Goal: Information Seeking & Learning: Learn about a topic

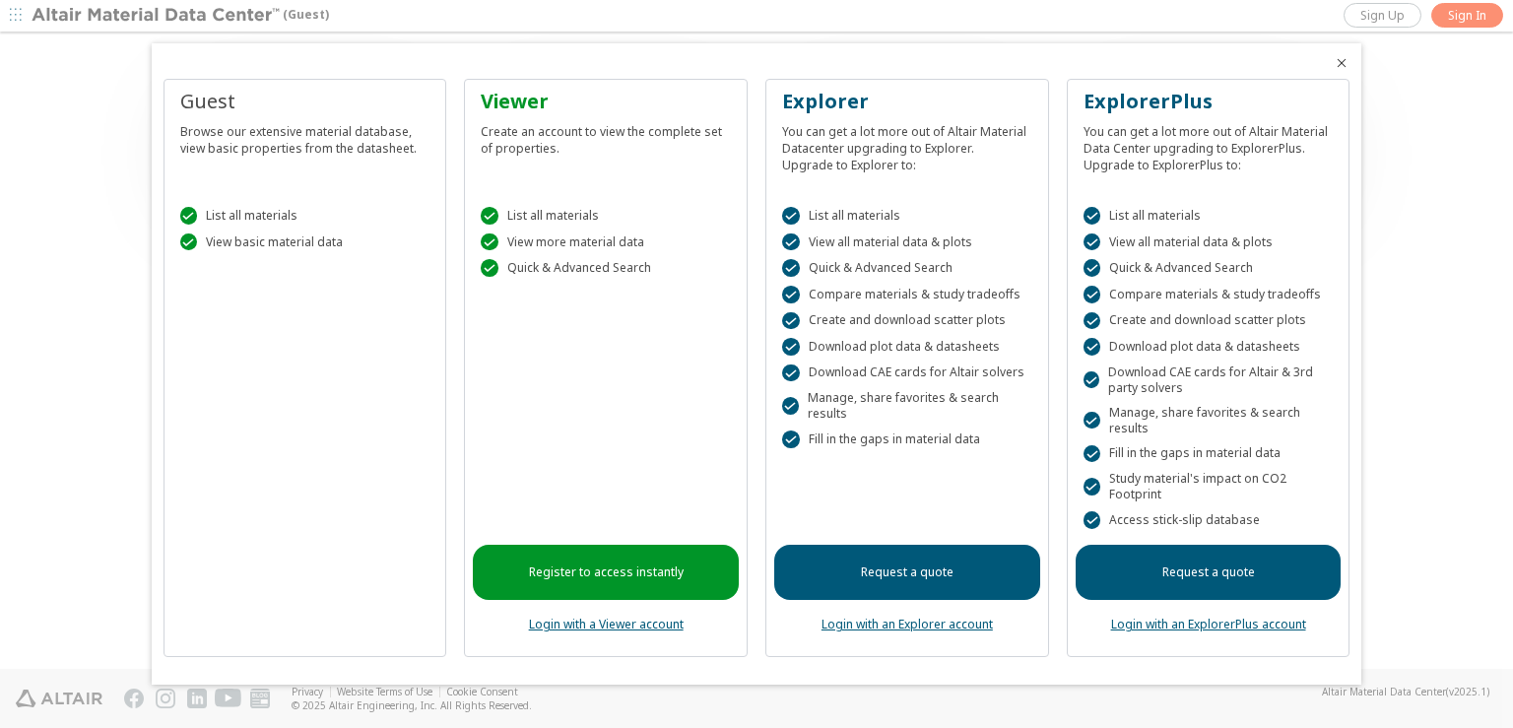
click at [1339, 59] on icon "Close" at bounding box center [1342, 63] width 16 height 16
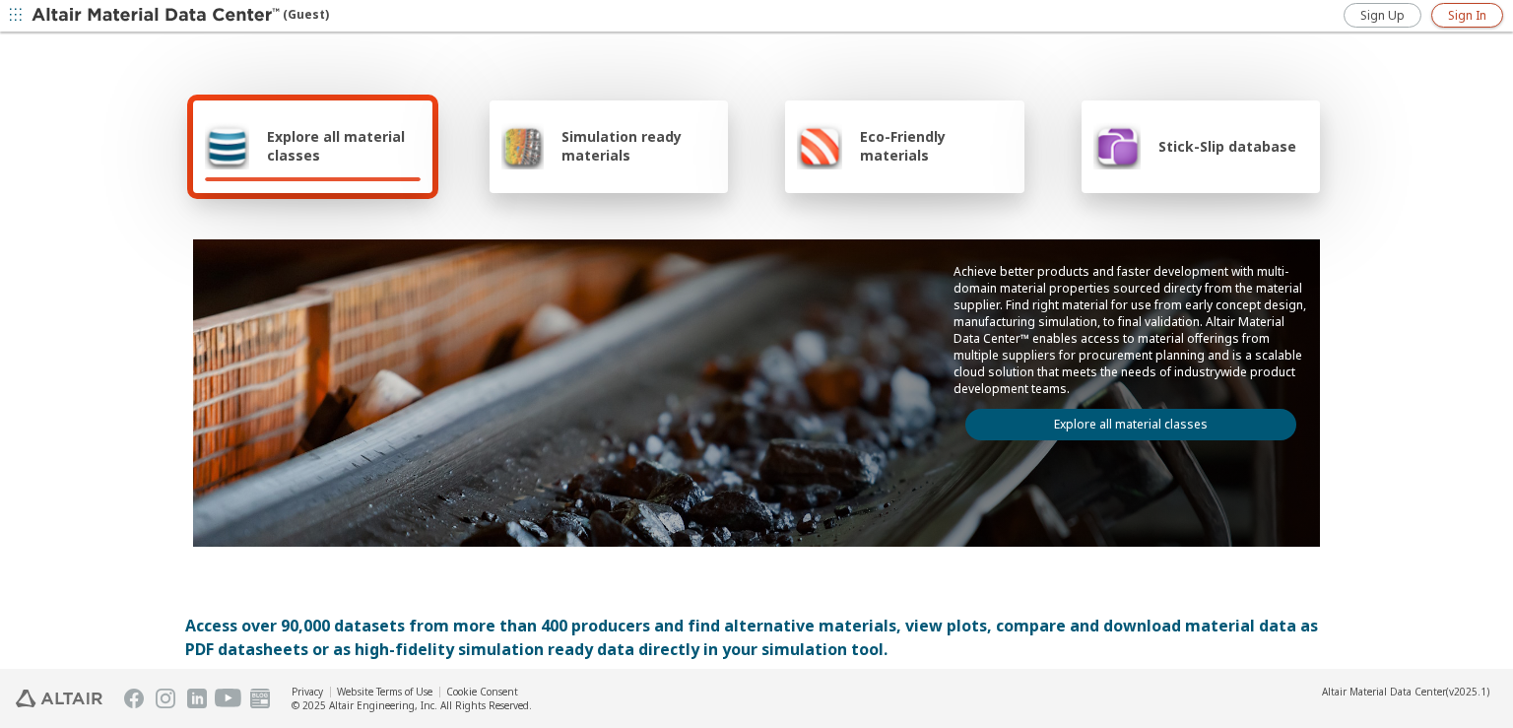
click at [1446, 16] on link "Sign In" at bounding box center [1468, 15] width 72 height 25
click at [1085, 413] on link "Explore all material classes" at bounding box center [1131, 425] width 331 height 32
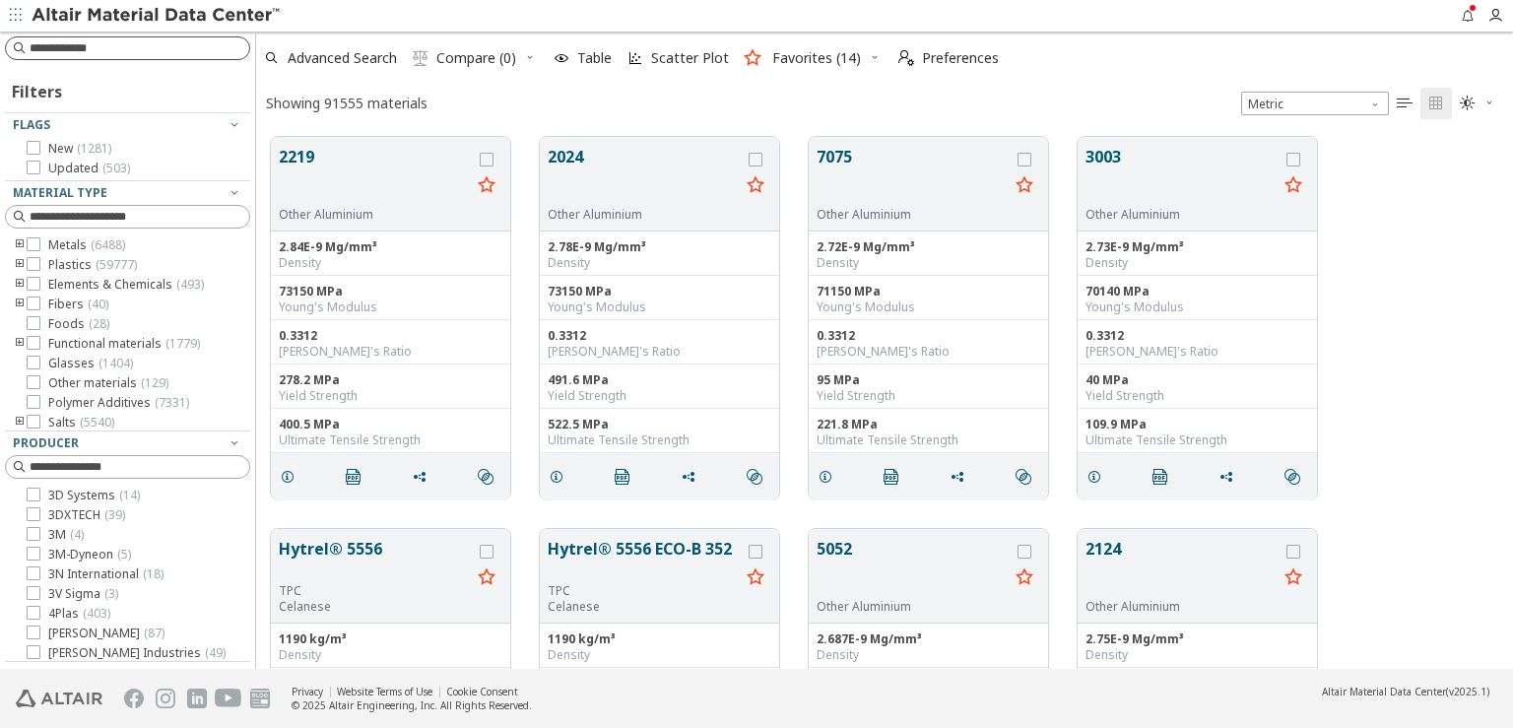
scroll to position [17, 17]
click at [102, 38] on input at bounding box center [140, 48] width 220 height 20
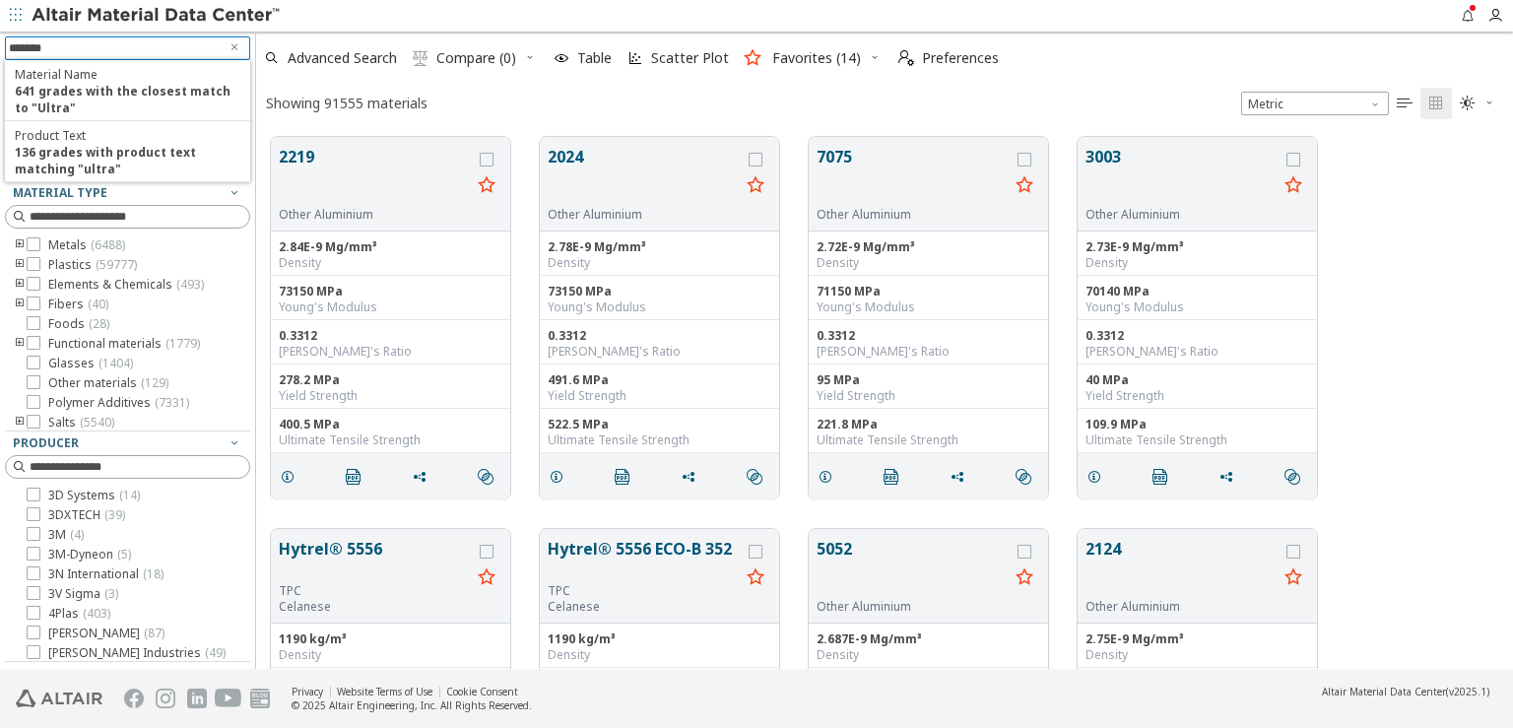
type input "********"
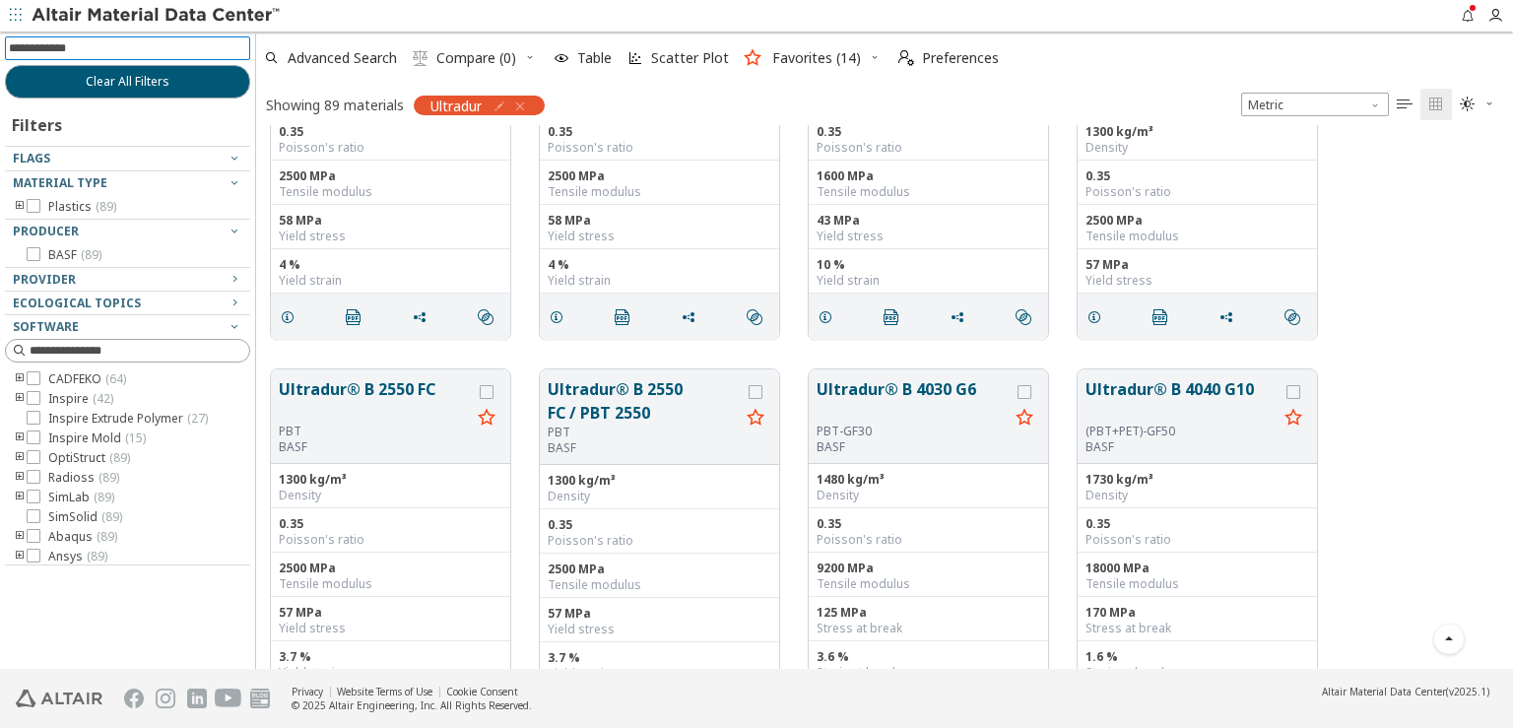
scroll to position [296, 0]
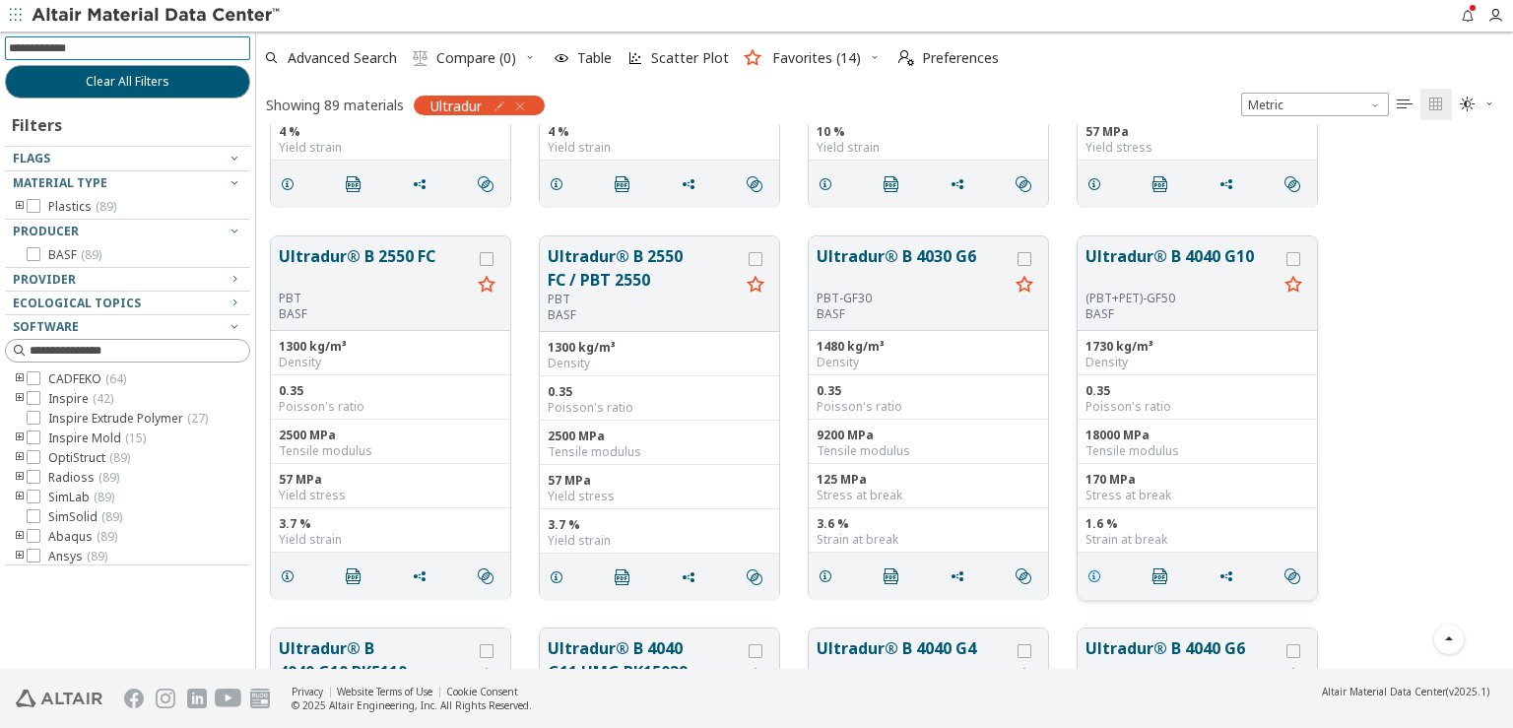
click at [1093, 574] on icon "grid" at bounding box center [1095, 576] width 16 height 16
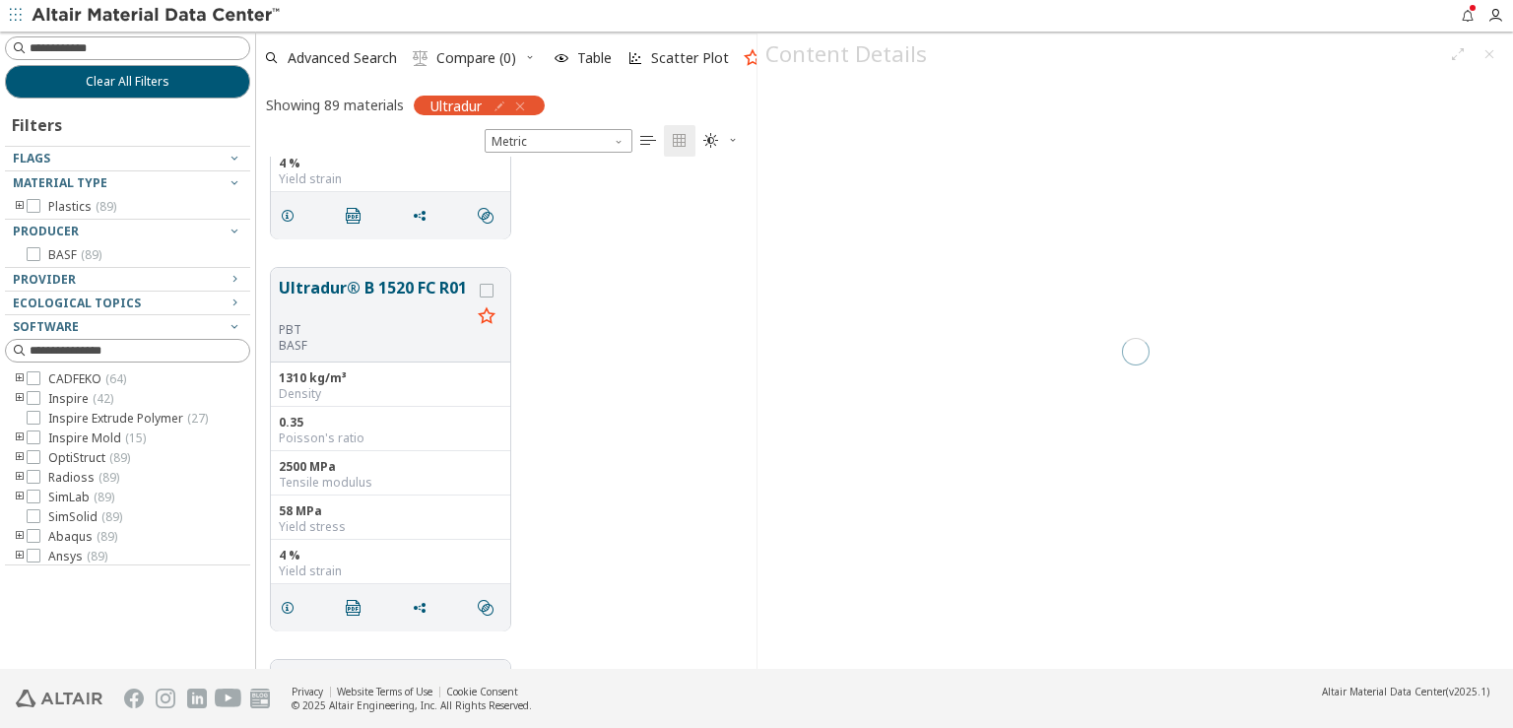
scroll to position [497, 484]
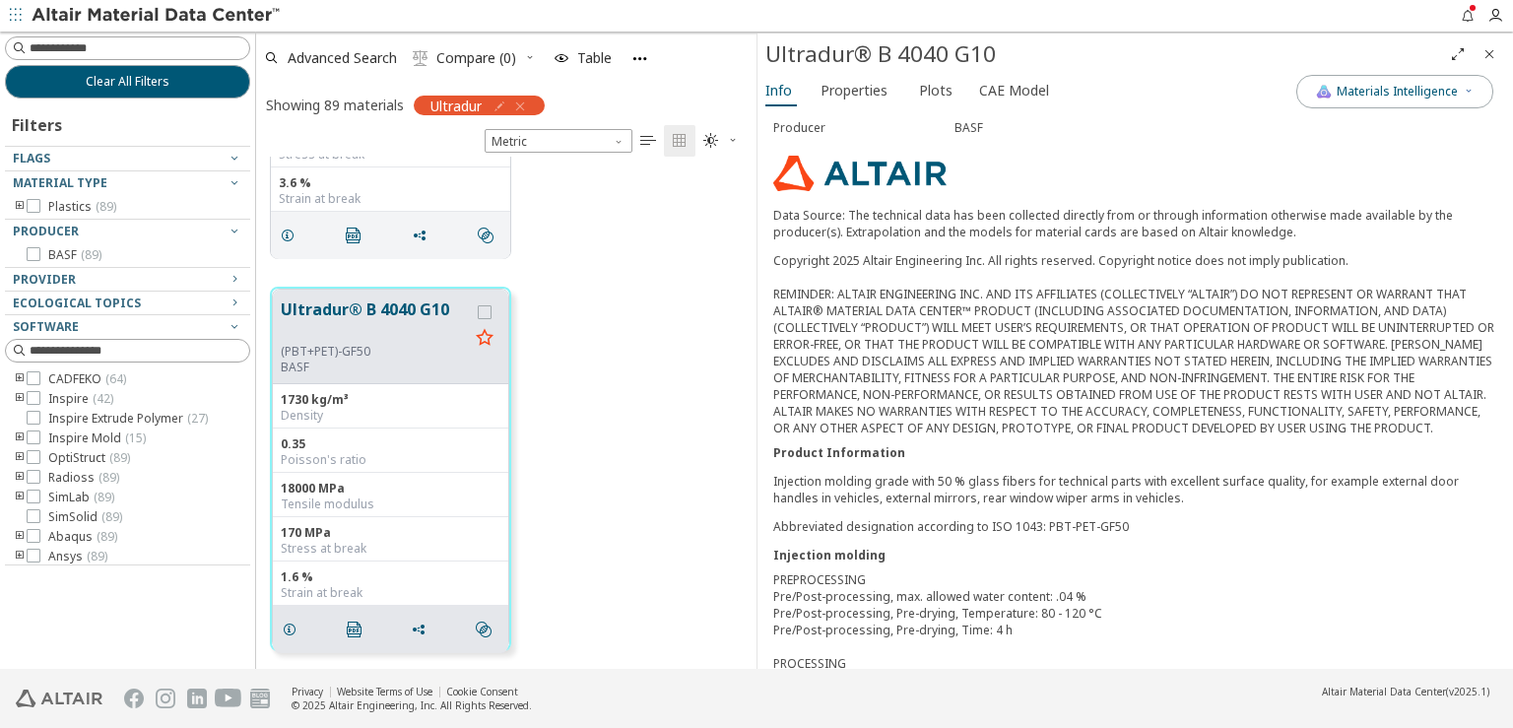
scroll to position [296, 0]
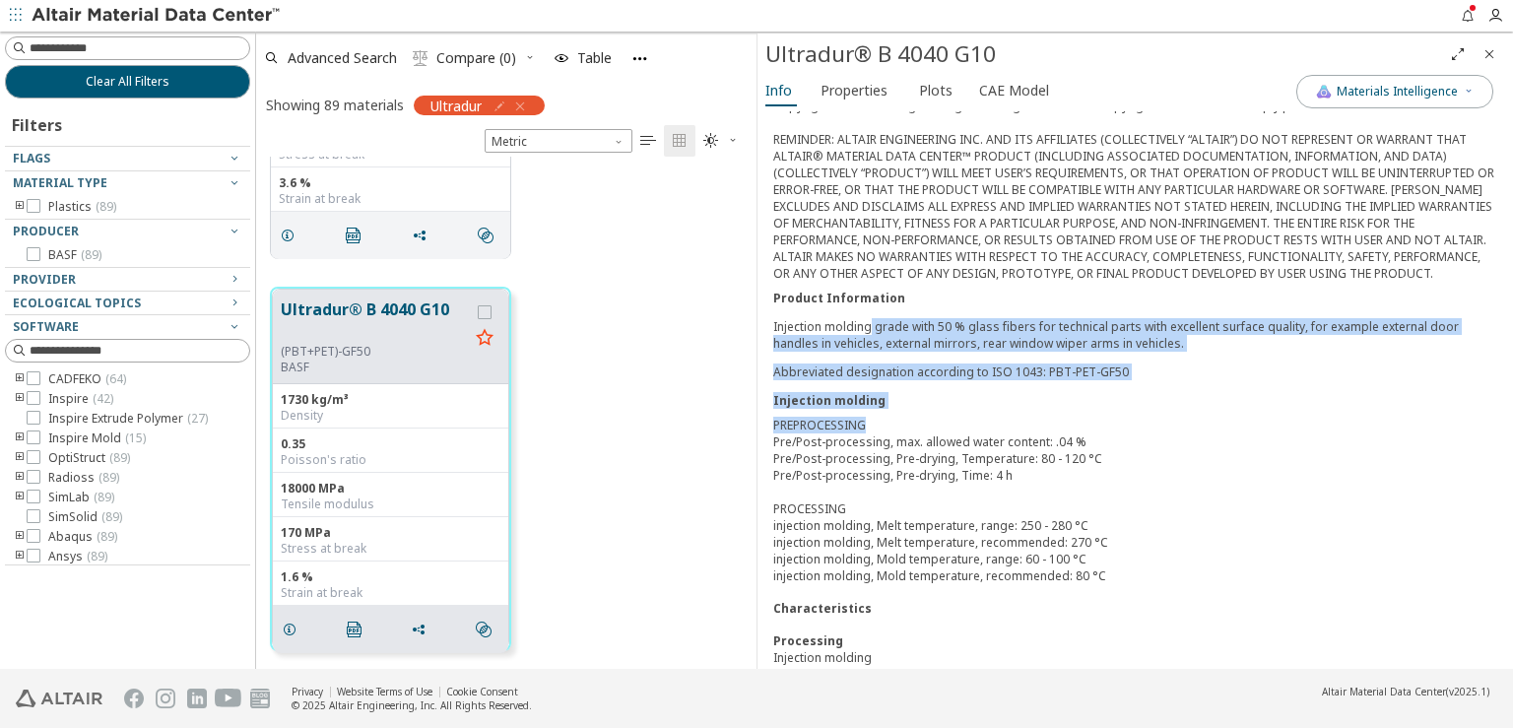
drag, startPoint x: 869, startPoint y: 328, endPoint x: 1331, endPoint y: 417, distance: 470.5
click at [1331, 417] on div "Material Type Plastics > Polymer > PBT Polymer Family (PBT+PET)-GF50 Producer B…" at bounding box center [1136, 354] width 756 height 1076
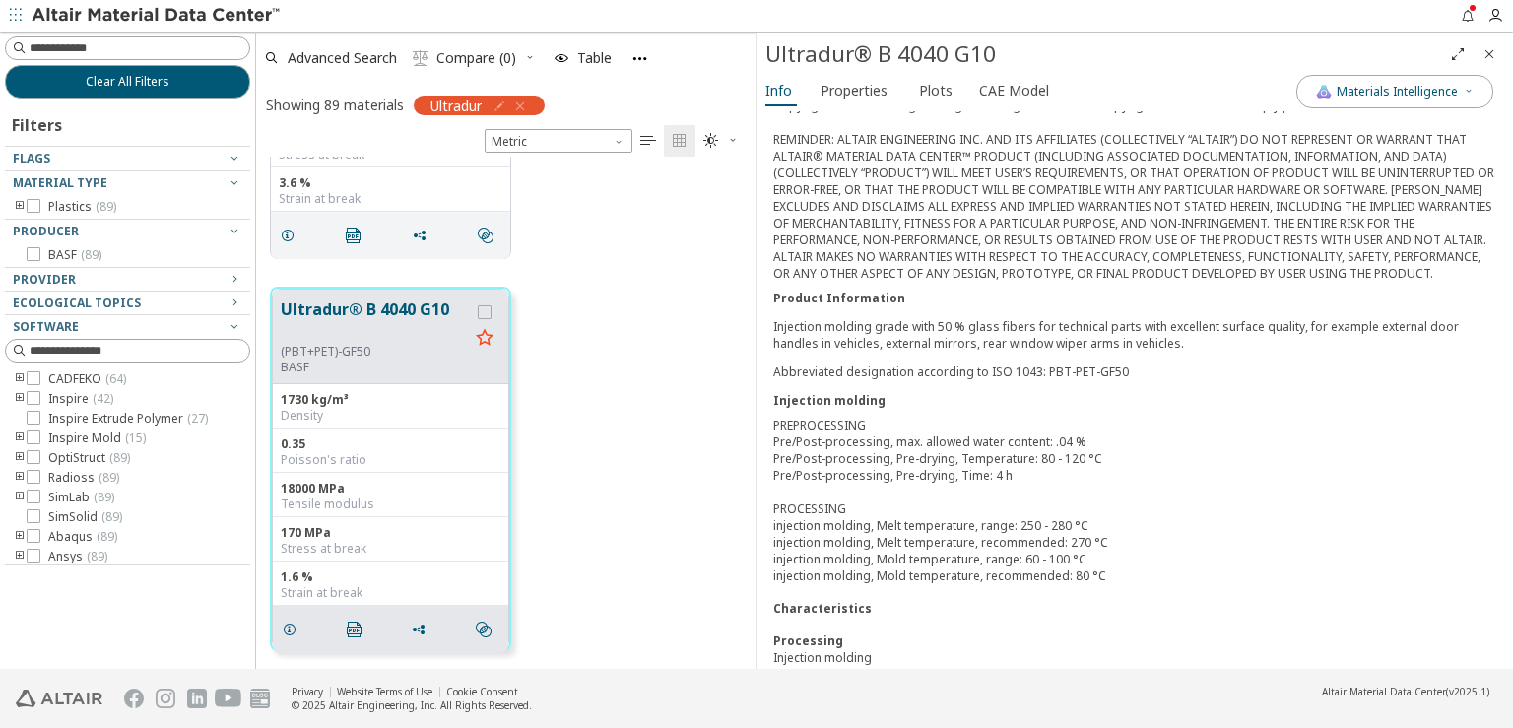
click at [1313, 452] on div "PREPROCESSING Pre/Post-processing, max. allowed water content: .04 % Pre/Post-p…" at bounding box center [1135, 500] width 724 height 167
click at [1486, 49] on icon "Close" at bounding box center [1490, 54] width 16 height 16
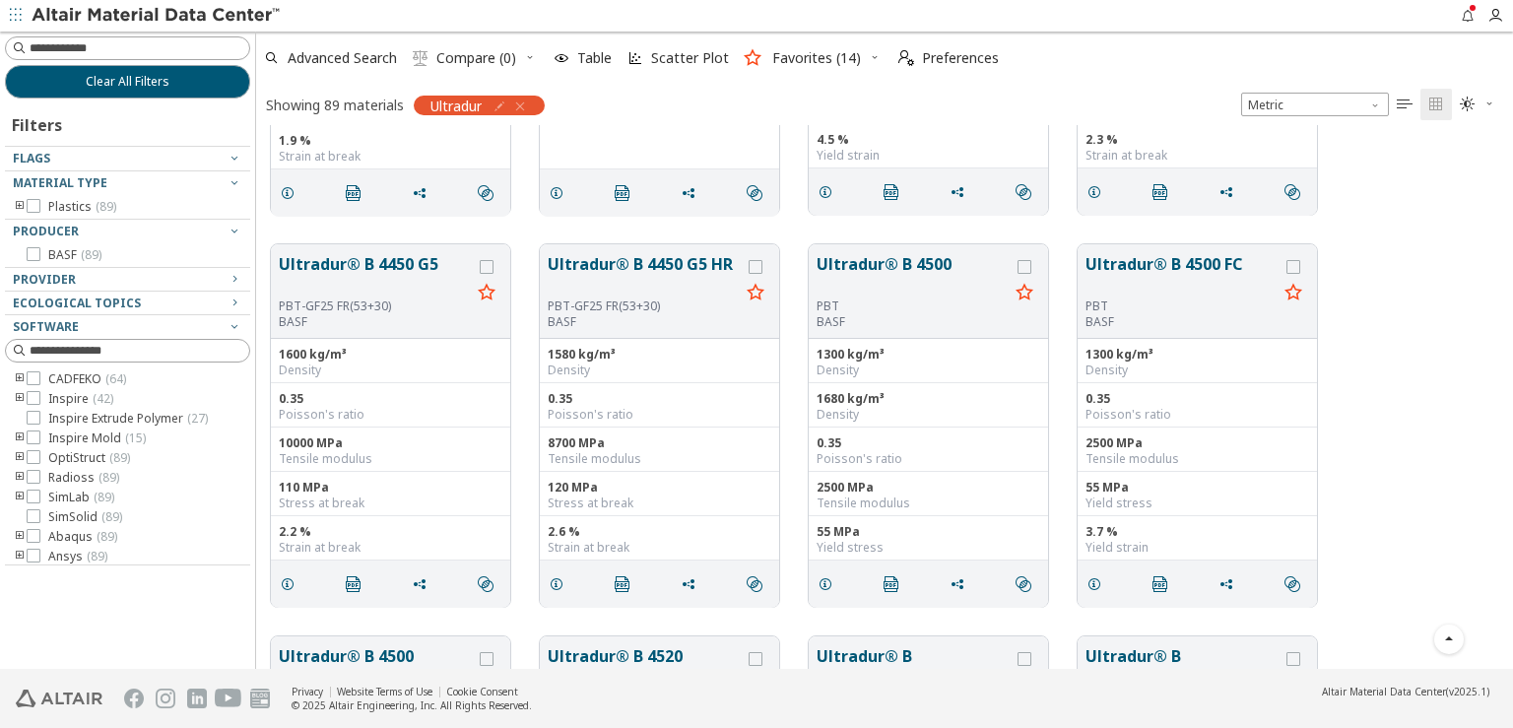
scroll to position [5486, 0]
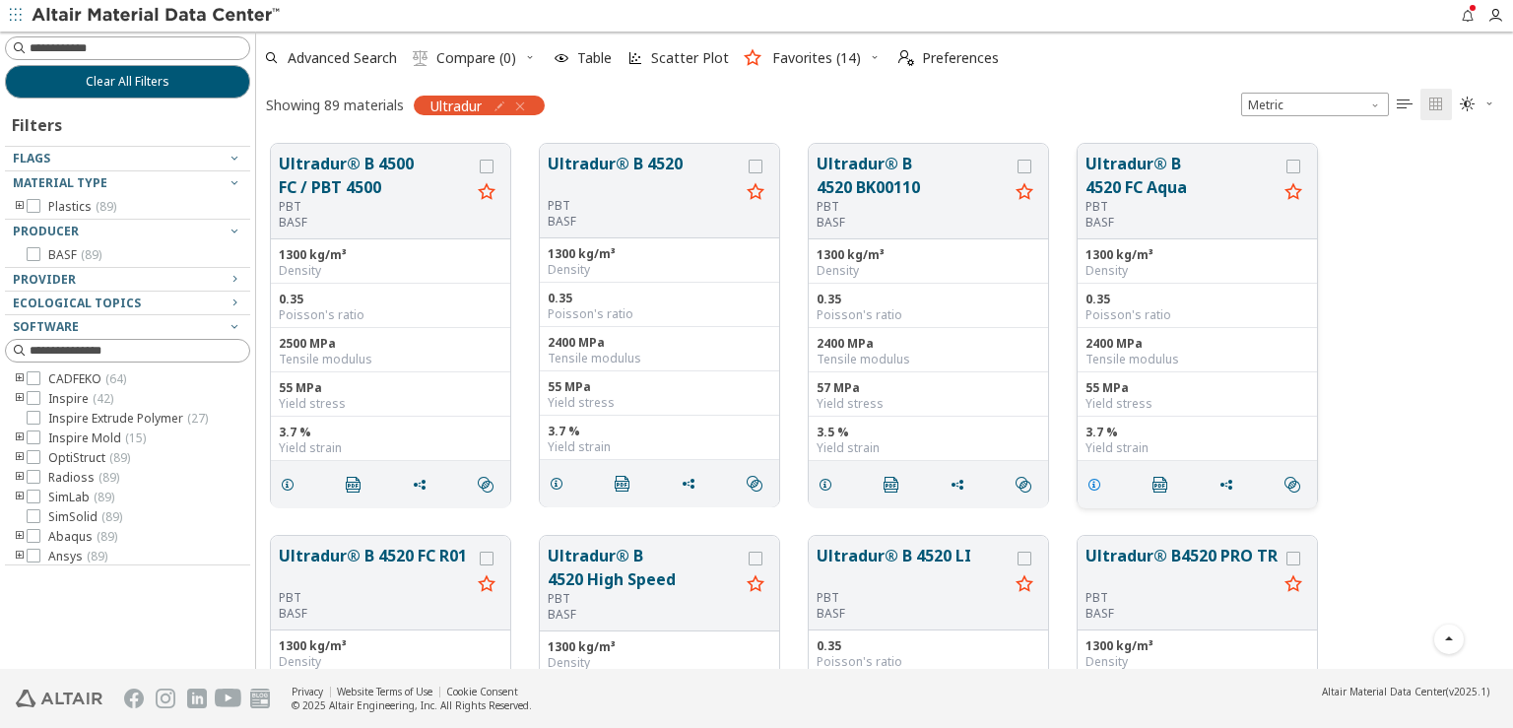
click at [1093, 484] on icon "grid" at bounding box center [1095, 485] width 16 height 16
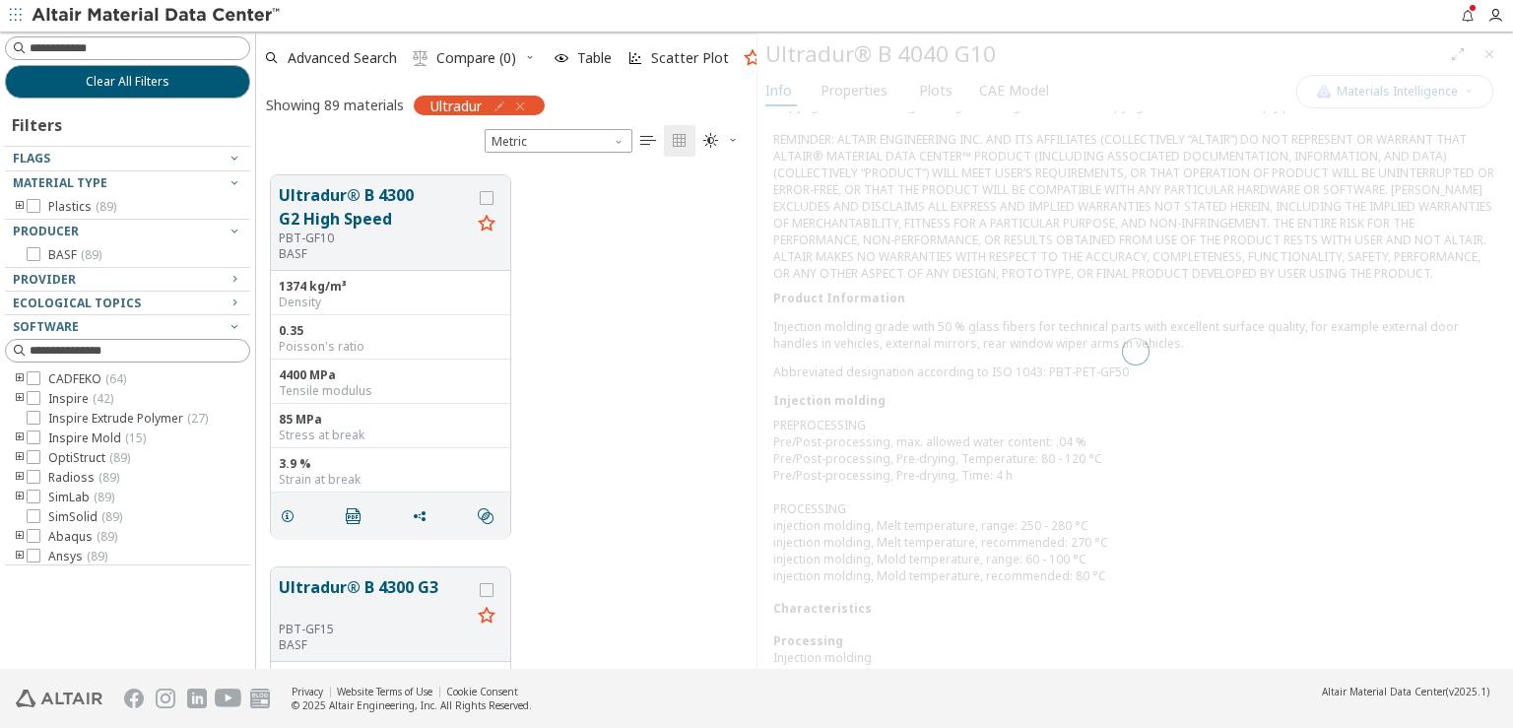
scroll to position [497, 484]
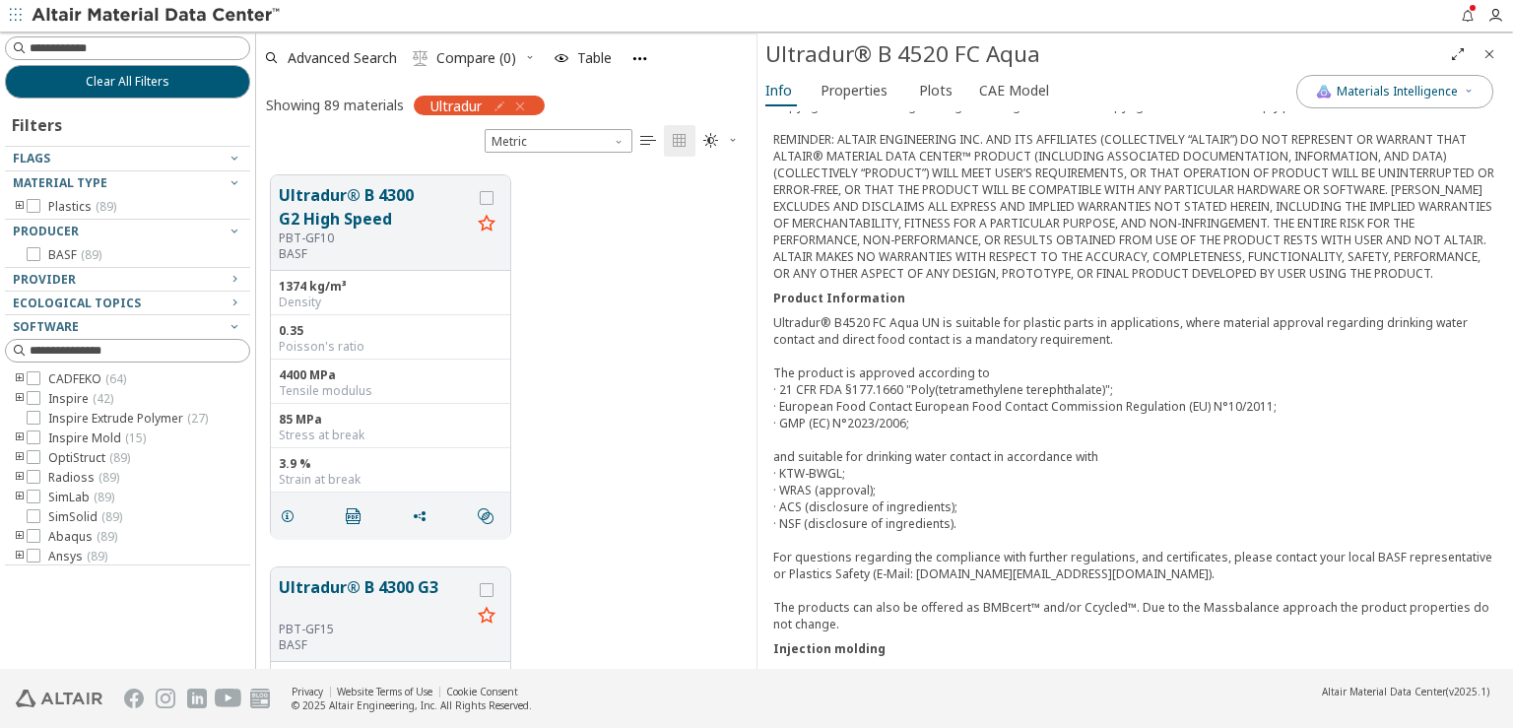
scroll to position [829, 0]
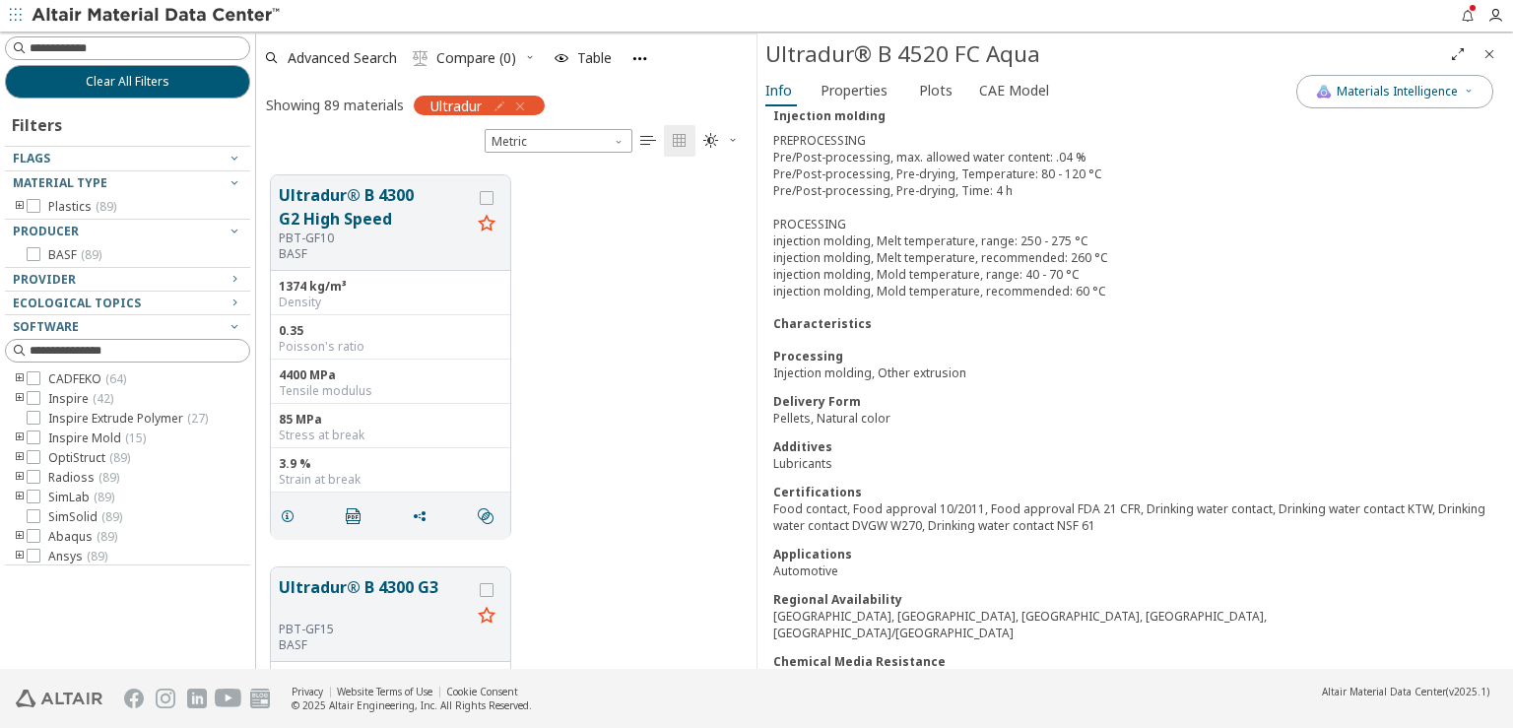
click at [1479, 59] on span "Close" at bounding box center [1490, 54] width 24 height 32
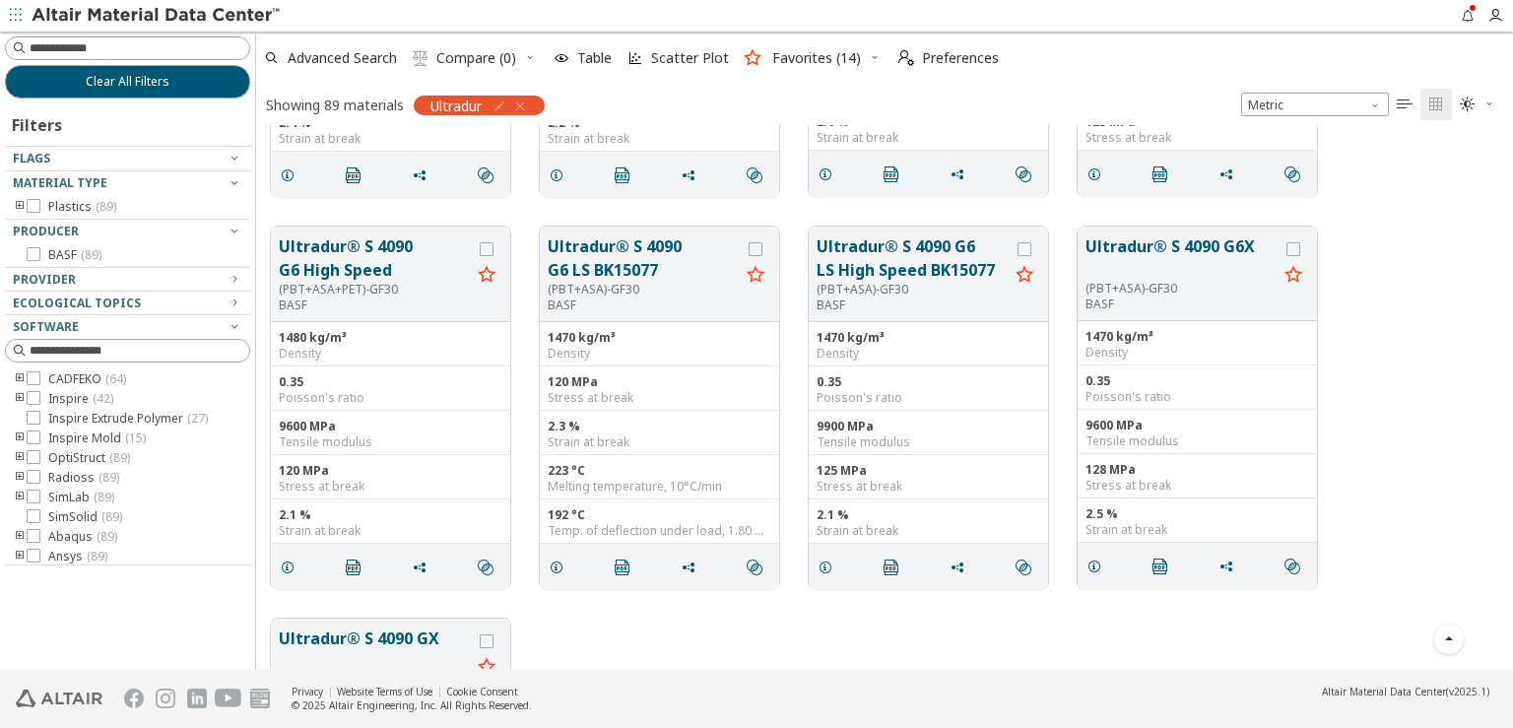
scroll to position [8474, 0]
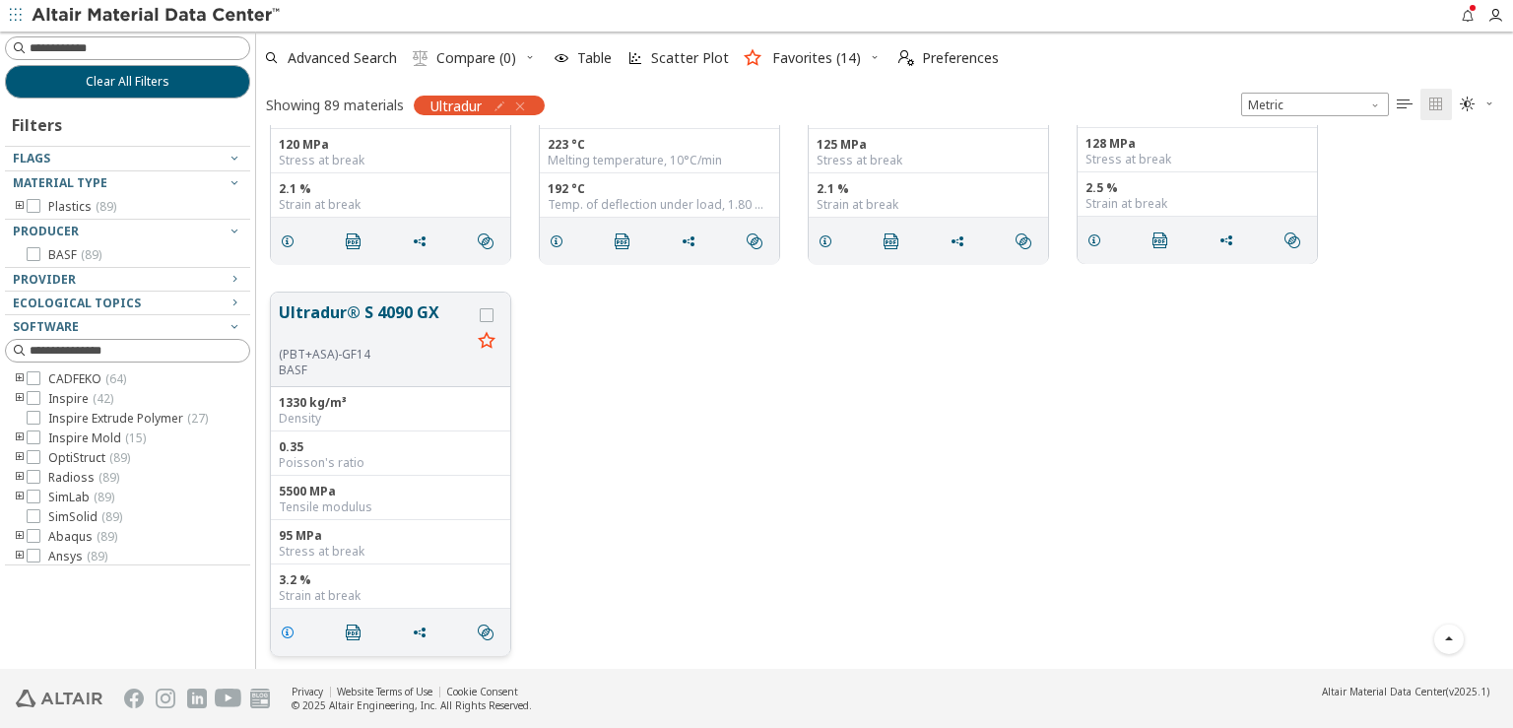
click at [280, 634] on icon "grid" at bounding box center [288, 633] width 16 height 16
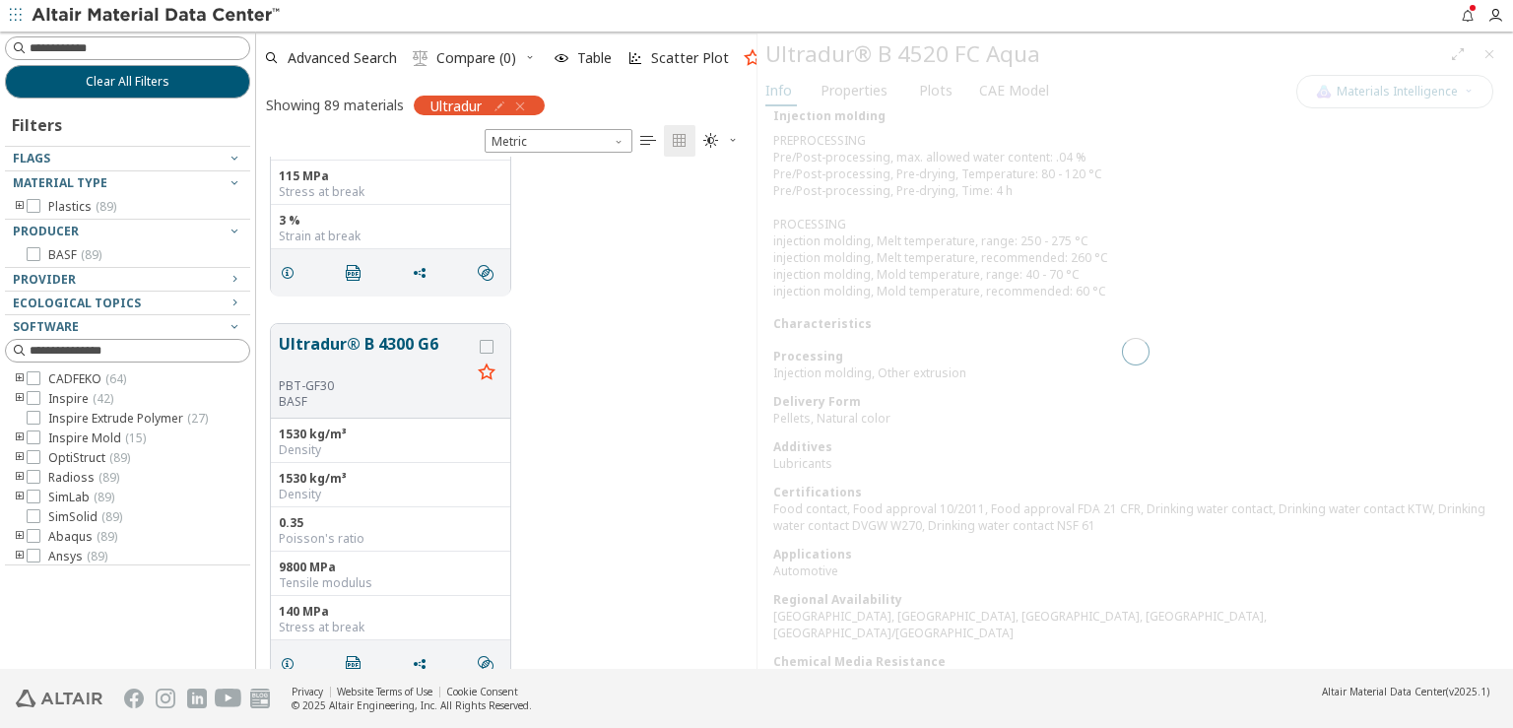
scroll to position [829, 0]
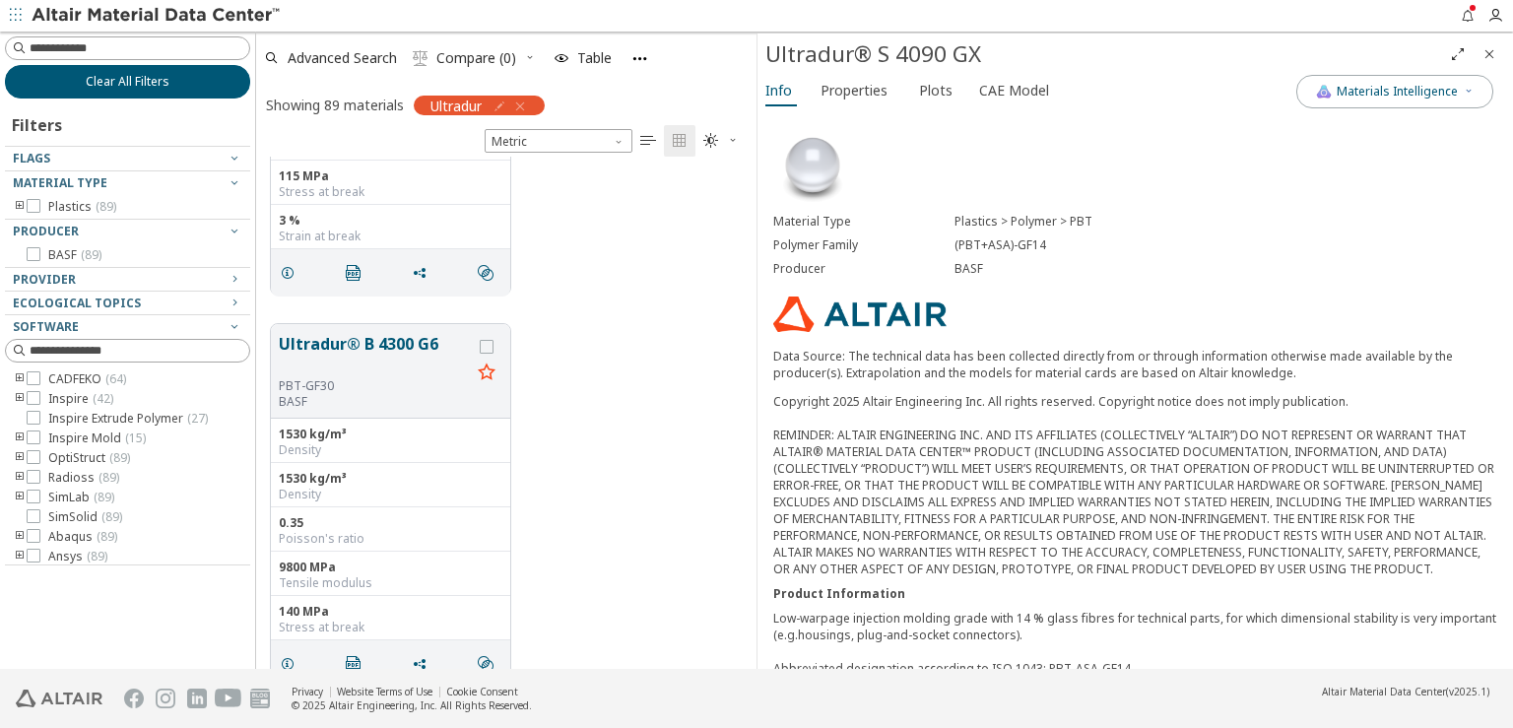
click at [96, 68] on button "Clear All Filters" at bounding box center [127, 81] width 245 height 33
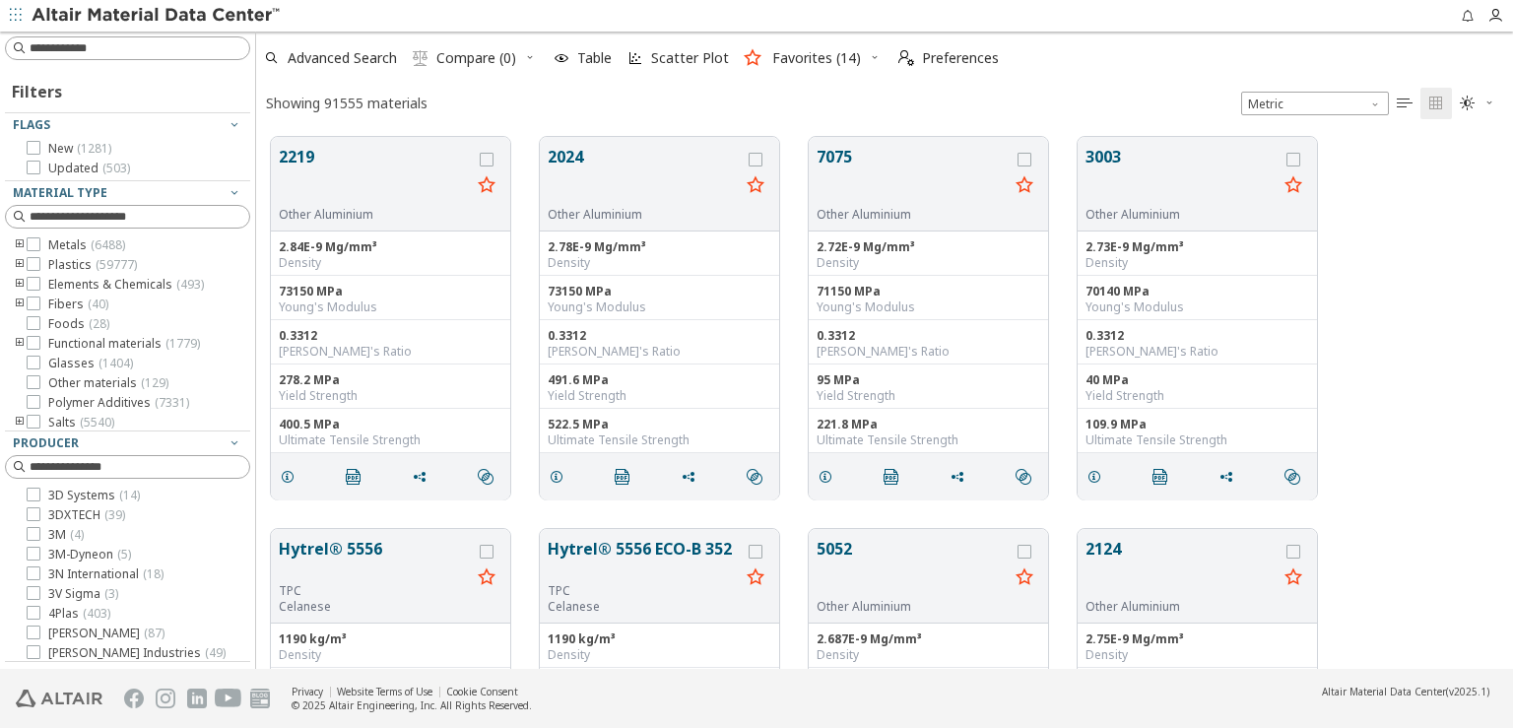
scroll to position [531, 1240]
click at [139, 221] on input at bounding box center [129, 217] width 241 height 22
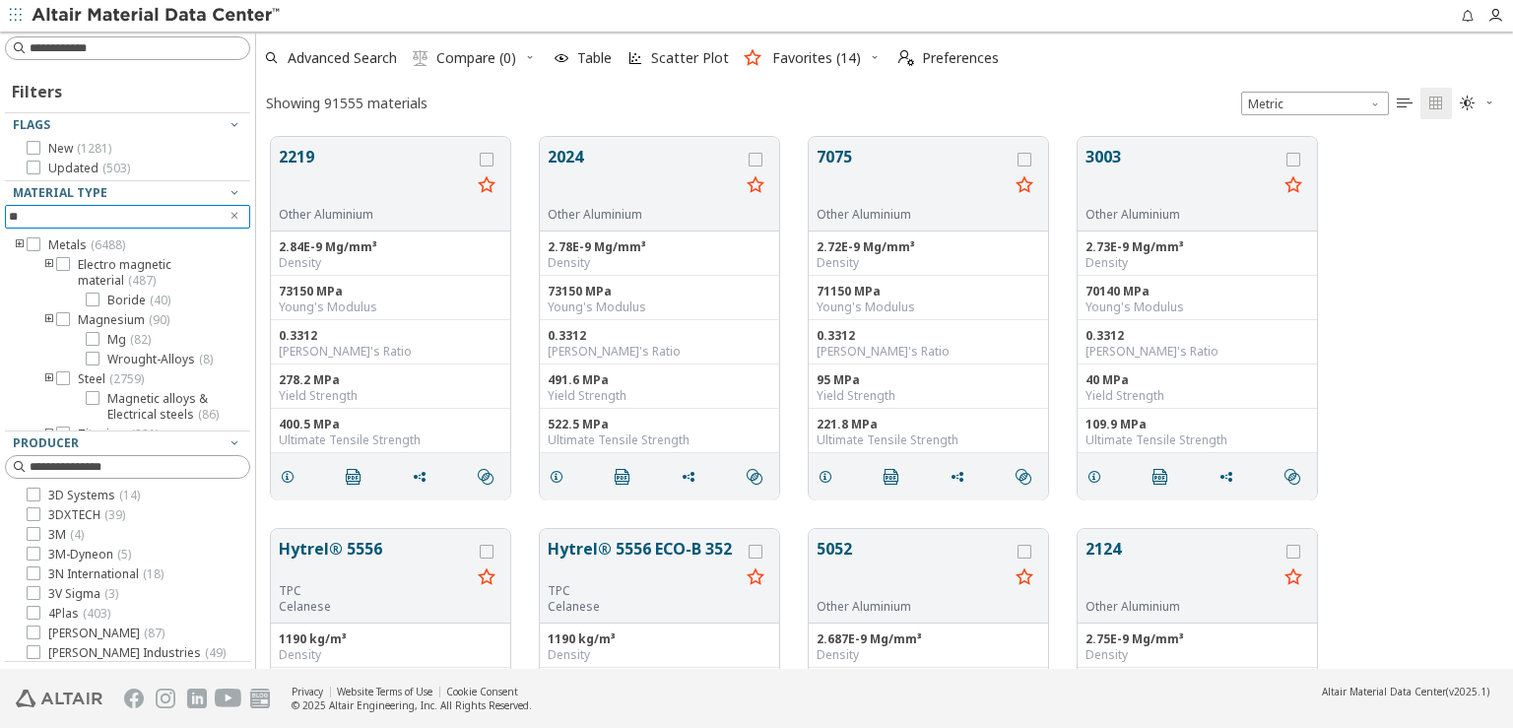
type input "*"
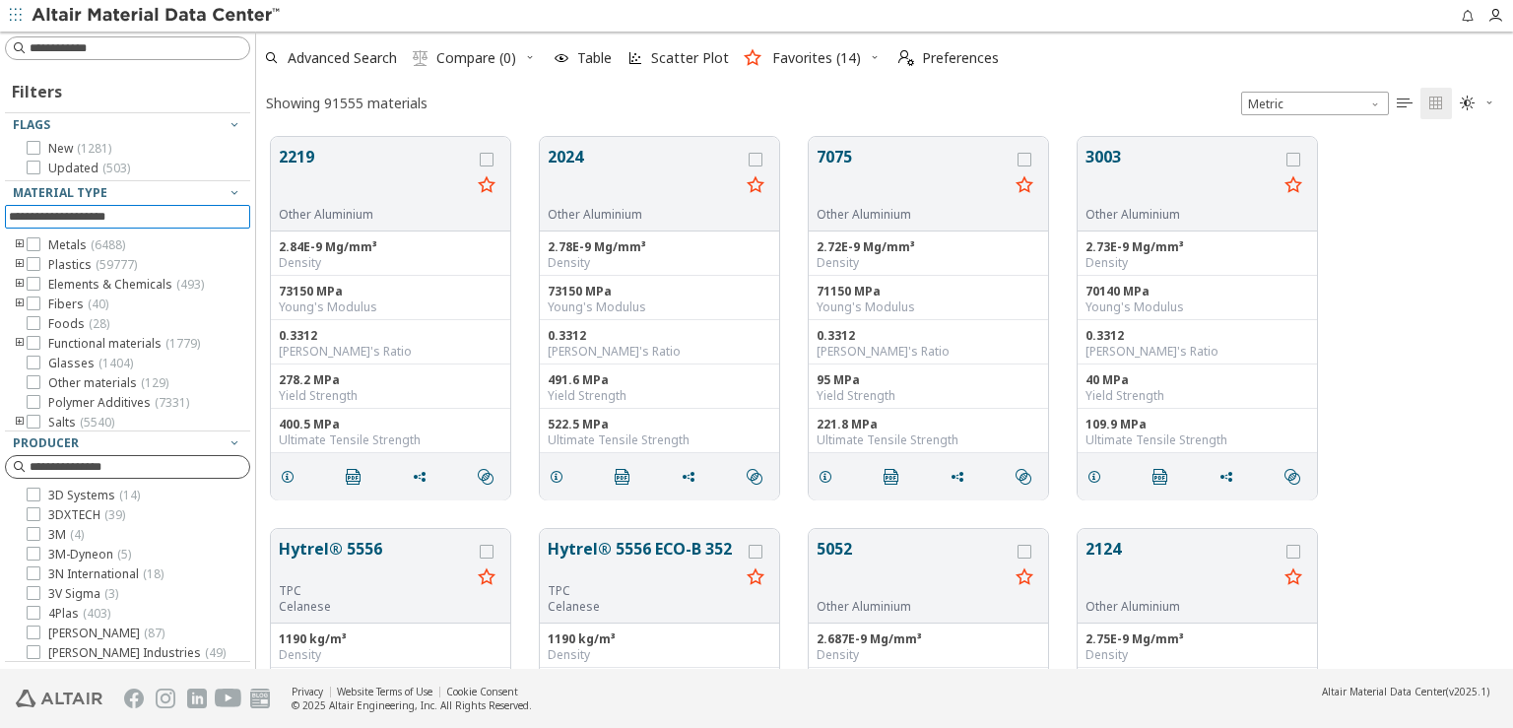
click at [144, 468] on input at bounding box center [140, 467] width 220 height 20
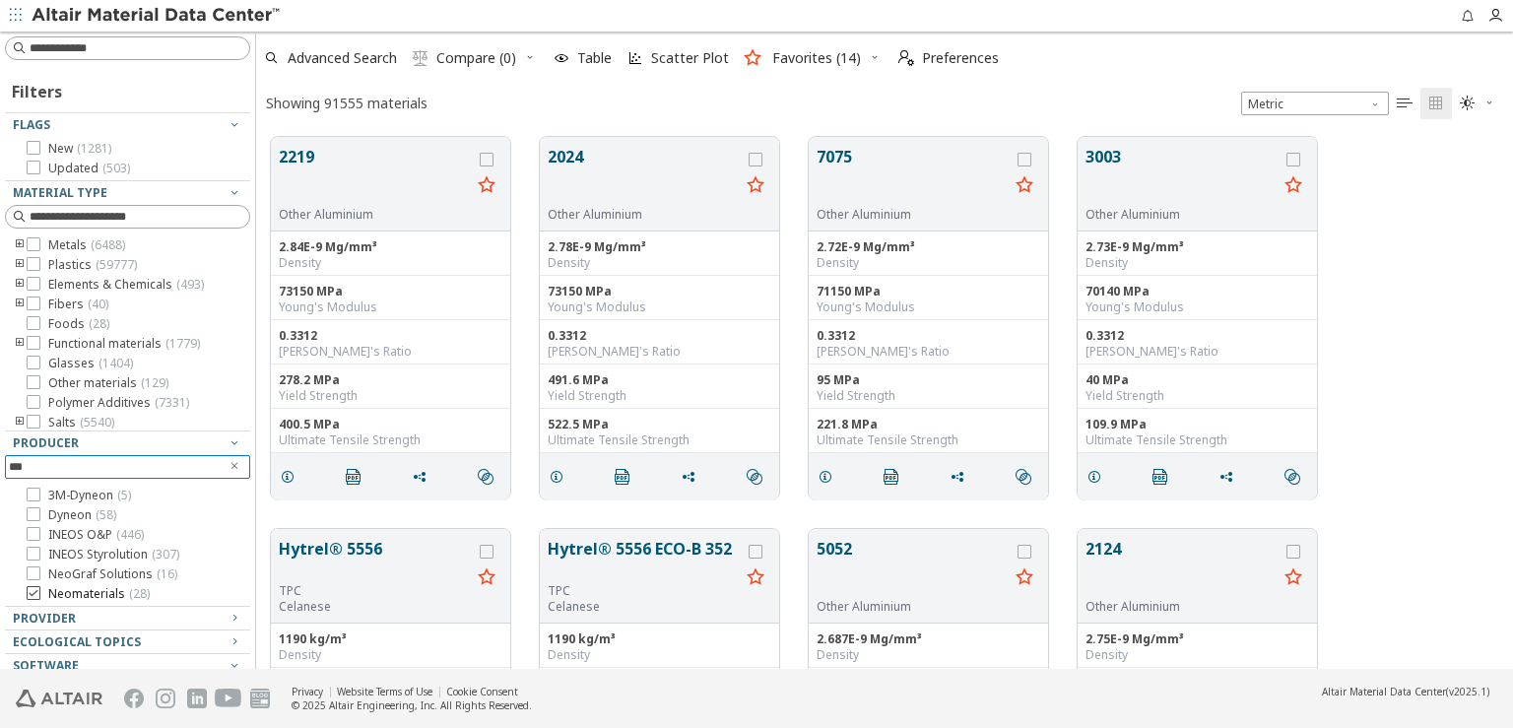
type input "***"
click at [33, 590] on icon at bounding box center [34, 593] width 14 height 14
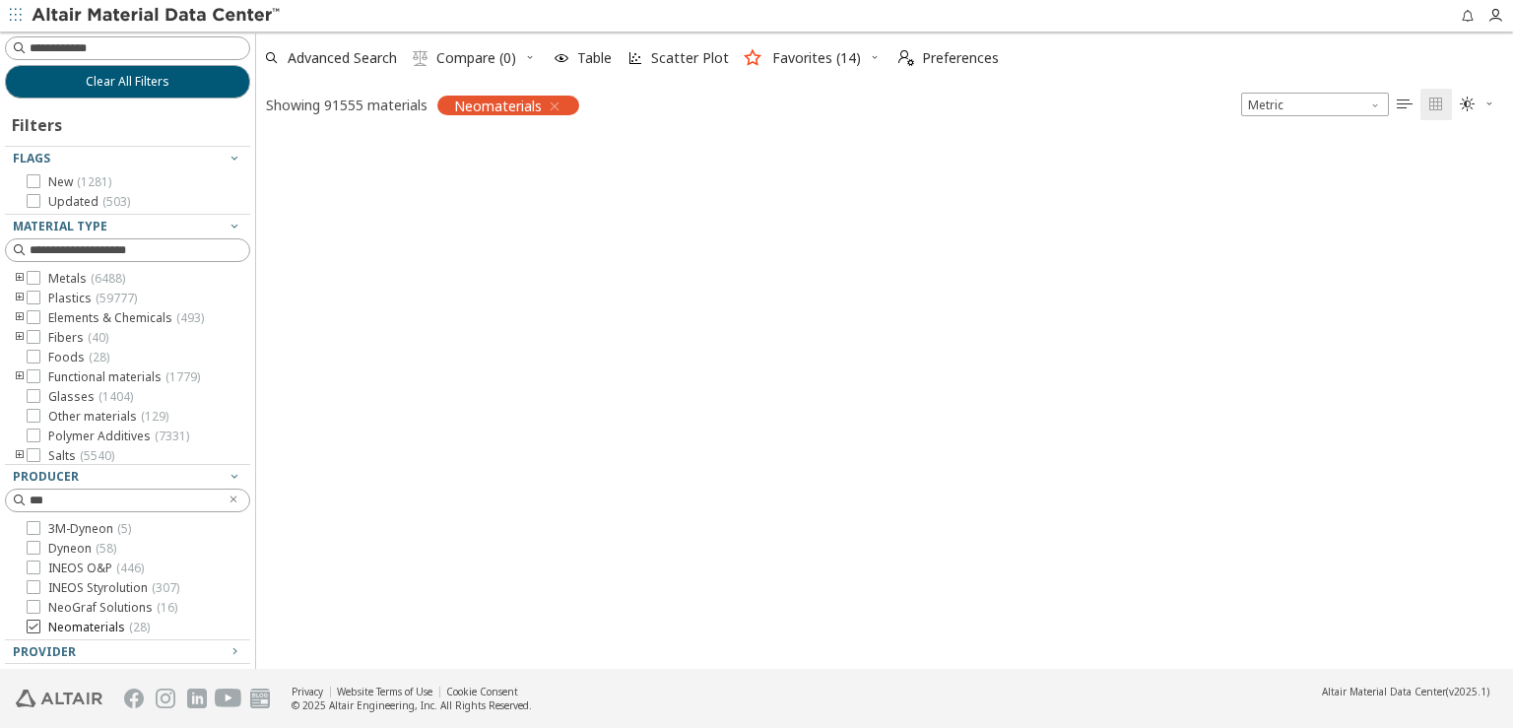
scroll to position [18, 17]
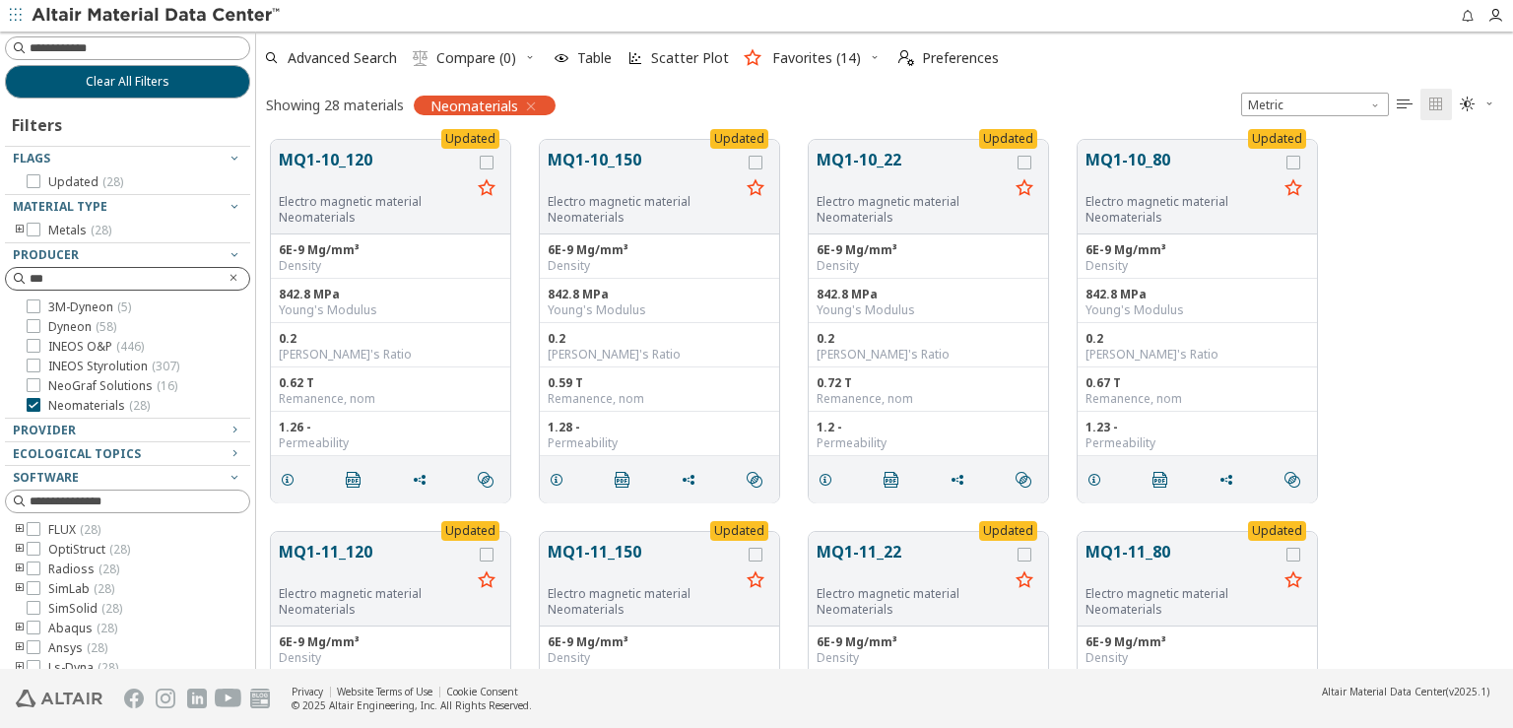
click at [228, 276] on icon "Clear text" at bounding box center [234, 278] width 12 height 12
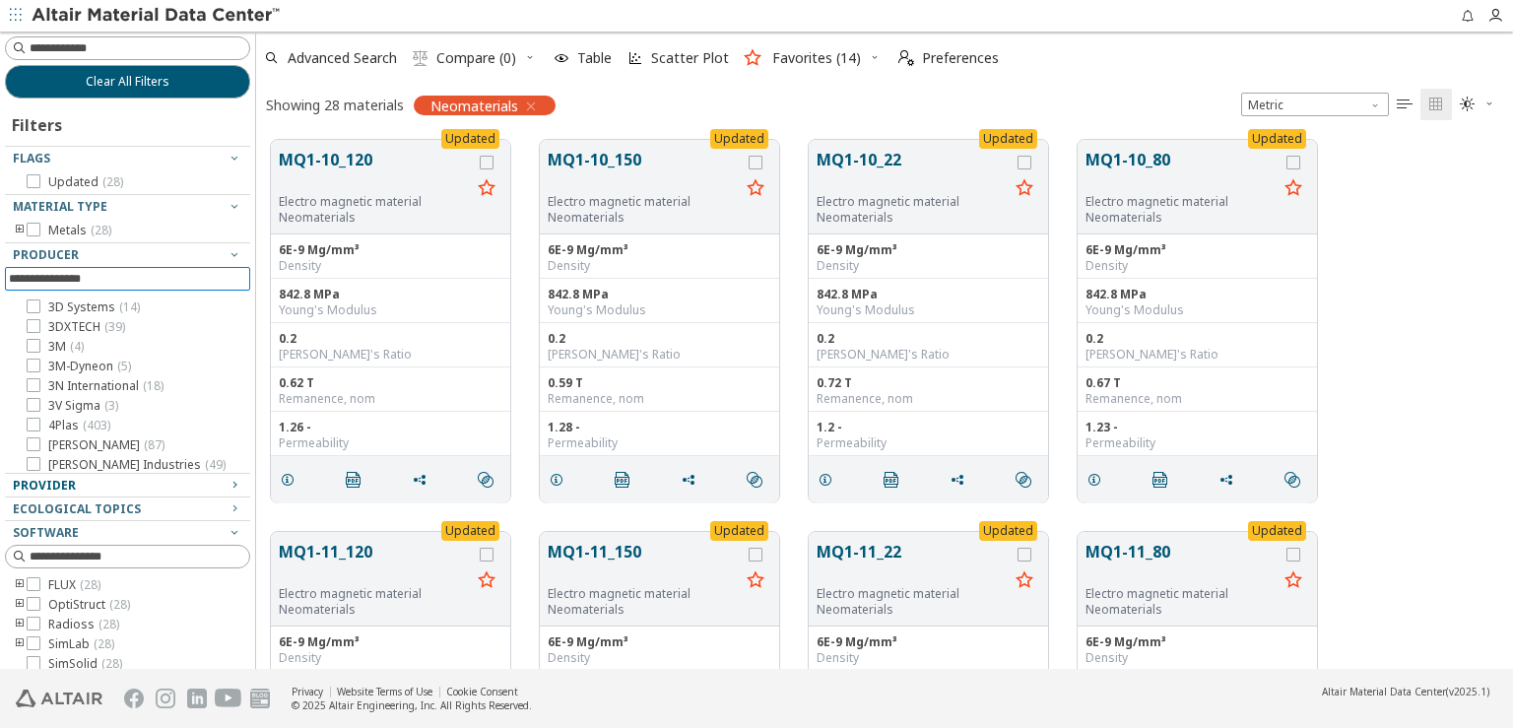
click at [227, 484] on icon "button" at bounding box center [235, 485] width 16 height 16
click at [533, 100] on icon "button" at bounding box center [531, 107] width 16 height 16
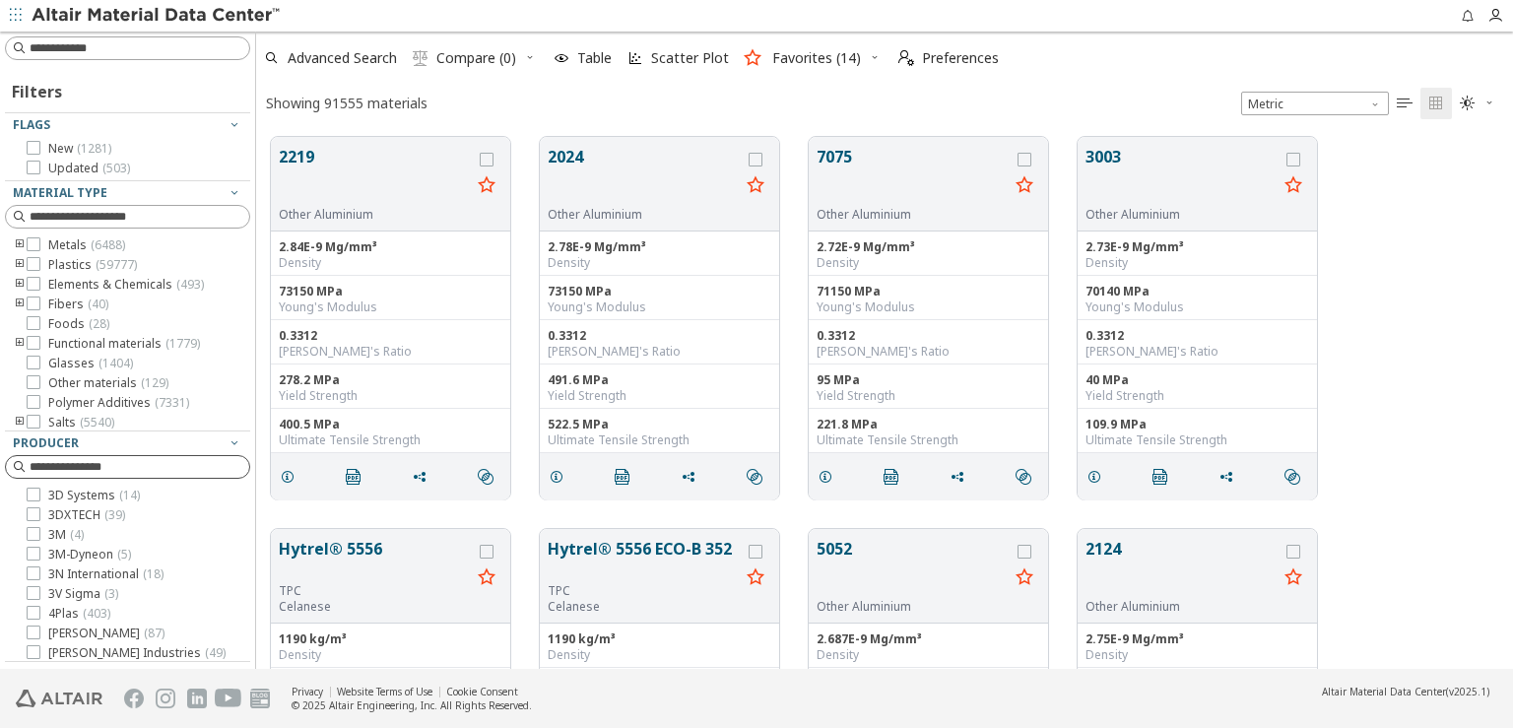
scroll to position [531, 1240]
click at [76, 460] on input at bounding box center [140, 467] width 220 height 20
type input "****"
click at [32, 488] on icon at bounding box center [34, 495] width 14 height 14
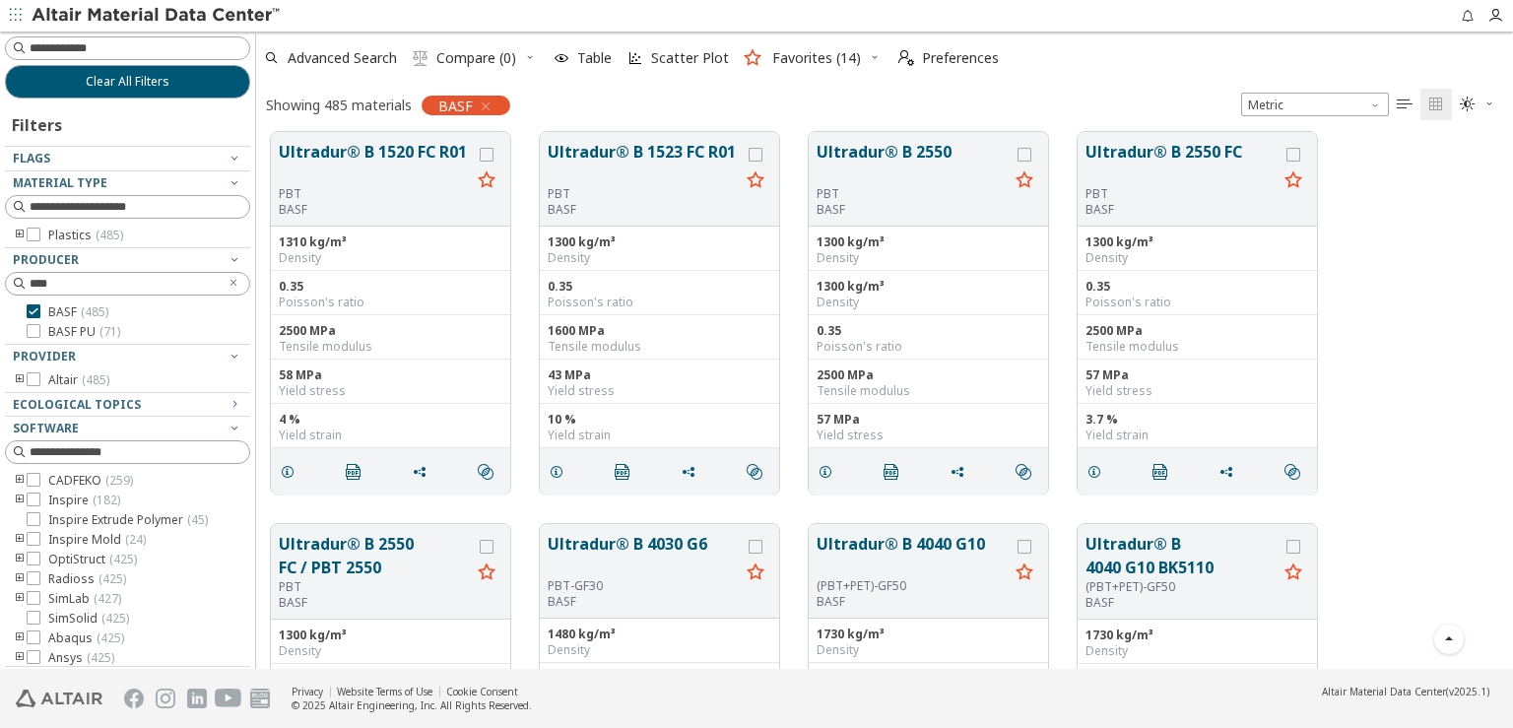
scroll to position [2069, 0]
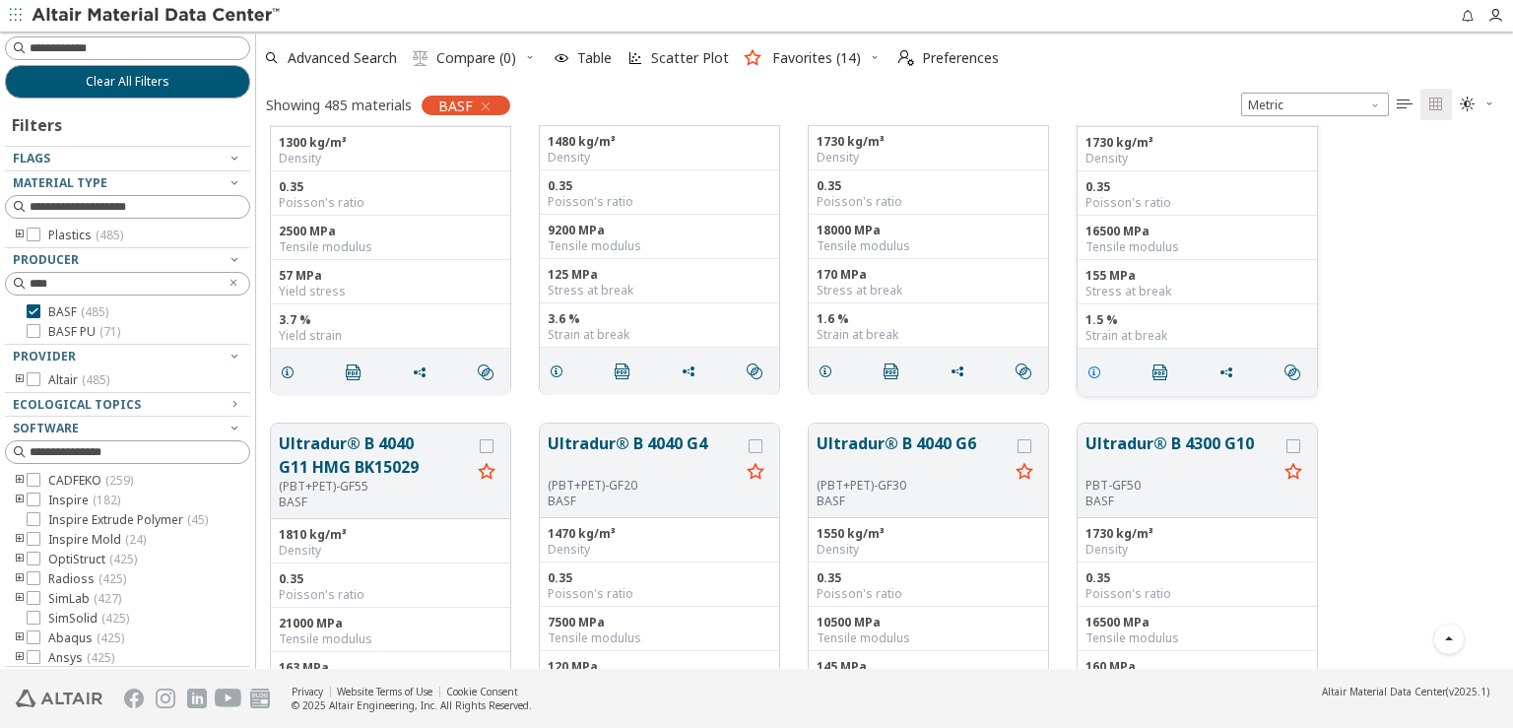
click at [1099, 372] on icon "grid" at bounding box center [1095, 373] width 16 height 16
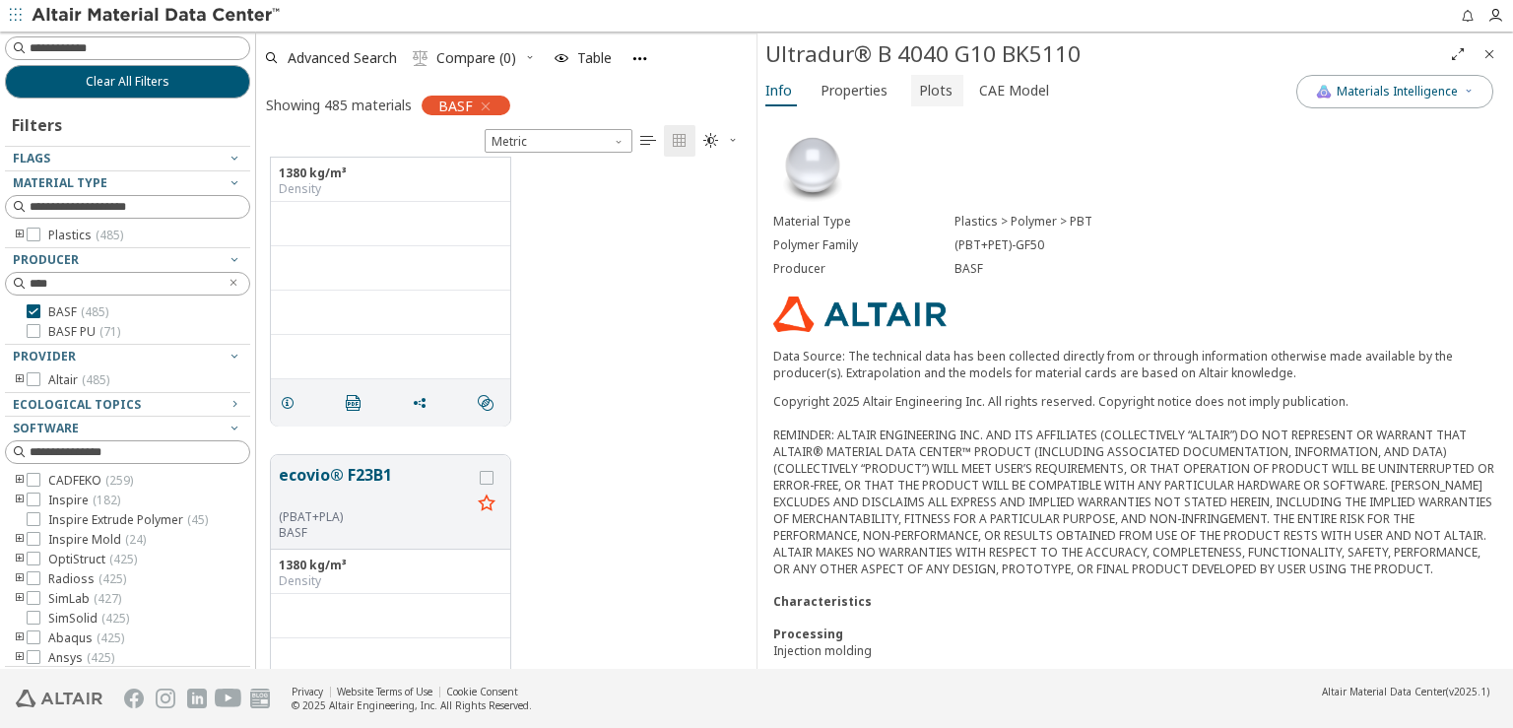
click at [919, 88] on span "Plots" at bounding box center [935, 91] width 33 height 32
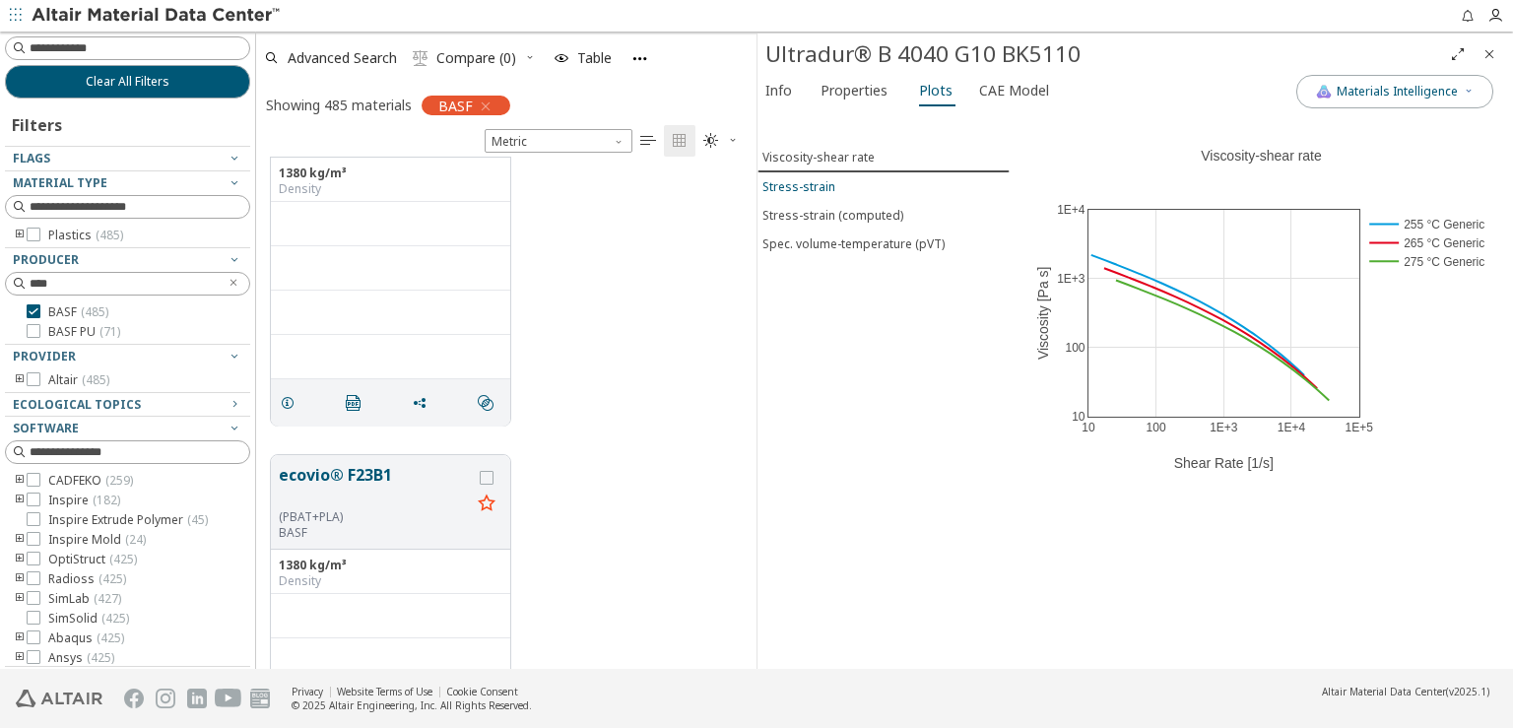
click at [815, 178] on div "Stress-strain" at bounding box center [799, 186] width 73 height 17
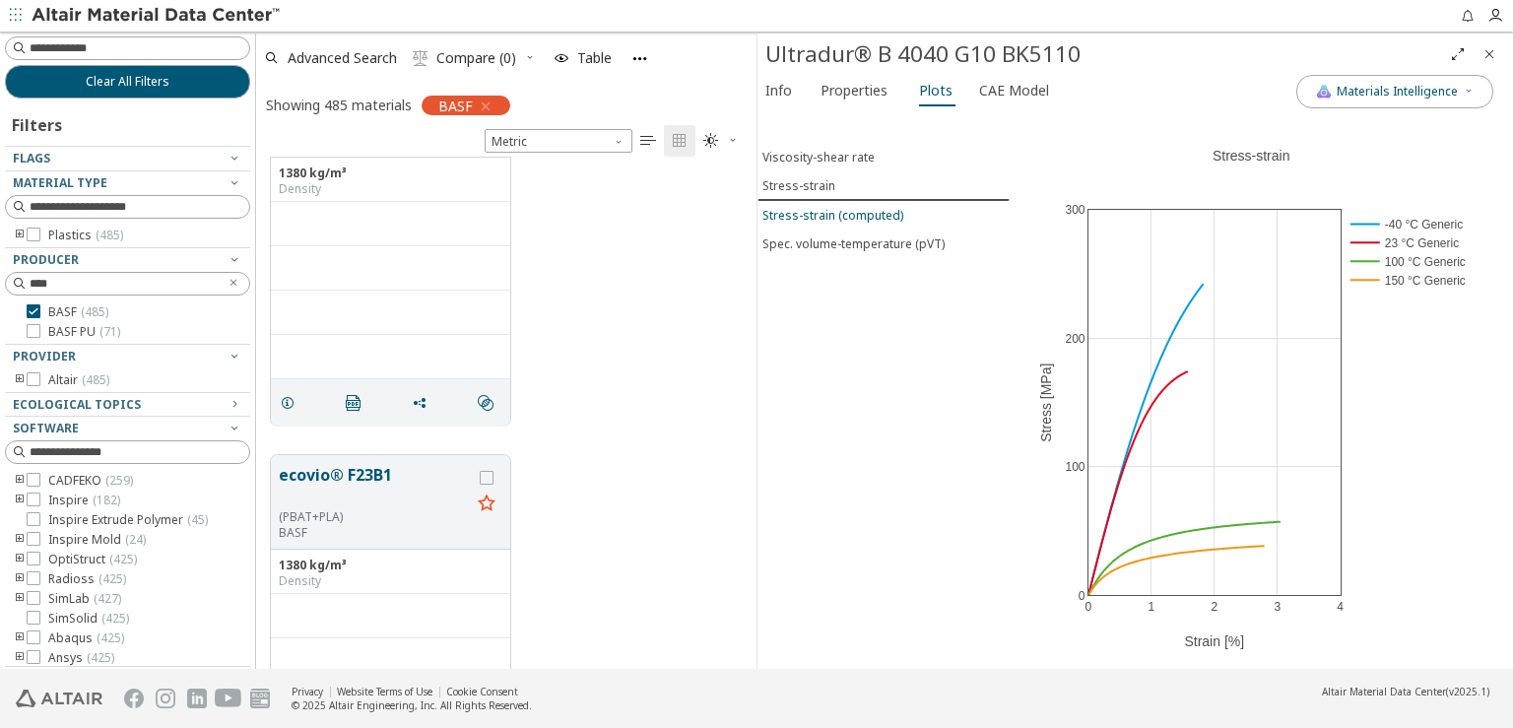
click at [824, 209] on div "Stress-strain (computed)" at bounding box center [833, 215] width 141 height 17
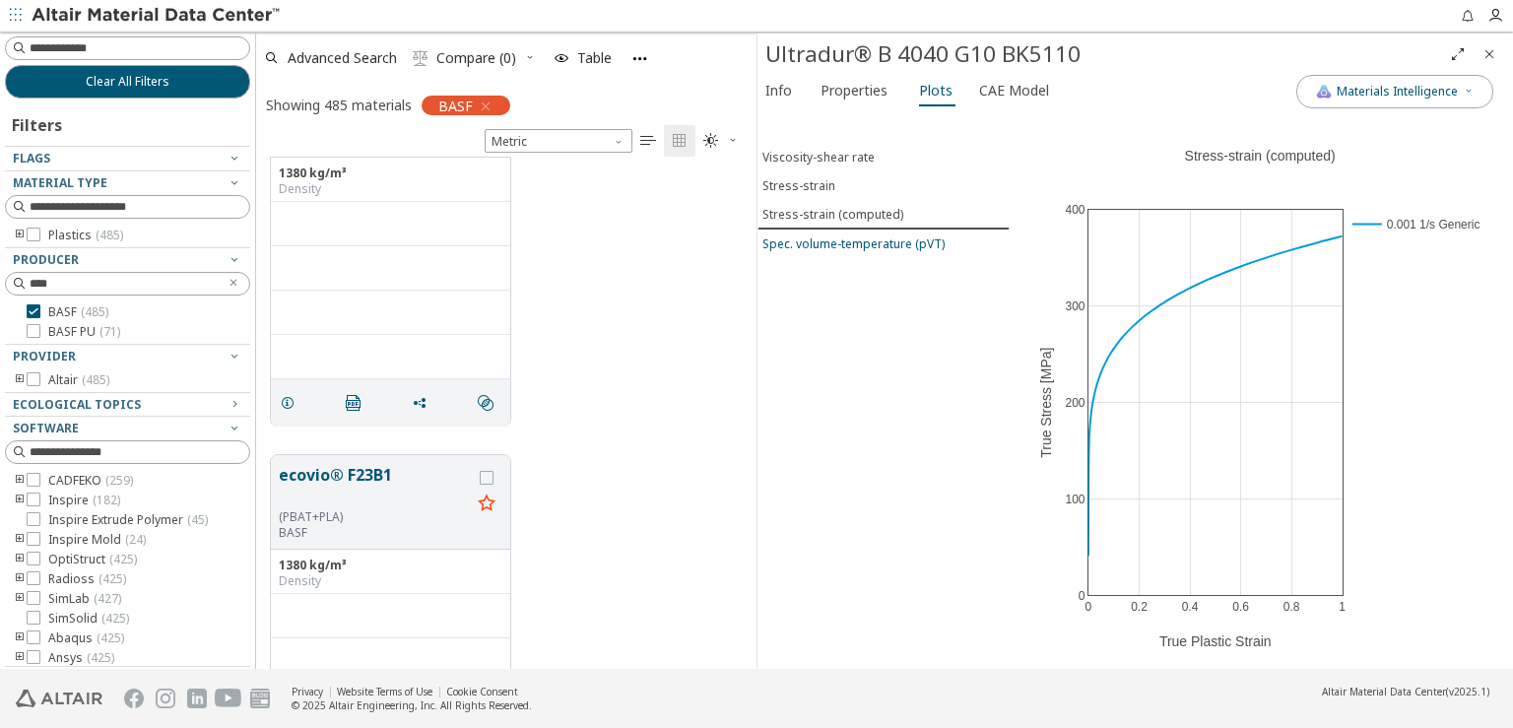
click at [832, 235] on div "Spec. volume-temperature (pVT)" at bounding box center [854, 243] width 182 height 17
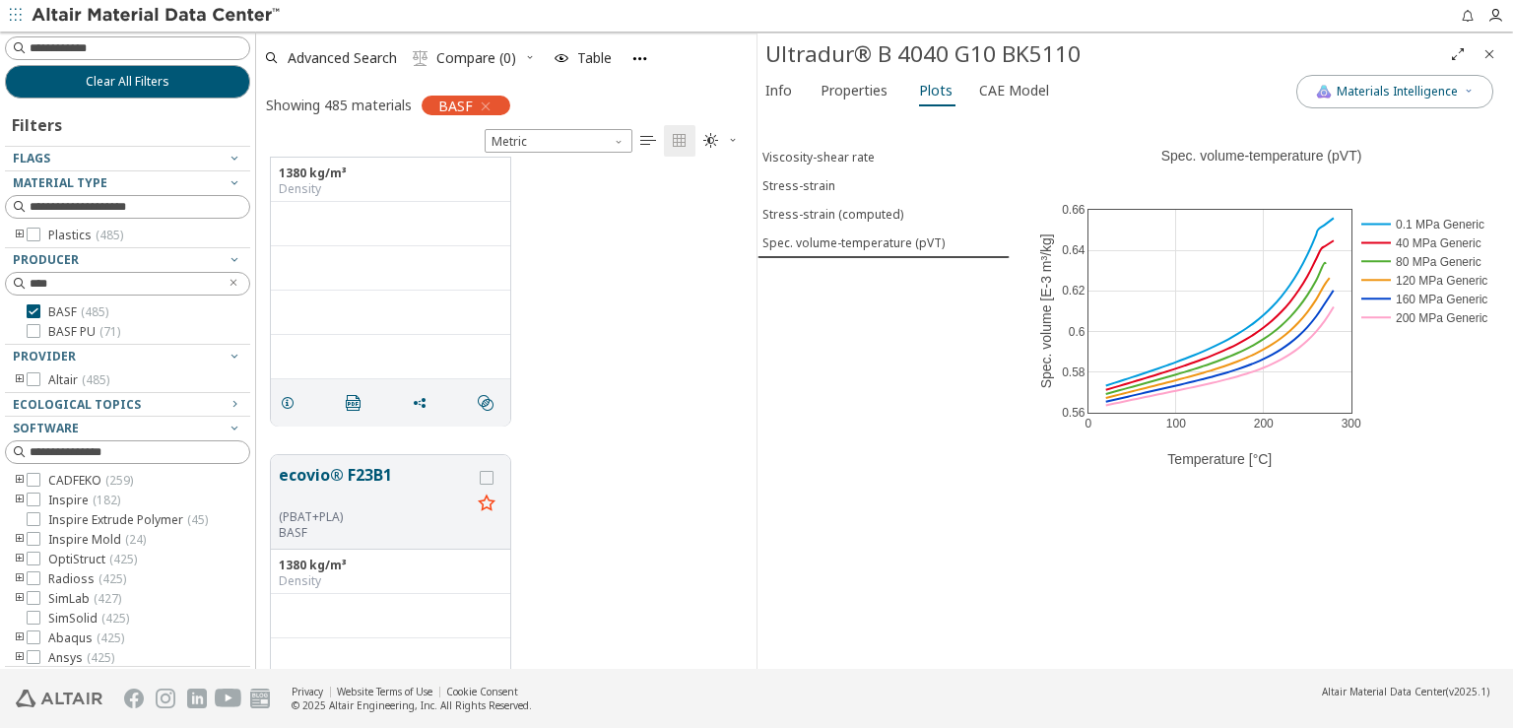
click at [1492, 49] on icon "Close" at bounding box center [1490, 54] width 16 height 16
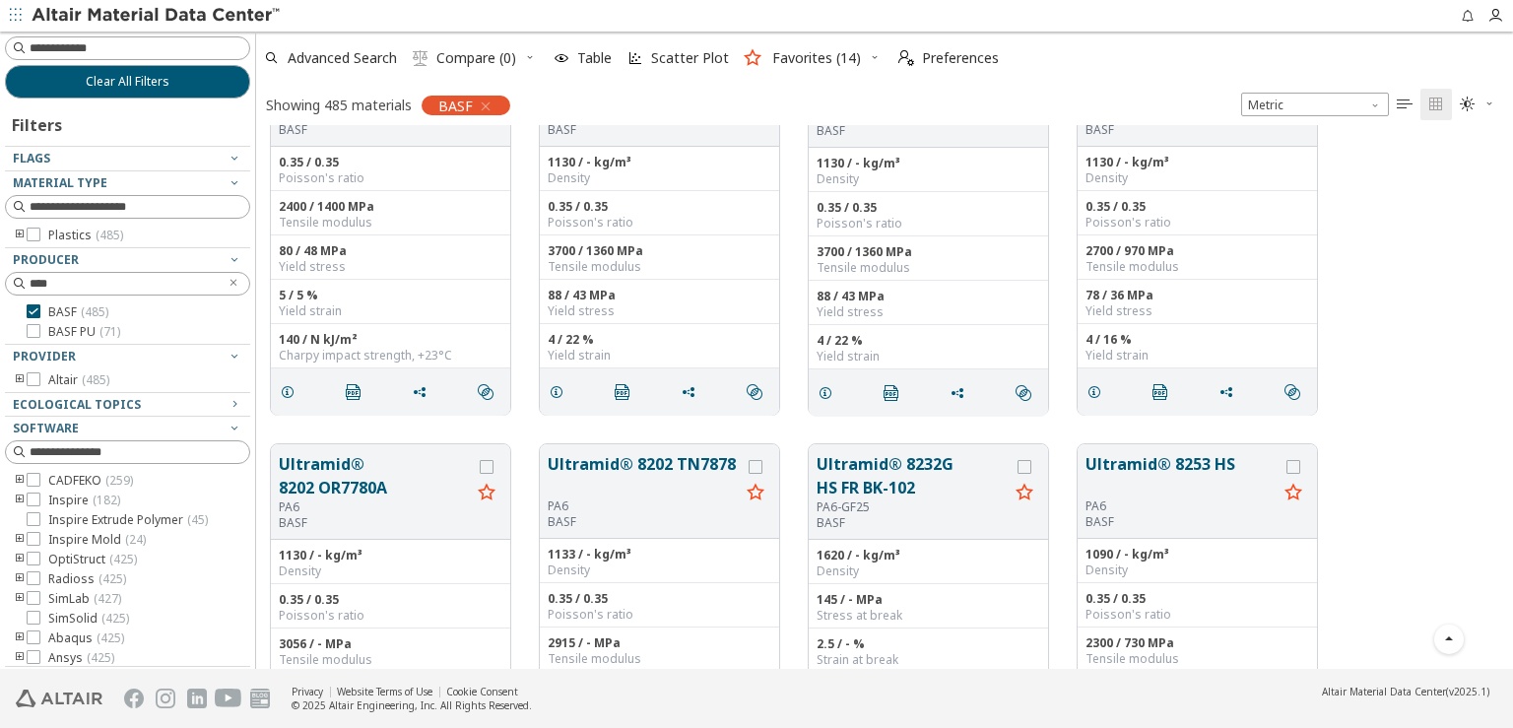
scroll to position [20237, 0]
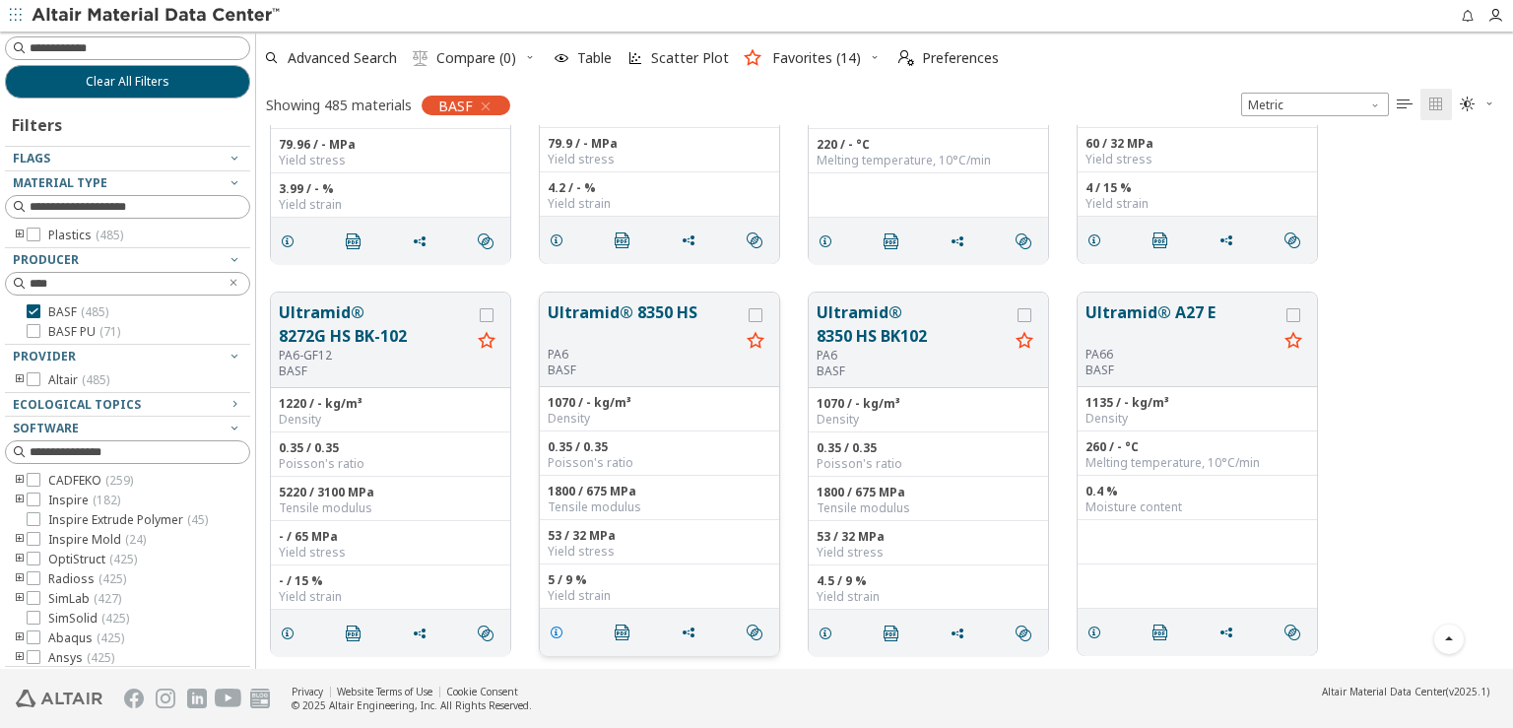
click at [556, 630] on icon "grid" at bounding box center [557, 633] width 16 height 16
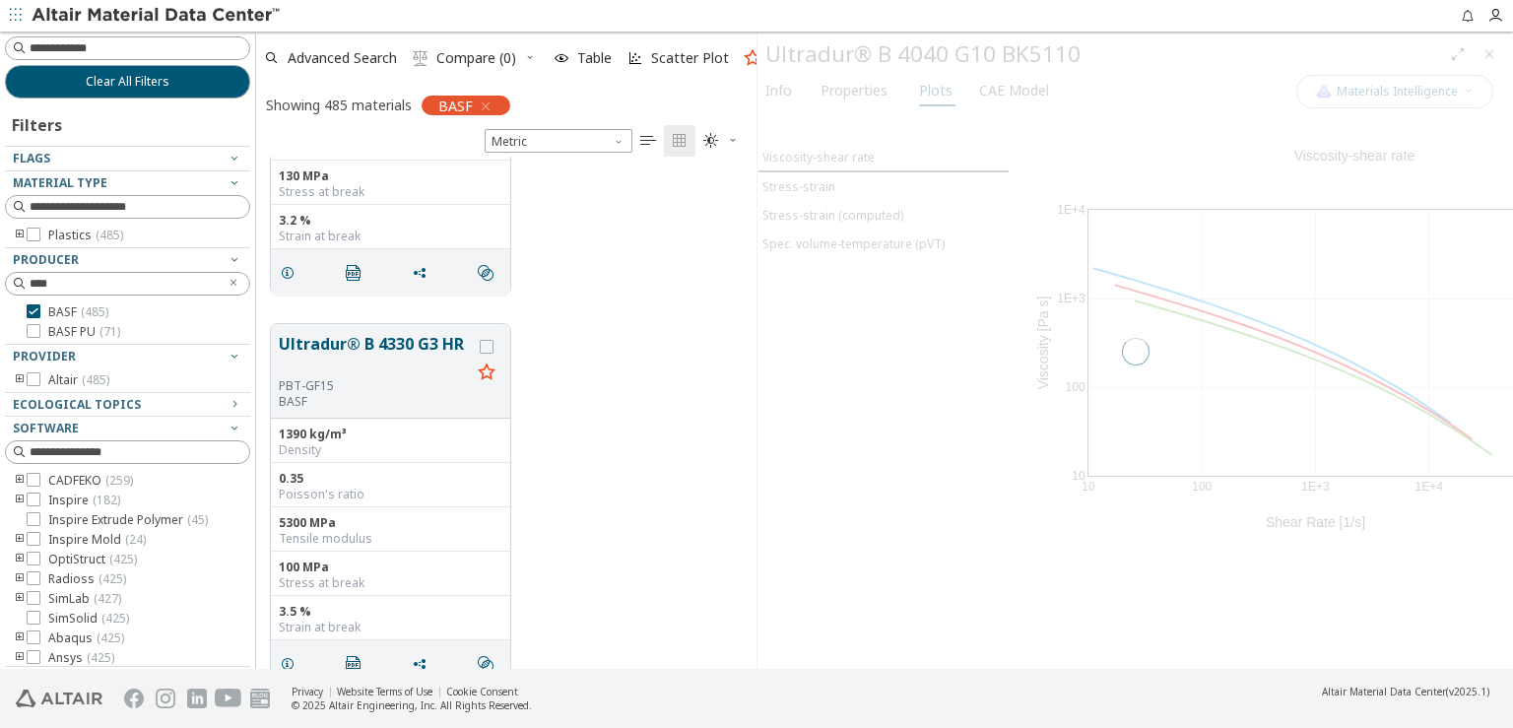
scroll to position [497, 484]
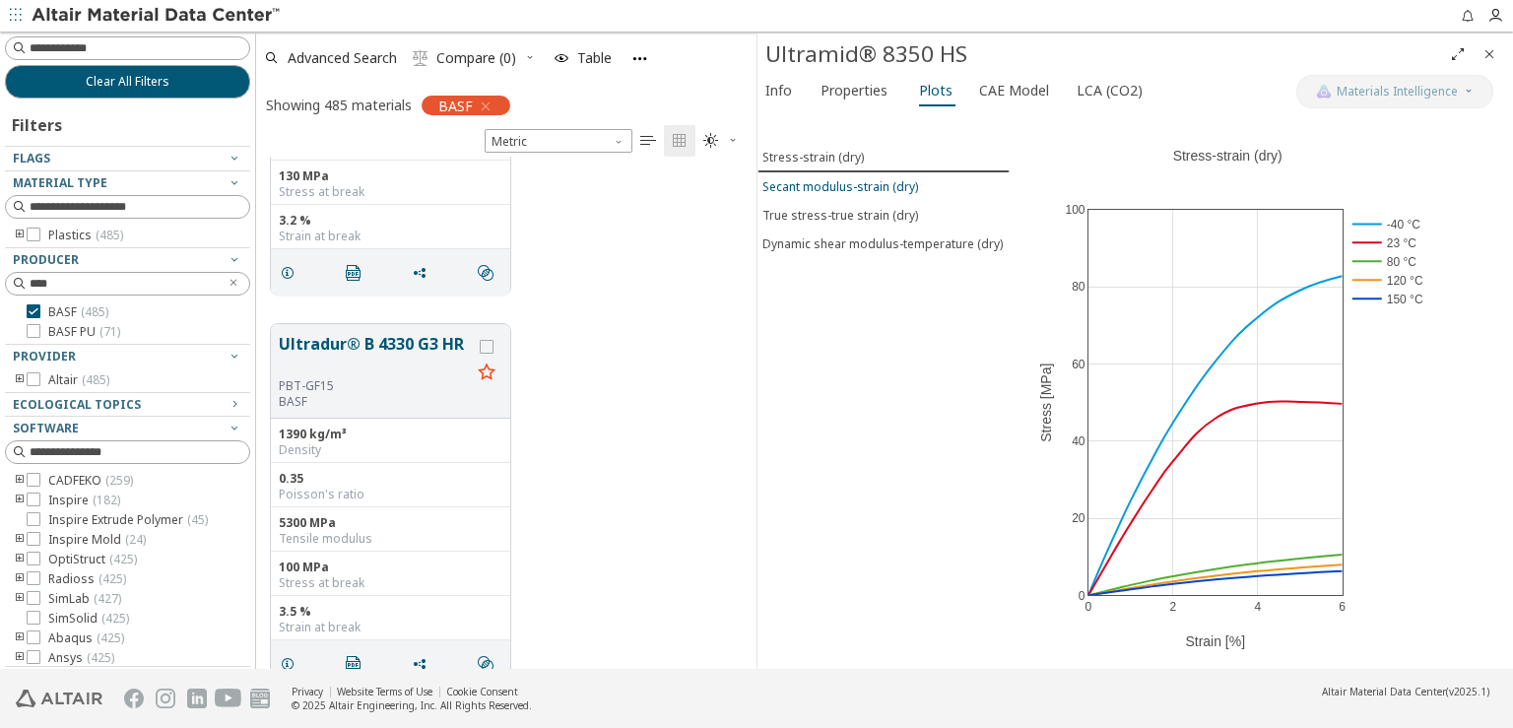
click at [880, 178] on div "Secant modulus-strain (dry)" at bounding box center [841, 186] width 156 height 17
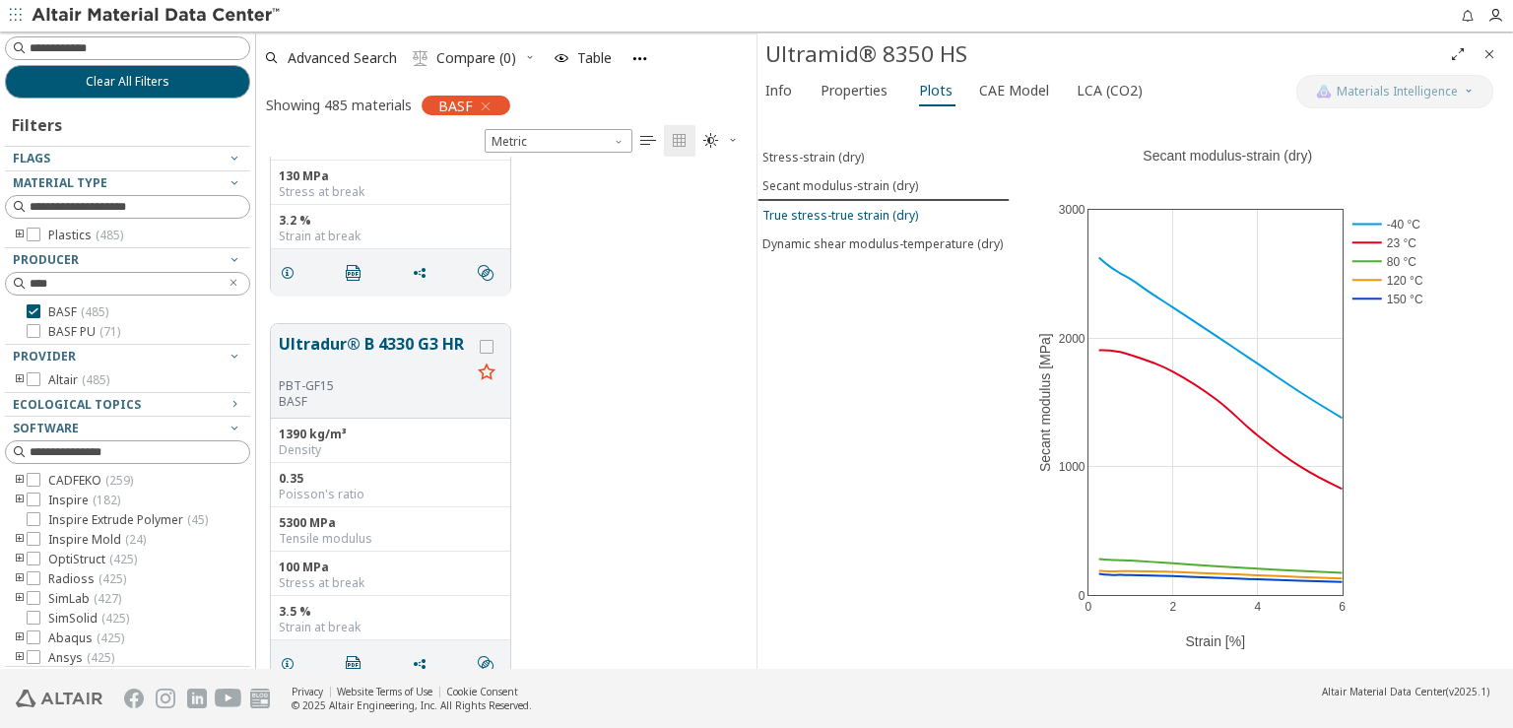
click at [883, 209] on div "True stress-true strain (dry)" at bounding box center [841, 215] width 156 height 17
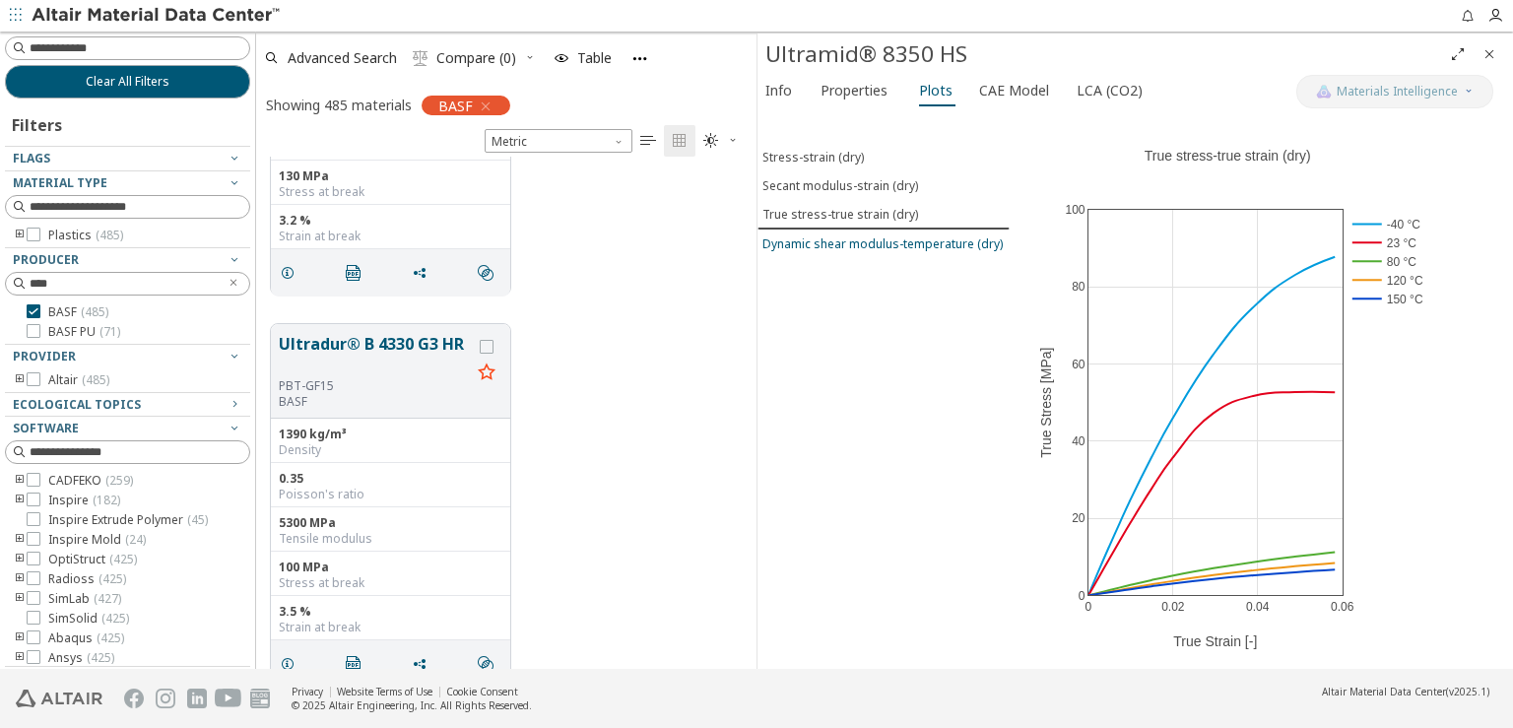
click at [887, 235] on div "Dynamic shear modulus-temperature (dry)" at bounding box center [883, 243] width 240 height 17
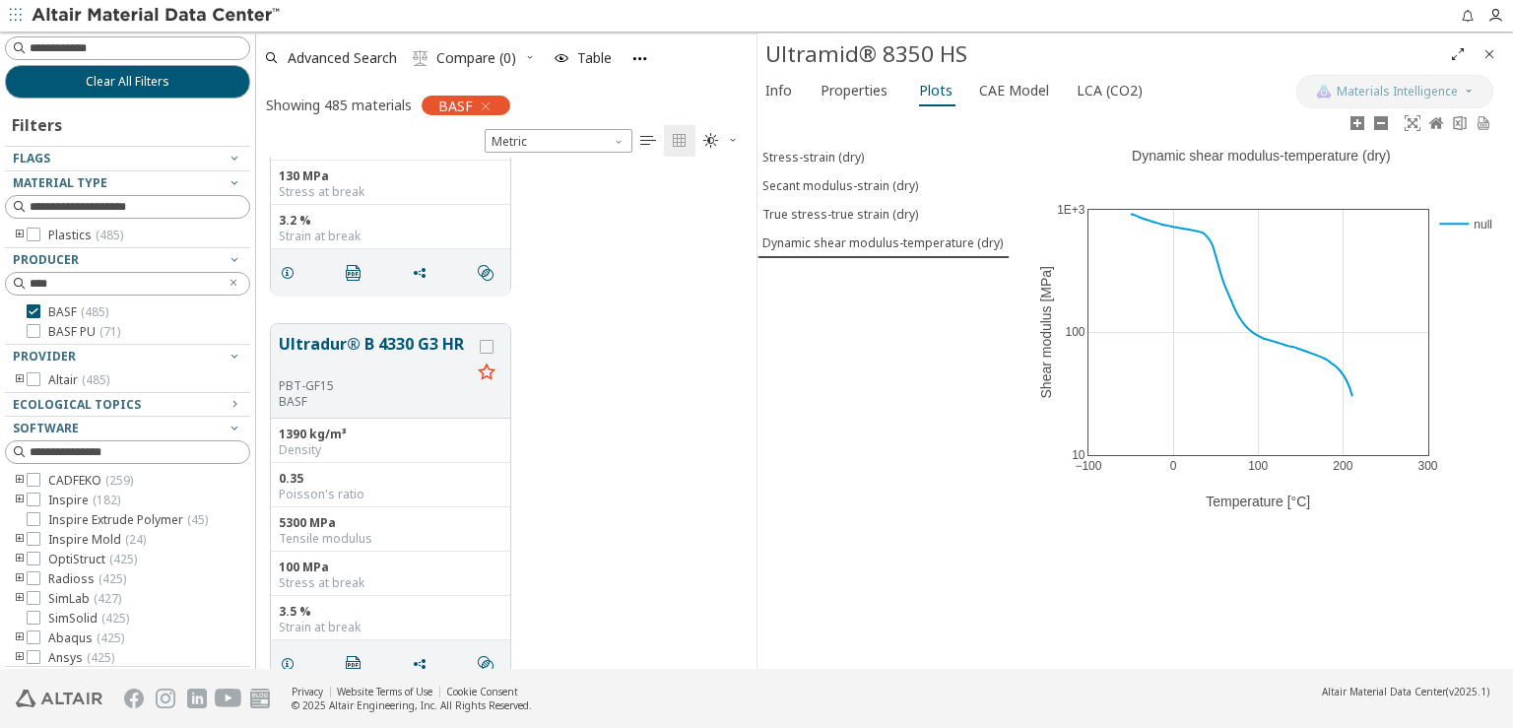
click at [1456, 225] on rect at bounding box center [1465, 224] width 61 height 19
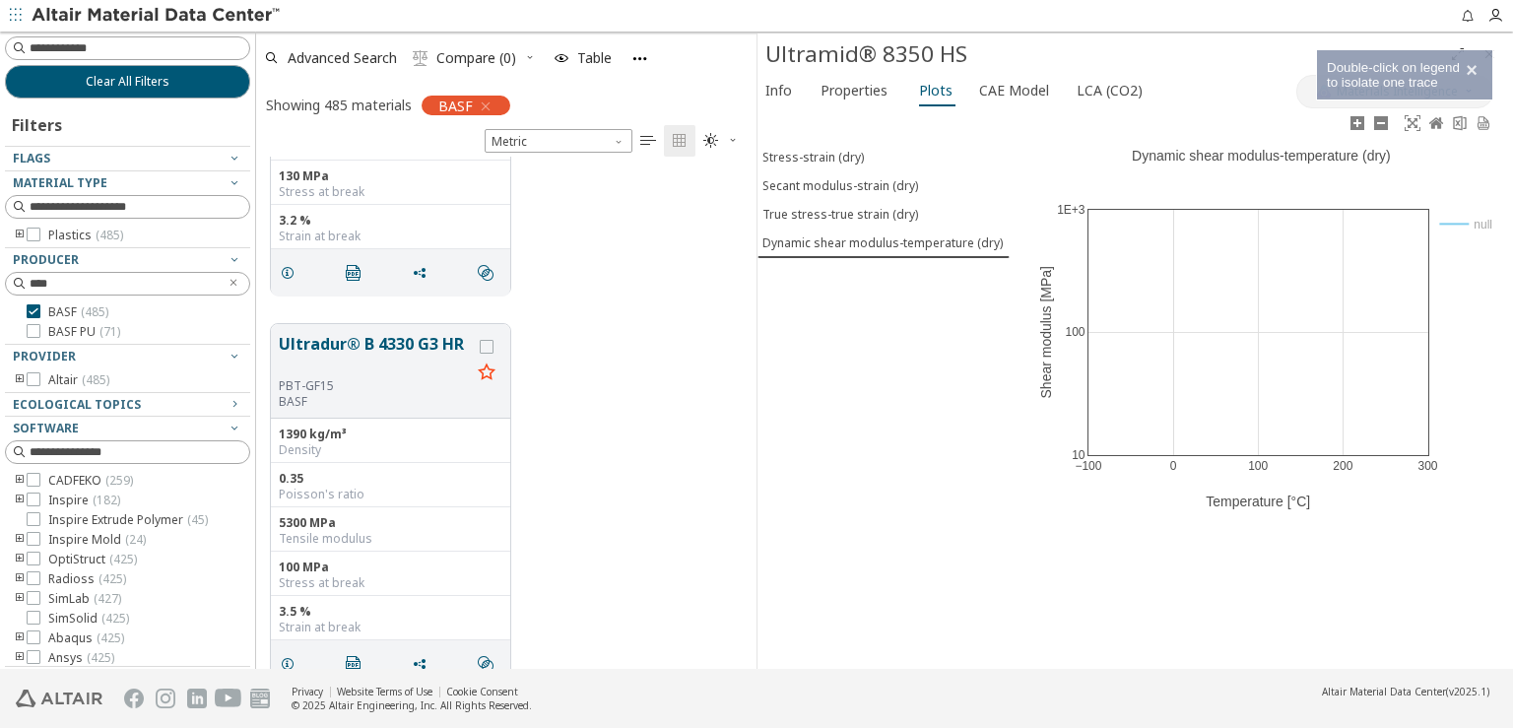
click at [1453, 215] on rect at bounding box center [1465, 224] width 61 height 19
click at [827, 213] on div "True stress-true strain (dry)" at bounding box center [841, 214] width 156 height 17
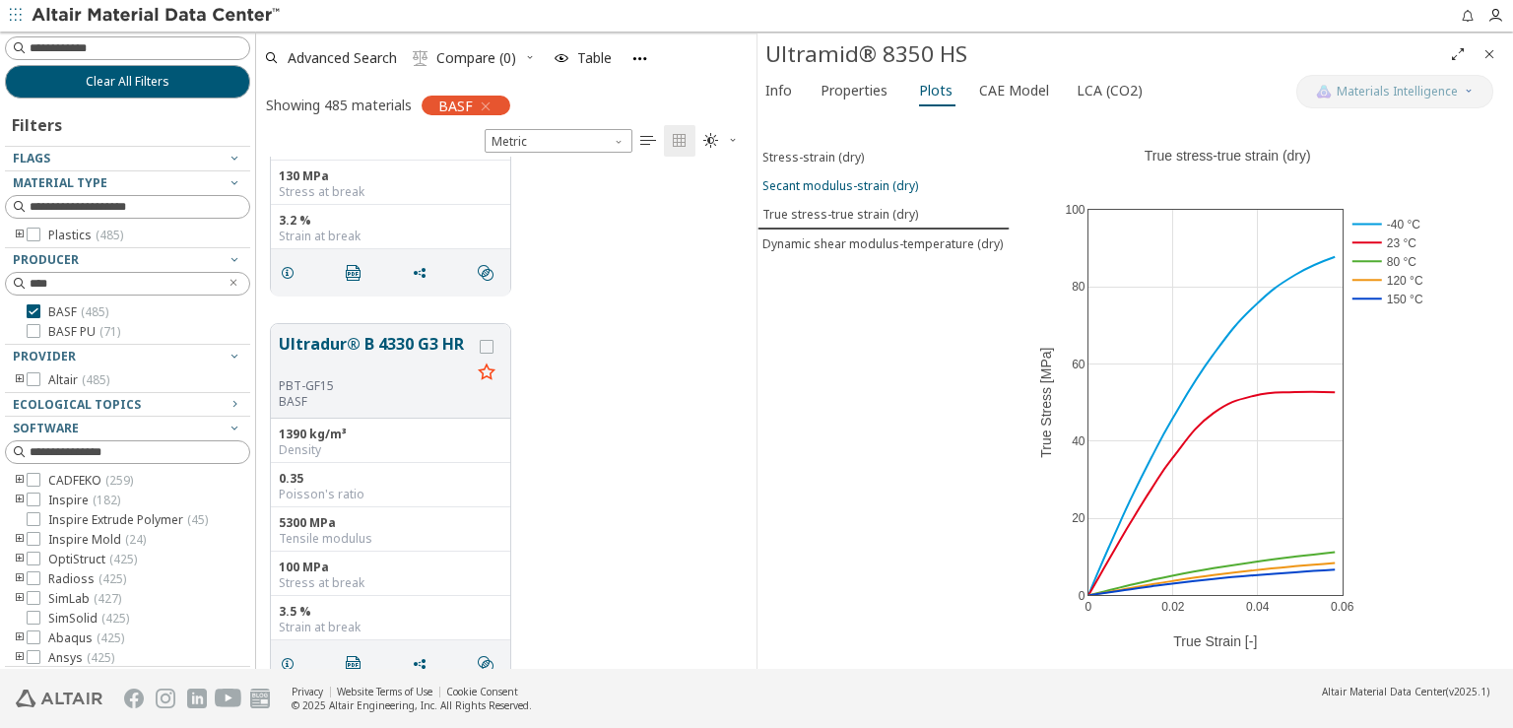
click at [828, 182] on div "Secant modulus-strain (dry)" at bounding box center [841, 185] width 156 height 17
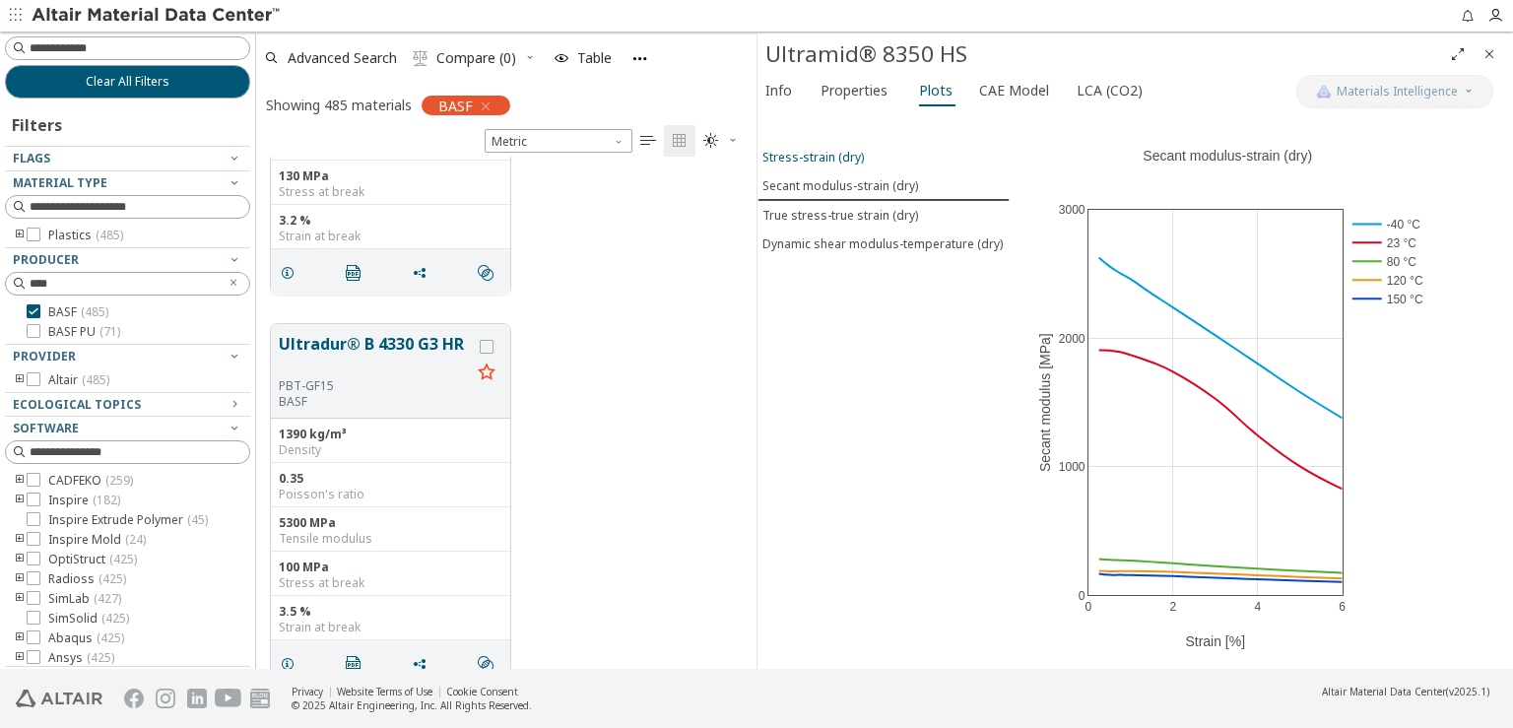
click at [828, 149] on div "Stress-strain (dry)" at bounding box center [813, 157] width 101 height 17
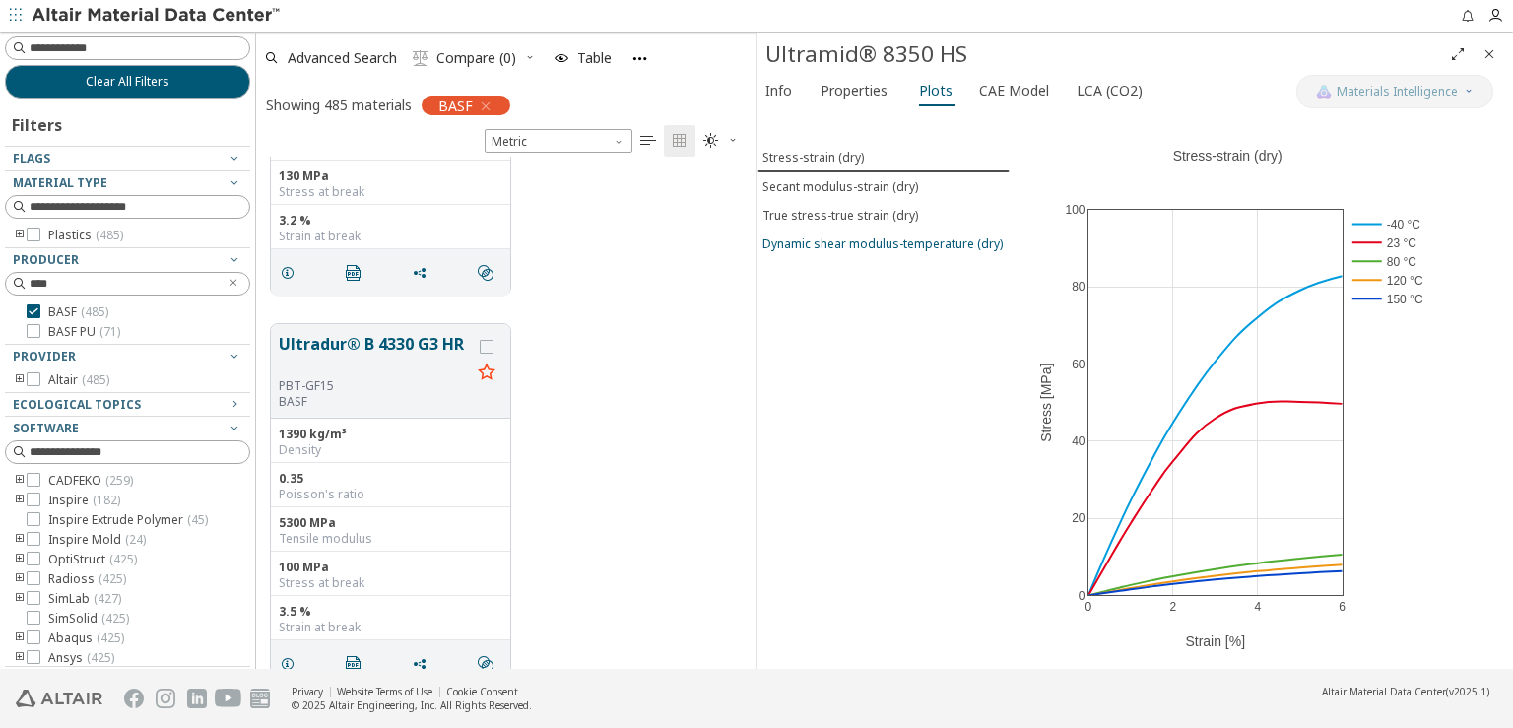
click at [843, 235] on div "Dynamic shear modulus-temperature (dry)" at bounding box center [883, 243] width 240 height 17
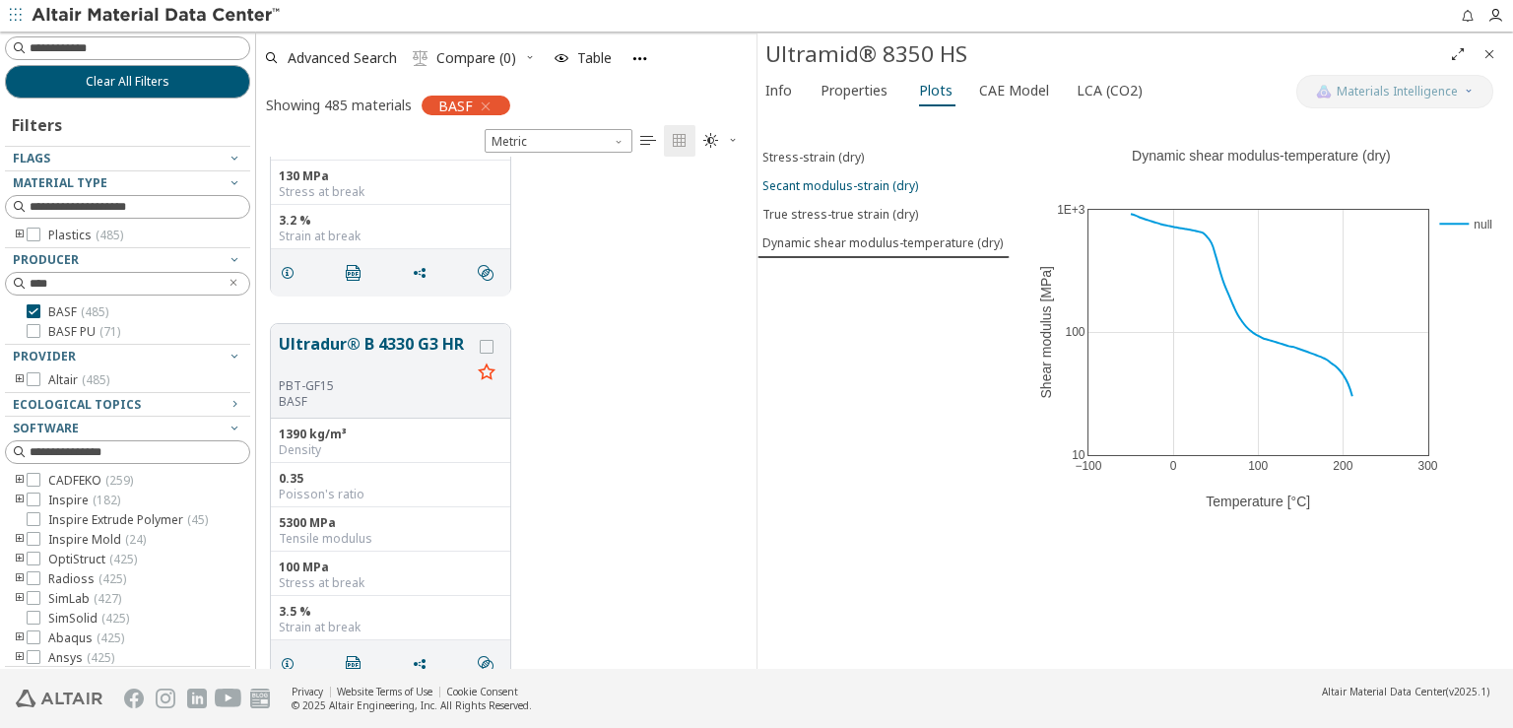
click at [824, 177] on div "Secant modulus-strain (dry)" at bounding box center [841, 185] width 156 height 17
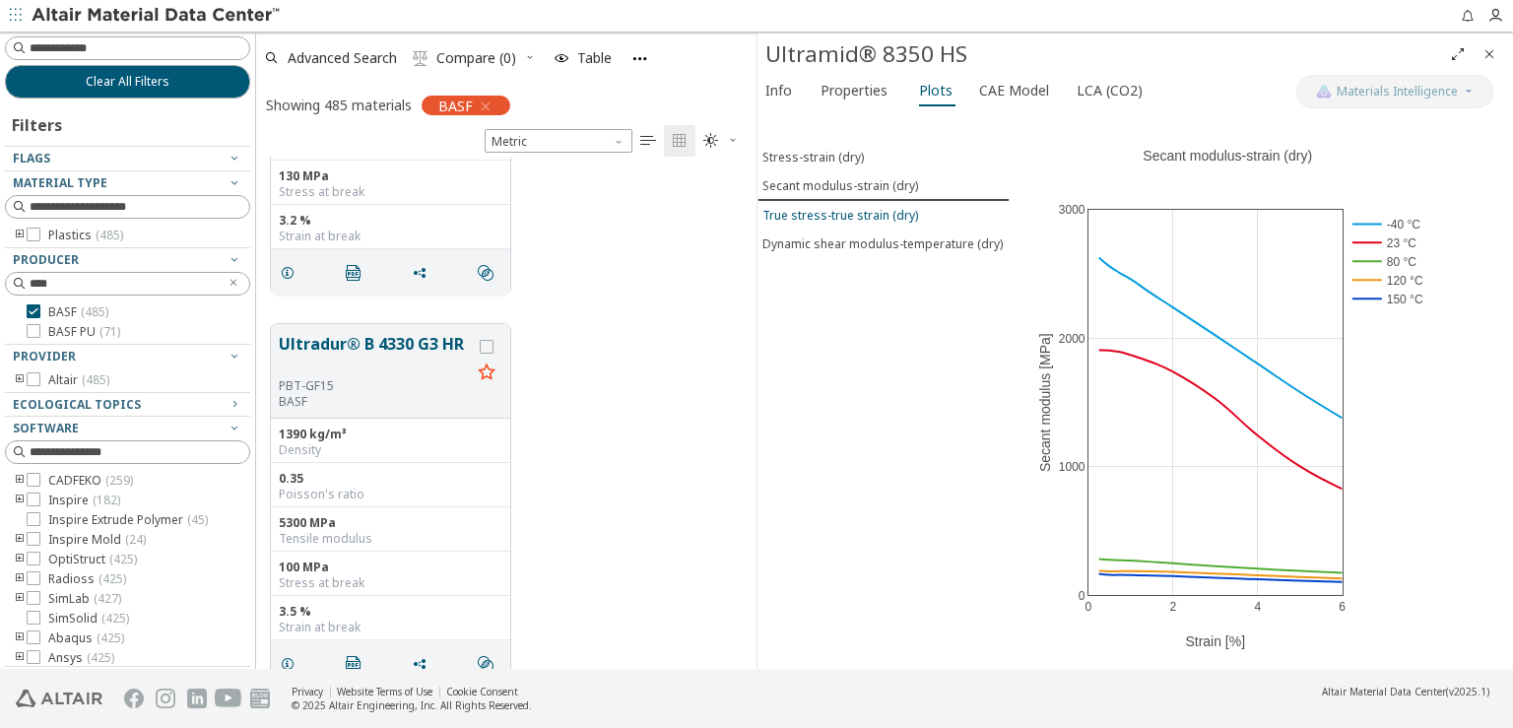
click at [827, 212] on div "True stress-true strain (dry)" at bounding box center [841, 215] width 156 height 17
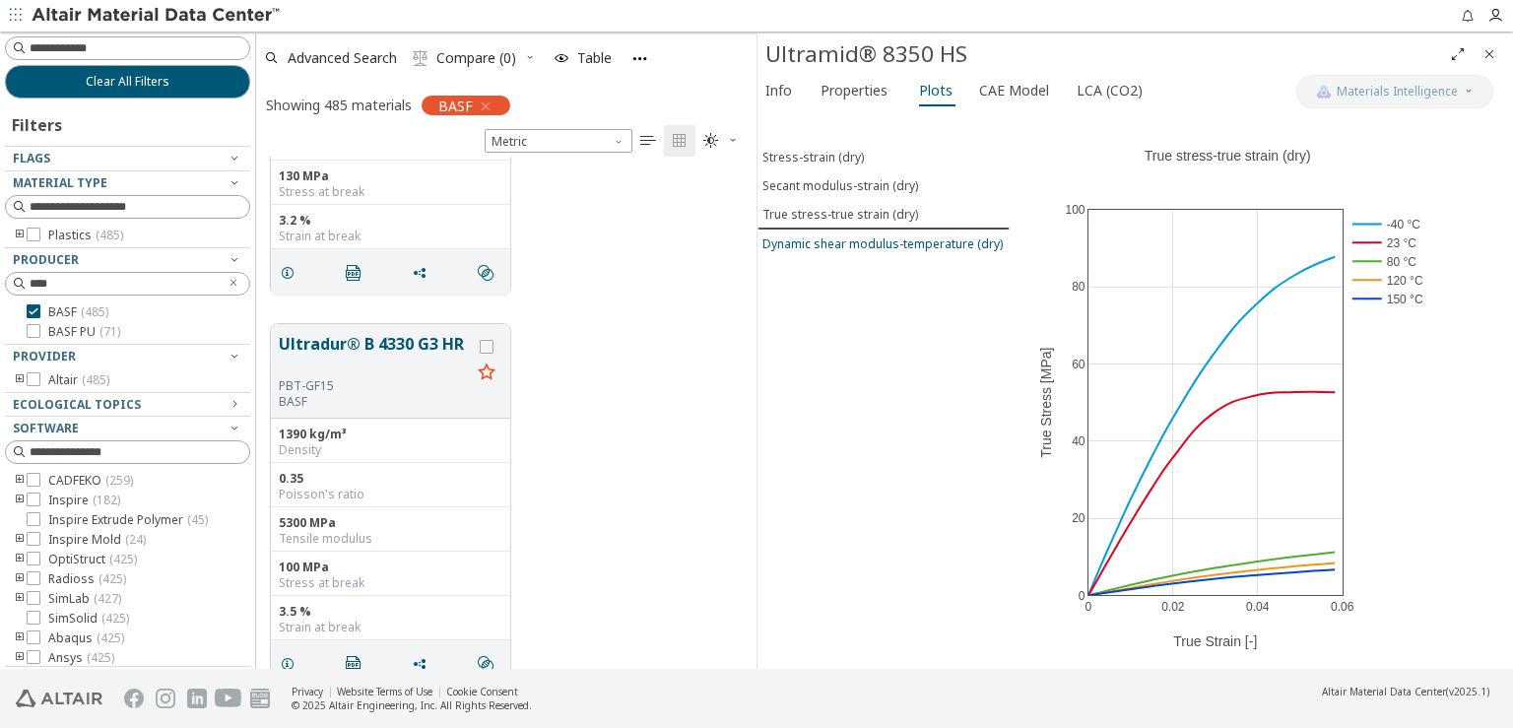
click at [830, 235] on div "Dynamic shear modulus-temperature (dry)" at bounding box center [883, 243] width 240 height 17
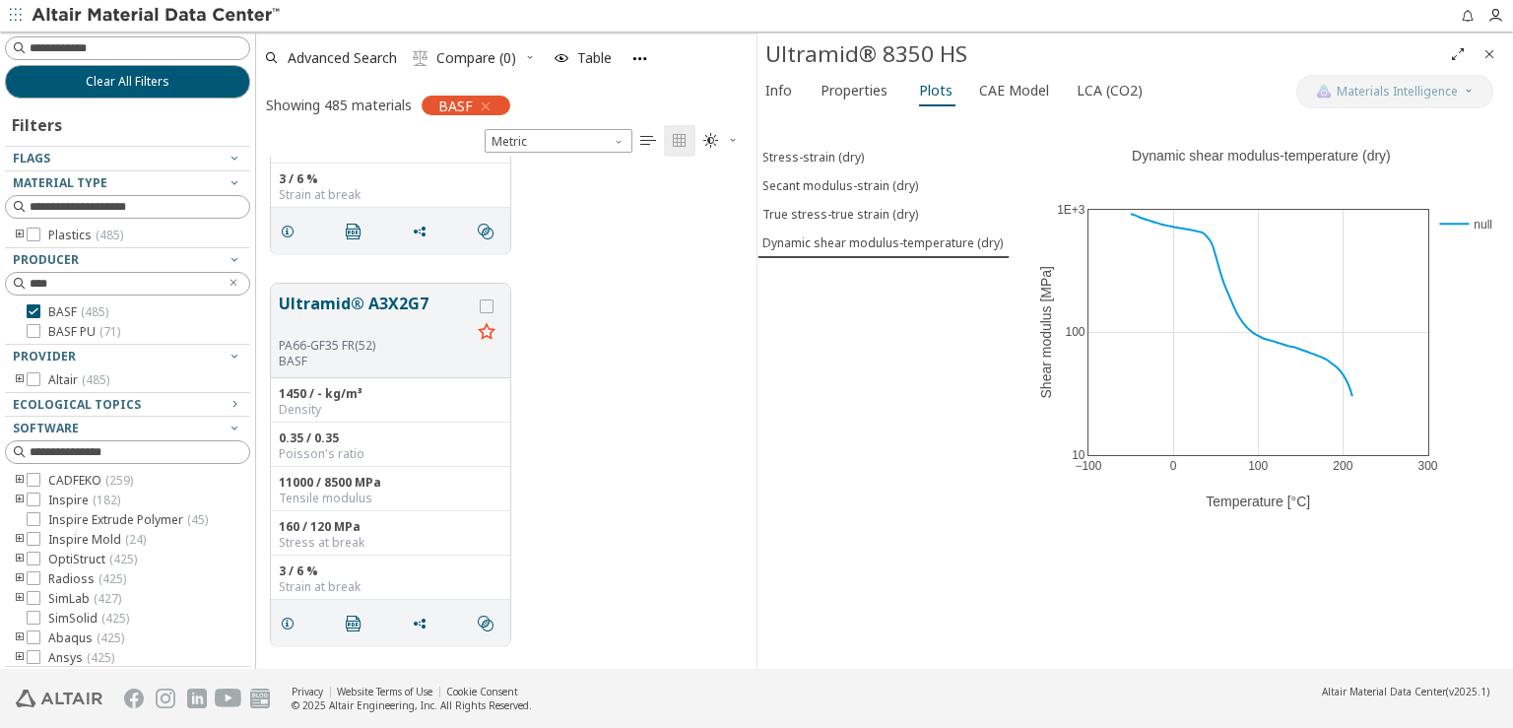
scroll to position [104569, 0]
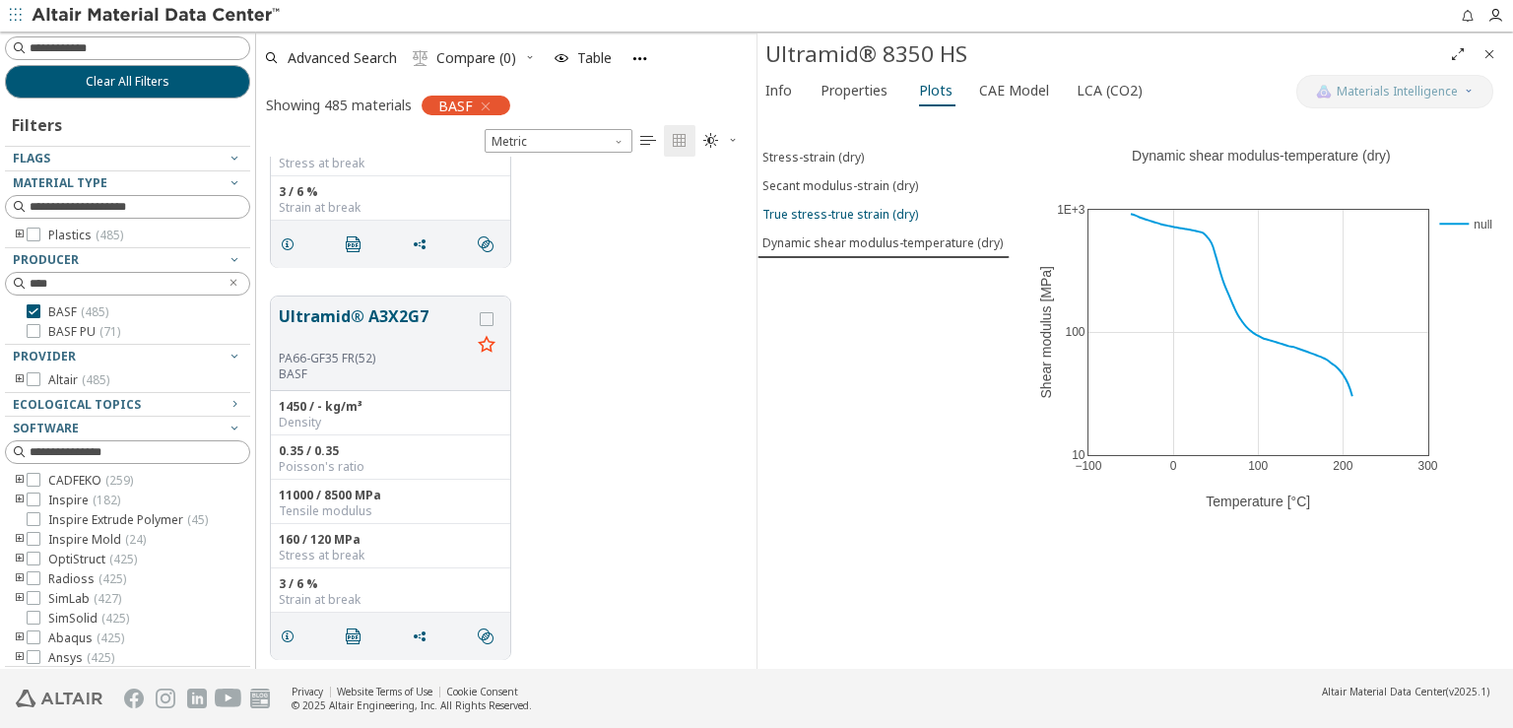
click at [816, 209] on div "True stress-true strain (dry)" at bounding box center [841, 214] width 156 height 17
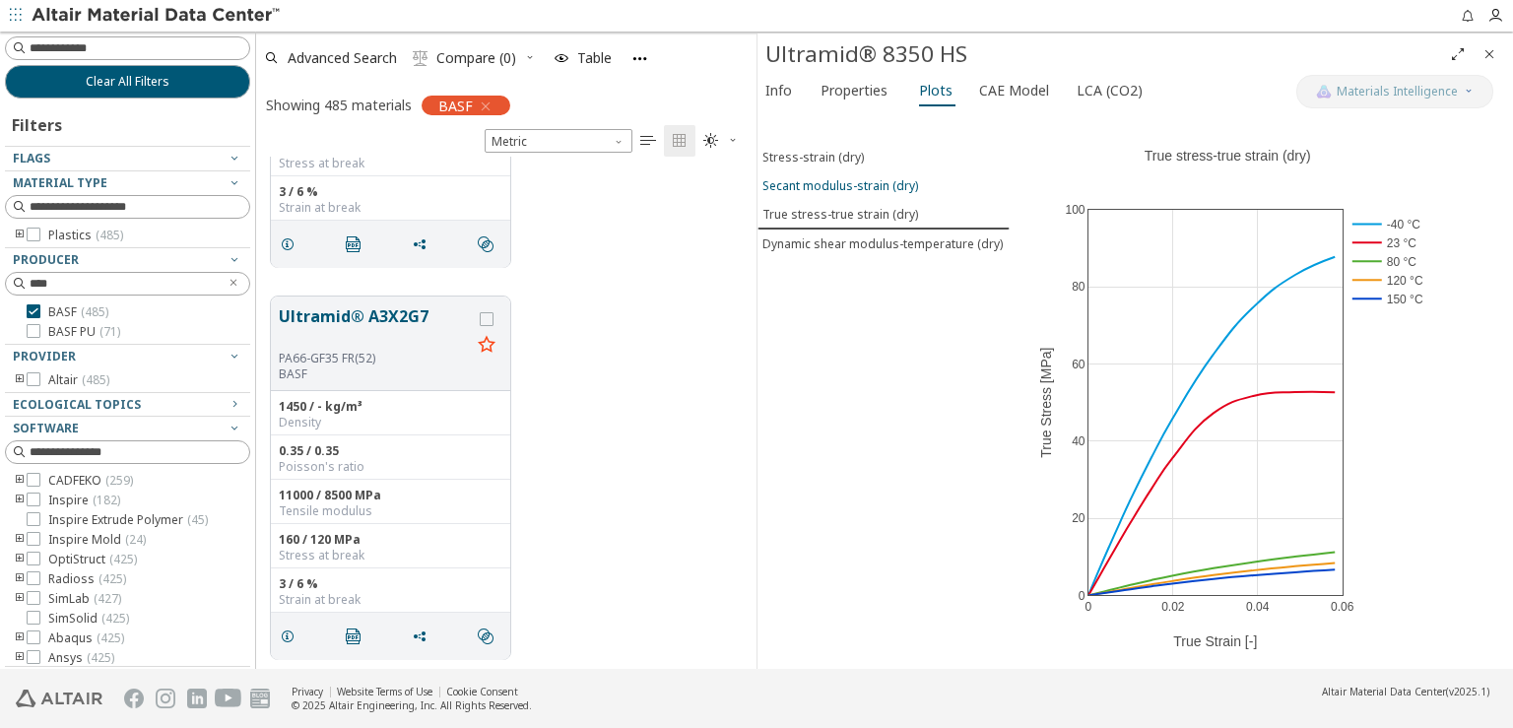
click at [820, 184] on div "Secant modulus-strain (dry)" at bounding box center [841, 185] width 156 height 17
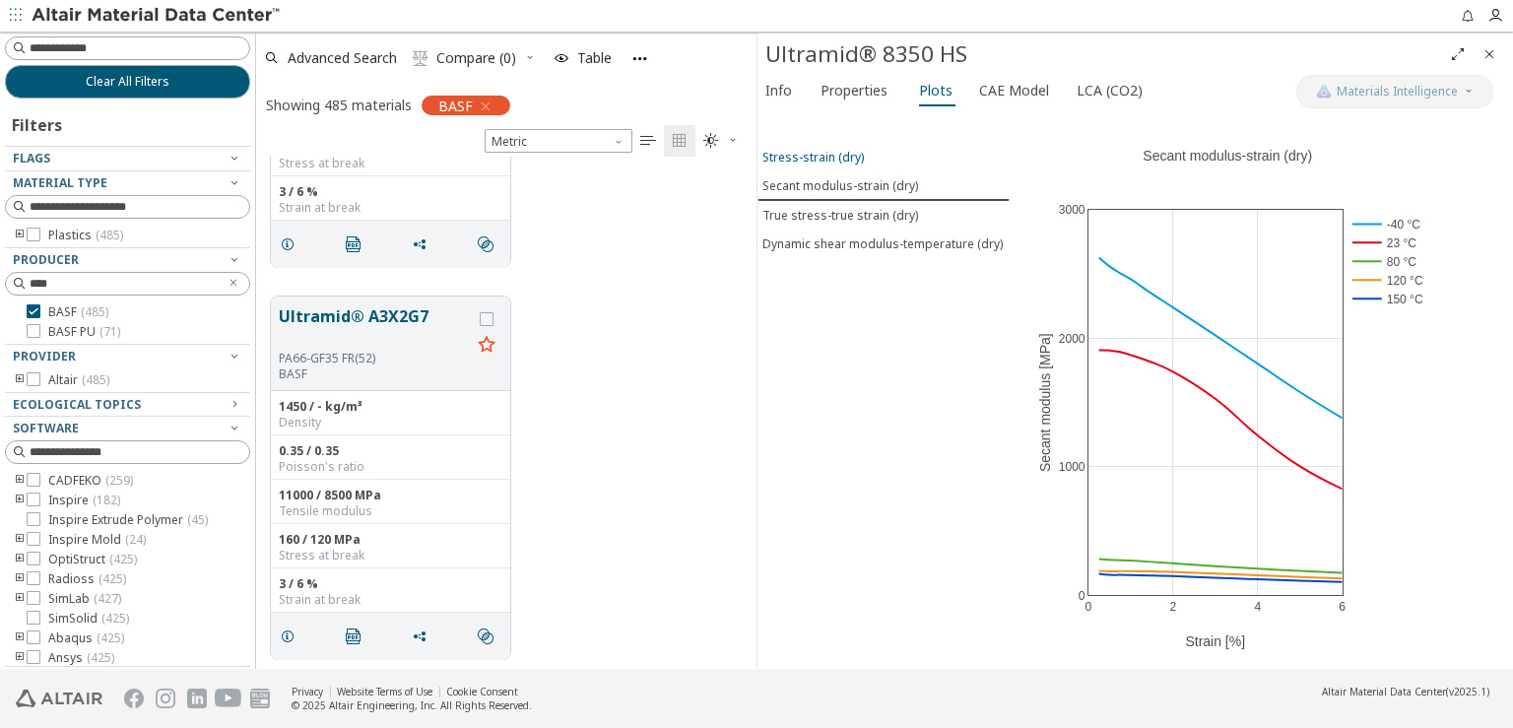
click at [822, 160] on button "Stress-strain (dry)" at bounding box center [884, 157] width 252 height 29
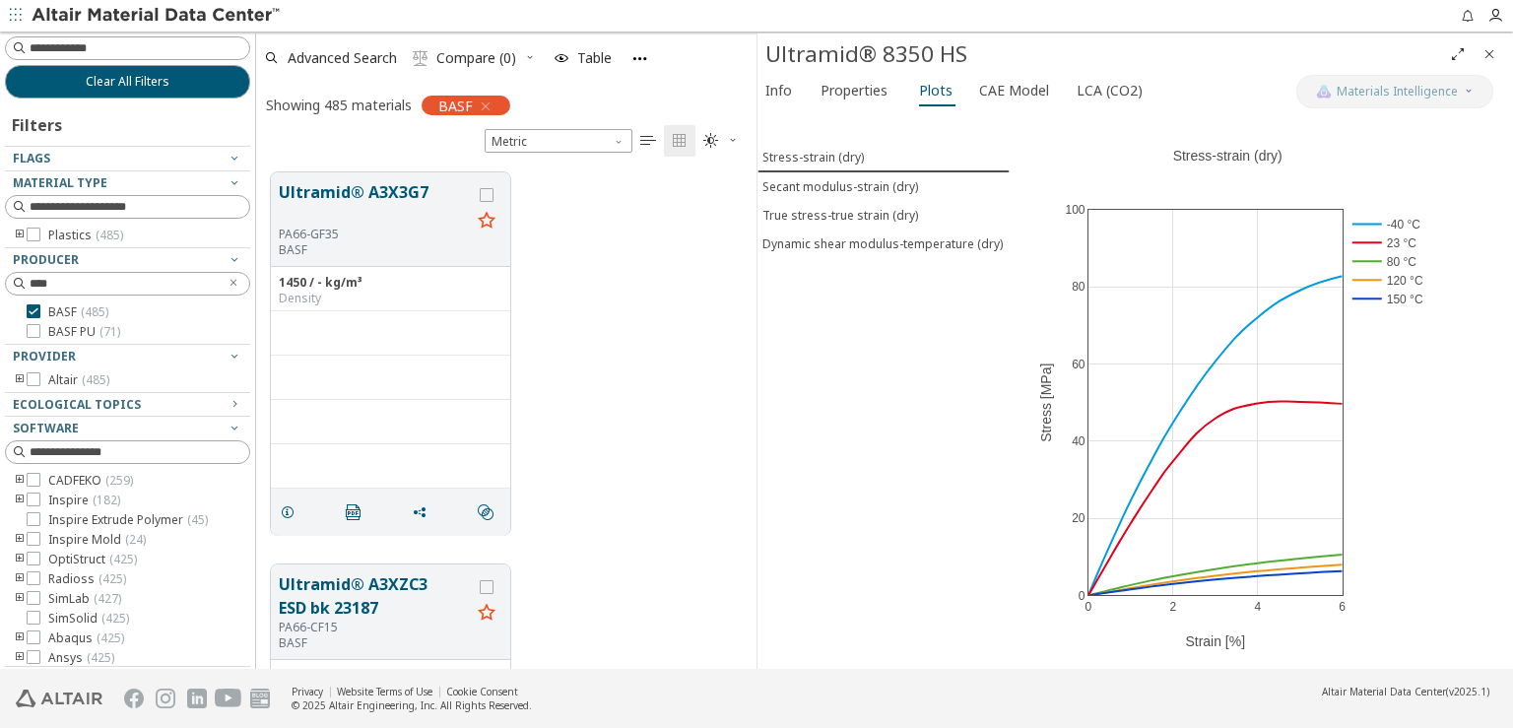
scroll to position [106047, 0]
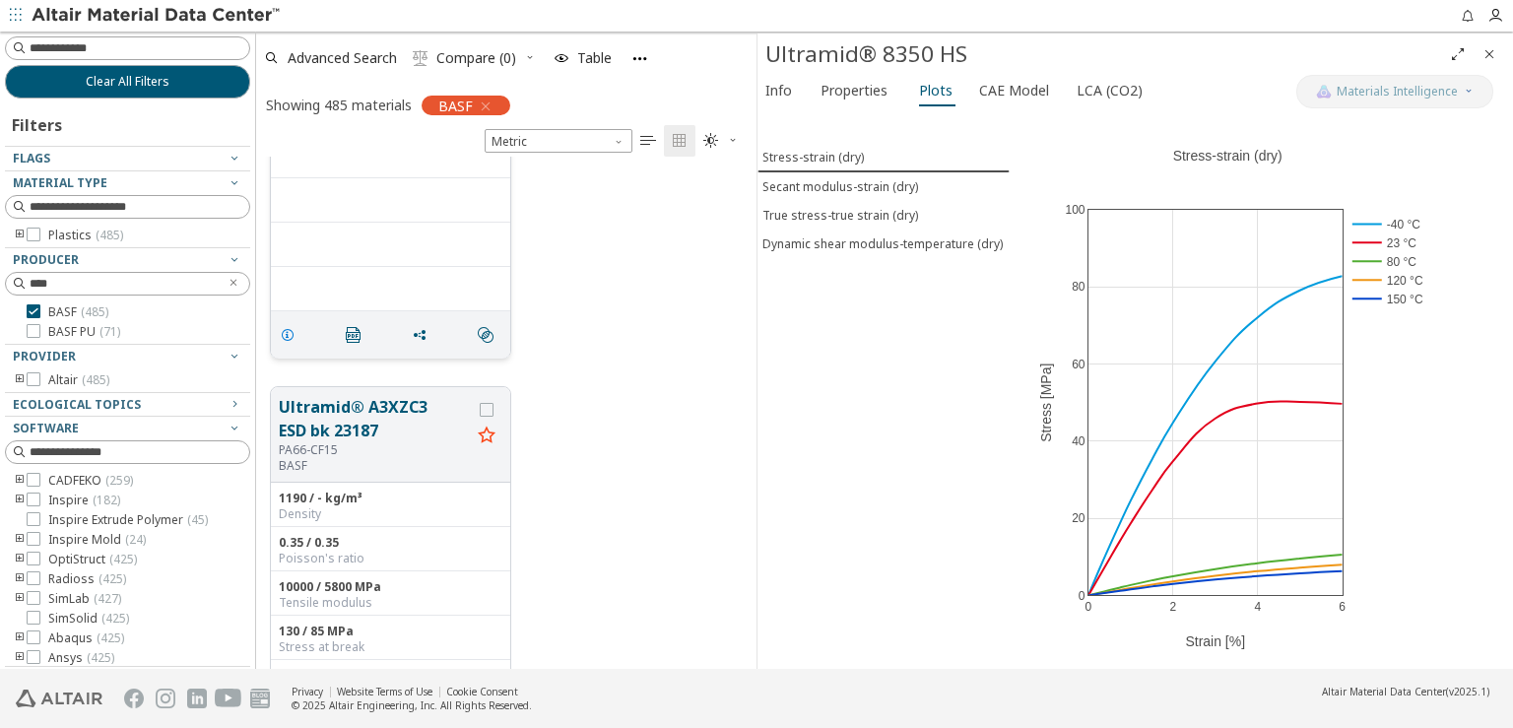
click at [288, 339] on icon "grid" at bounding box center [288, 335] width 16 height 16
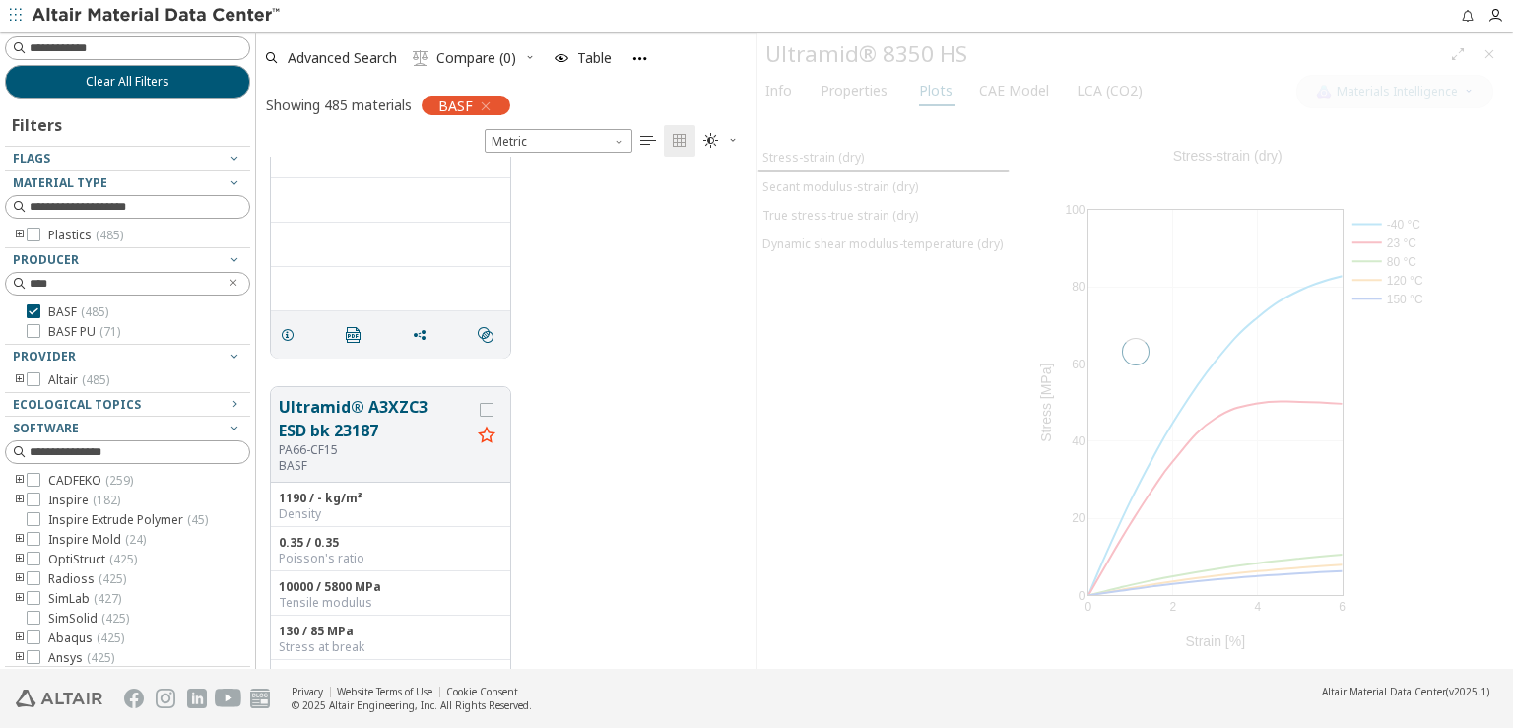
scroll to position [106048, 0]
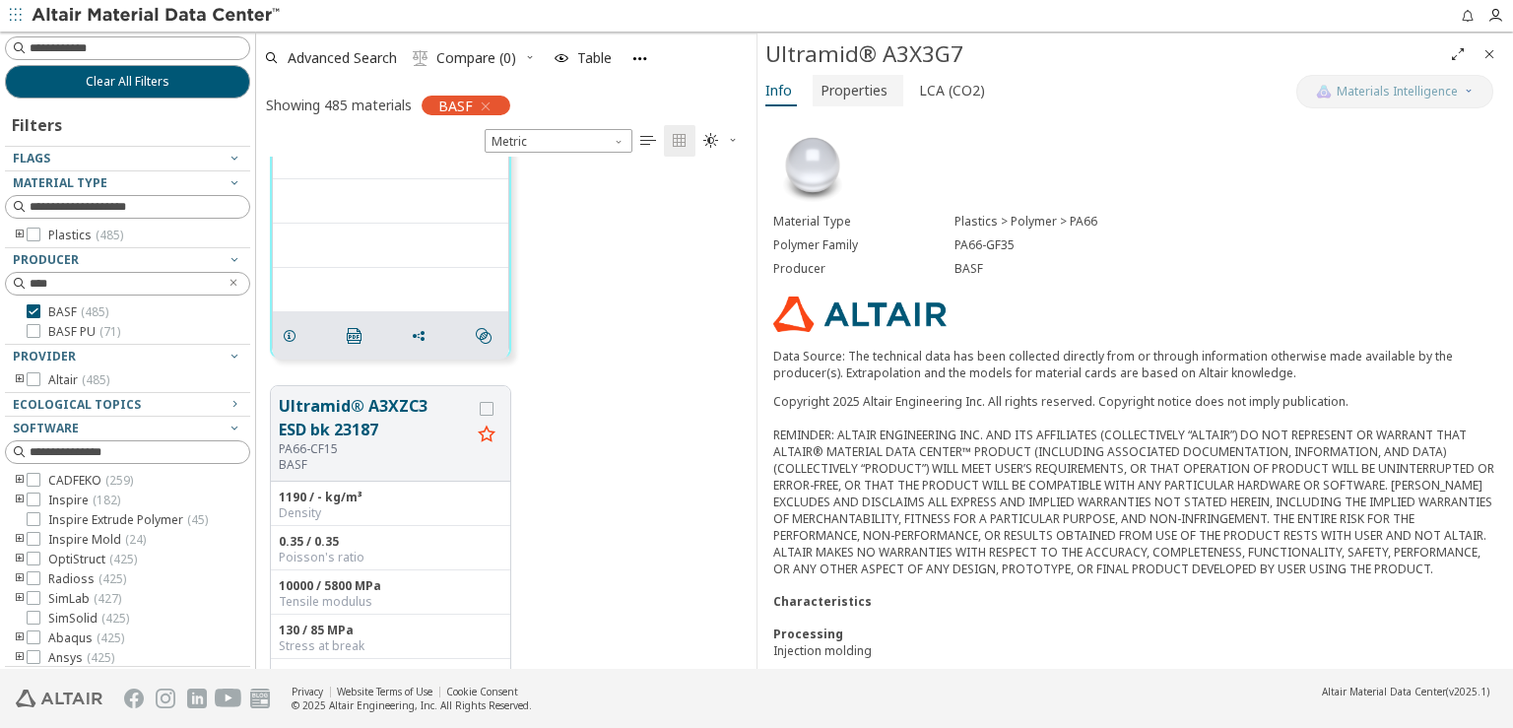
click at [859, 93] on span "Properties" at bounding box center [854, 91] width 67 height 32
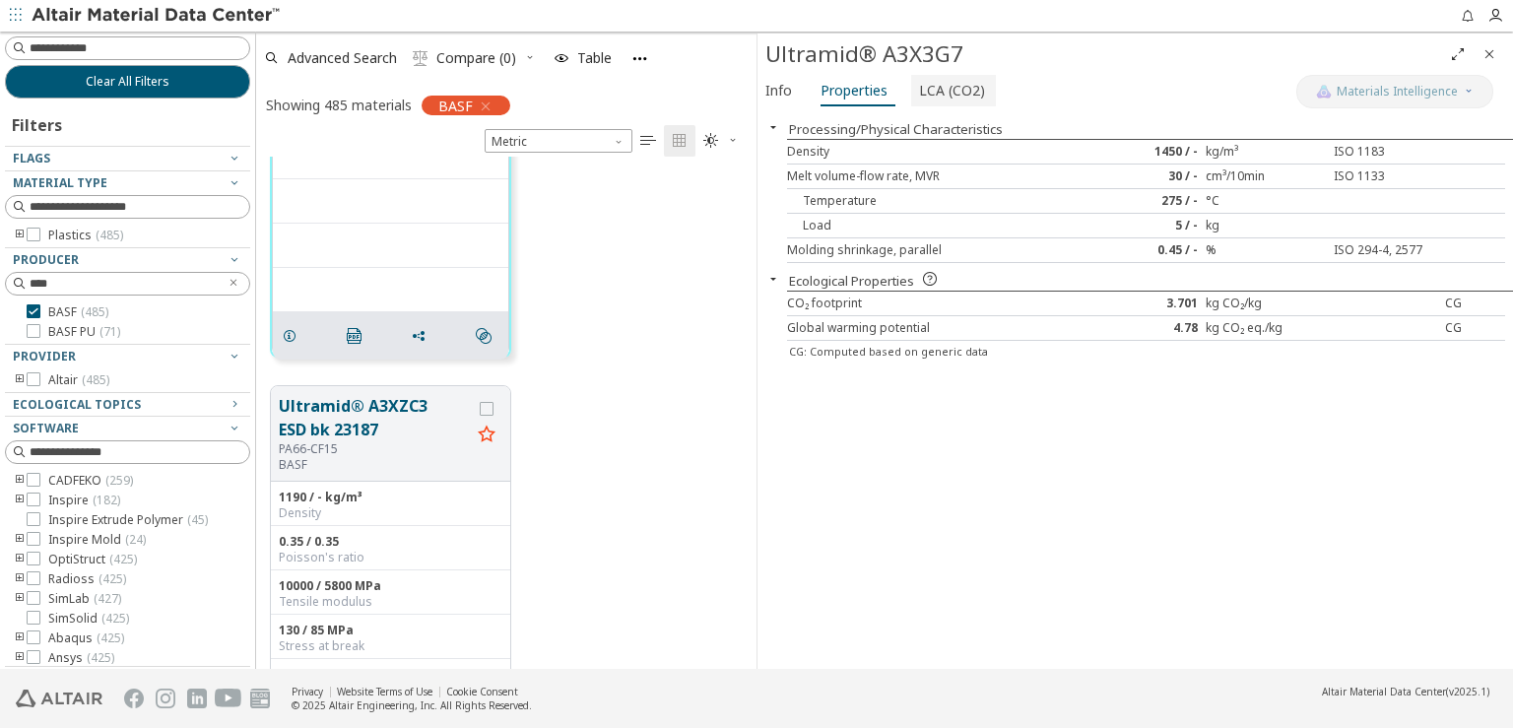
click at [938, 93] on span "LCA (CO2)" at bounding box center [952, 91] width 66 height 32
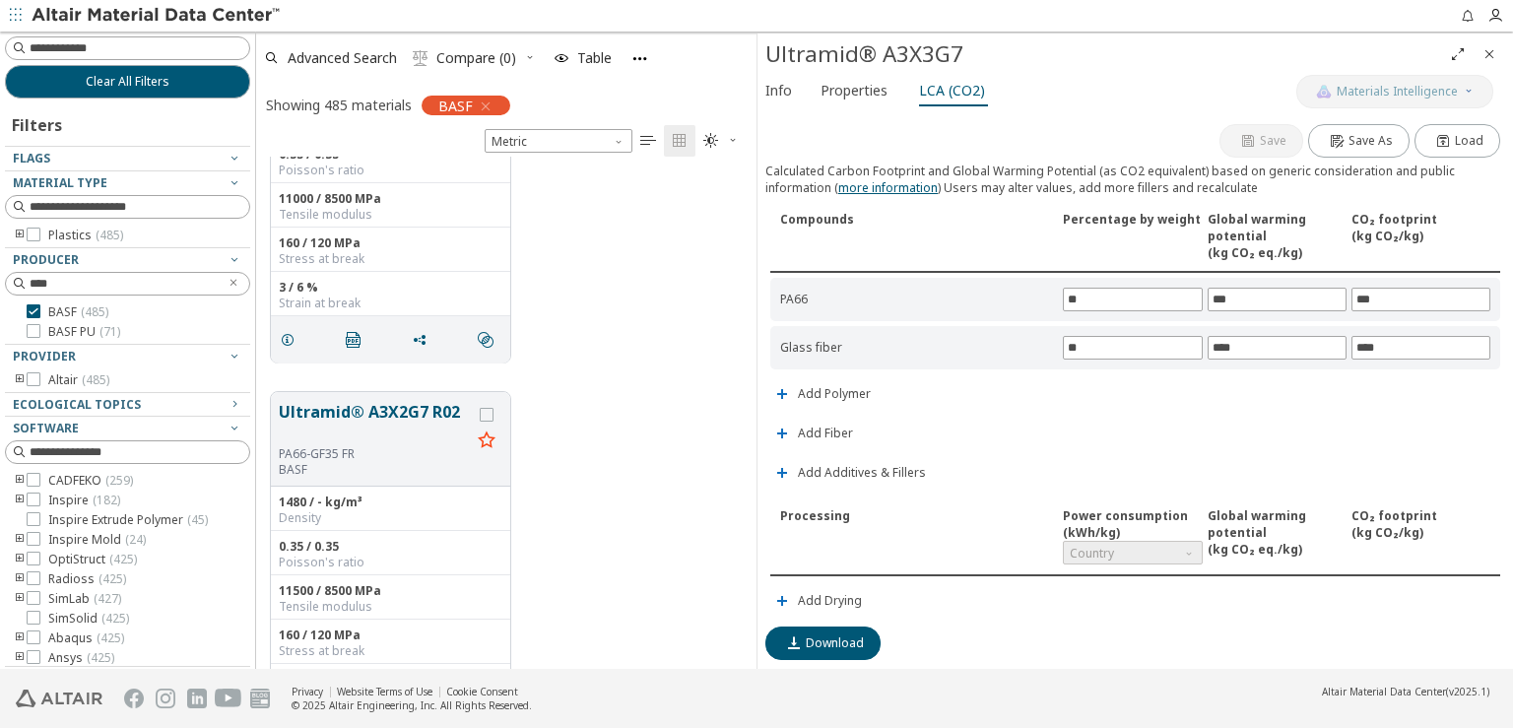
scroll to position [104767, 0]
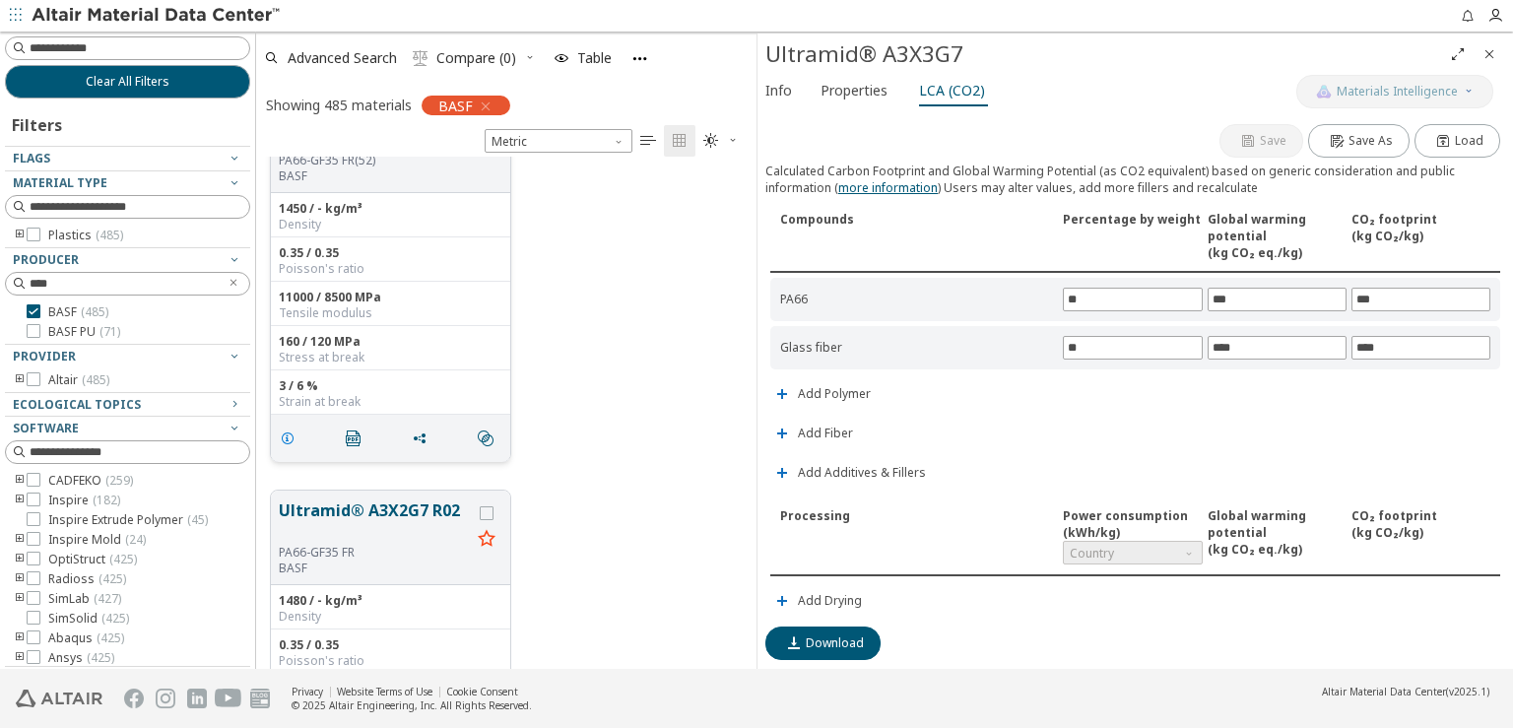
click at [282, 431] on icon "grid" at bounding box center [288, 439] width 16 height 16
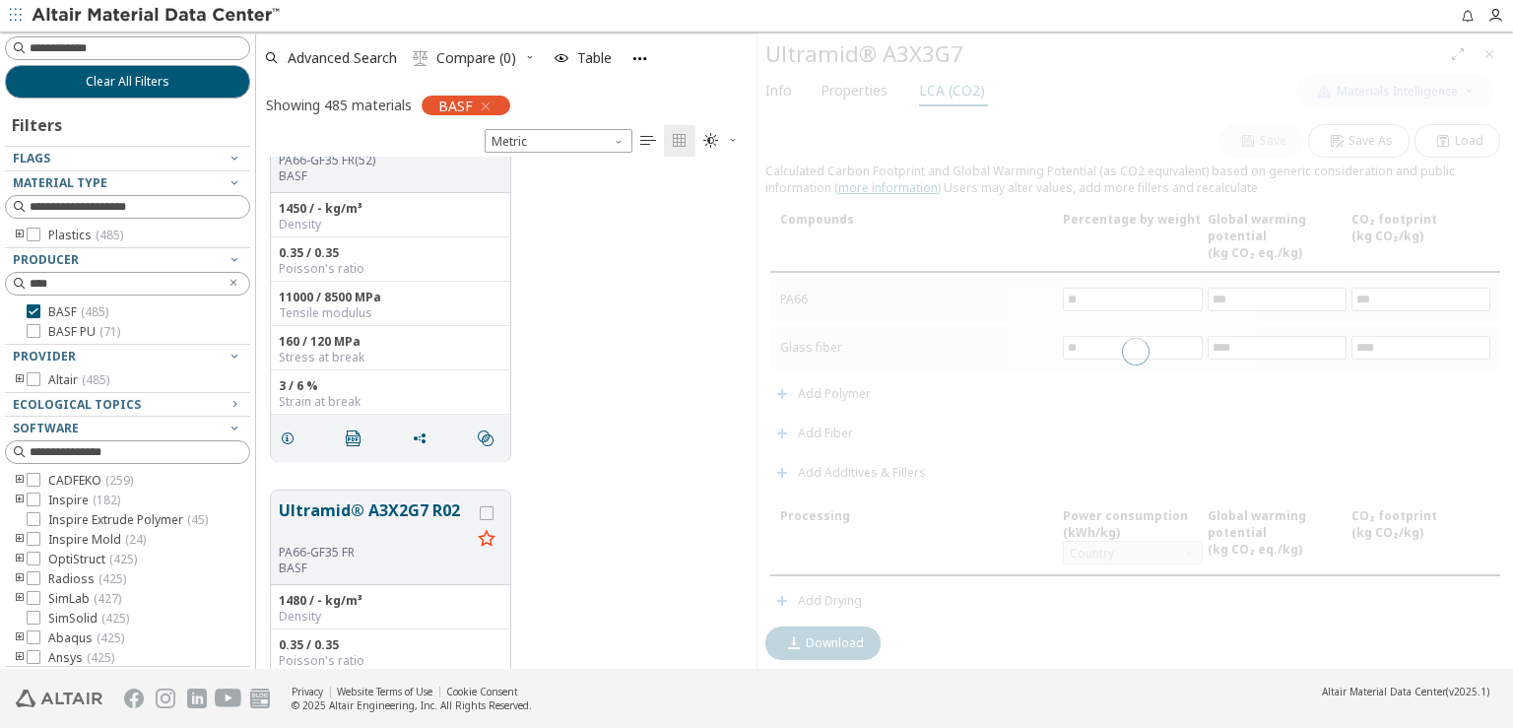
scroll to position [104769, 0]
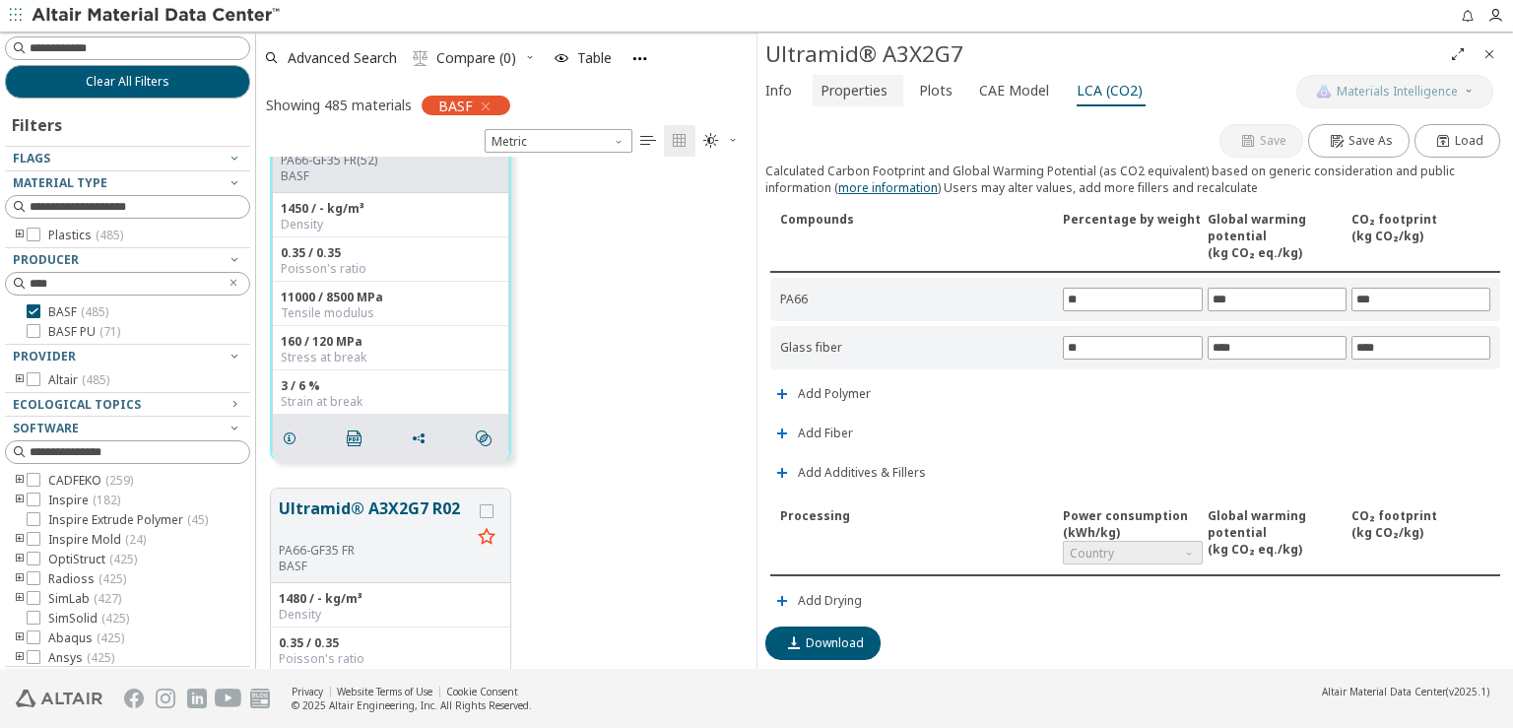
click at [890, 92] on button "Properties" at bounding box center [858, 91] width 91 height 32
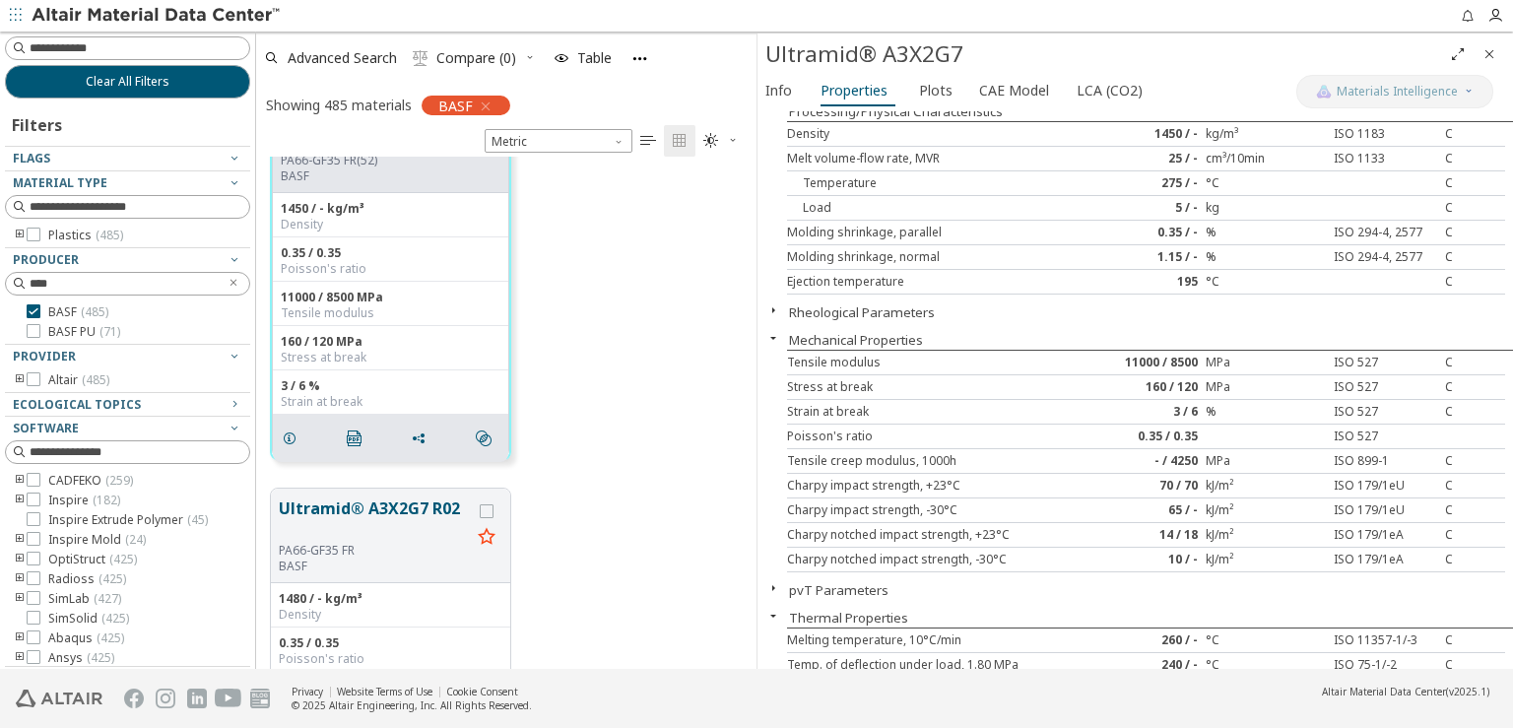
scroll to position [0, 0]
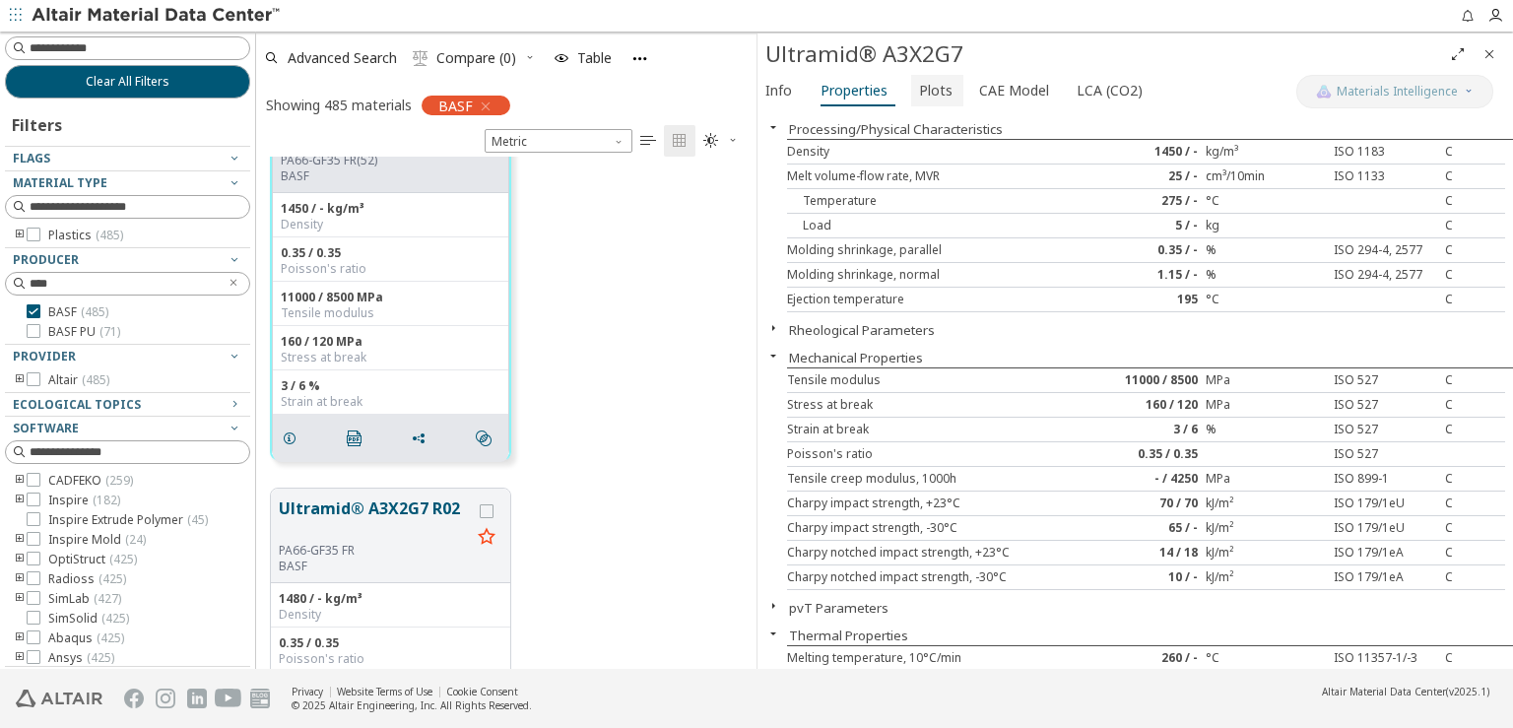
click at [933, 88] on span "Plots" at bounding box center [935, 91] width 33 height 32
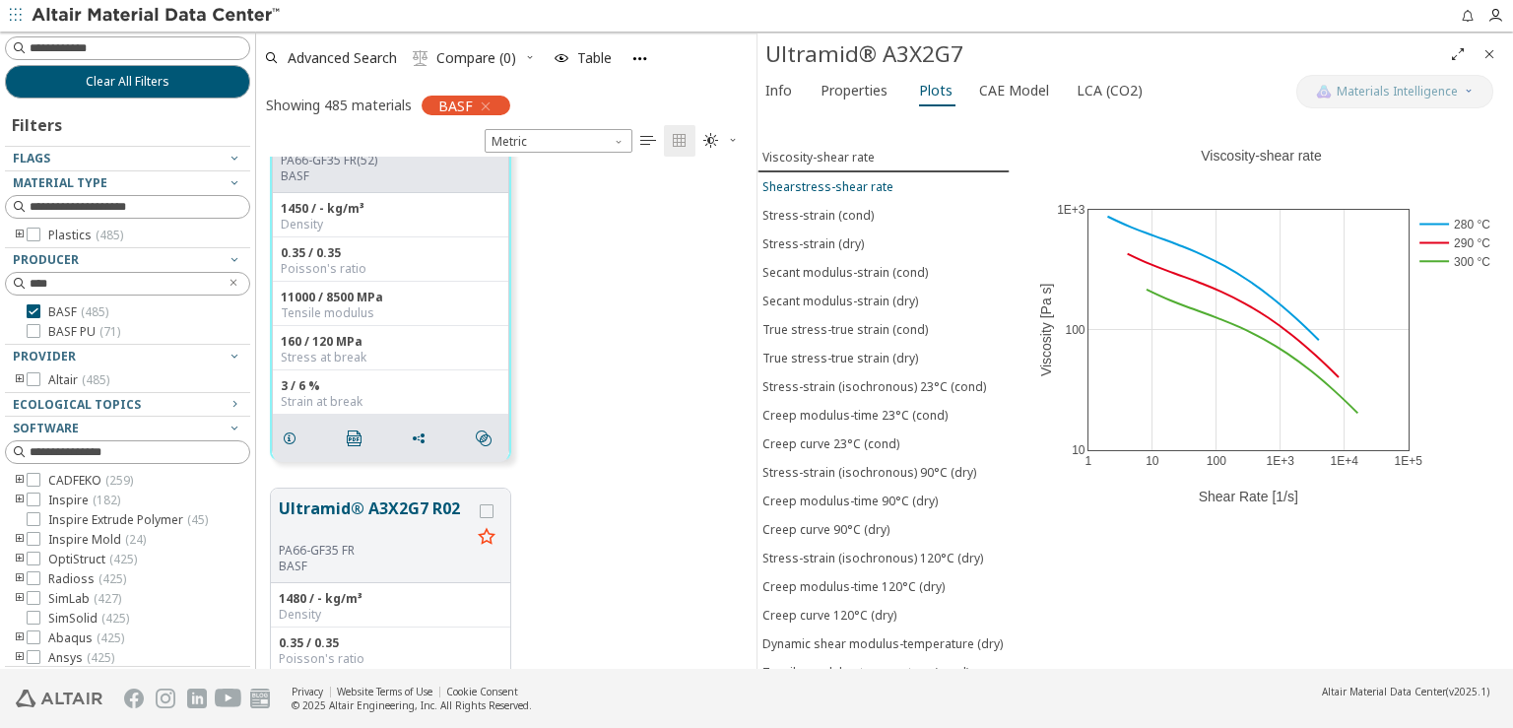
click at [833, 184] on div "Shearstress-shear rate" at bounding box center [828, 186] width 131 height 17
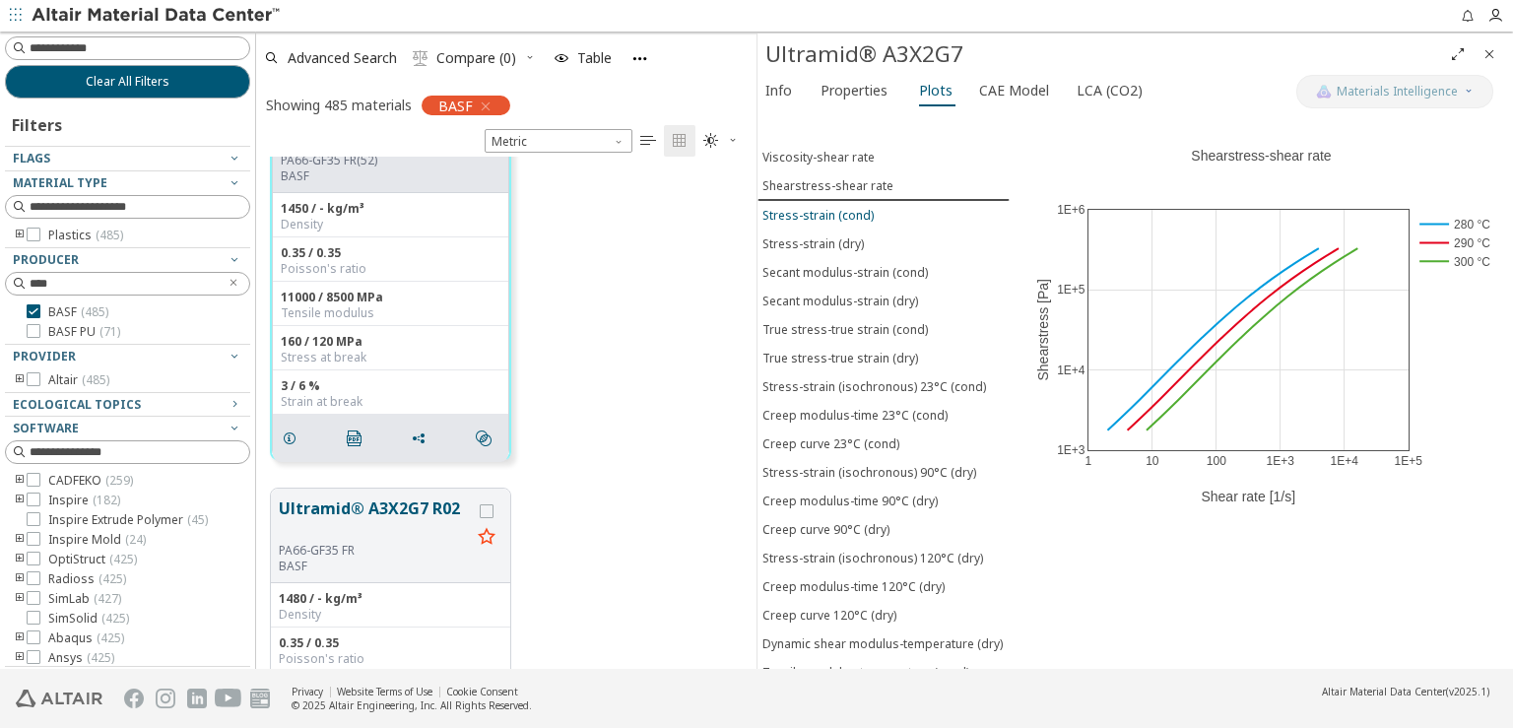
click at [836, 208] on div "Stress-strain (cond)" at bounding box center [818, 215] width 111 height 17
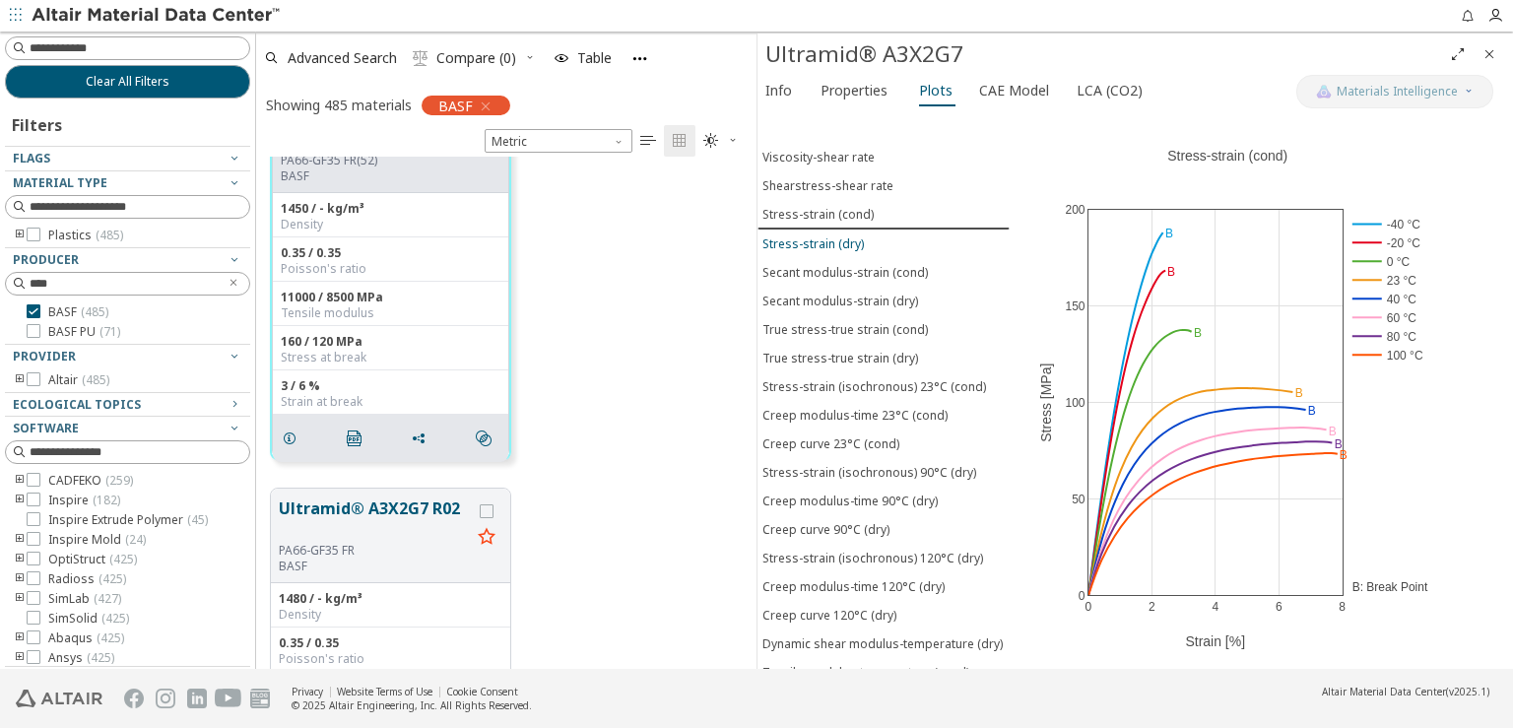
click at [837, 235] on div "Stress-strain (dry)" at bounding box center [813, 243] width 101 height 17
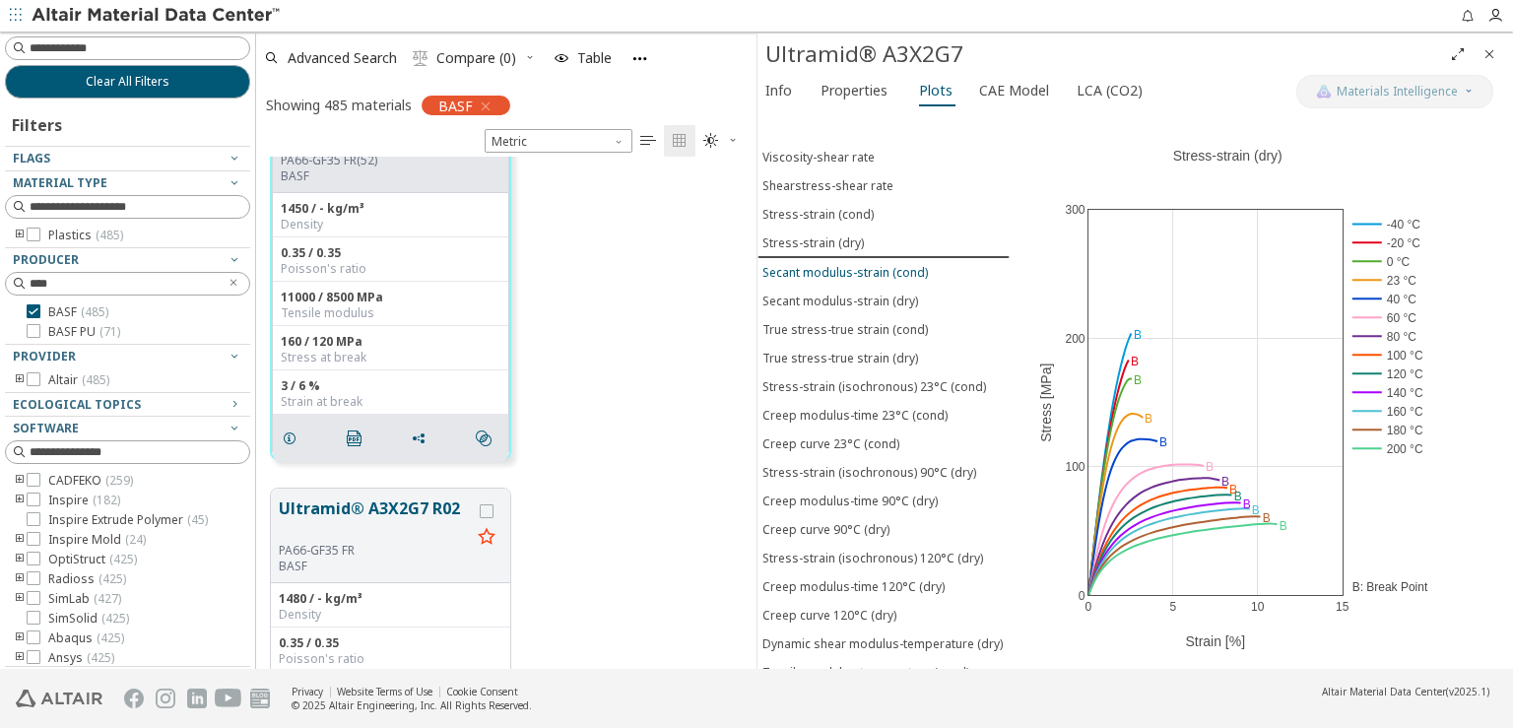
click at [842, 264] on div "Secant modulus-strain (cond)" at bounding box center [846, 272] width 166 height 17
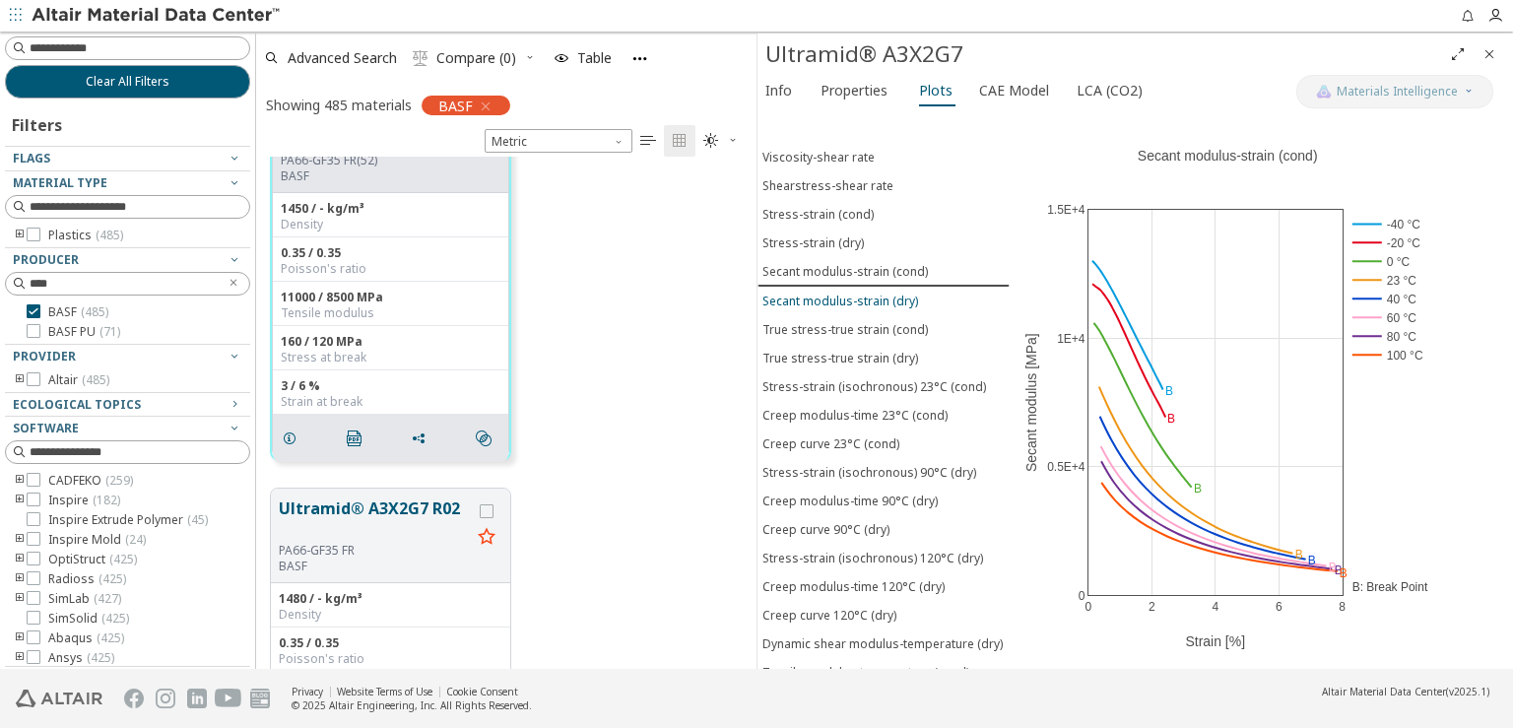
click at [843, 293] on div "Secant modulus-strain (dry)" at bounding box center [841, 301] width 156 height 17
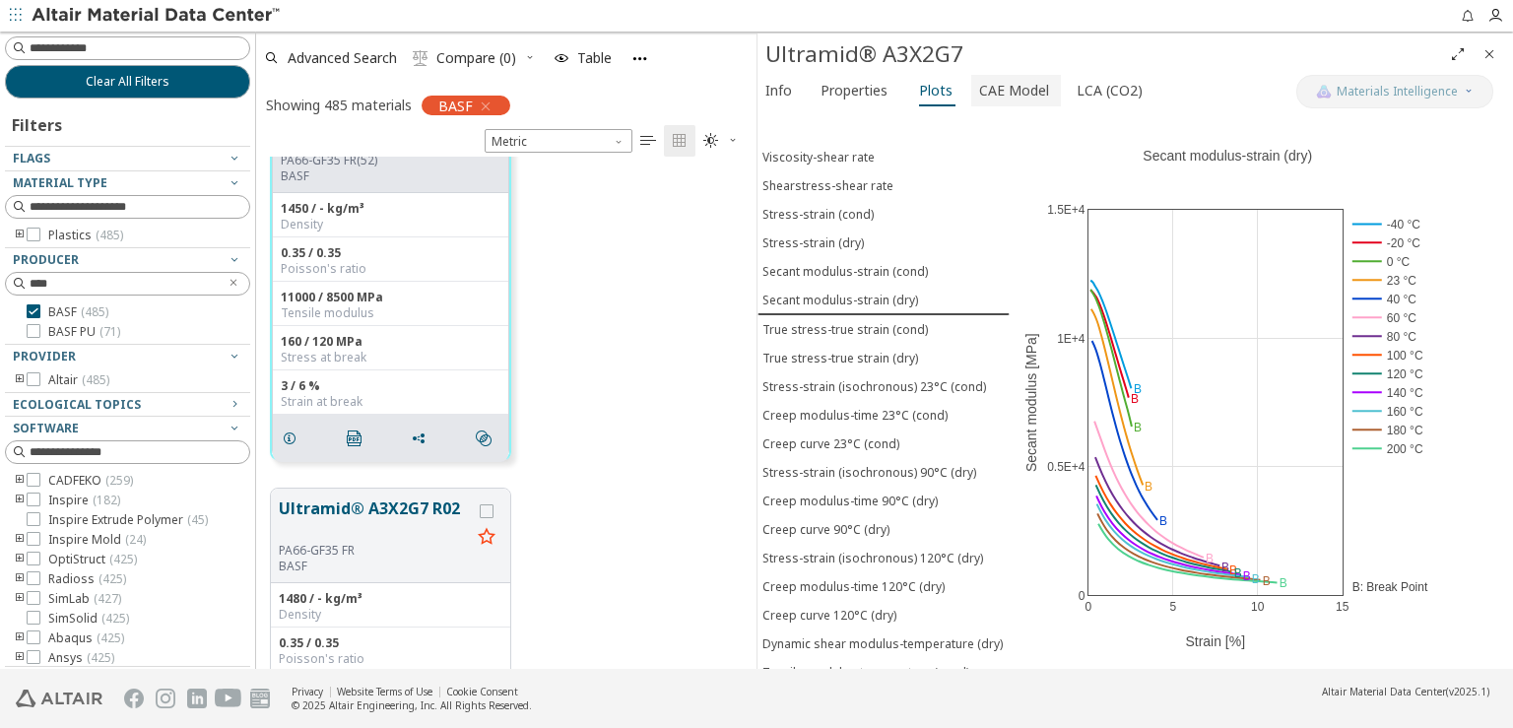
click at [985, 90] on span "CAE Model" at bounding box center [1014, 91] width 70 height 32
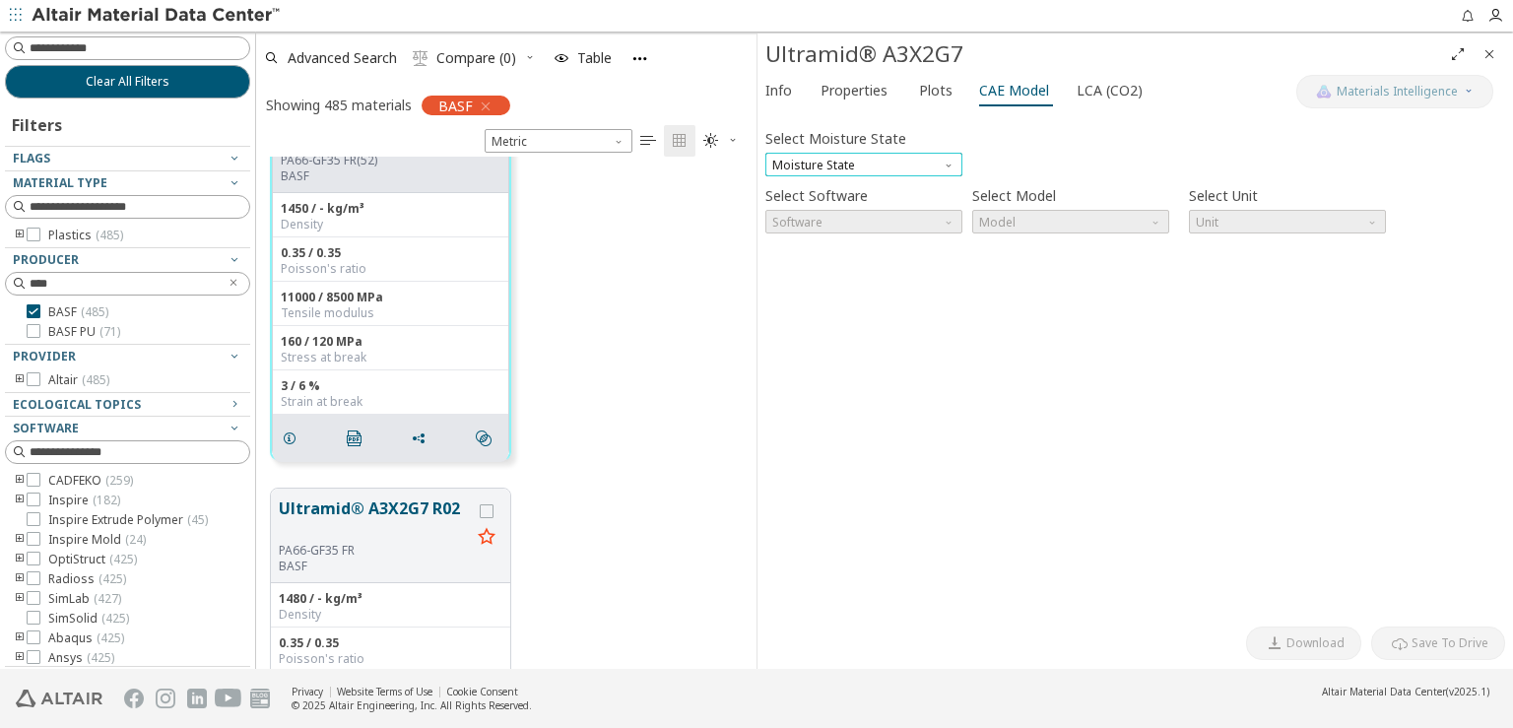
click at [938, 164] on span "Moisture State" at bounding box center [864, 165] width 197 height 24
click at [899, 171] on button "Dry" at bounding box center [864, 183] width 197 height 24
click at [922, 220] on span "Software" at bounding box center [864, 222] width 197 height 24
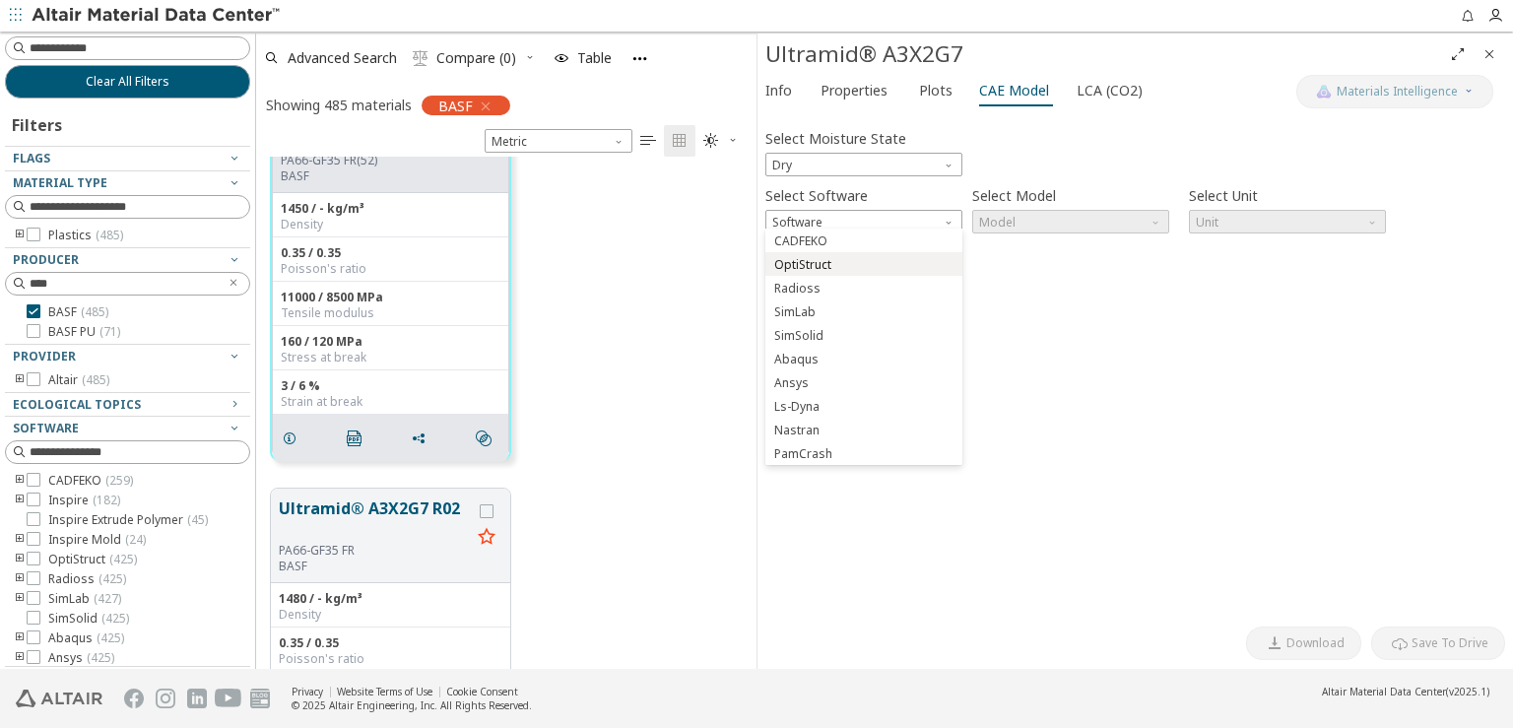
click at [891, 263] on span "OptiStruct" at bounding box center [863, 265] width 181 height 14
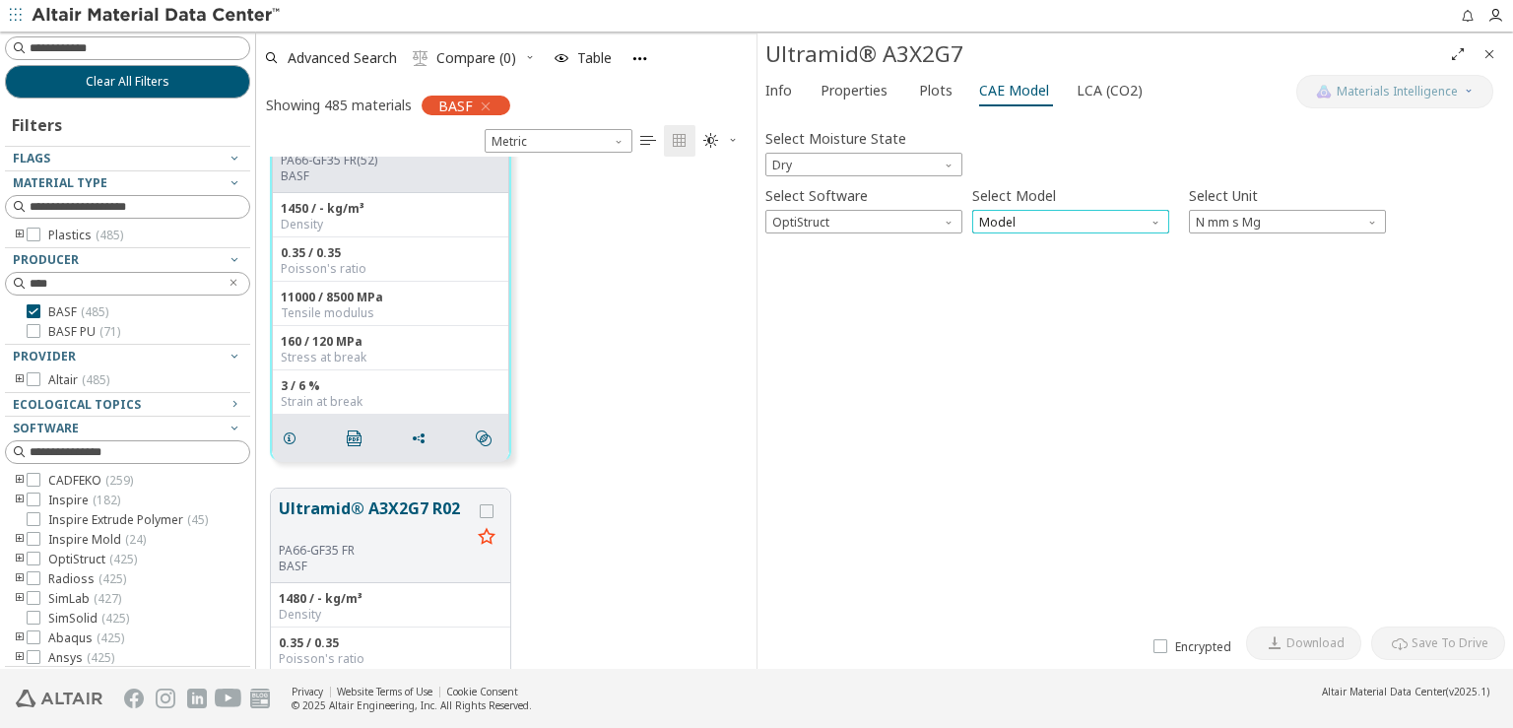
click at [1028, 224] on span "Model" at bounding box center [1070, 222] width 197 height 24
click at [1021, 263] on span "MatS1" at bounding box center [1070, 265] width 181 height 14
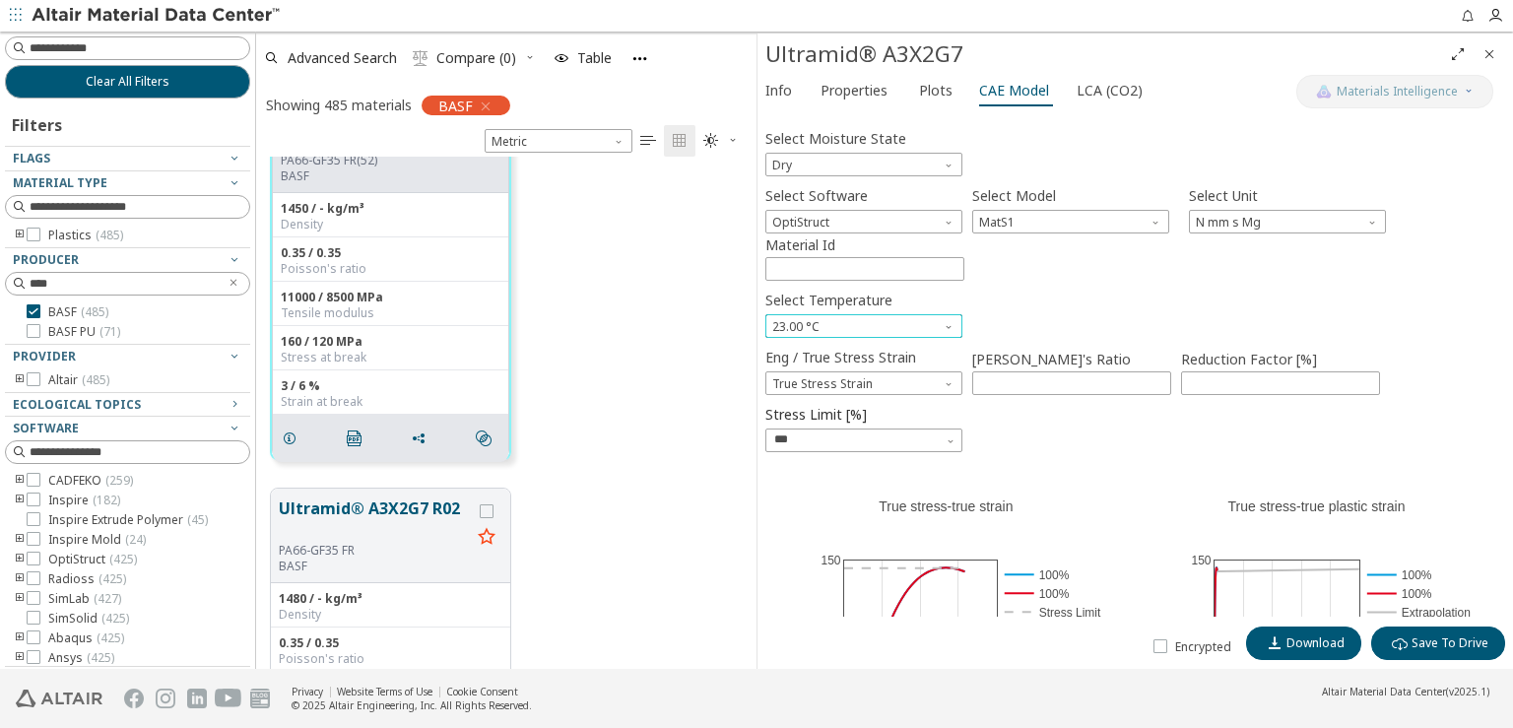
click at [947, 323] on span "Select Temperature" at bounding box center [951, 322] width 16 height 16
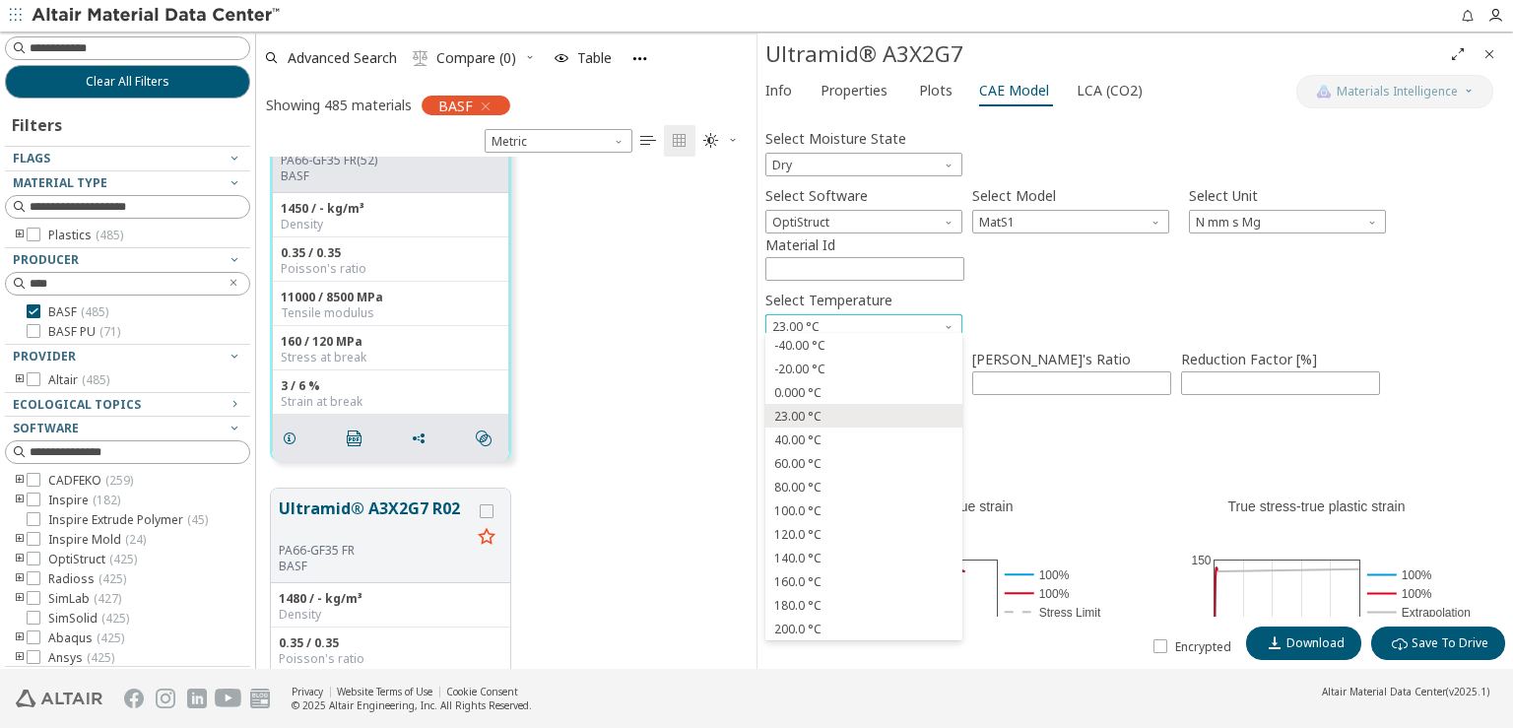
click at [947, 323] on span "Select Temperature" at bounding box center [951, 322] width 16 height 16
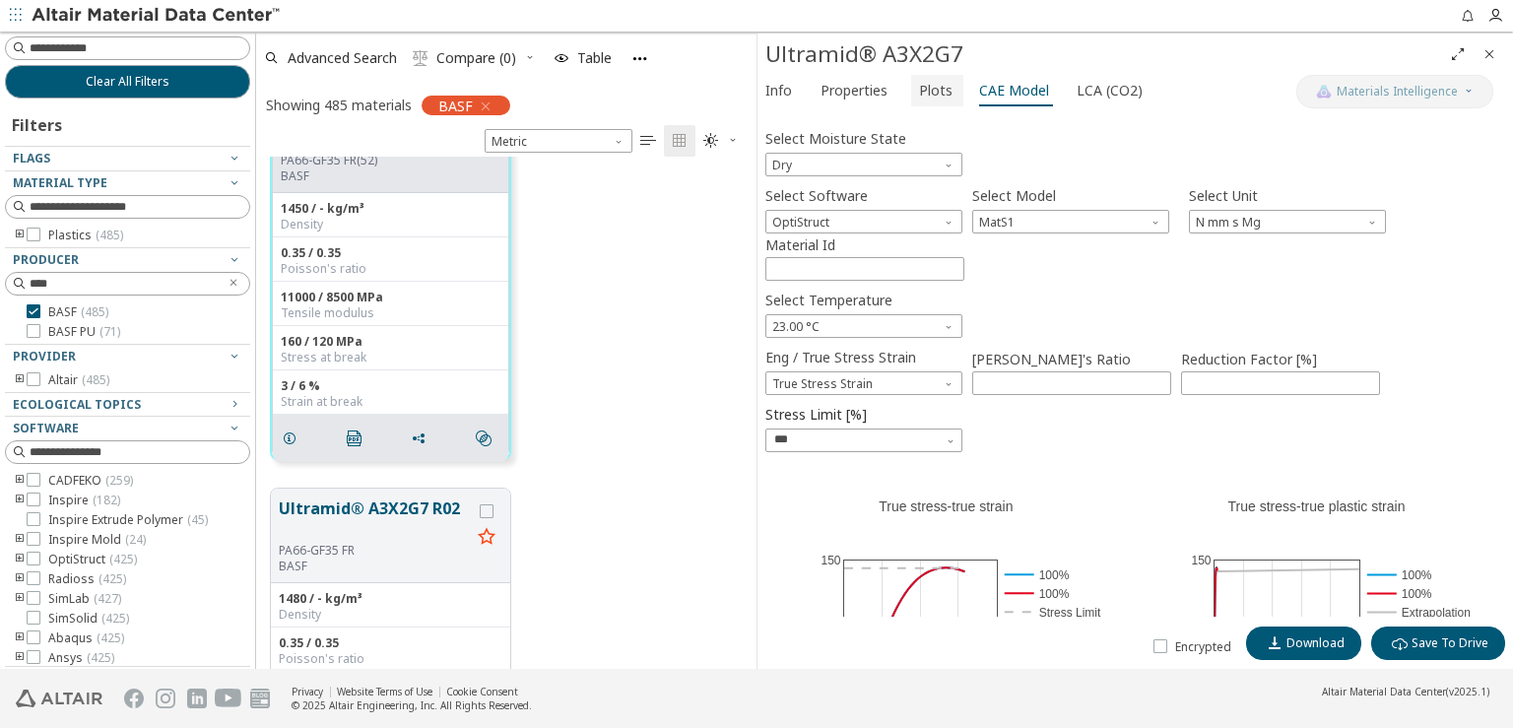
click at [930, 96] on span "Plots" at bounding box center [935, 91] width 33 height 32
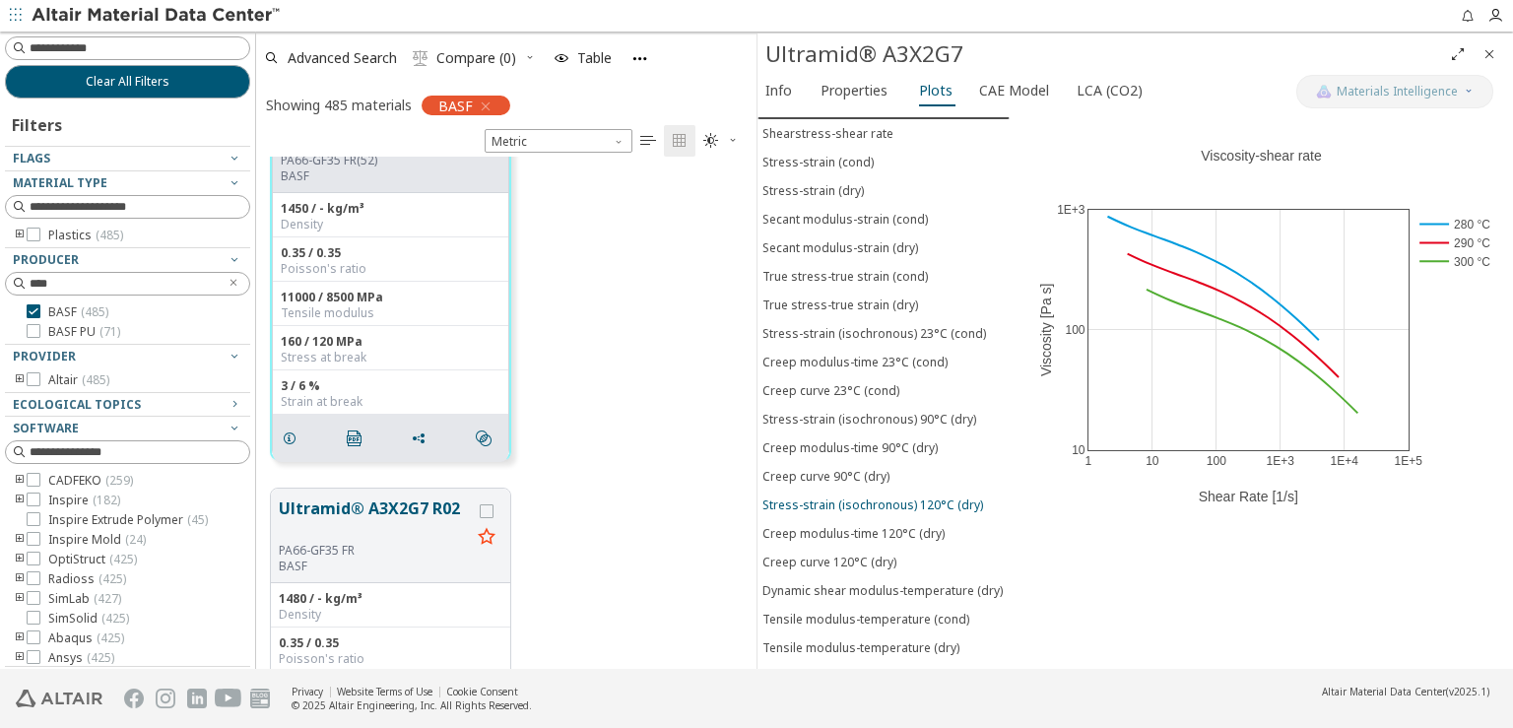
scroll to position [83, 0]
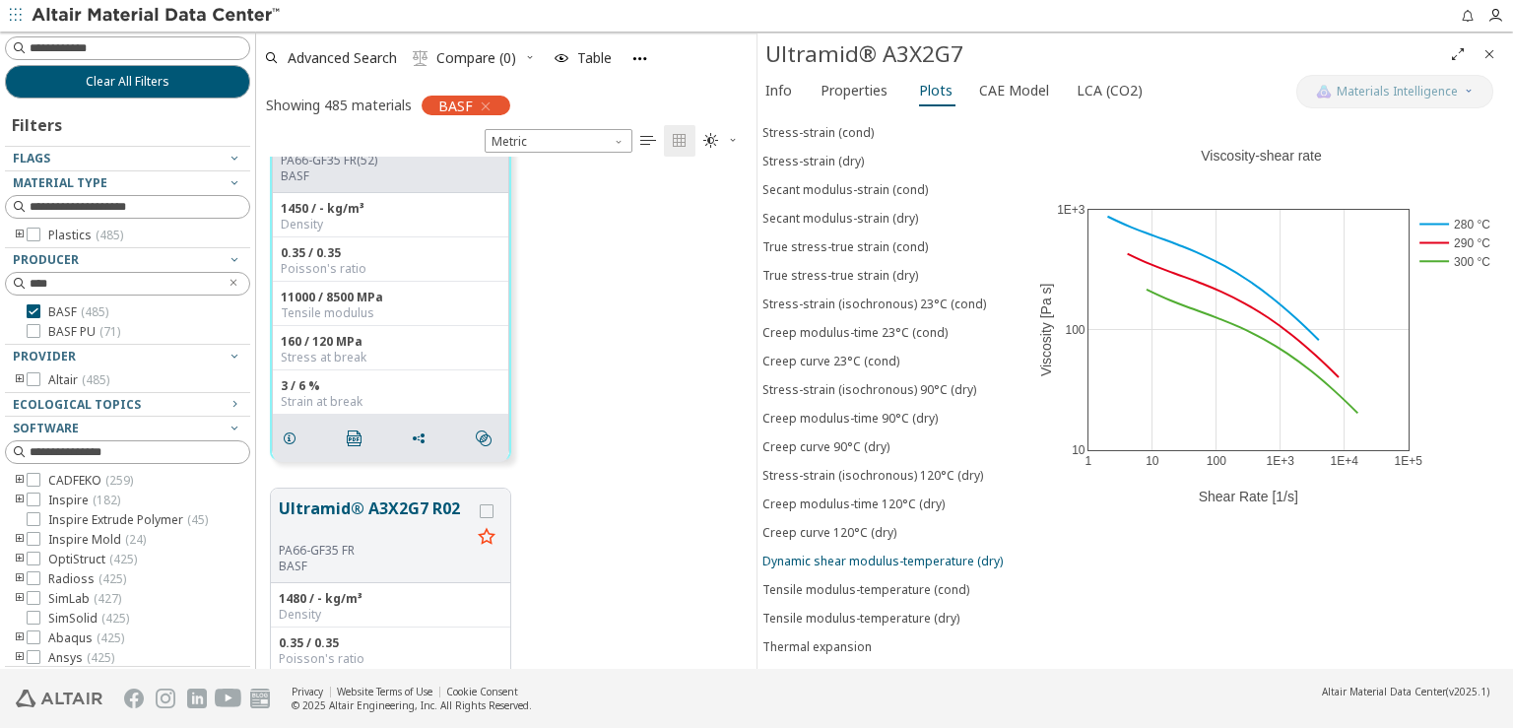
click at [887, 553] on div "Dynamic shear modulus-temperature (dry)" at bounding box center [883, 561] width 240 height 17
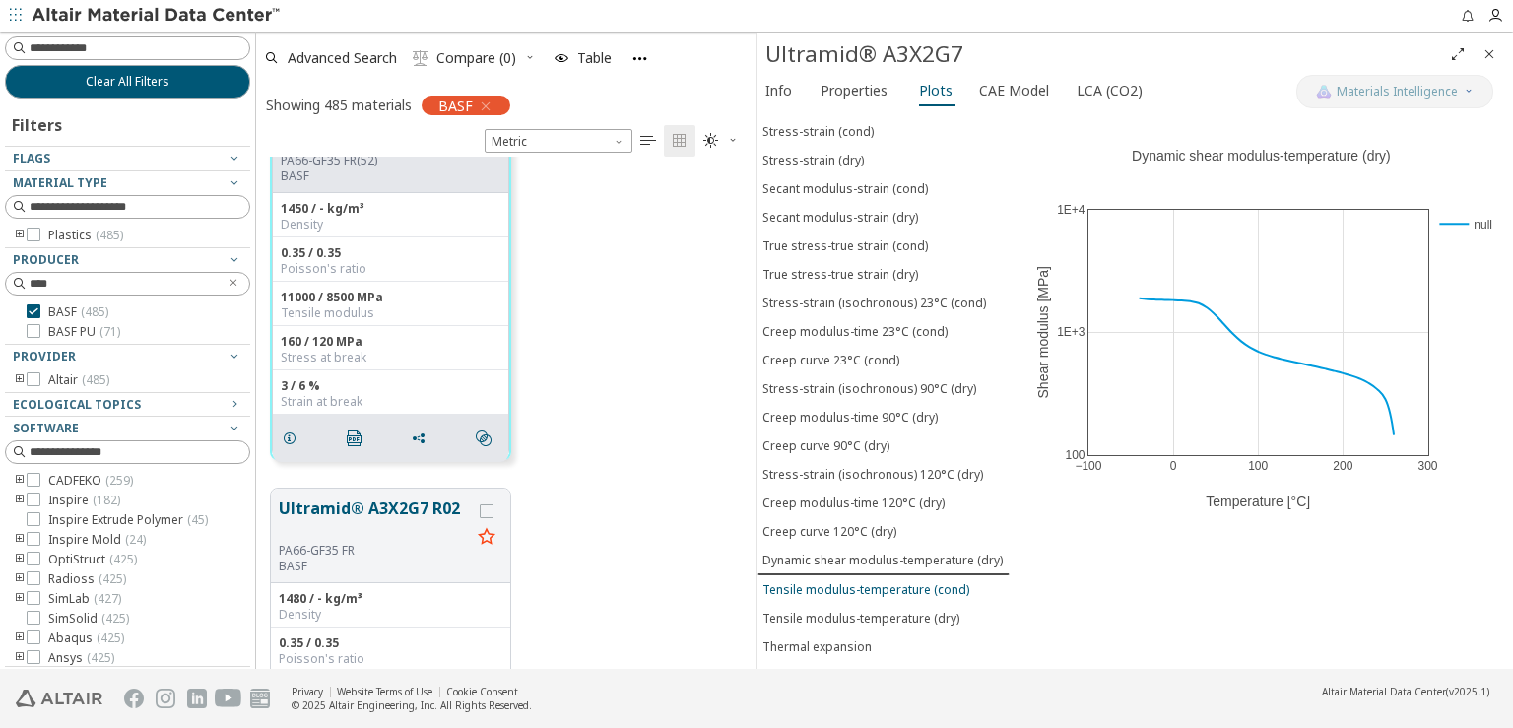
click at [909, 581] on div "Tensile modulus-temperature (cond)" at bounding box center [866, 589] width 207 height 17
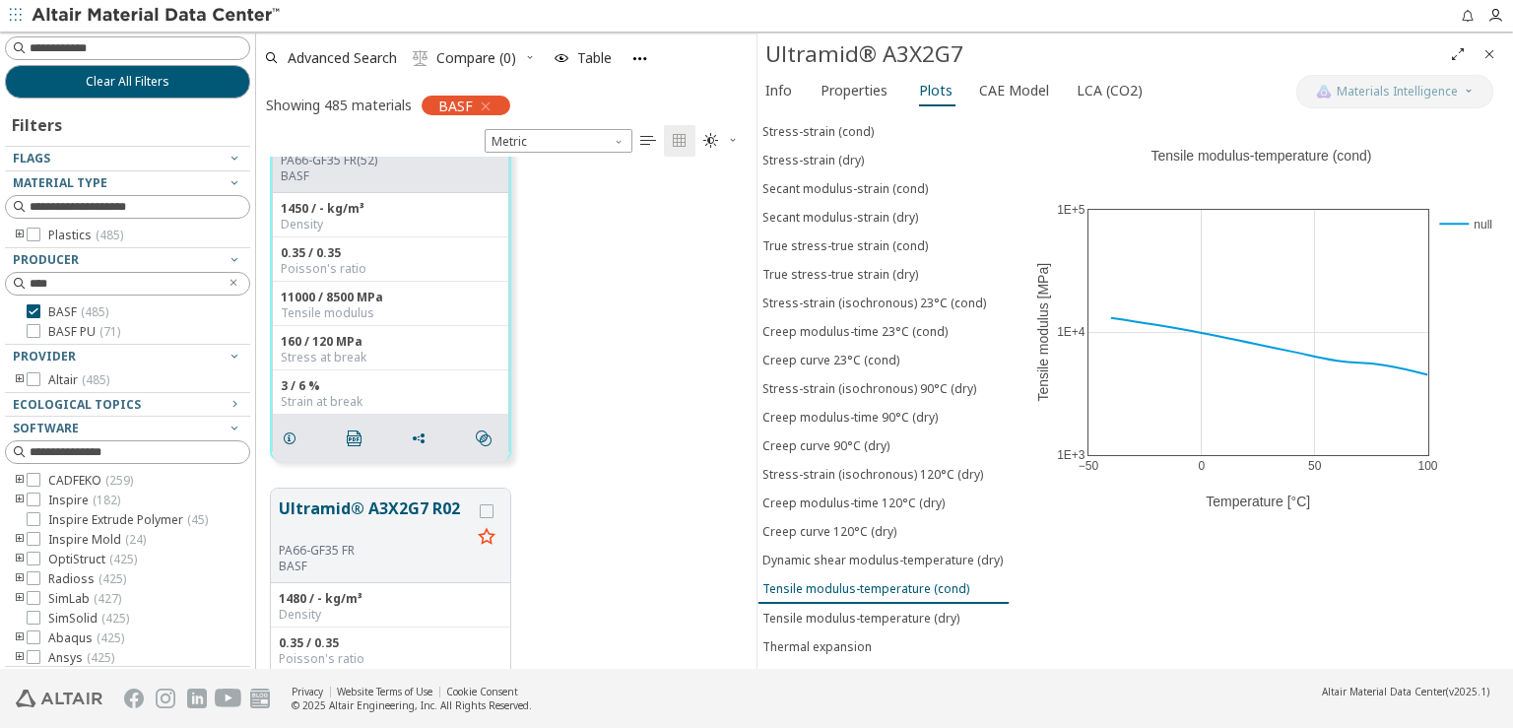
click at [907, 586] on button "Tensile modulus-temperature (cond)" at bounding box center [884, 589] width 252 height 30
click at [900, 552] on div "Dynamic shear modulus-temperature (dry)" at bounding box center [883, 560] width 240 height 17
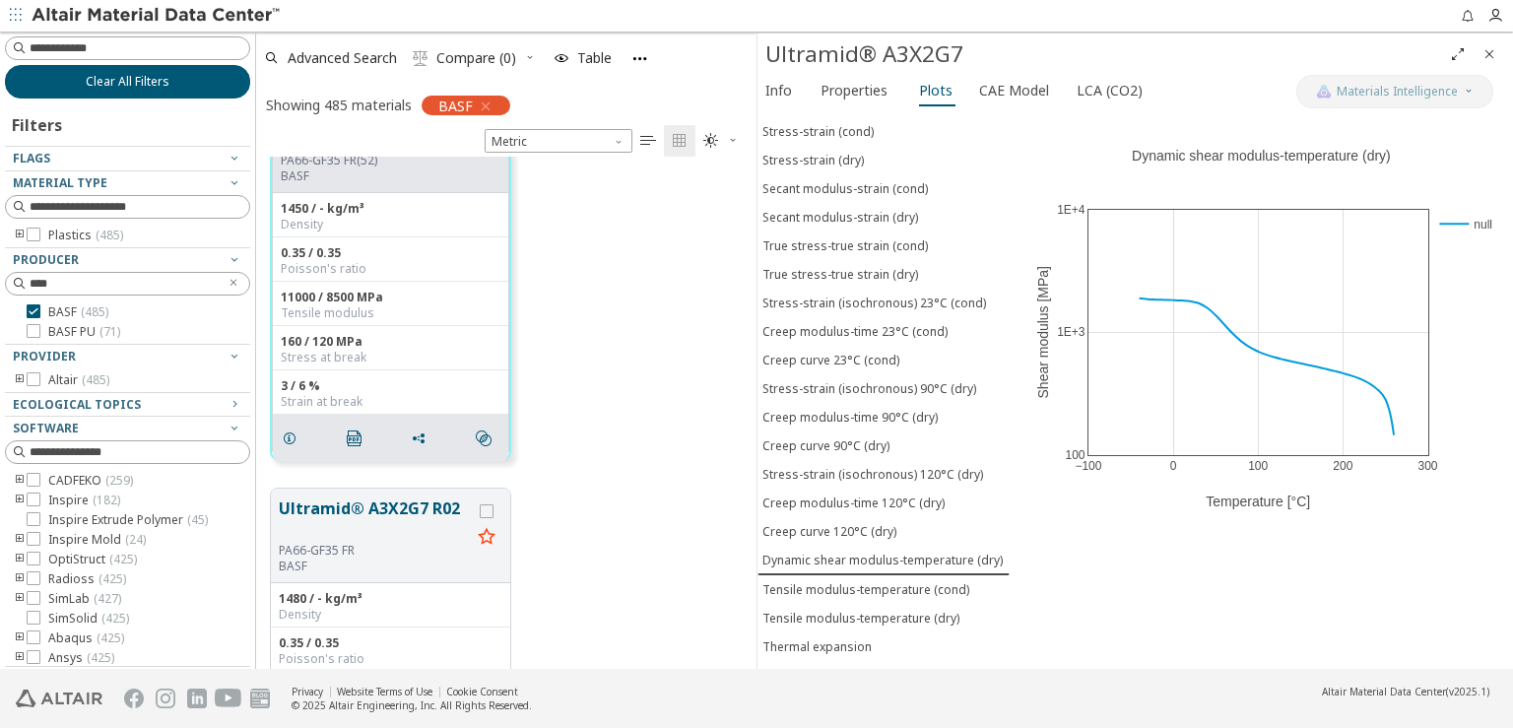
click at [156, 91] on button "Clear All Filters" at bounding box center [127, 81] width 245 height 33
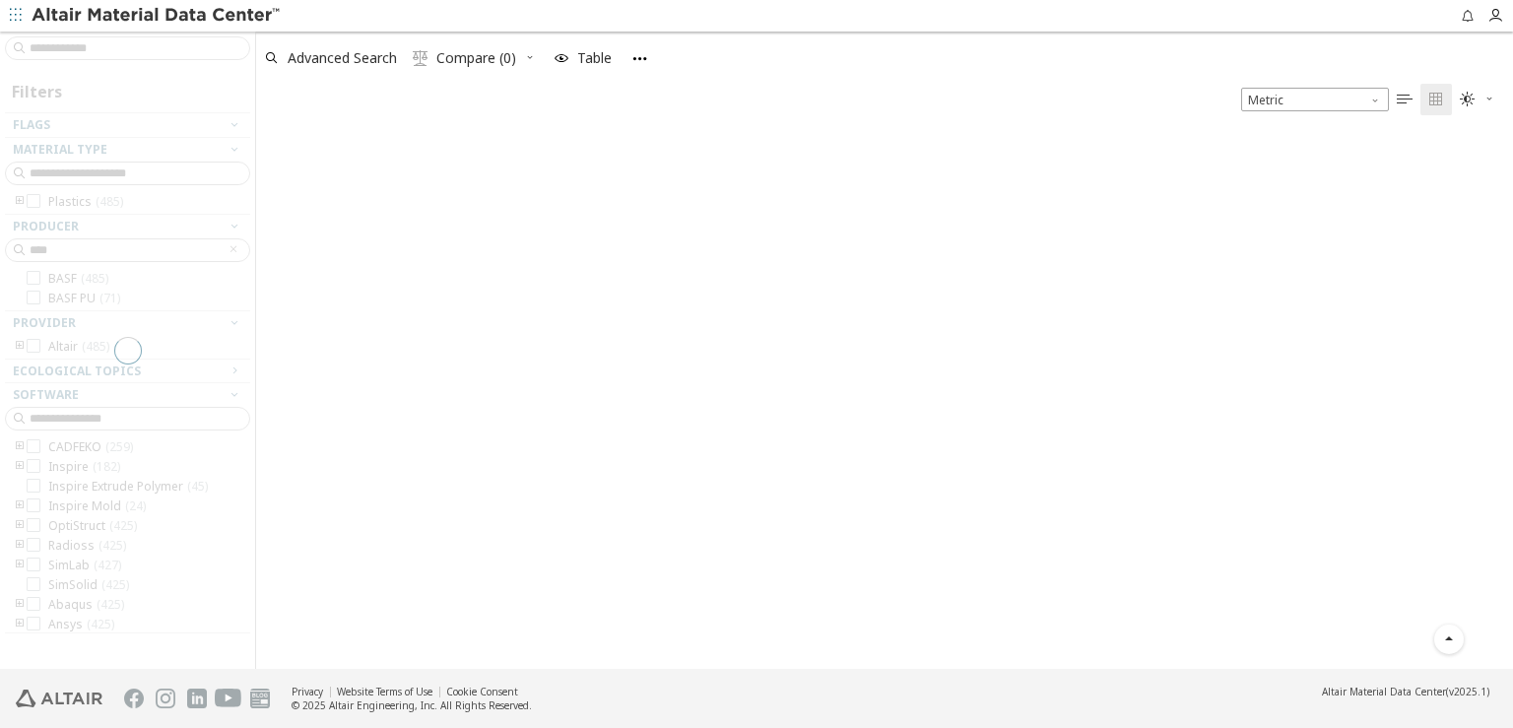
scroll to position [538, 1240]
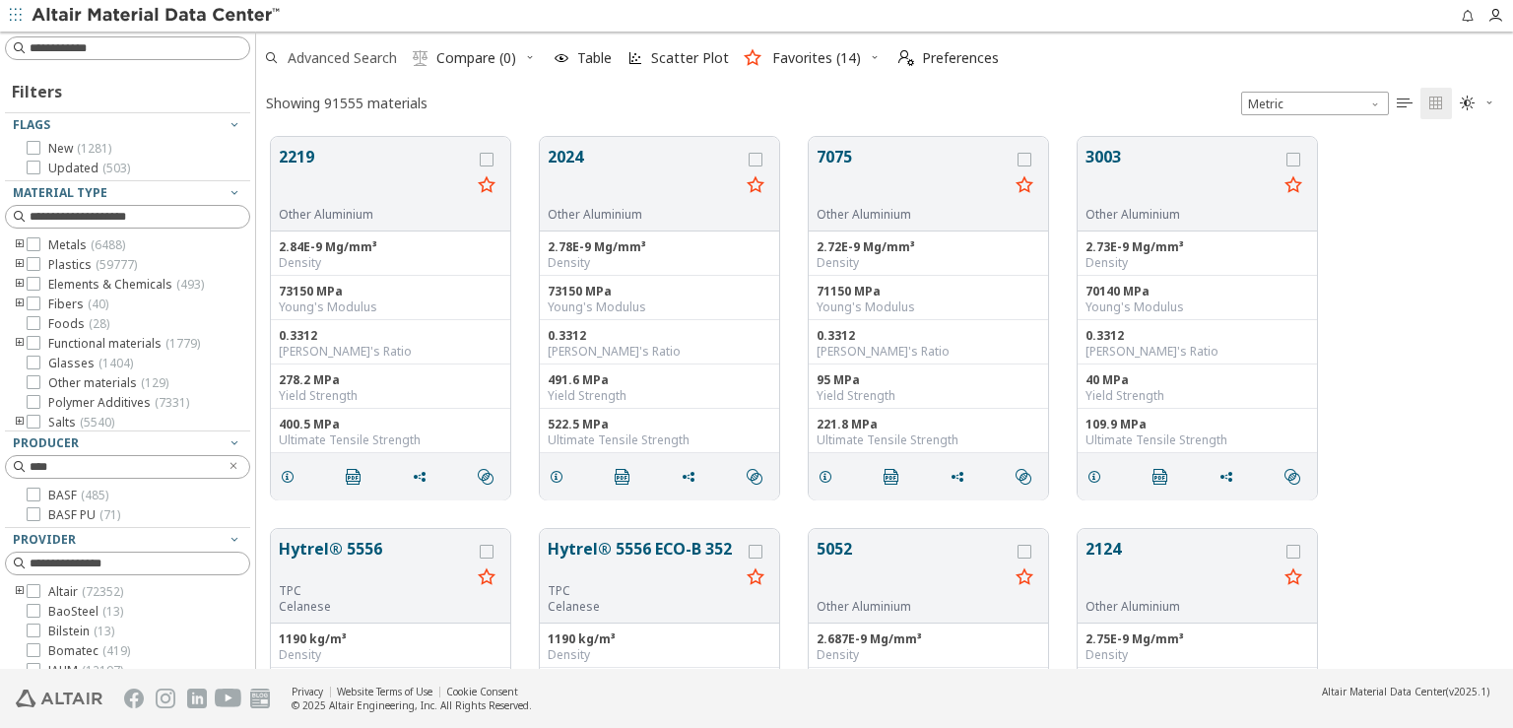
click at [334, 59] on span "Advanced Search" at bounding box center [342, 58] width 109 height 14
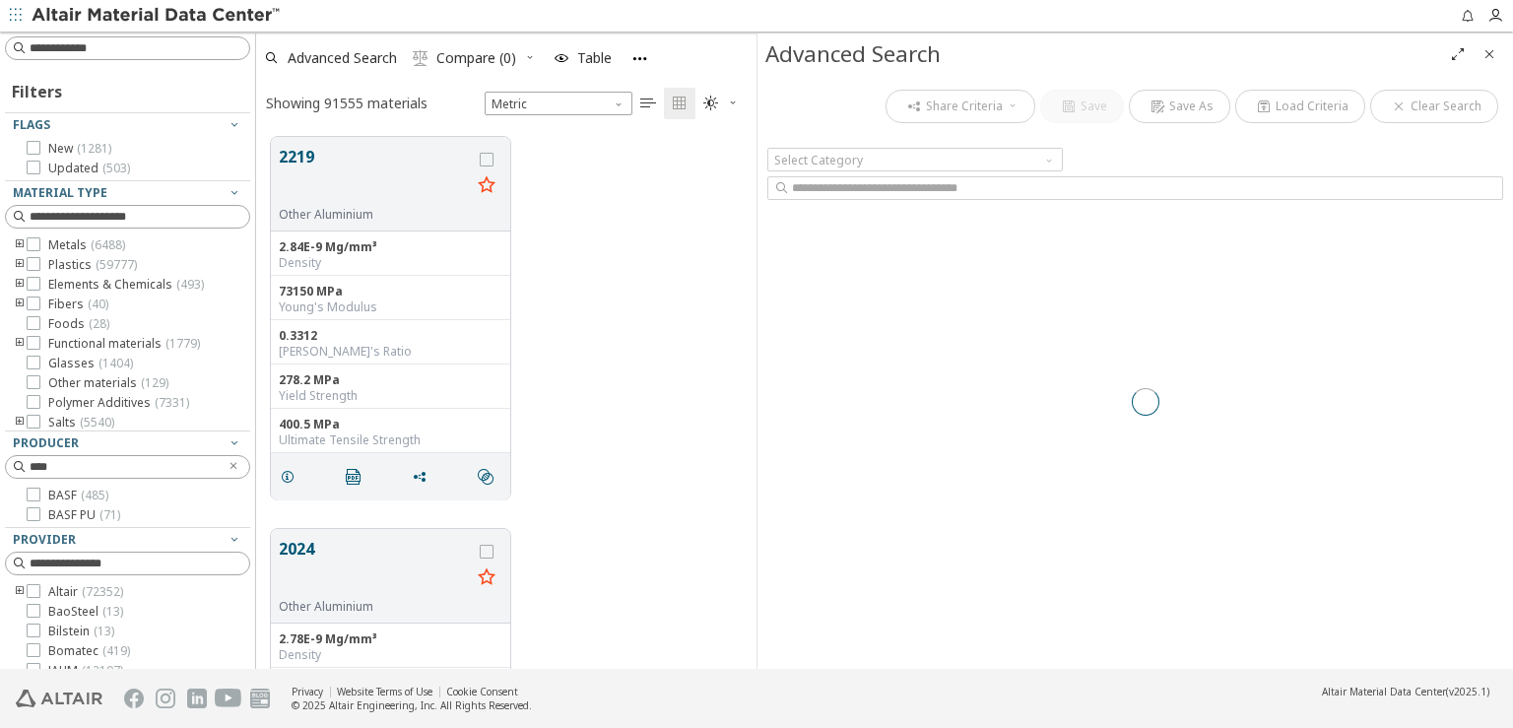
scroll to position [531, 484]
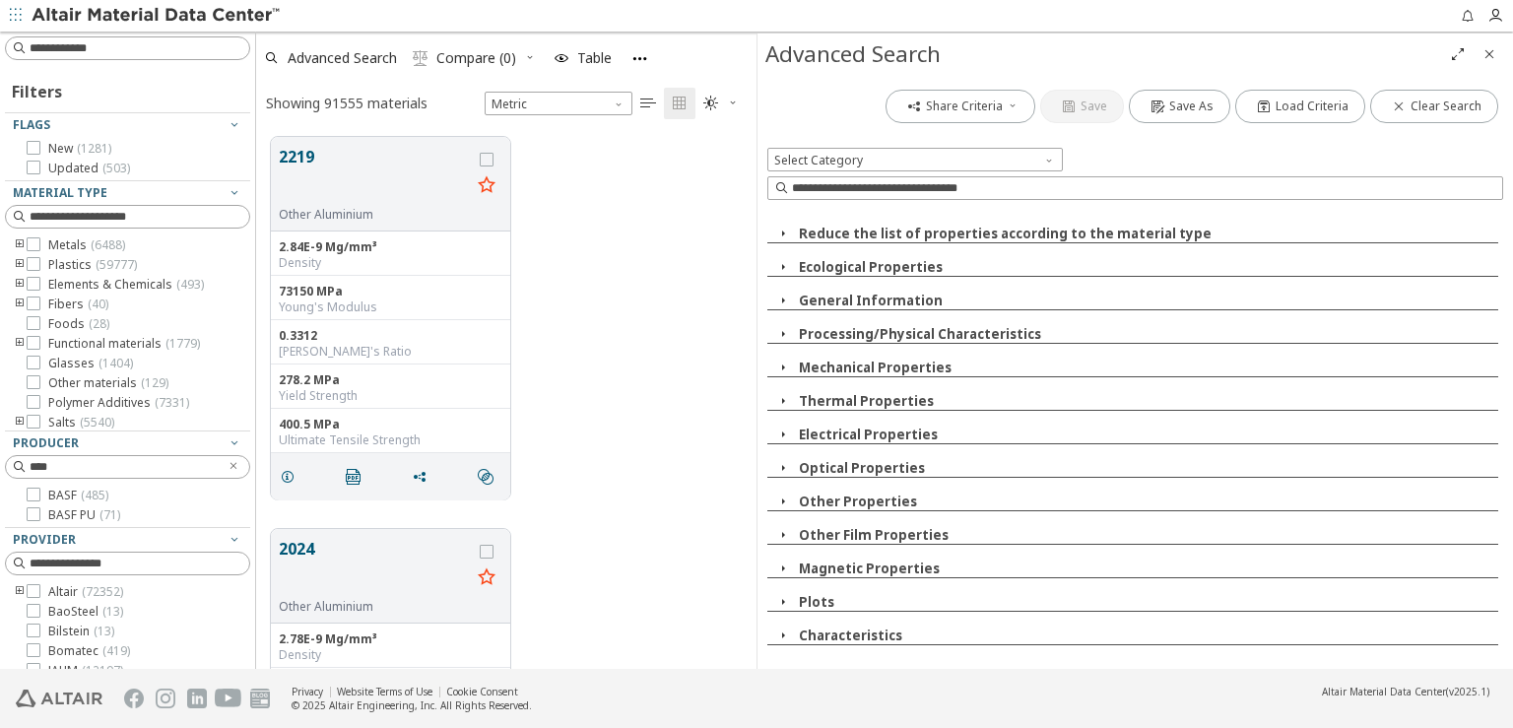
click at [783, 602] on icon "button" at bounding box center [783, 602] width 16 height 16
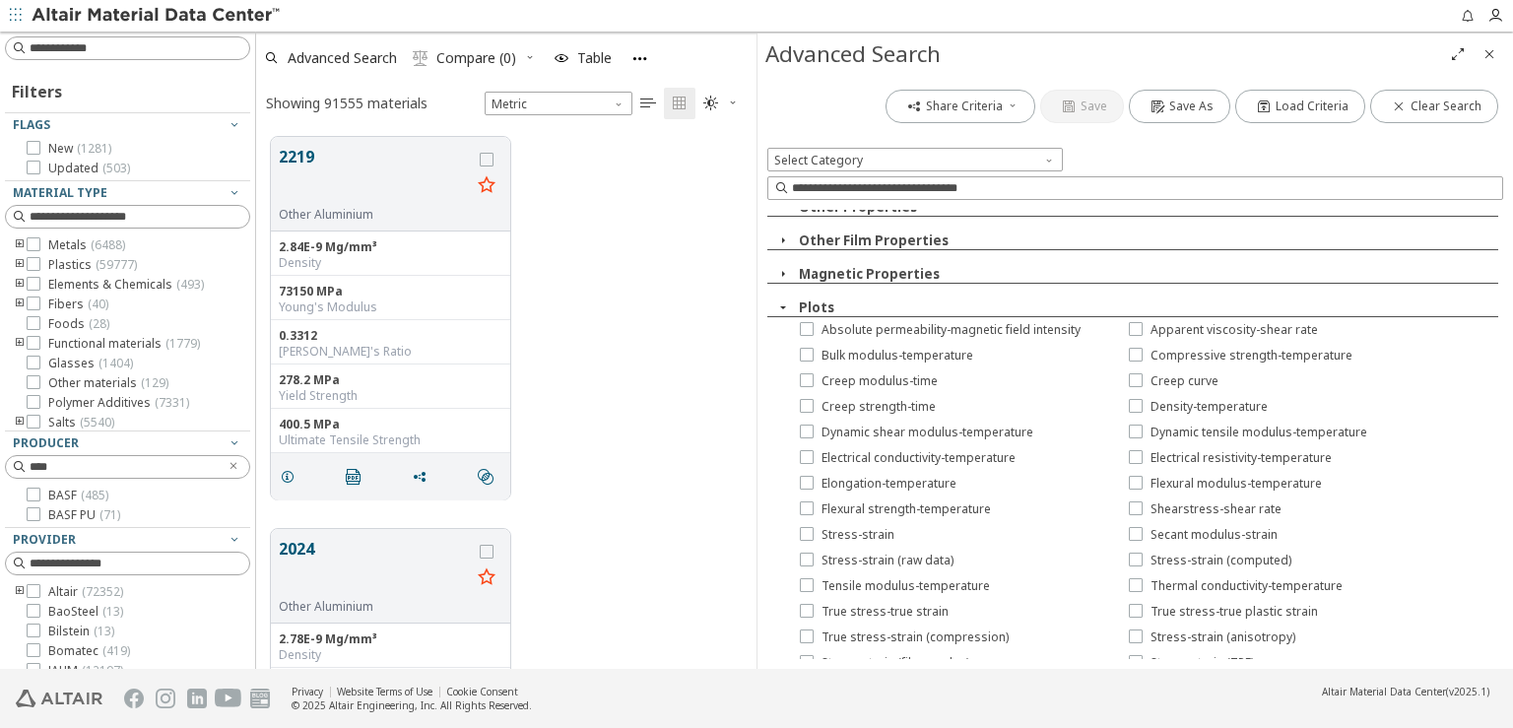
scroll to position [296, 0]
click at [814, 434] on label "Dynamic shear modulus-temperature" at bounding box center [916, 432] width 233 height 16
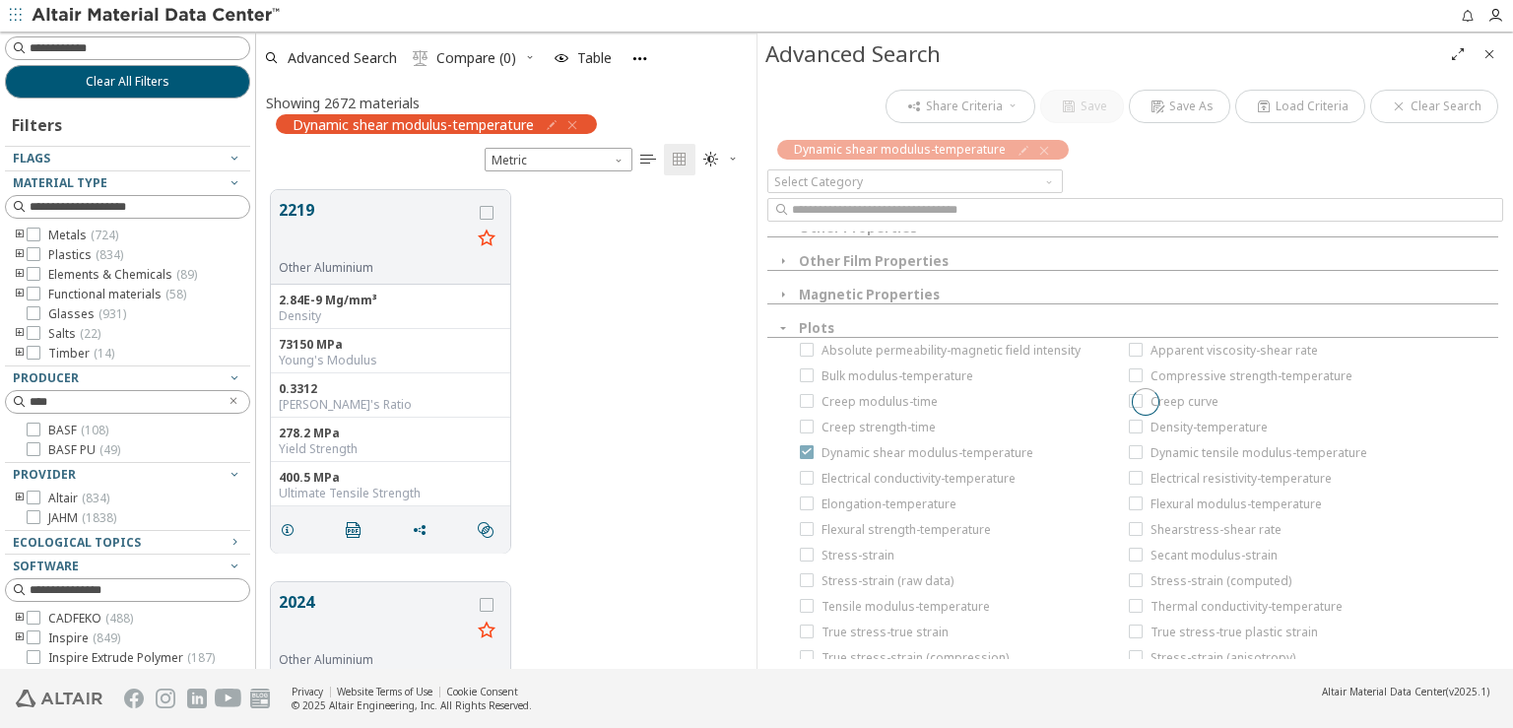
scroll to position [478, 484]
click at [1490, 52] on icon "Close" at bounding box center [1490, 54] width 16 height 16
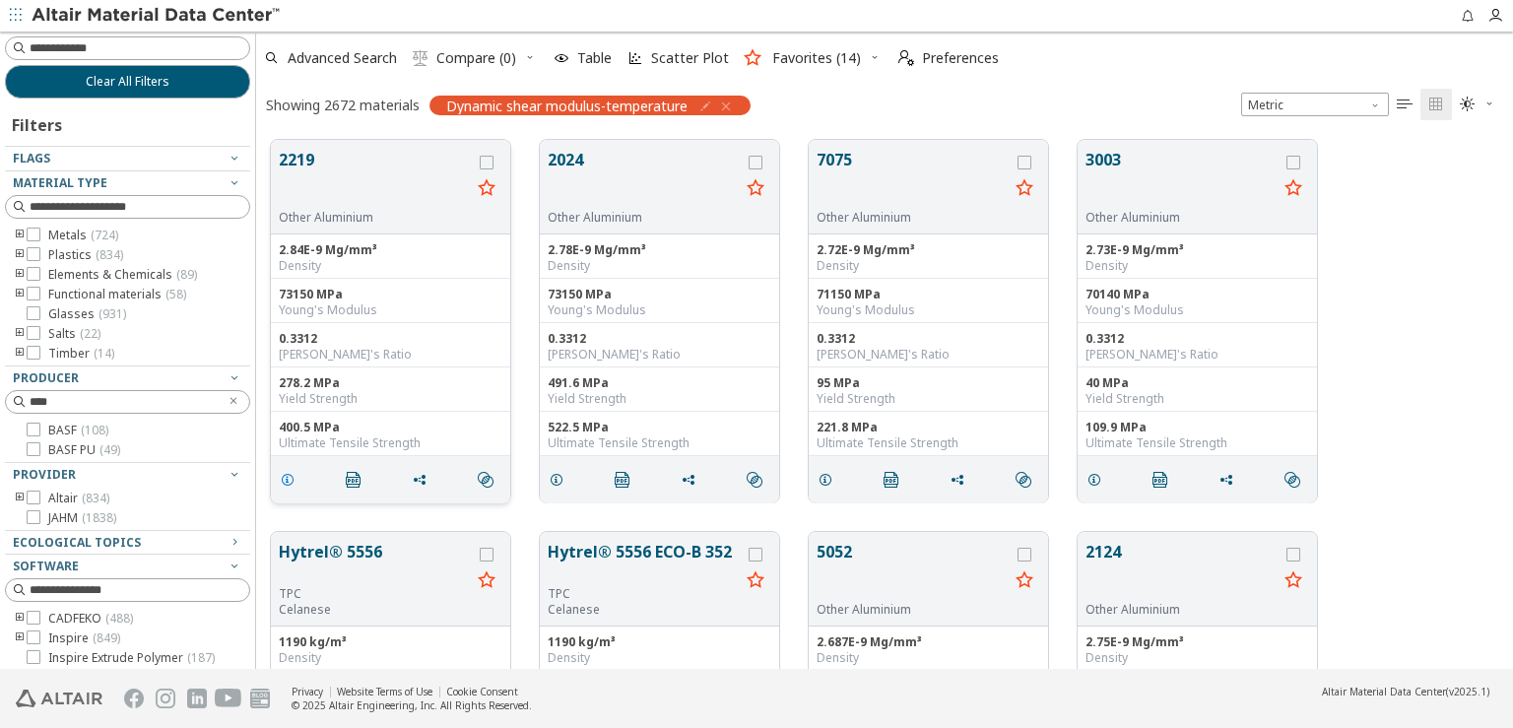
click at [282, 484] on icon "grid" at bounding box center [288, 480] width 16 height 16
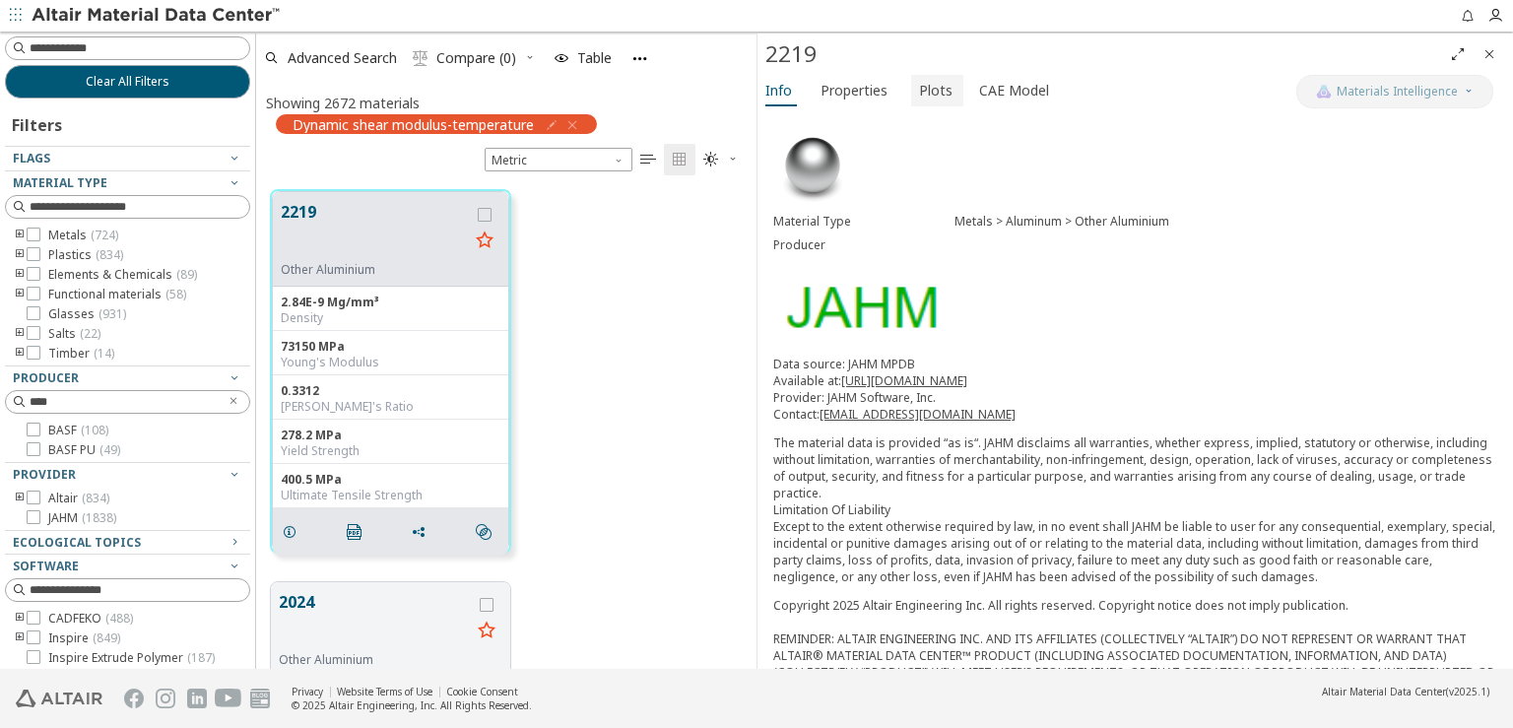
click at [919, 82] on span "Plots" at bounding box center [935, 91] width 33 height 32
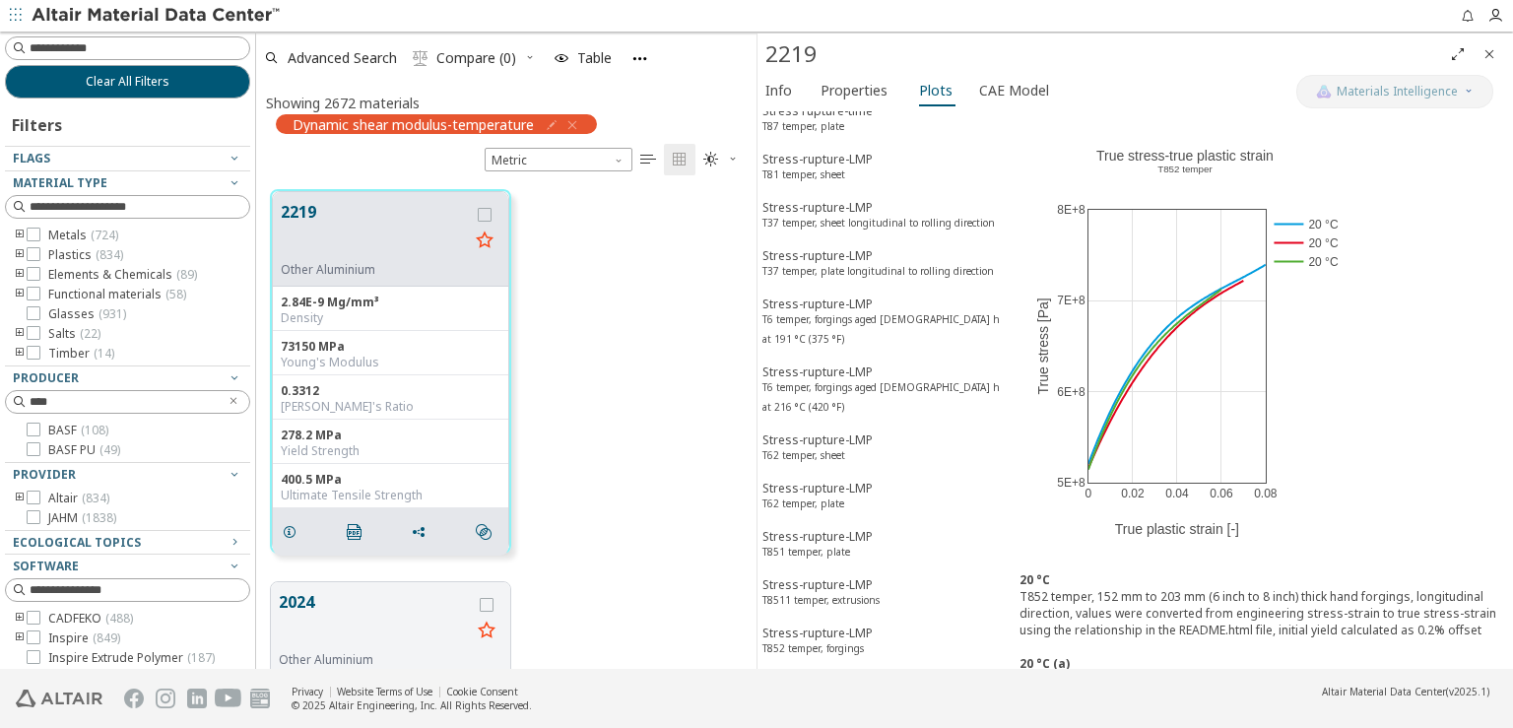
scroll to position [8276, 0]
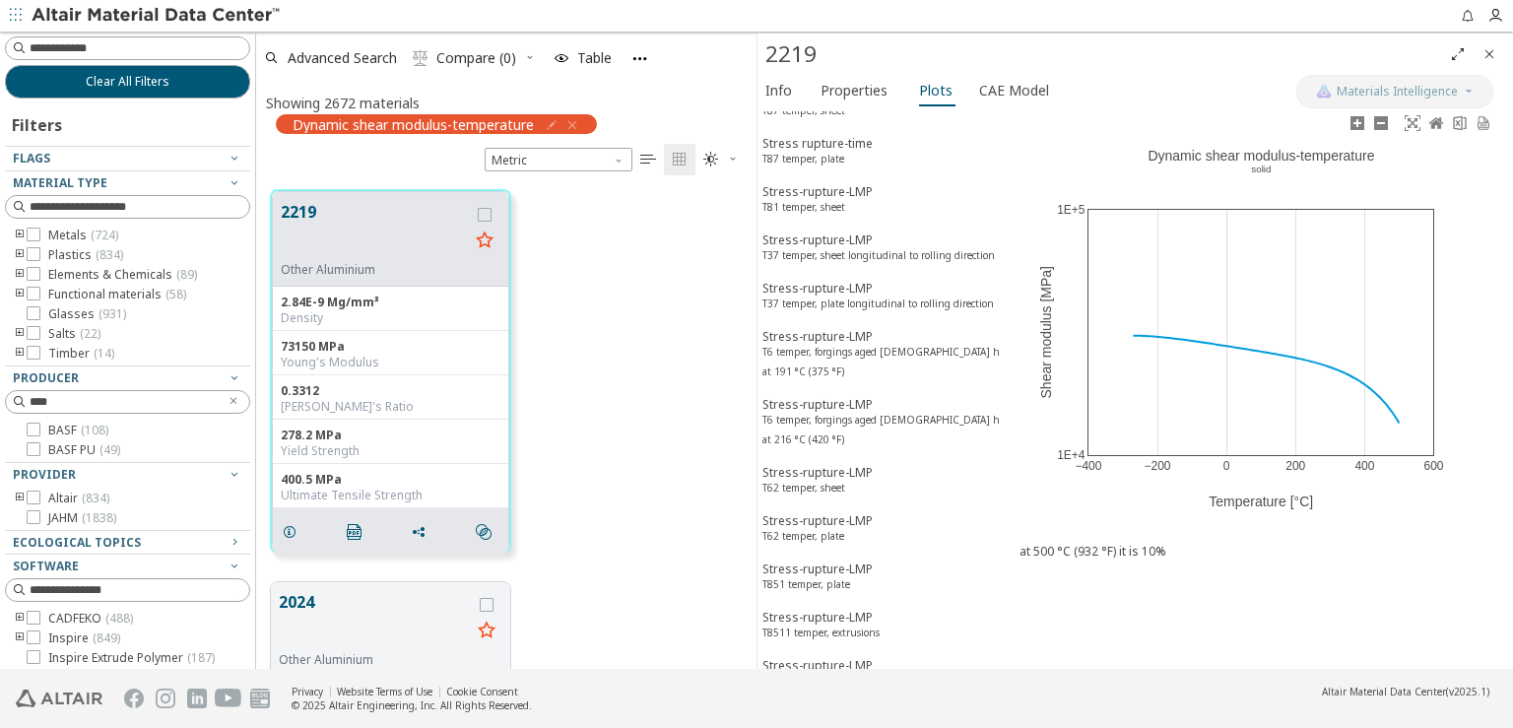
scroll to position [8275, 0]
drag, startPoint x: 1009, startPoint y: 523, endPoint x: 980, endPoint y: 522, distance: 28.6
click at [980, 522] on div "True stress-true plastic strain T852 temper True stress-true plastic strain T62…" at bounding box center [1136, 390] width 756 height 558
click at [1381, 119] on icon at bounding box center [1381, 123] width 14 height 14
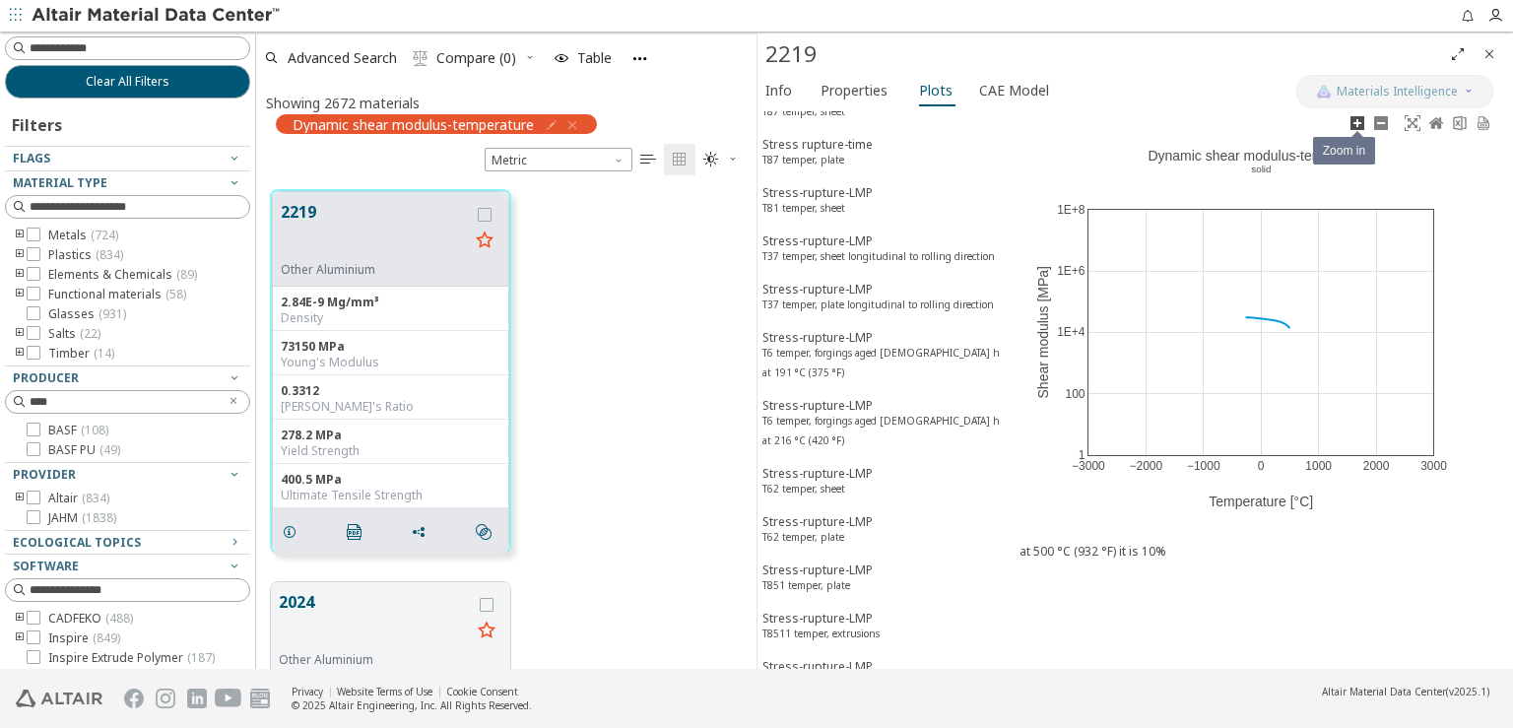
click at [1354, 117] on icon at bounding box center [1358, 123] width 16 height 16
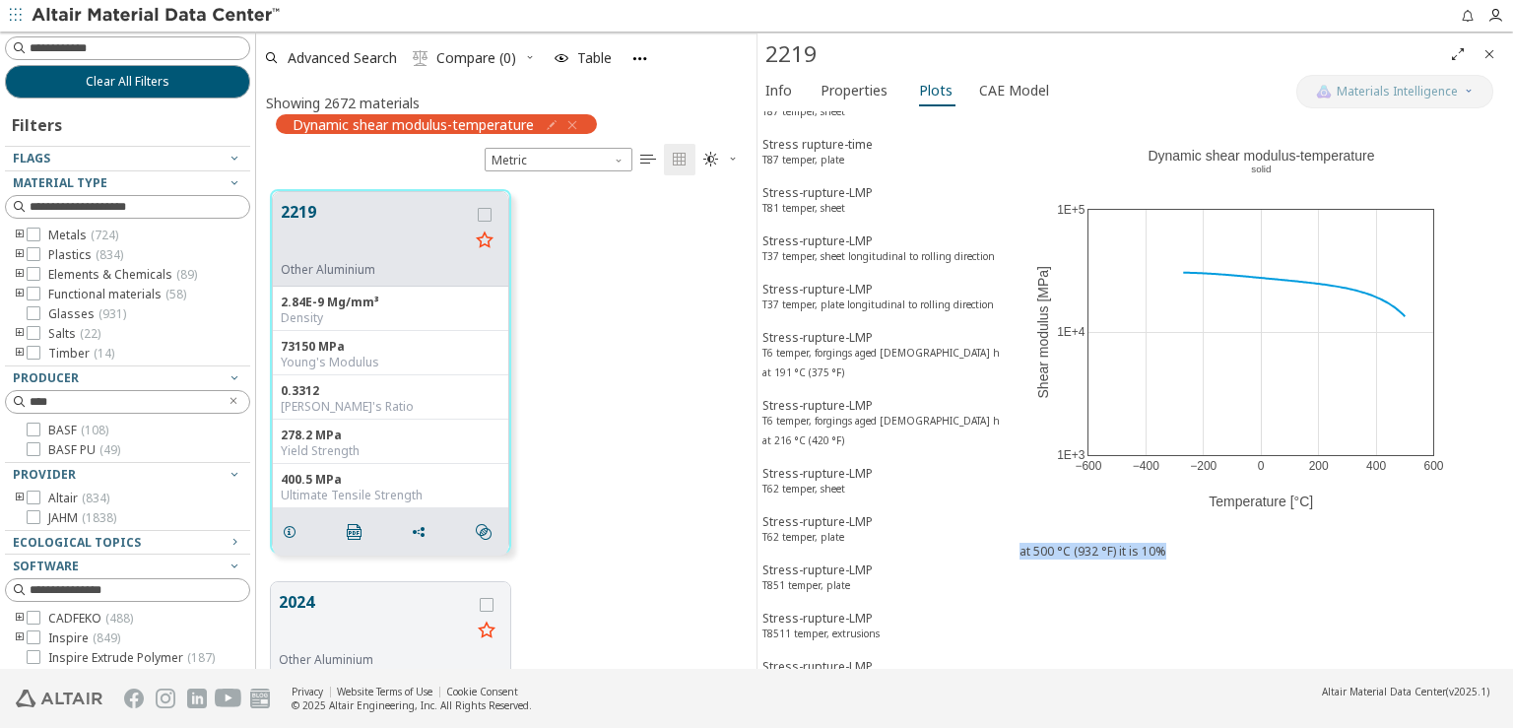
drag, startPoint x: 1021, startPoint y: 540, endPoint x: 1237, endPoint y: 547, distance: 216.9
click at [1237, 547] on div "at 500 °C (932 °F) it is 10%" at bounding box center [1262, 551] width 484 height 17
click at [1232, 637] on div "−600 −400 −200 0 200 400 600 1E+3 1E+4 1E+5 Dynamic shear modulus-temperature ​…" at bounding box center [1261, 390] width 503 height 558
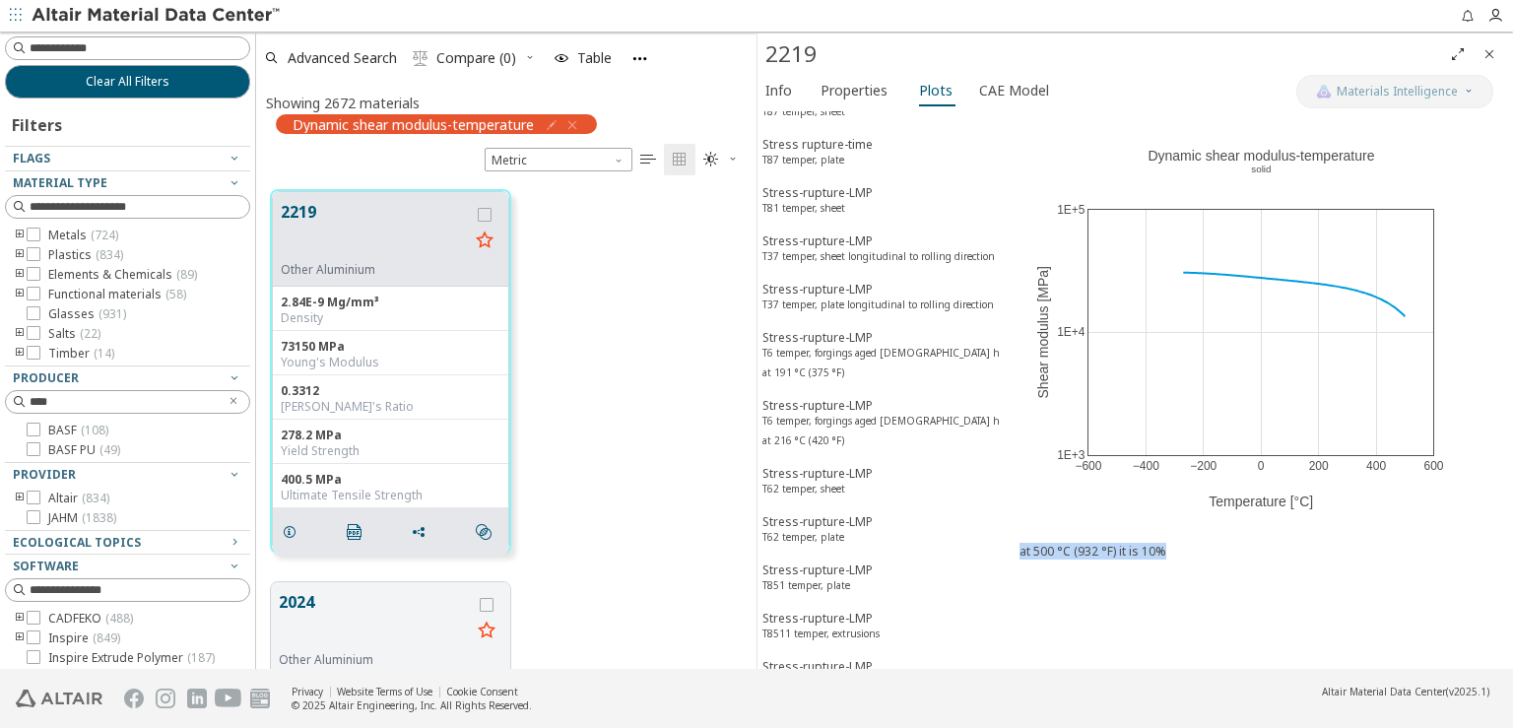
drag, startPoint x: 1021, startPoint y: 543, endPoint x: 1173, endPoint y: 552, distance: 153.0
click at [1173, 552] on div "at 500 °C (932 °F) it is 10%" at bounding box center [1262, 551] width 484 height 17
click at [1396, 552] on div "at 500 °C (932 °F) it is 10%" at bounding box center [1262, 551] width 484 height 17
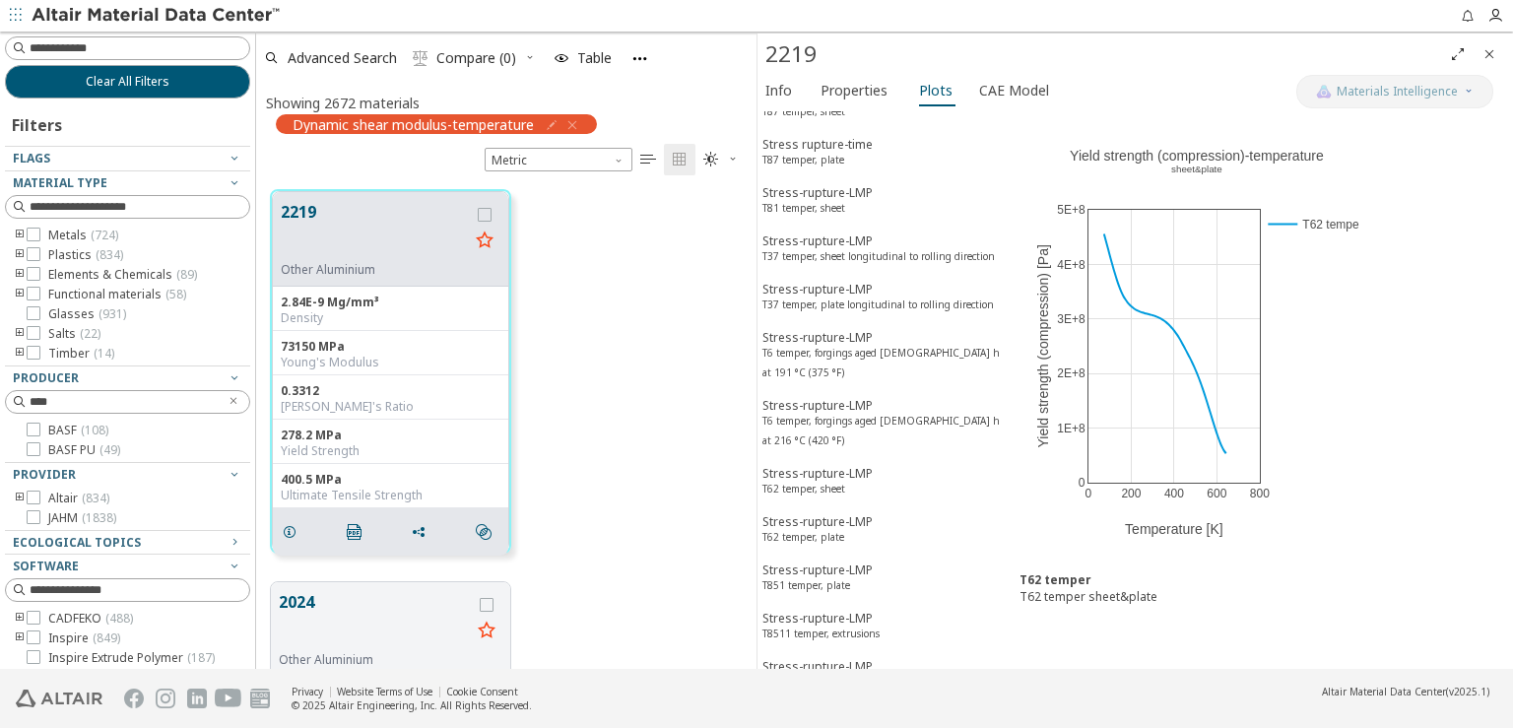
drag, startPoint x: 852, startPoint y: 601, endPoint x: 855, endPoint y: 616, distance: 15.1
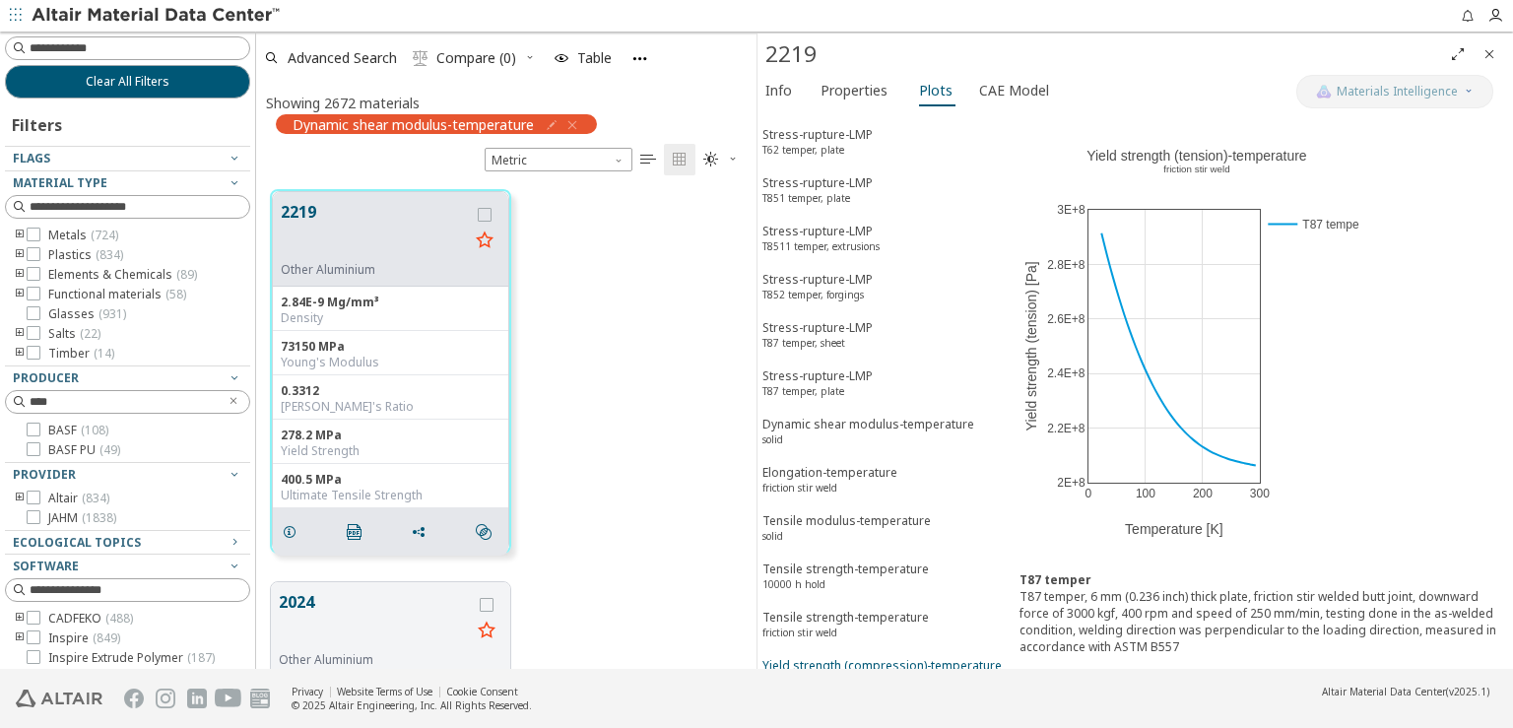
scroll to position [8669, 0]
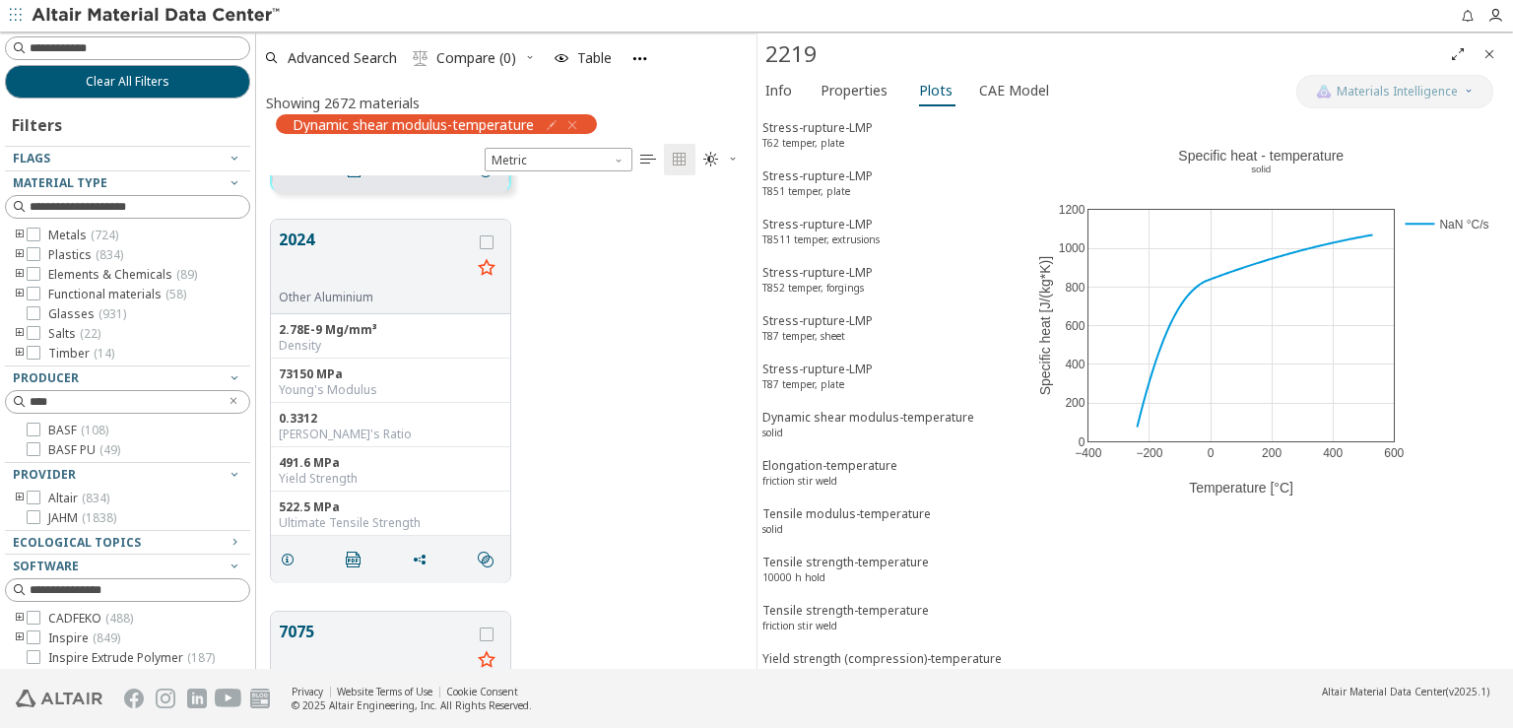
scroll to position [394, 0]
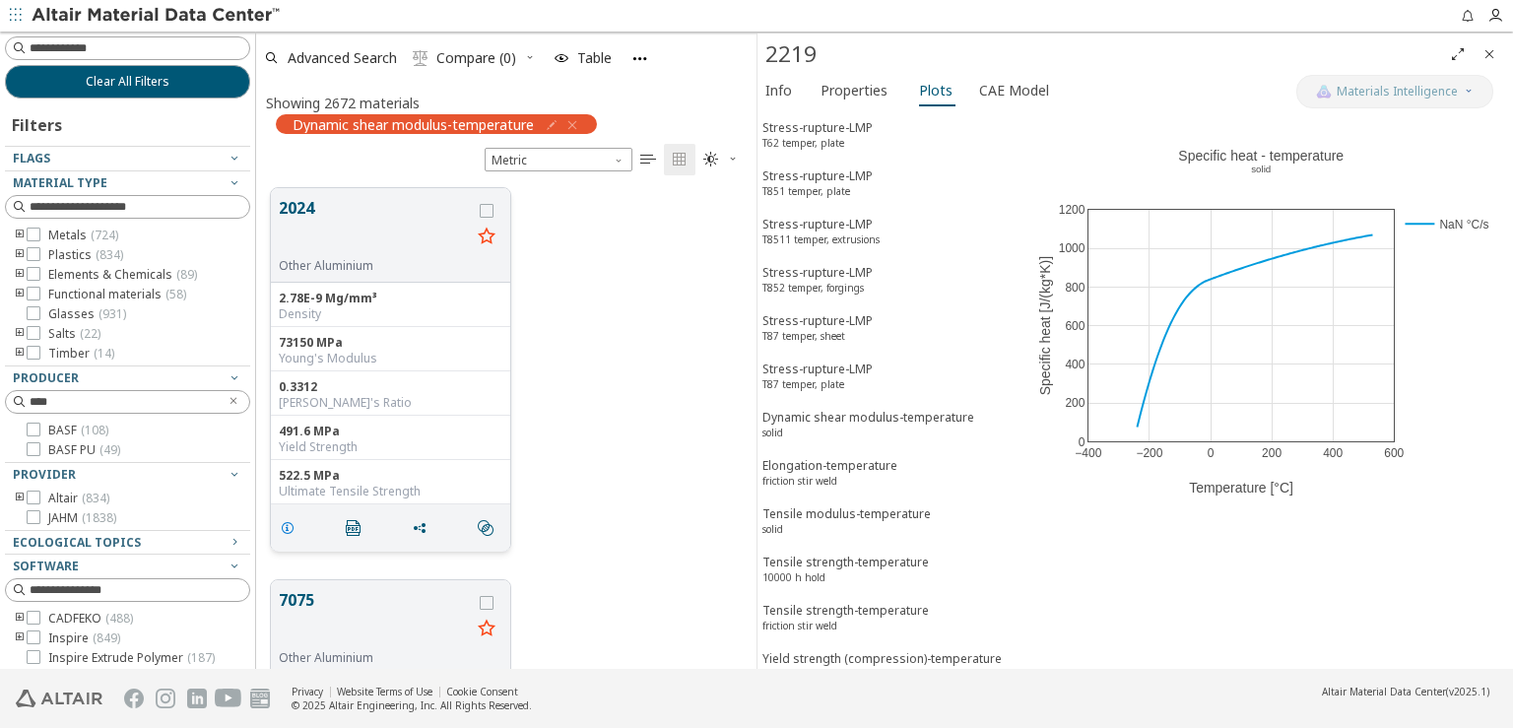
click at [286, 537] on span "grid" at bounding box center [292, 527] width 32 height 37
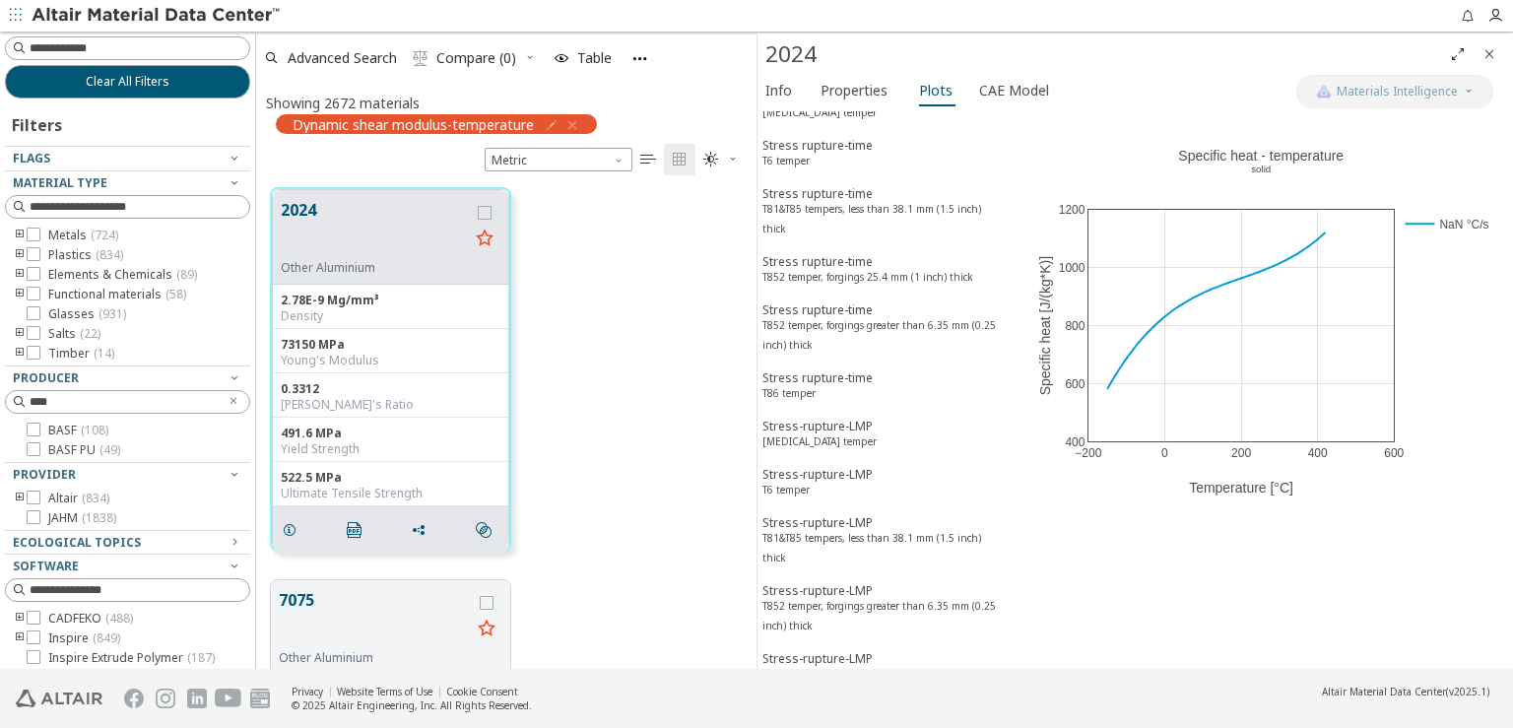
scroll to position [3902, 0]
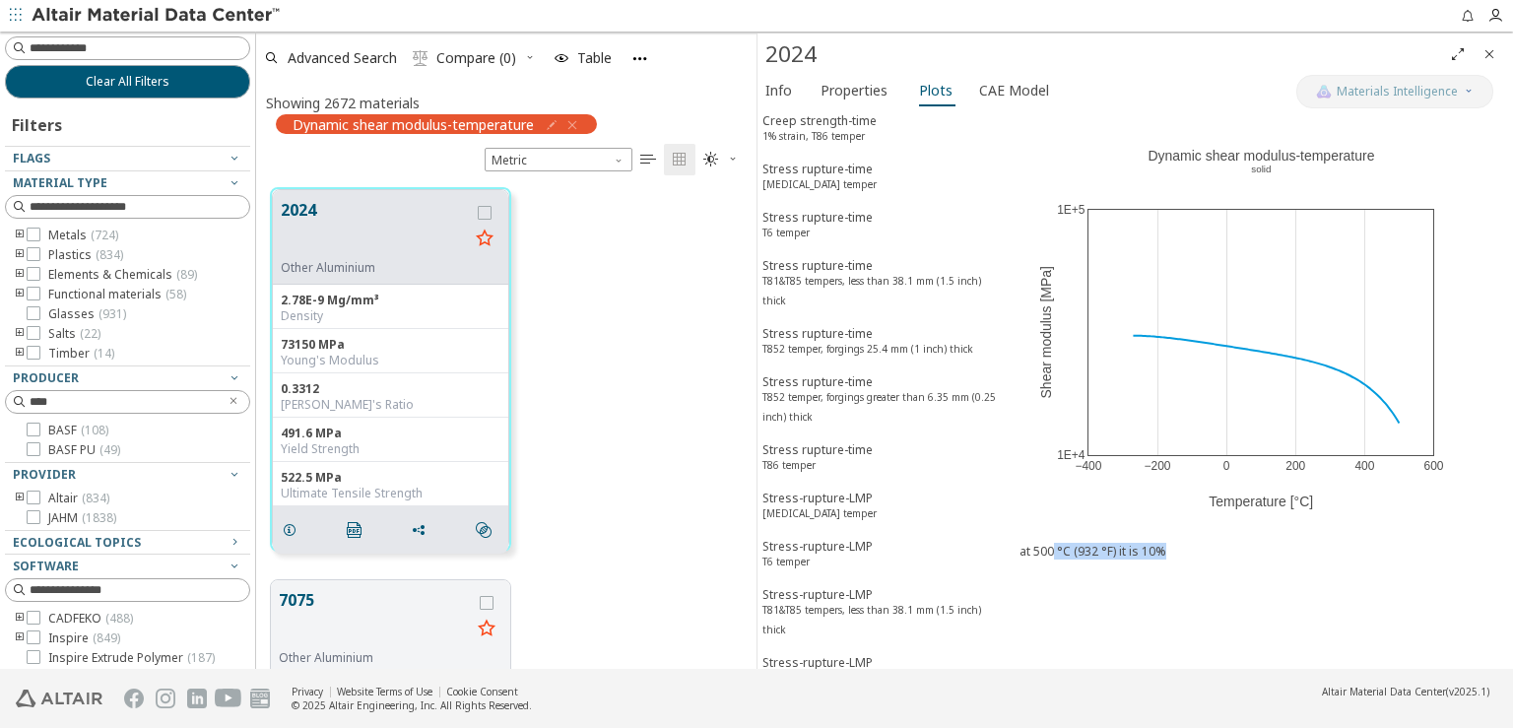
drag, startPoint x: 1052, startPoint y: 546, endPoint x: 1190, endPoint y: 546, distance: 137.9
click at [1190, 546] on div "at 500 °C (932 °F) it is 10%" at bounding box center [1262, 551] width 484 height 17
click at [1267, 551] on div "at 500 °C (932 °F) it is 10%" at bounding box center [1262, 551] width 484 height 17
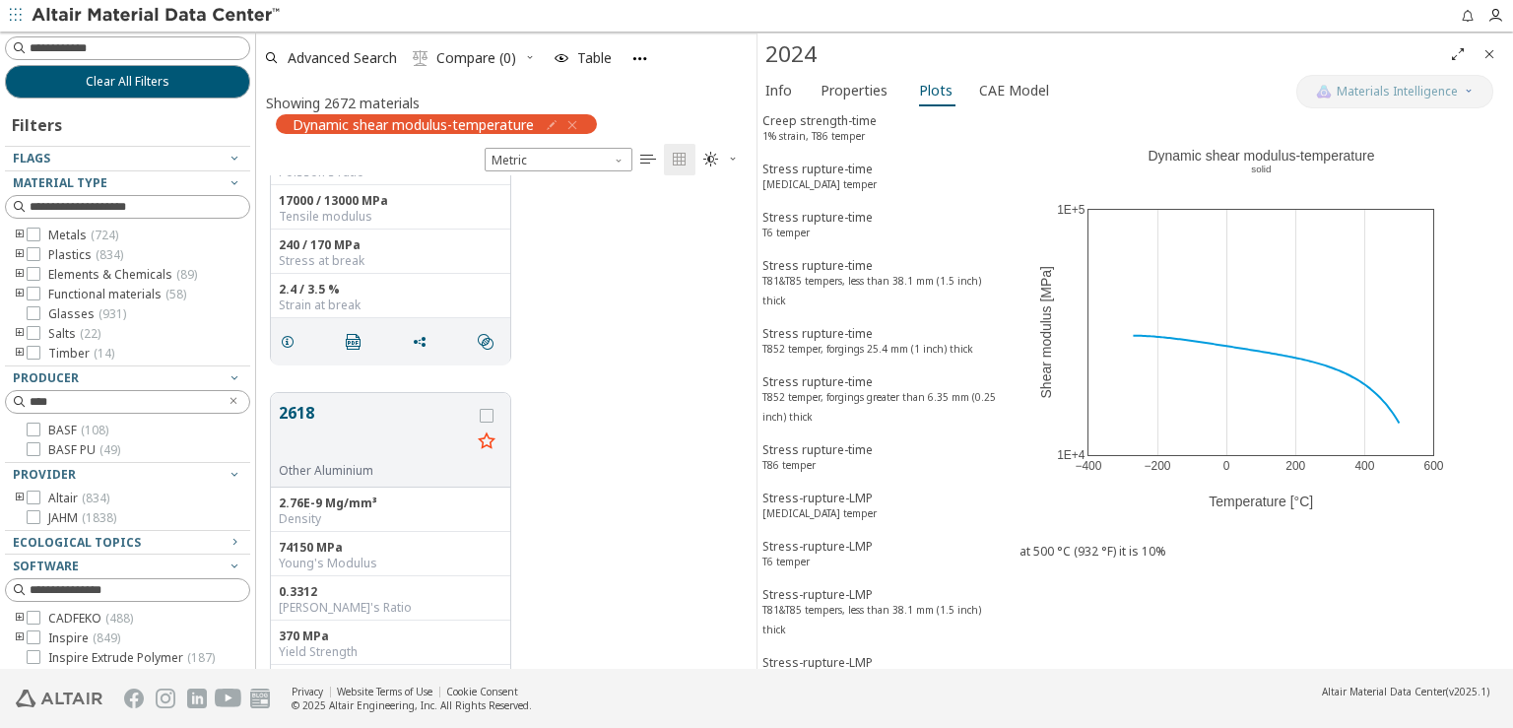
scroll to position [11268, 0]
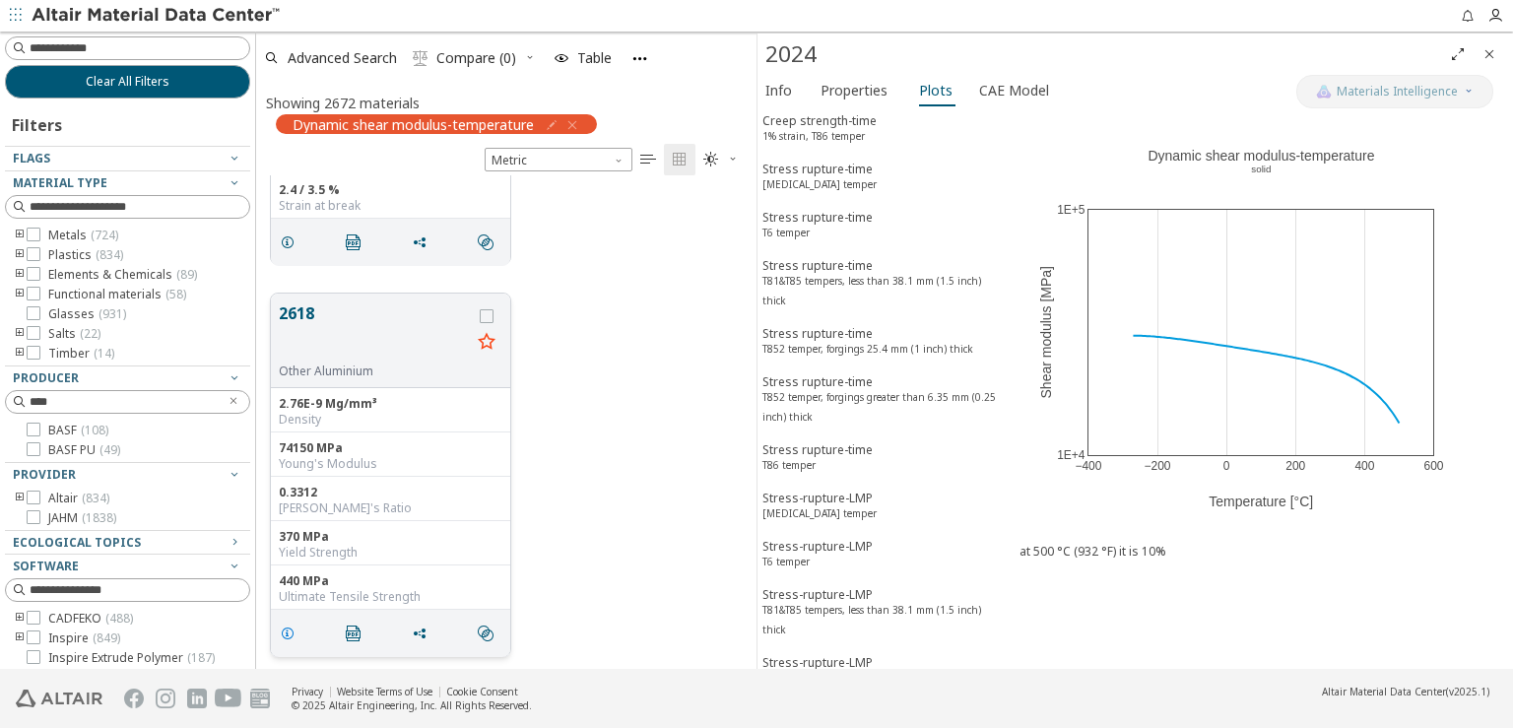
click at [284, 630] on icon "grid" at bounding box center [288, 634] width 16 height 16
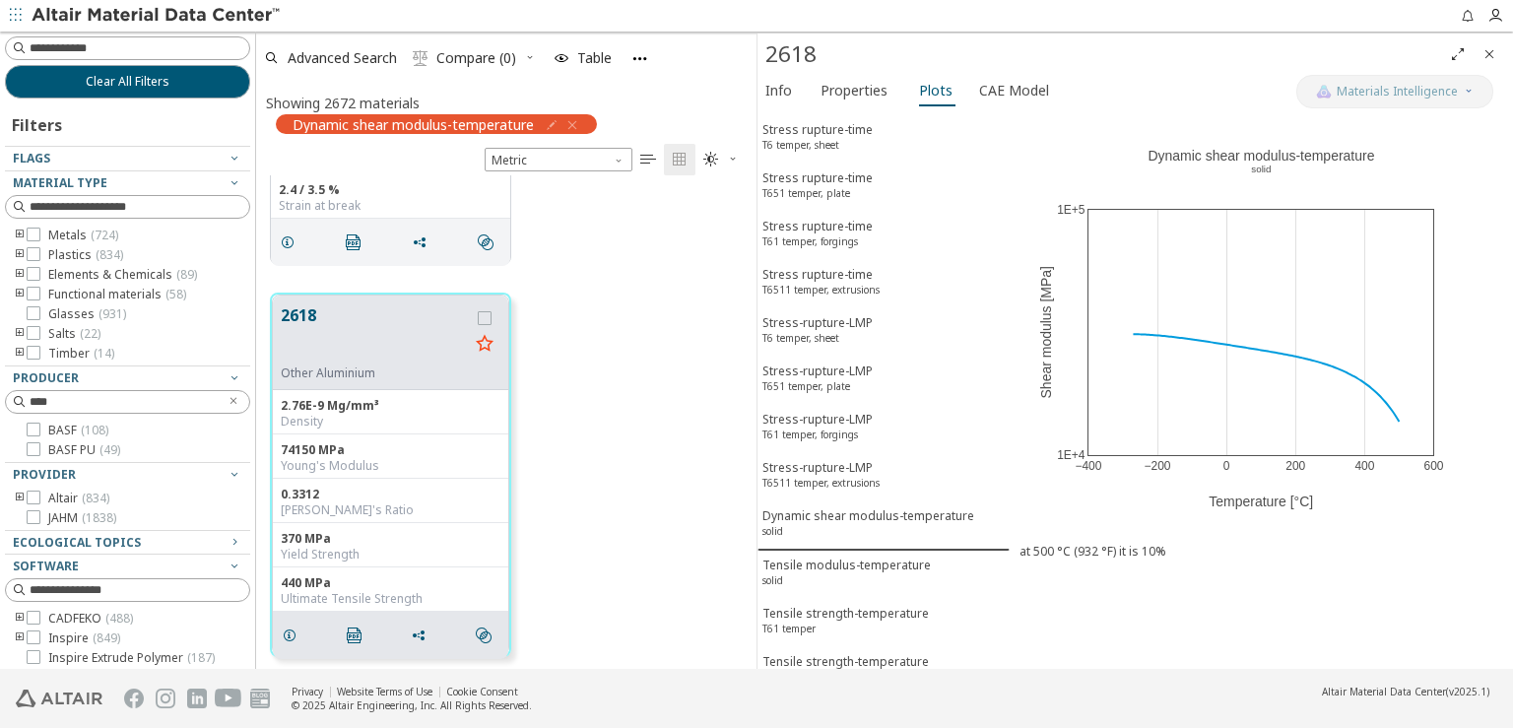
scroll to position [1785, 0]
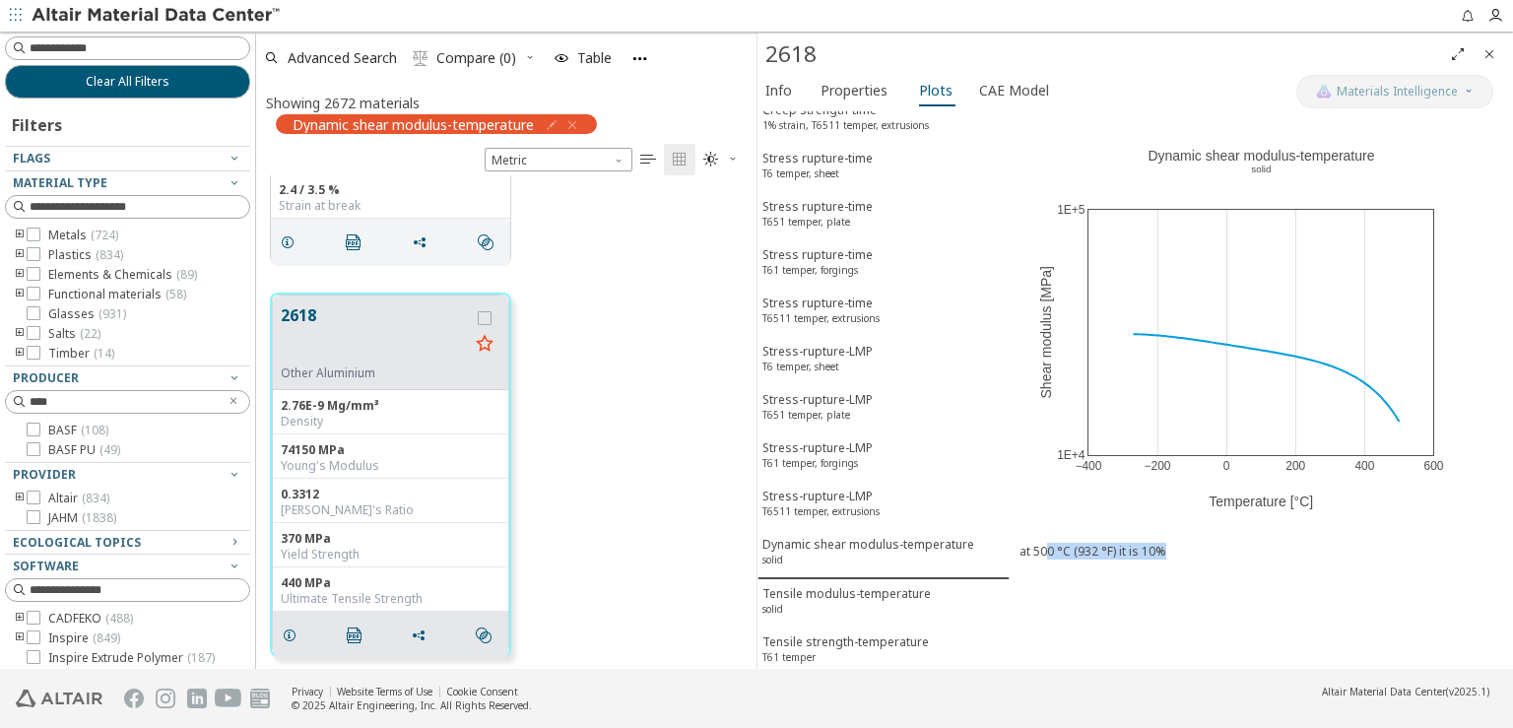
drag, startPoint x: 1044, startPoint y: 547, endPoint x: 1248, endPoint y: 547, distance: 203.9
click at [1248, 547] on div "at 500 °C (932 °F) it is 10%" at bounding box center [1262, 551] width 484 height 17
click at [1448, 566] on div "at 500 °C (932 °F) it is 10%" at bounding box center [1261, 559] width 503 height 53
click at [35, 431] on icon at bounding box center [34, 430] width 14 height 14
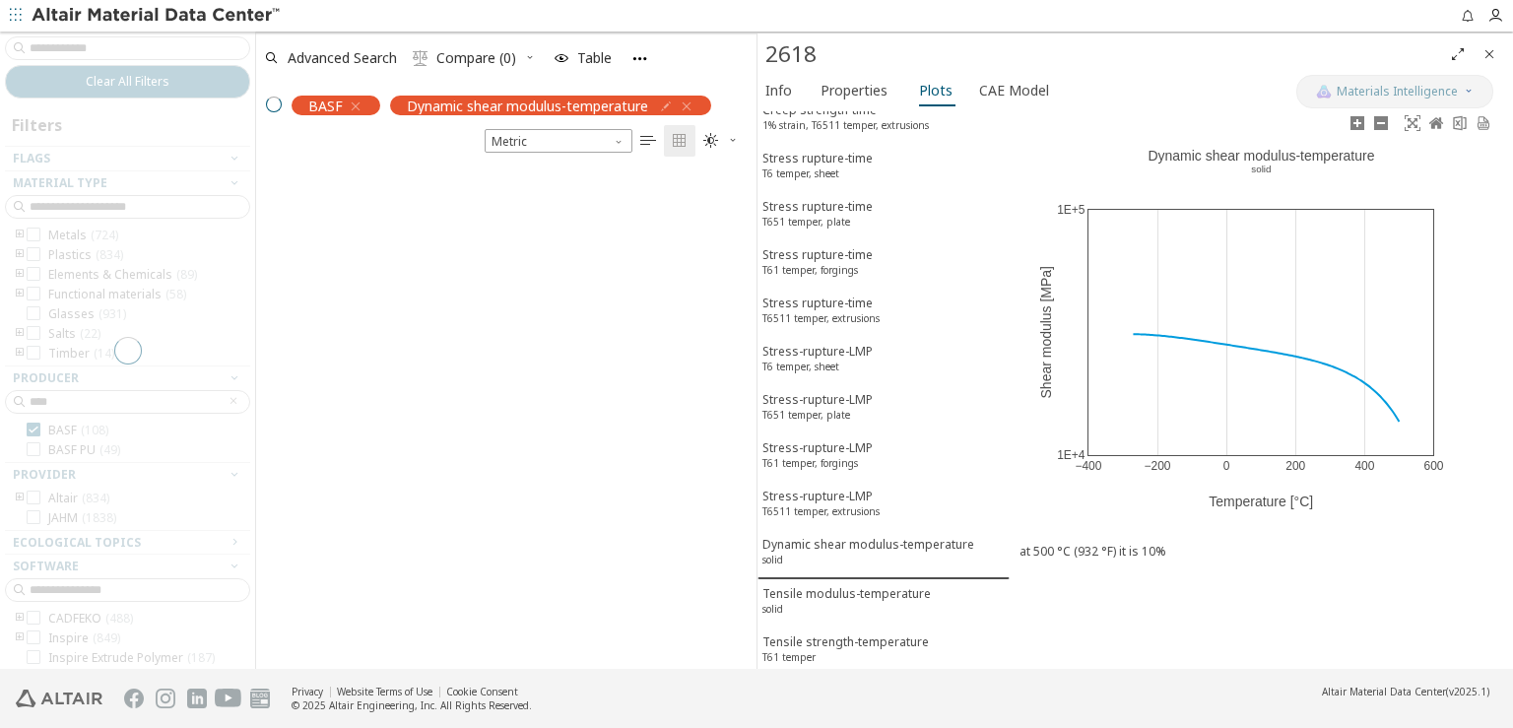
scroll to position [17, 17]
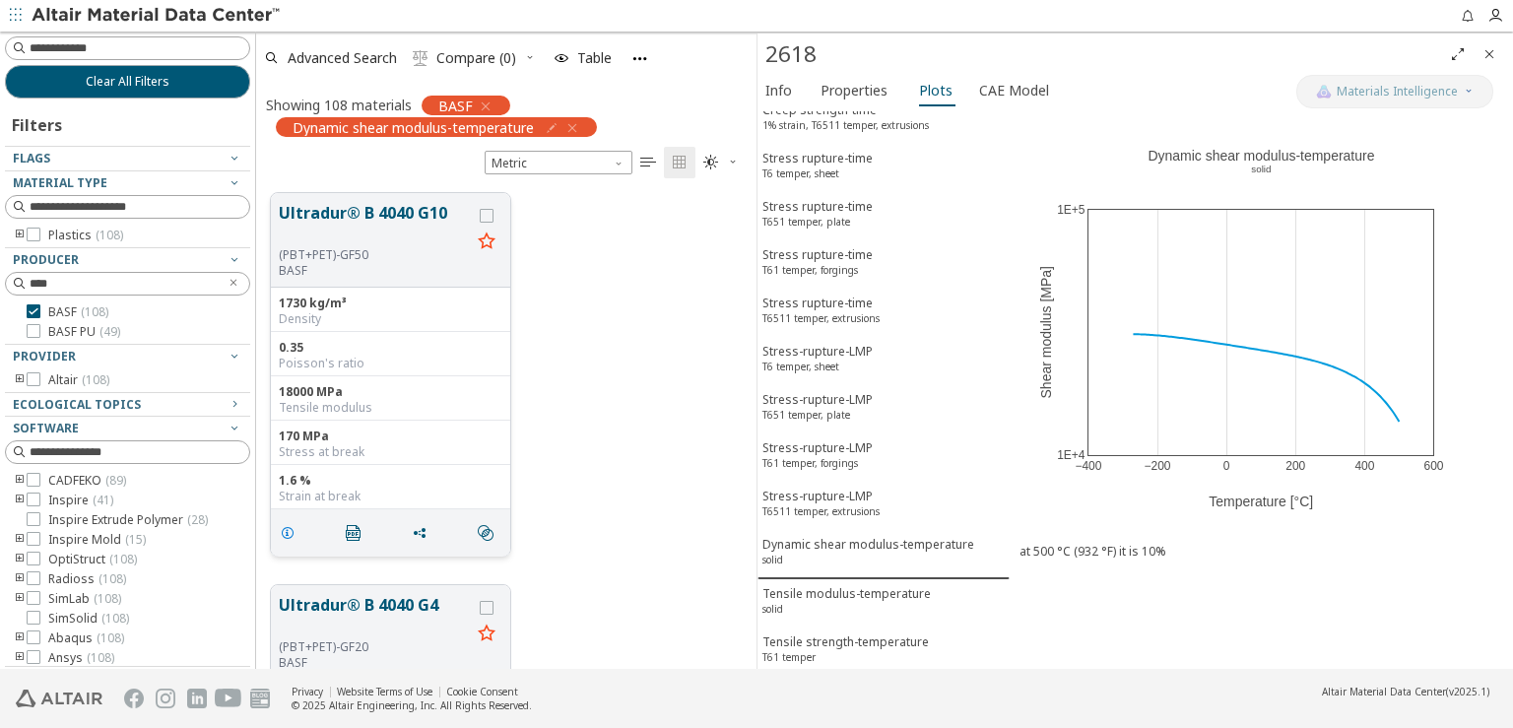
click at [288, 525] on icon "grid" at bounding box center [288, 533] width 16 height 16
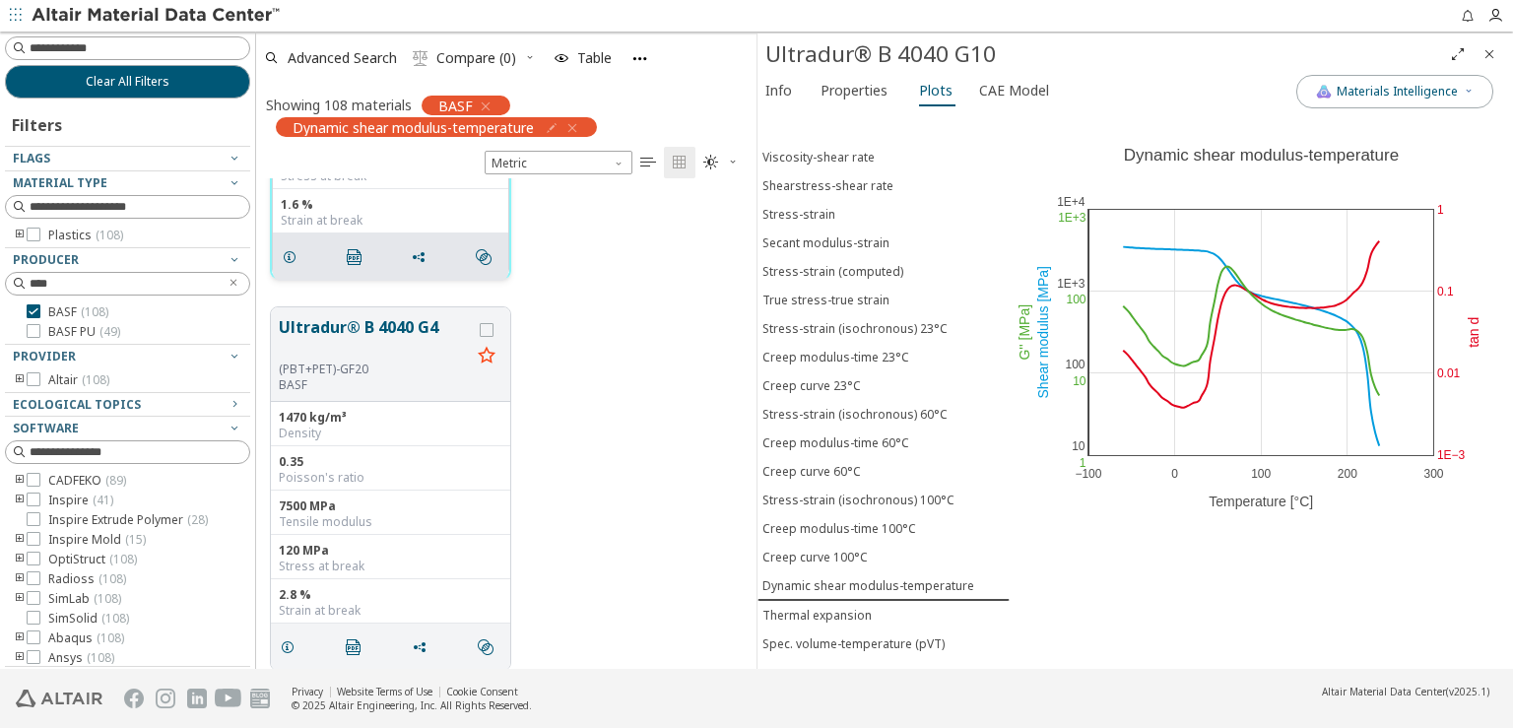
scroll to position [296, 0]
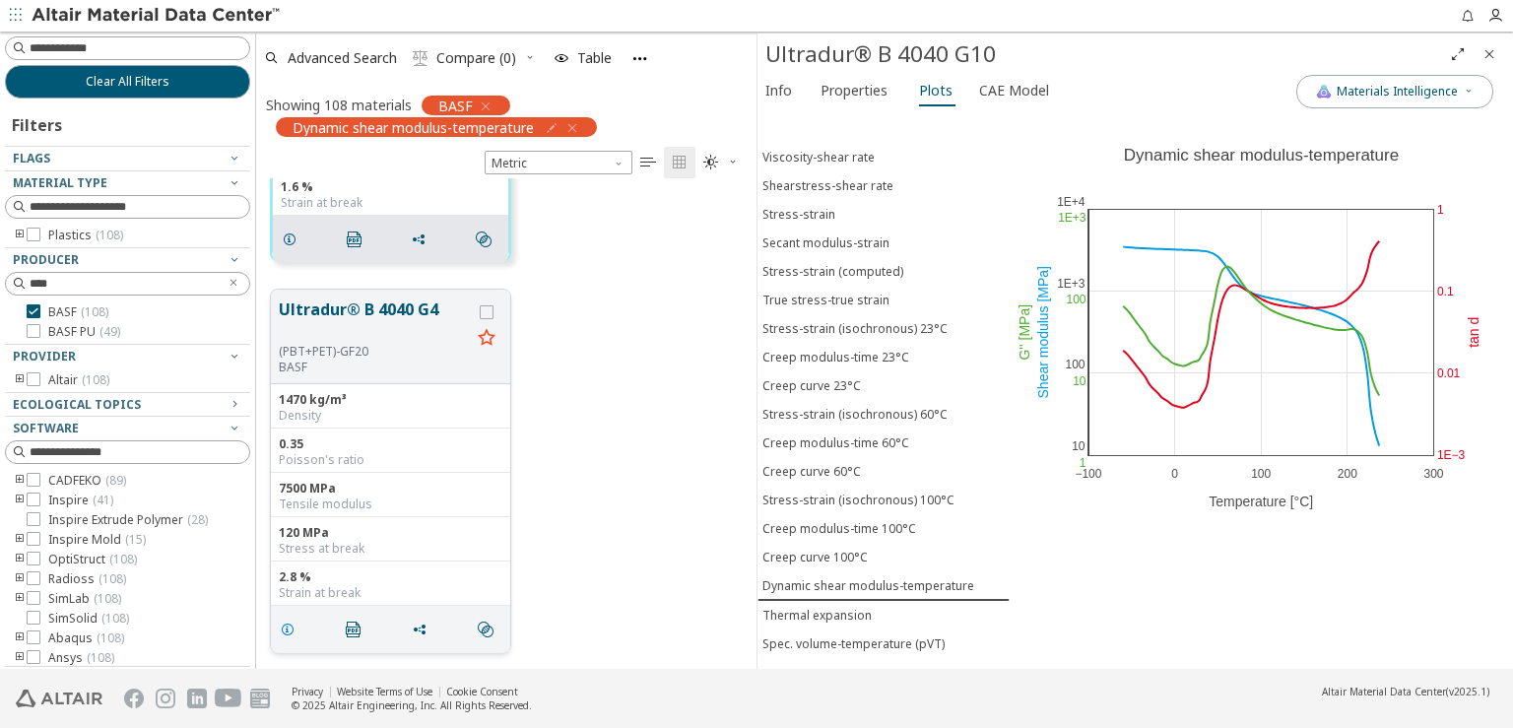
click at [286, 625] on icon "grid" at bounding box center [288, 630] width 16 height 16
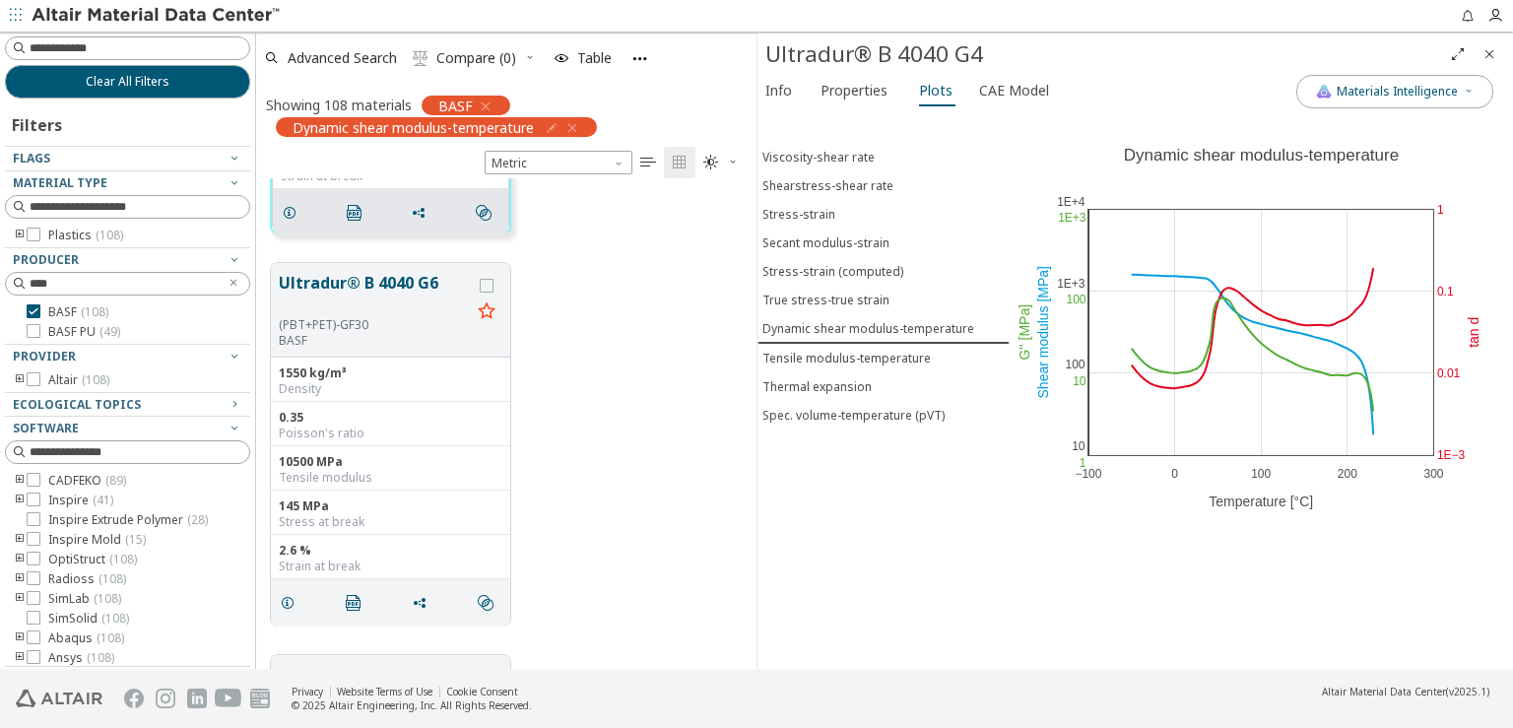
scroll to position [786, 0]
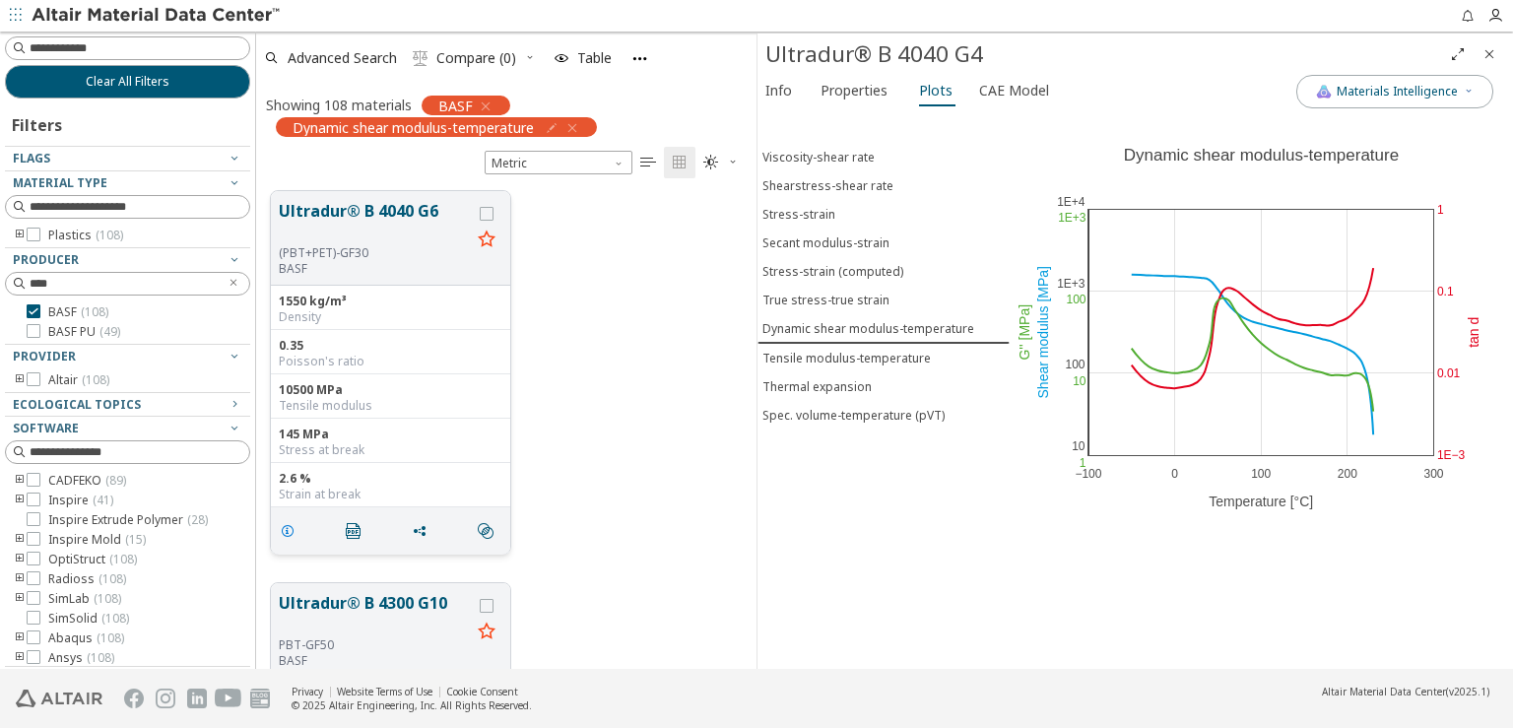
click at [292, 527] on icon "grid" at bounding box center [288, 531] width 16 height 16
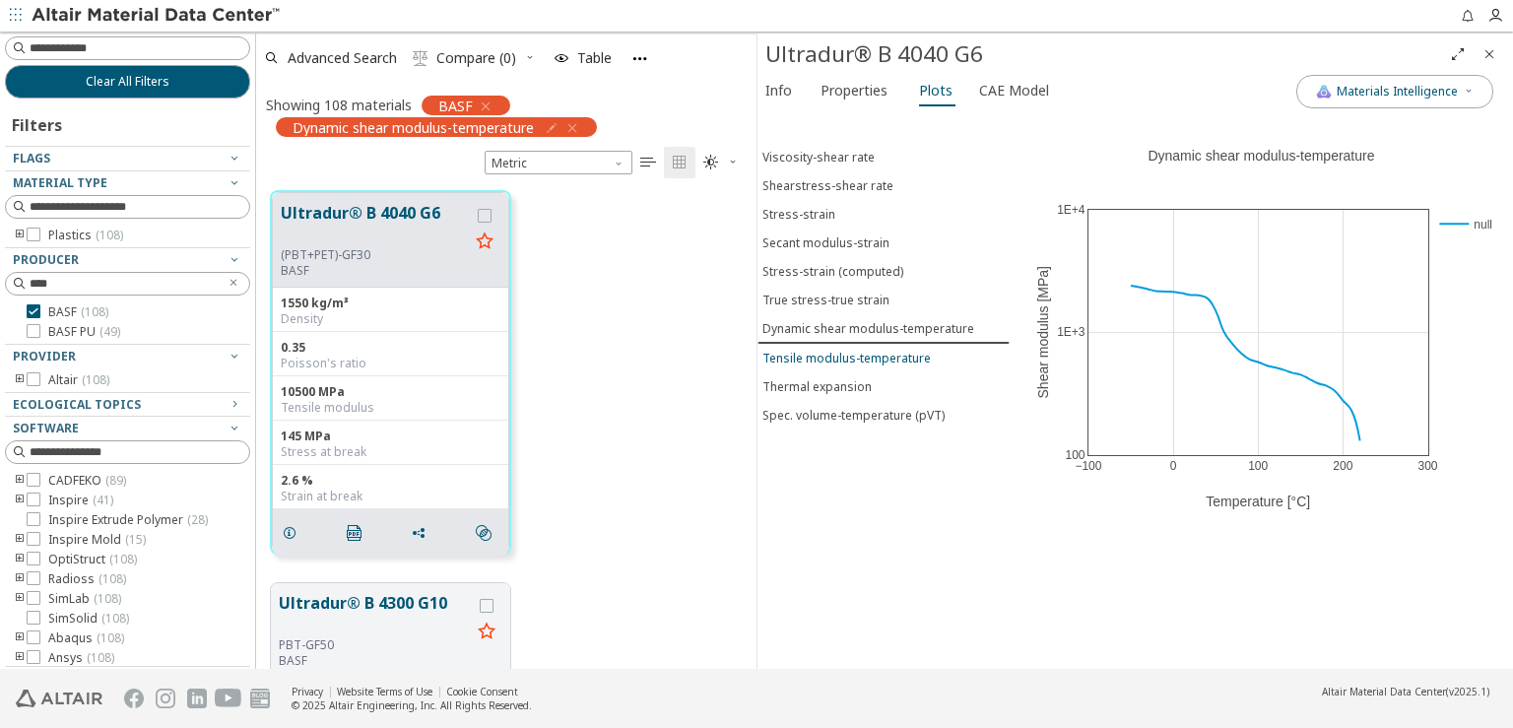
click at [860, 350] on div "Tensile modulus-temperature" at bounding box center [847, 358] width 168 height 17
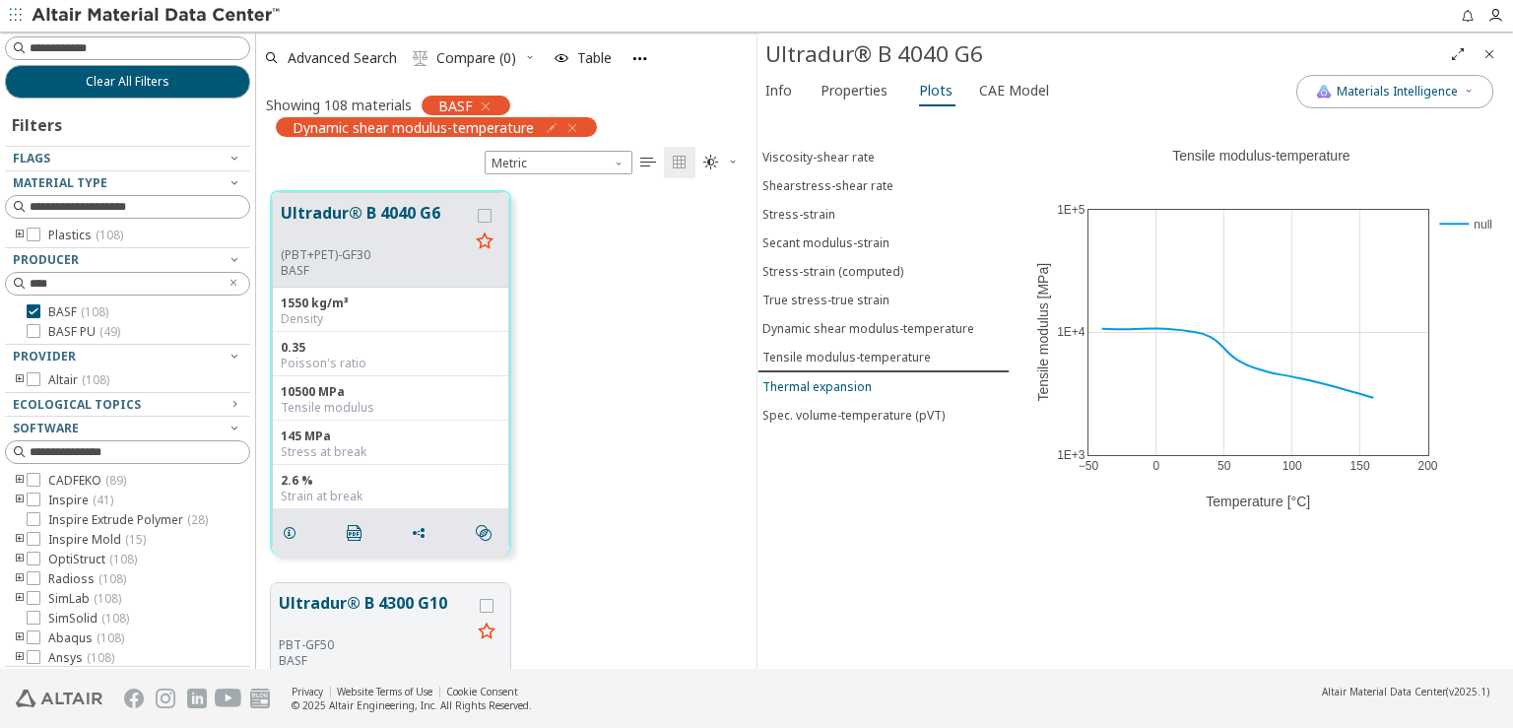
click at [861, 378] on div "Thermal expansion" at bounding box center [817, 386] width 109 height 17
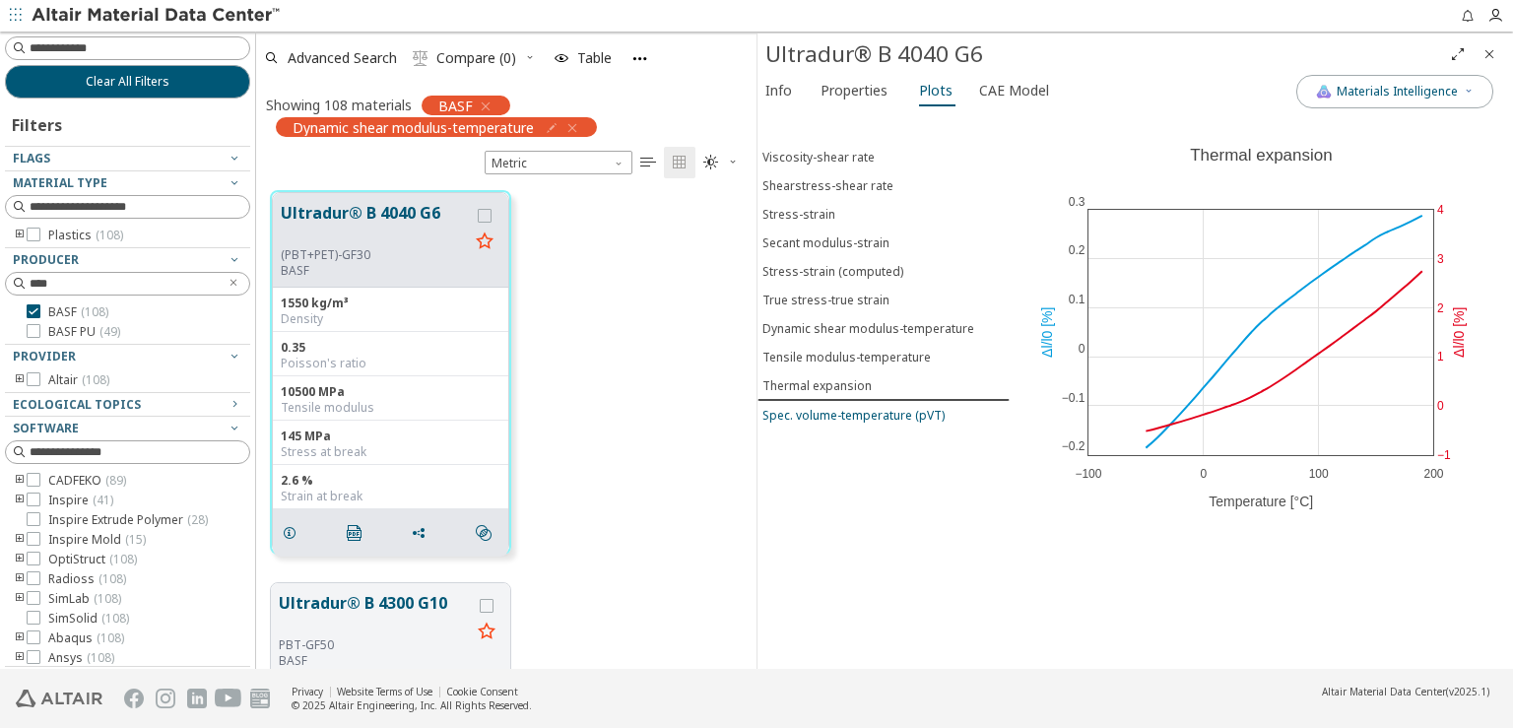
click at [867, 405] on button "Spec. volume-temperature (pVT)" at bounding box center [884, 415] width 252 height 29
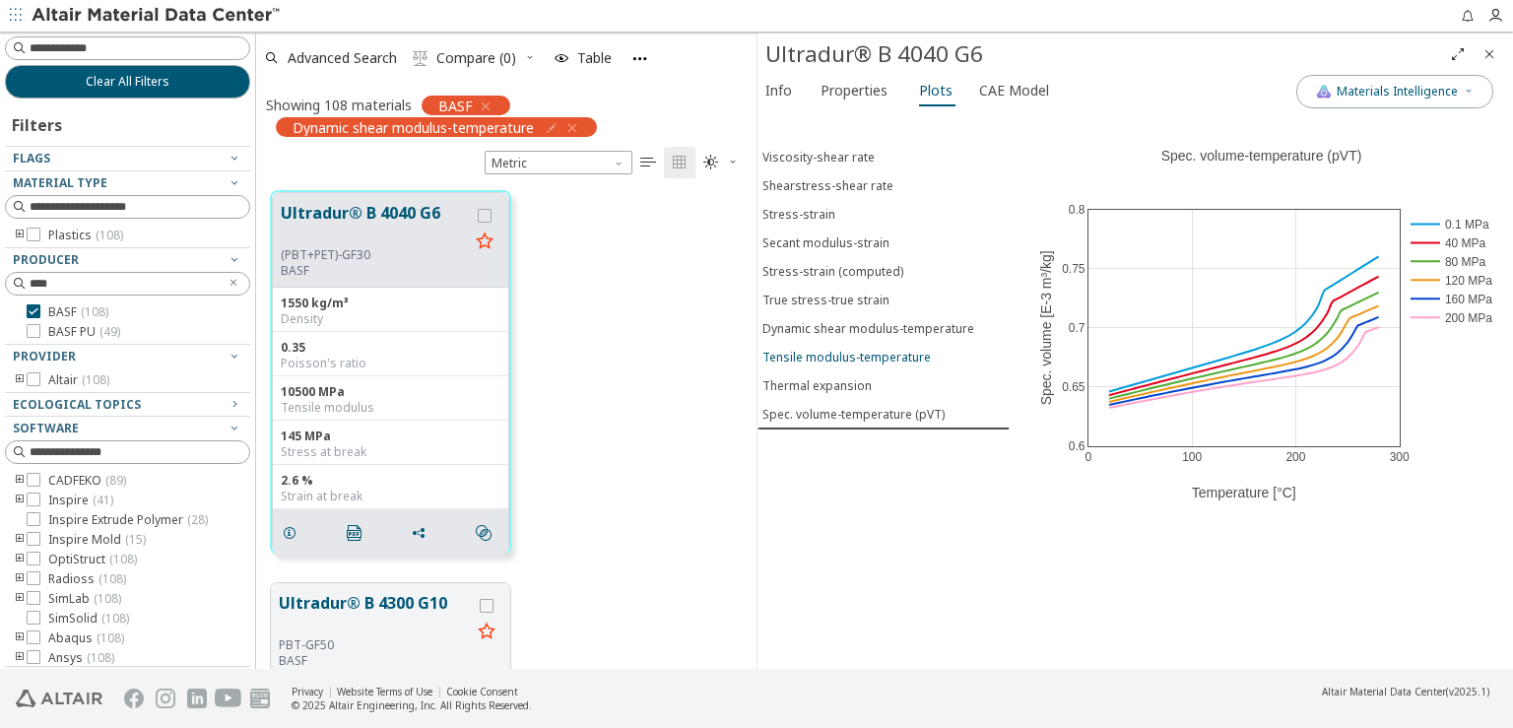
click at [848, 349] on div "Tensile modulus-temperature" at bounding box center [847, 357] width 168 height 17
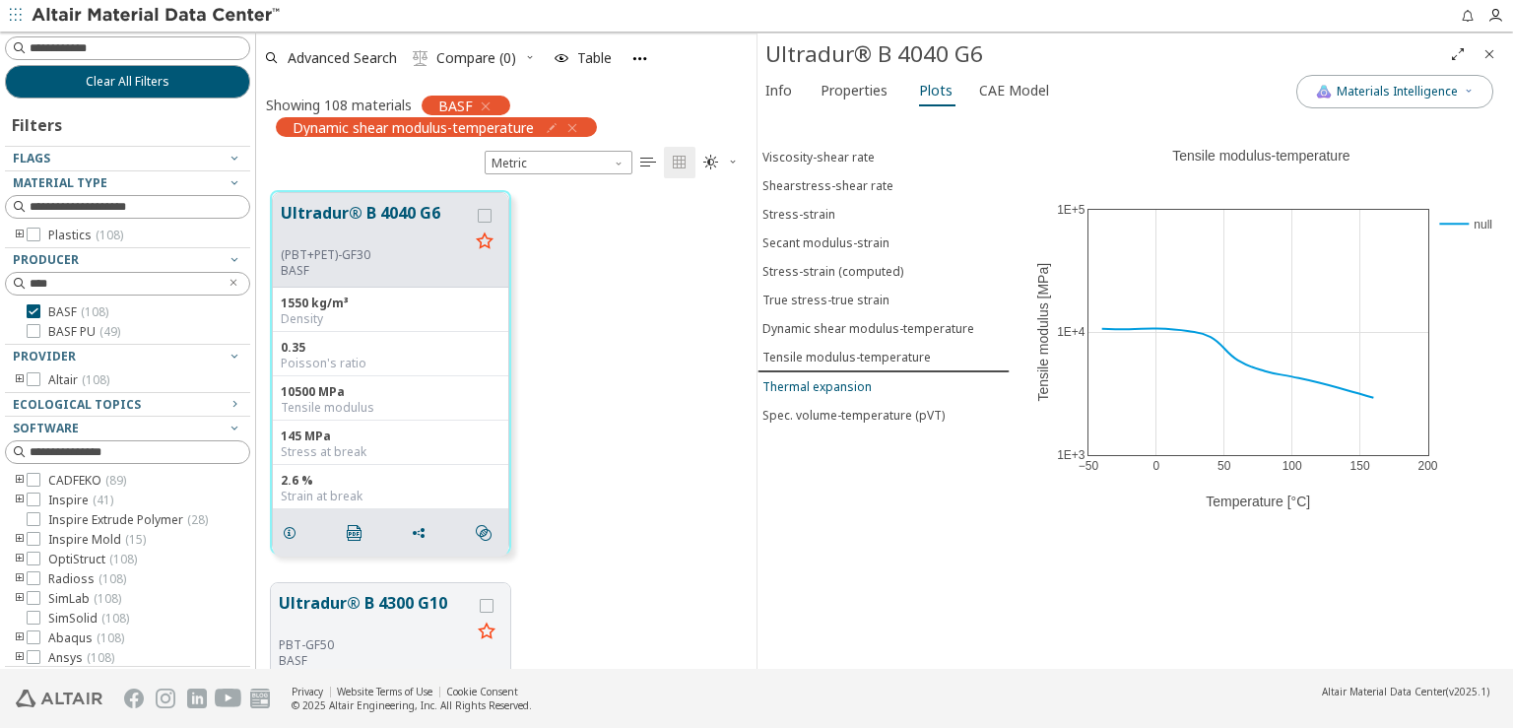
click at [813, 378] on div "Thermal expansion" at bounding box center [817, 386] width 109 height 17
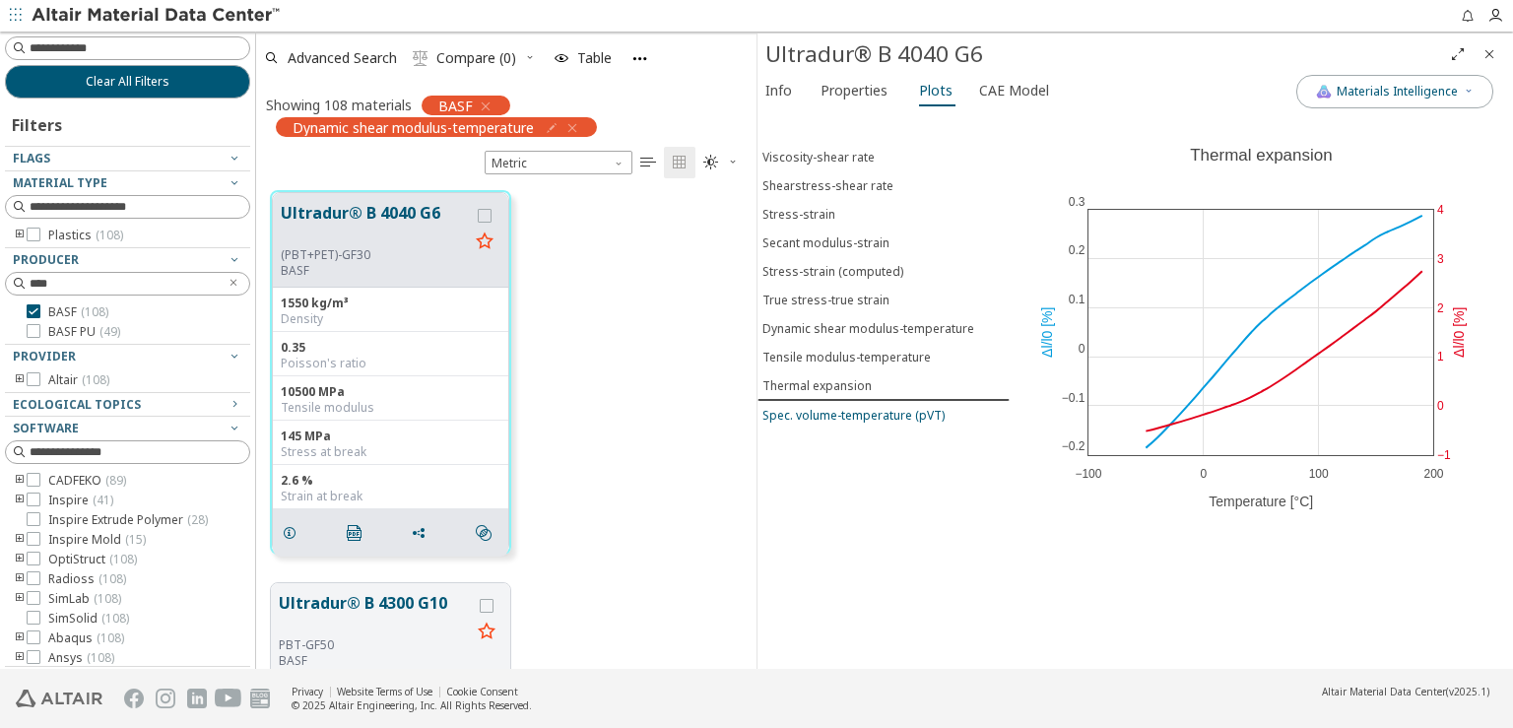
click at [815, 407] on div "Spec. volume-temperature (pVT)" at bounding box center [854, 415] width 182 height 17
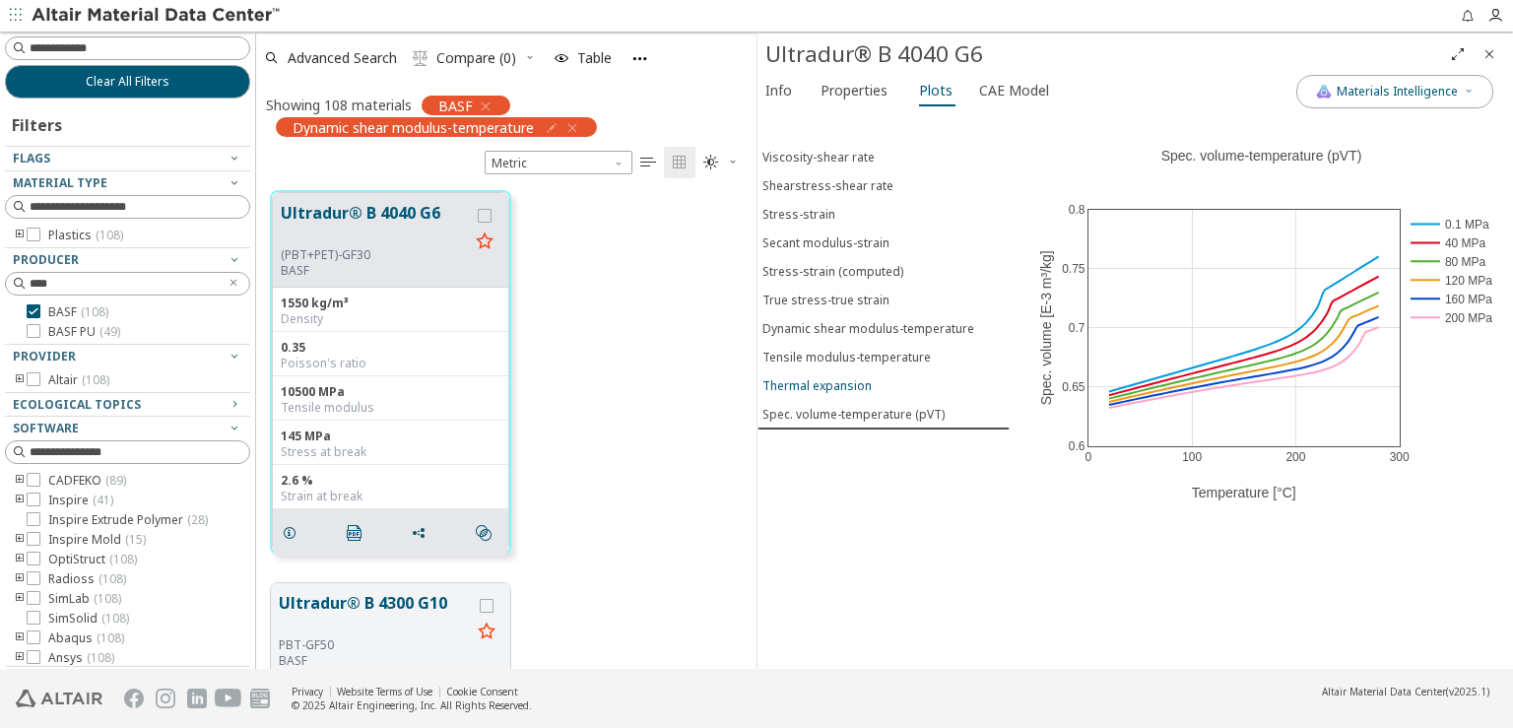
click at [820, 377] on button "Thermal expansion" at bounding box center [884, 385] width 252 height 29
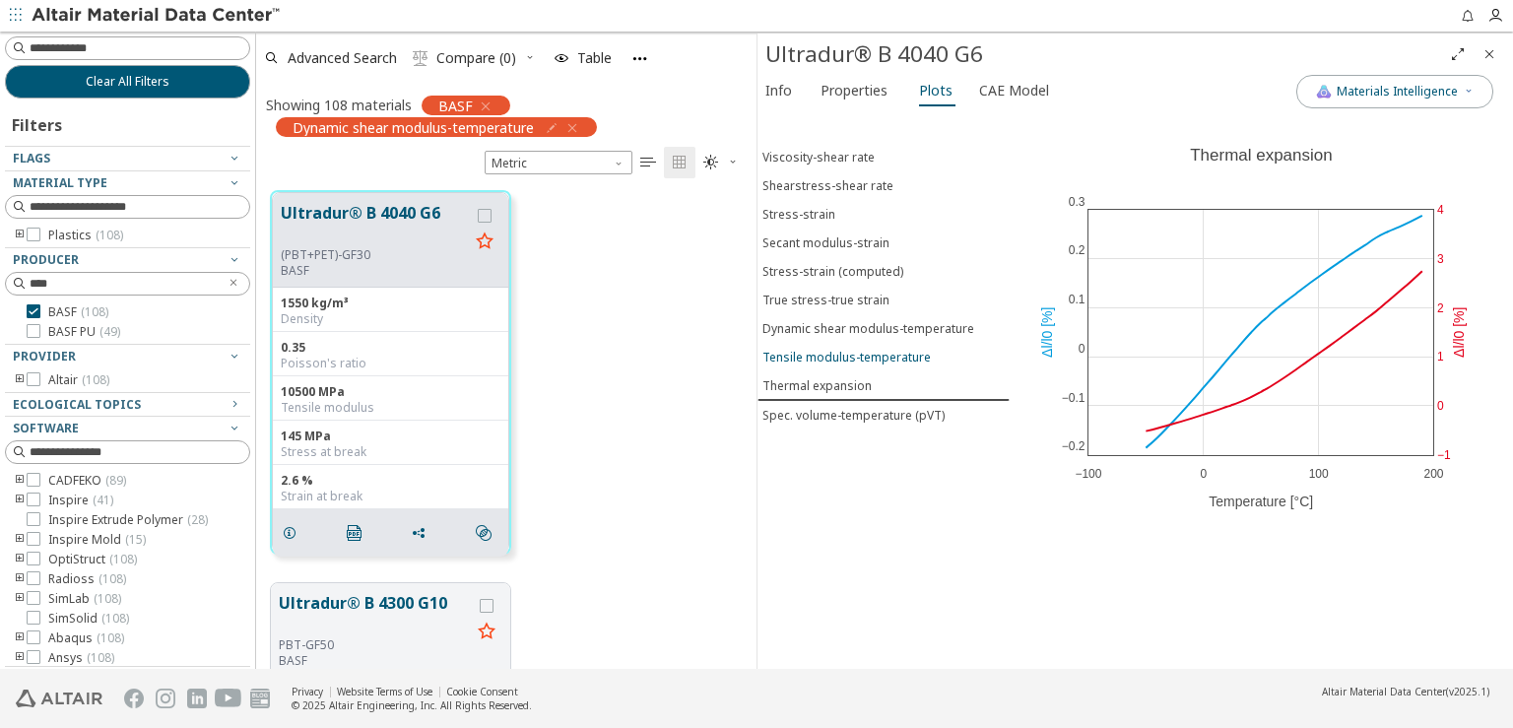
click at [824, 349] on div "Tensile modulus-temperature" at bounding box center [847, 357] width 168 height 17
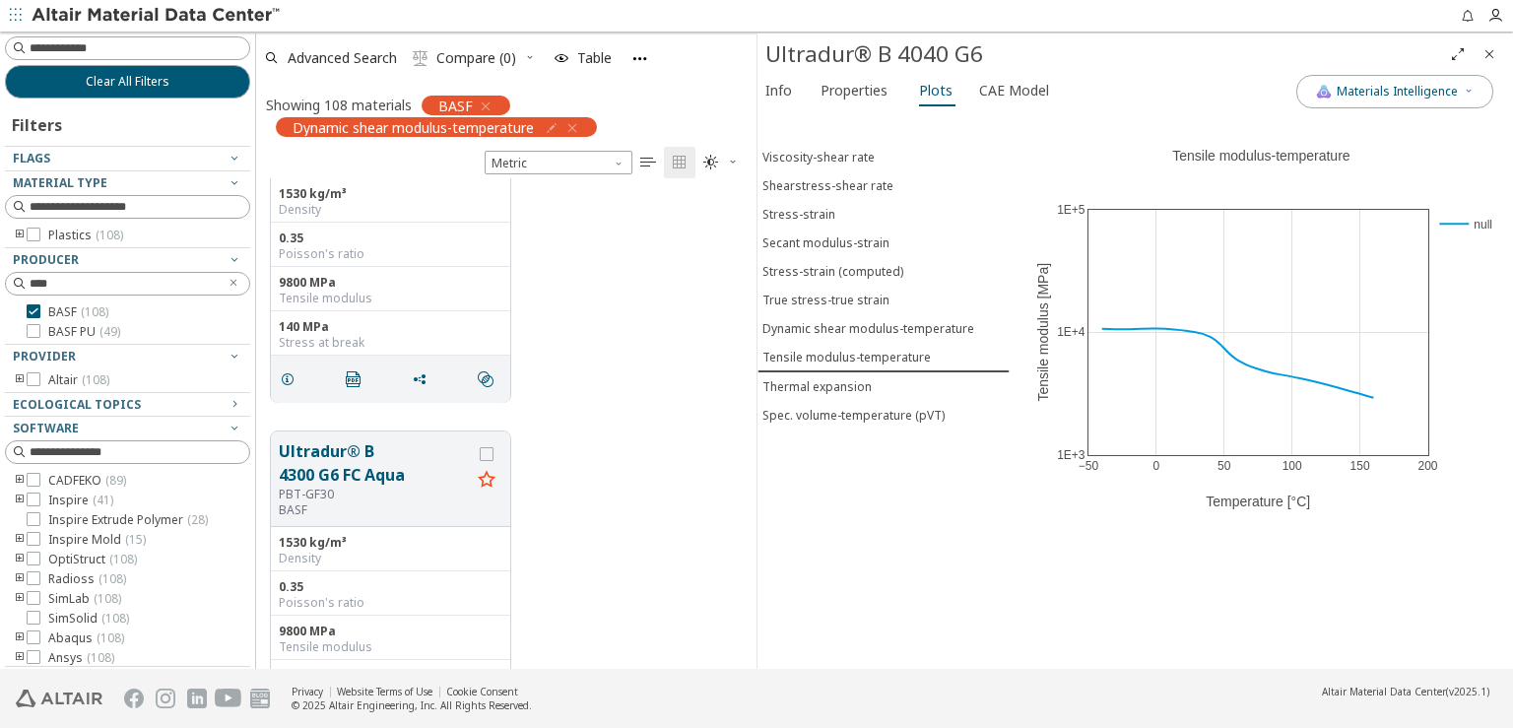
scroll to position [1968, 0]
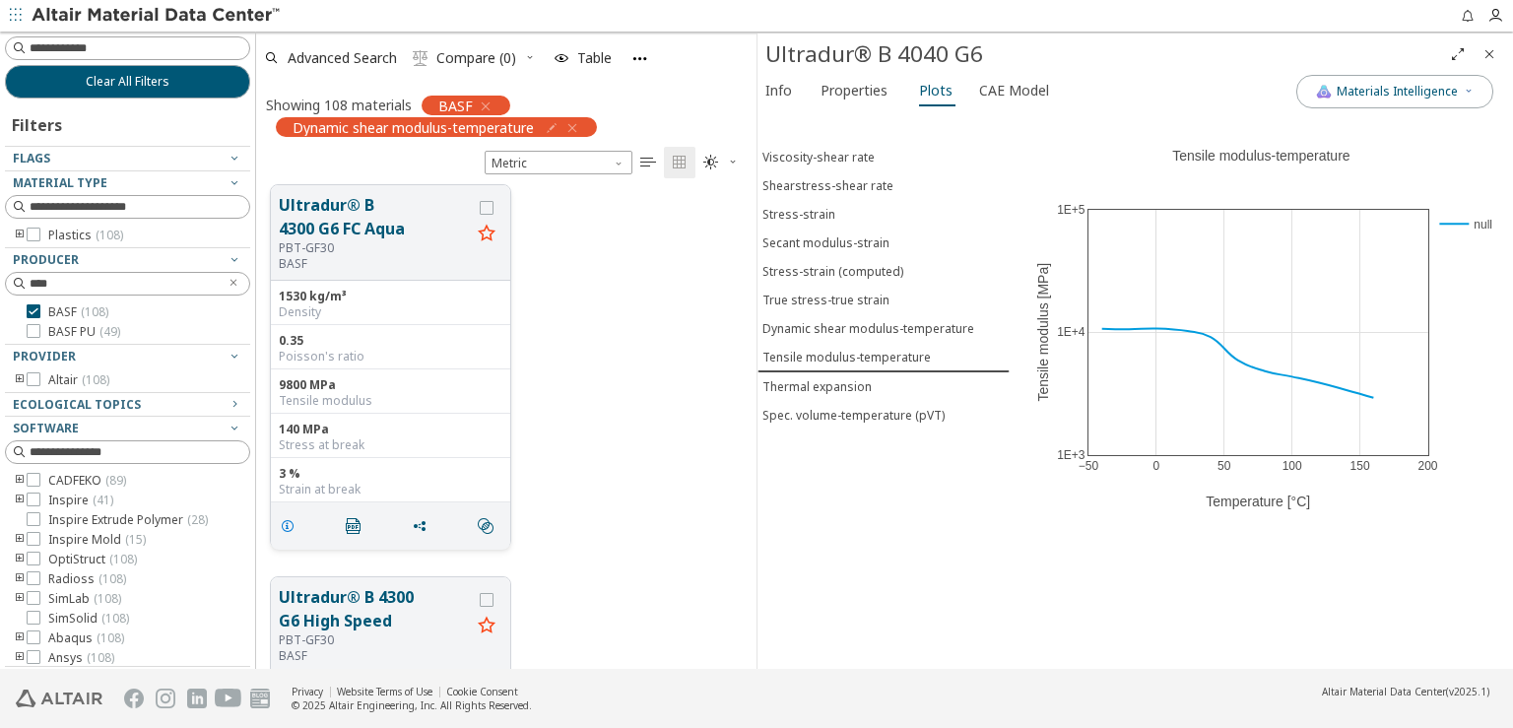
click at [278, 529] on span "grid" at bounding box center [292, 525] width 32 height 37
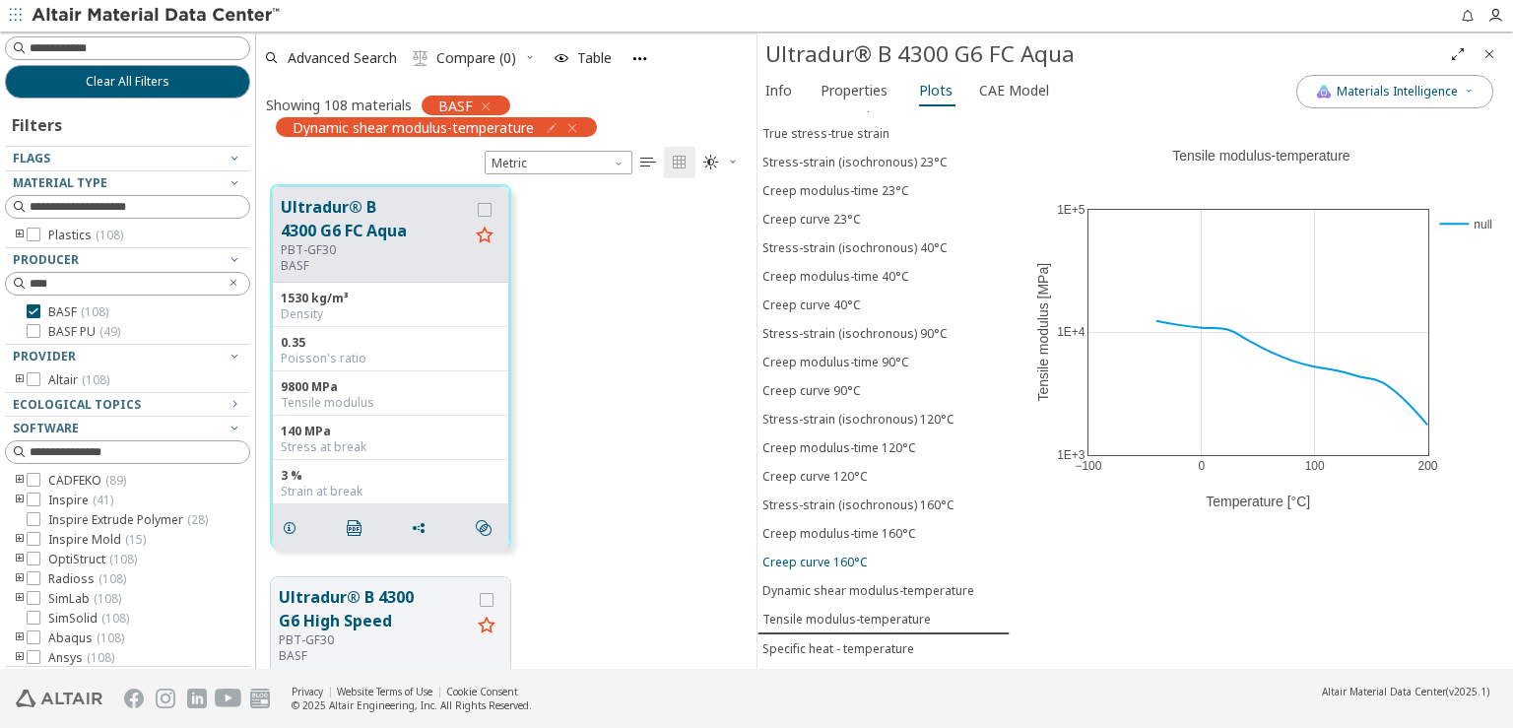
scroll to position [175, 0]
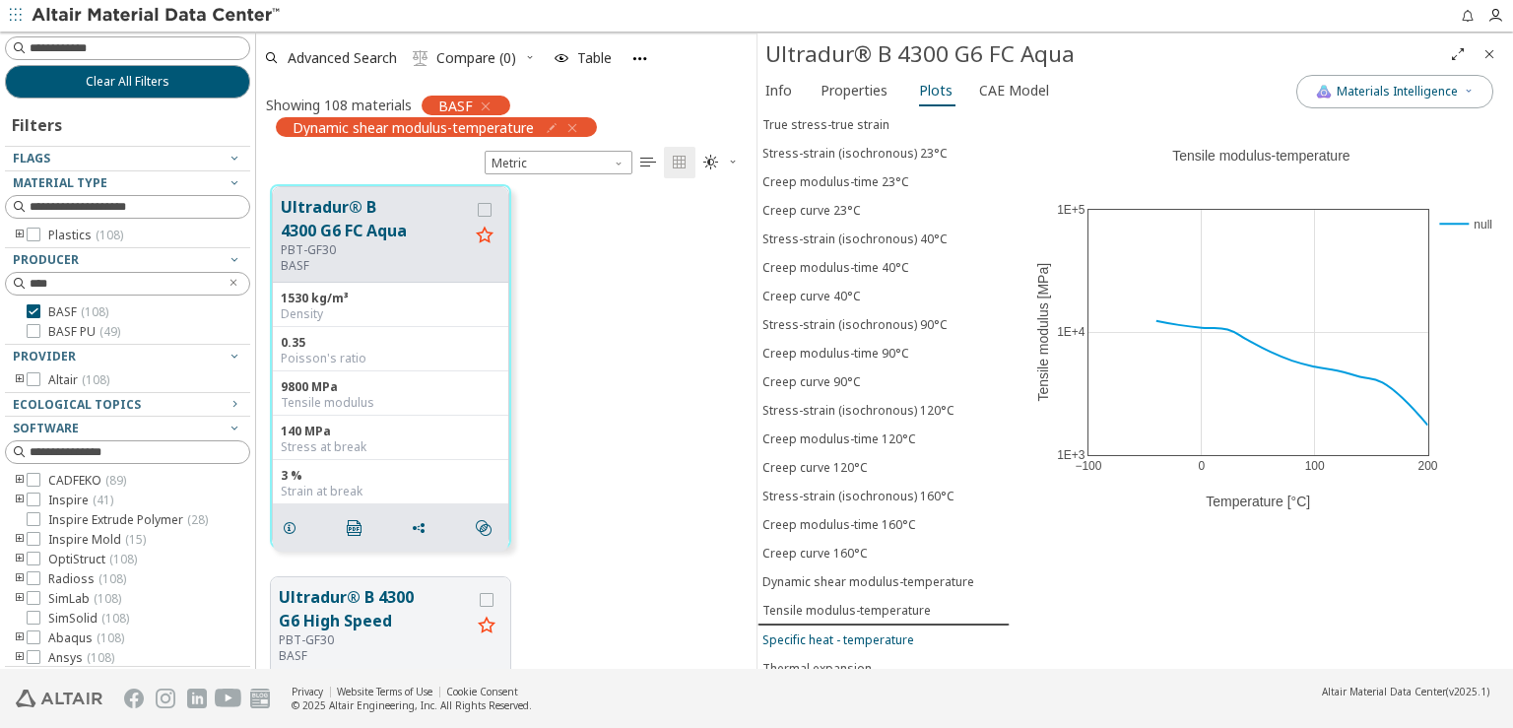
click at [881, 632] on div "Specific heat - temperature" at bounding box center [839, 640] width 152 height 17
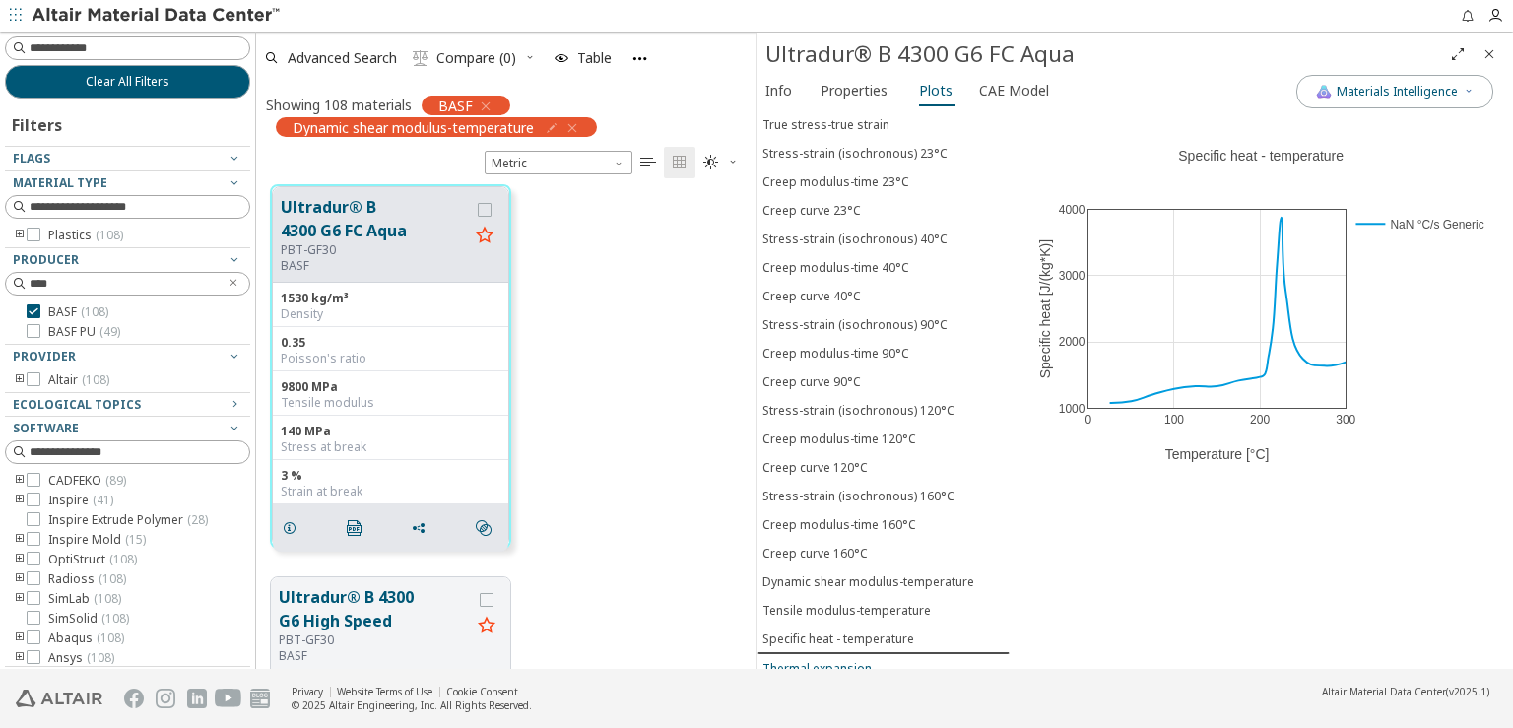
click at [863, 660] on div "Thermal expansion" at bounding box center [817, 668] width 109 height 17
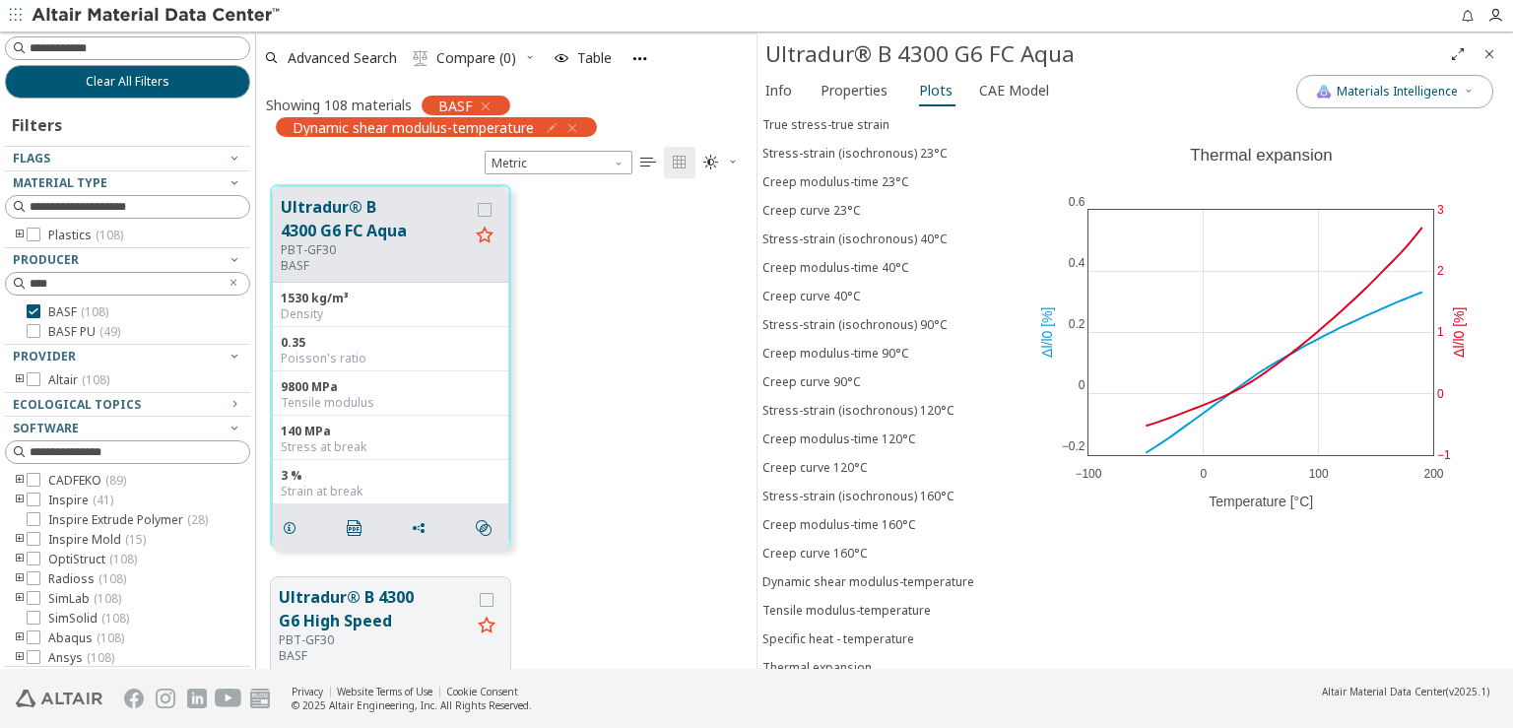
click at [870, 689] on div "Spec. volume-temperature (pVT)" at bounding box center [854, 697] width 182 height 17
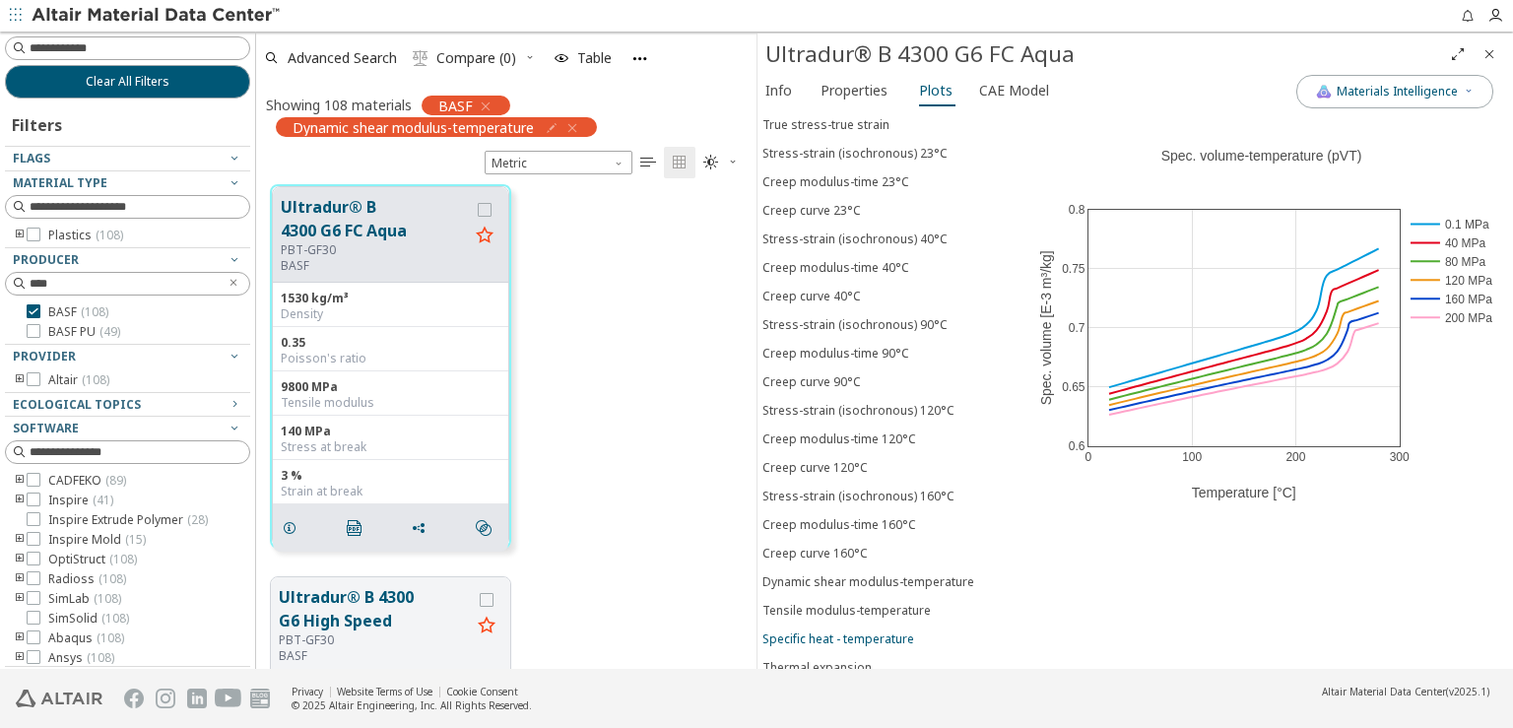
click at [870, 625] on button "Specific heat - temperature" at bounding box center [884, 639] width 252 height 29
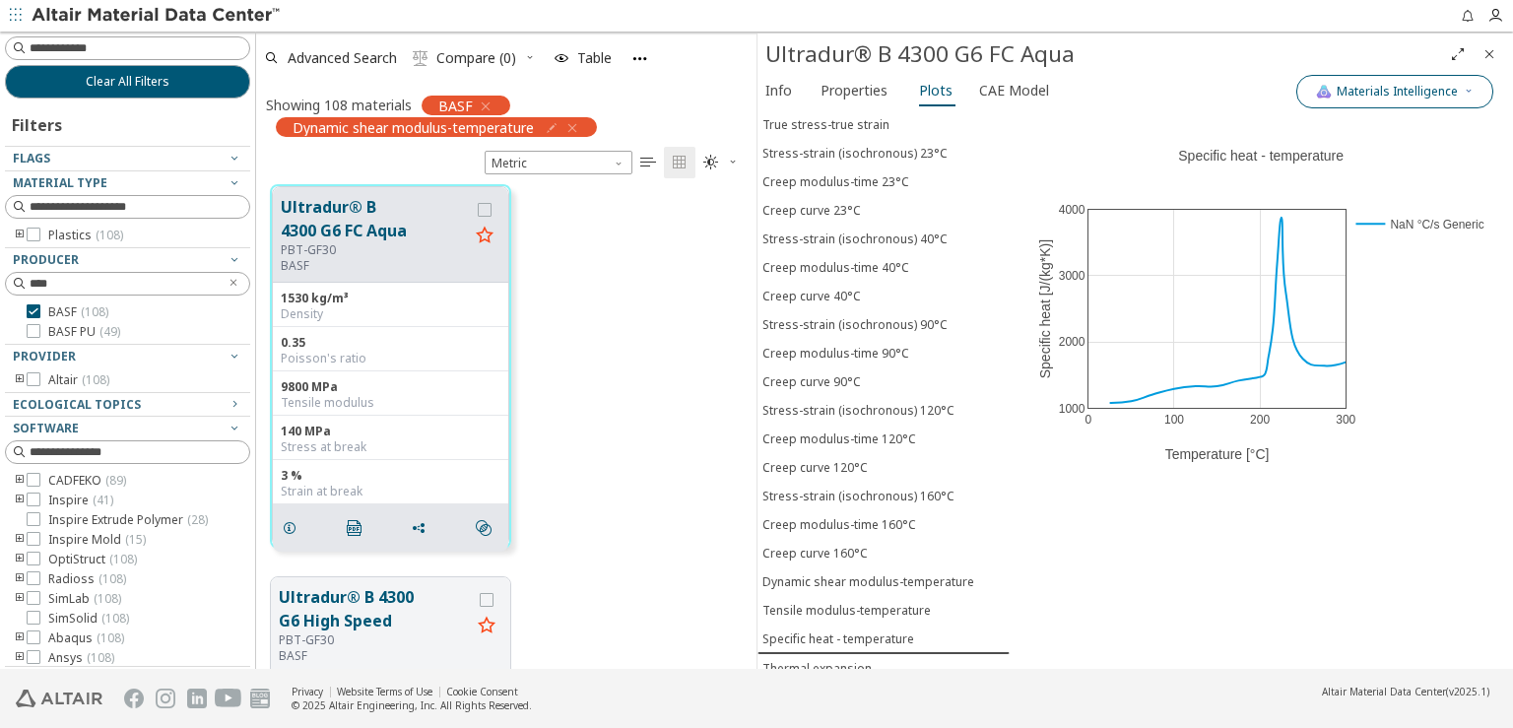
click at [1469, 98] on icon "button" at bounding box center [1469, 92] width 12 height 16
click at [1313, 176] on span "button" at bounding box center [1319, 182] width 12 height 12
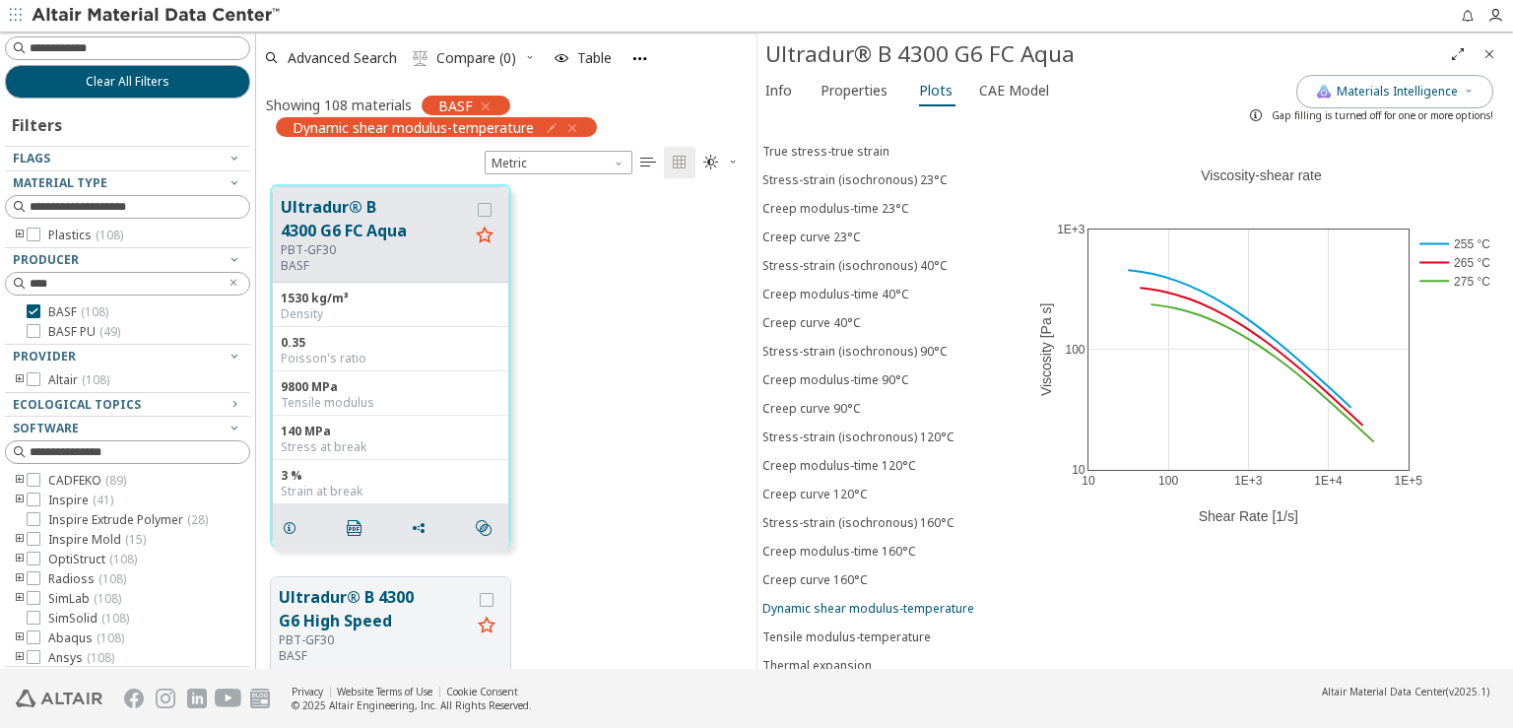
click at [875, 600] on div "Dynamic shear modulus-temperature" at bounding box center [869, 608] width 212 height 17
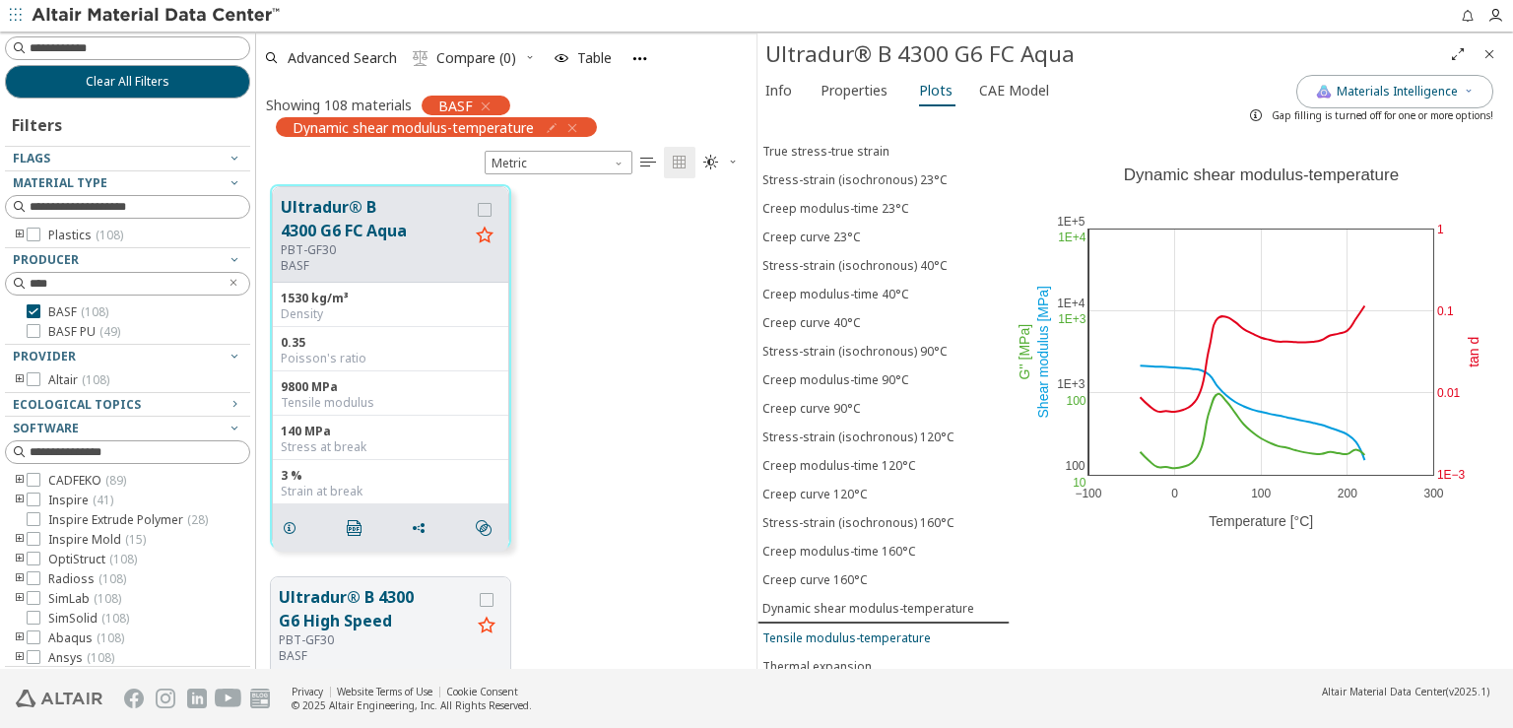
click at [870, 624] on button "Tensile modulus-temperature" at bounding box center [884, 638] width 252 height 29
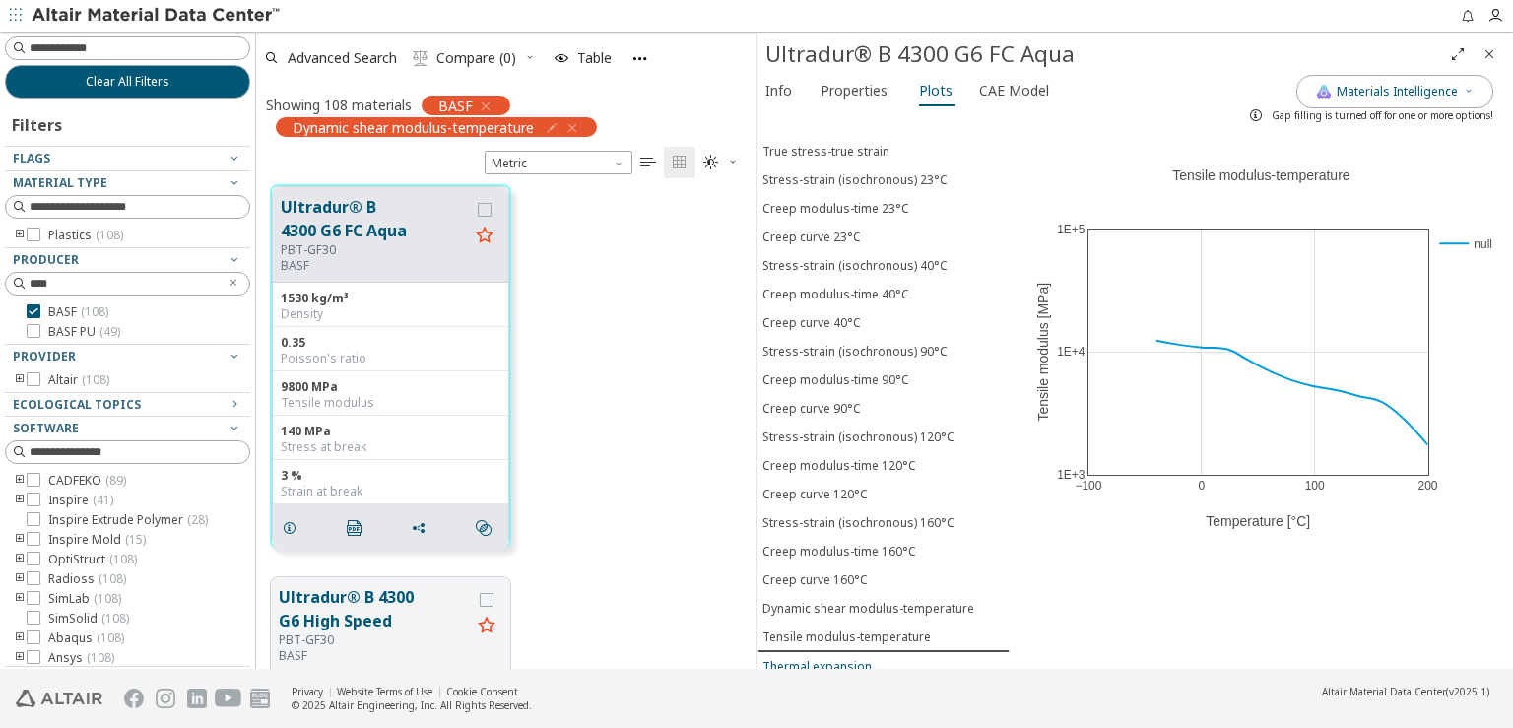
click at [844, 658] on div "Thermal expansion" at bounding box center [817, 666] width 109 height 17
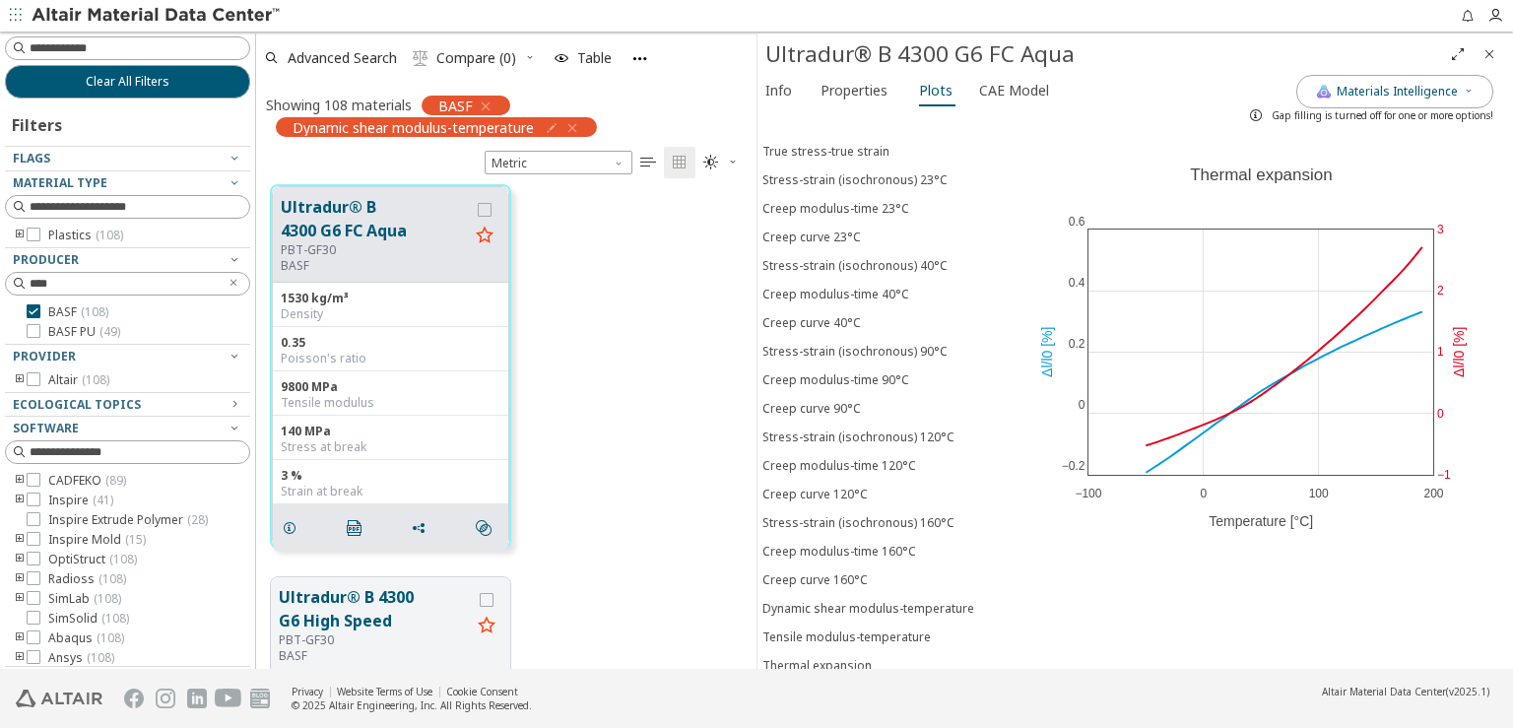
scroll to position [141, 0]
click at [867, 656] on div "Thermal expansion" at bounding box center [817, 664] width 109 height 17
click at [870, 628] on div "Tensile modulus-temperature" at bounding box center [847, 636] width 168 height 17
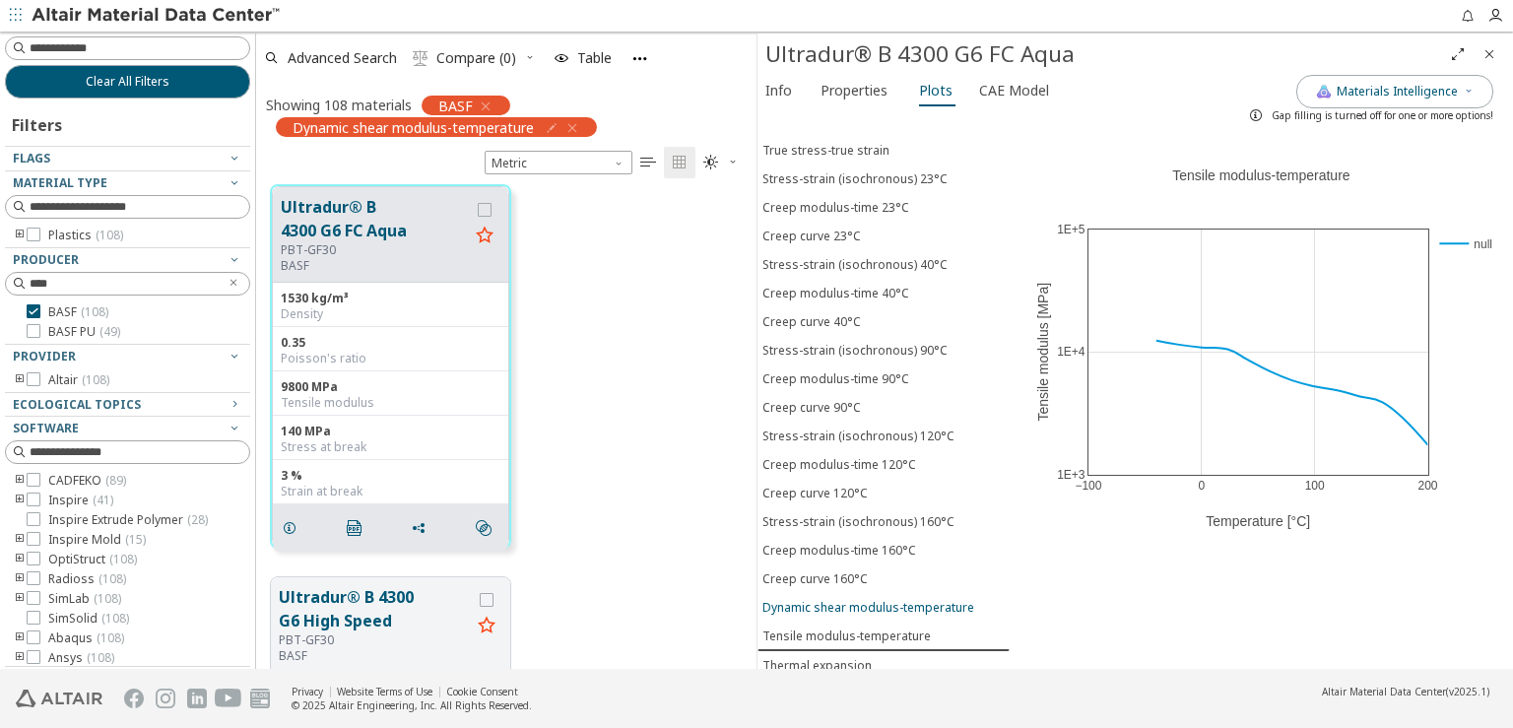
click at [871, 599] on div "Dynamic shear modulus-temperature" at bounding box center [869, 607] width 212 height 17
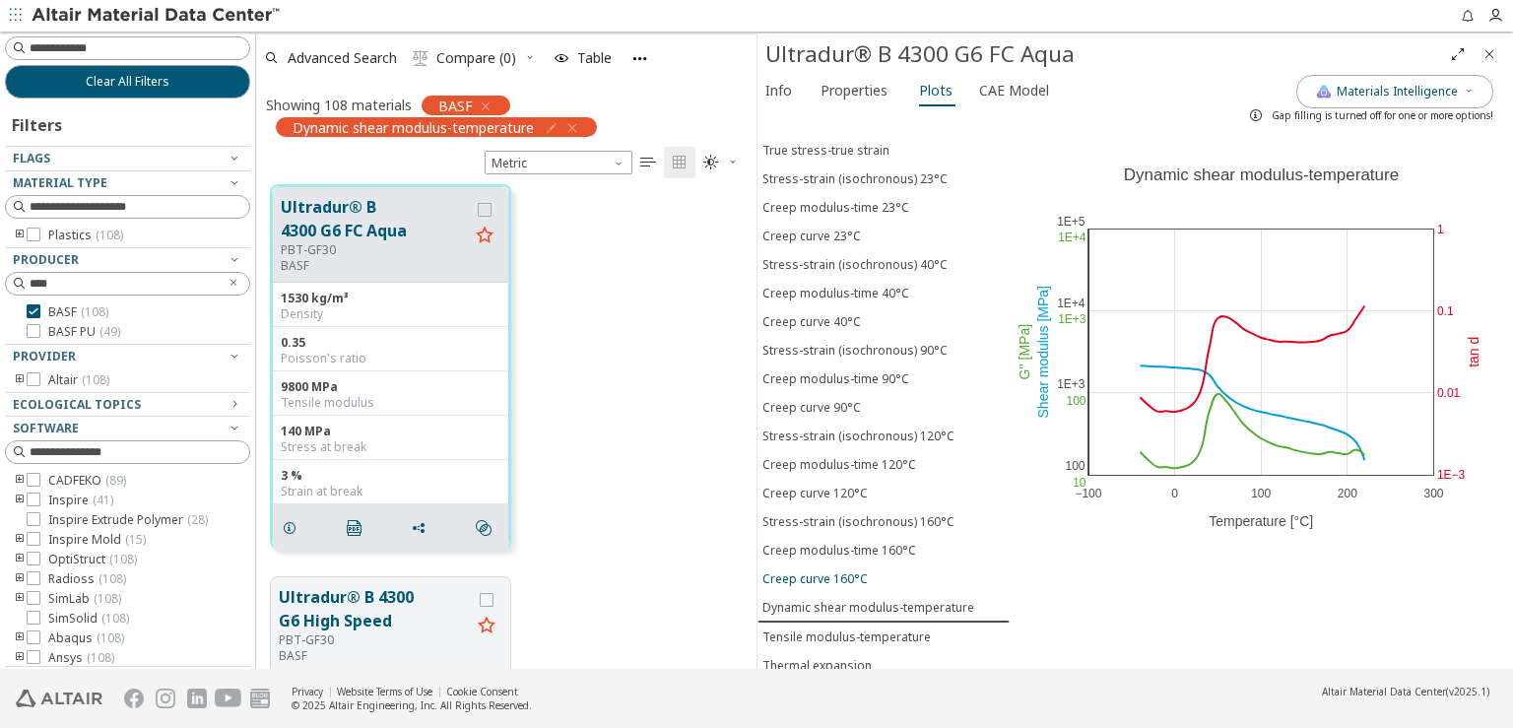
click at [873, 570] on span "Creep curve 160°C" at bounding box center [884, 578] width 242 height 17
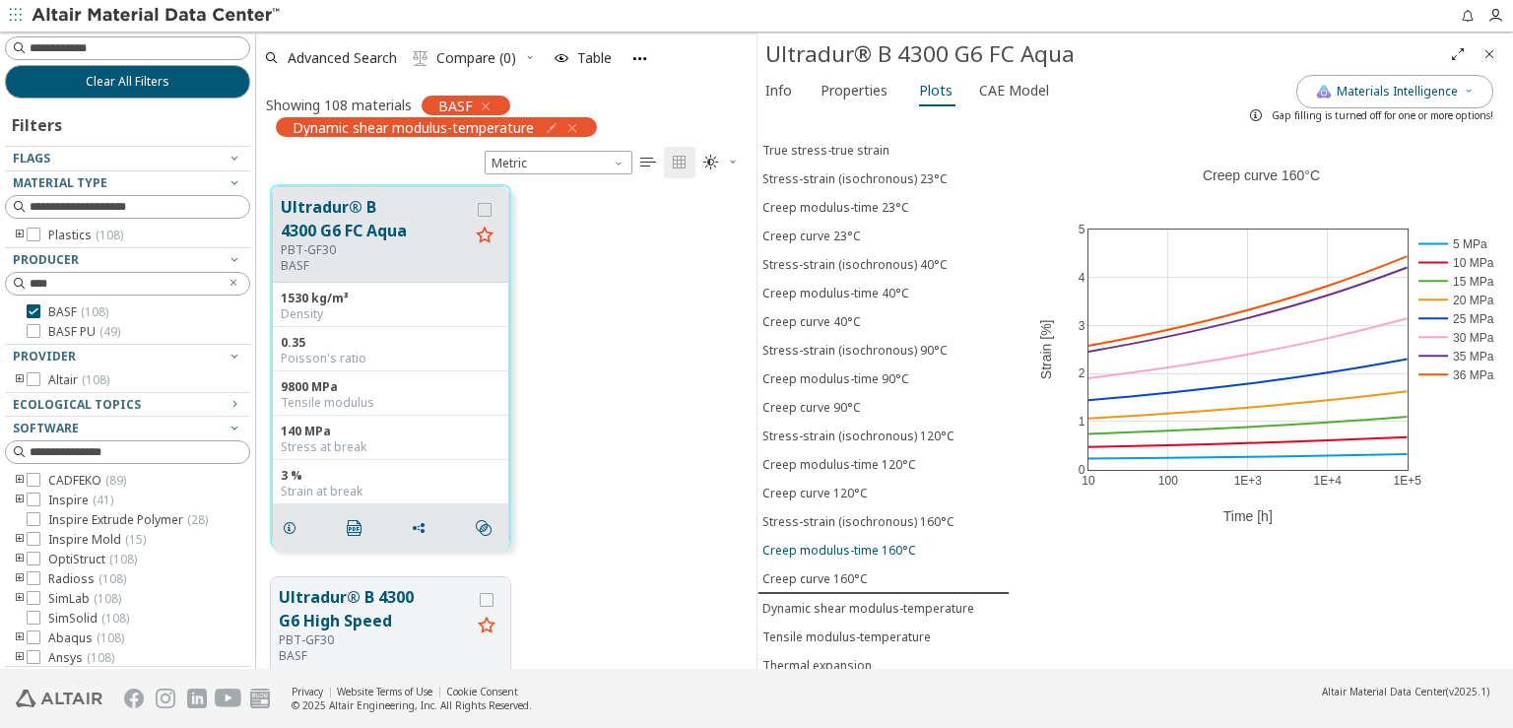
click at [879, 542] on div "Creep modulus-time 160°C" at bounding box center [840, 550] width 154 height 17
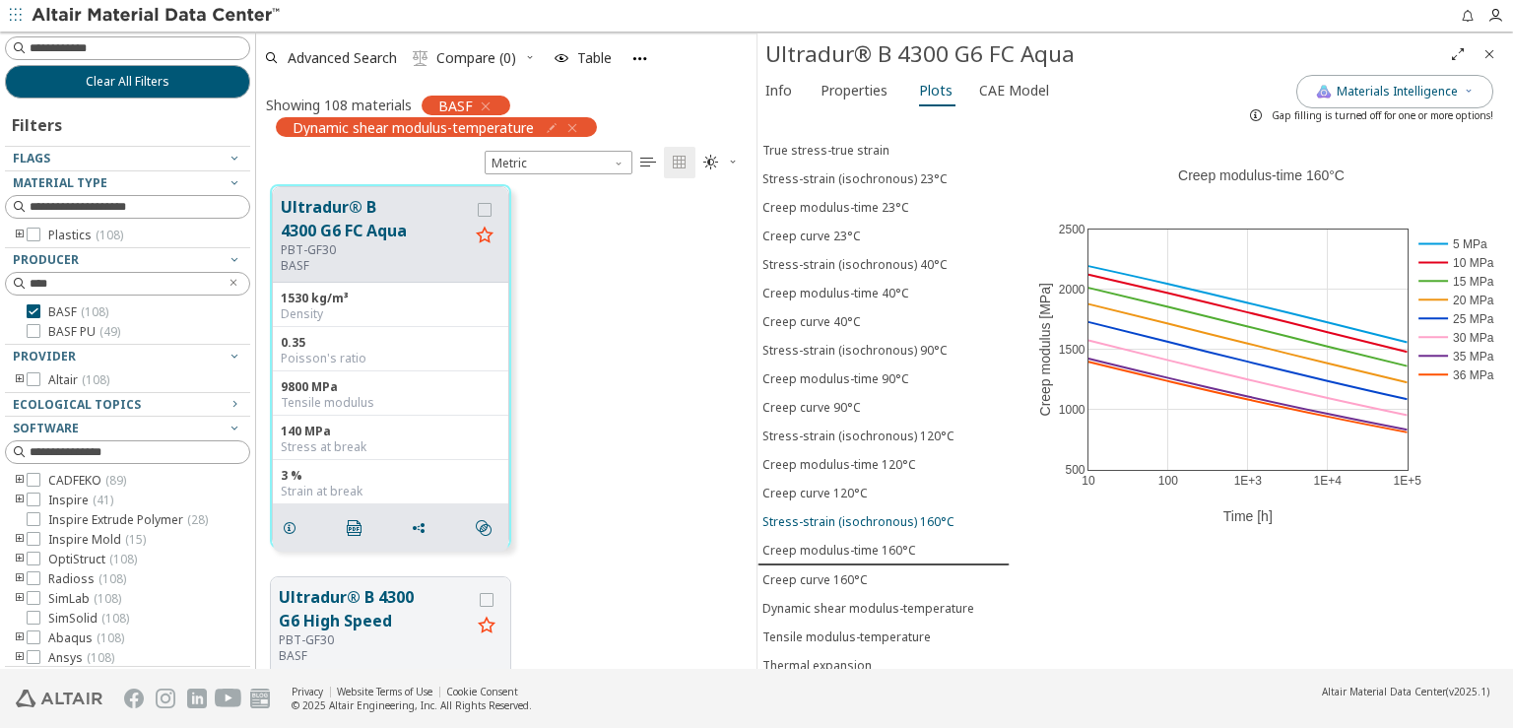
click at [879, 513] on div "Stress-strain (isochronous) 160°C" at bounding box center [859, 521] width 192 height 17
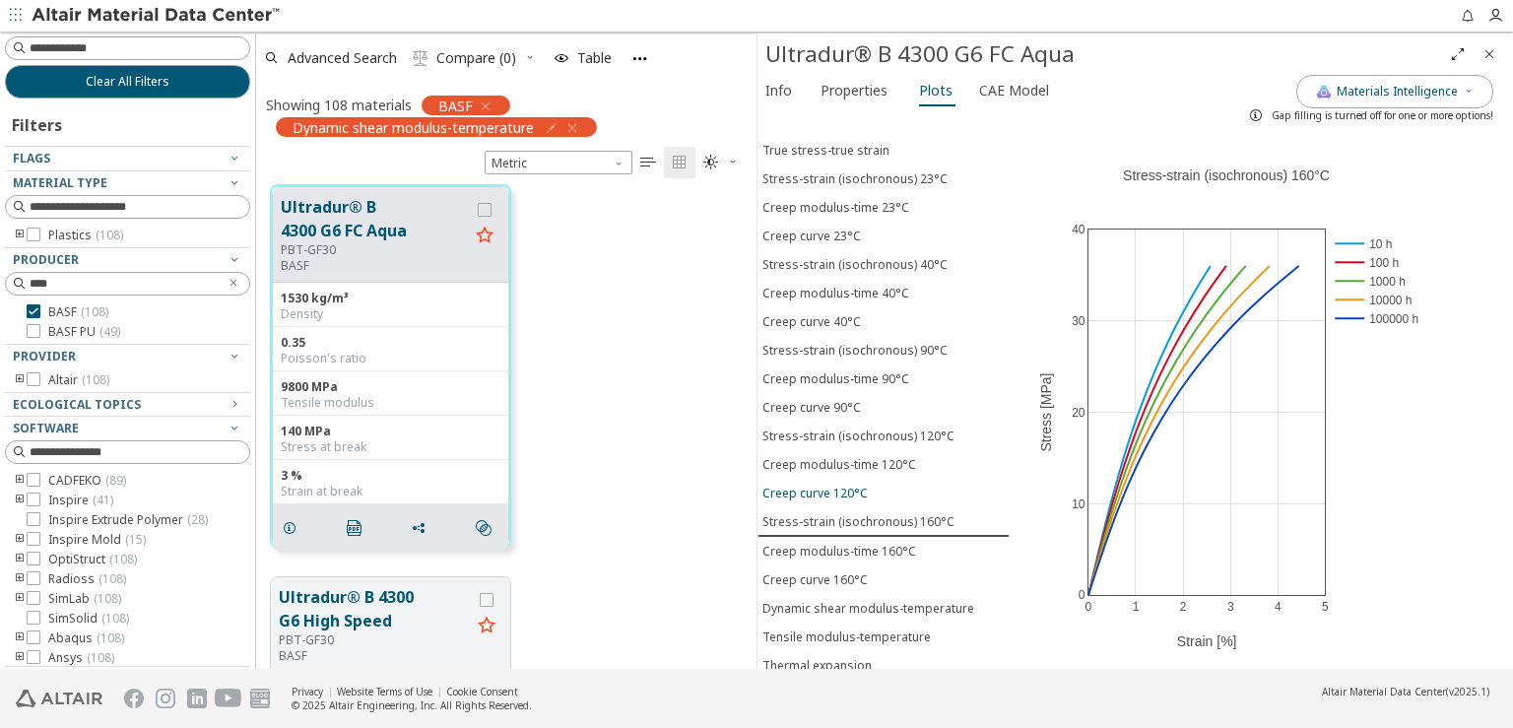
click at [866, 485] on span "Creep curve 120°C" at bounding box center [884, 493] width 242 height 17
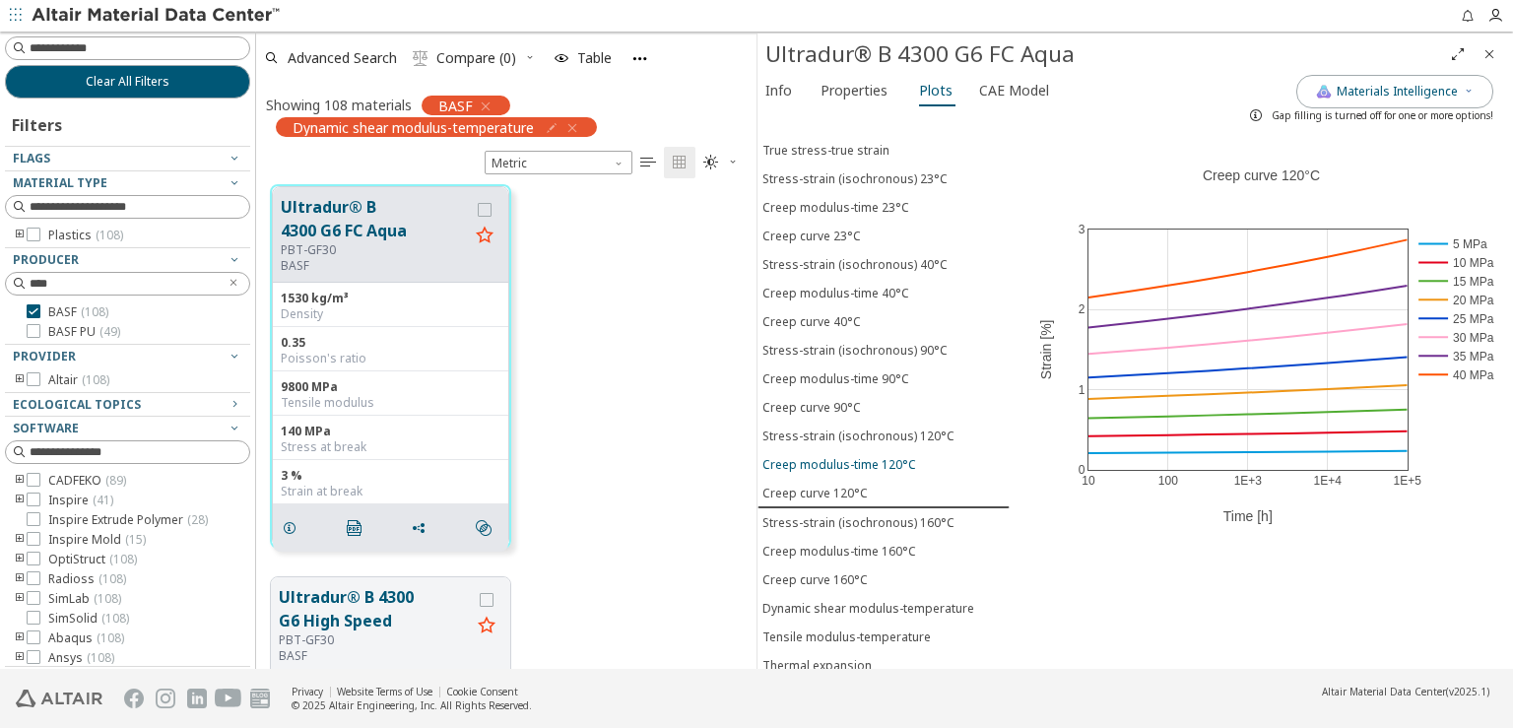
click at [870, 456] on div "Creep modulus-time 120°C" at bounding box center [840, 464] width 154 height 17
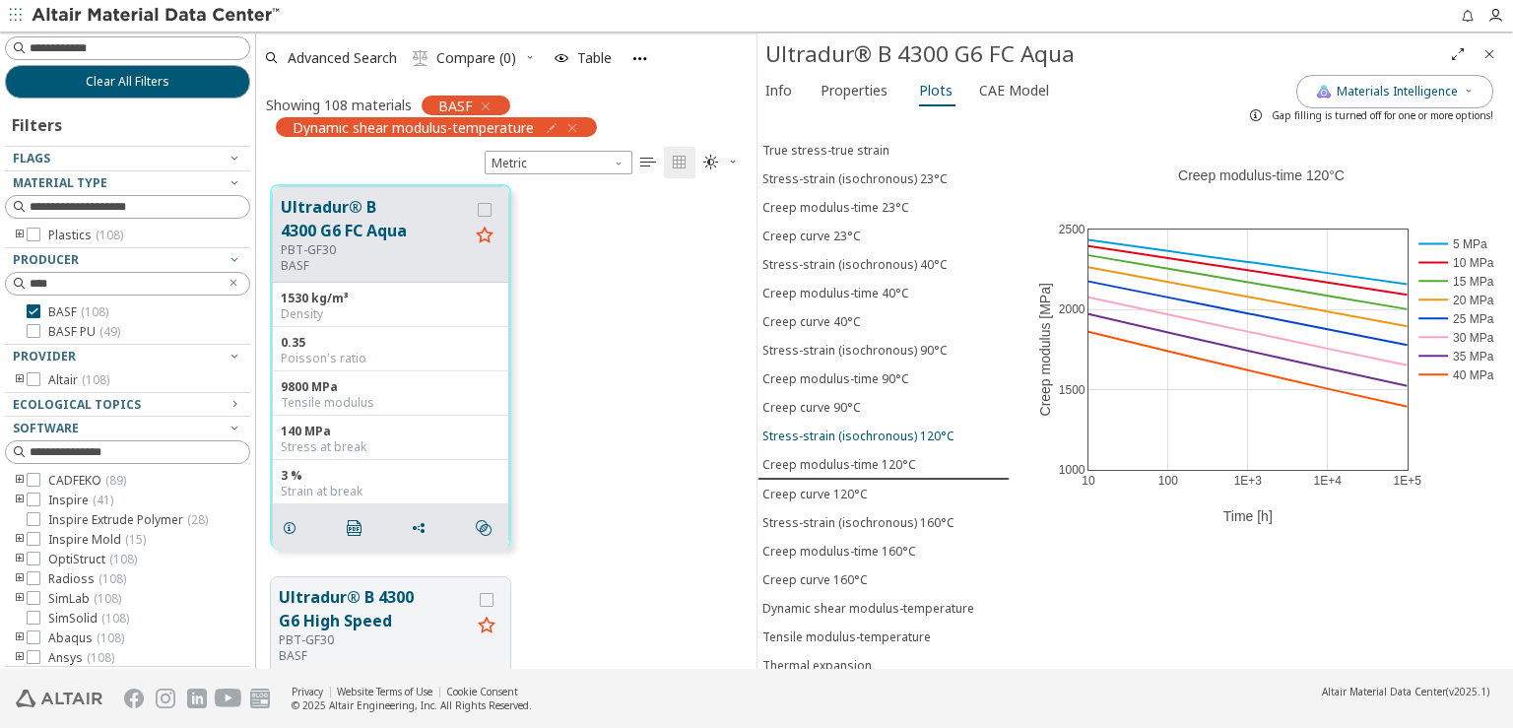
click at [870, 428] on div "Stress-strain (isochronous) 120°C" at bounding box center [859, 436] width 192 height 17
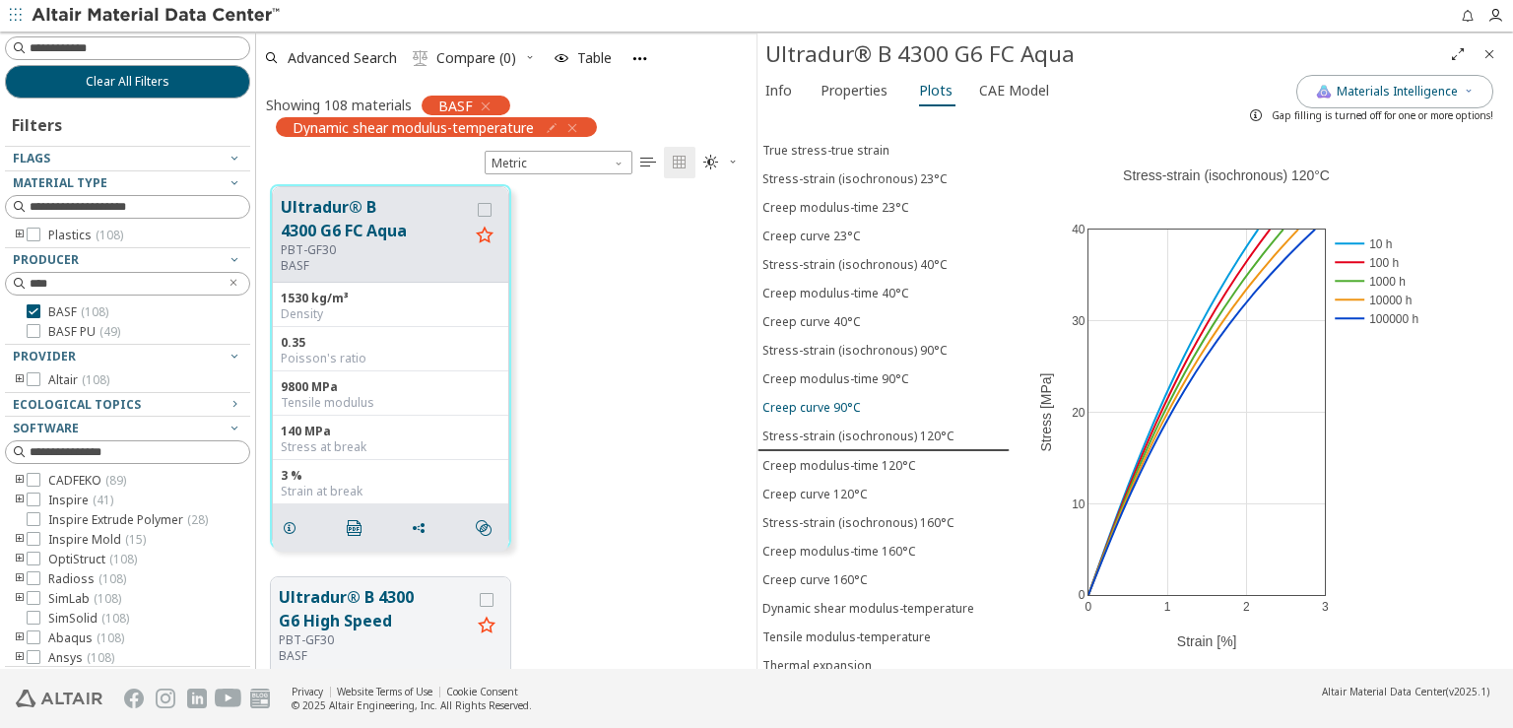
click at [847, 399] on div "Creep curve 90°C" at bounding box center [812, 407] width 99 height 17
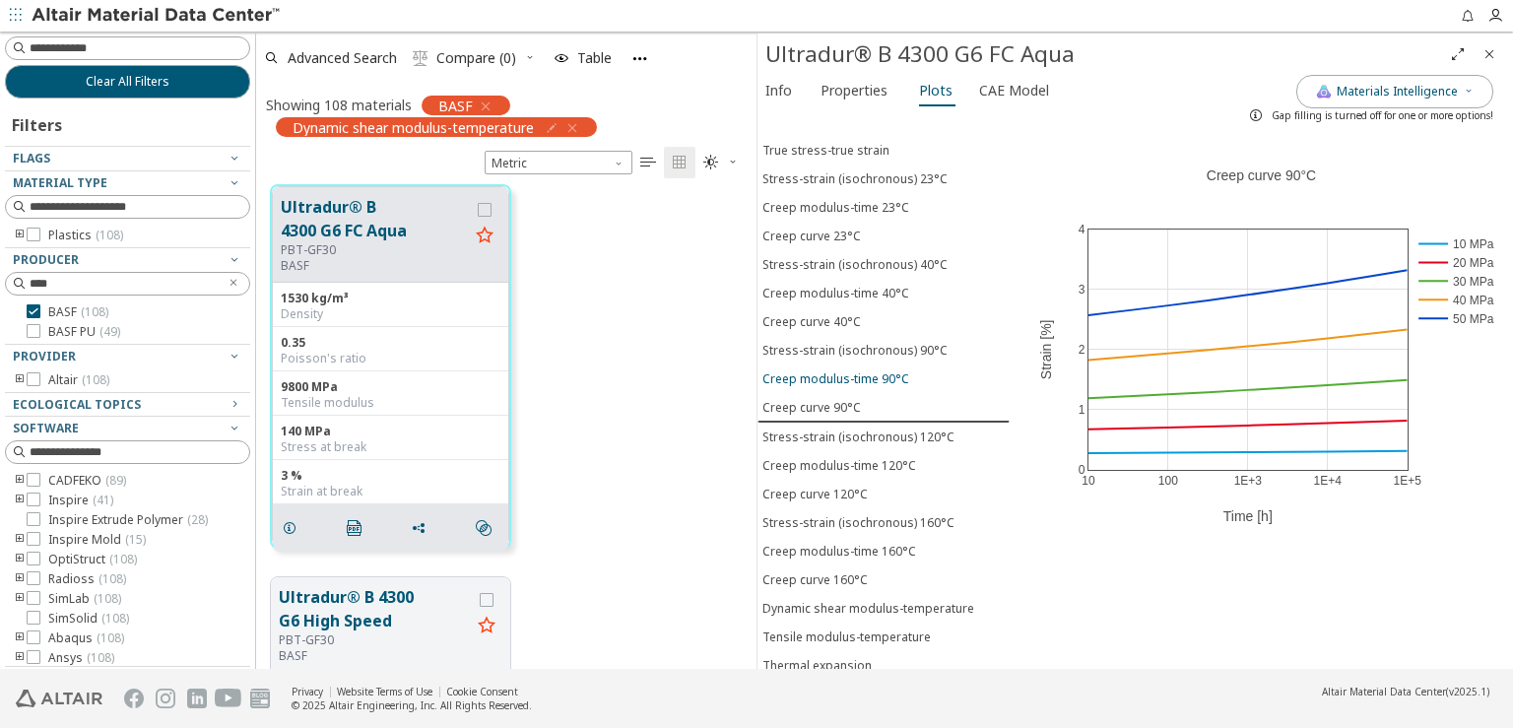
click at [853, 370] on div "Creep modulus-time 90°C" at bounding box center [836, 378] width 147 height 17
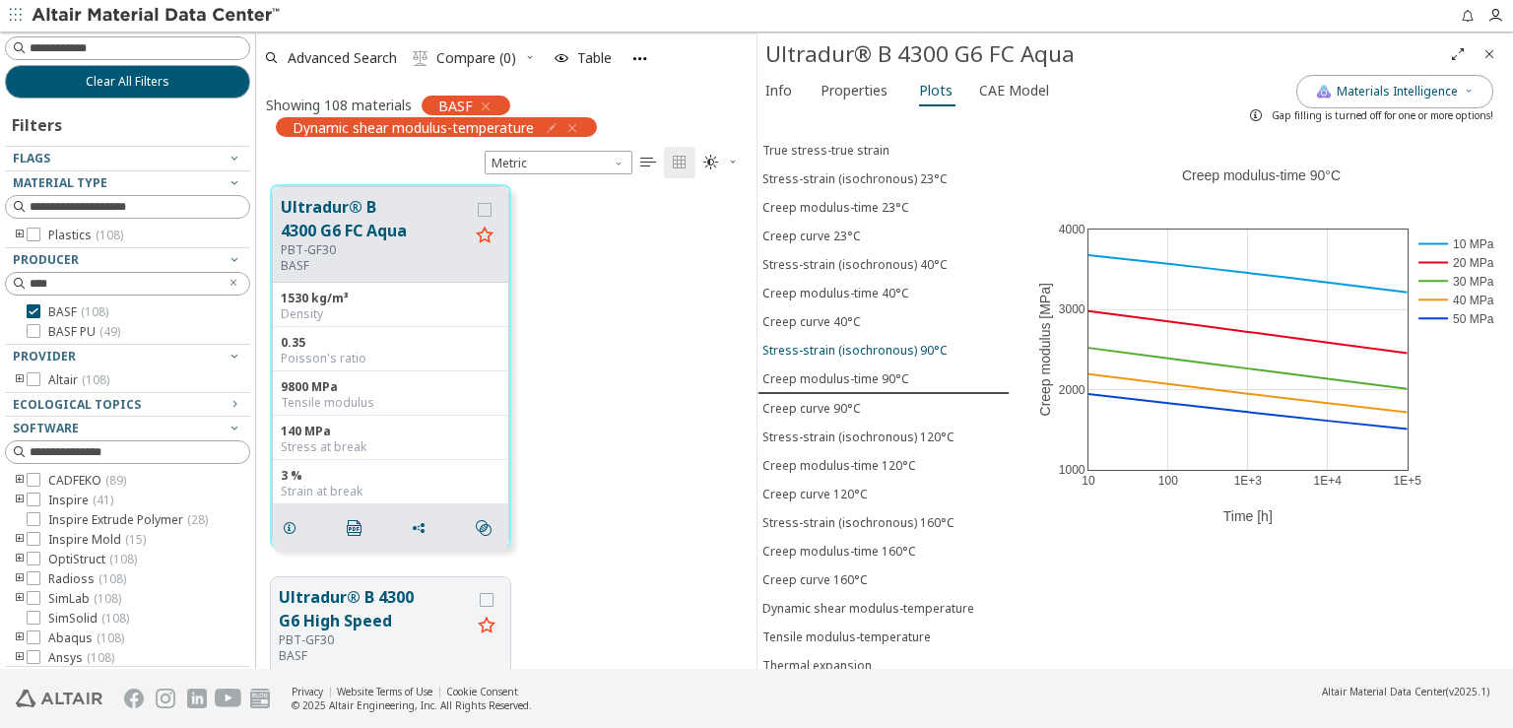
click at [856, 336] on button "Stress-strain (isochronous) 90°C" at bounding box center [884, 350] width 252 height 29
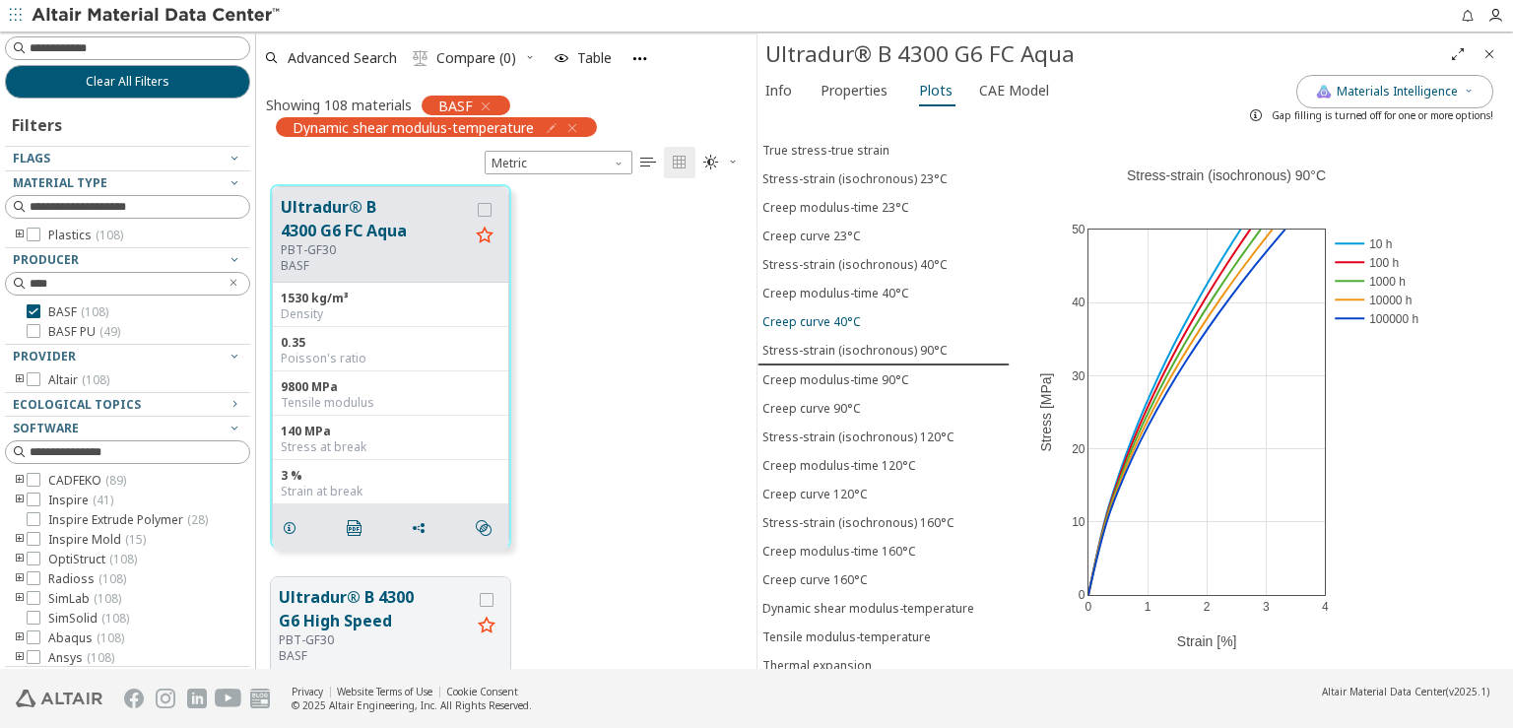
click at [852, 313] on div "Creep curve 40°C" at bounding box center [812, 321] width 99 height 17
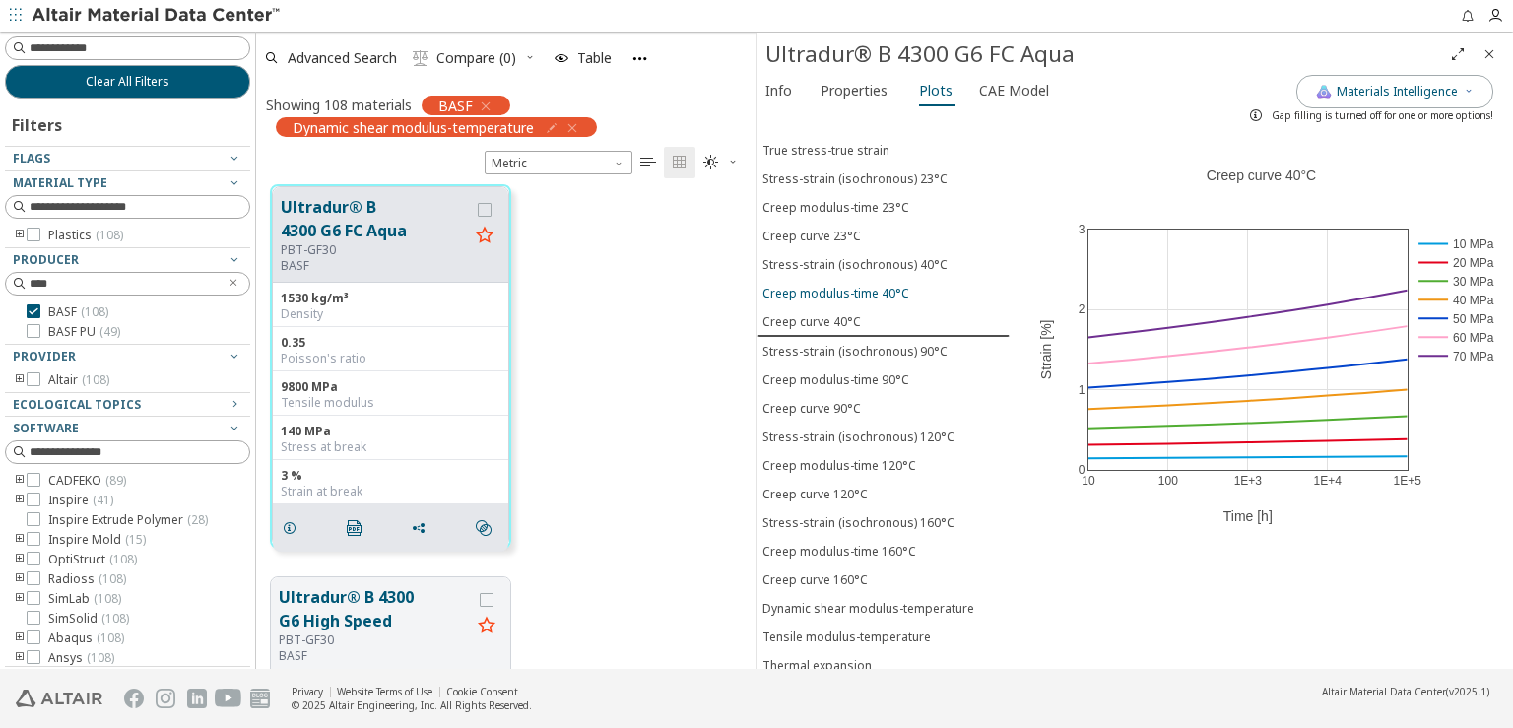
click at [847, 285] on div "Creep modulus-time 40°C" at bounding box center [836, 293] width 147 height 17
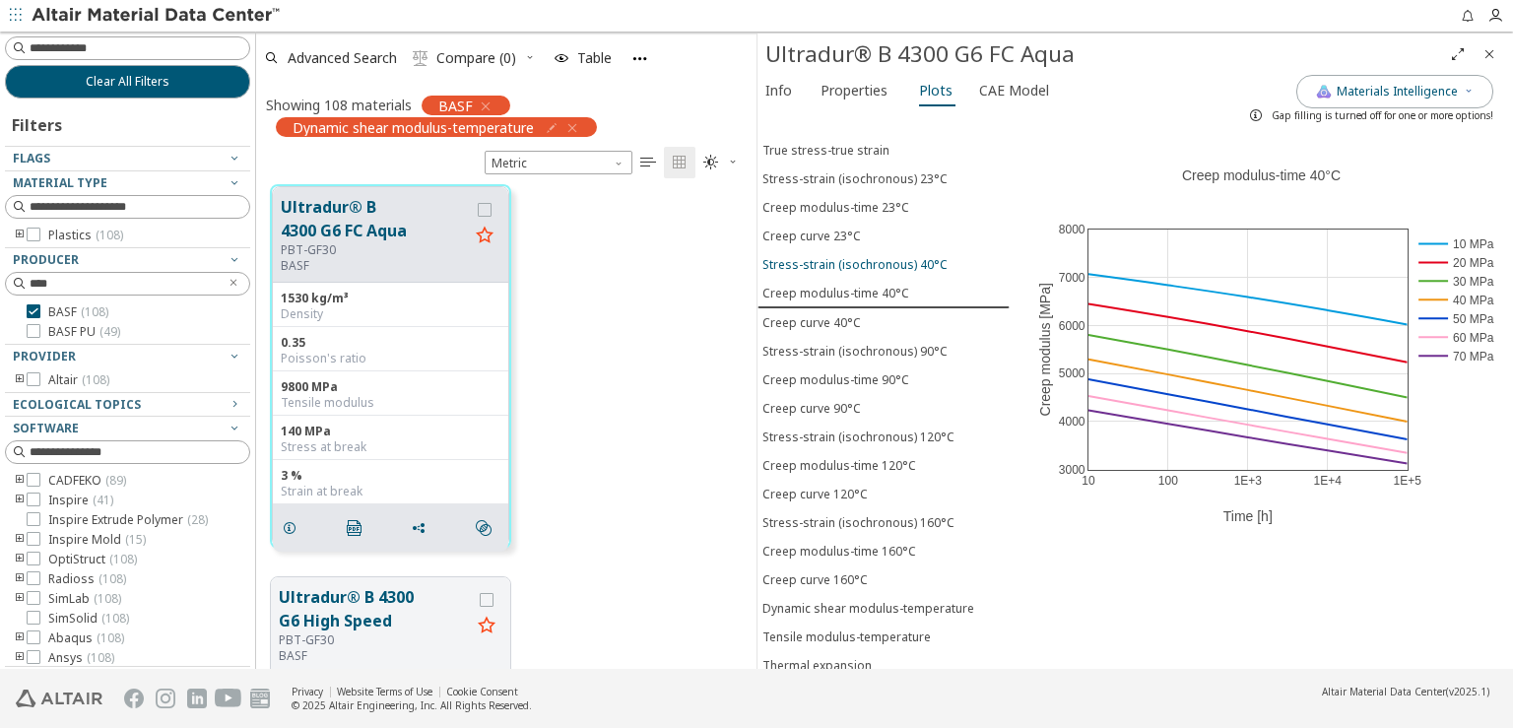
click at [844, 256] on div "Stress-strain (isochronous) 40°C" at bounding box center [855, 264] width 185 height 17
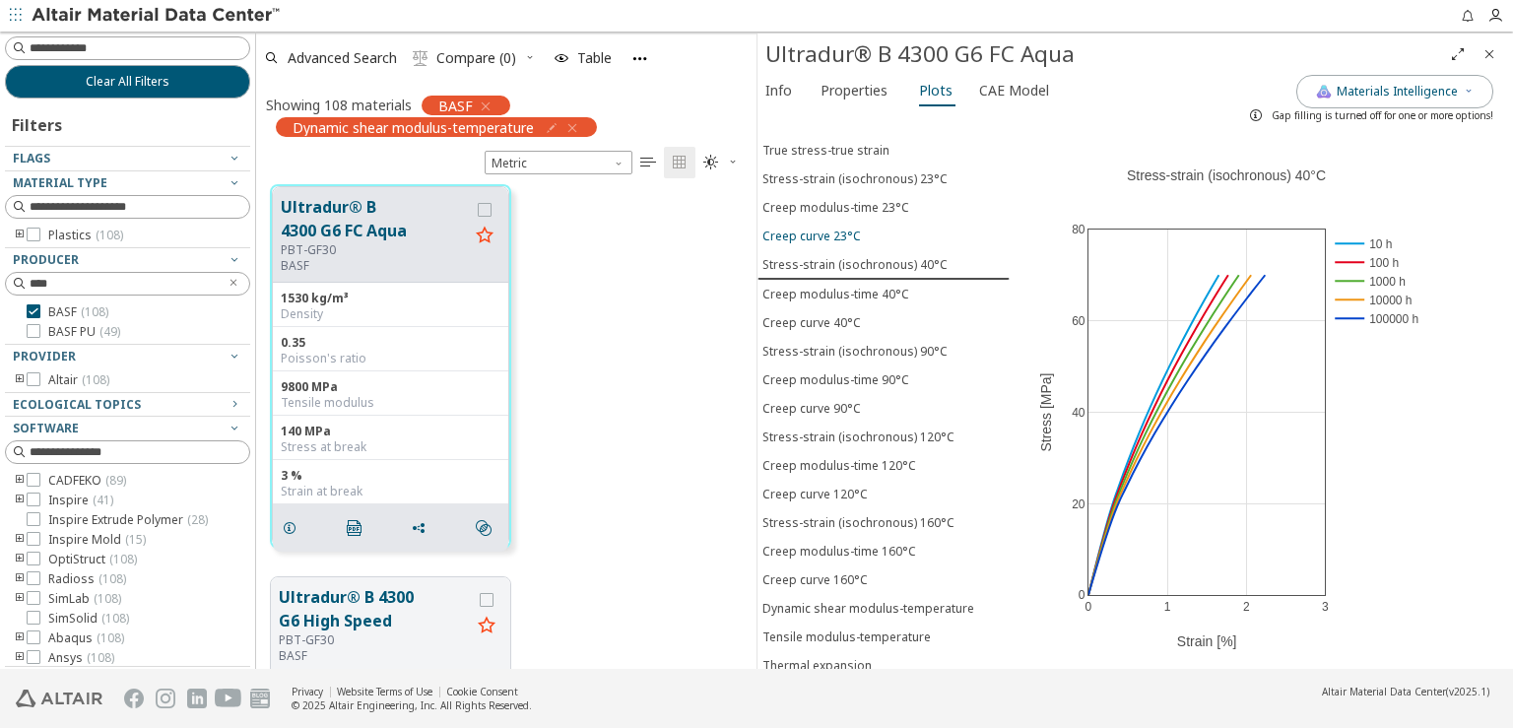
click at [839, 228] on div "Creep curve 23°C" at bounding box center [812, 236] width 99 height 17
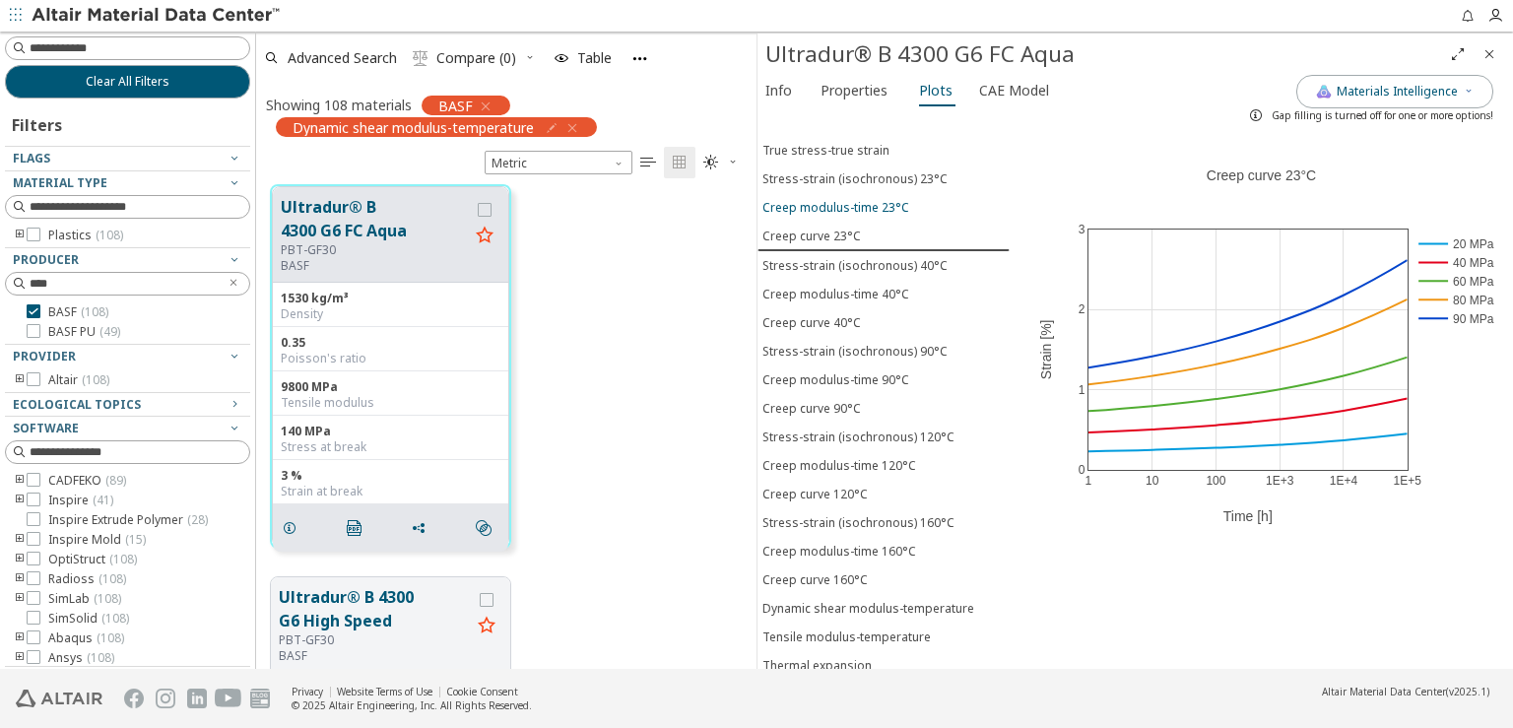
click at [839, 199] on div "Creep modulus-time 23°C" at bounding box center [836, 207] width 147 height 17
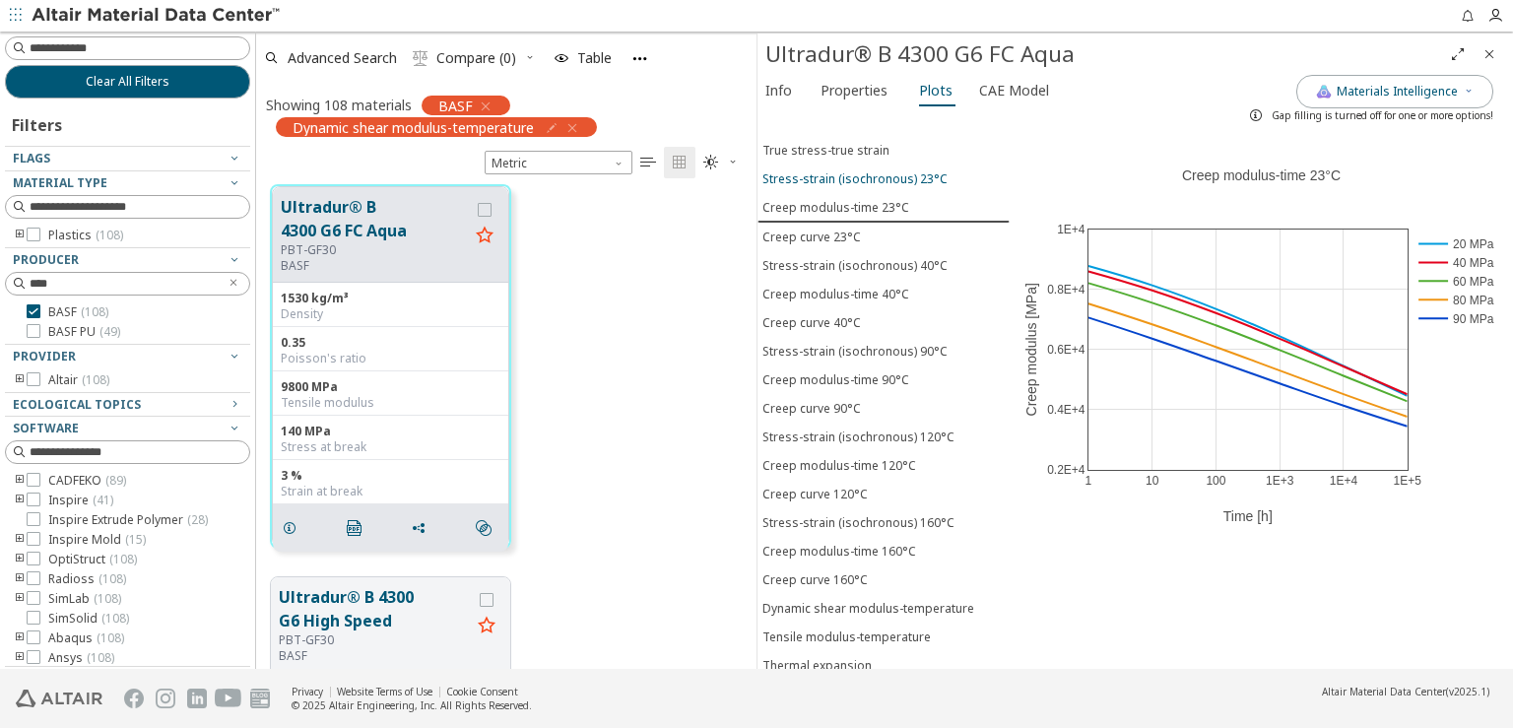
click at [835, 170] on div "Stress-strain (isochronous) 23°C" at bounding box center [855, 178] width 185 height 17
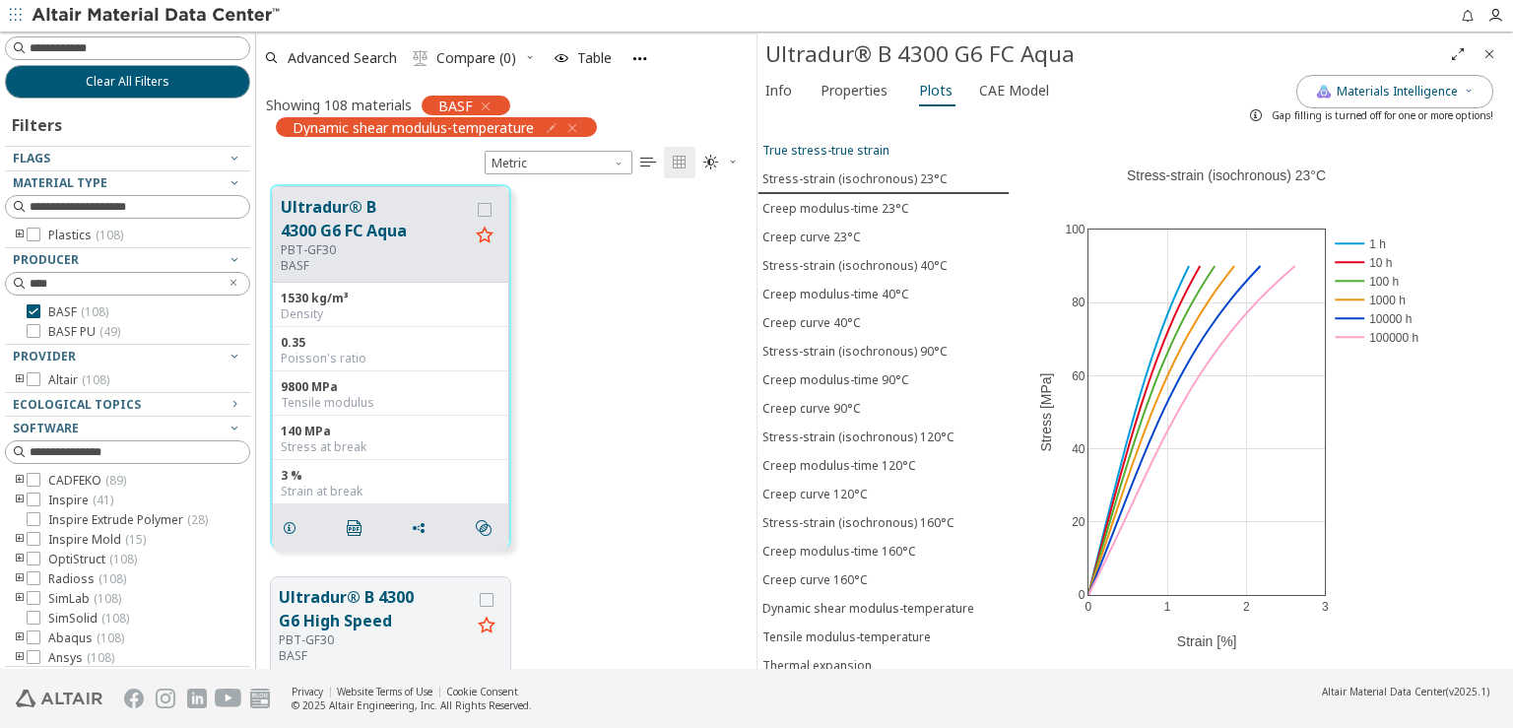
click at [833, 142] on div "True stress-true strain" at bounding box center [826, 150] width 127 height 17
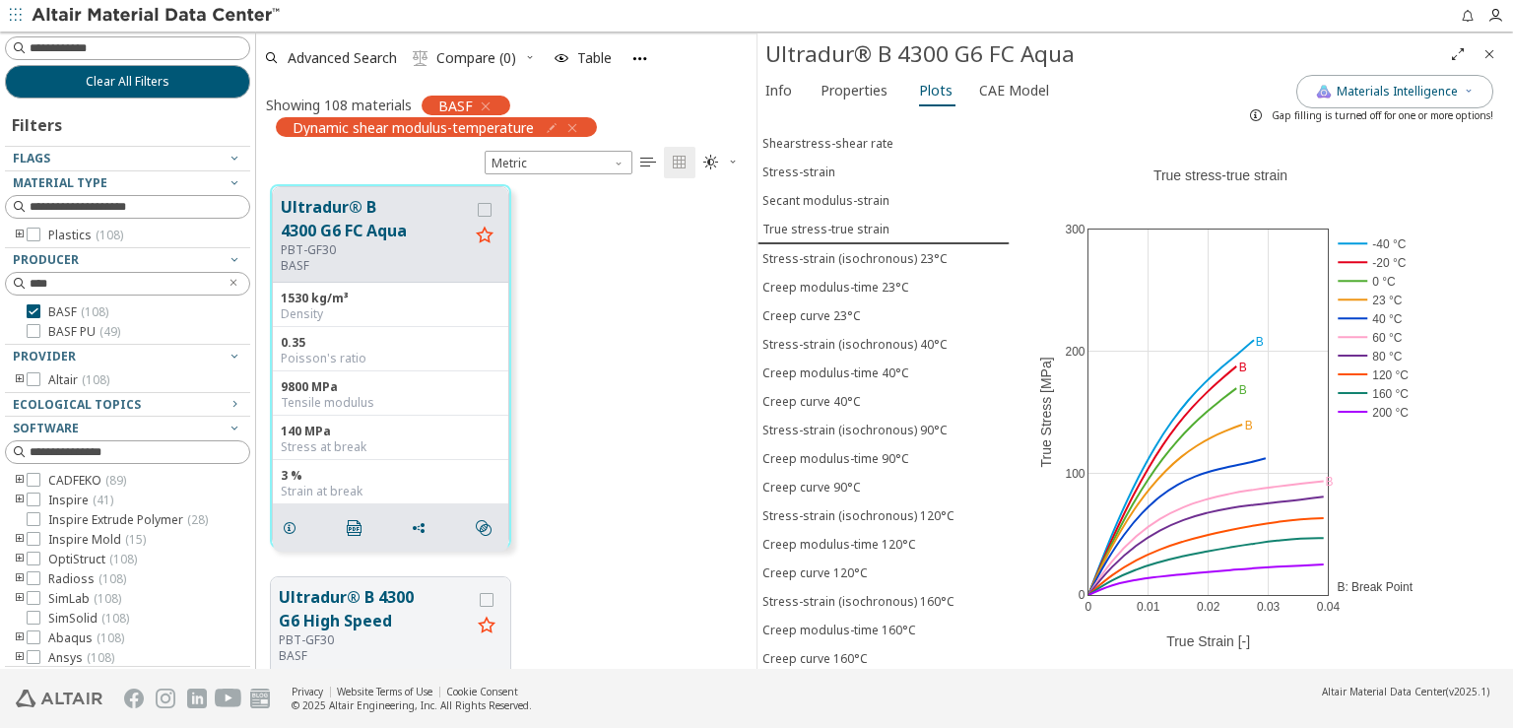
scroll to position [0, 0]
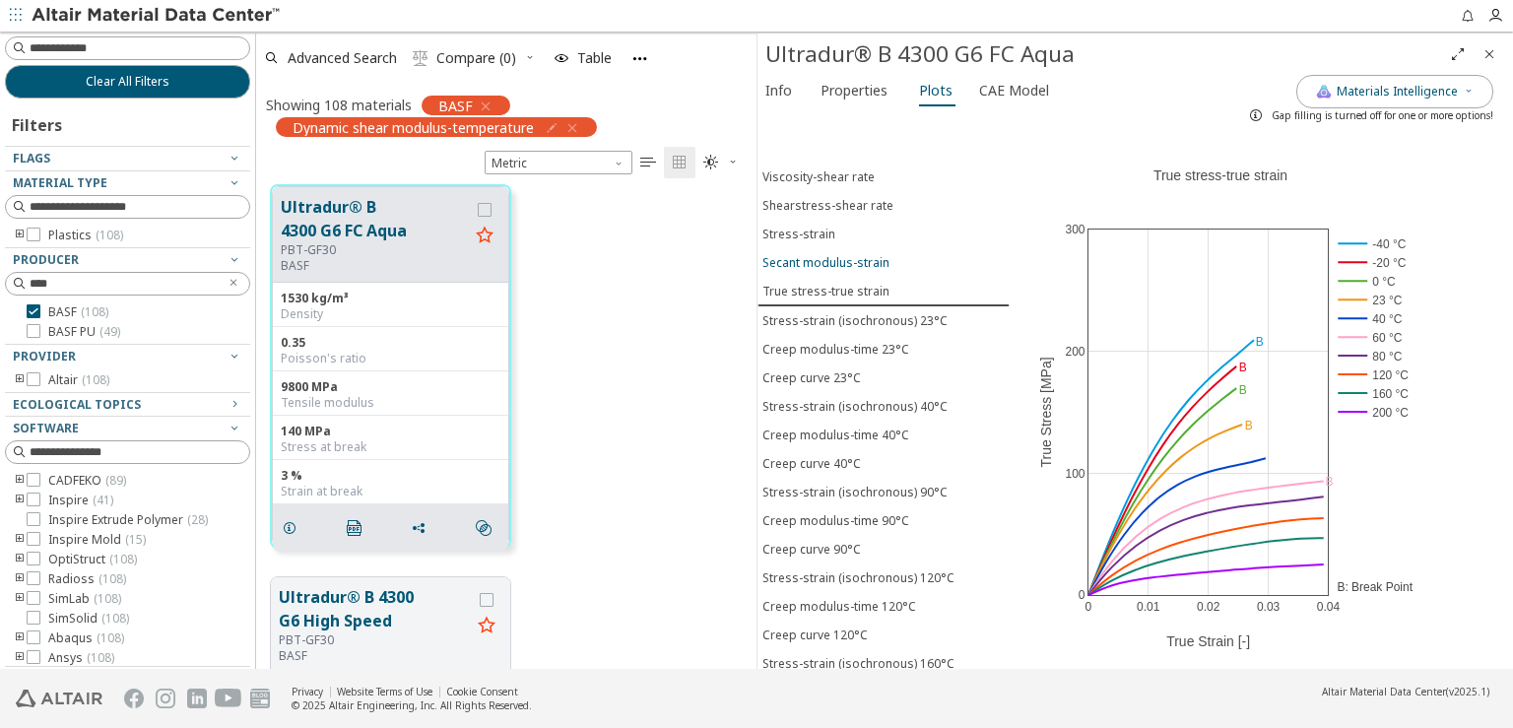
click at [845, 254] on div "Secant modulus-strain" at bounding box center [826, 262] width 127 height 17
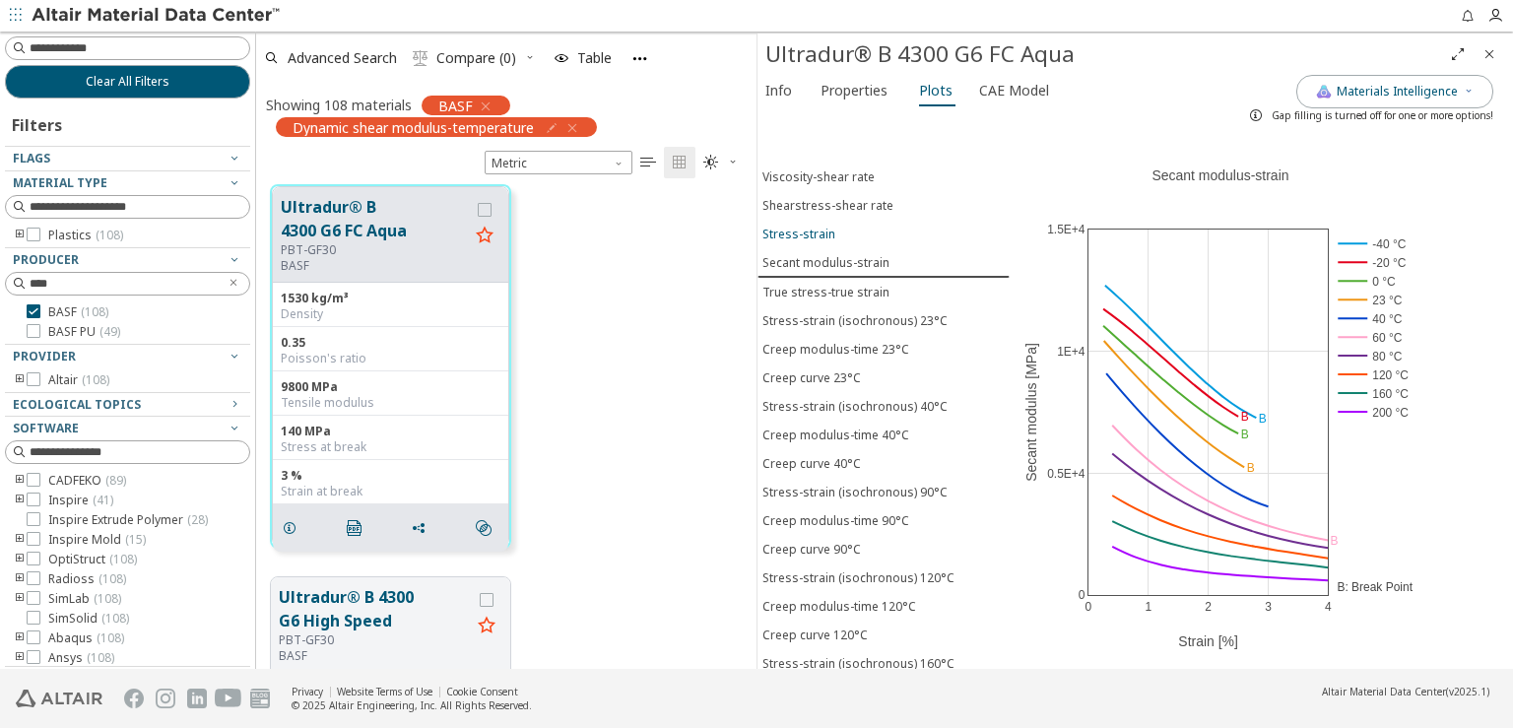
click at [826, 220] on button "Stress-strain" at bounding box center [884, 234] width 252 height 29
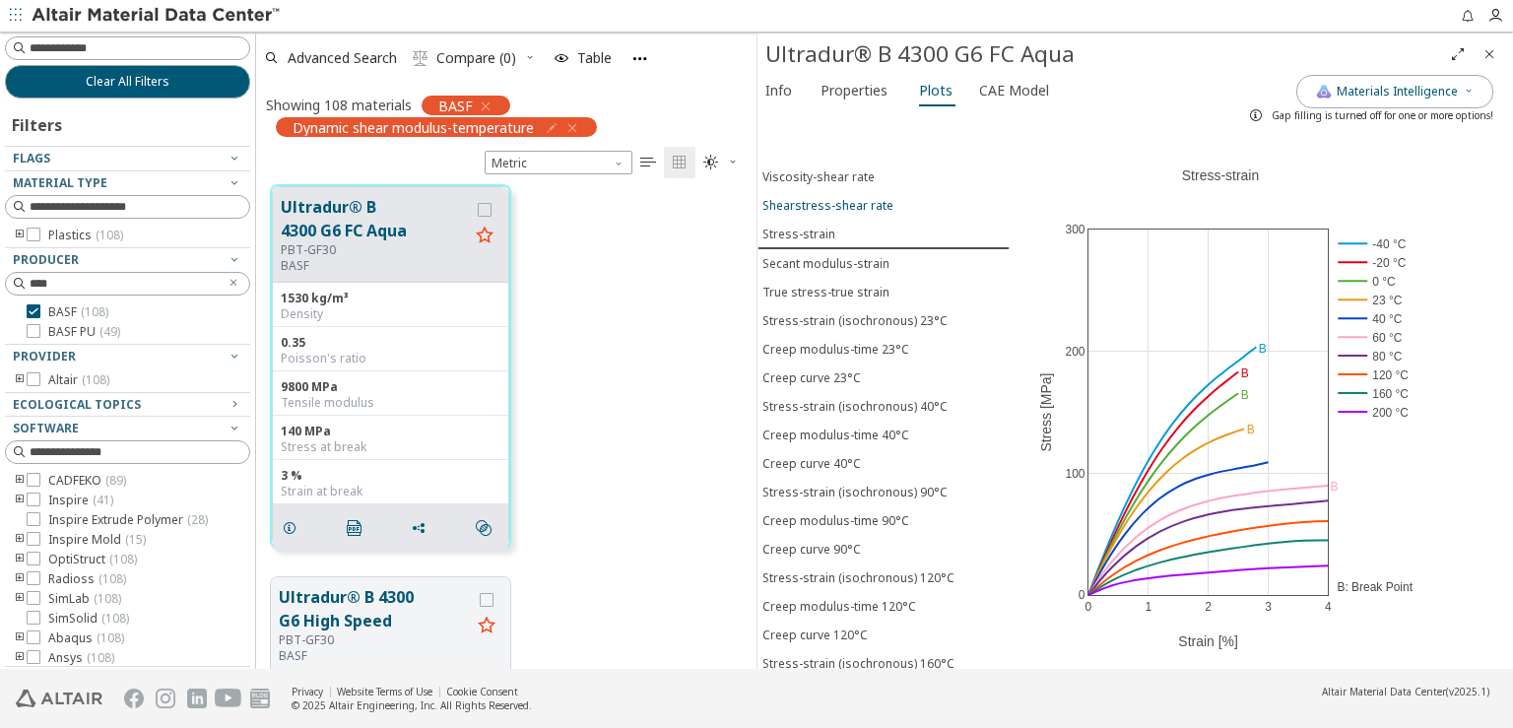
click at [824, 191] on button "Shearstress-shear rate" at bounding box center [884, 205] width 252 height 29
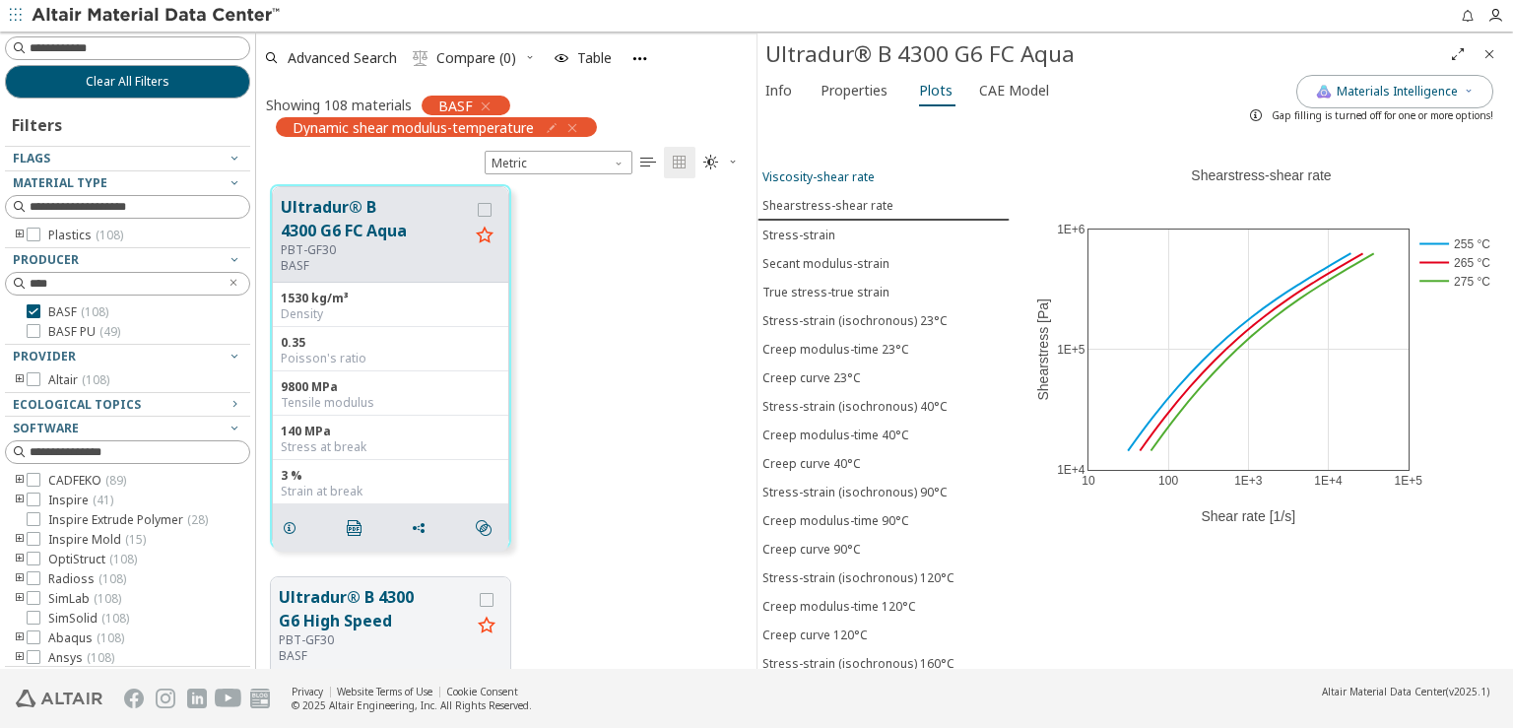
click at [824, 175] on div "Viscosity-shear rate" at bounding box center [819, 176] width 112 height 17
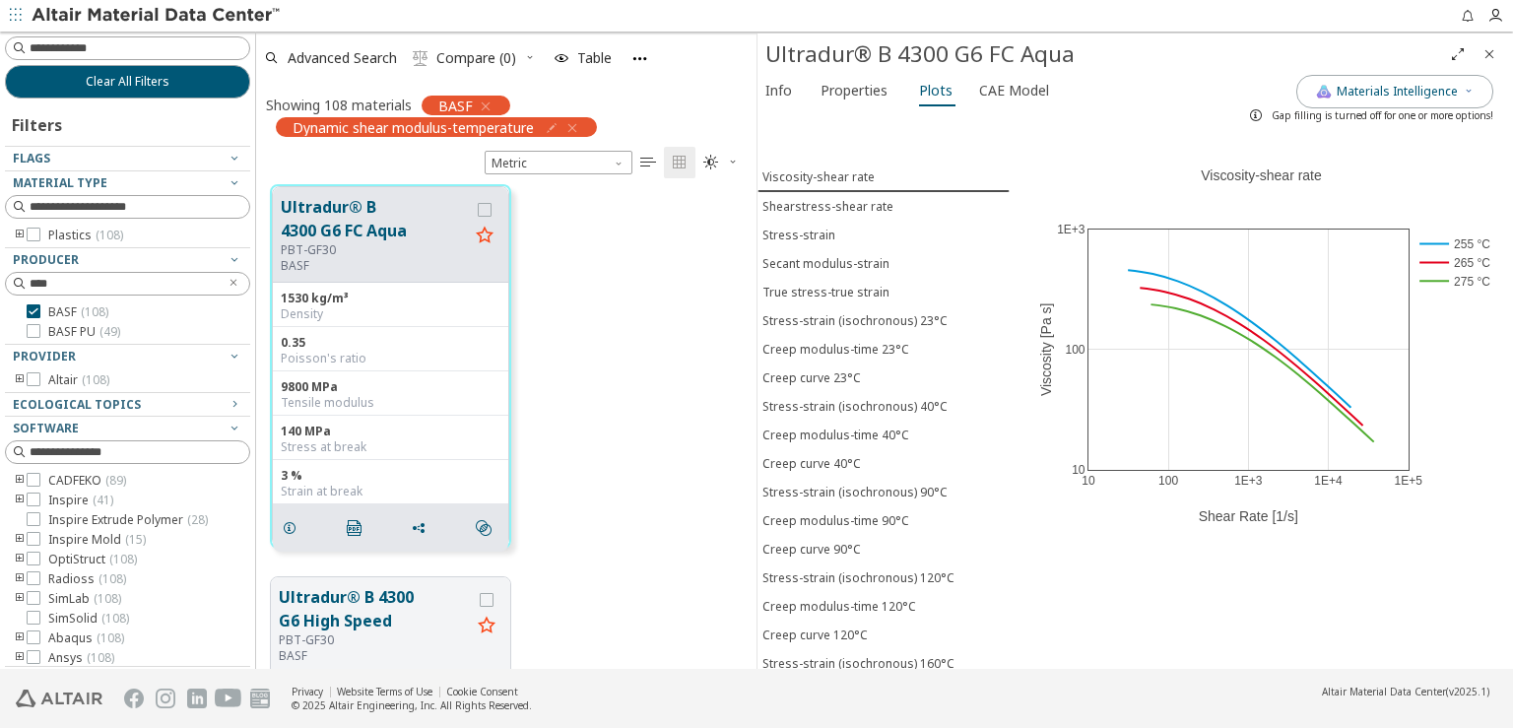
click at [1482, 103] on div "Gap filling is turned off for one or more options!" at bounding box center [1366, 116] width 253 height 32
click at [1466, 89] on icon "button" at bounding box center [1469, 91] width 12 height 12
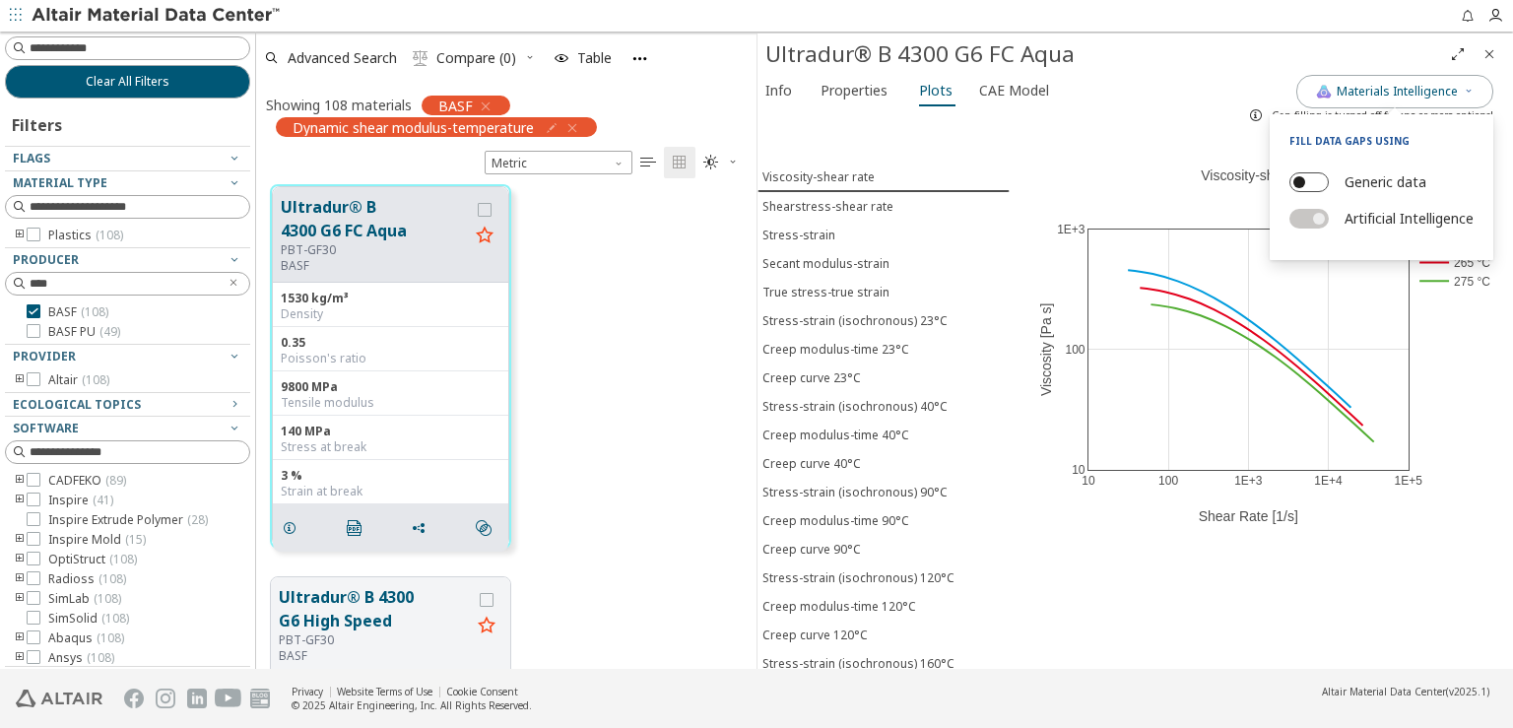
click at [1323, 182] on button "Generic data" at bounding box center [1309, 182] width 39 height 20
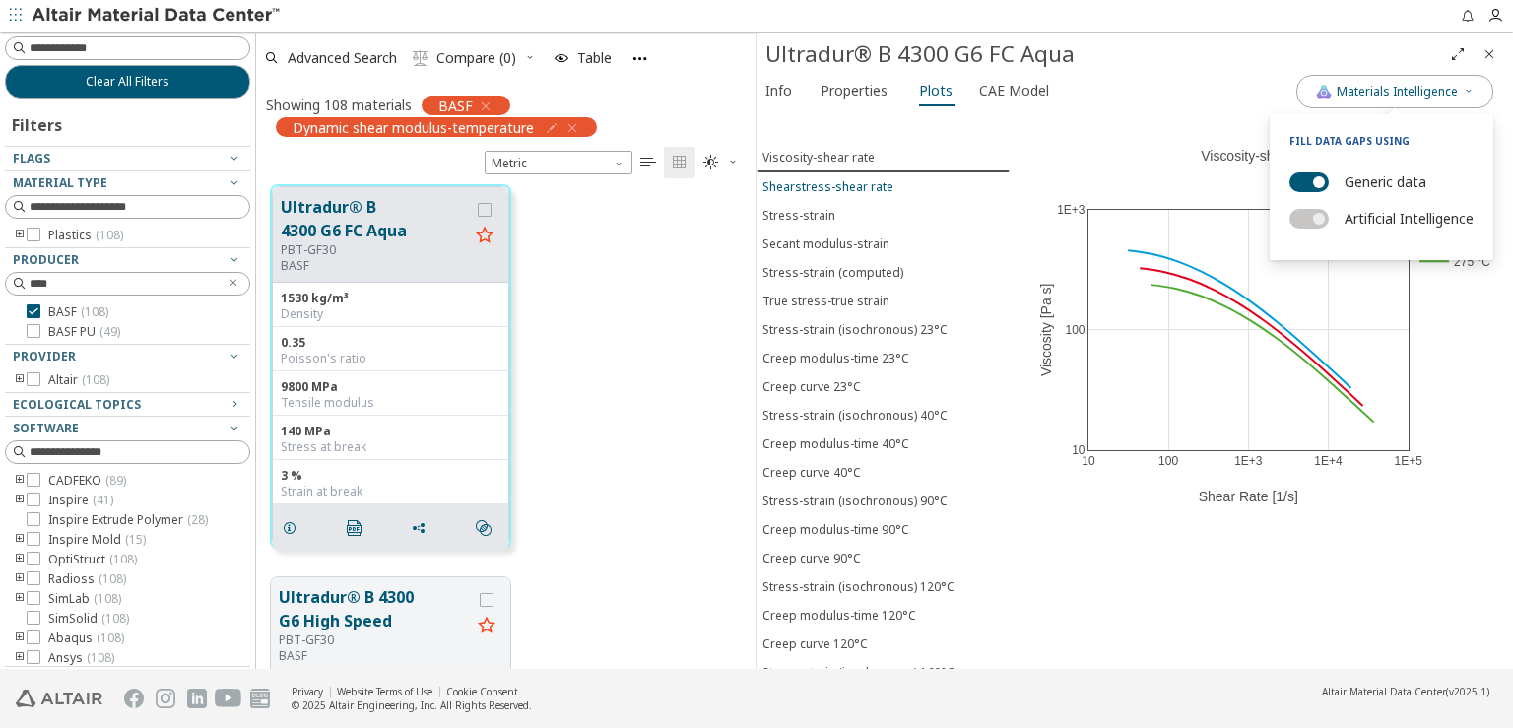
click at [837, 183] on div "Shearstress-shear rate" at bounding box center [828, 186] width 131 height 17
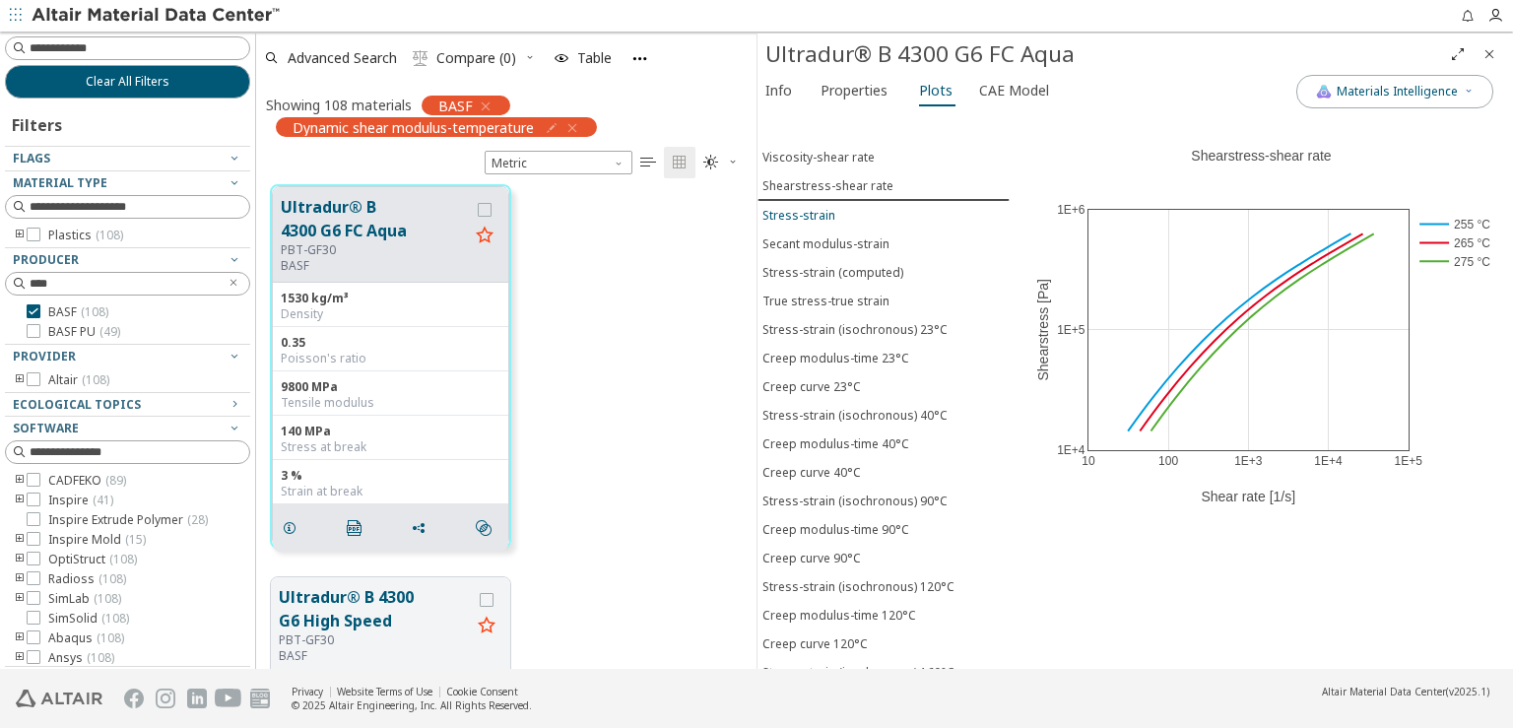
click at [828, 211] on div "Stress-strain" at bounding box center [799, 215] width 73 height 17
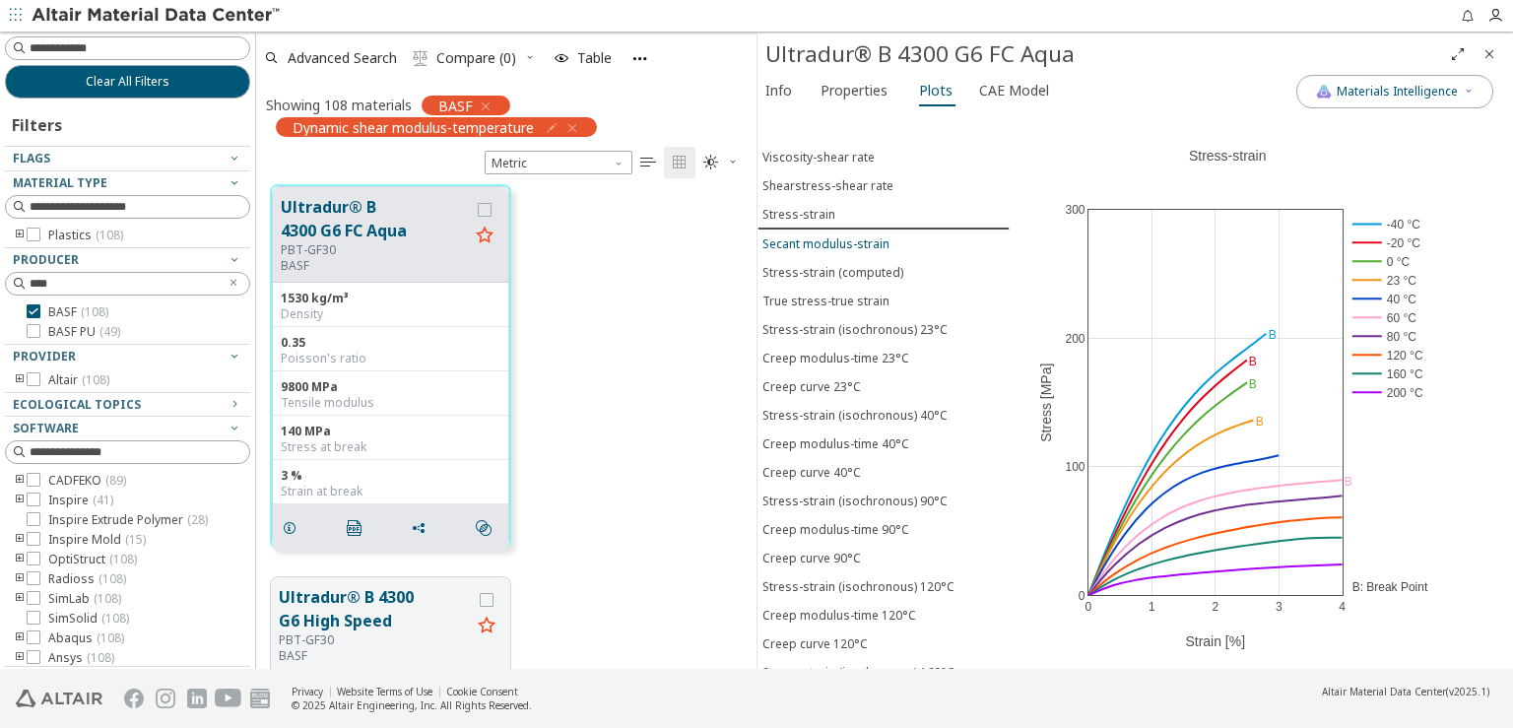
click at [833, 235] on div "Secant modulus-strain" at bounding box center [826, 243] width 127 height 17
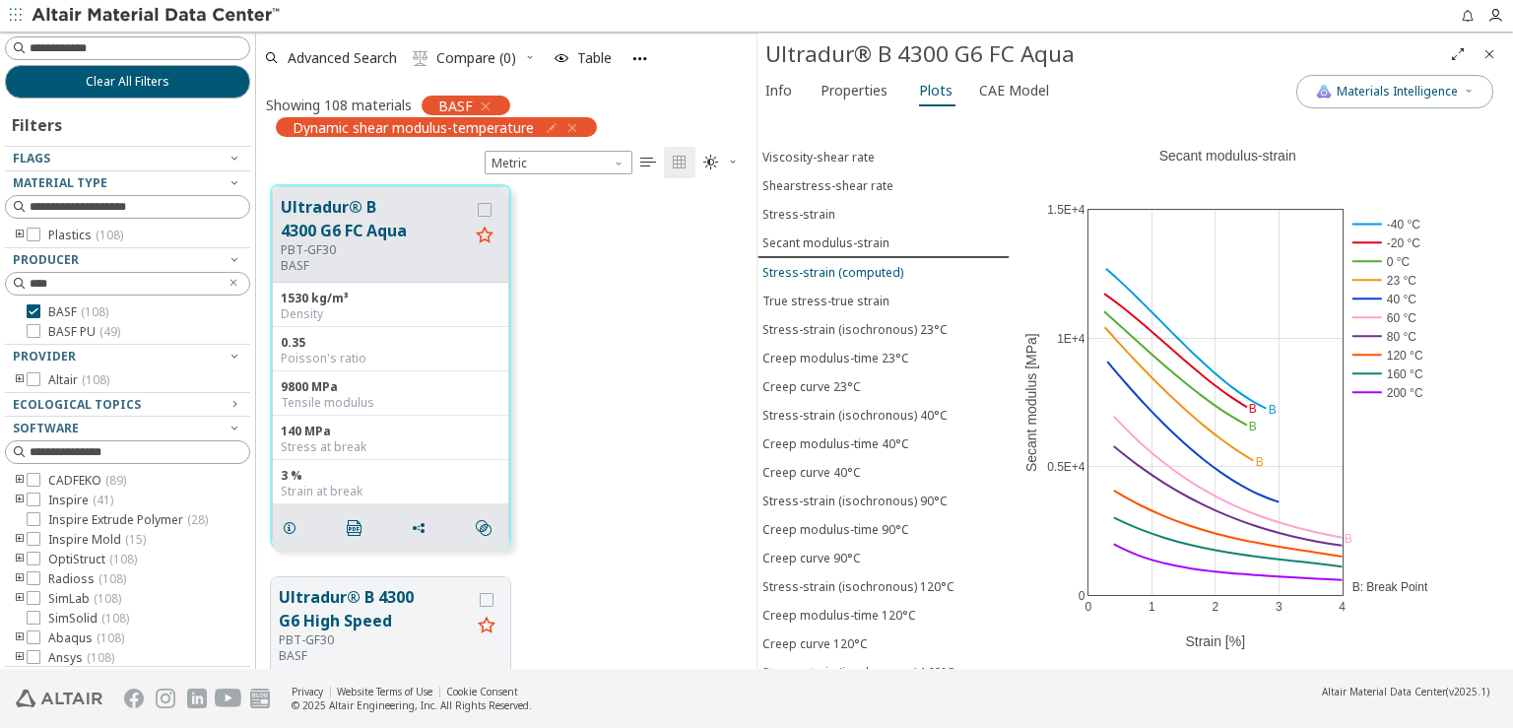
click at [846, 265] on div "Stress-strain (computed)" at bounding box center [833, 272] width 141 height 17
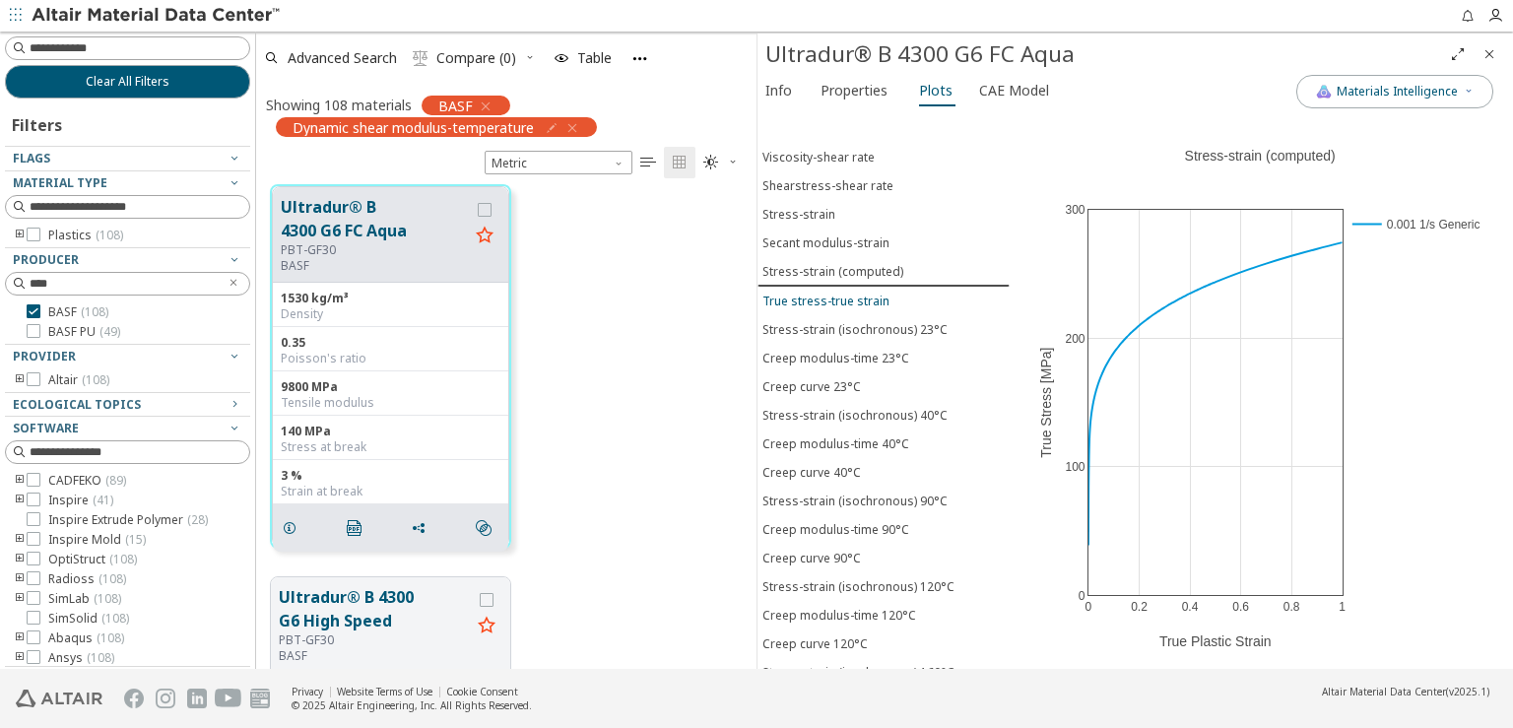
click at [847, 293] on div "True stress-true strain" at bounding box center [826, 301] width 127 height 17
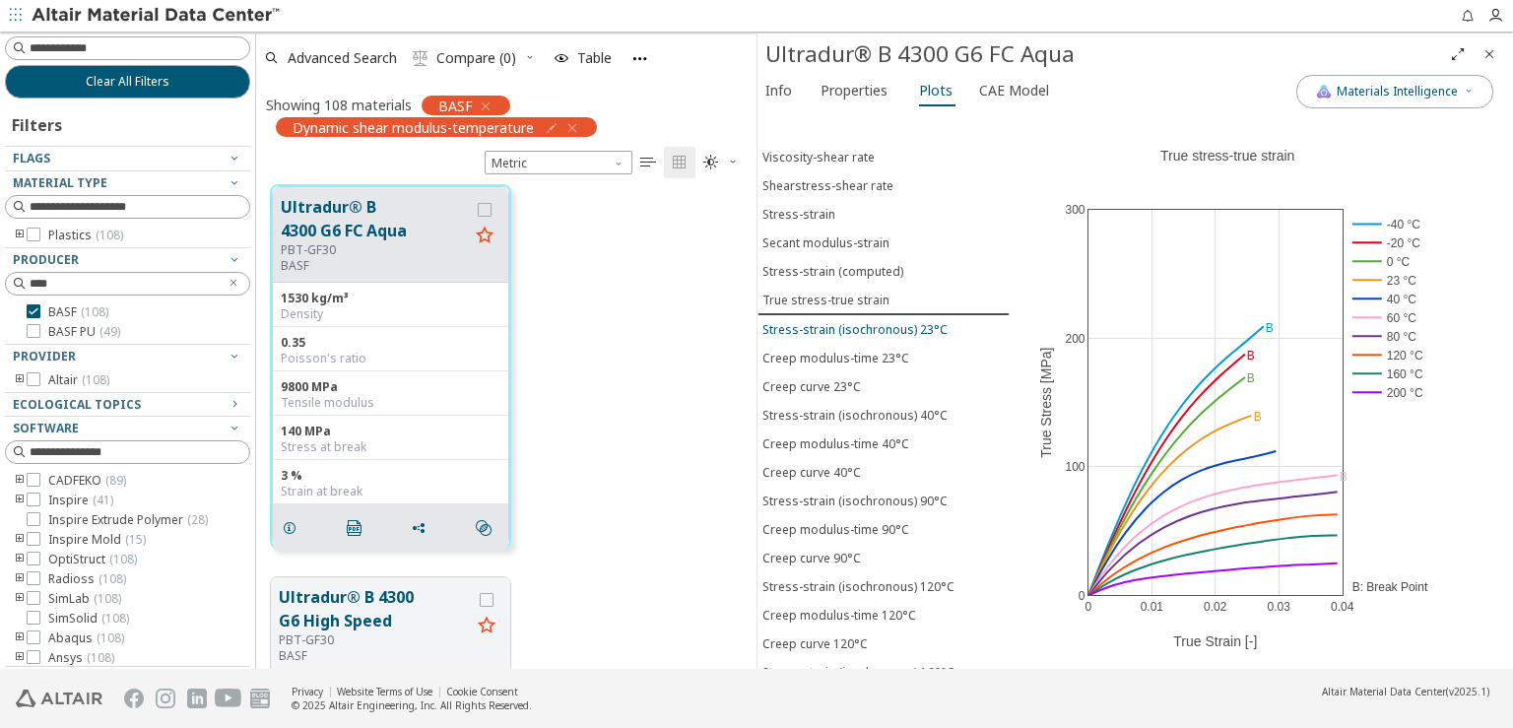
click at [847, 321] on div "Stress-strain (isochronous) 23°C" at bounding box center [855, 329] width 185 height 17
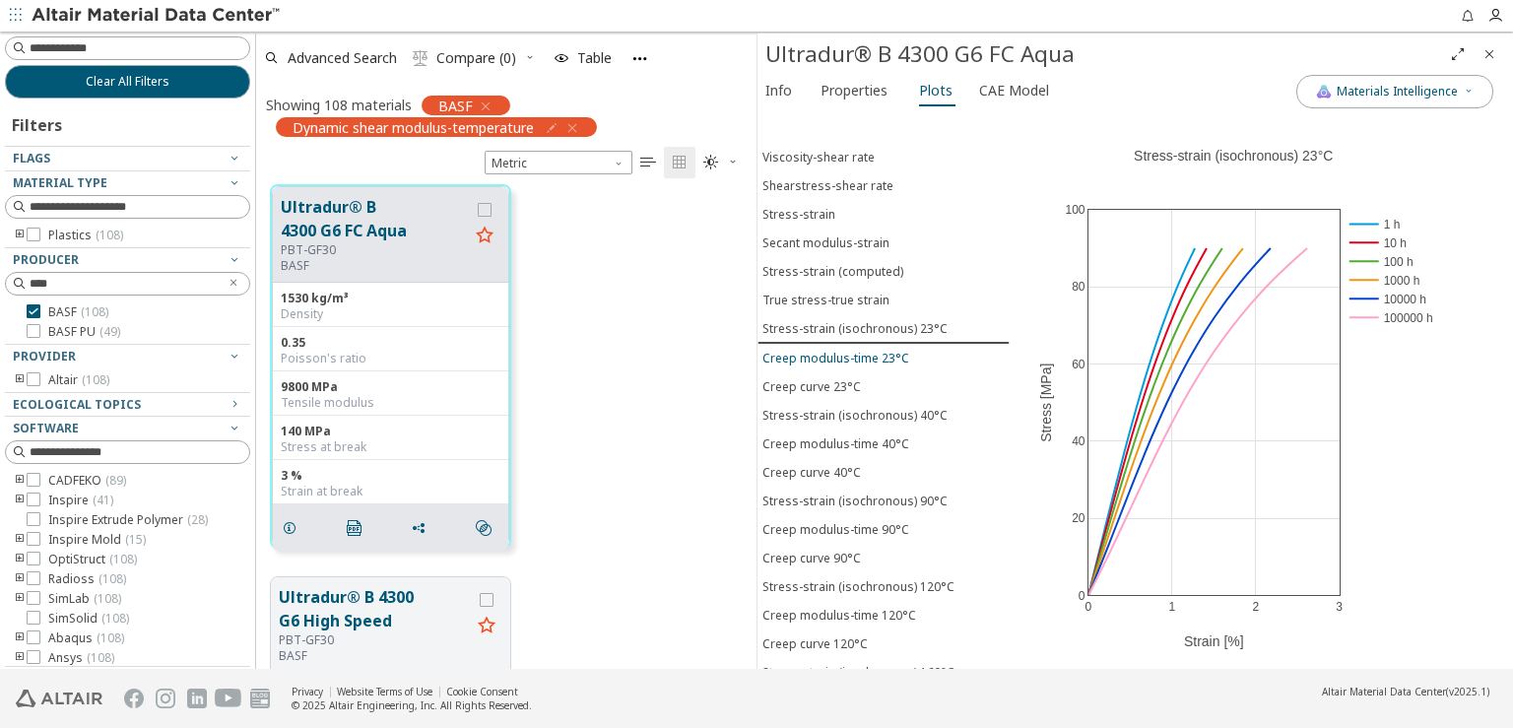
click at [851, 350] on div "Creep modulus-time 23°C" at bounding box center [836, 358] width 147 height 17
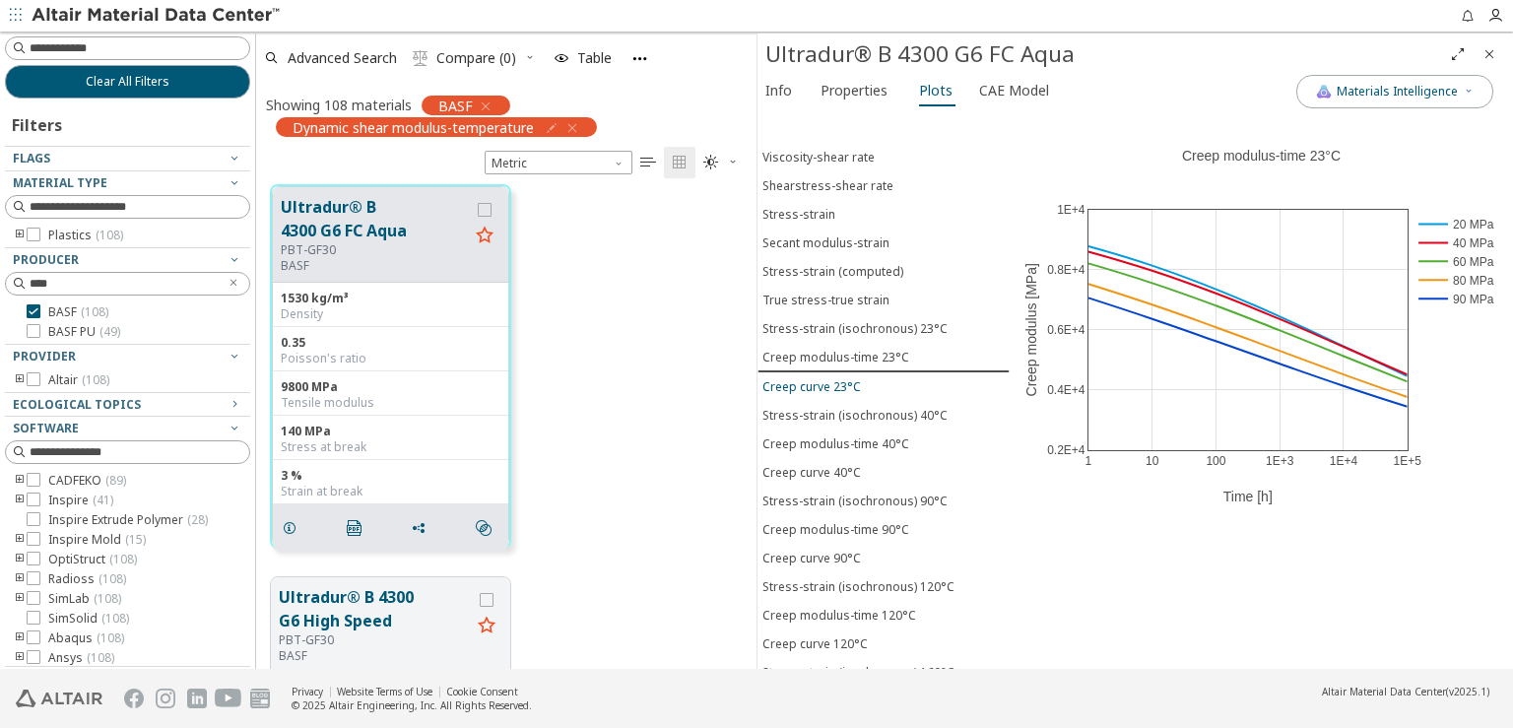
click at [852, 378] on div "Creep curve 23°C" at bounding box center [812, 386] width 99 height 17
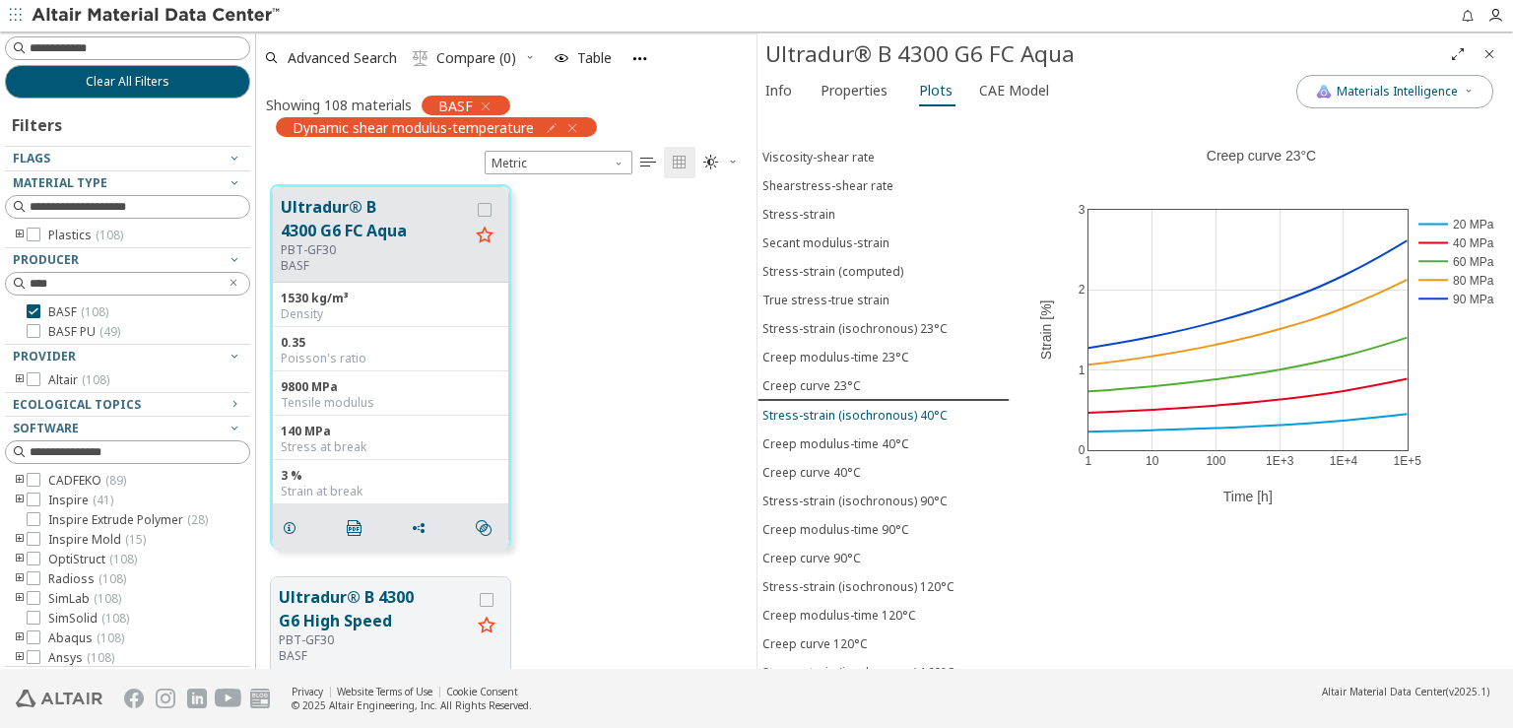
click at [858, 407] on div "Stress-strain (isochronous) 40°C" at bounding box center [855, 415] width 185 height 17
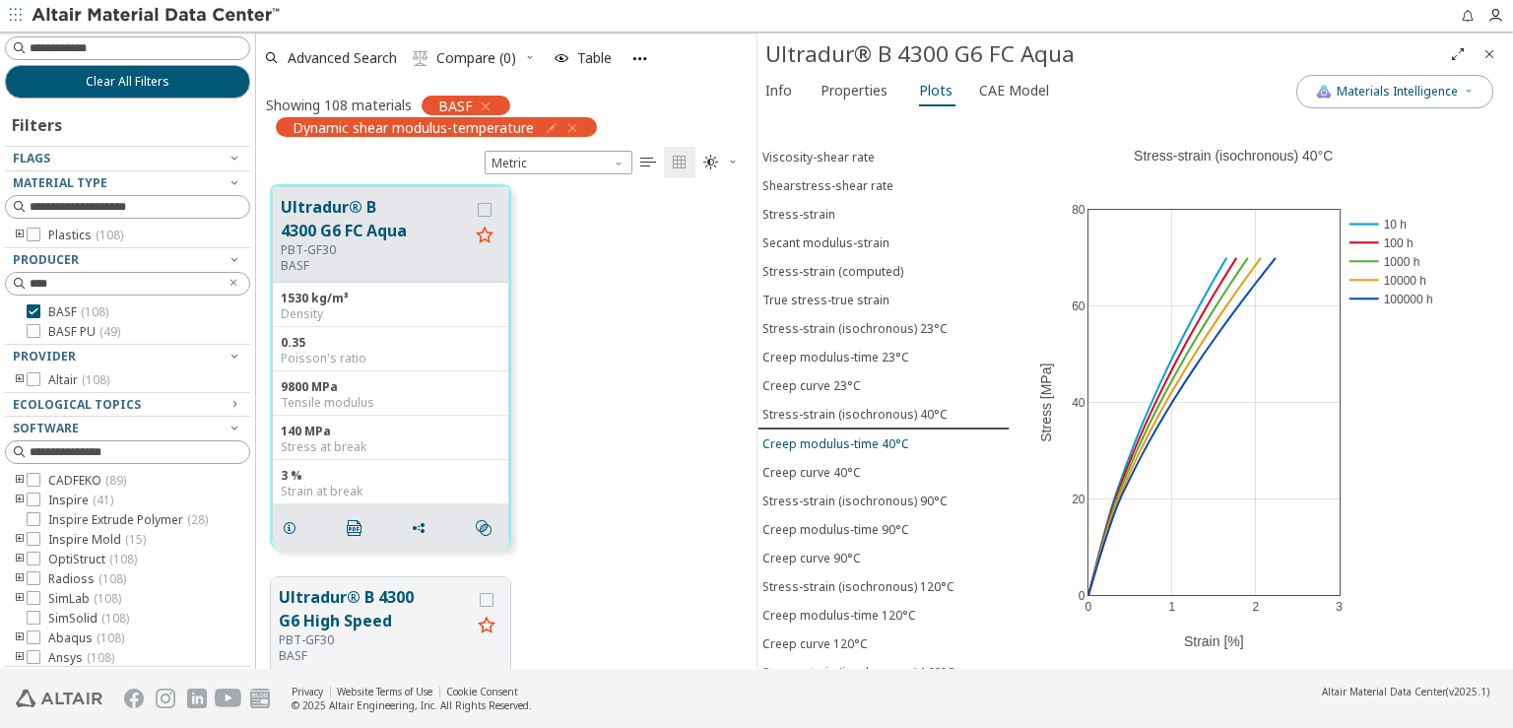
click at [860, 435] on div "Creep modulus-time 40°C" at bounding box center [836, 443] width 147 height 17
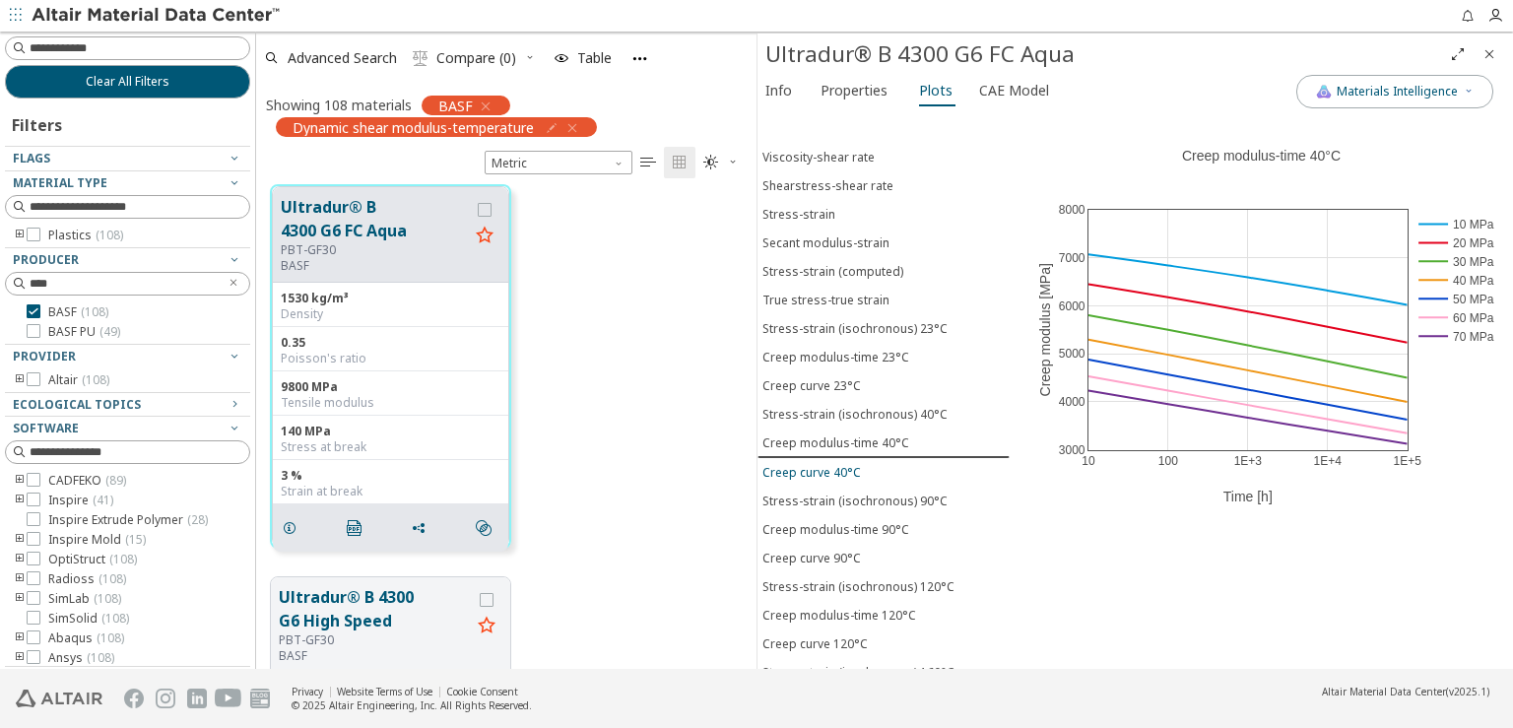
click at [851, 464] on div "Creep curve 40°C" at bounding box center [812, 472] width 99 height 17
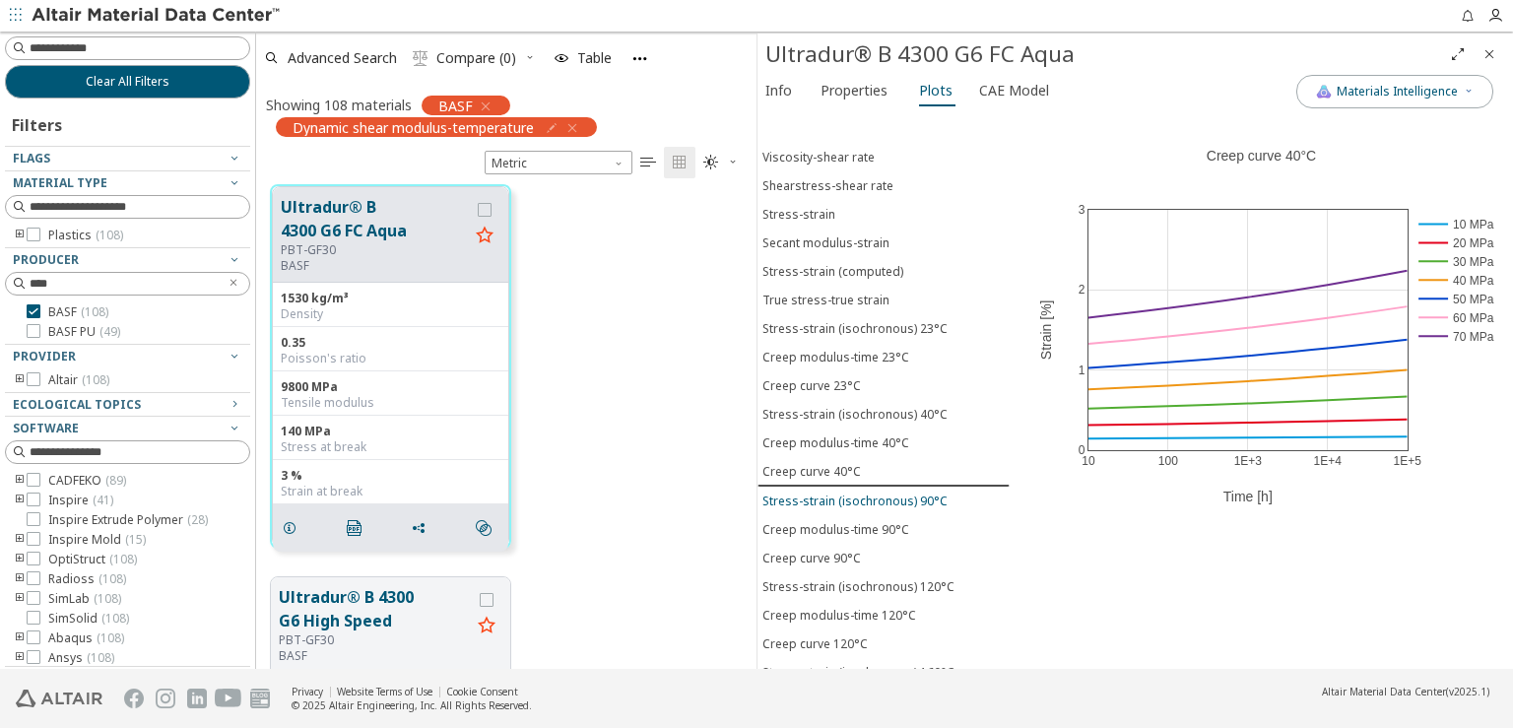
click at [867, 493] on div "Stress-strain (isochronous) 90°C" at bounding box center [855, 501] width 185 height 17
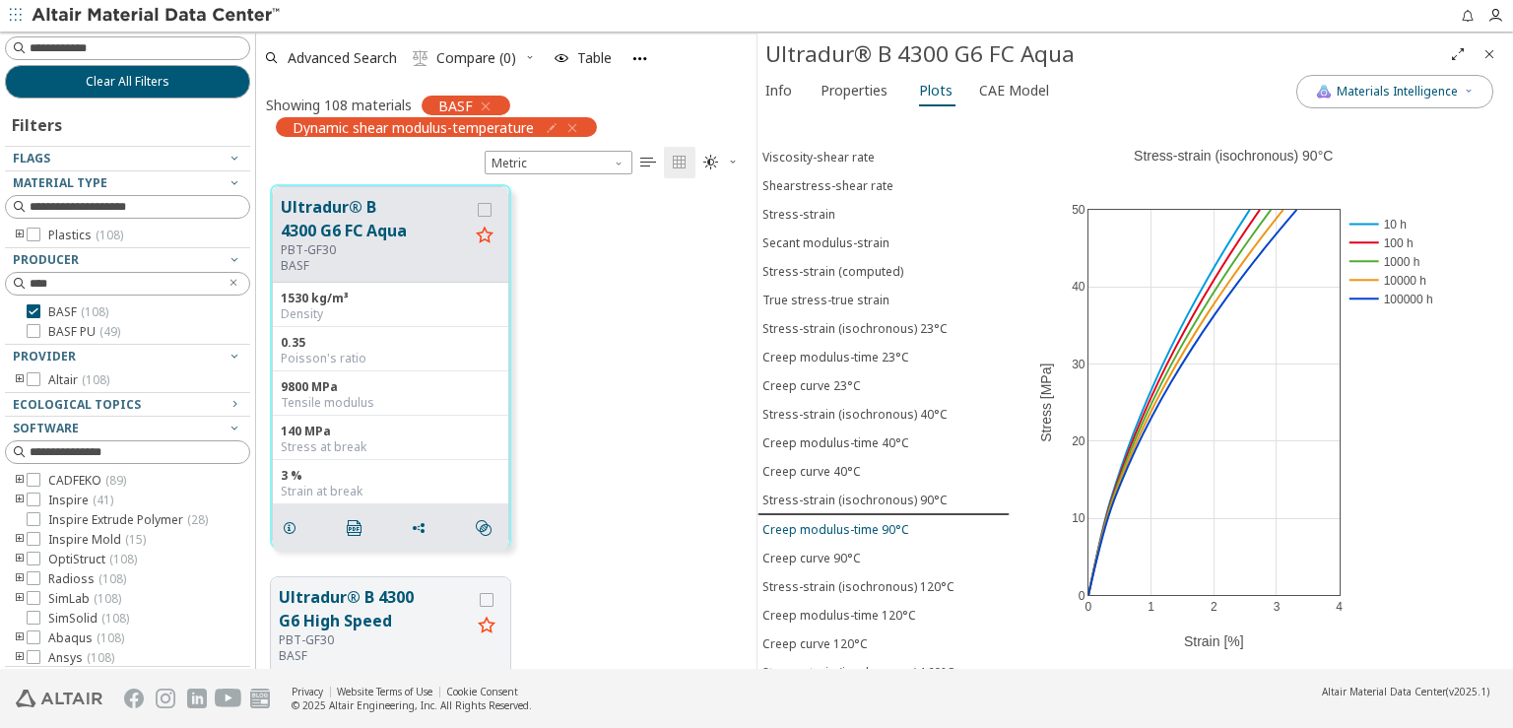
click at [871, 517] on button "Creep modulus-time 90°C" at bounding box center [884, 529] width 252 height 29
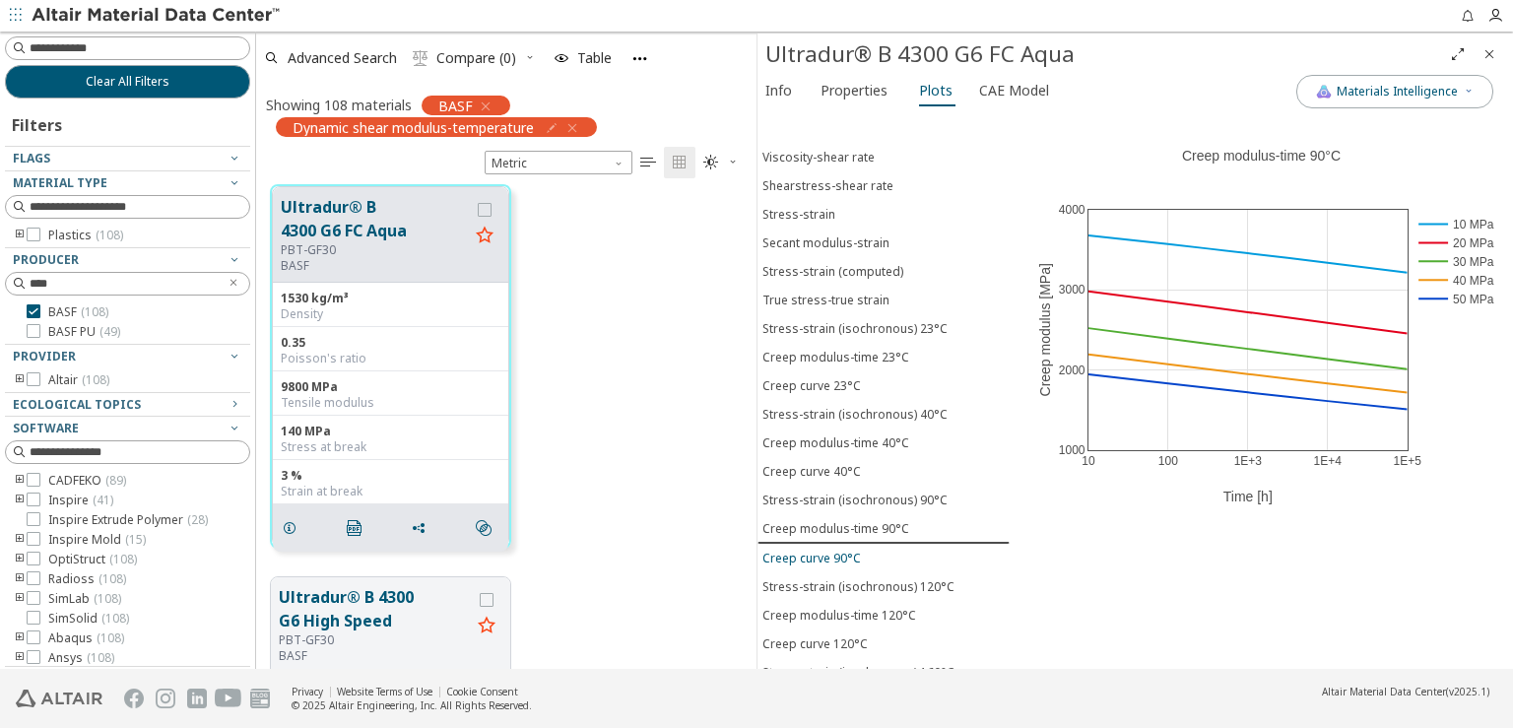
click at [859, 550] on span "Creep curve 90°C" at bounding box center [884, 558] width 242 height 17
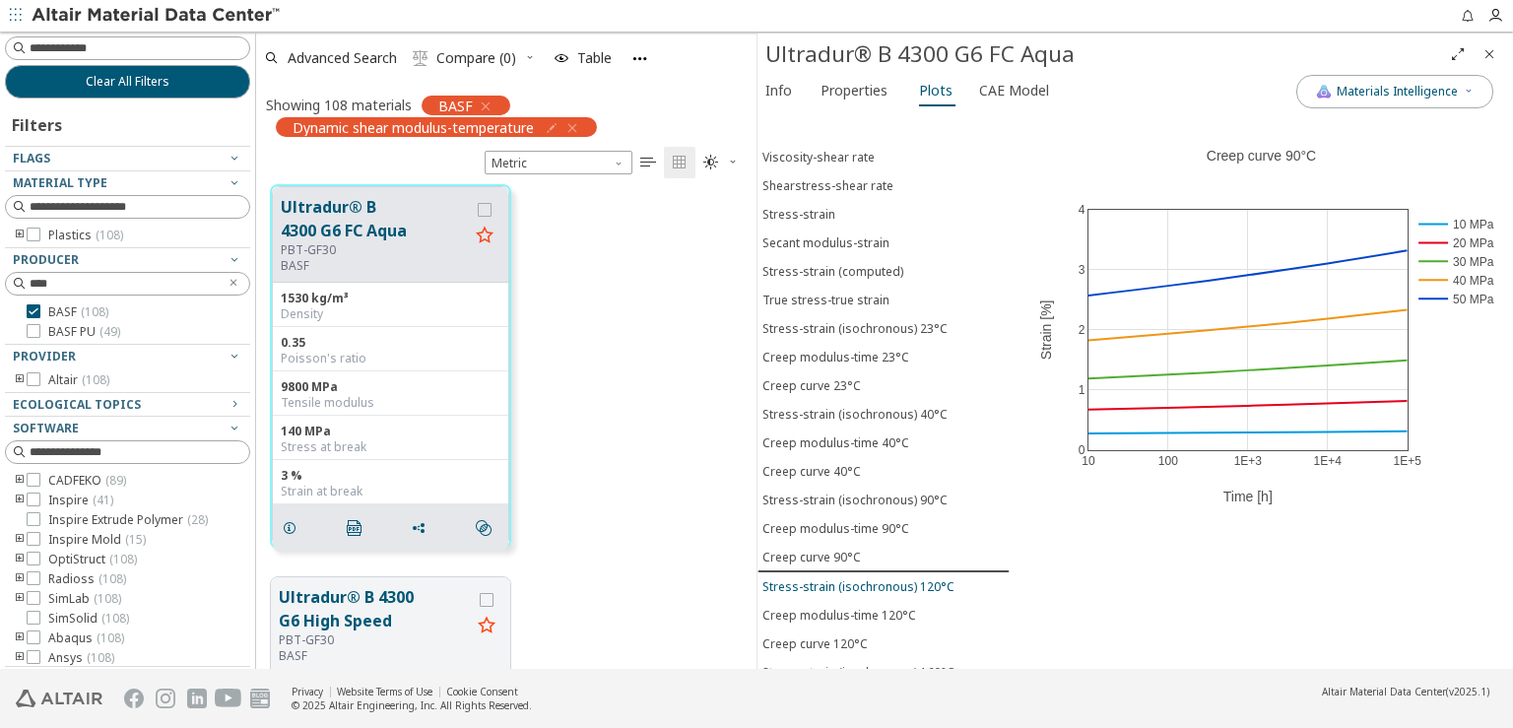
click at [860, 578] on div "Stress-strain (isochronous) 120°C" at bounding box center [859, 586] width 192 height 17
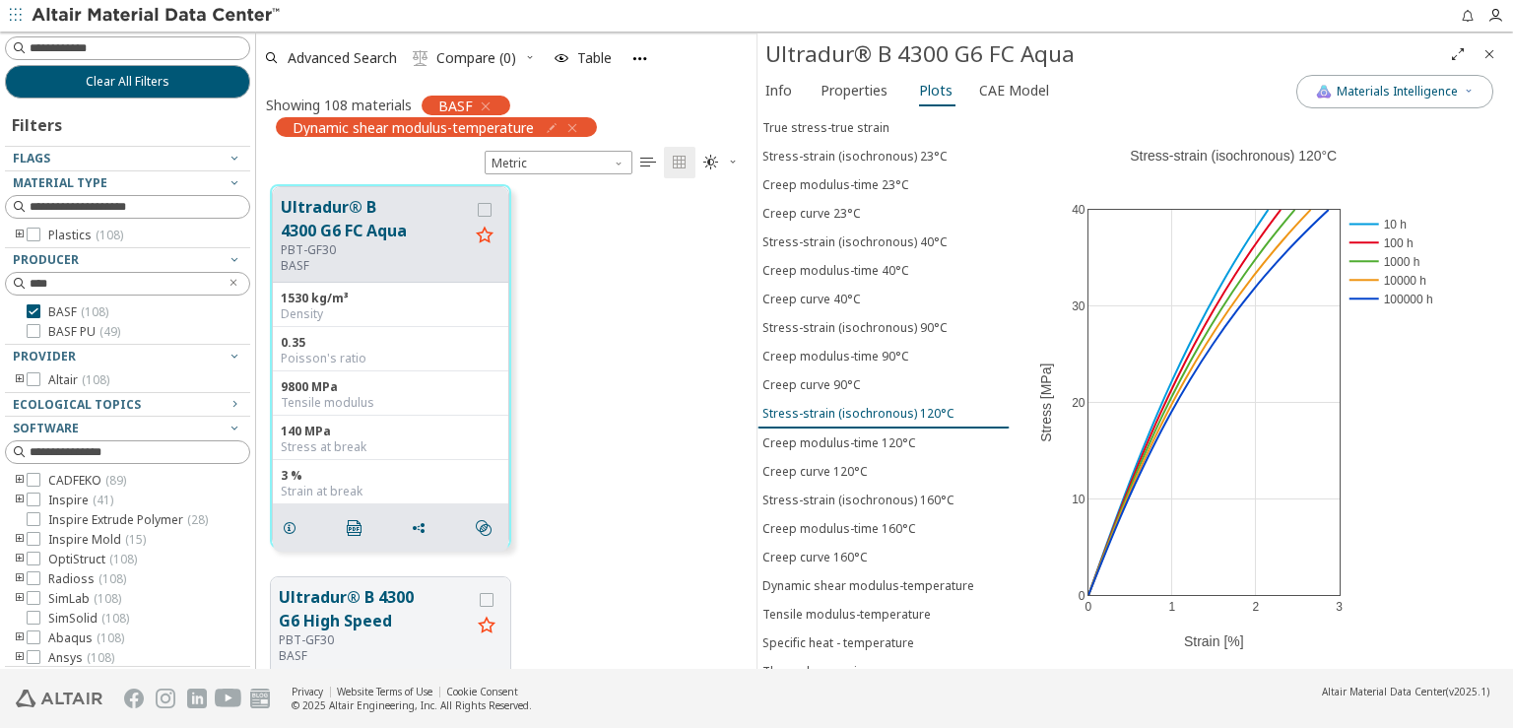
scroll to position [175, 0]
click at [876, 432] on div "Creep modulus-time 120°C" at bounding box center [840, 440] width 154 height 17
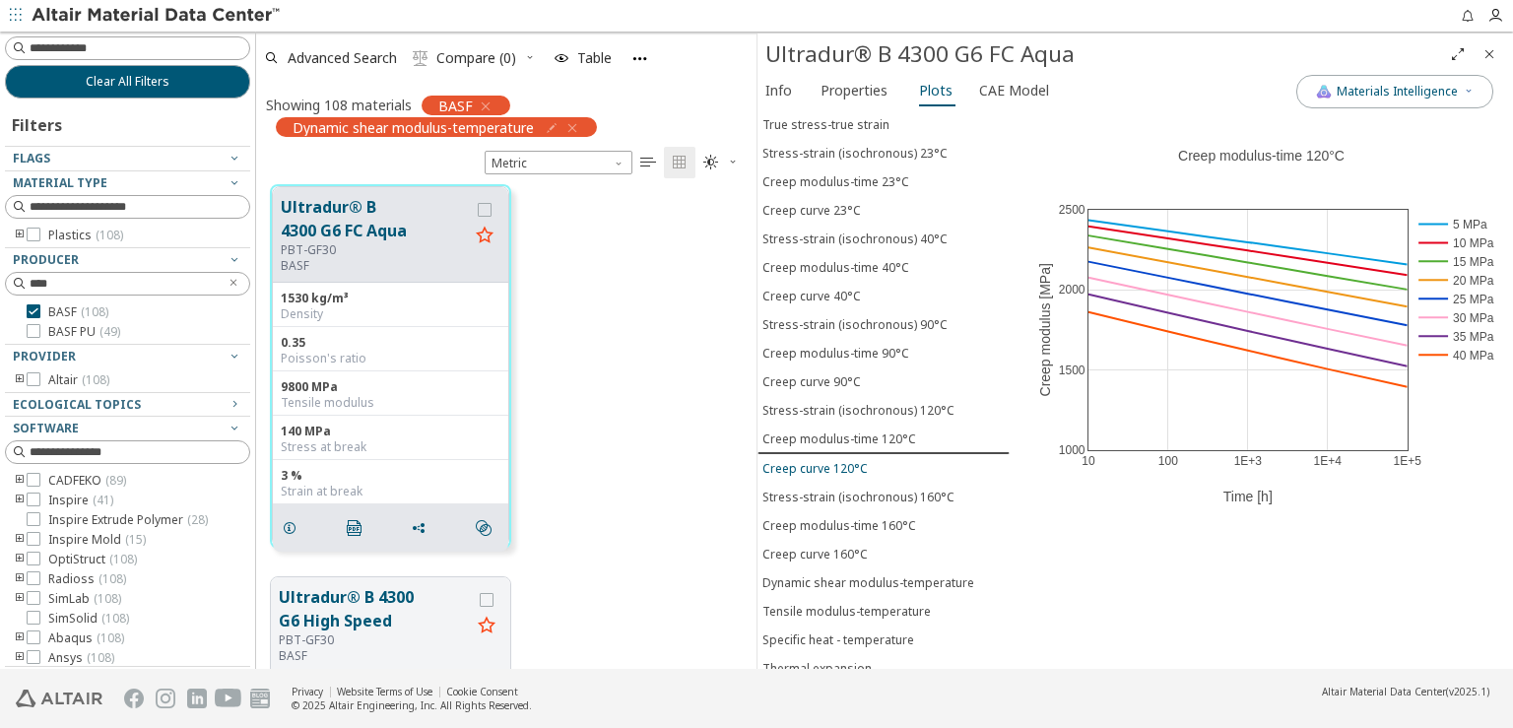
click at [870, 460] on span "Creep curve 120°C" at bounding box center [884, 468] width 242 height 17
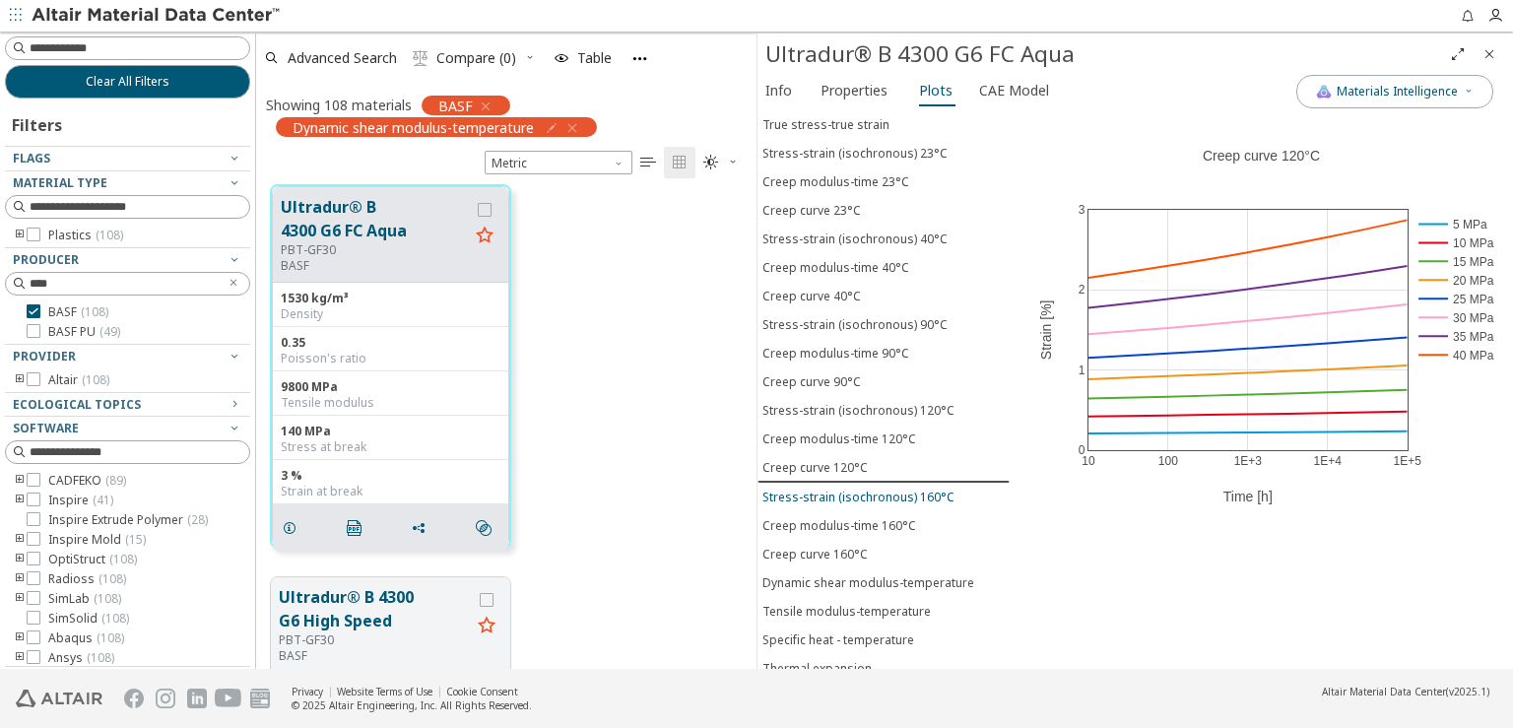
click at [879, 483] on button "Stress-strain (isochronous) 160°C" at bounding box center [884, 497] width 252 height 29
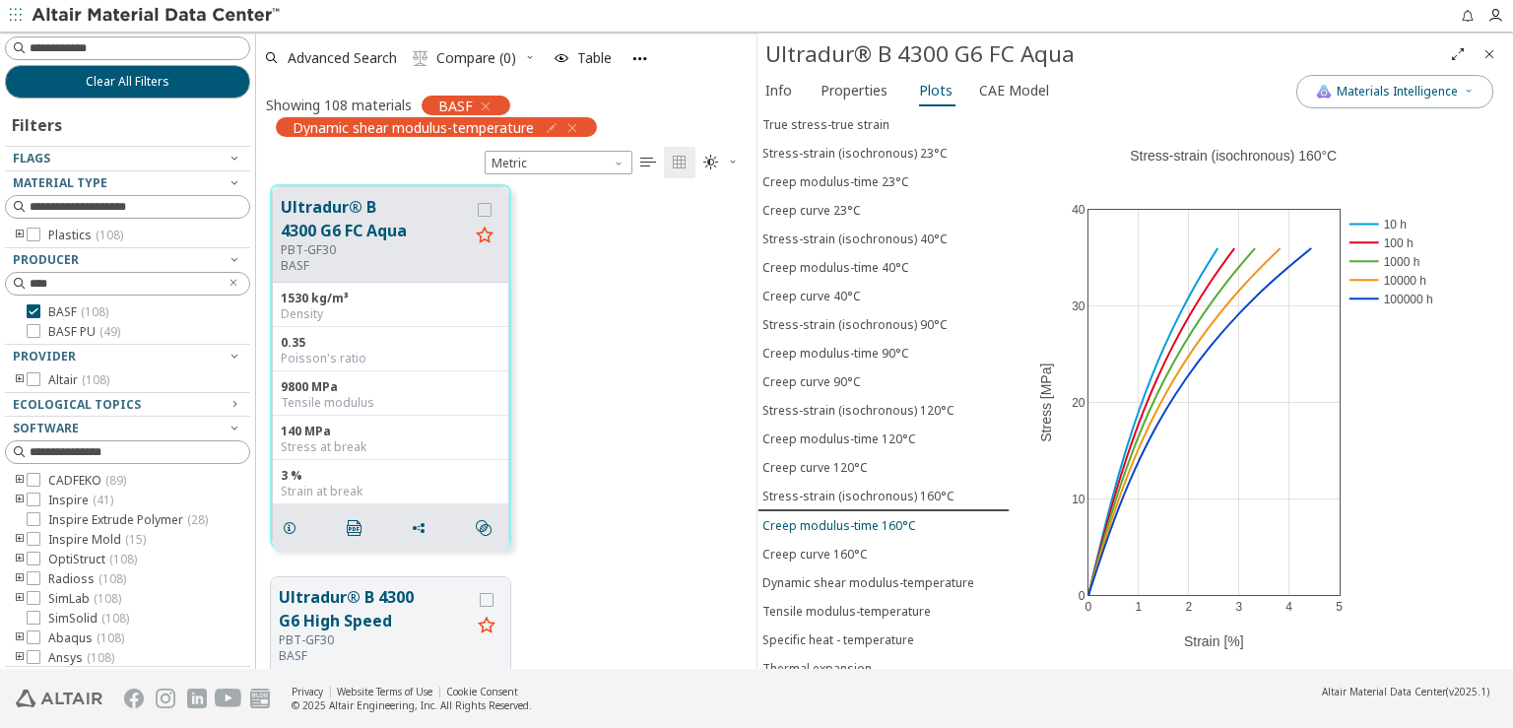
click at [874, 517] on div "Creep modulus-time 160°C" at bounding box center [840, 525] width 154 height 17
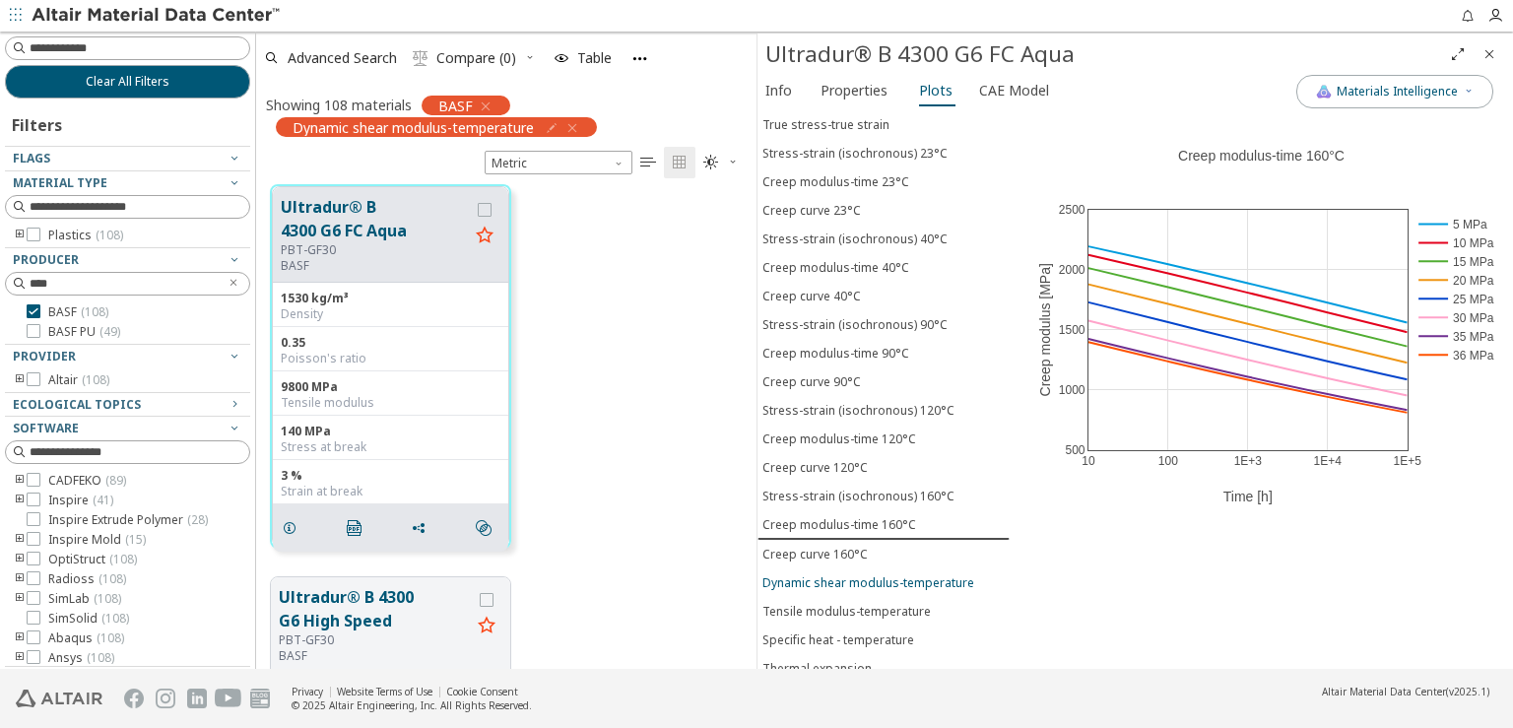
click at [849, 568] on button "Dynamic shear modulus-temperature" at bounding box center [884, 582] width 252 height 29
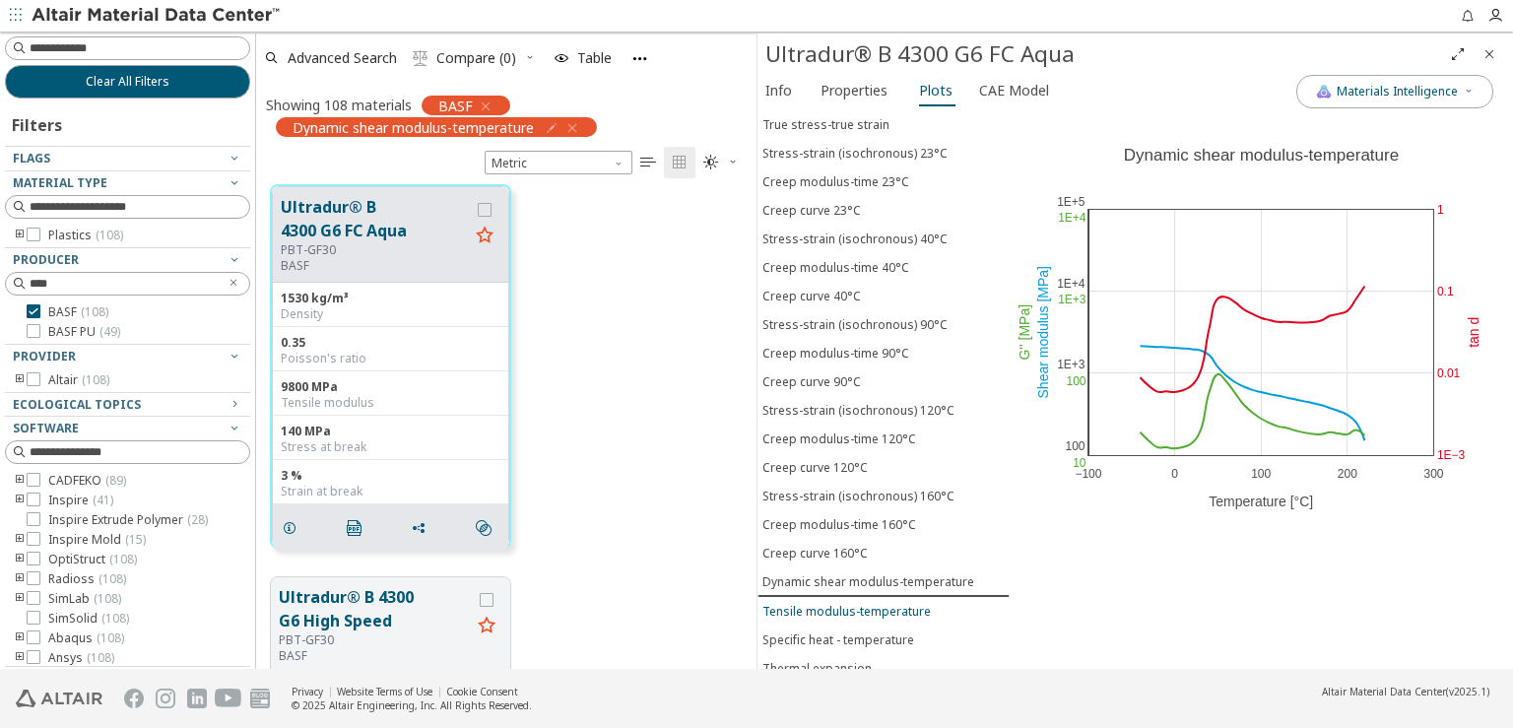
click at [868, 603] on div "Tensile modulus-temperature" at bounding box center [847, 611] width 168 height 17
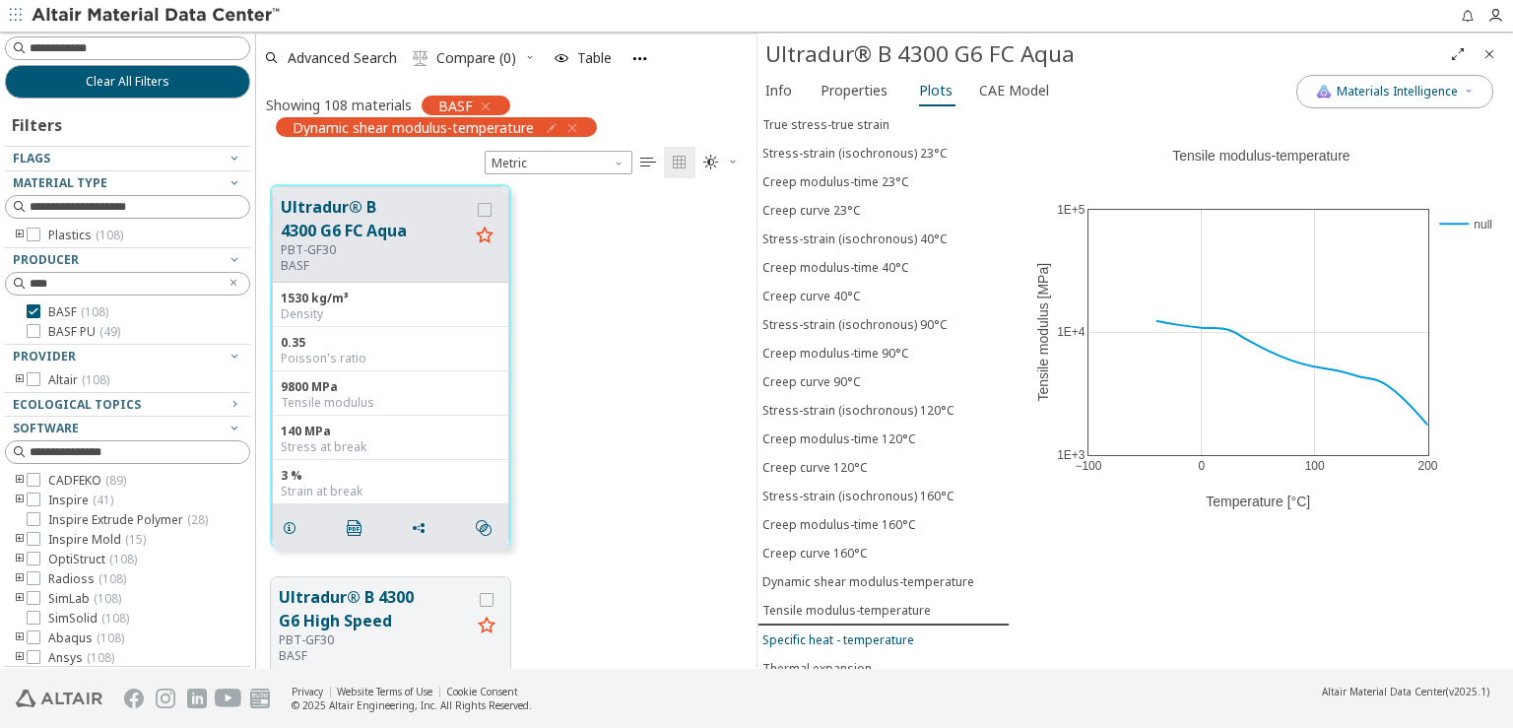
click at [868, 632] on div "Specific heat - temperature" at bounding box center [839, 640] width 152 height 17
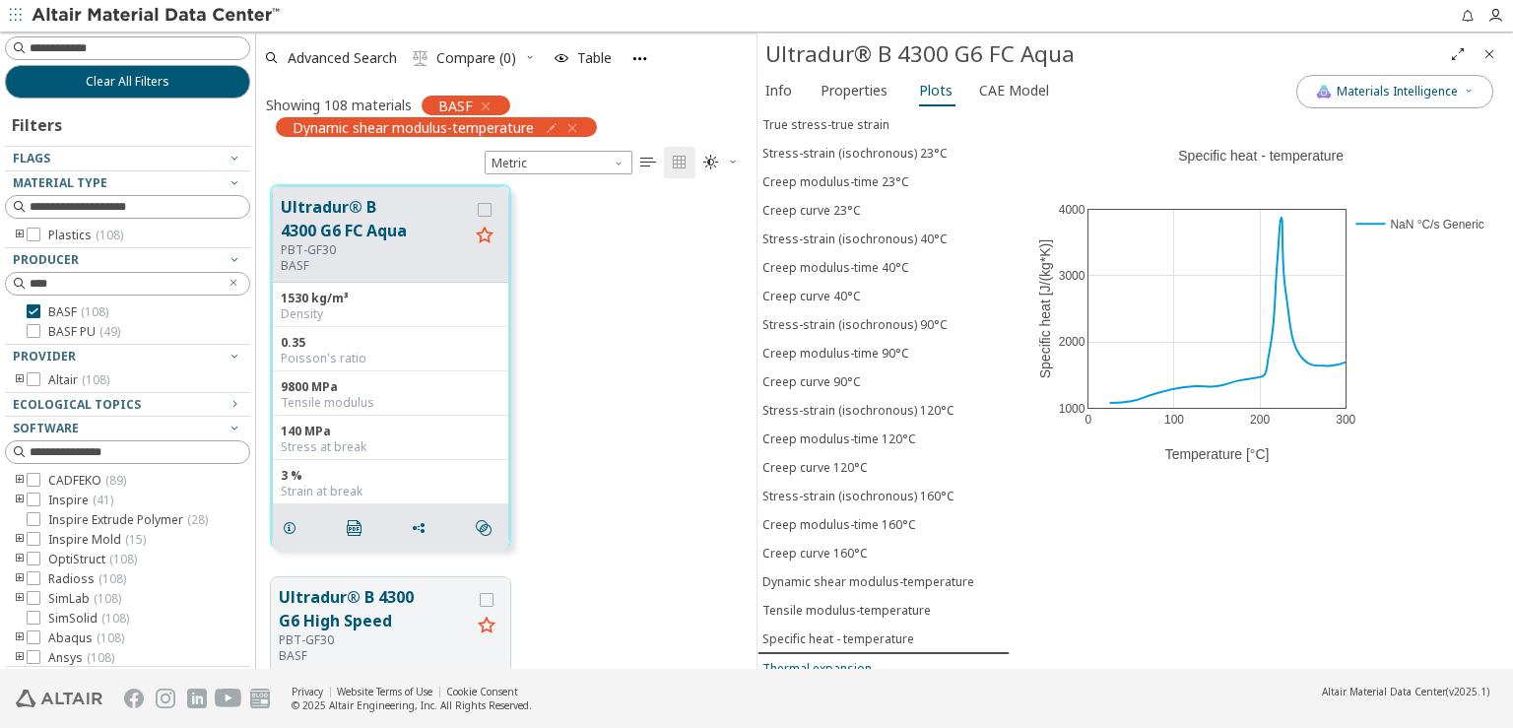
click at [855, 660] on div "Thermal expansion" at bounding box center [817, 668] width 109 height 17
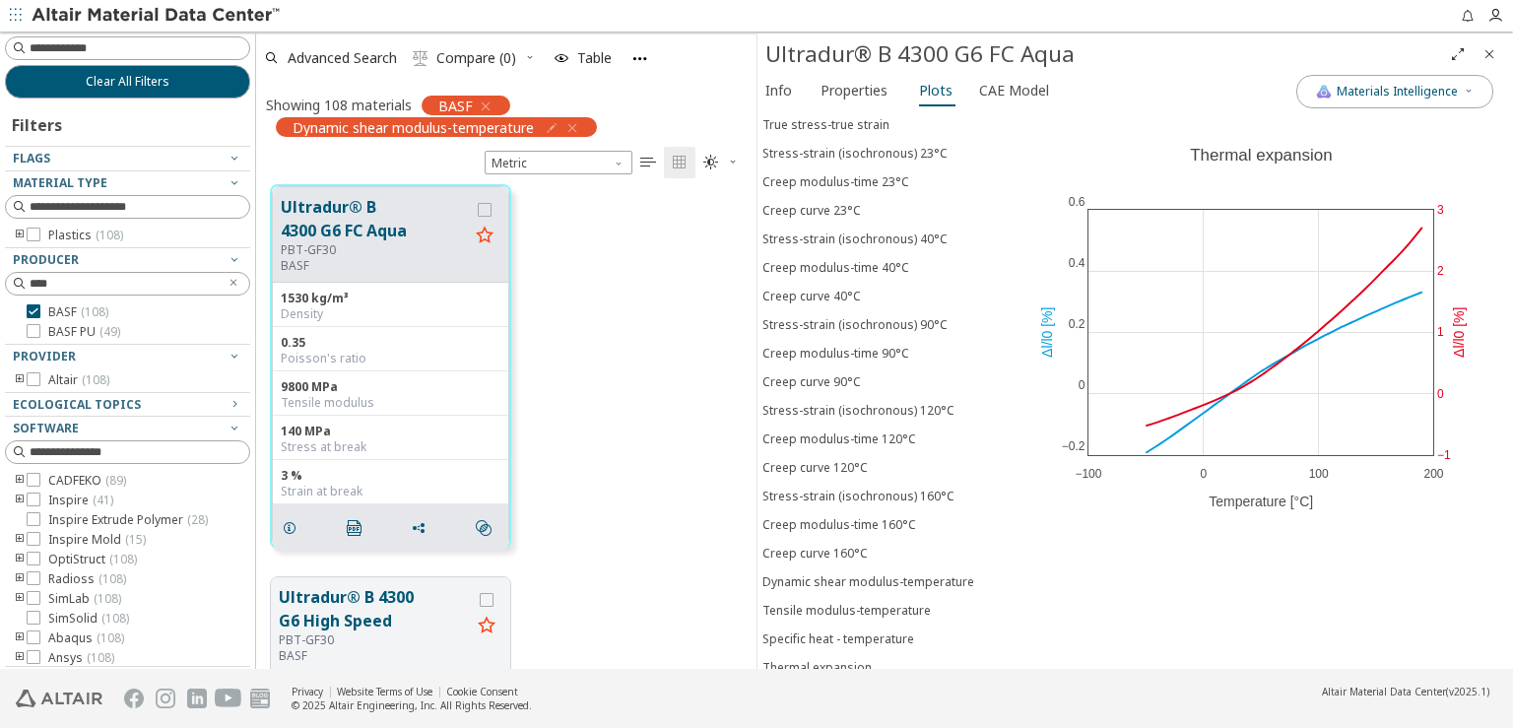
click at [857, 689] on div "Spec. volume-temperature (pVT)" at bounding box center [854, 697] width 182 height 17
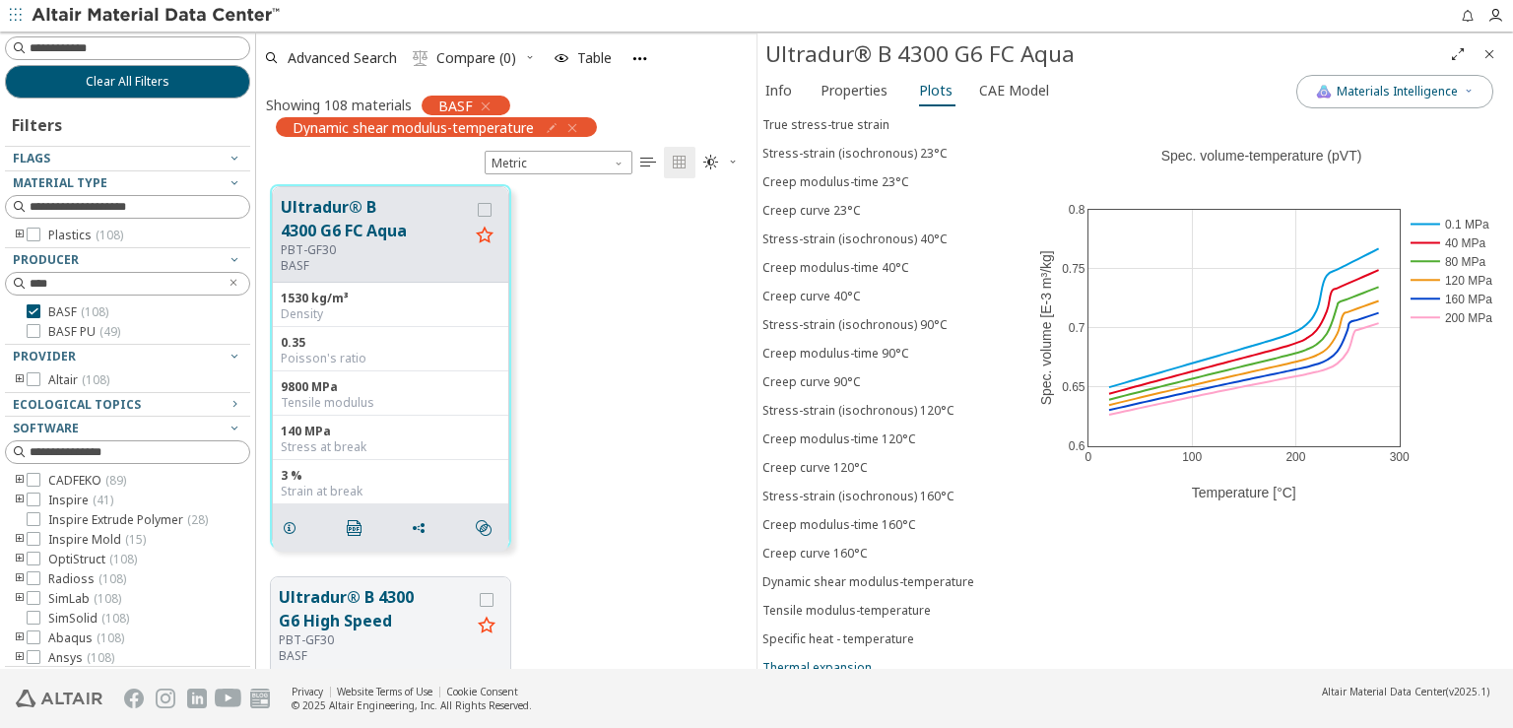
click at [851, 659] on div "Thermal expansion" at bounding box center [817, 667] width 109 height 17
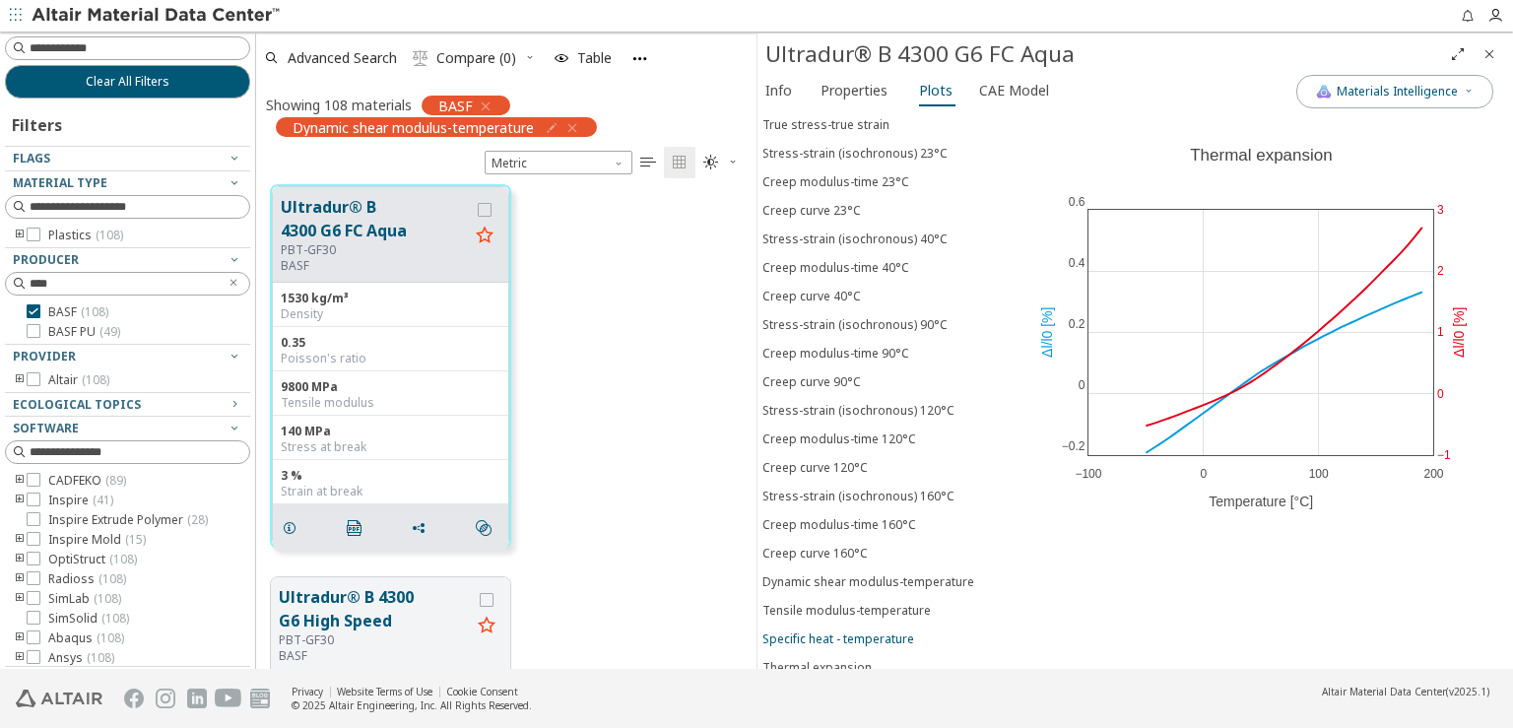
click at [851, 631] on div "Specific heat - temperature" at bounding box center [839, 639] width 152 height 17
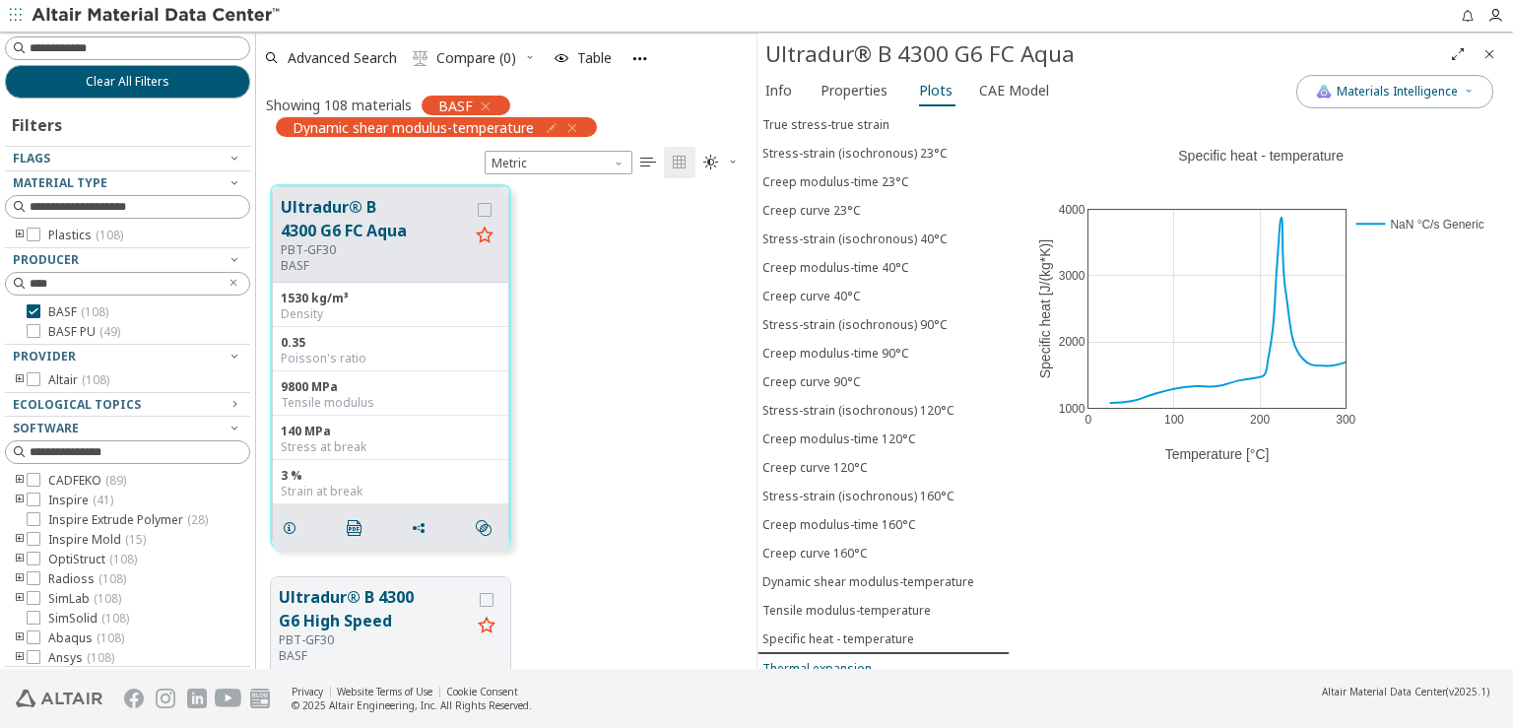
click at [848, 660] on div "Thermal expansion" at bounding box center [817, 668] width 109 height 17
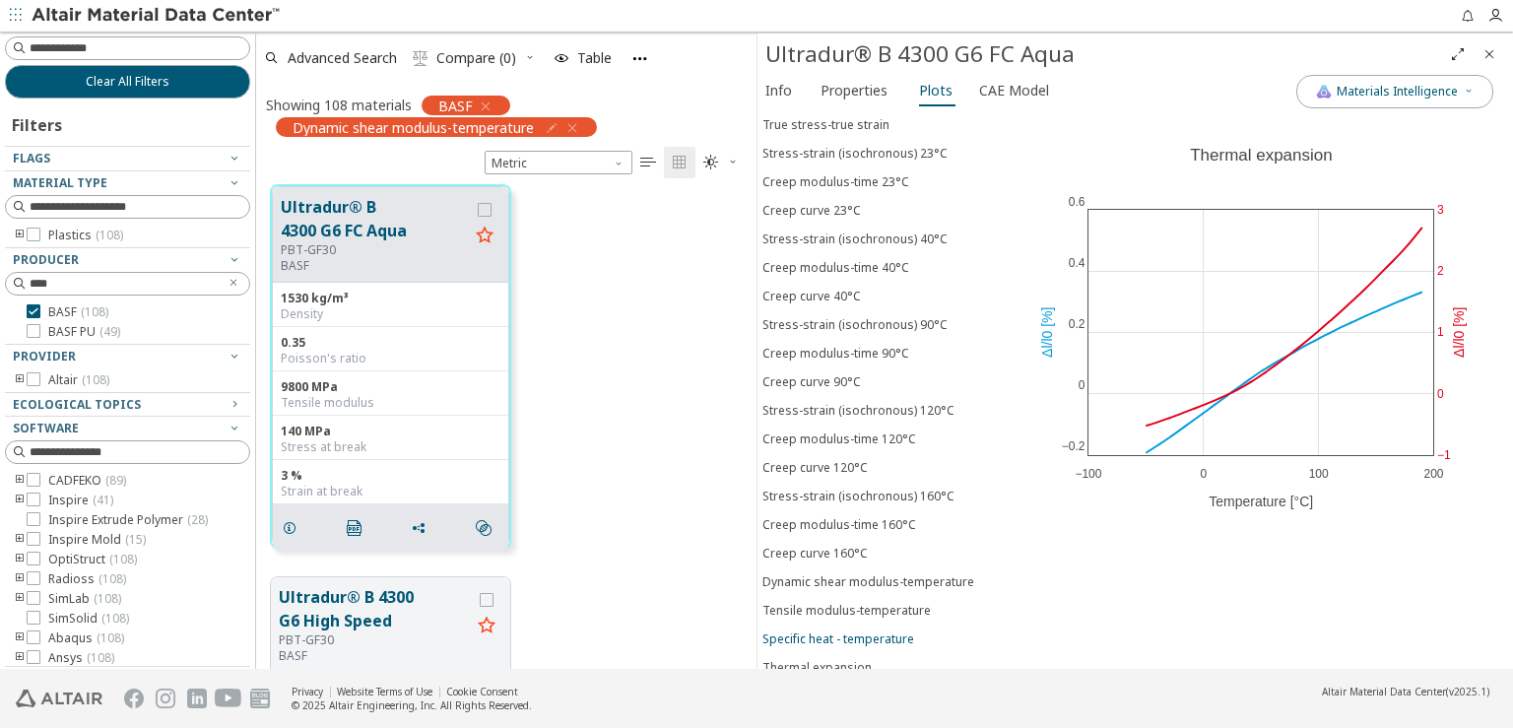
click at [842, 631] on div "Specific heat - temperature" at bounding box center [839, 639] width 152 height 17
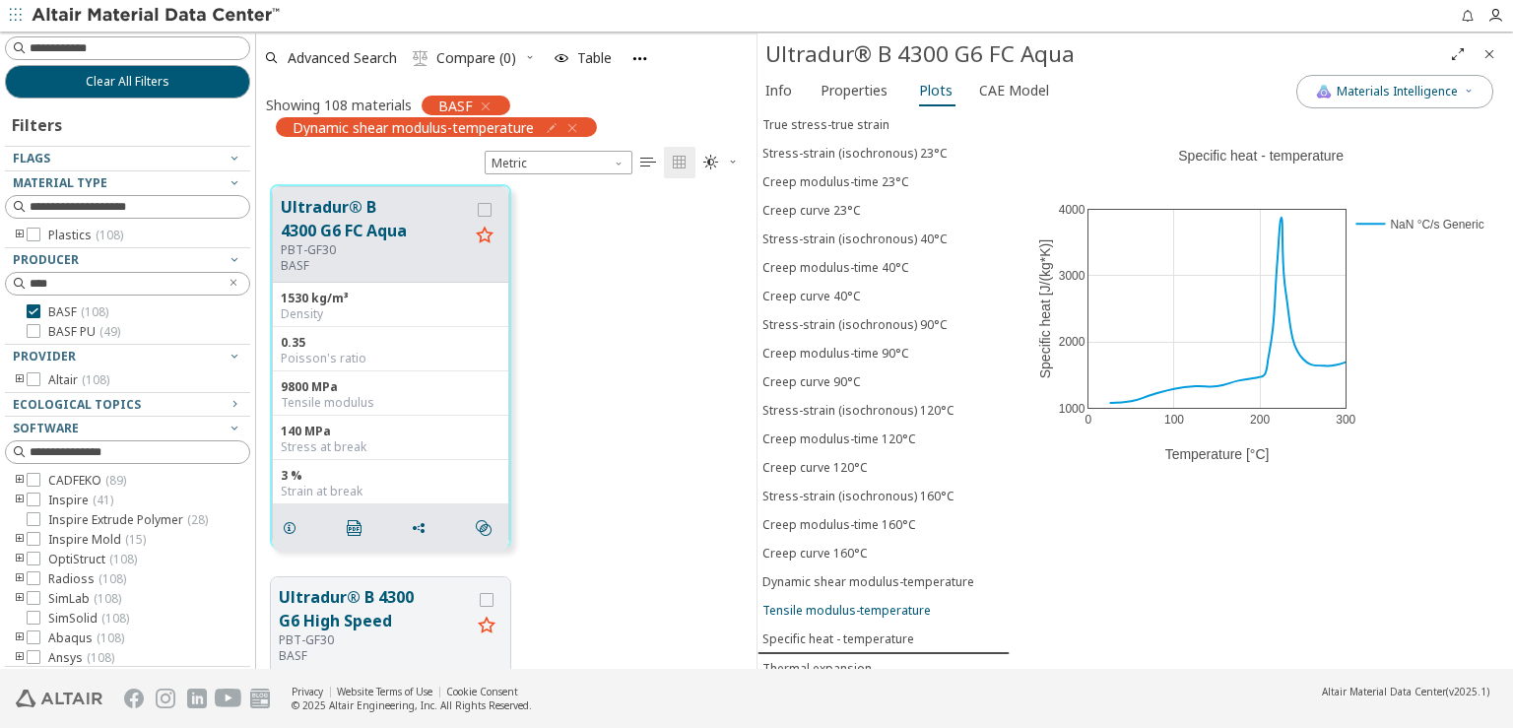
click at [842, 602] on div "Tensile modulus-temperature" at bounding box center [847, 610] width 168 height 17
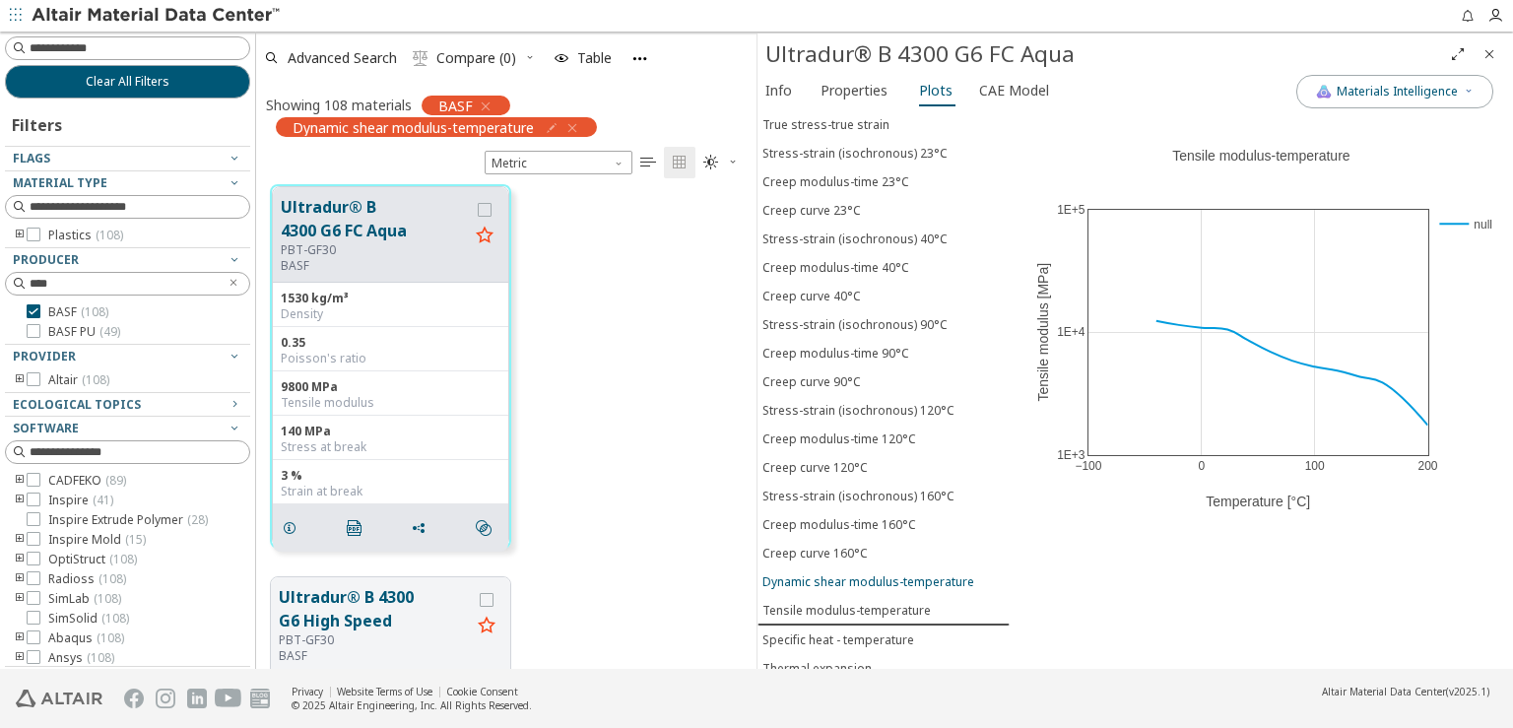
click at [842, 573] on div "Dynamic shear modulus-temperature" at bounding box center [869, 581] width 212 height 17
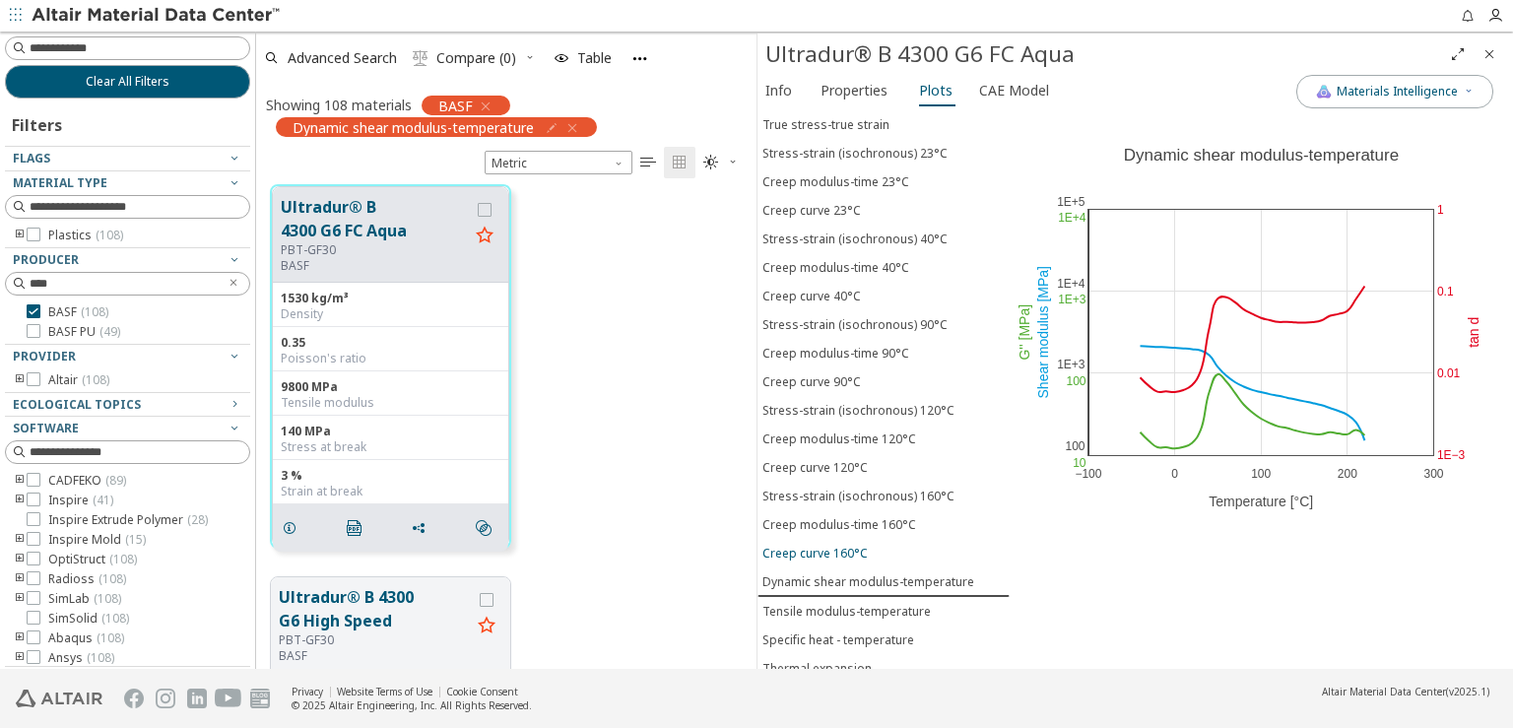
click at [842, 545] on div "Creep curve 160°C" at bounding box center [815, 553] width 105 height 17
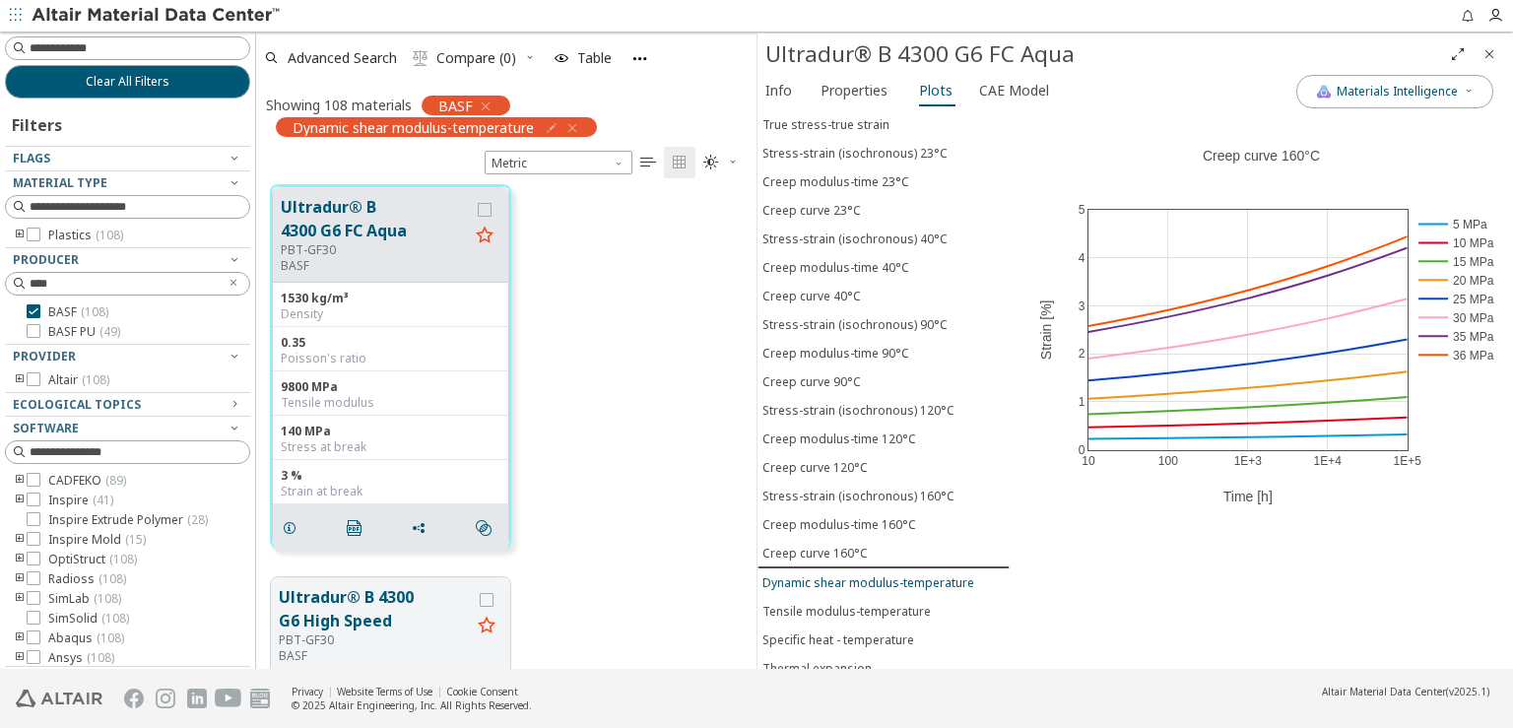
click at [843, 568] on button "Dynamic shear modulus-temperature" at bounding box center [884, 582] width 252 height 29
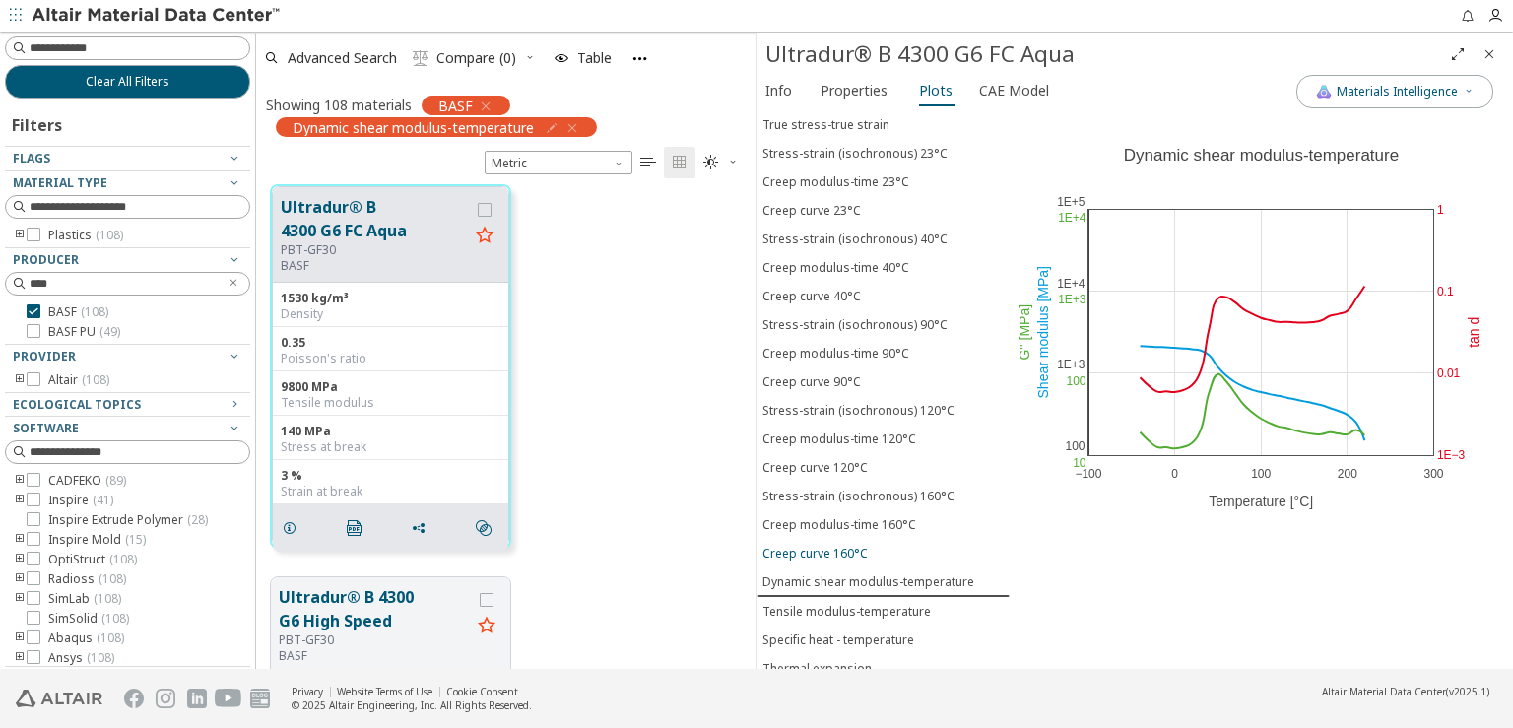
click at [855, 545] on div "Creep curve 160°C" at bounding box center [815, 553] width 105 height 17
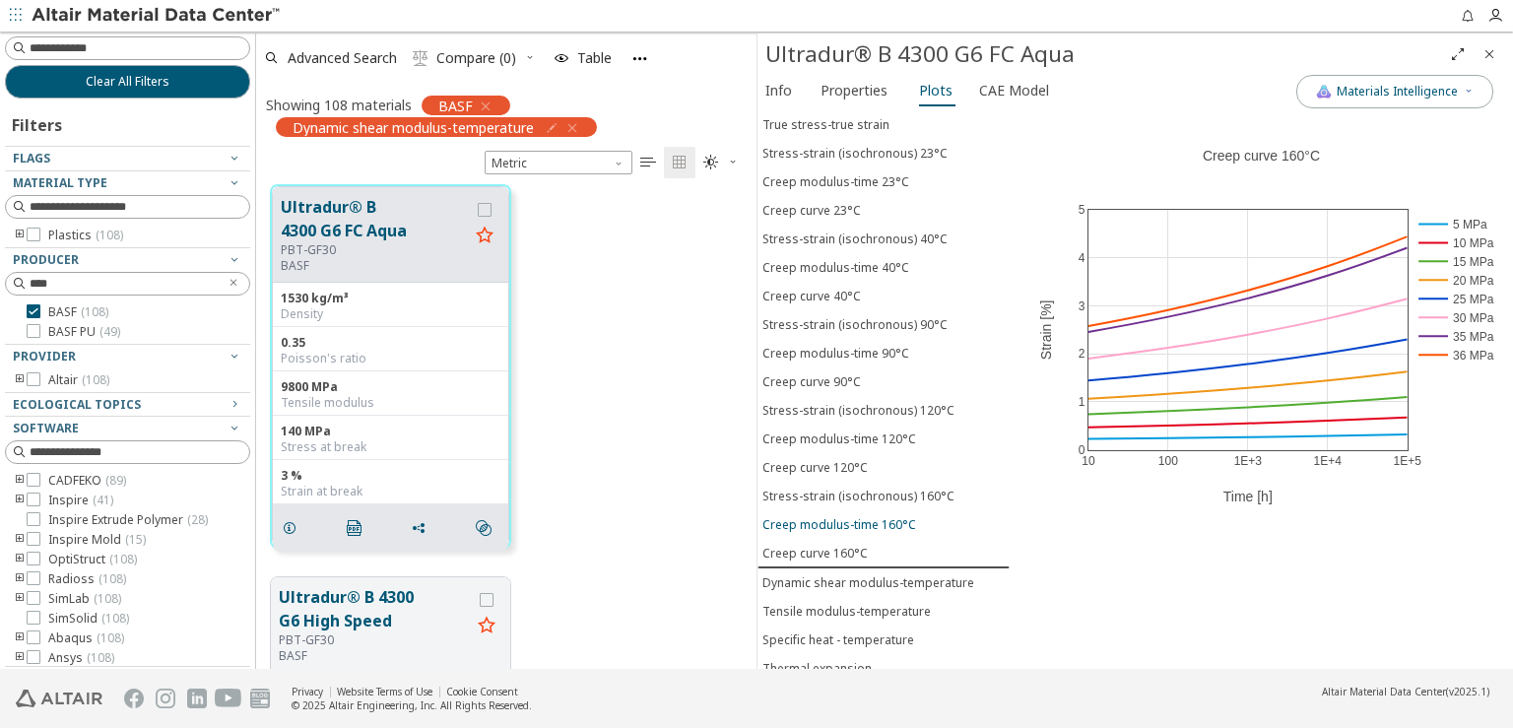
click at [857, 510] on button "Creep modulus-time 160°C" at bounding box center [884, 524] width 252 height 29
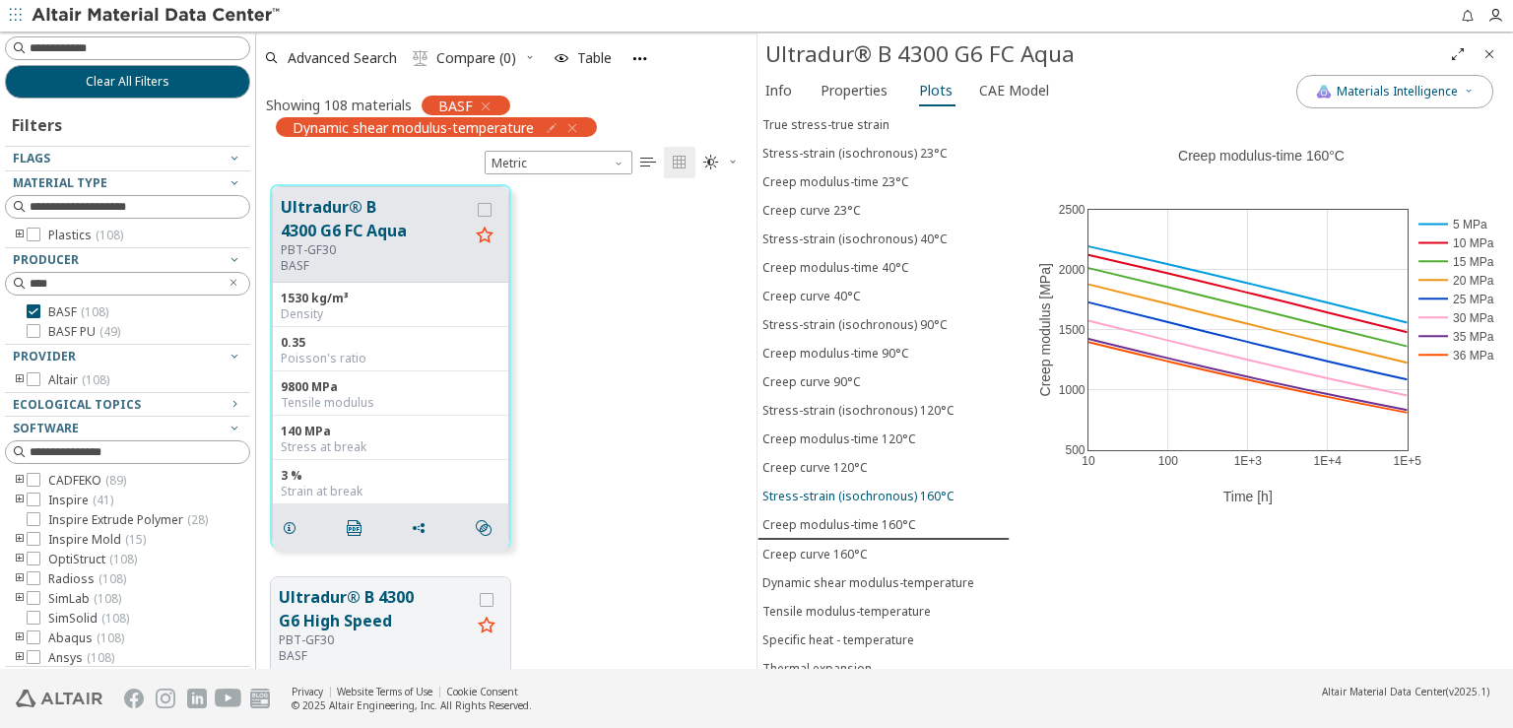
click at [858, 488] on div "Stress-strain (isochronous) 160°C" at bounding box center [859, 496] width 192 height 17
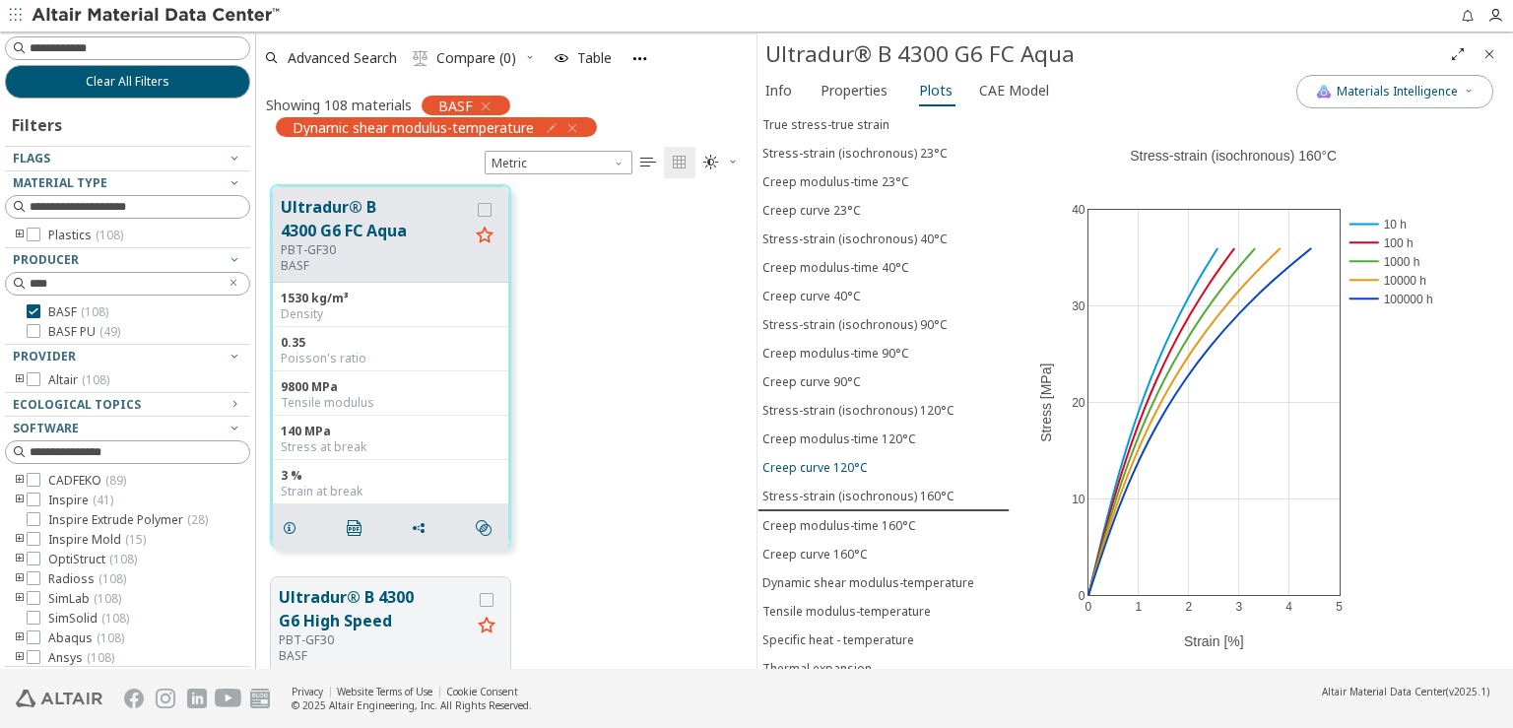
click at [851, 459] on div "Creep curve 120°C" at bounding box center [815, 467] width 105 height 17
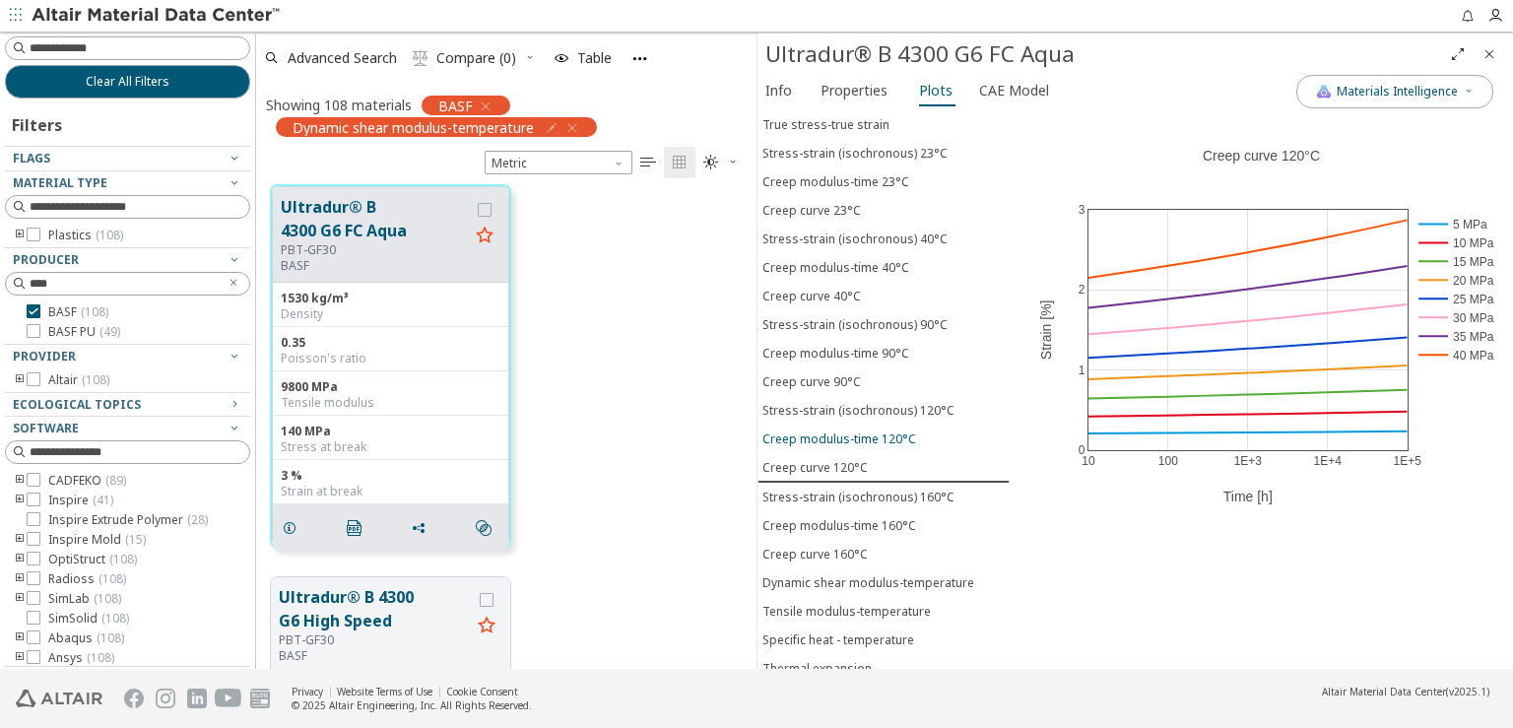
click at [846, 431] on div "Creep modulus-time 120°C" at bounding box center [840, 439] width 154 height 17
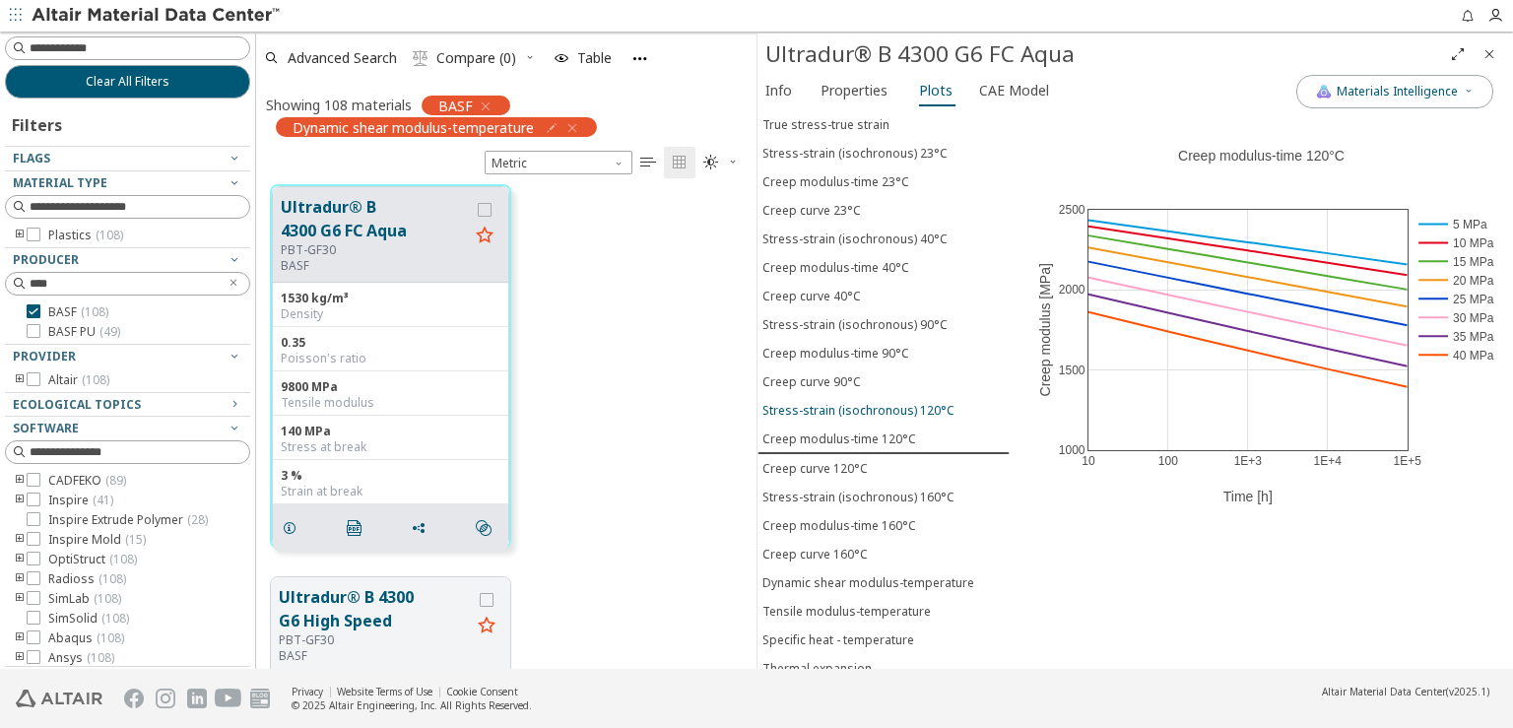
click at [844, 402] on div "Stress-strain (isochronous) 120°C" at bounding box center [859, 410] width 192 height 17
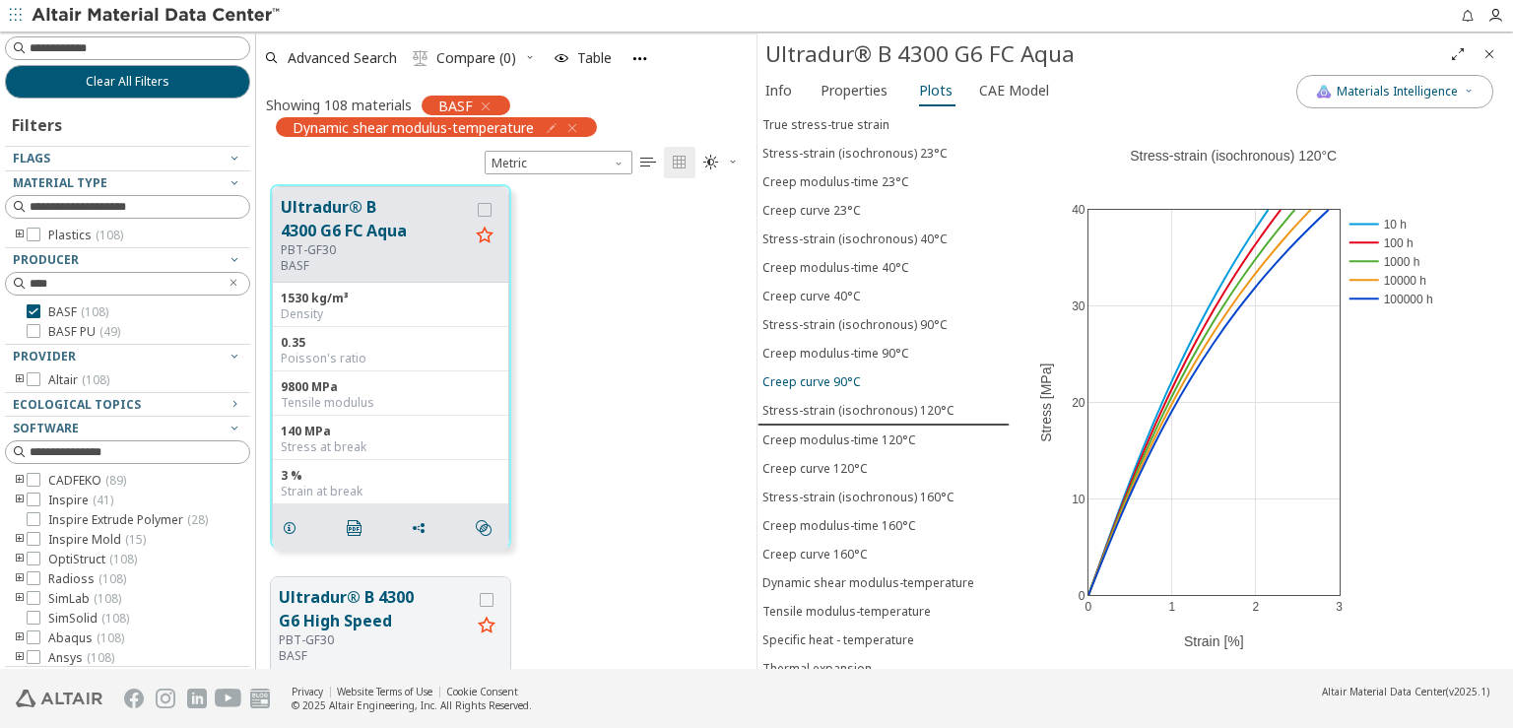
click at [836, 373] on div "Creep curve 90°C" at bounding box center [812, 381] width 99 height 17
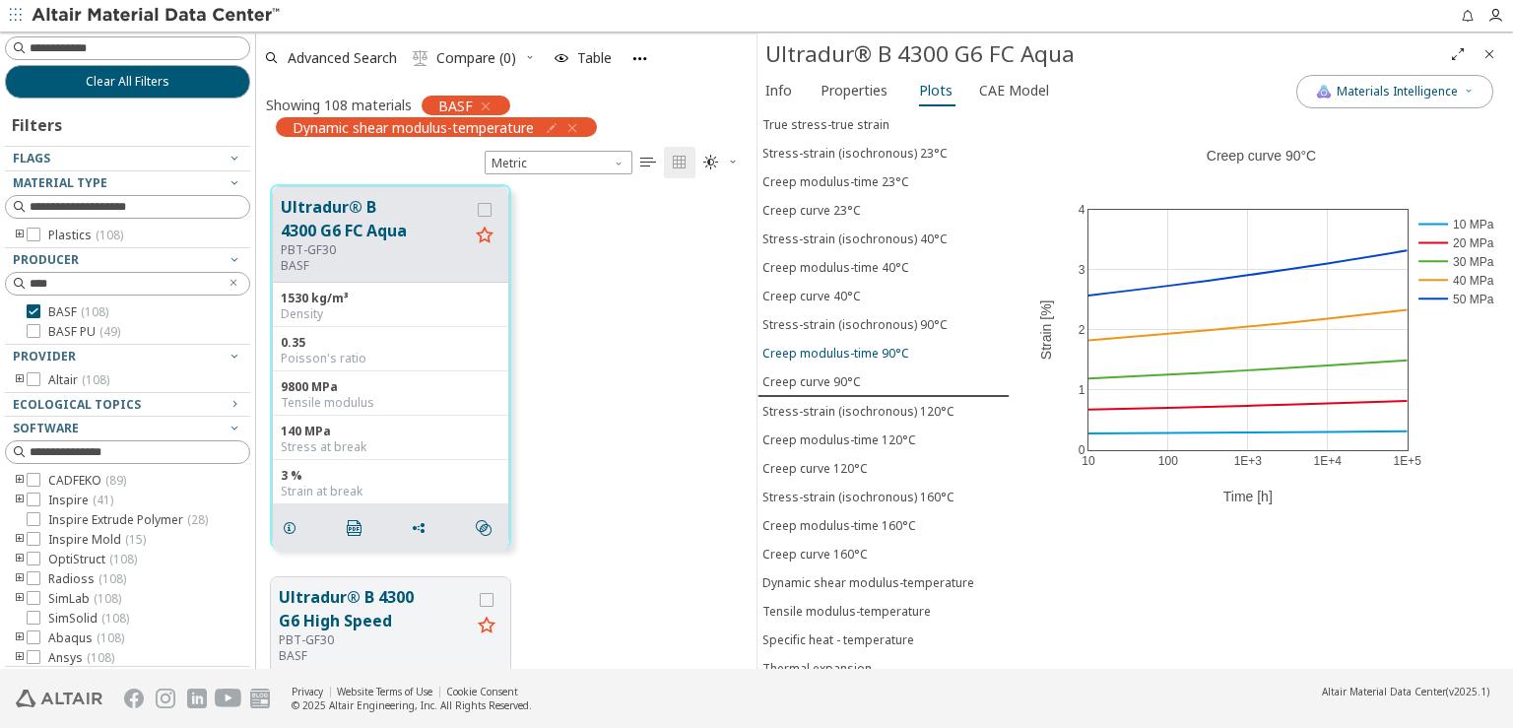
click at [836, 340] on button "Creep modulus-time 90°C" at bounding box center [884, 353] width 252 height 29
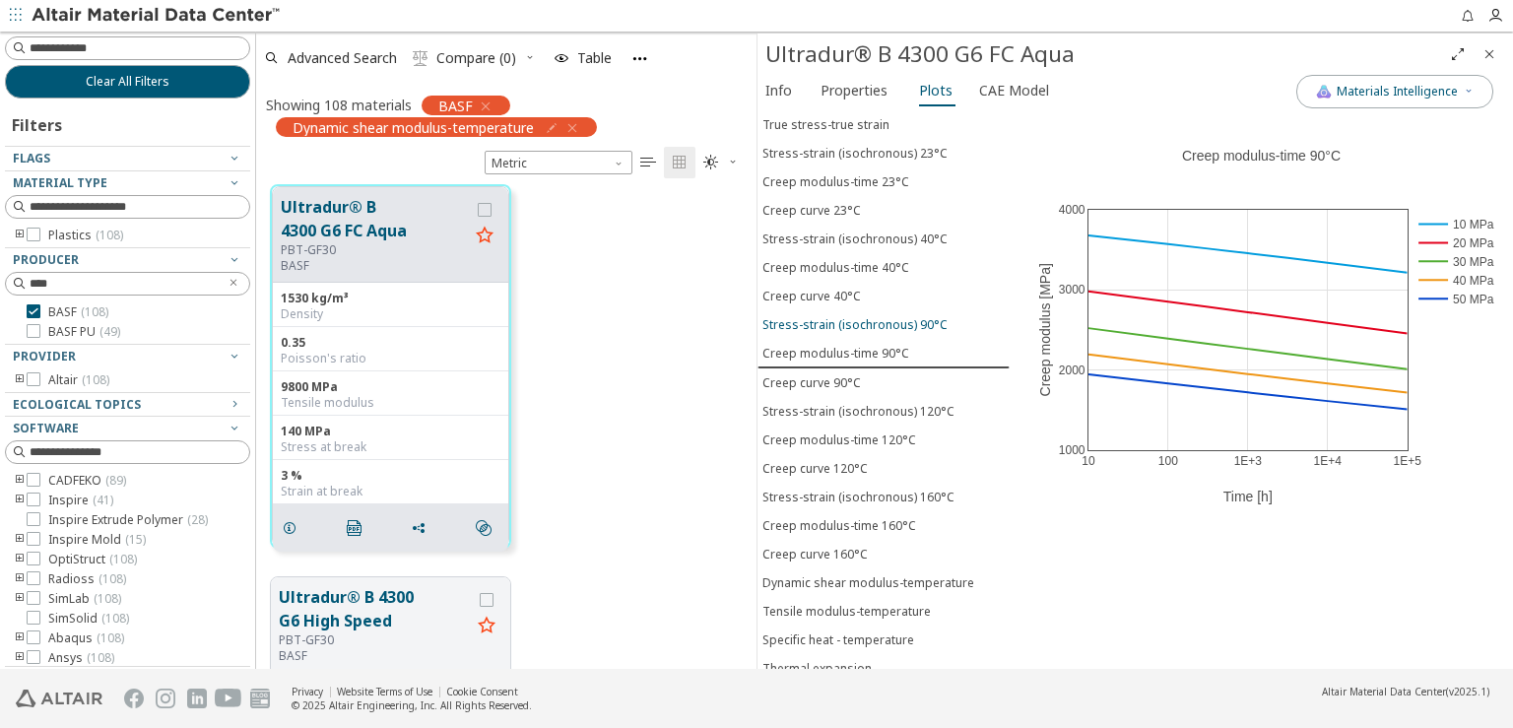
click at [832, 316] on div "Stress-strain (isochronous) 90°C" at bounding box center [855, 324] width 185 height 17
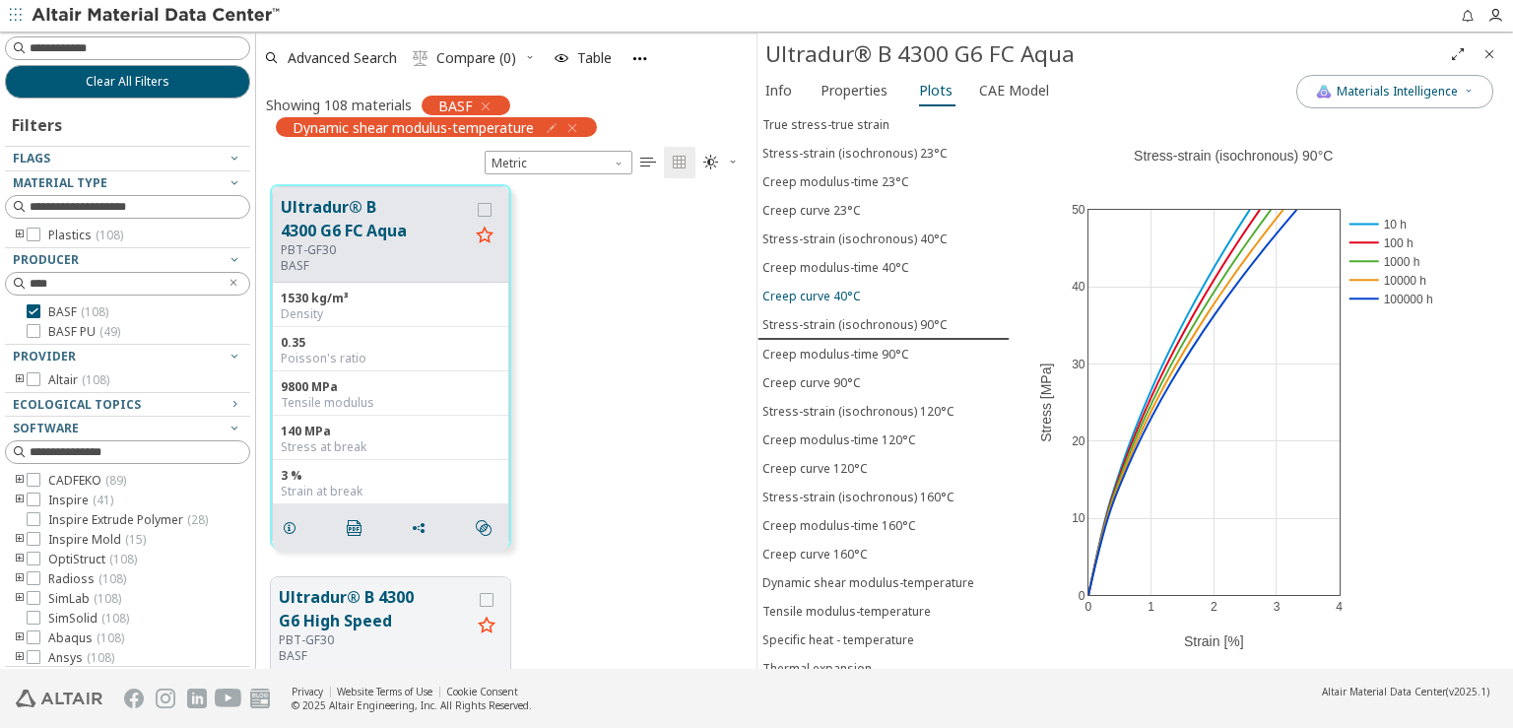
click at [830, 288] on div "Creep curve 40°C" at bounding box center [812, 296] width 99 height 17
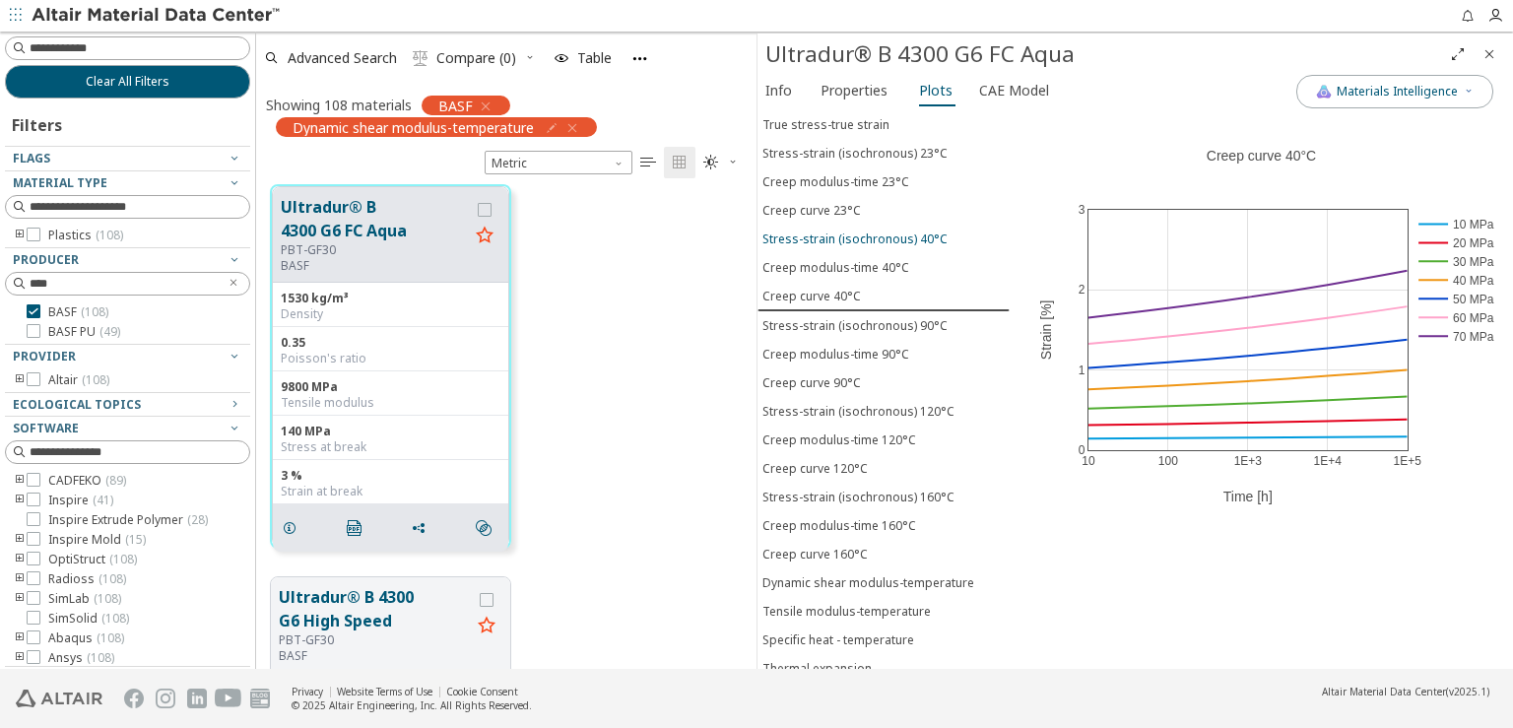
click at [828, 233] on button "Stress-strain (isochronous) 40°C" at bounding box center [884, 239] width 252 height 29
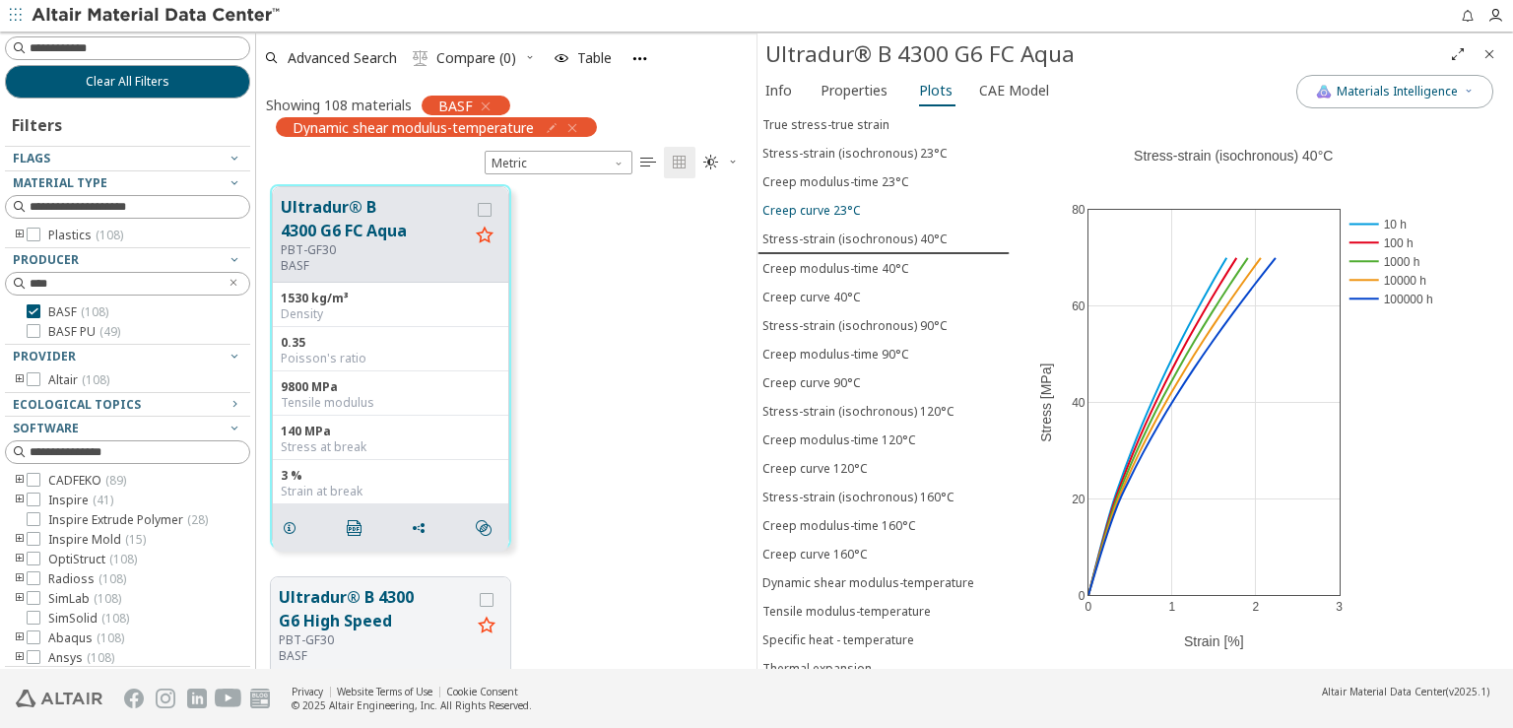
click at [820, 202] on div "Creep curve 23°C" at bounding box center [812, 210] width 99 height 17
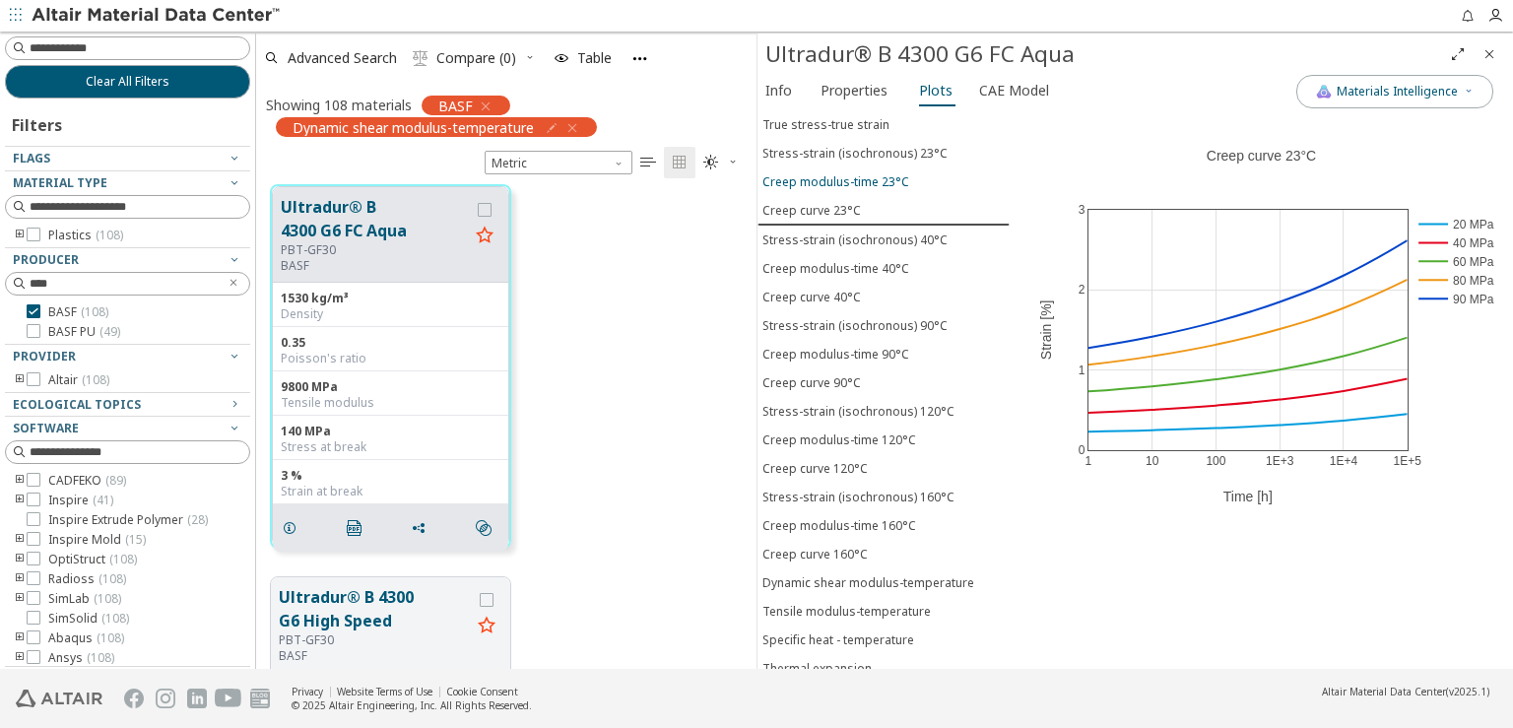
click at [820, 177] on button "Creep modulus-time 23°C" at bounding box center [884, 181] width 252 height 29
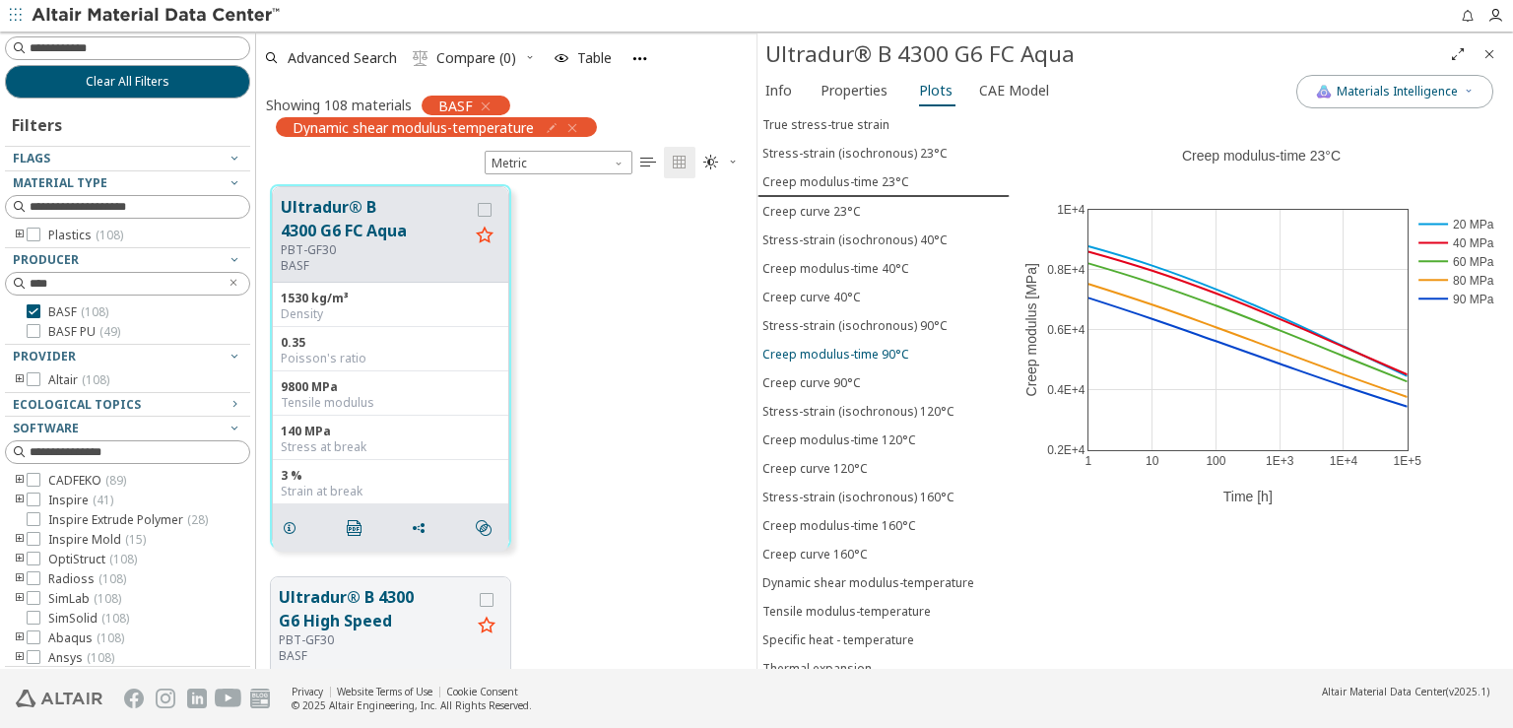
scroll to position [77, 0]
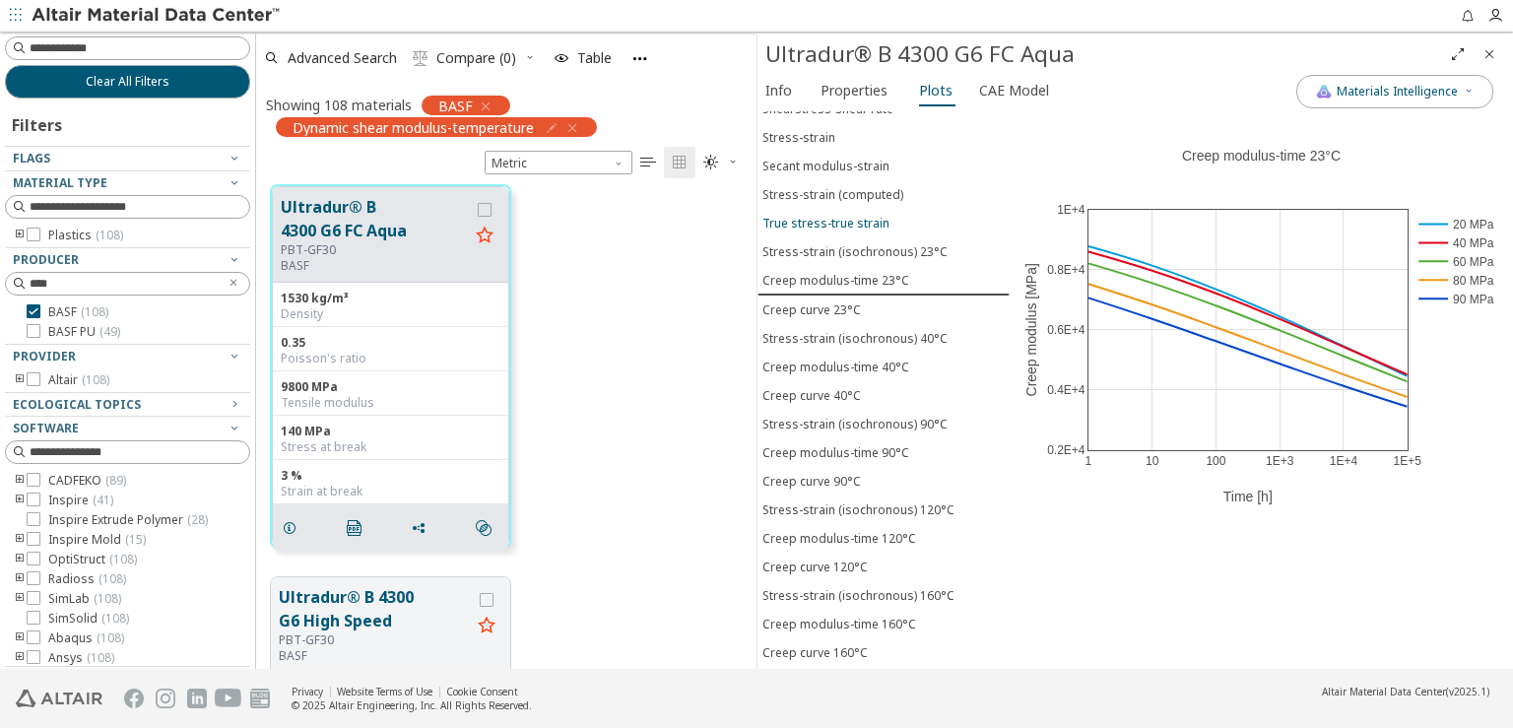
click at [836, 221] on button "True stress-true strain" at bounding box center [884, 223] width 252 height 29
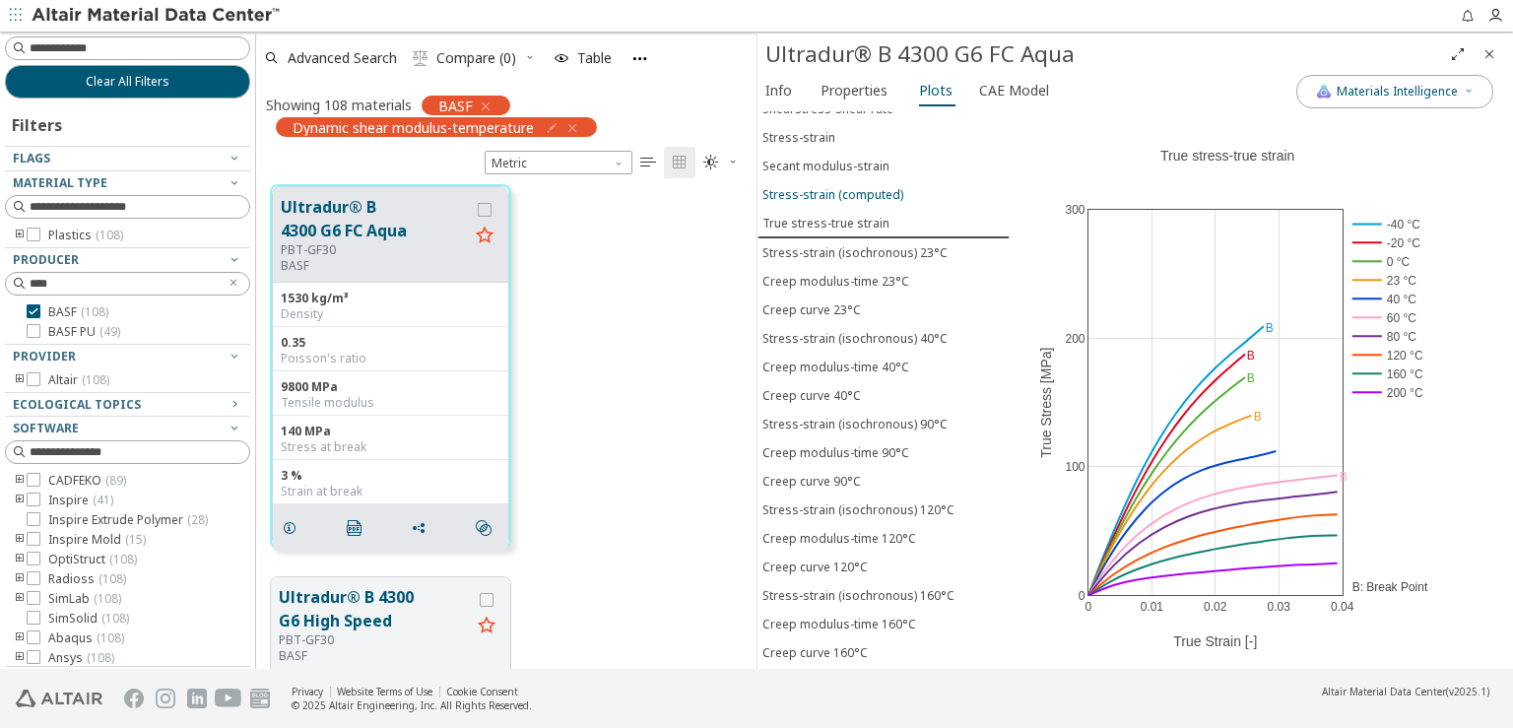
click at [839, 186] on div "Stress-strain (computed)" at bounding box center [833, 194] width 141 height 17
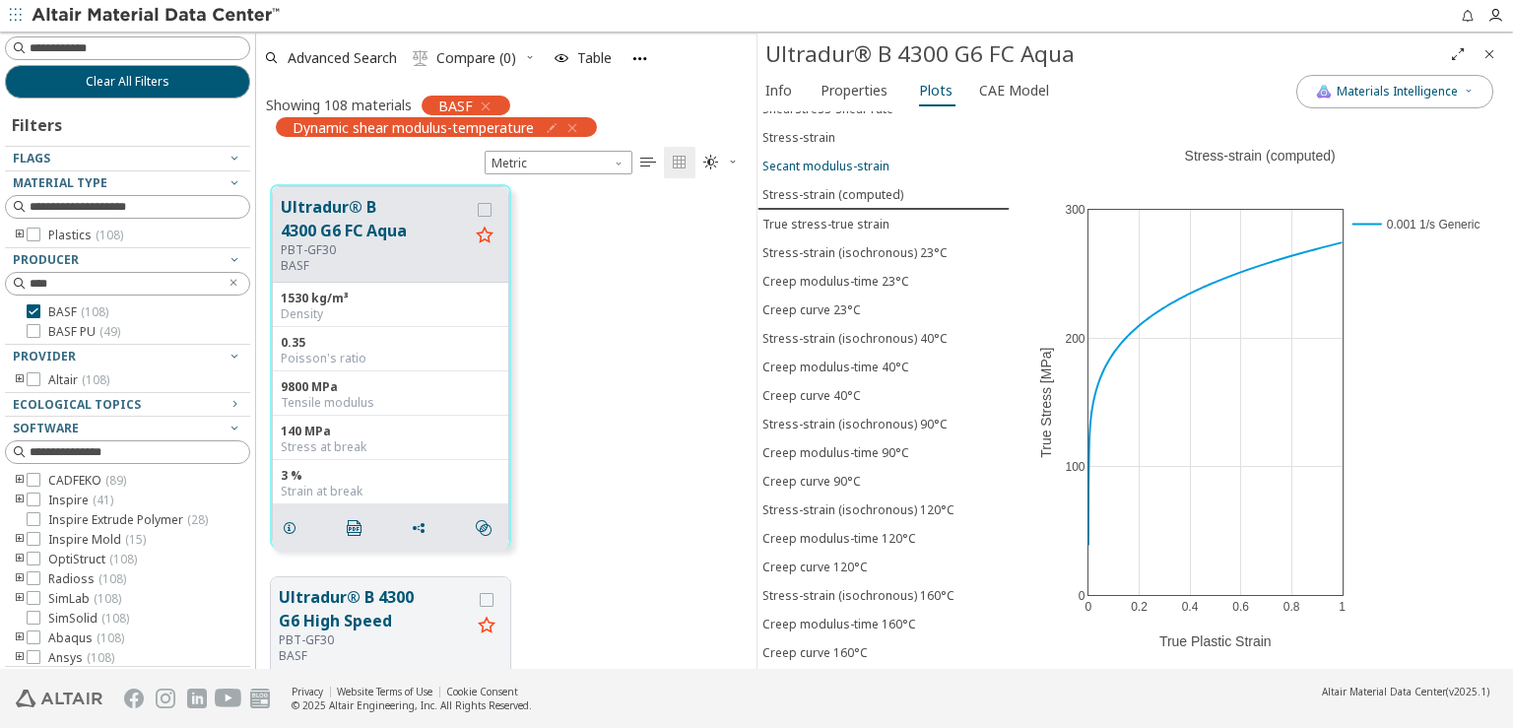
click at [841, 158] on div "Secant modulus-strain" at bounding box center [826, 166] width 127 height 17
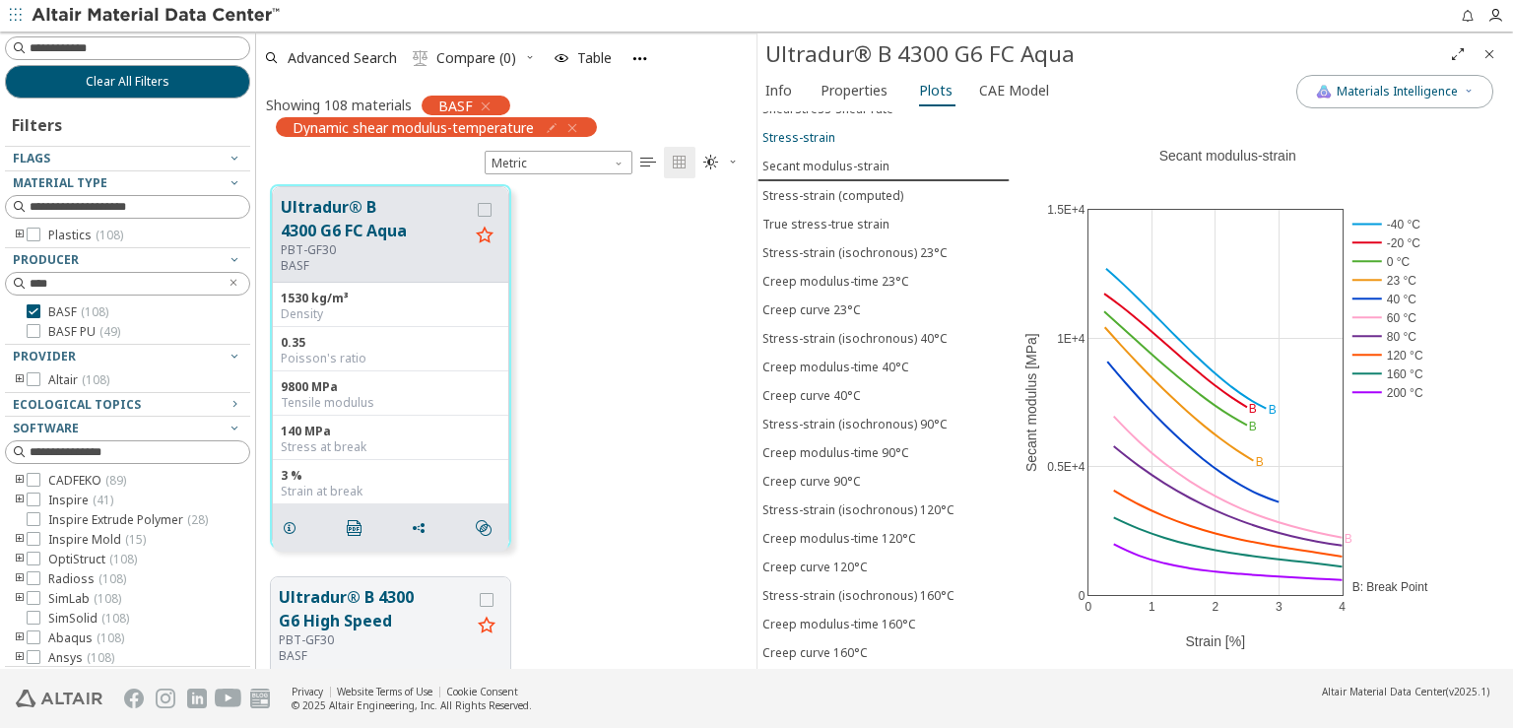
click at [831, 129] on div "Stress-strain" at bounding box center [799, 137] width 73 height 17
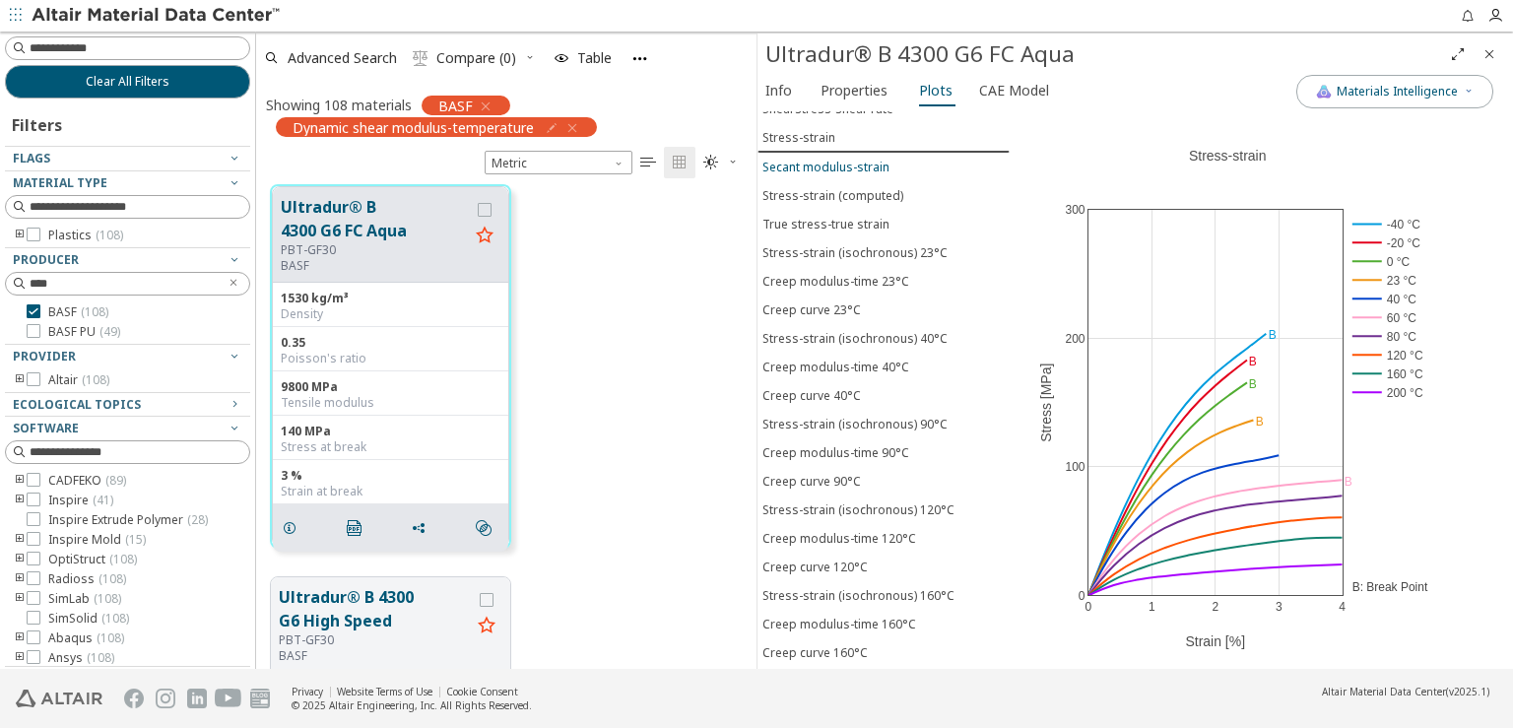
click at [835, 160] on div "Secant modulus-strain" at bounding box center [826, 167] width 127 height 17
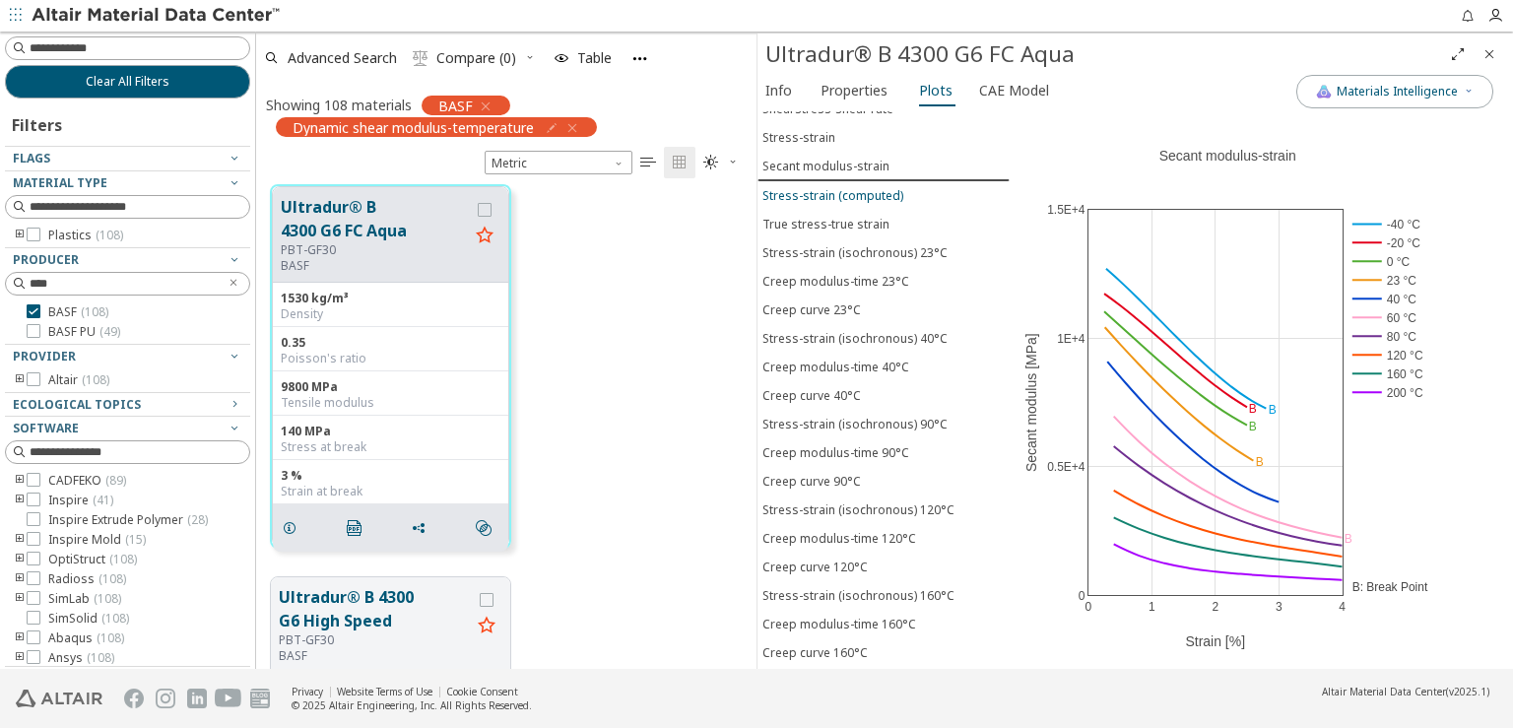
click at [841, 187] on div "Stress-strain (computed)" at bounding box center [833, 195] width 141 height 17
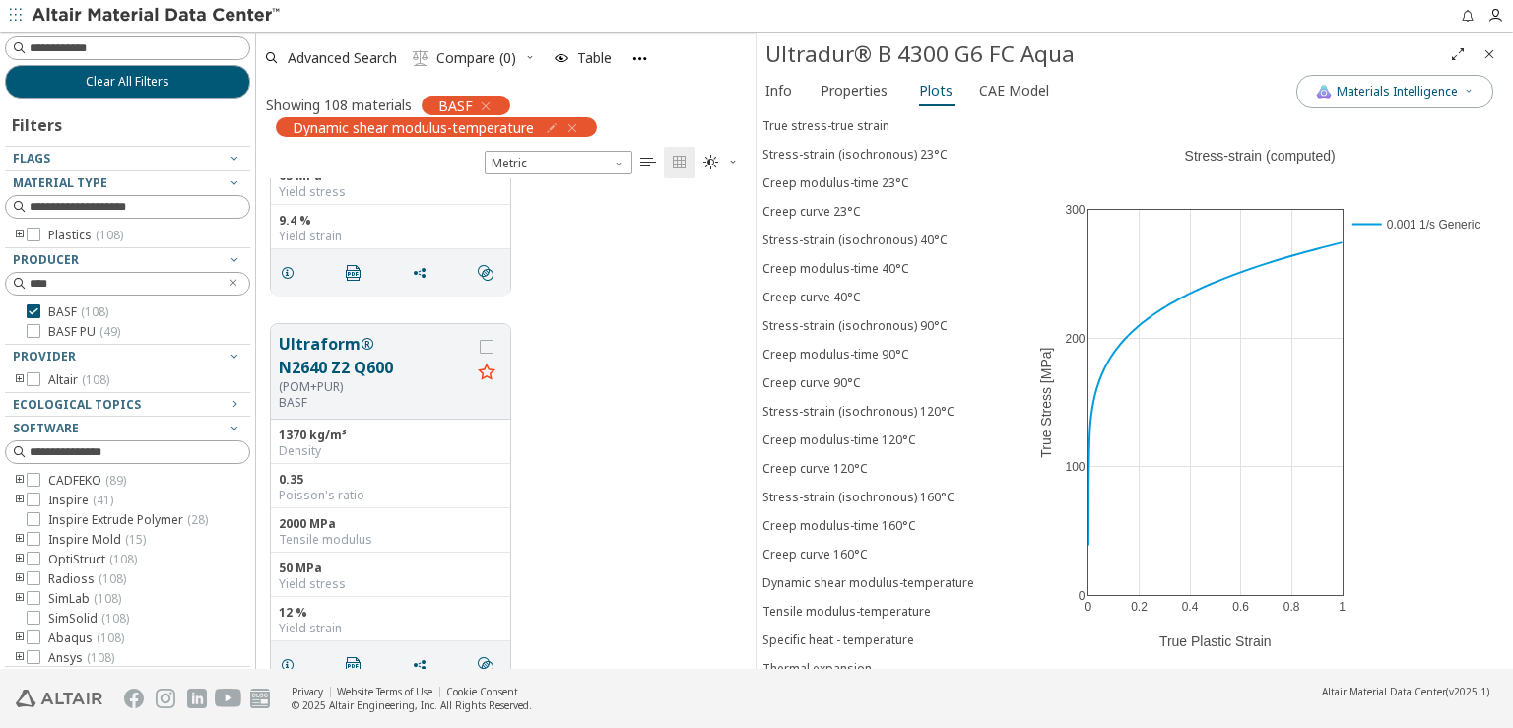
scroll to position [11271, 0]
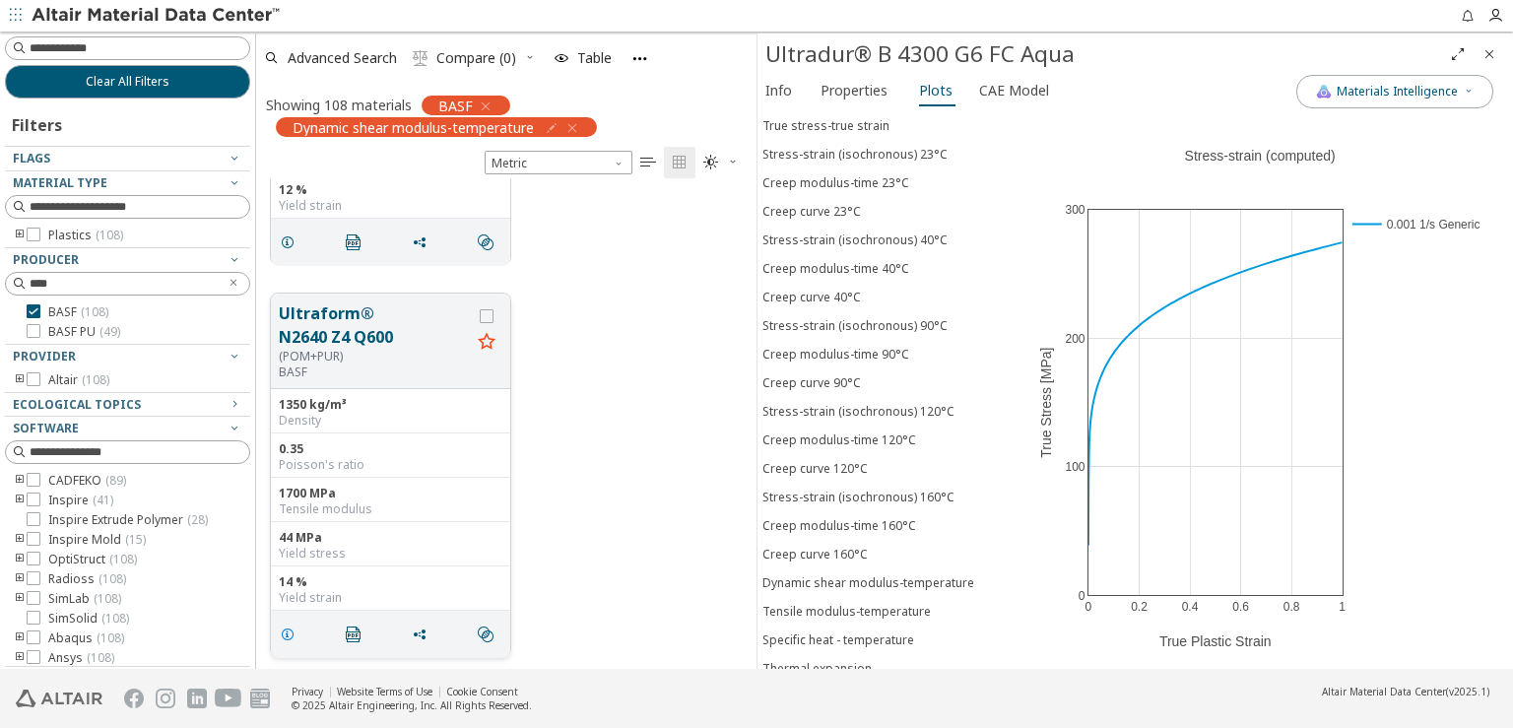
click at [289, 631] on icon "grid" at bounding box center [288, 635] width 16 height 16
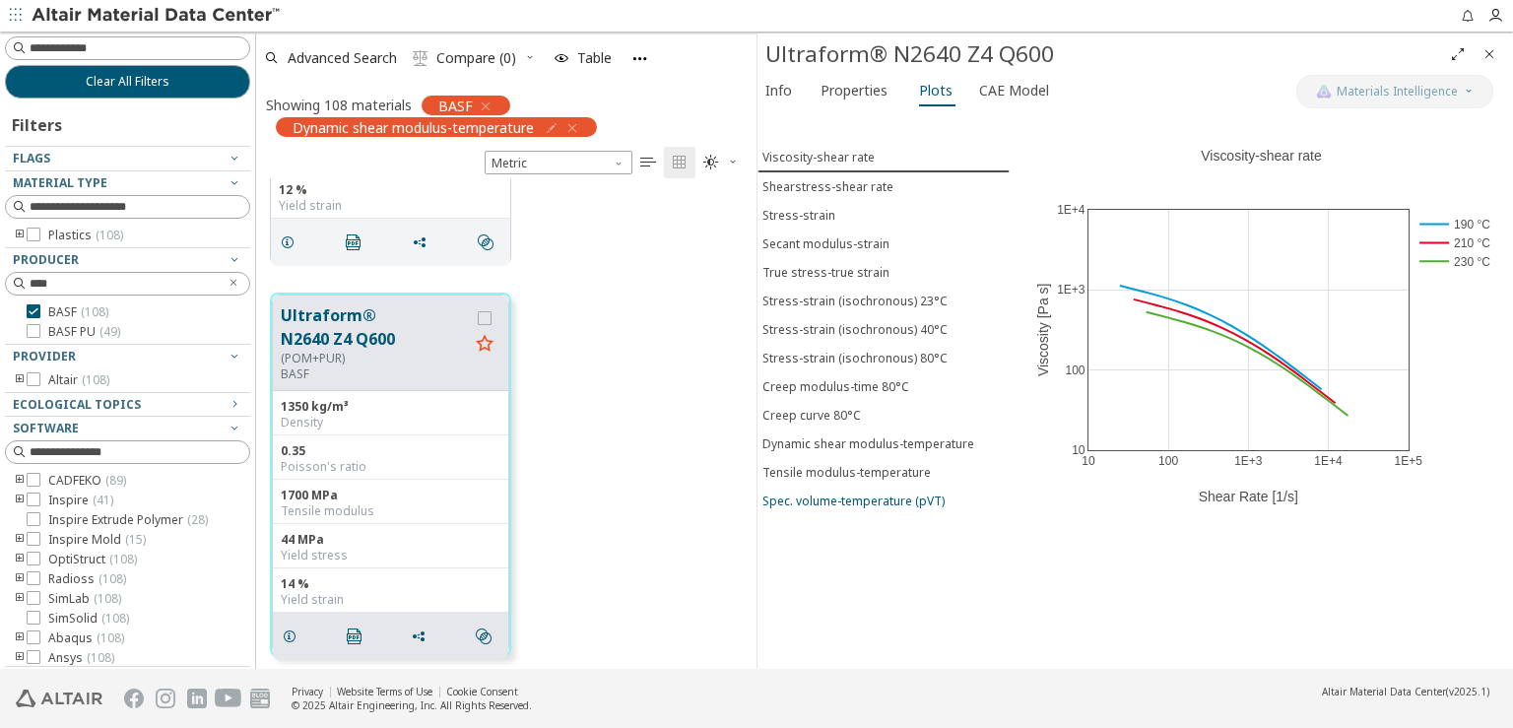
click at [899, 493] on div "Spec. volume-temperature (pVT)" at bounding box center [854, 501] width 182 height 17
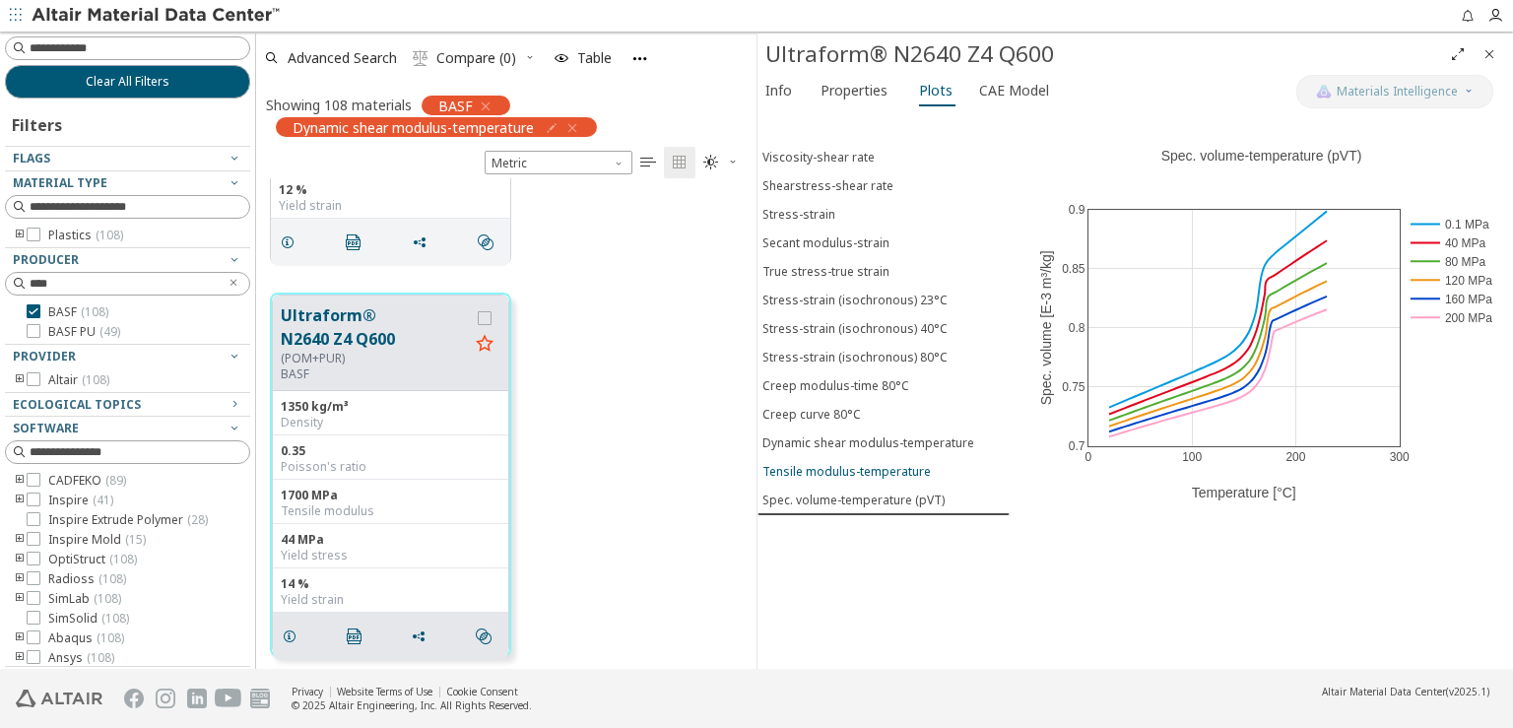
click at [893, 463] on div "Tensile modulus-temperature" at bounding box center [847, 471] width 168 height 17
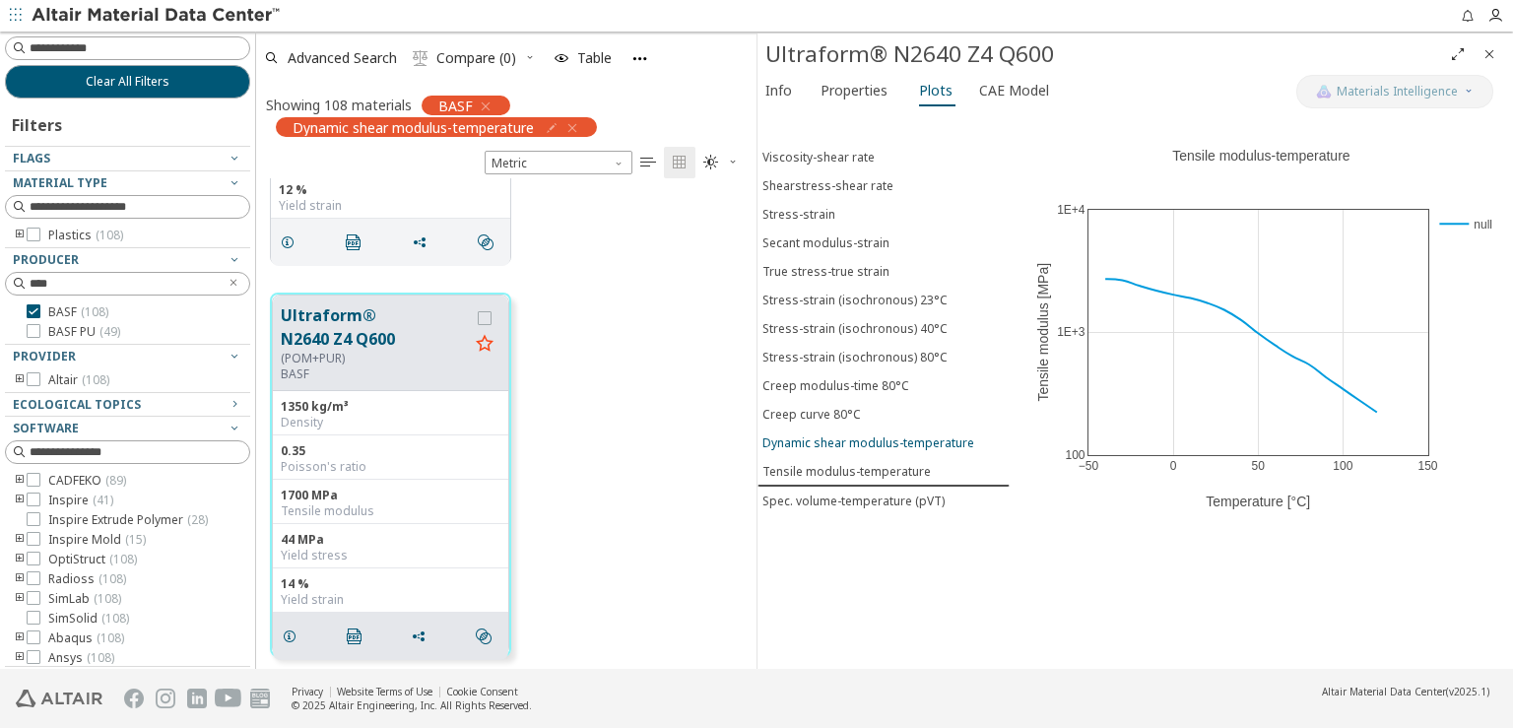
click at [882, 434] on div "Dynamic shear modulus-temperature" at bounding box center [869, 442] width 212 height 17
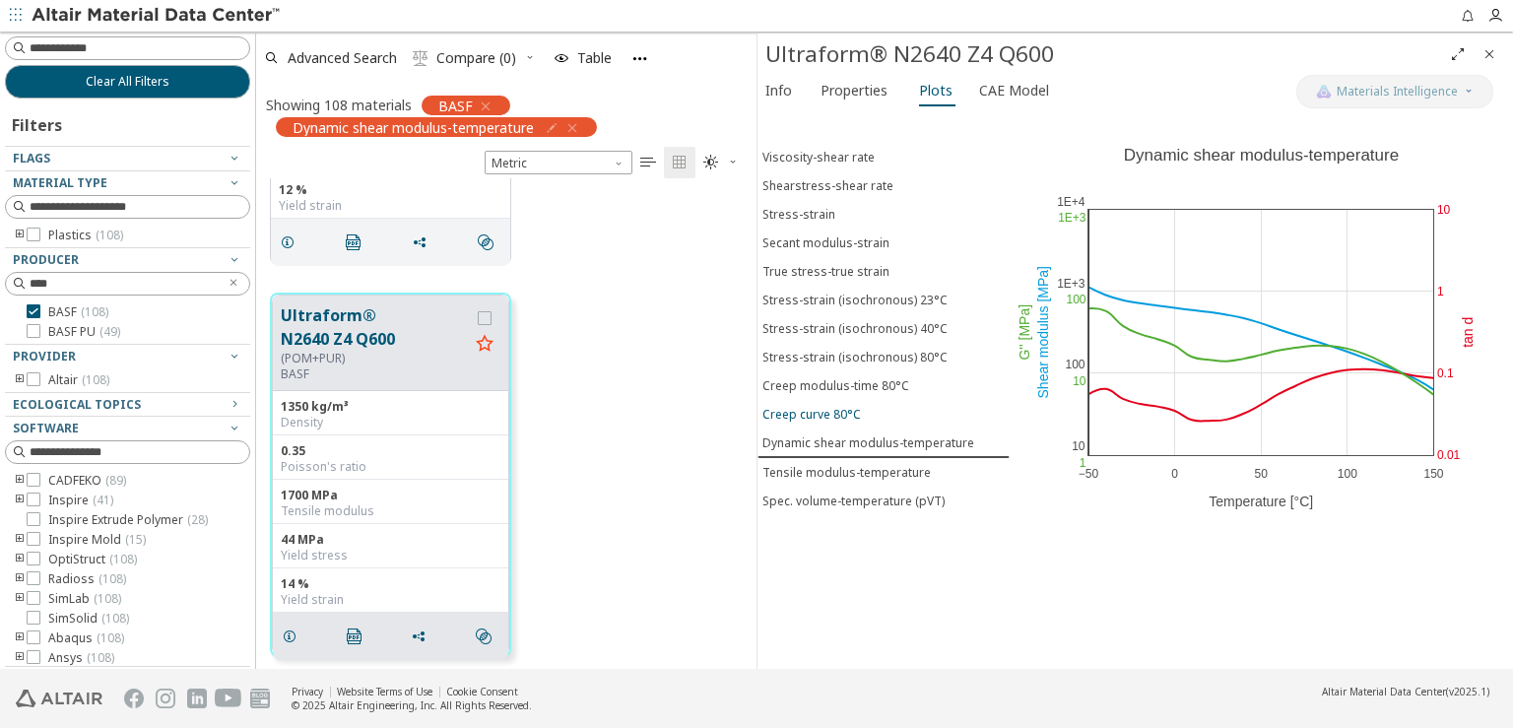
click at [838, 406] on div "Creep curve 80°C" at bounding box center [812, 414] width 99 height 17
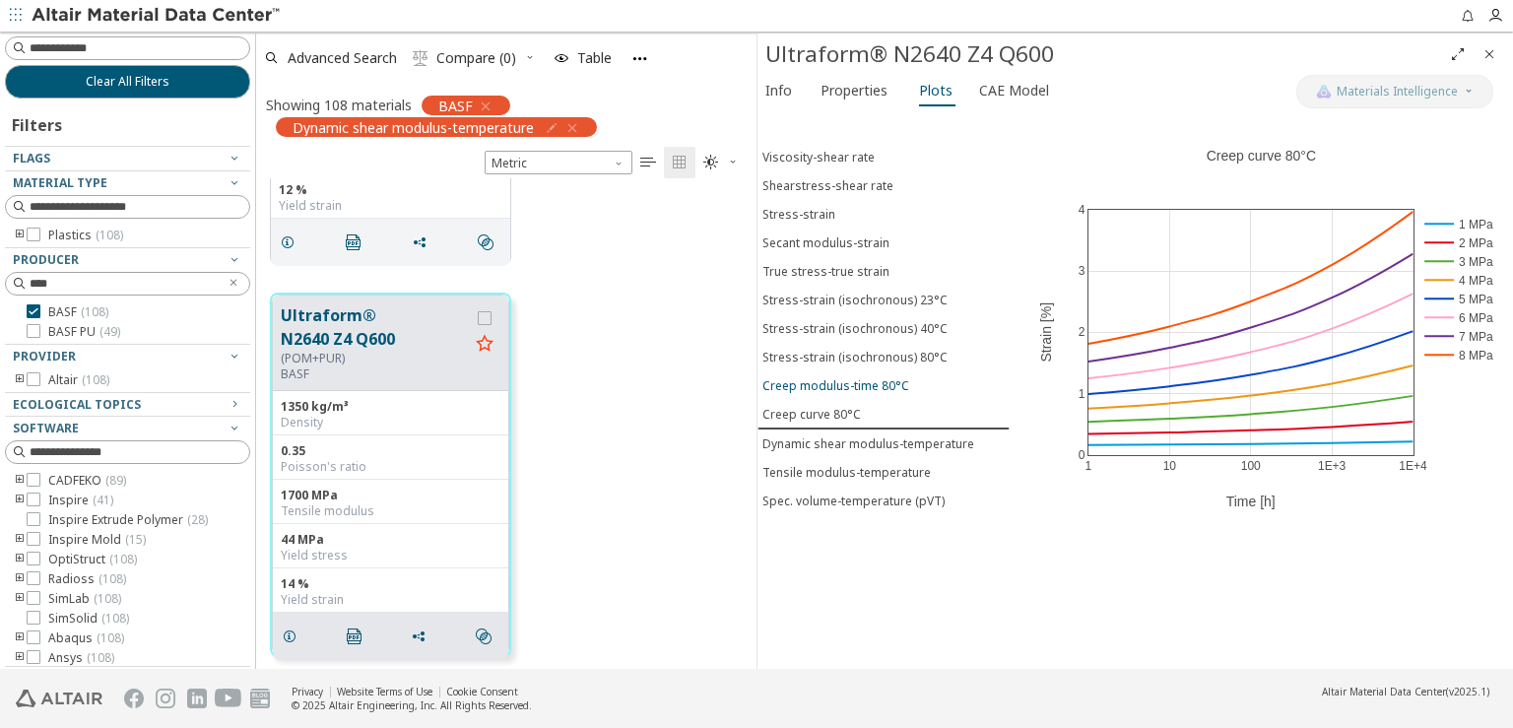
click at [834, 377] on div "Creep modulus-time 80°C" at bounding box center [836, 385] width 147 height 17
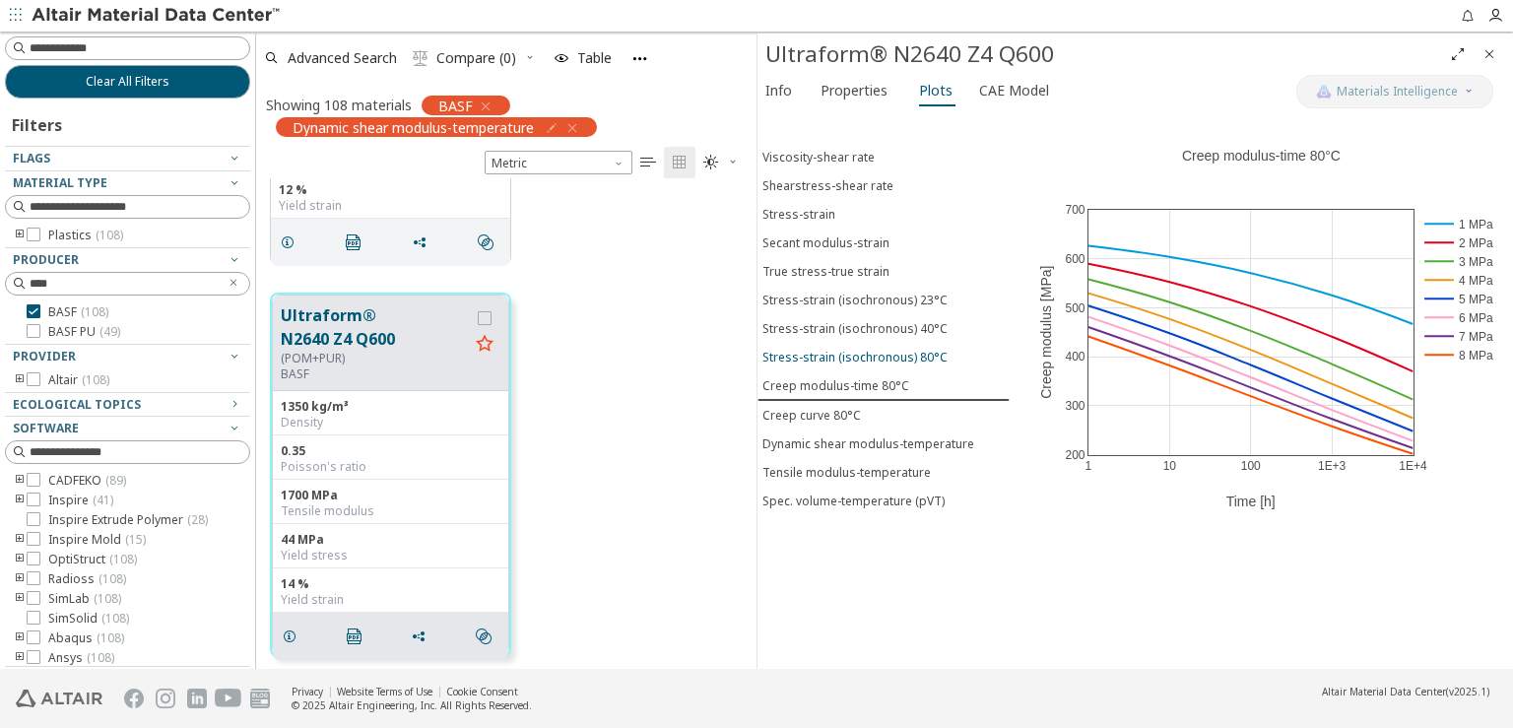
click at [834, 349] on div "Stress-strain (isochronous) 80°C" at bounding box center [855, 357] width 185 height 17
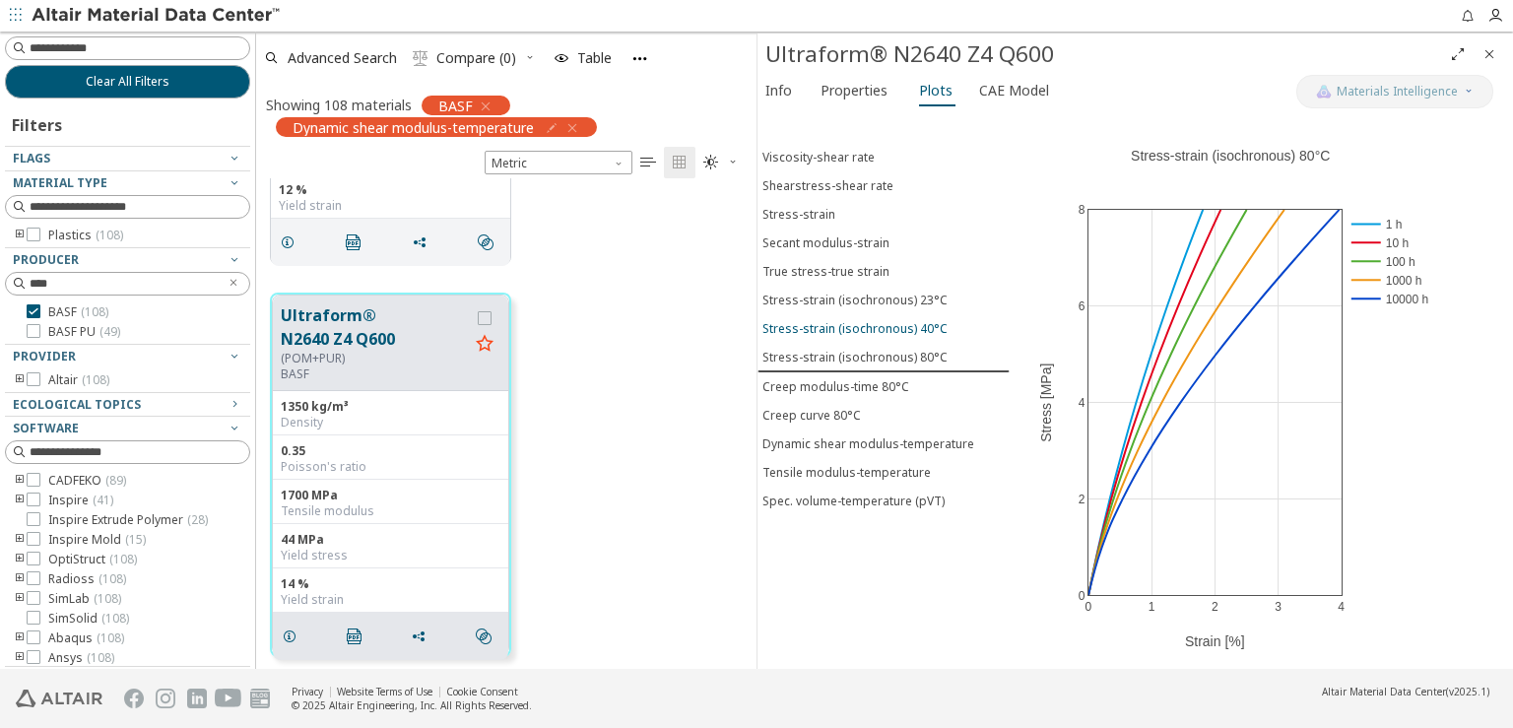
click at [833, 320] on div "Stress-strain (isochronous) 40°C" at bounding box center [855, 328] width 185 height 17
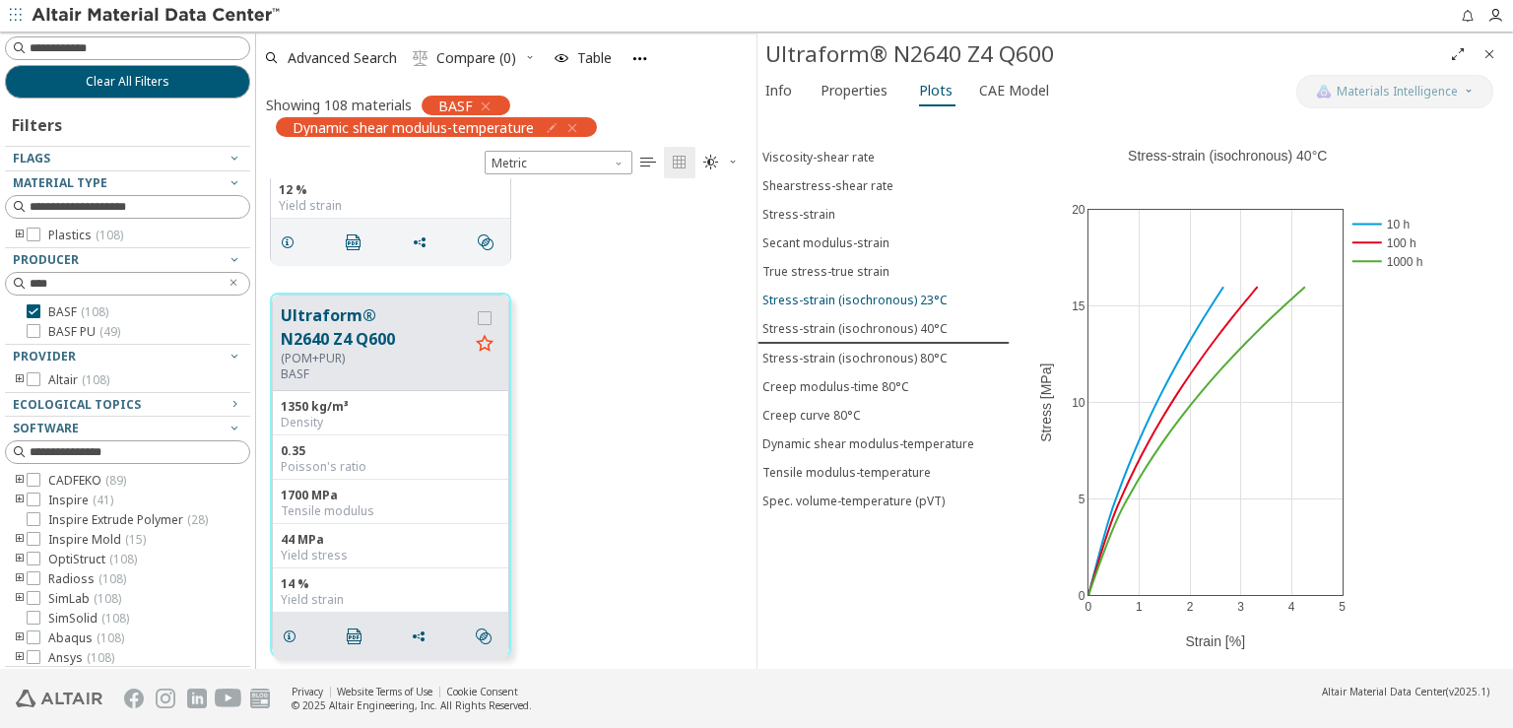
click at [833, 292] on div "Stress-strain (isochronous) 23°C" at bounding box center [855, 300] width 185 height 17
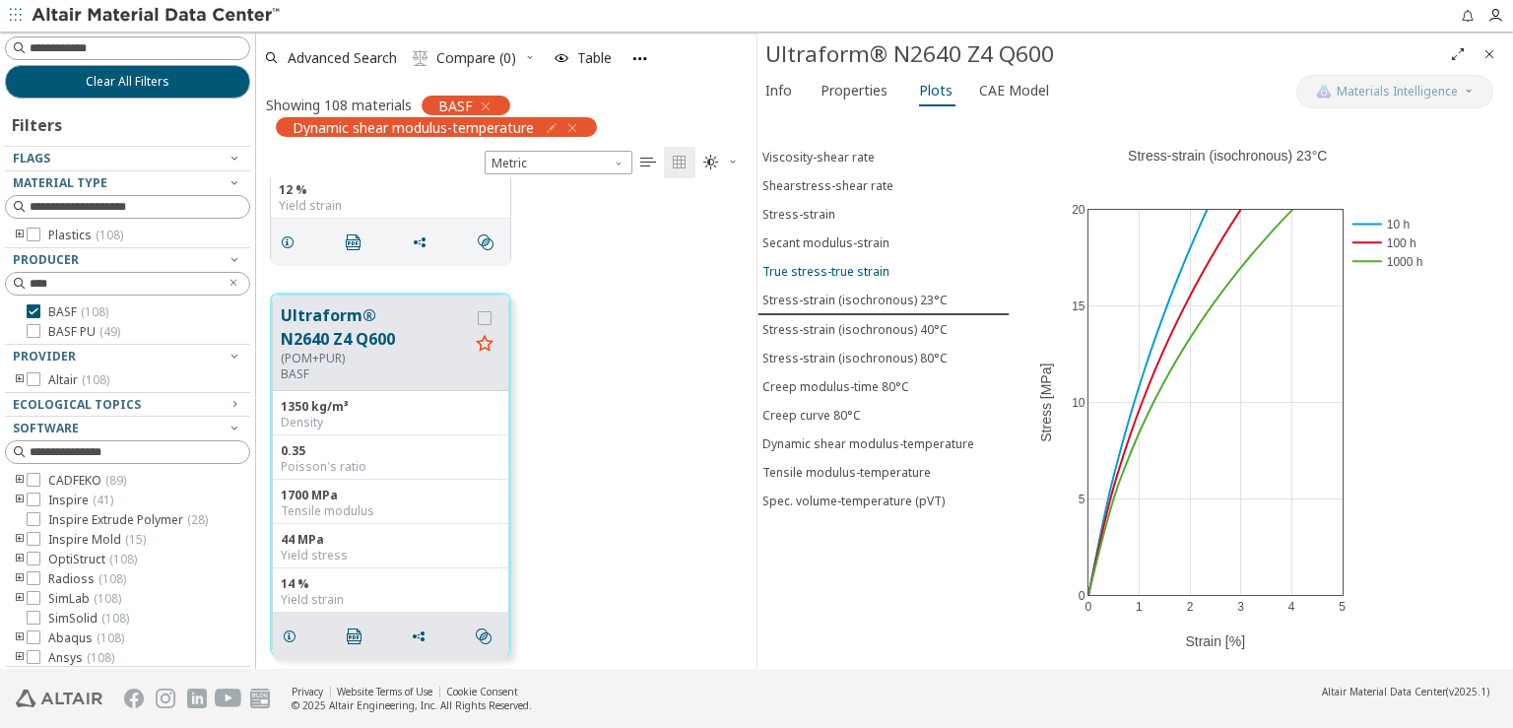
click at [831, 263] on div "True stress-true strain" at bounding box center [826, 271] width 127 height 17
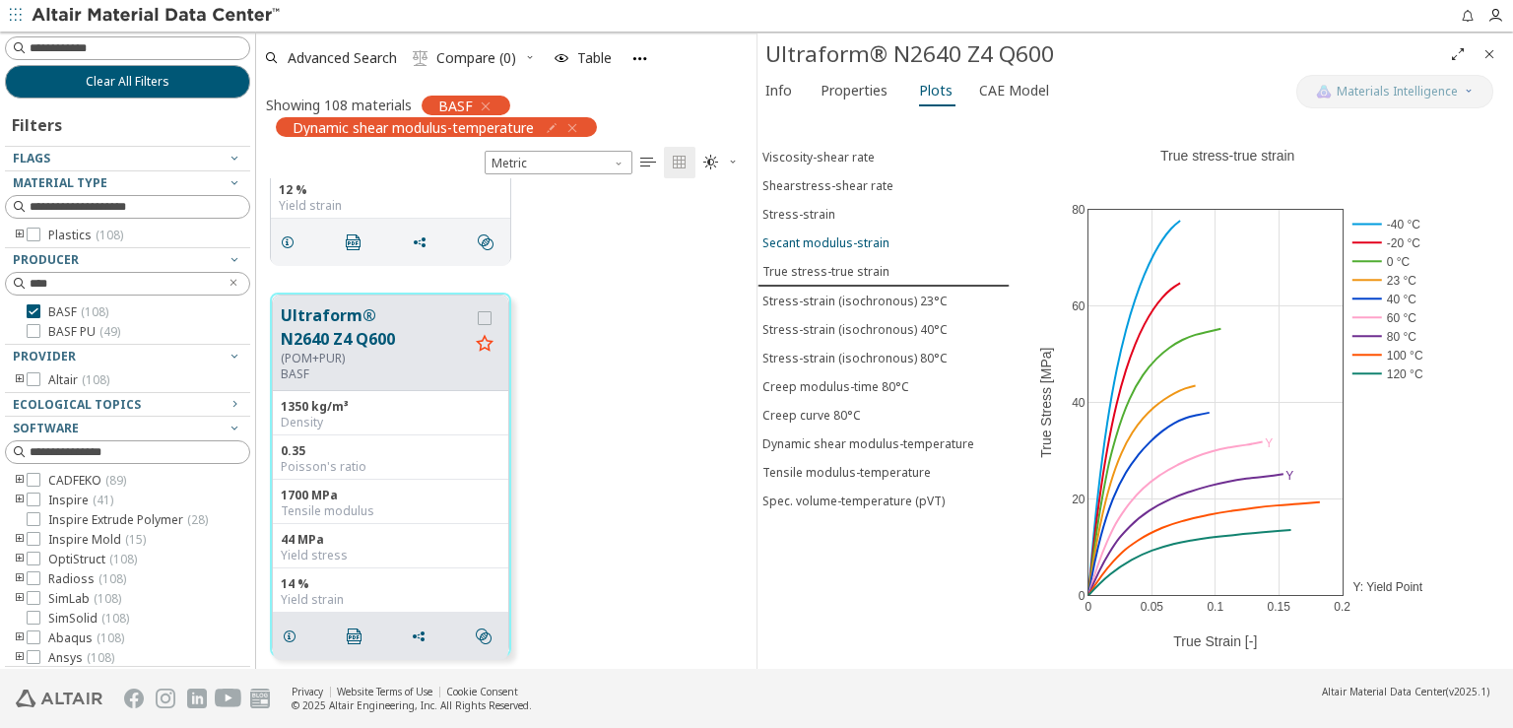
click at [829, 238] on div "Secant modulus-strain" at bounding box center [826, 242] width 127 height 17
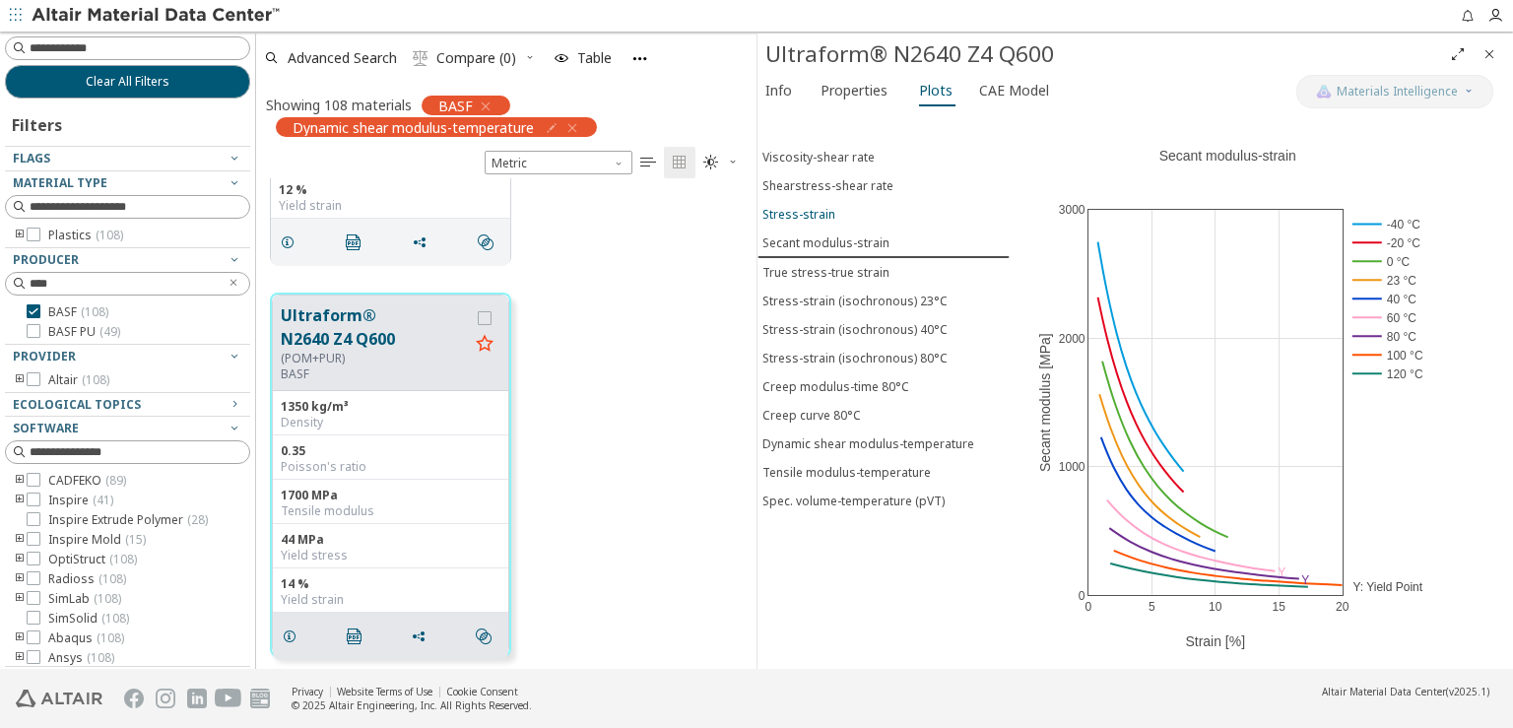
click at [827, 208] on div "Stress-strain" at bounding box center [799, 214] width 73 height 17
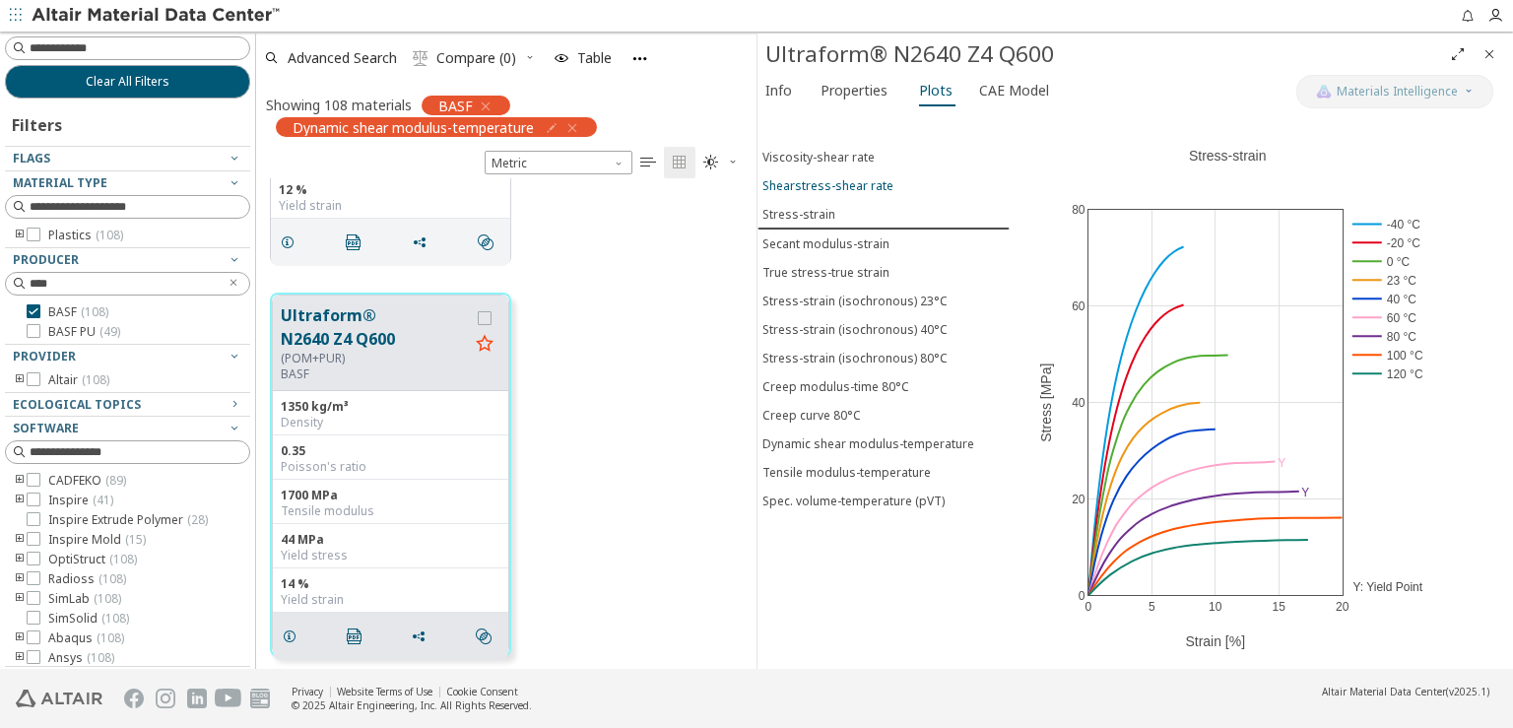
click at [828, 187] on button "Shearstress-shear rate" at bounding box center [884, 185] width 252 height 29
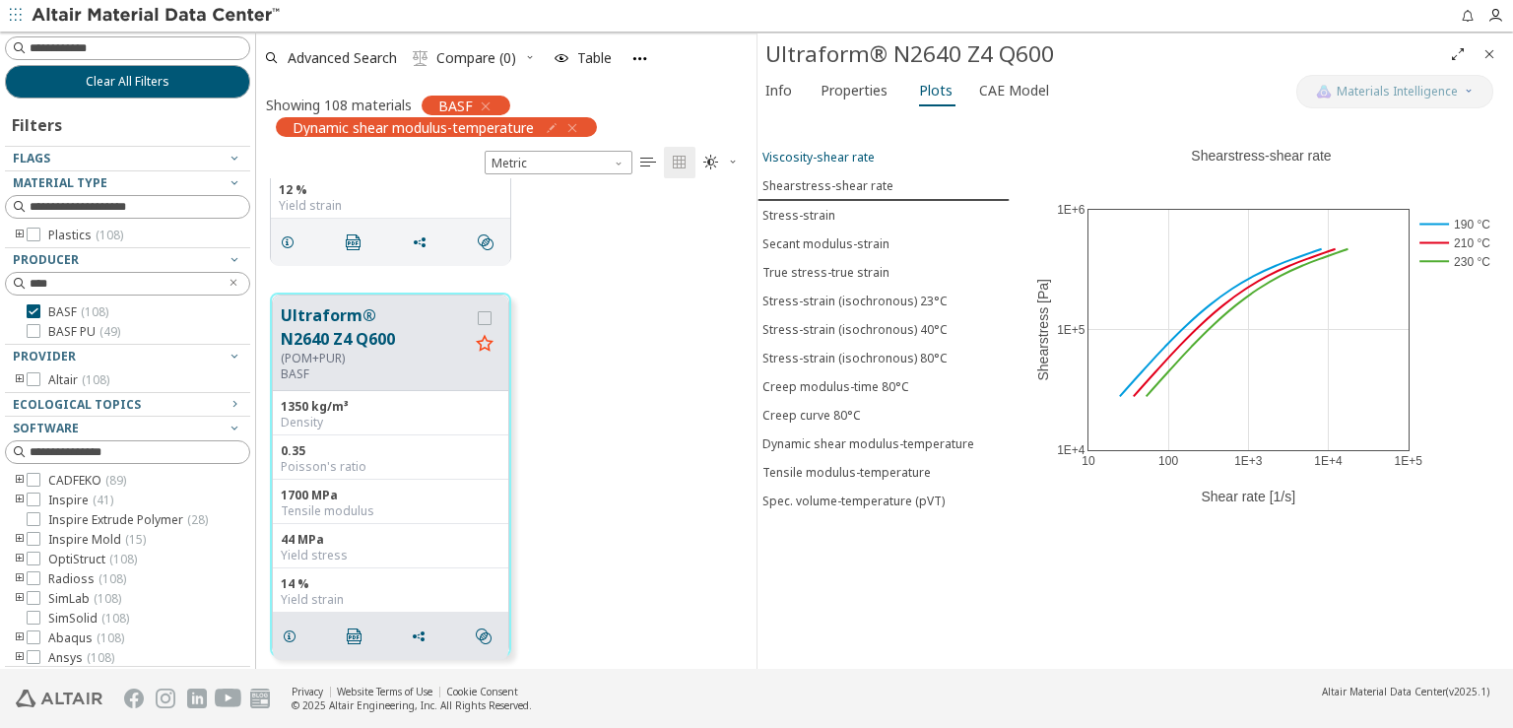
click at [833, 143] on button "Viscosity-shear rate" at bounding box center [884, 157] width 252 height 29
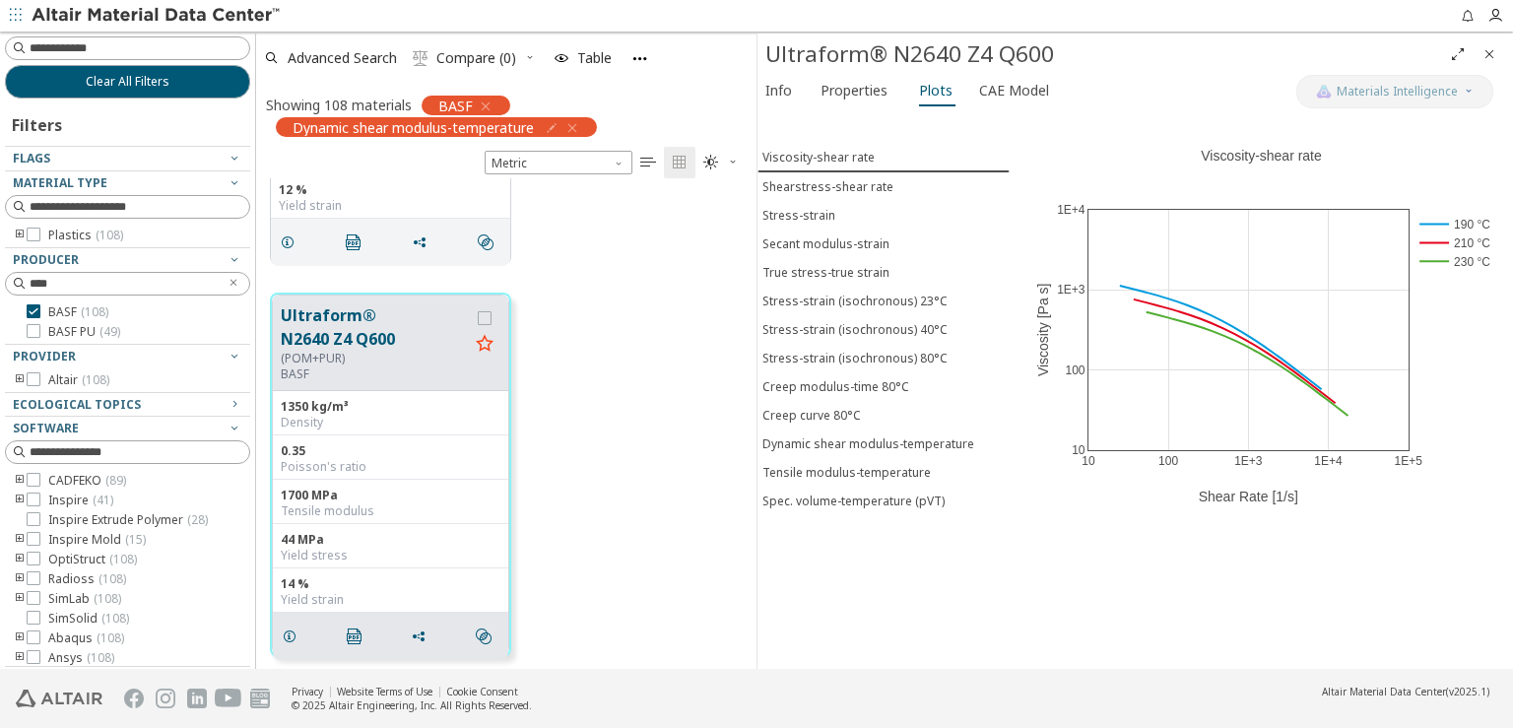
scroll to position [11074, 0]
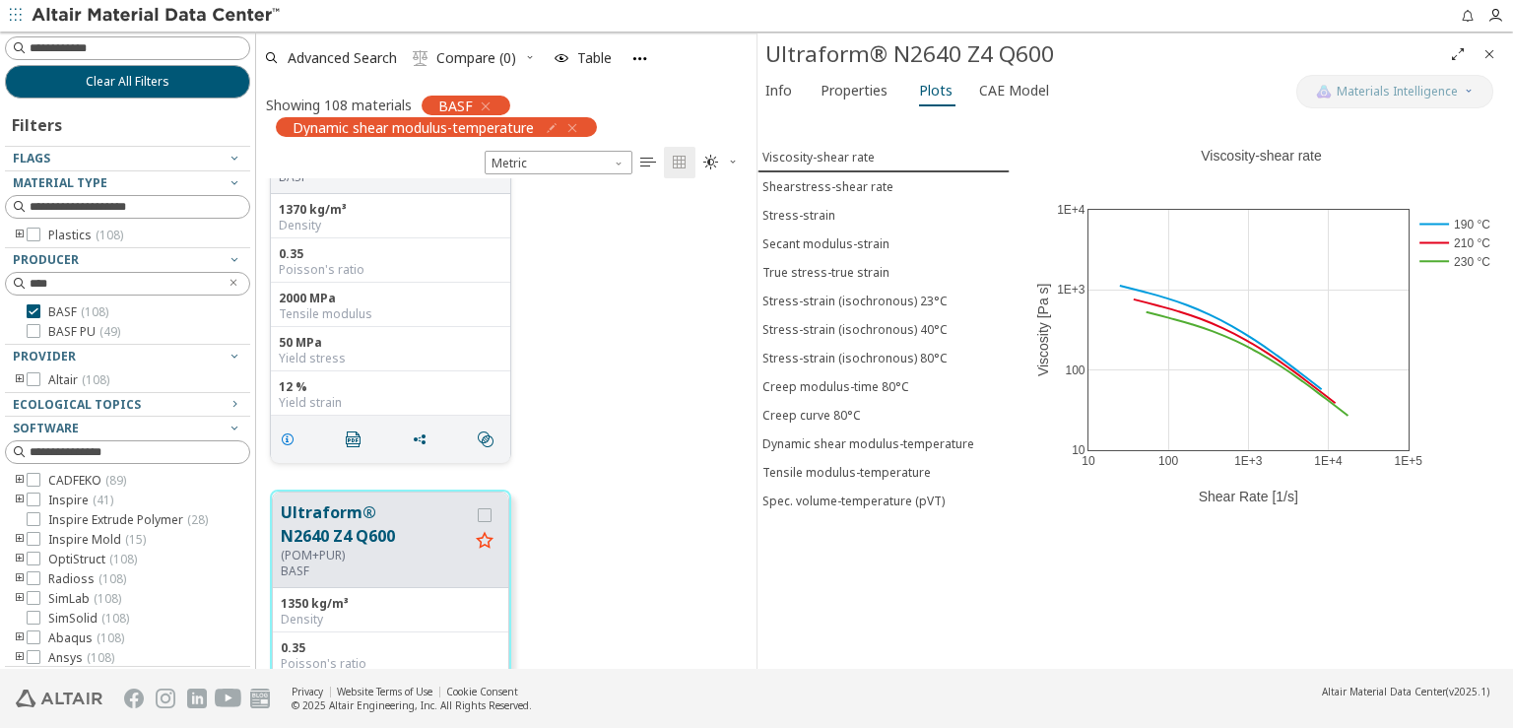
click at [293, 427] on span "grid" at bounding box center [292, 439] width 32 height 37
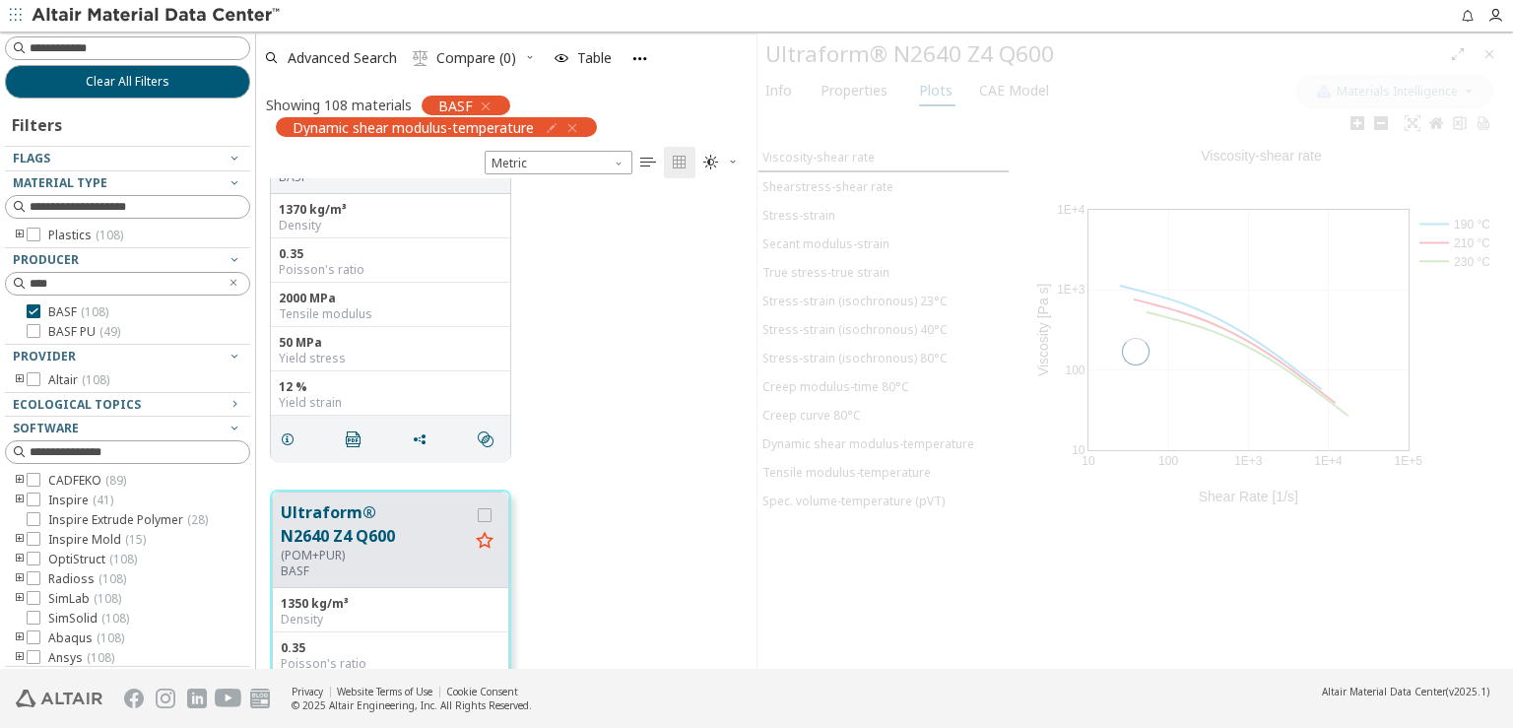
scroll to position [11076, 0]
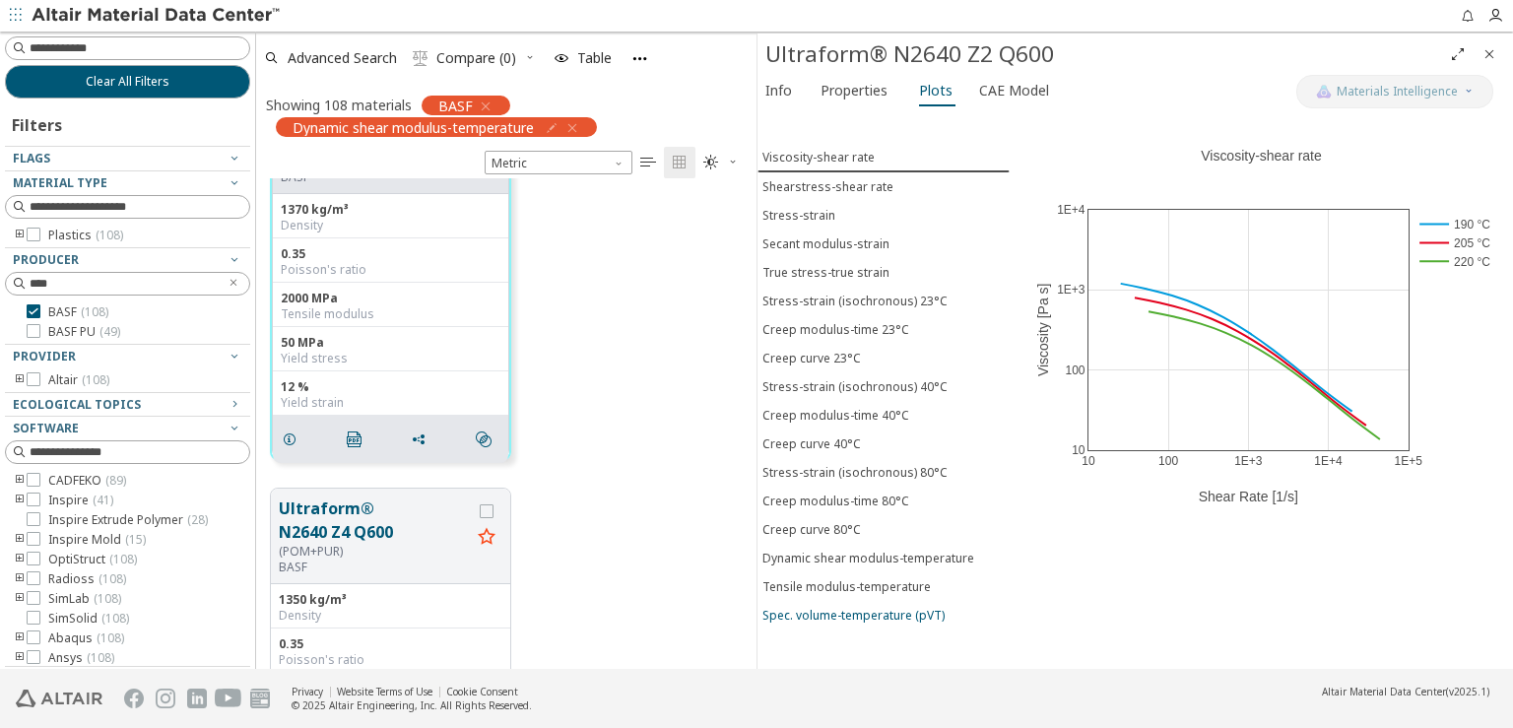
click at [826, 607] on div "Spec. volume-temperature (pVT)" at bounding box center [854, 615] width 182 height 17
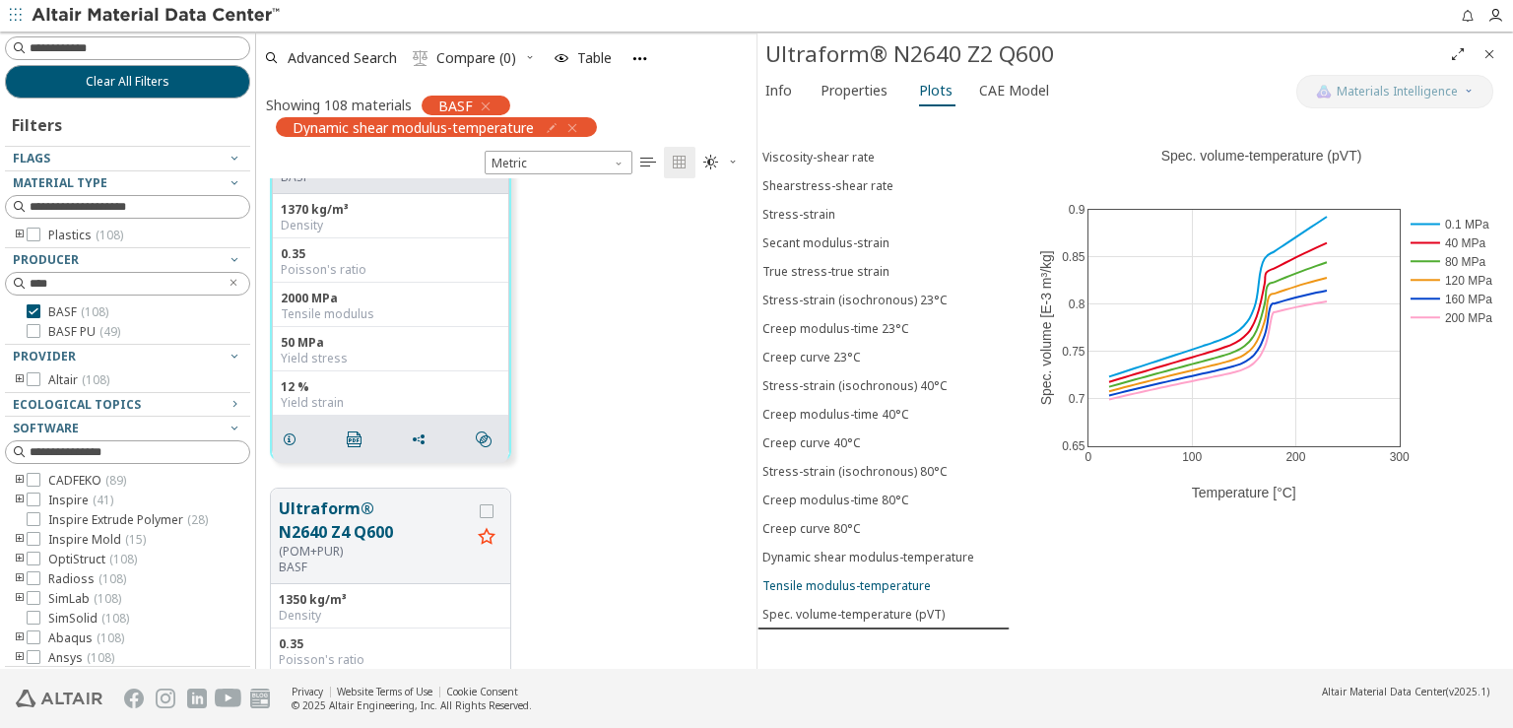
click at [823, 577] on div "Tensile modulus-temperature" at bounding box center [847, 585] width 168 height 17
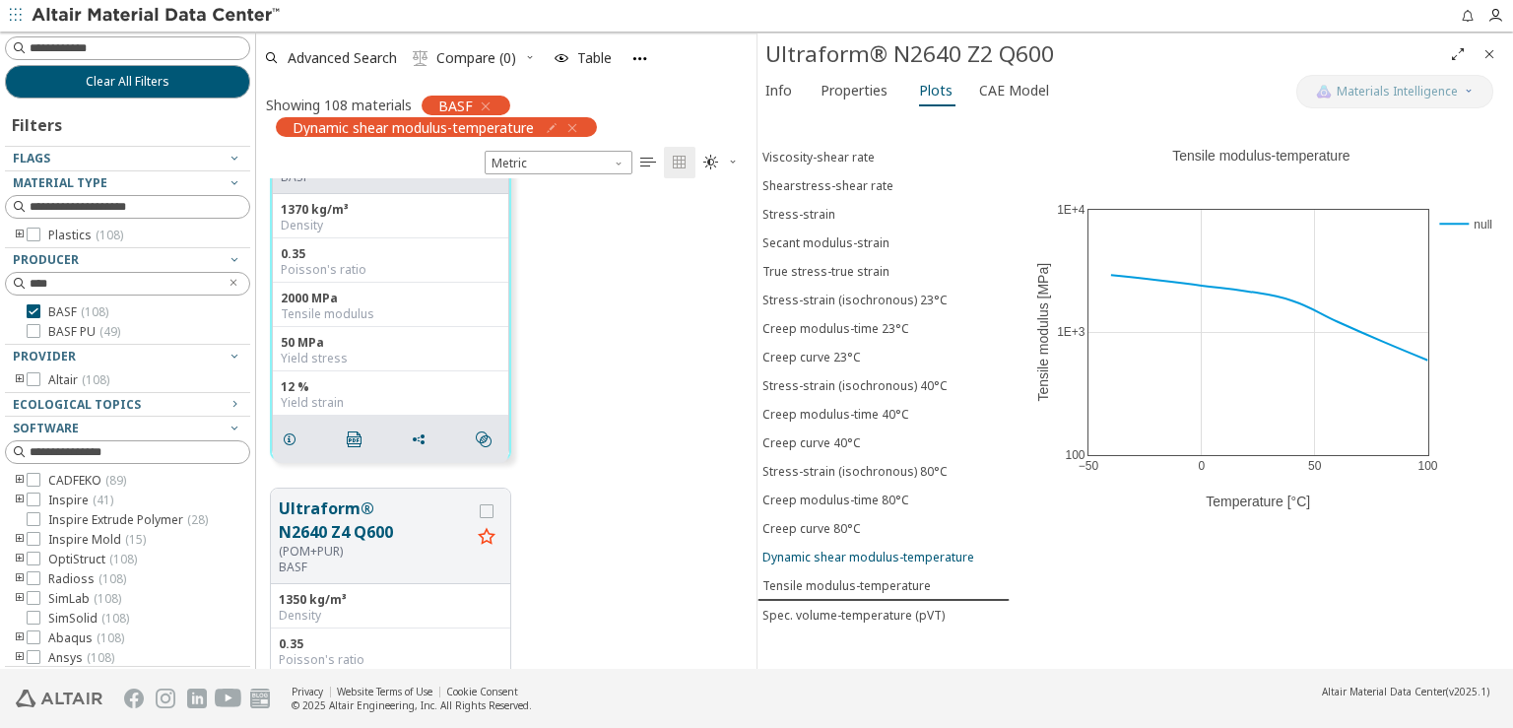
click at [823, 549] on div "Dynamic shear modulus-temperature" at bounding box center [869, 557] width 212 height 17
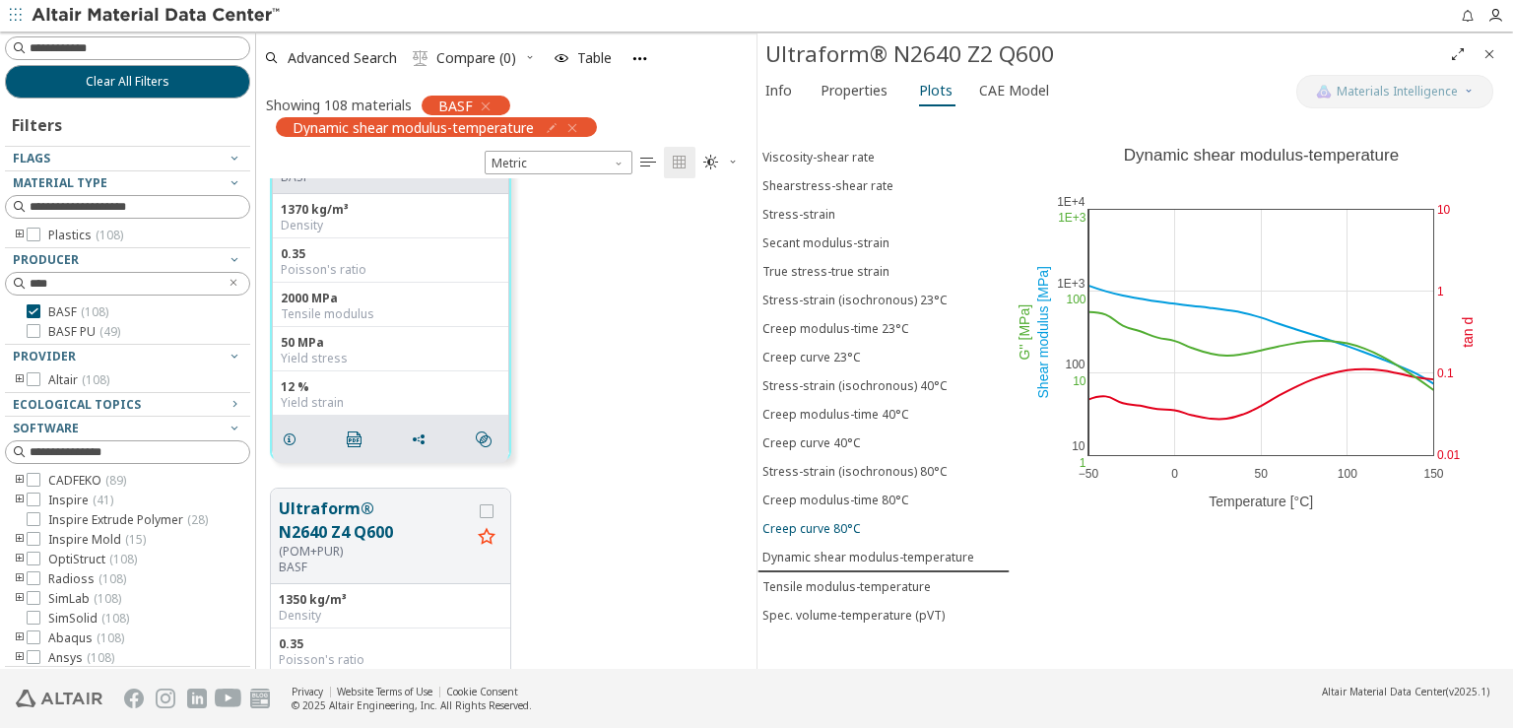
click at [820, 520] on div "Creep curve 80°C" at bounding box center [812, 528] width 99 height 17
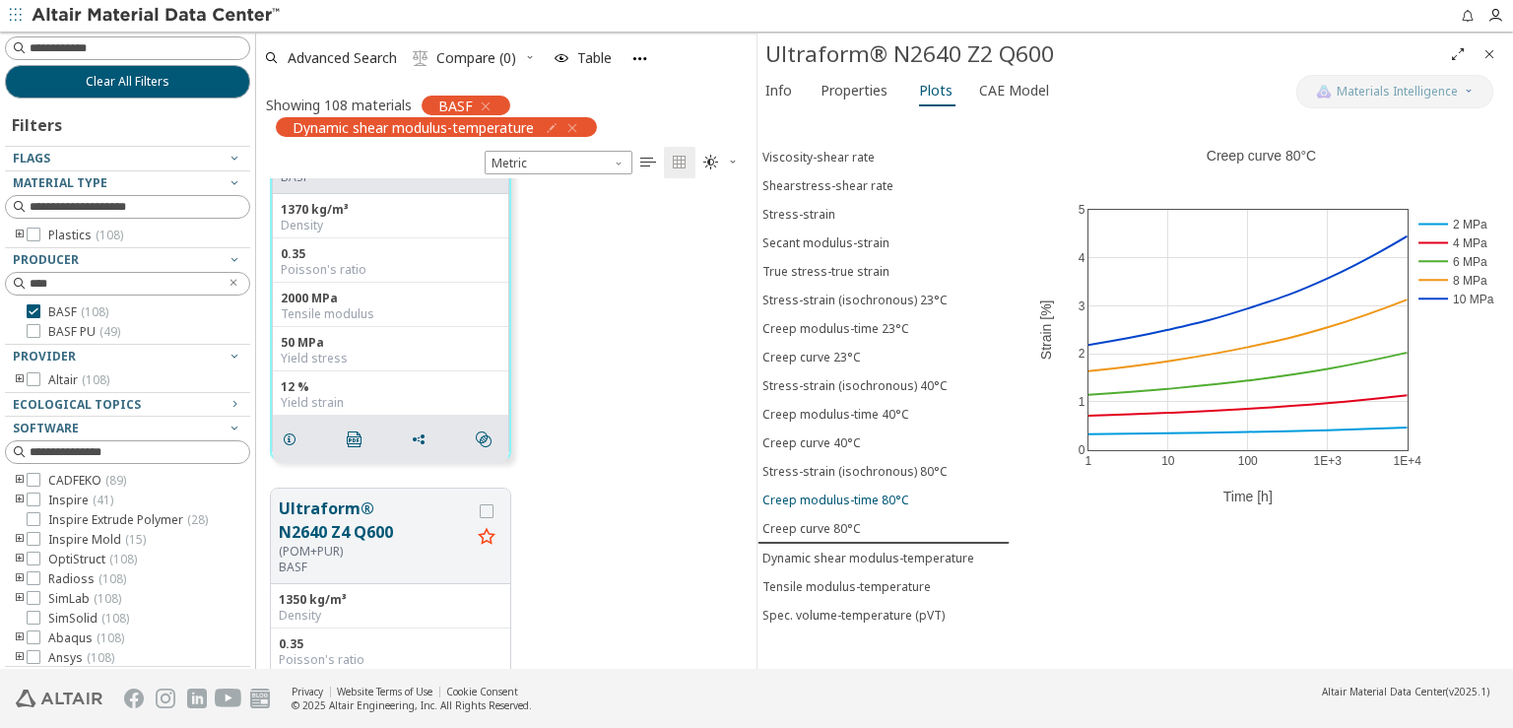
click at [816, 492] on div "Creep modulus-time 80°C" at bounding box center [836, 500] width 147 height 17
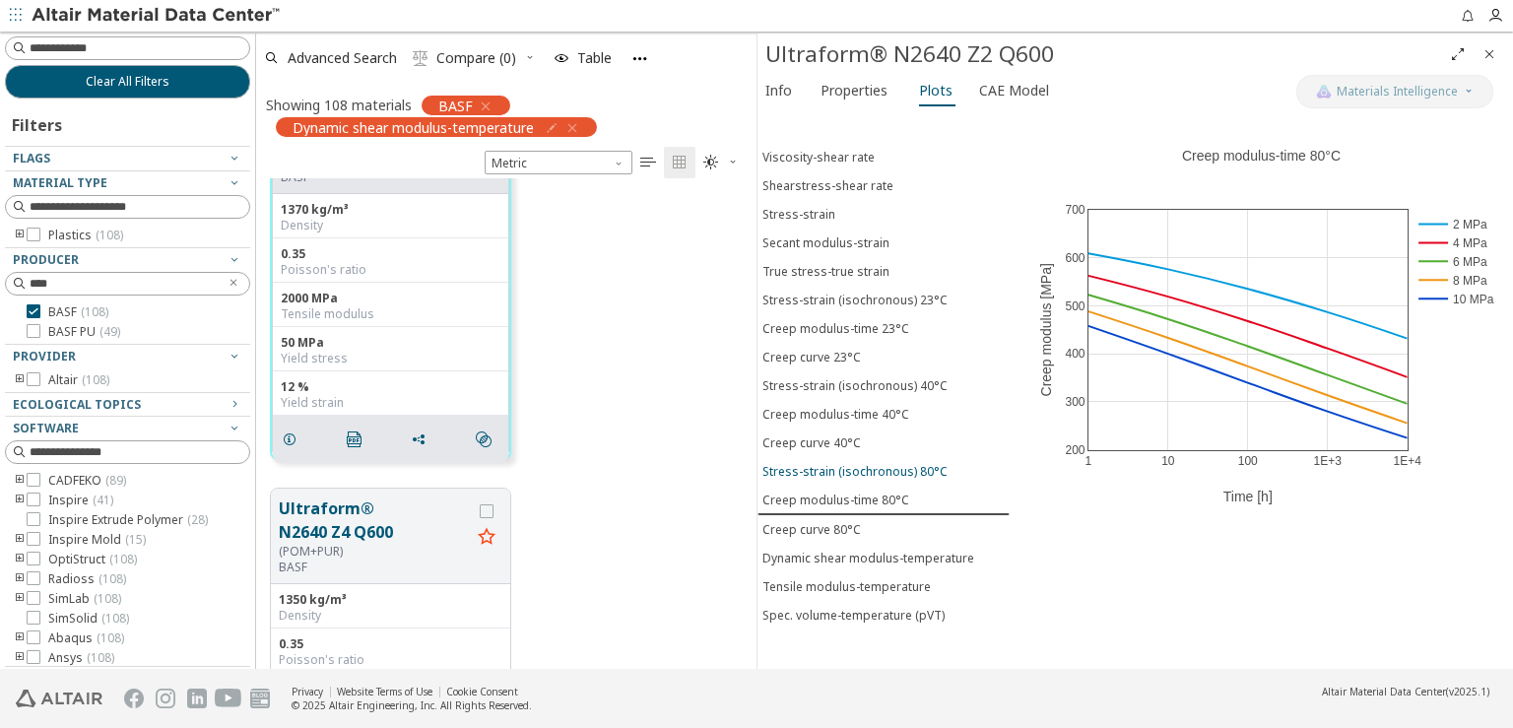
click at [817, 463] on div "Stress-strain (isochronous) 80°C" at bounding box center [855, 471] width 185 height 17
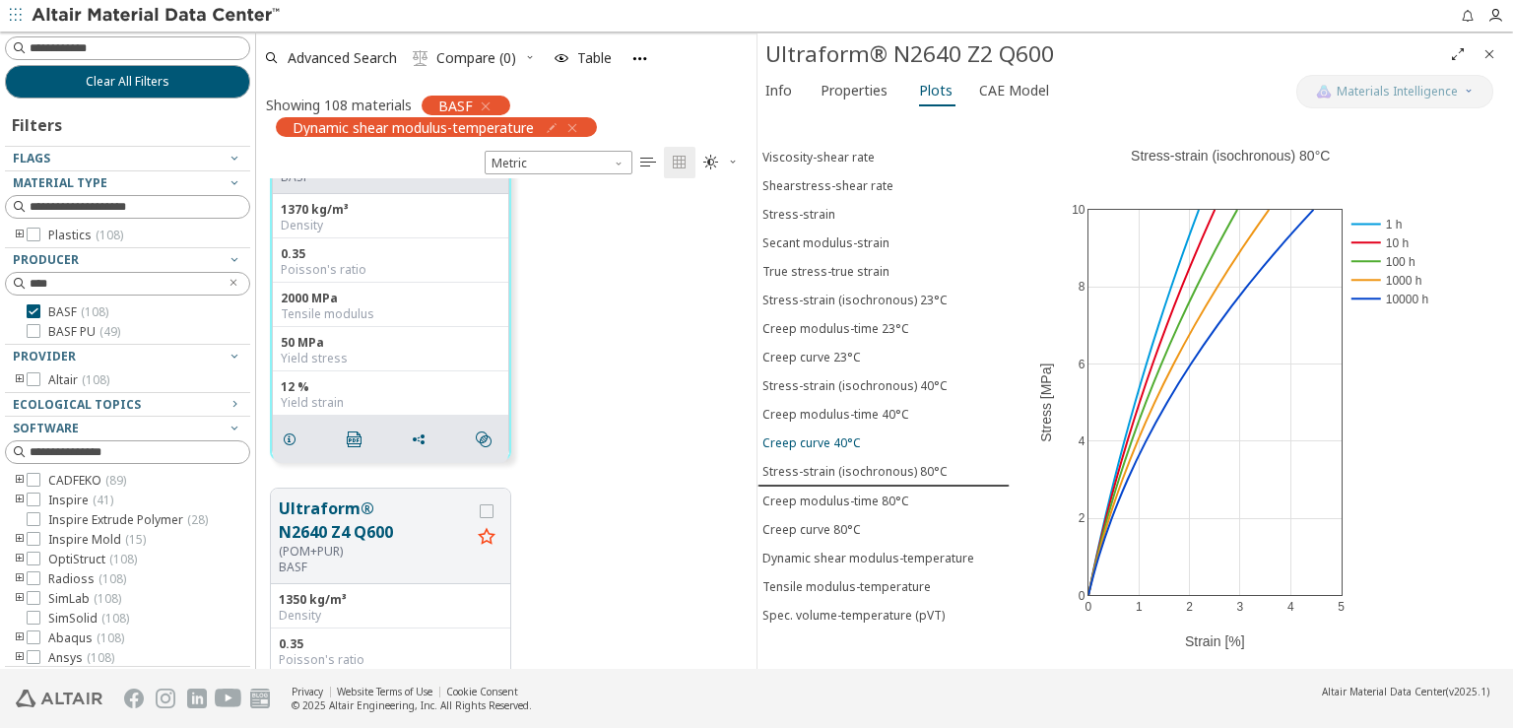
click at [820, 434] on div "Creep curve 40°C" at bounding box center [812, 442] width 99 height 17
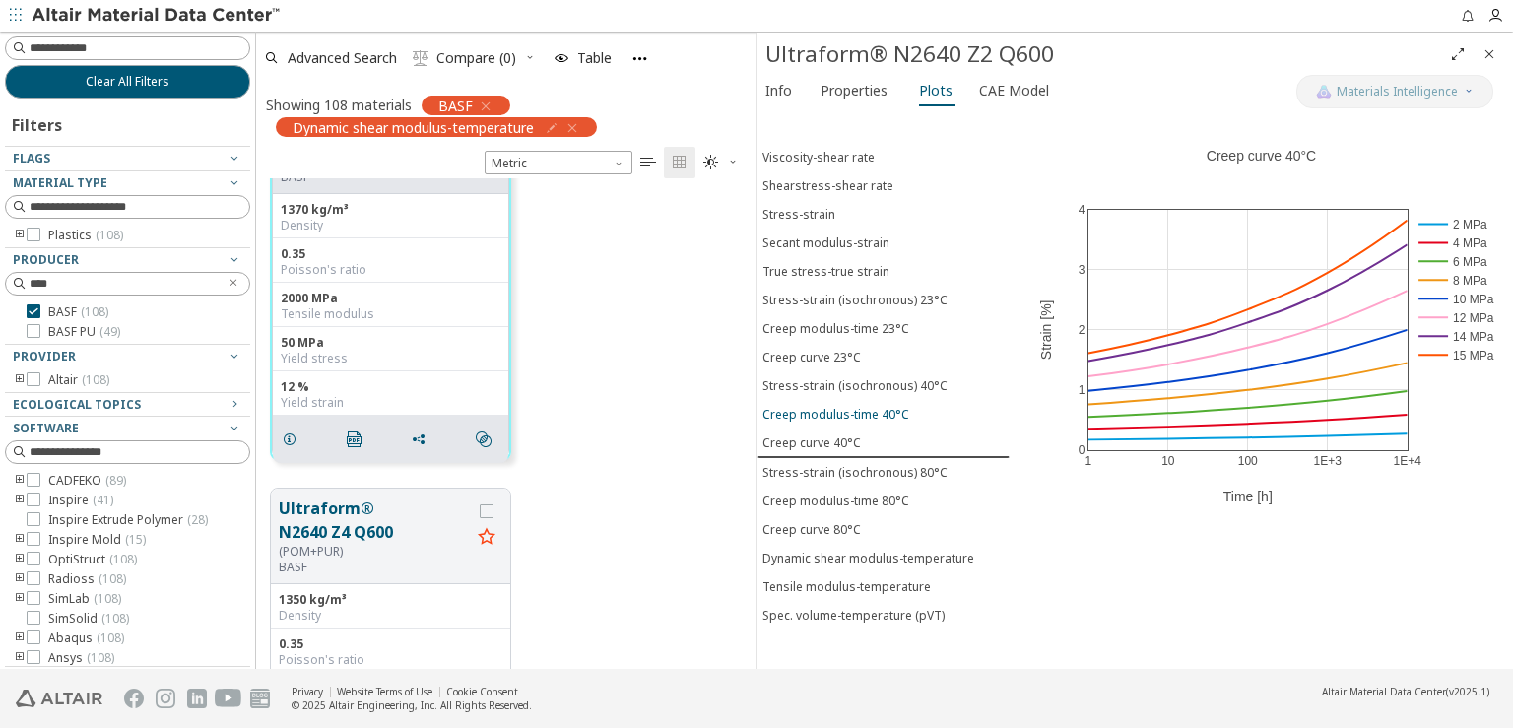
click at [825, 406] on div "Creep modulus-time 40°C" at bounding box center [836, 414] width 147 height 17
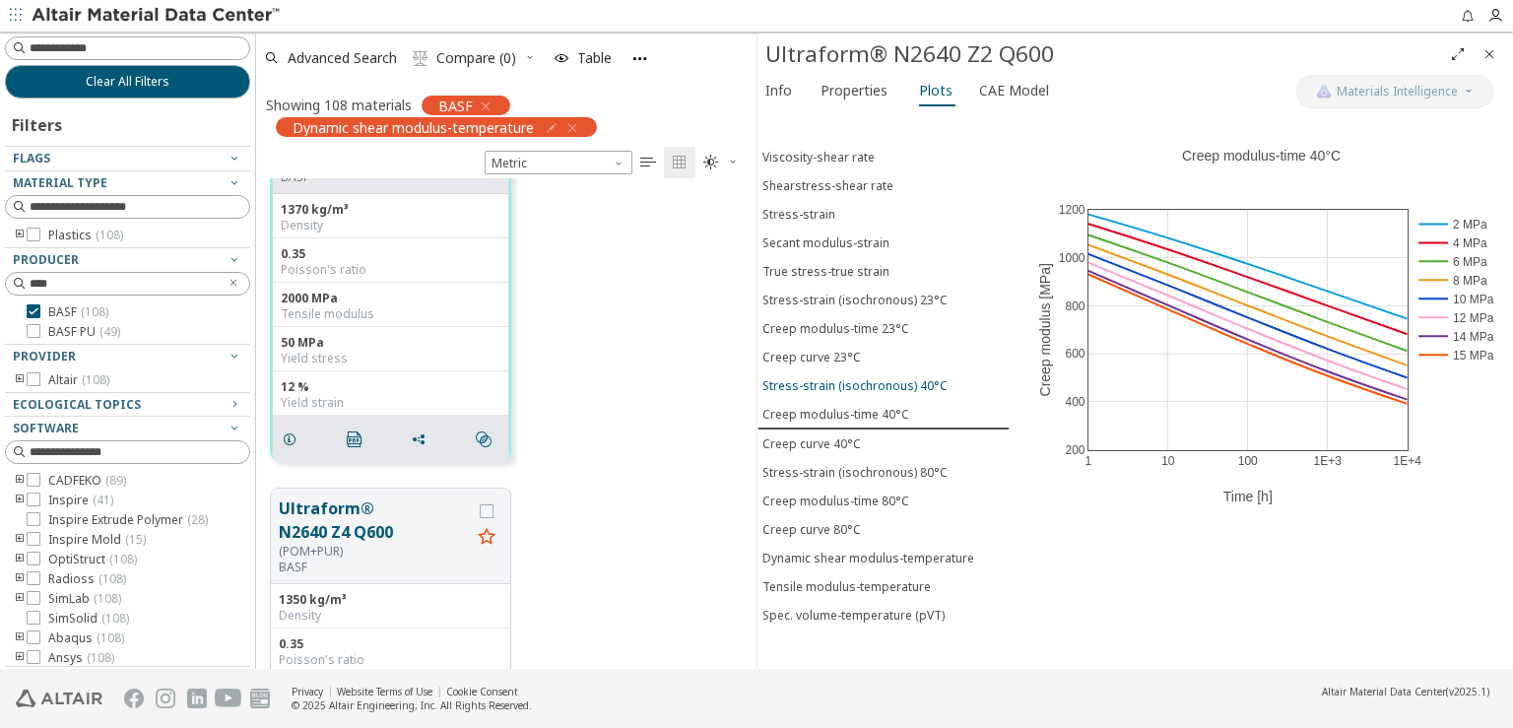
click at [830, 377] on div "Stress-strain (isochronous) 40°C" at bounding box center [855, 385] width 185 height 17
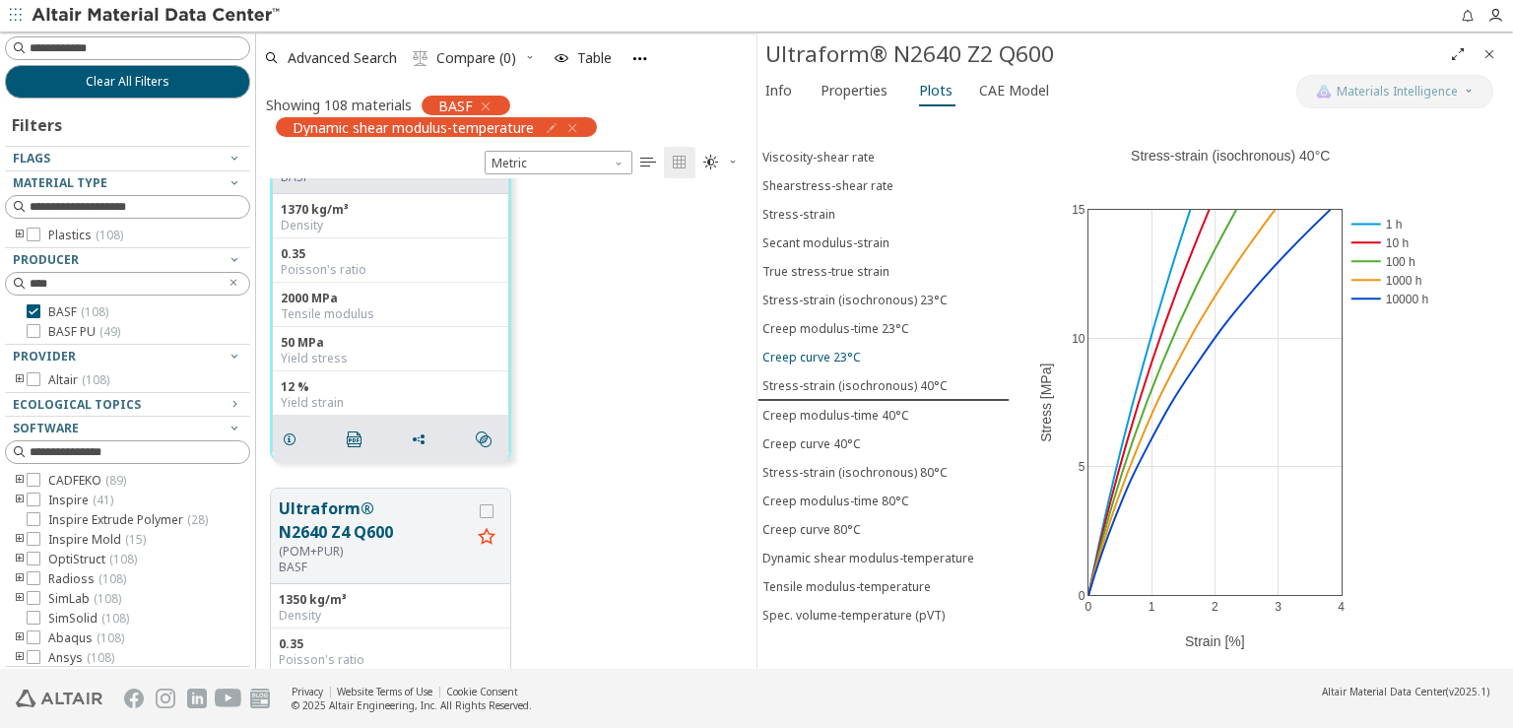
click at [820, 349] on div "Creep curve 23°C" at bounding box center [812, 357] width 99 height 17
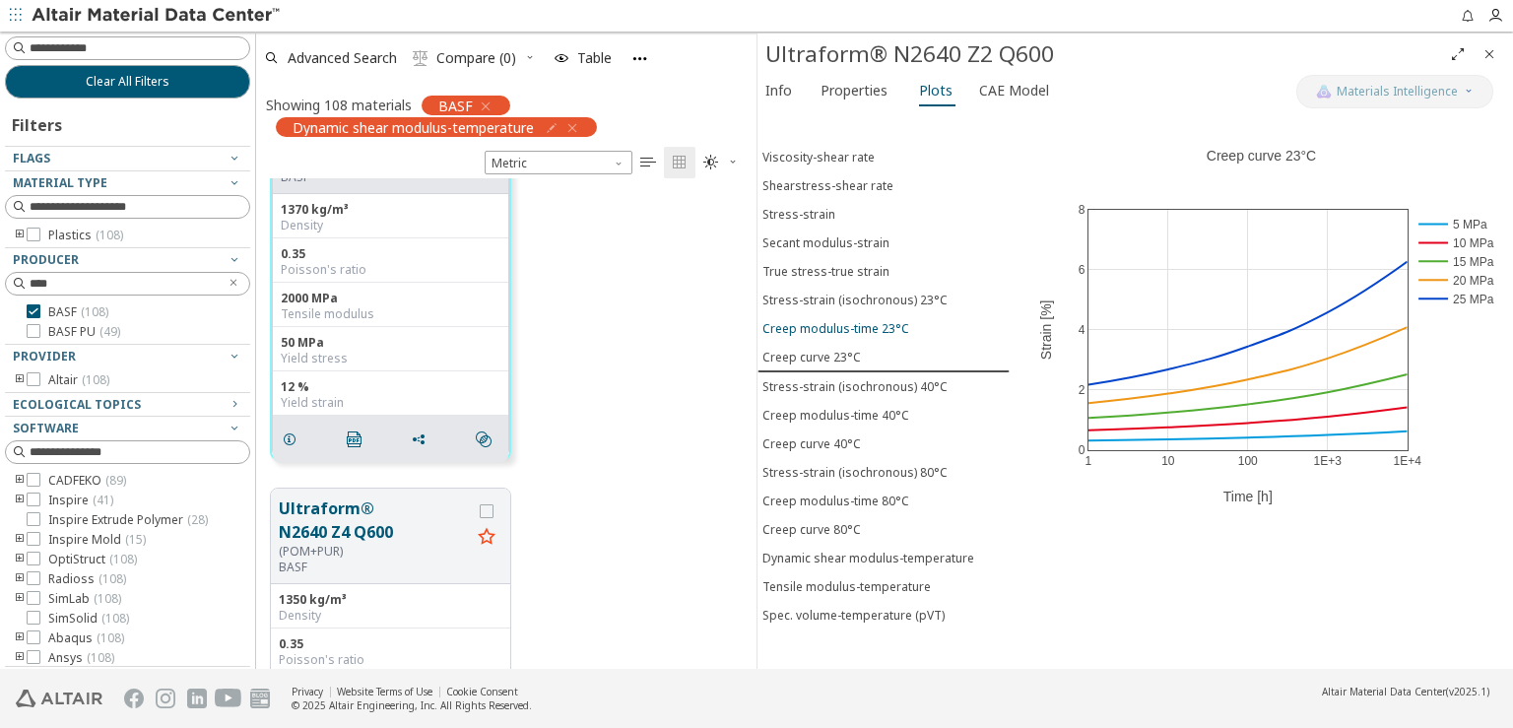
click at [820, 320] on div "Creep modulus-time 23°C" at bounding box center [836, 328] width 147 height 17
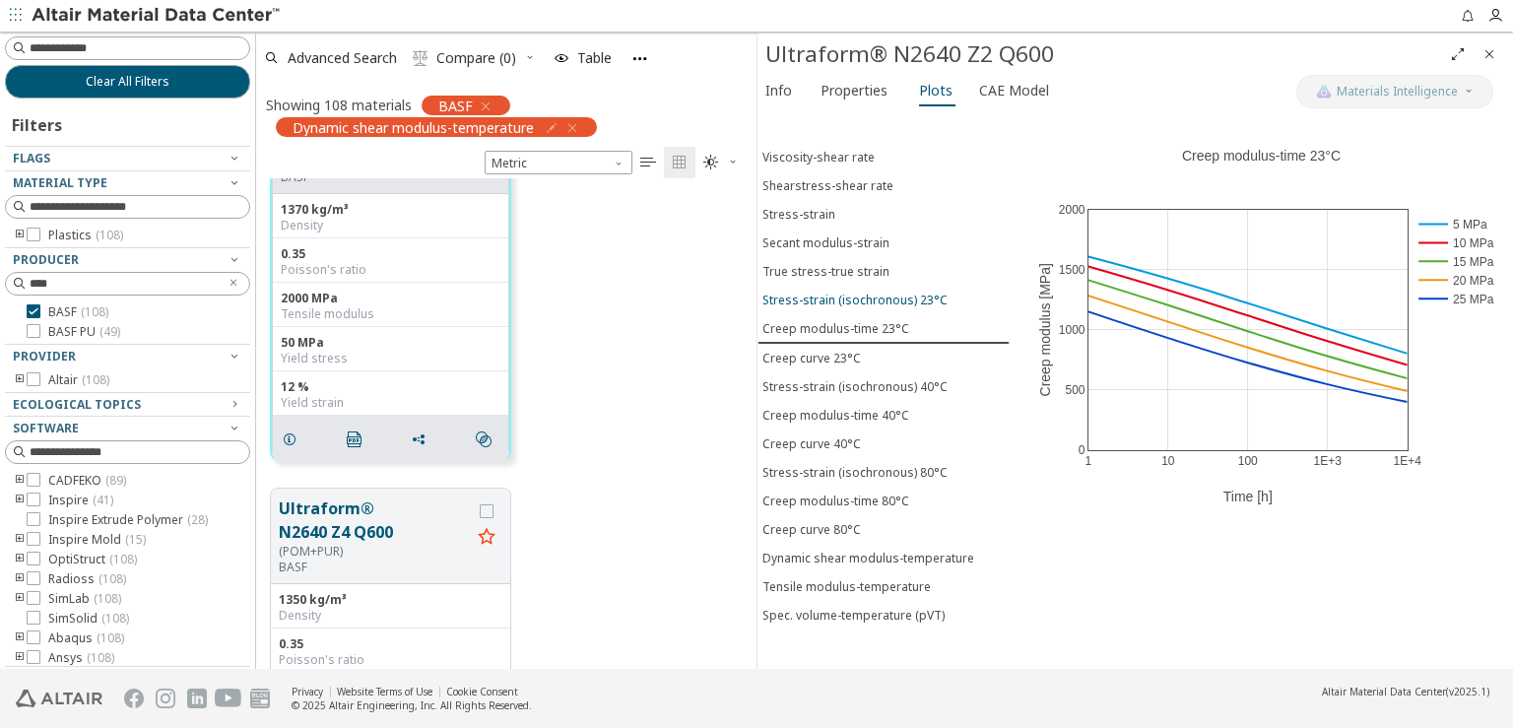
click at [820, 292] on div "Stress-strain (isochronous) 23°C" at bounding box center [855, 300] width 185 height 17
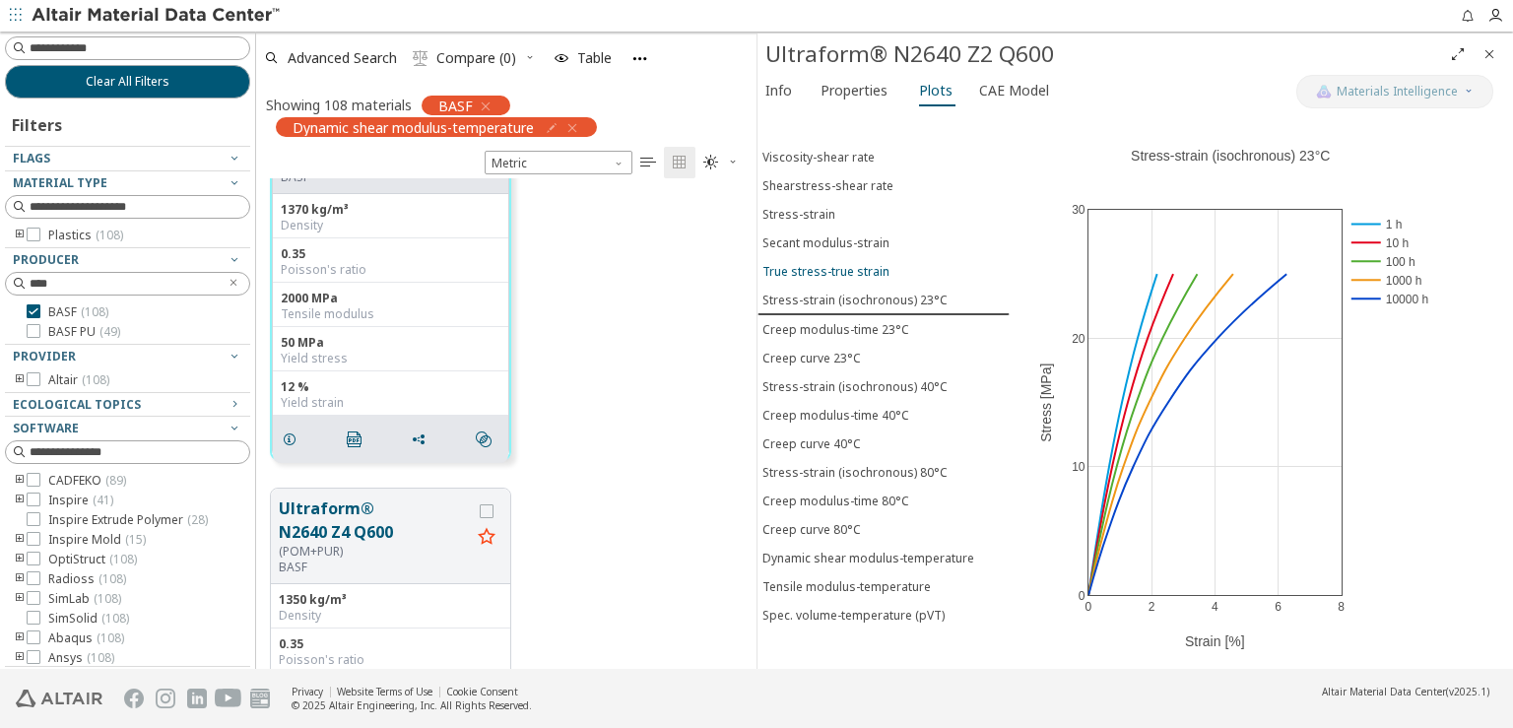
click at [819, 263] on div "True stress-true strain" at bounding box center [826, 271] width 127 height 17
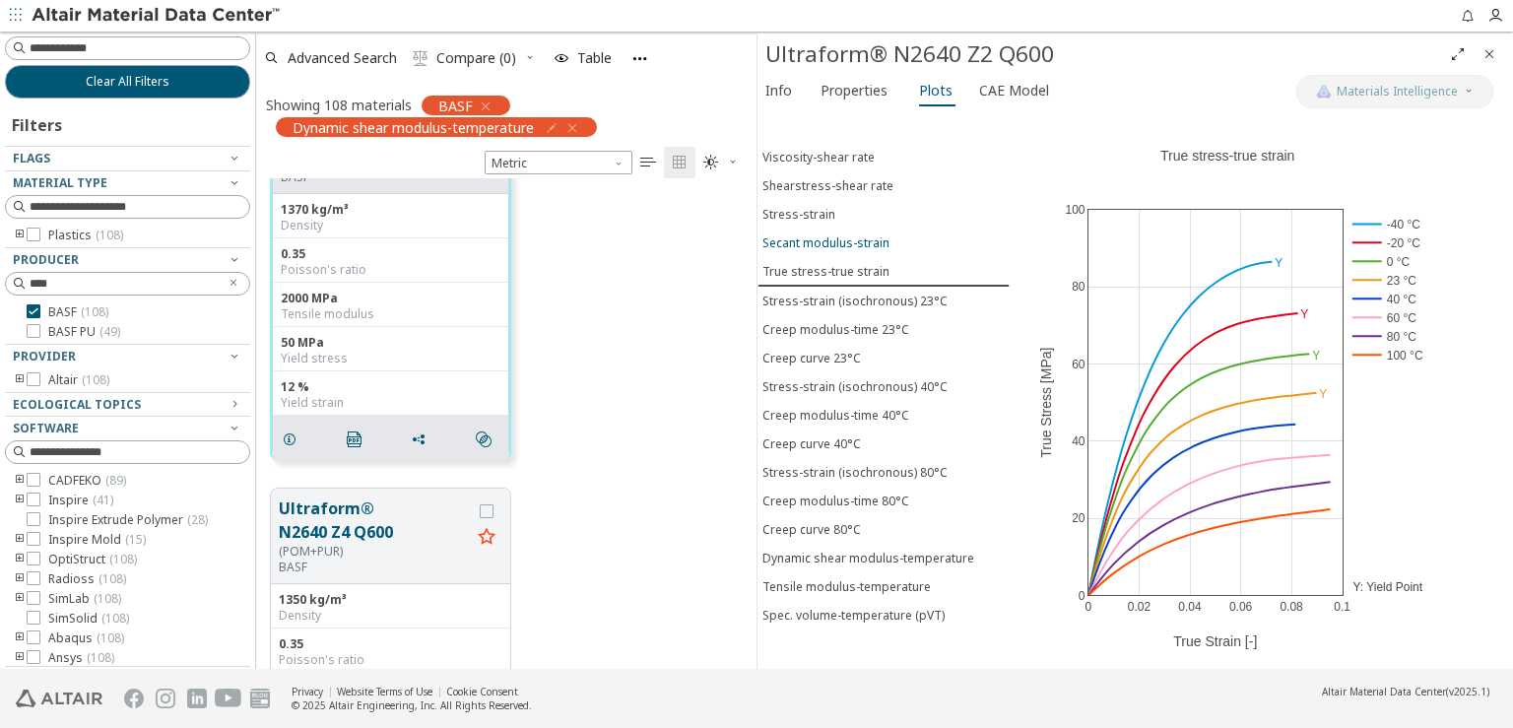
click at [813, 234] on div "Secant modulus-strain" at bounding box center [826, 242] width 127 height 17
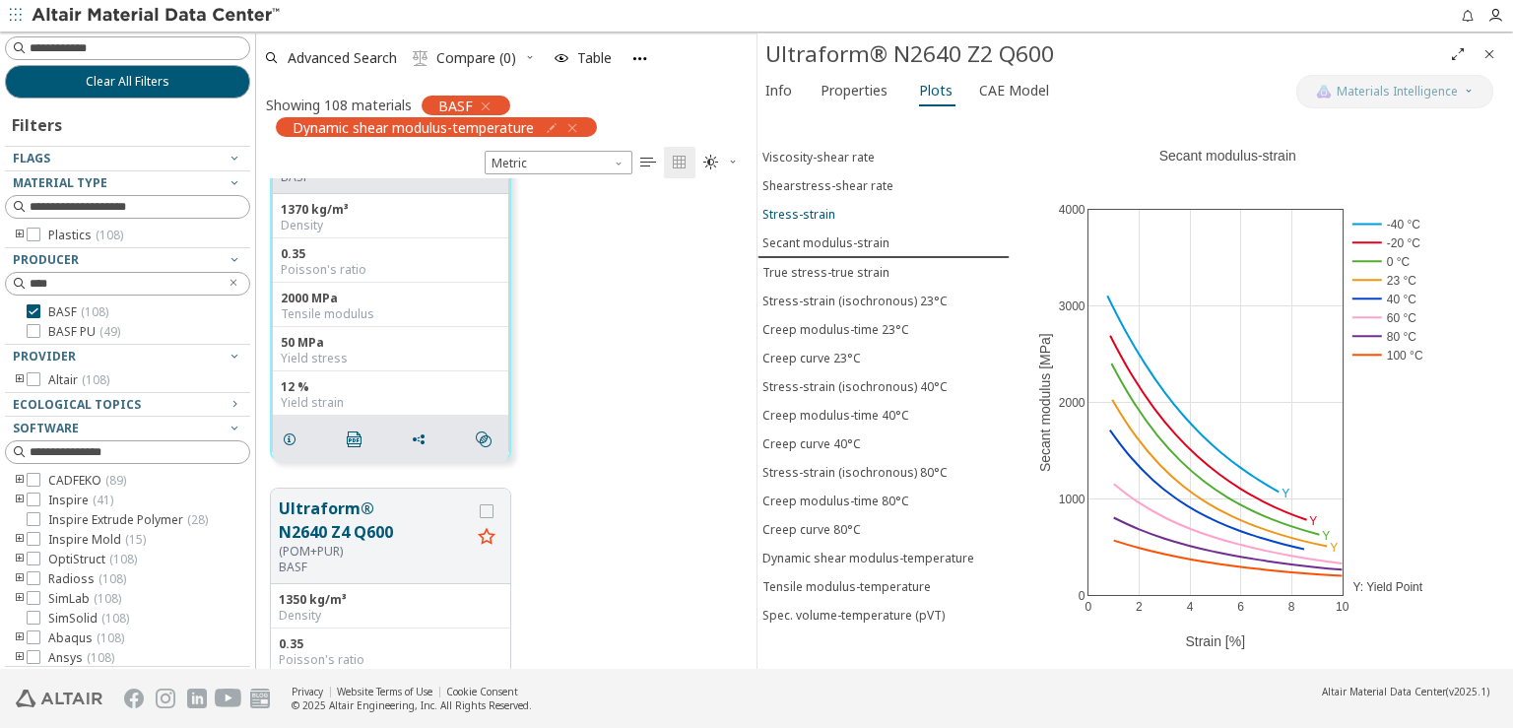
click at [808, 206] on div "Stress-strain" at bounding box center [799, 214] width 73 height 17
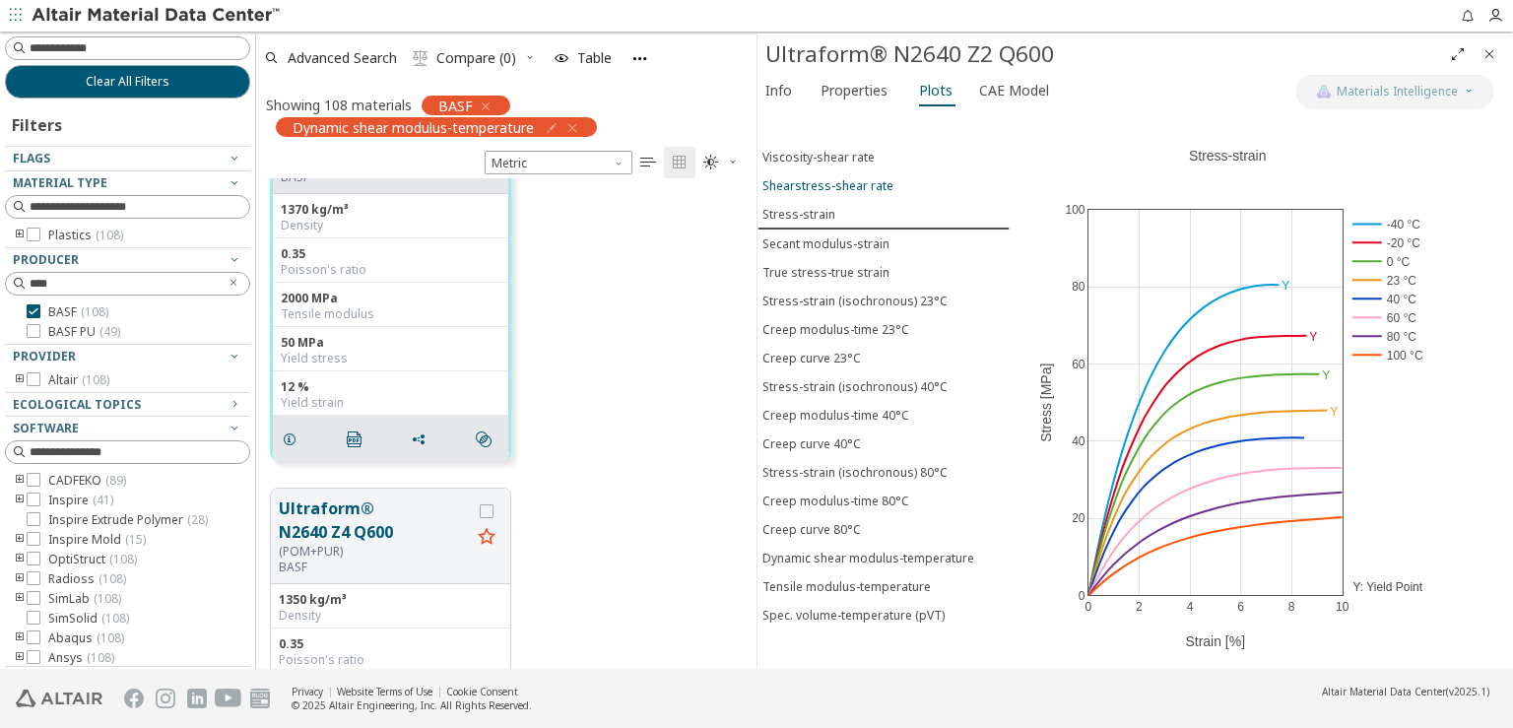
click at [808, 185] on div "Shearstress-shear rate" at bounding box center [828, 185] width 131 height 17
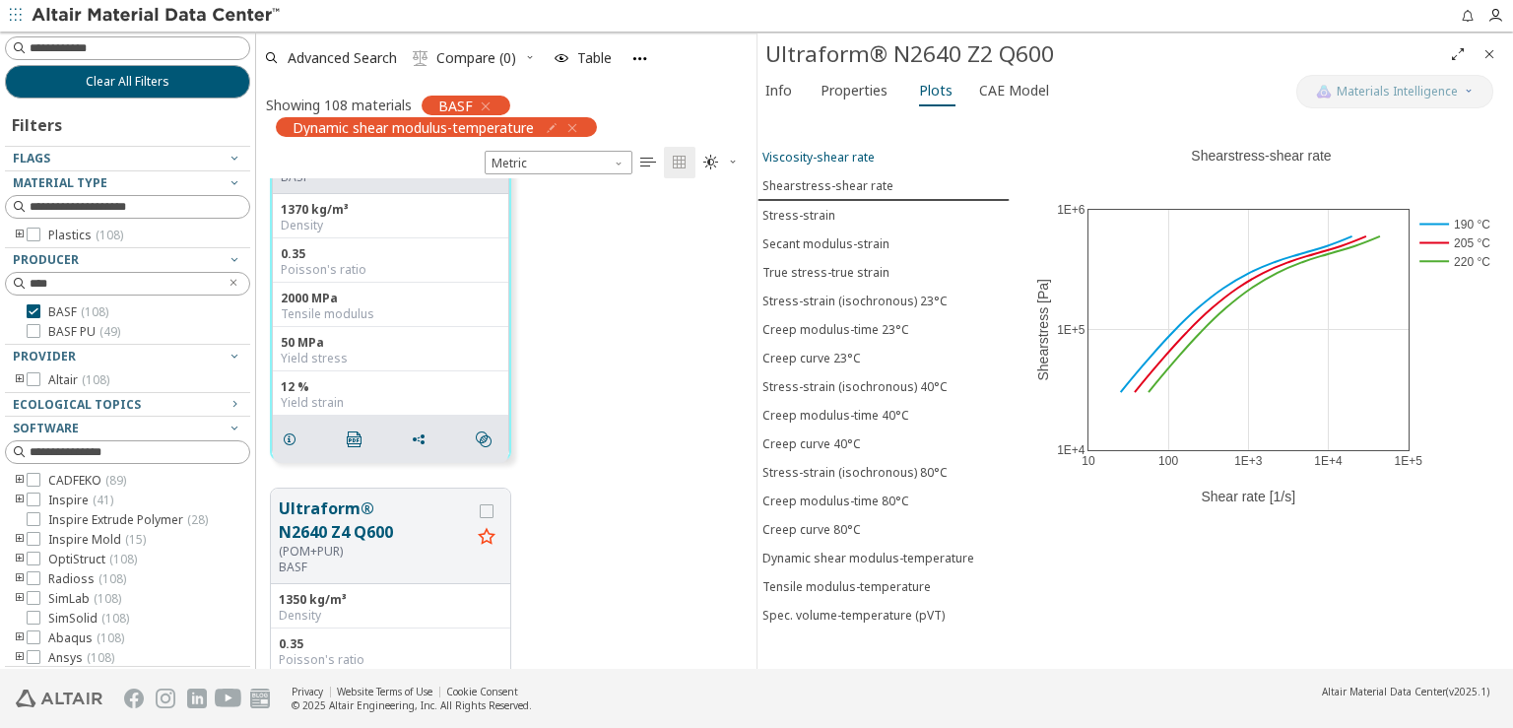
click at [807, 149] on div "Viscosity-shear rate" at bounding box center [819, 157] width 112 height 17
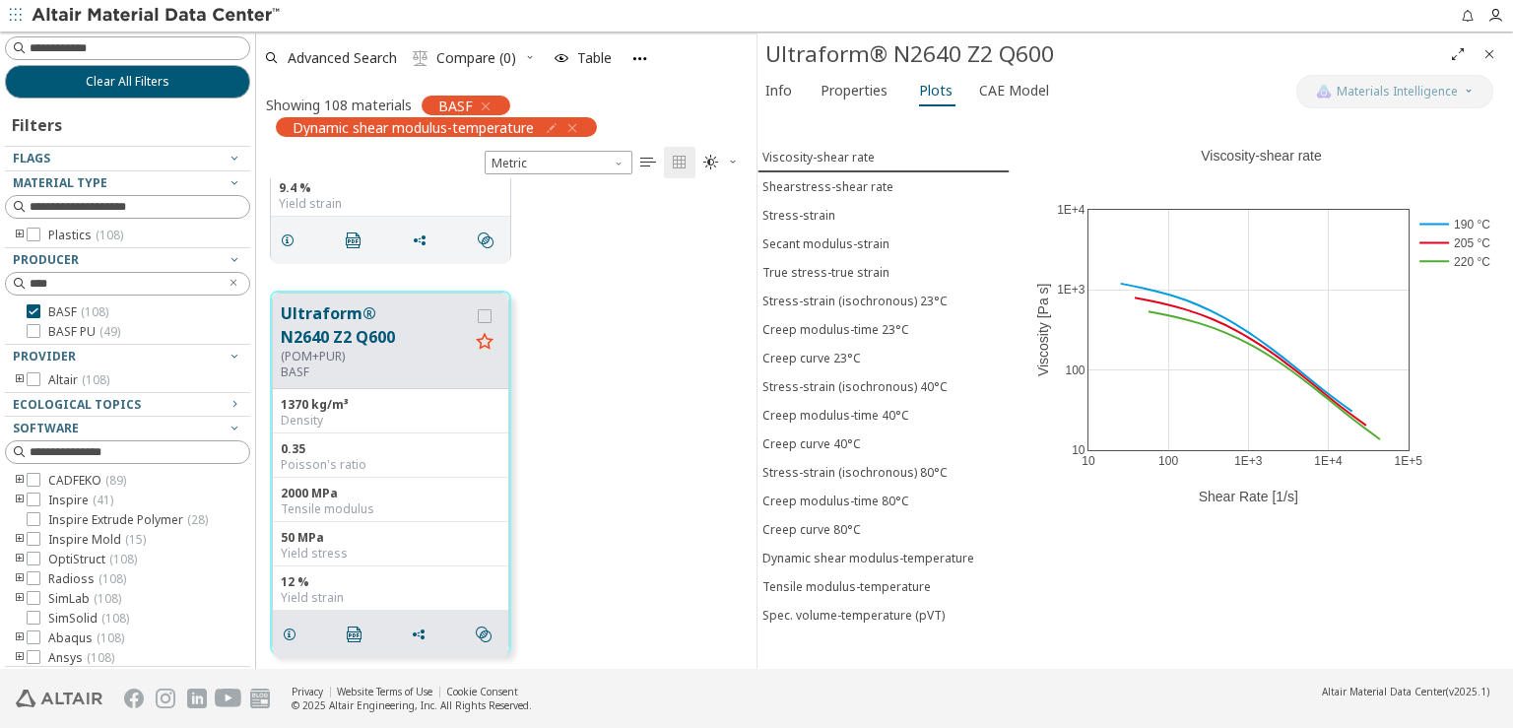
scroll to position [10780, 0]
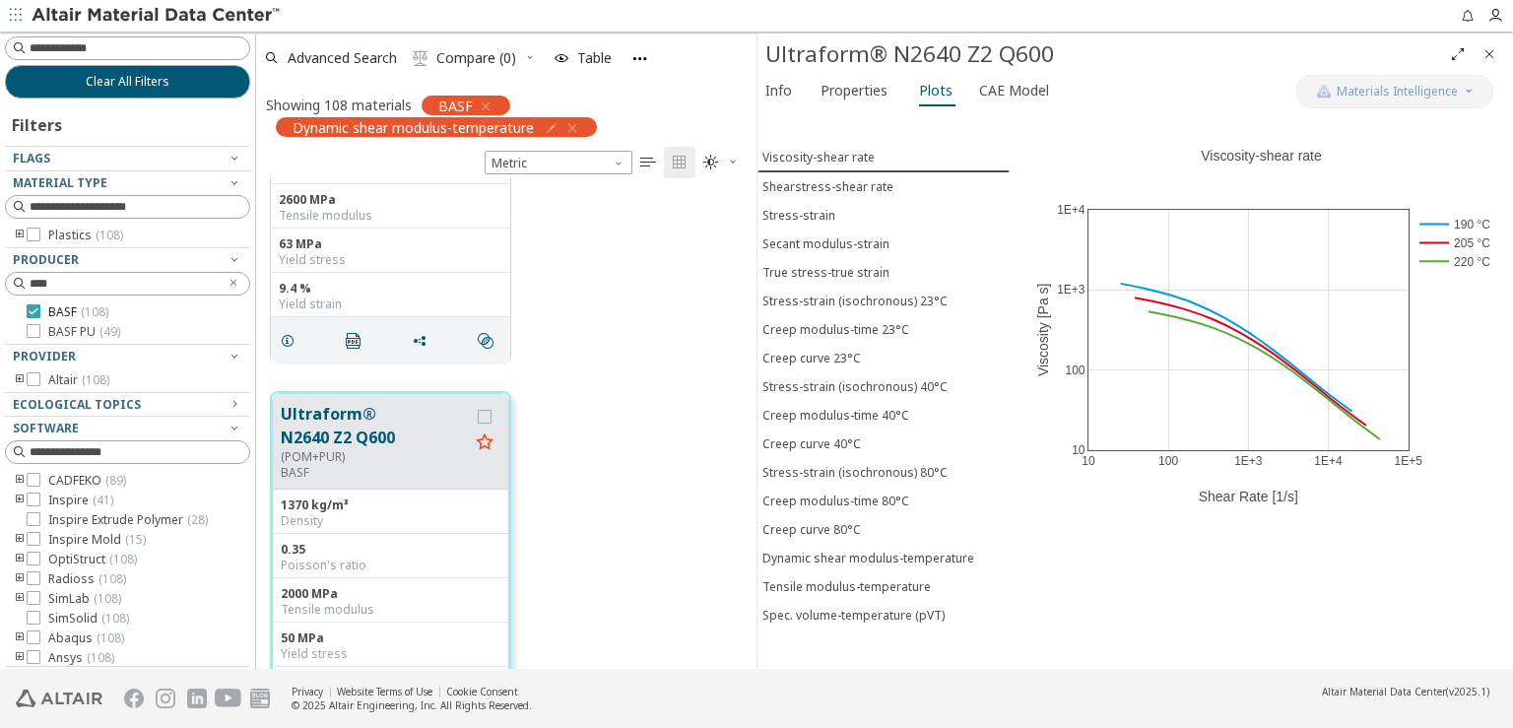
click at [38, 311] on icon at bounding box center [34, 311] width 14 height 14
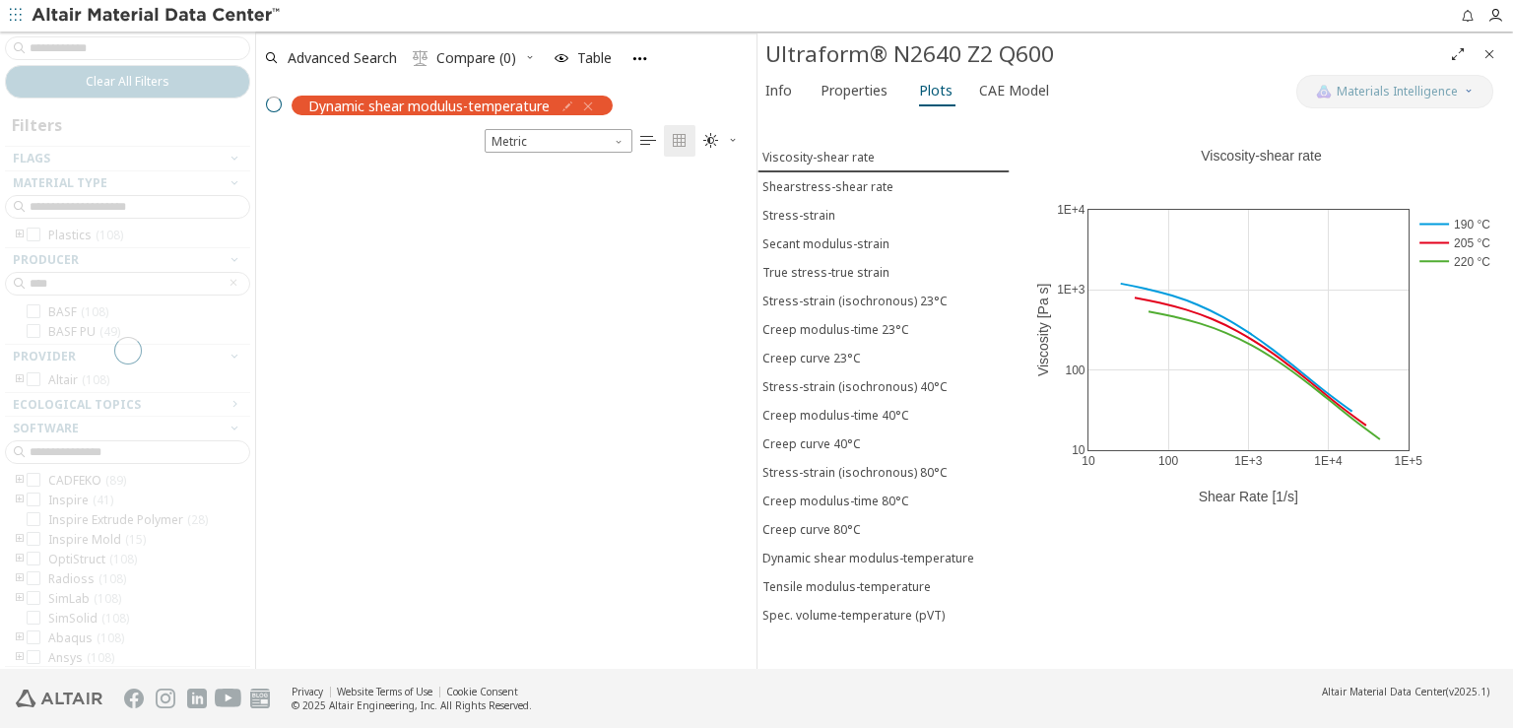
scroll to position [478, 484]
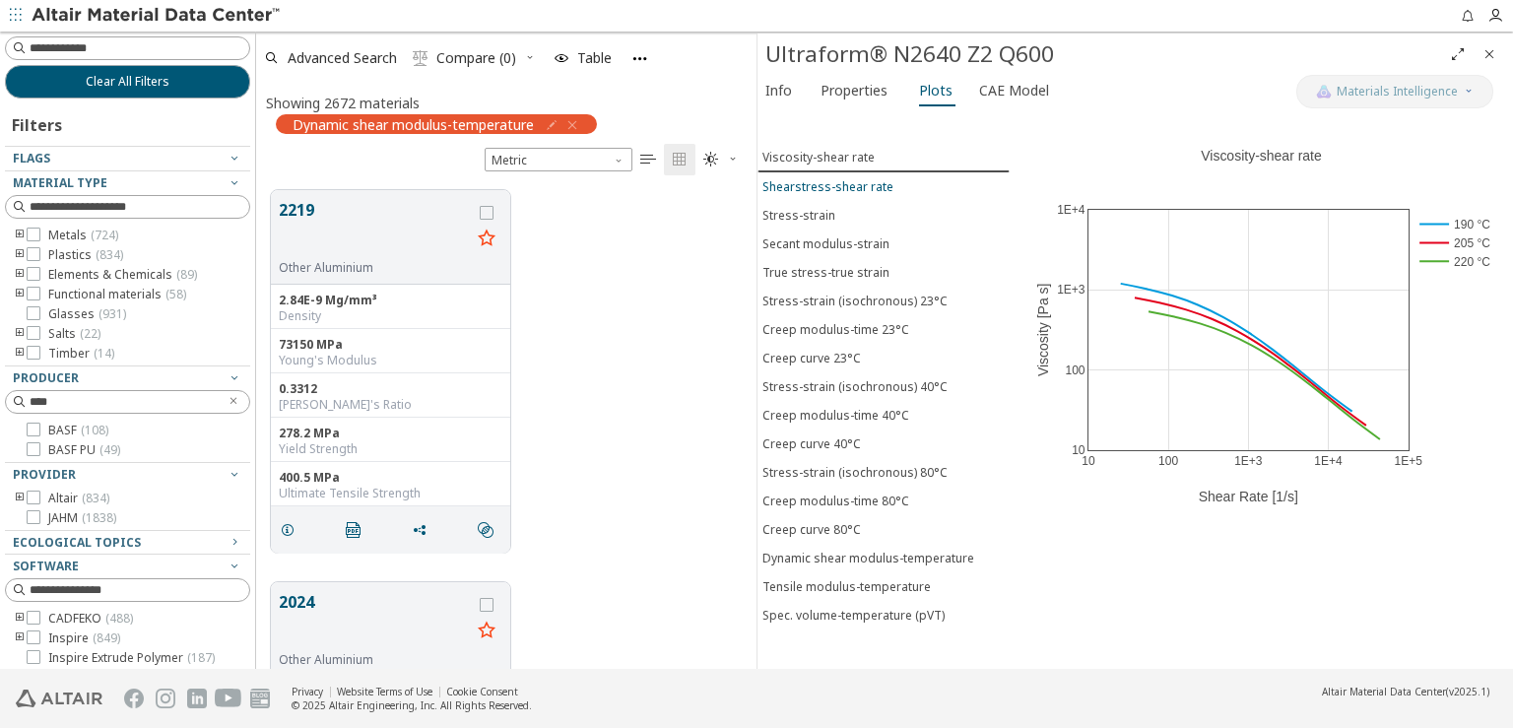
click at [825, 186] on div "Shearstress-shear rate" at bounding box center [828, 186] width 131 height 17
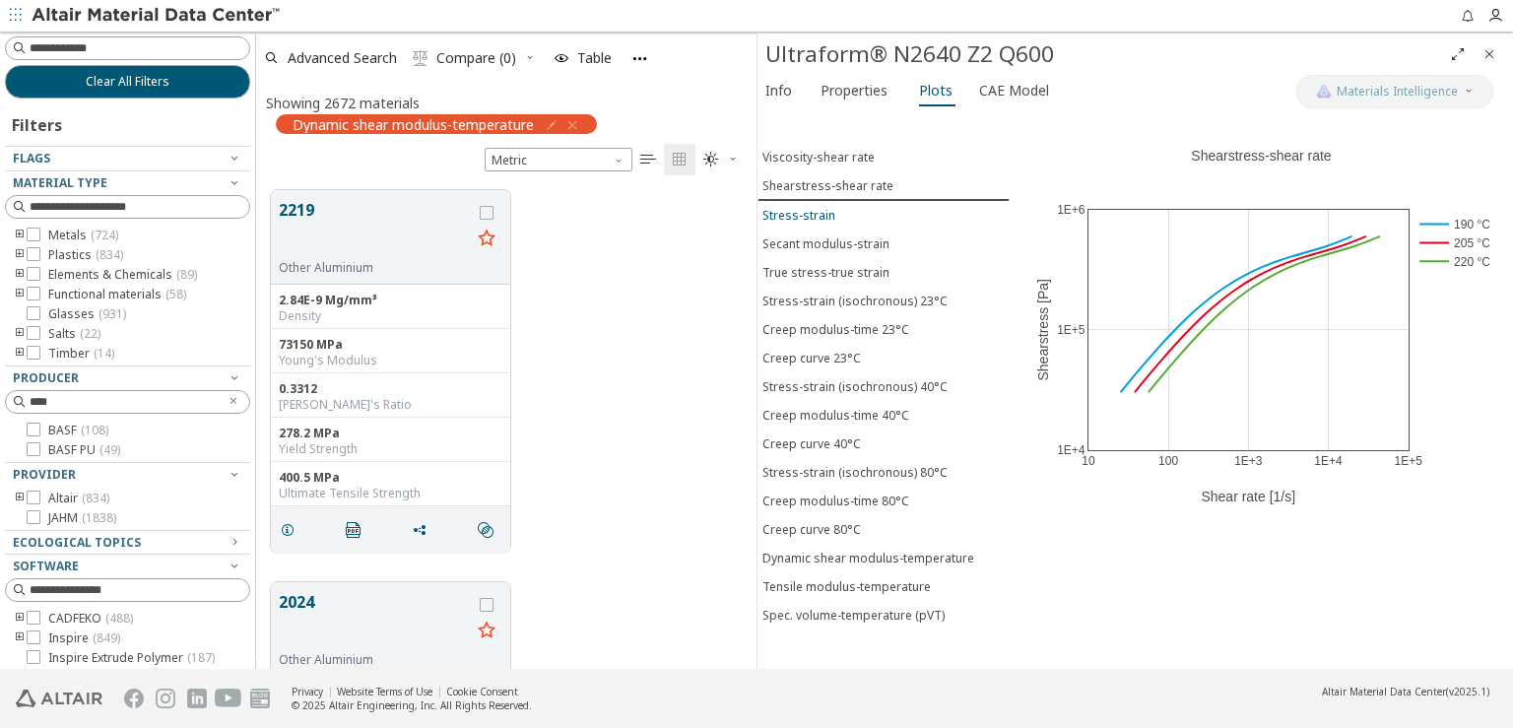
click at [820, 208] on div "Stress-strain" at bounding box center [799, 215] width 73 height 17
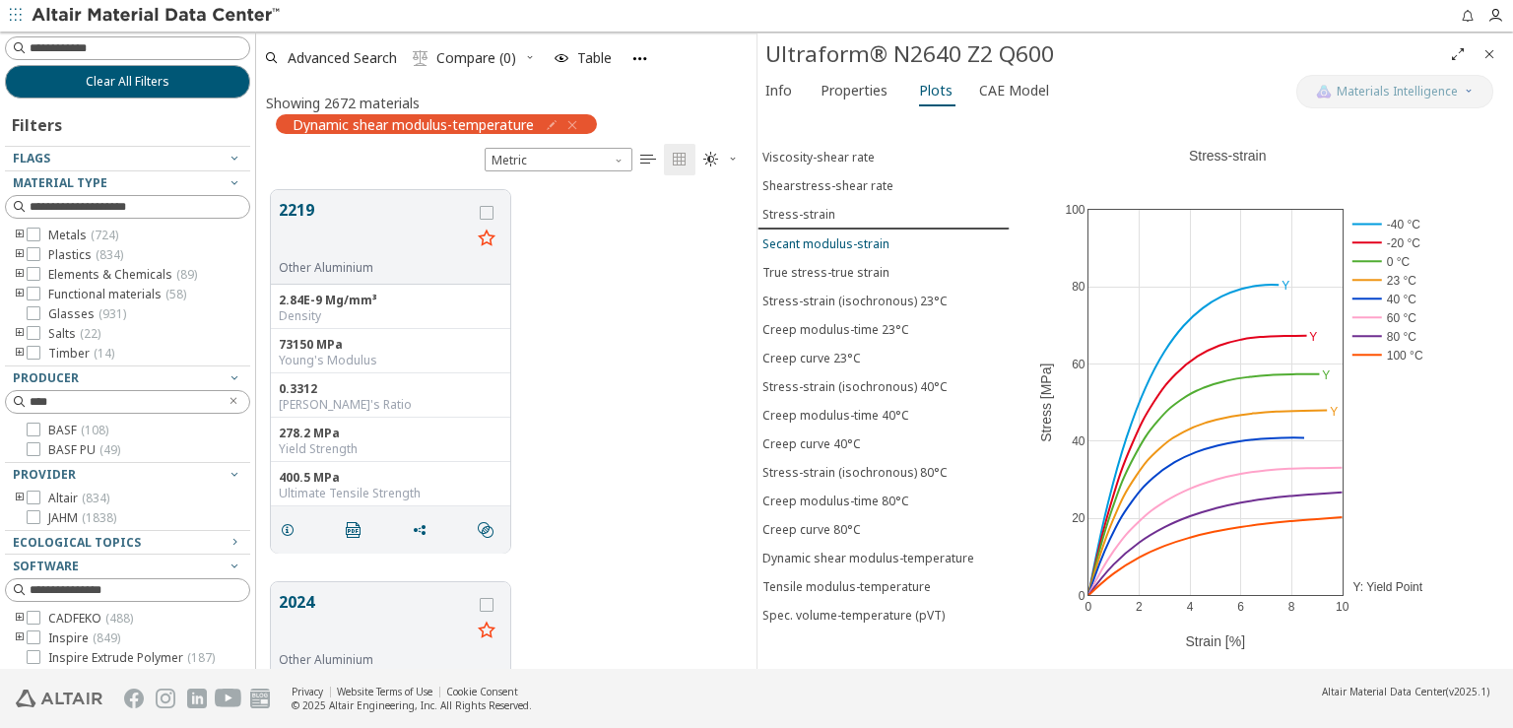
click at [820, 240] on div "Secant modulus-strain" at bounding box center [826, 243] width 127 height 17
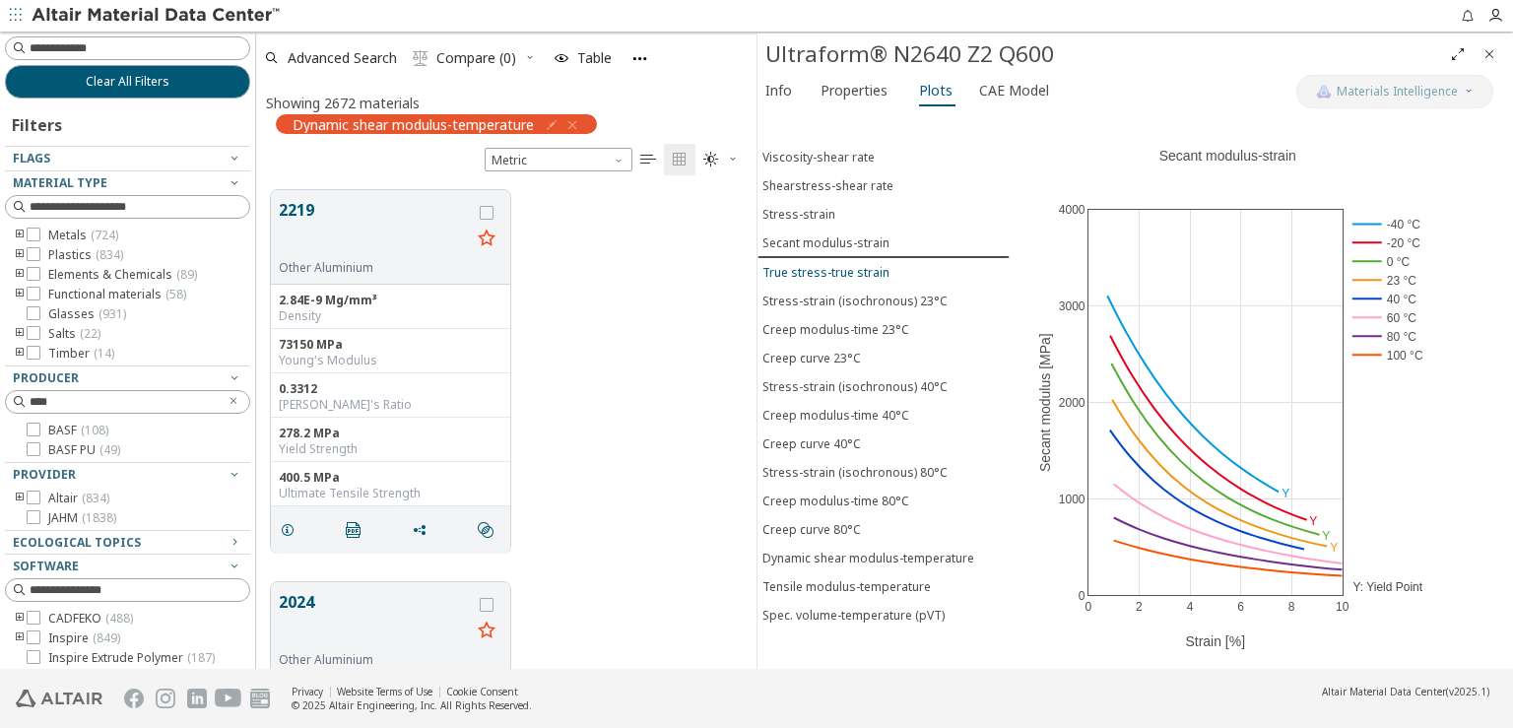
click at [820, 264] on div "True stress-true strain" at bounding box center [826, 272] width 127 height 17
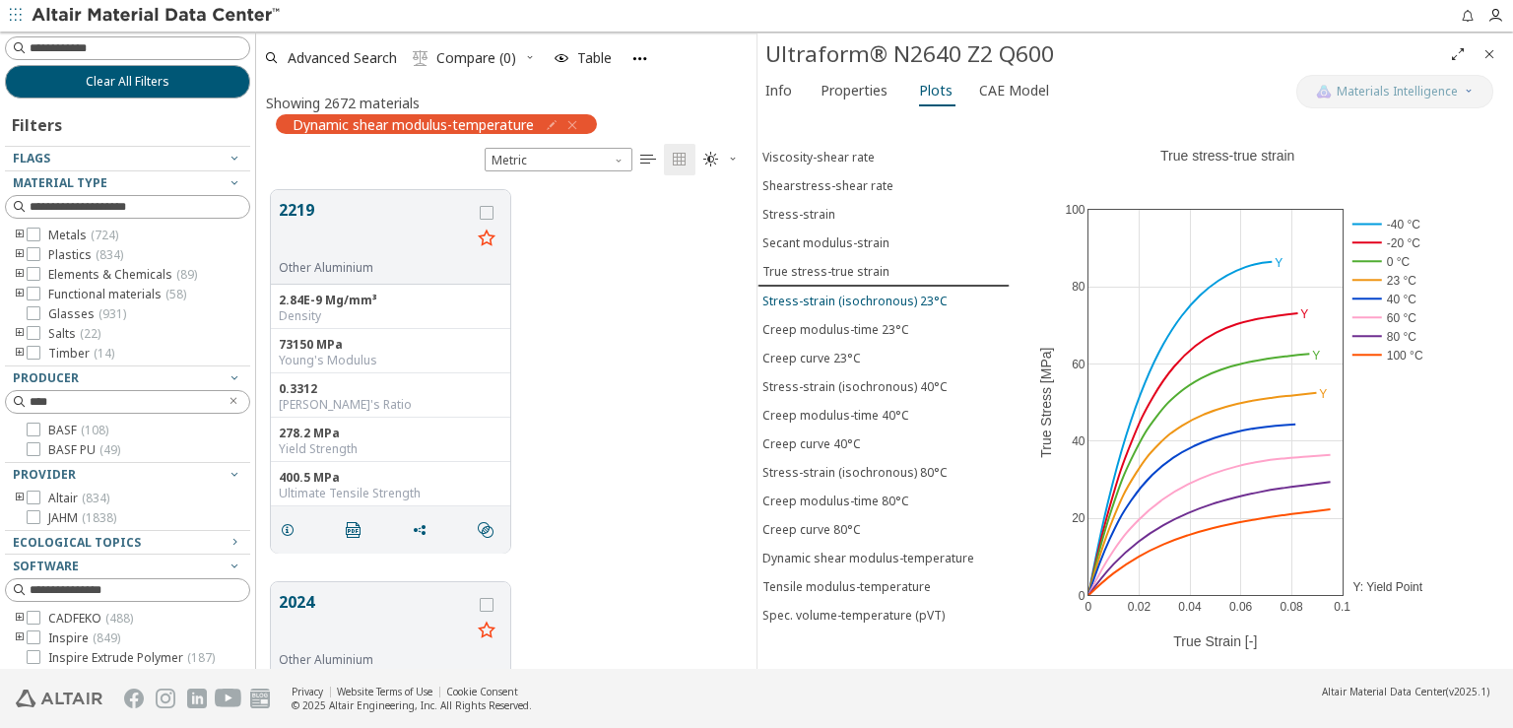
click at [823, 293] on div "Stress-strain (isochronous) 23°C" at bounding box center [855, 301] width 185 height 17
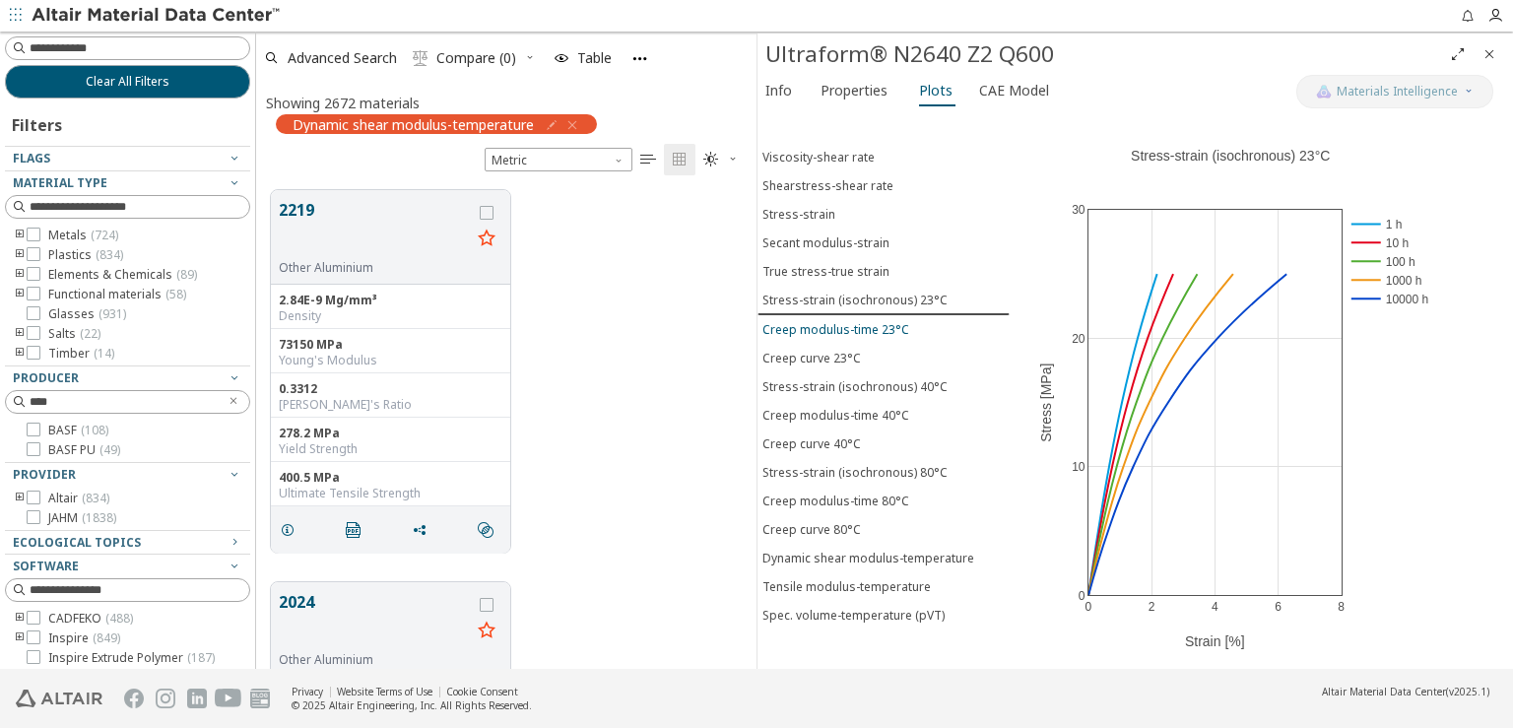
click at [823, 321] on div "Creep modulus-time 23°C" at bounding box center [836, 329] width 147 height 17
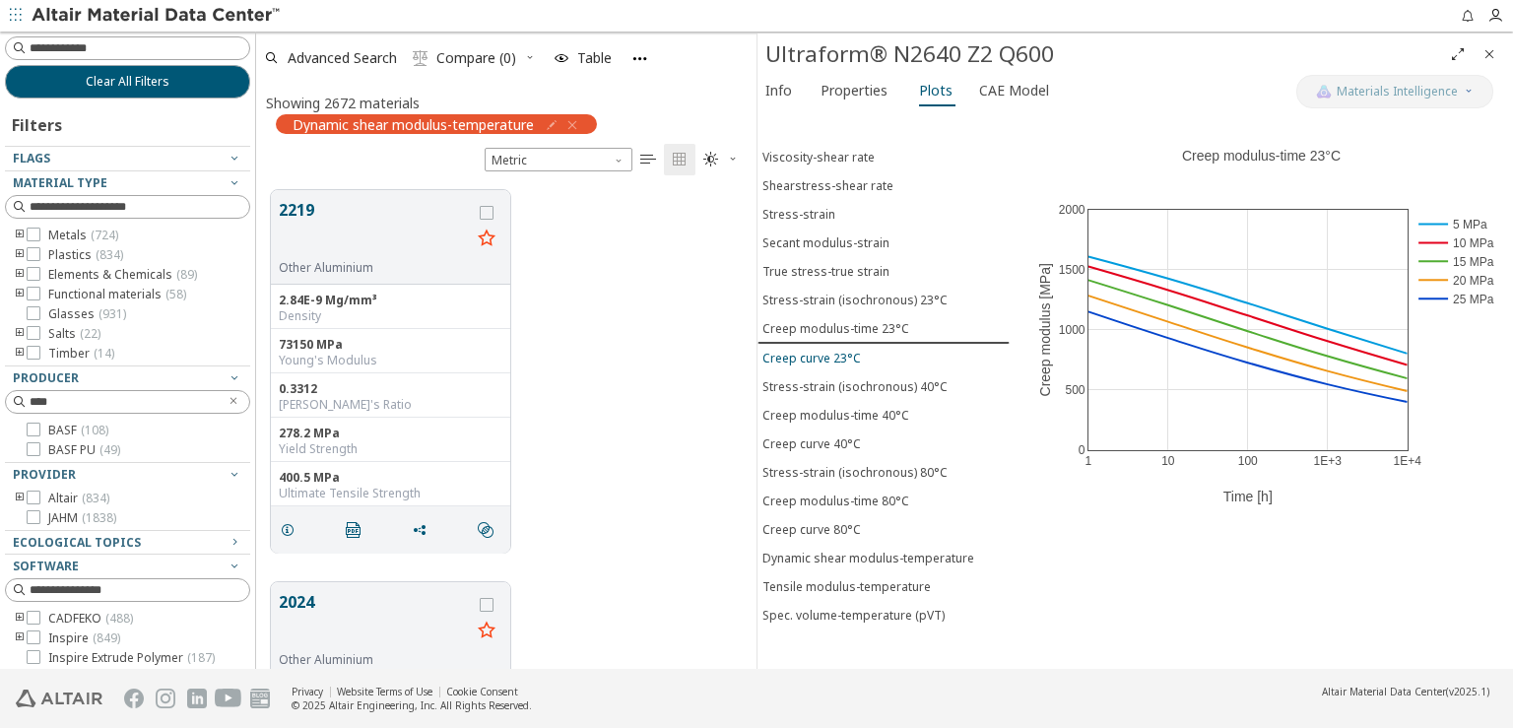
click at [825, 350] on div "Creep curve 23°C" at bounding box center [812, 358] width 99 height 17
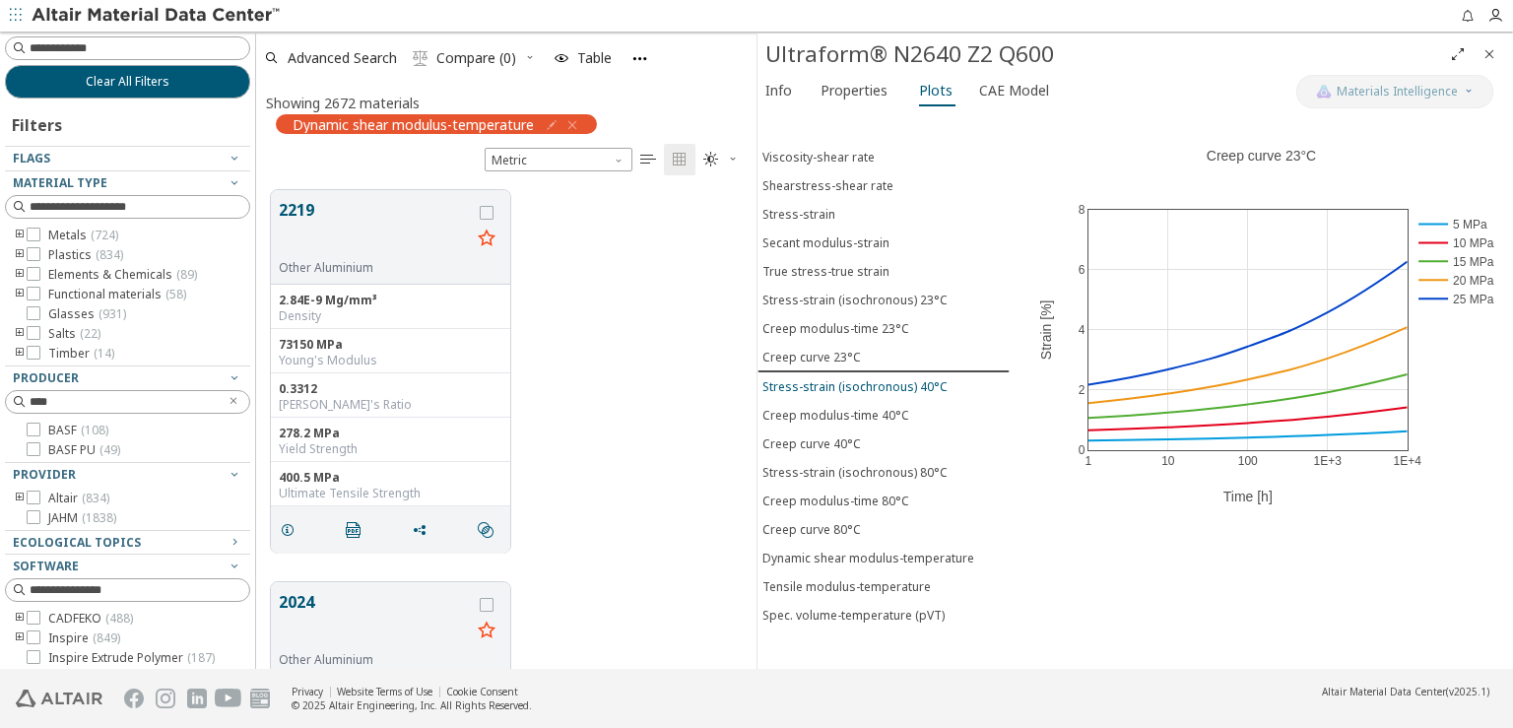
click at [825, 378] on div "Stress-strain (isochronous) 40°C" at bounding box center [855, 386] width 185 height 17
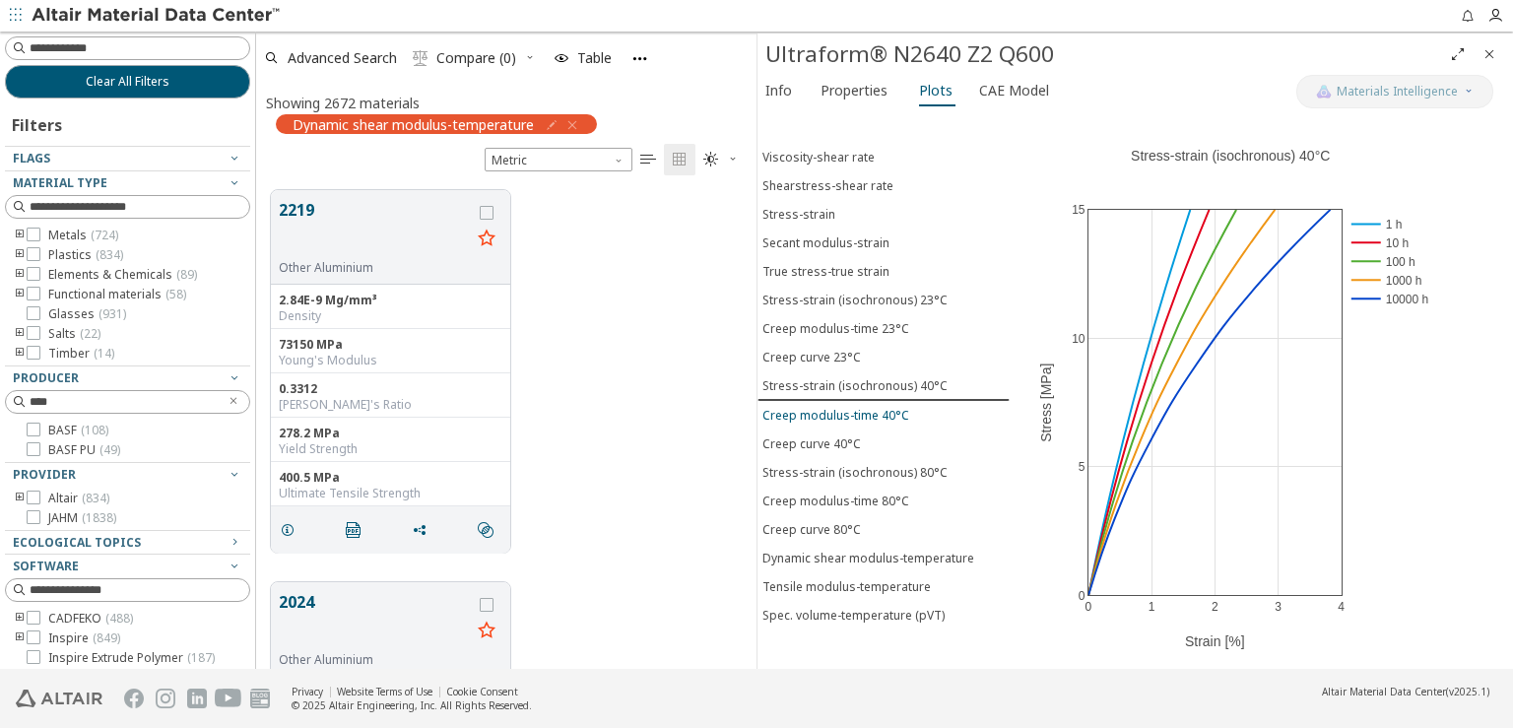
click at [825, 407] on div "Creep modulus-time 40°C" at bounding box center [836, 415] width 147 height 17
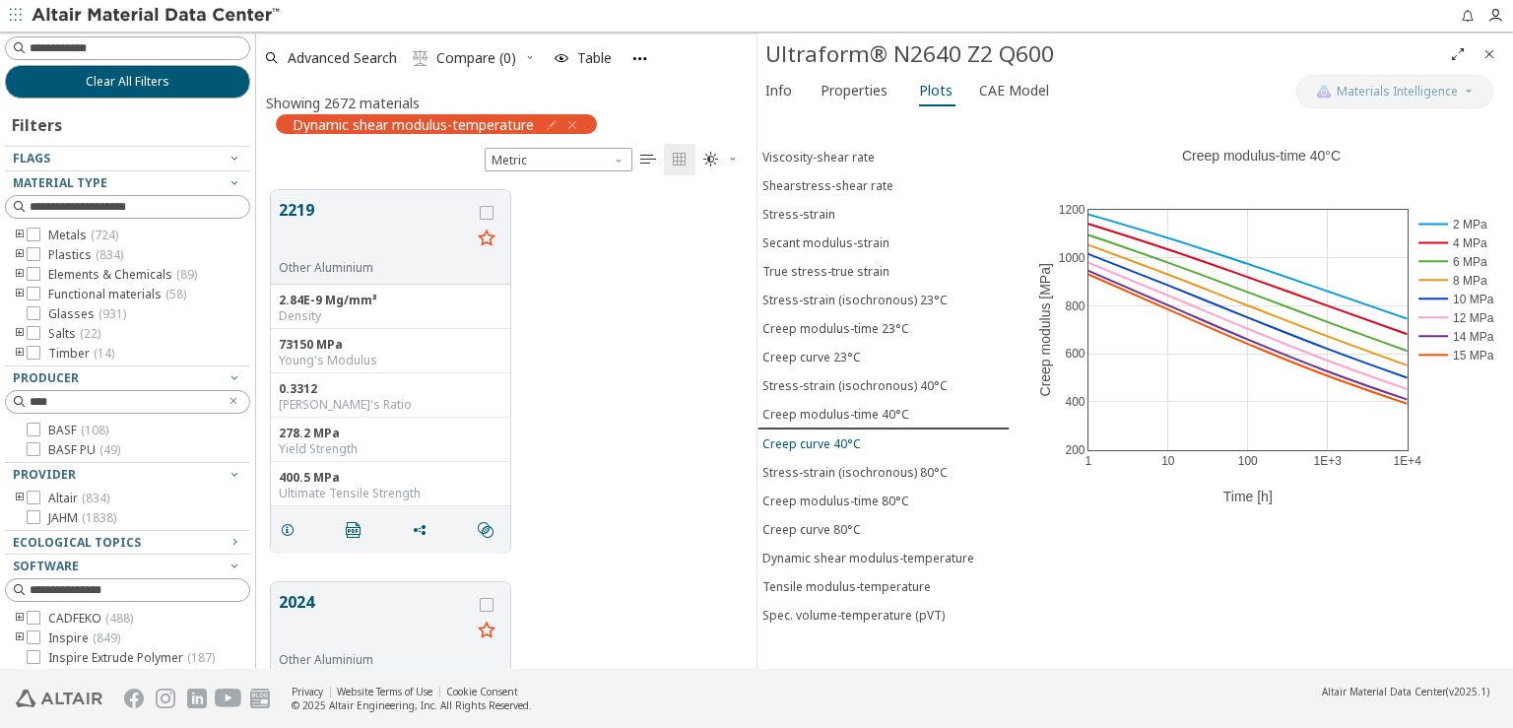
click at [824, 435] on div "Creep curve 40°C" at bounding box center [812, 443] width 99 height 17
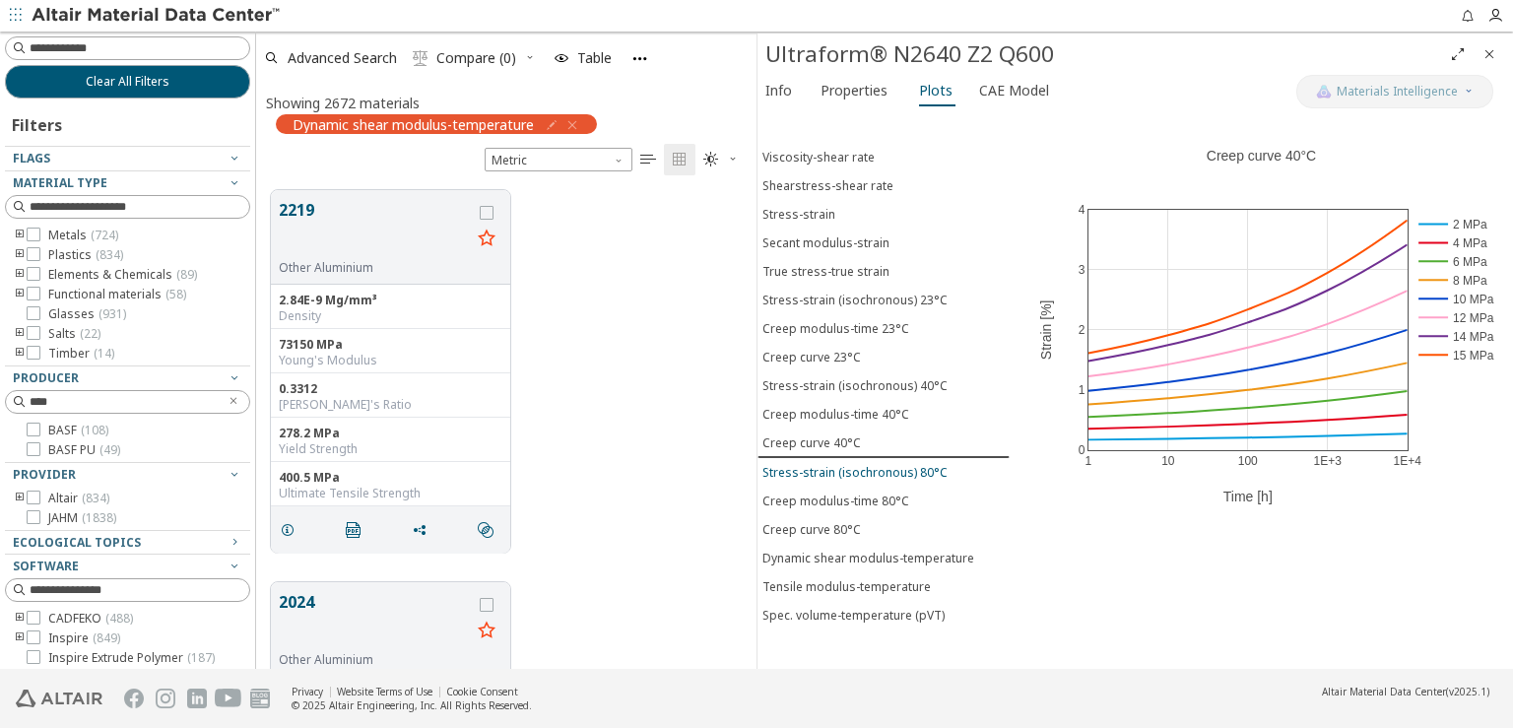
click at [825, 464] on div "Stress-strain (isochronous) 80°C" at bounding box center [855, 472] width 185 height 17
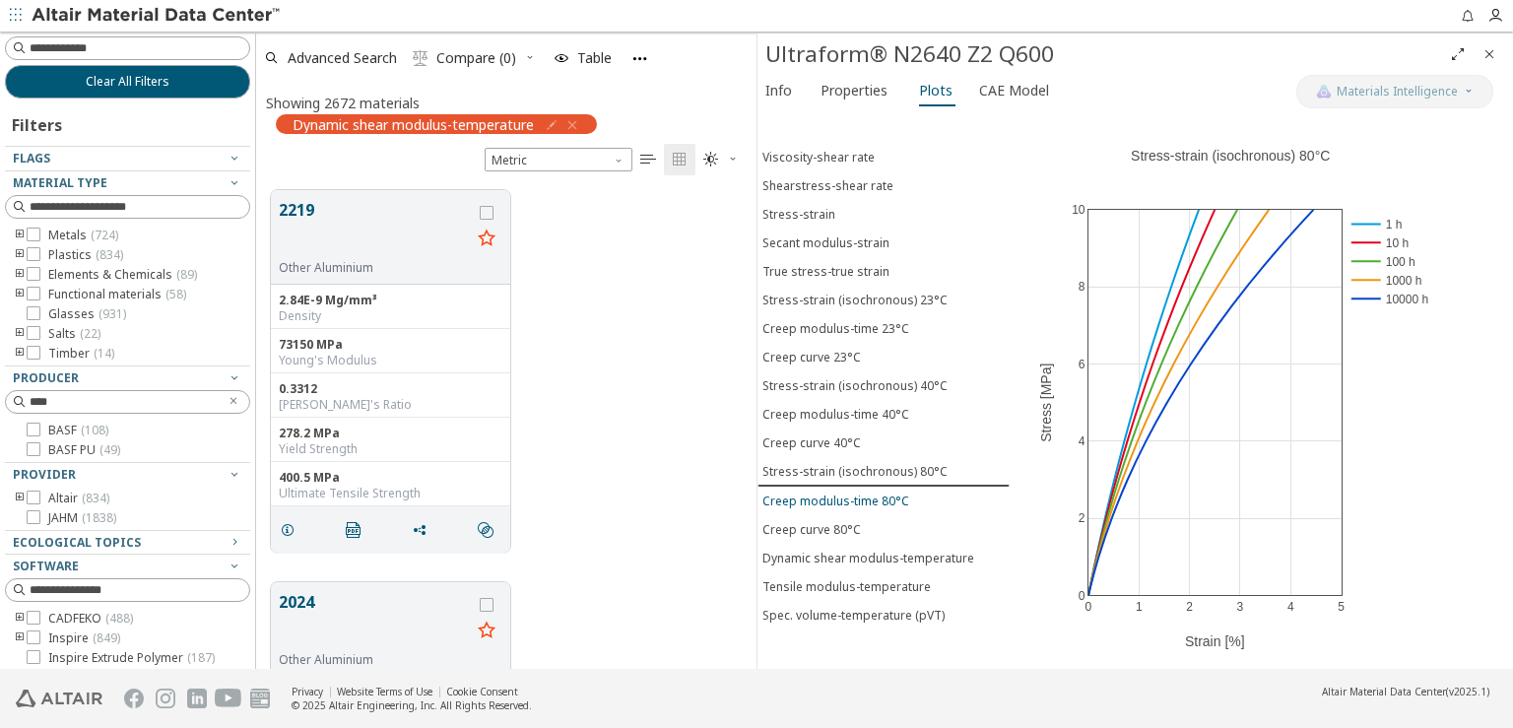
click at [825, 493] on div "Creep modulus-time 80°C" at bounding box center [836, 501] width 147 height 17
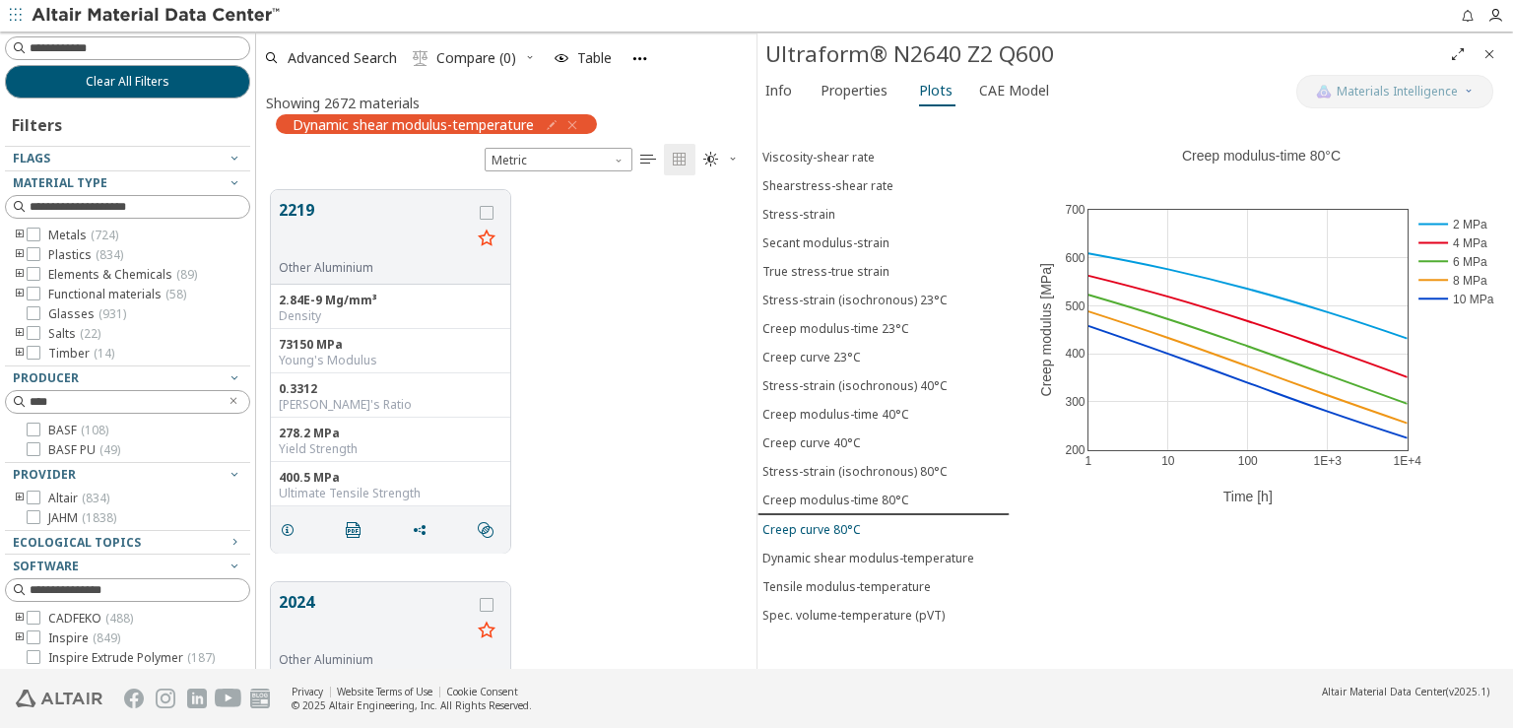
click at [825, 521] on div "Creep curve 80°C" at bounding box center [812, 529] width 99 height 17
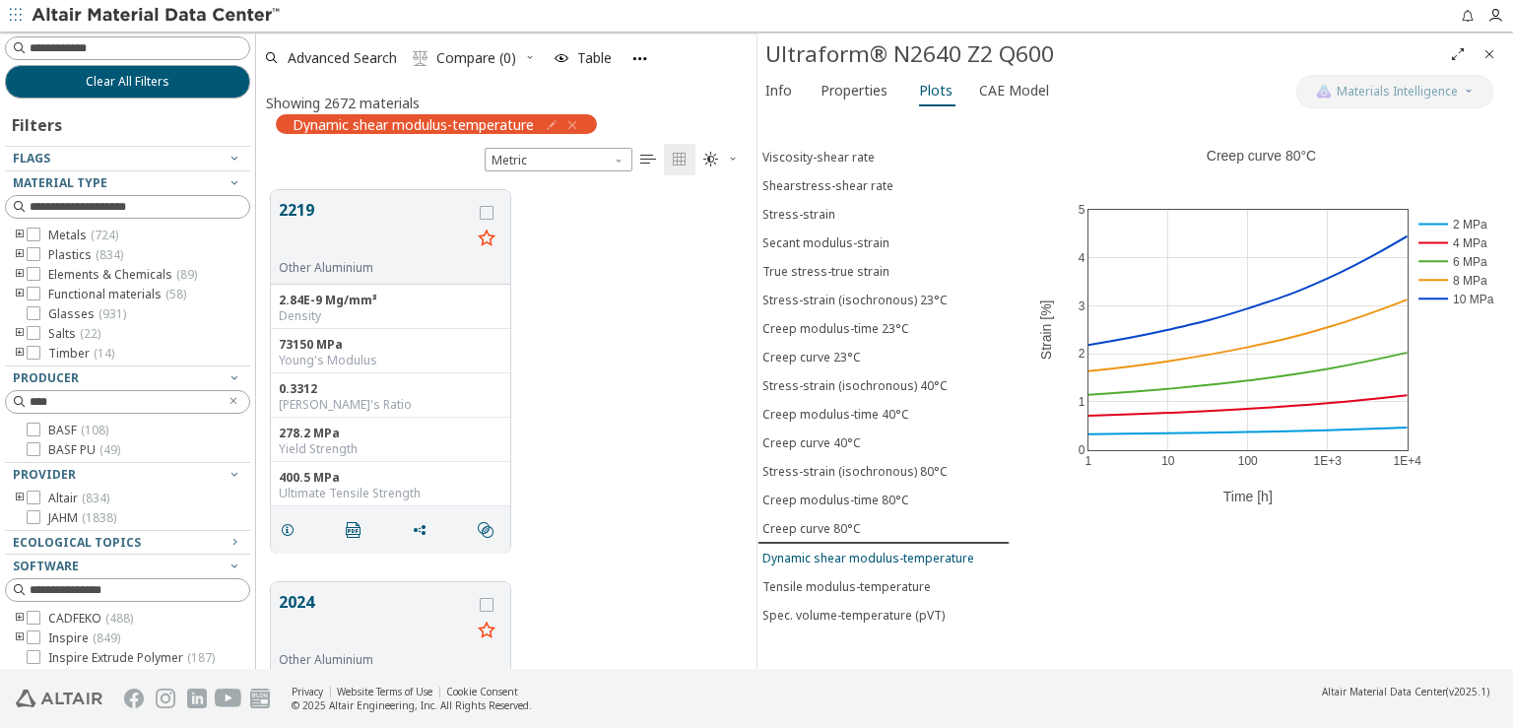
click at [826, 550] on div "Dynamic shear modulus-temperature" at bounding box center [869, 558] width 212 height 17
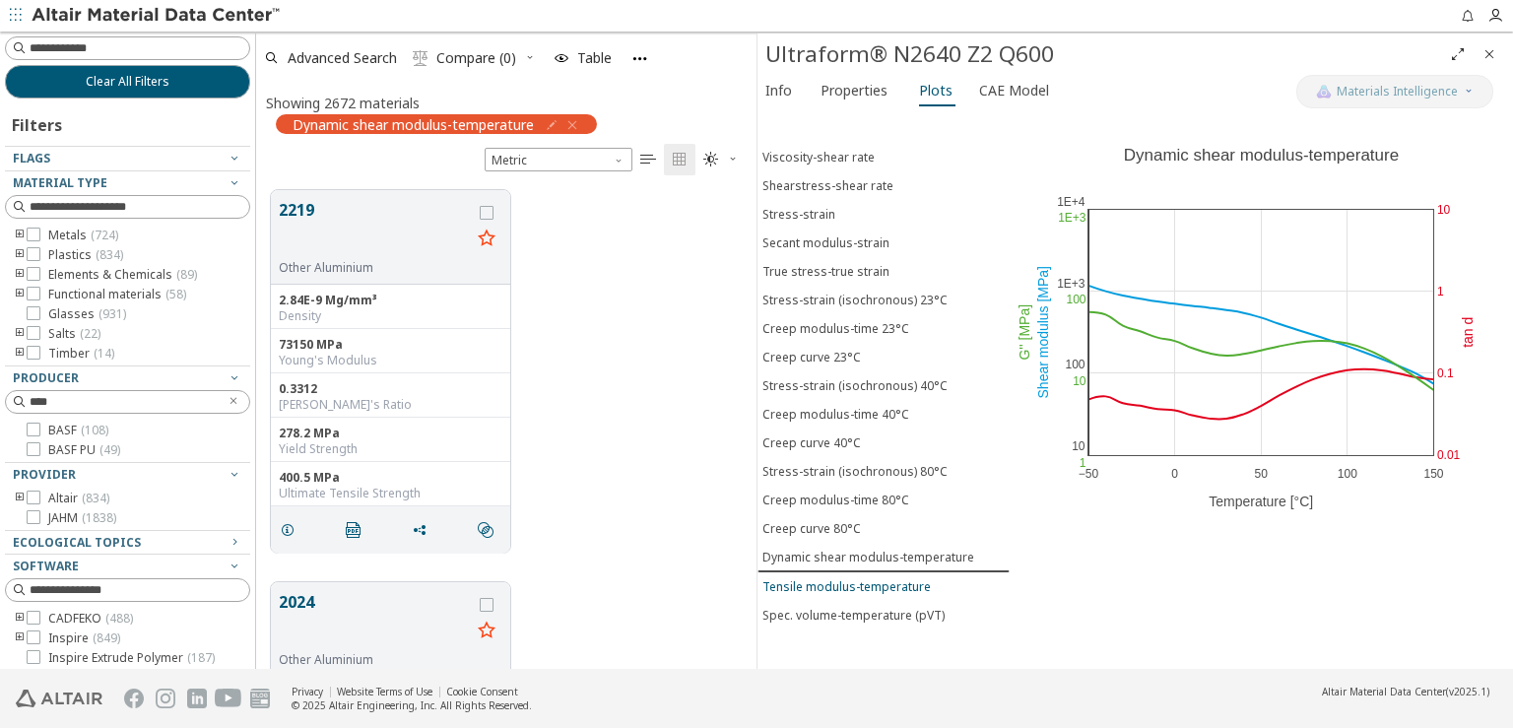
click at [832, 578] on div "Tensile modulus-temperature" at bounding box center [847, 586] width 168 height 17
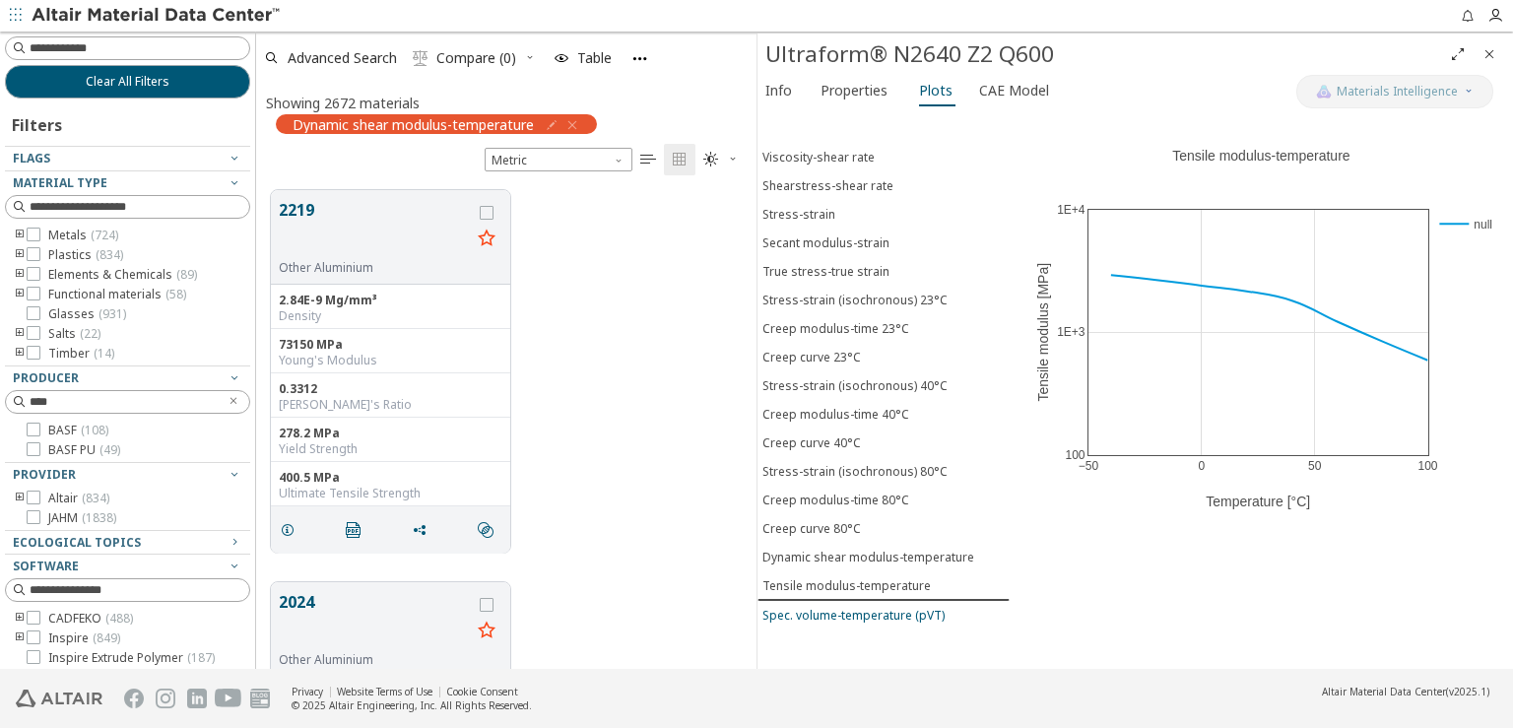
click at [836, 607] on div "Spec. volume-temperature (pVT)" at bounding box center [854, 615] width 182 height 17
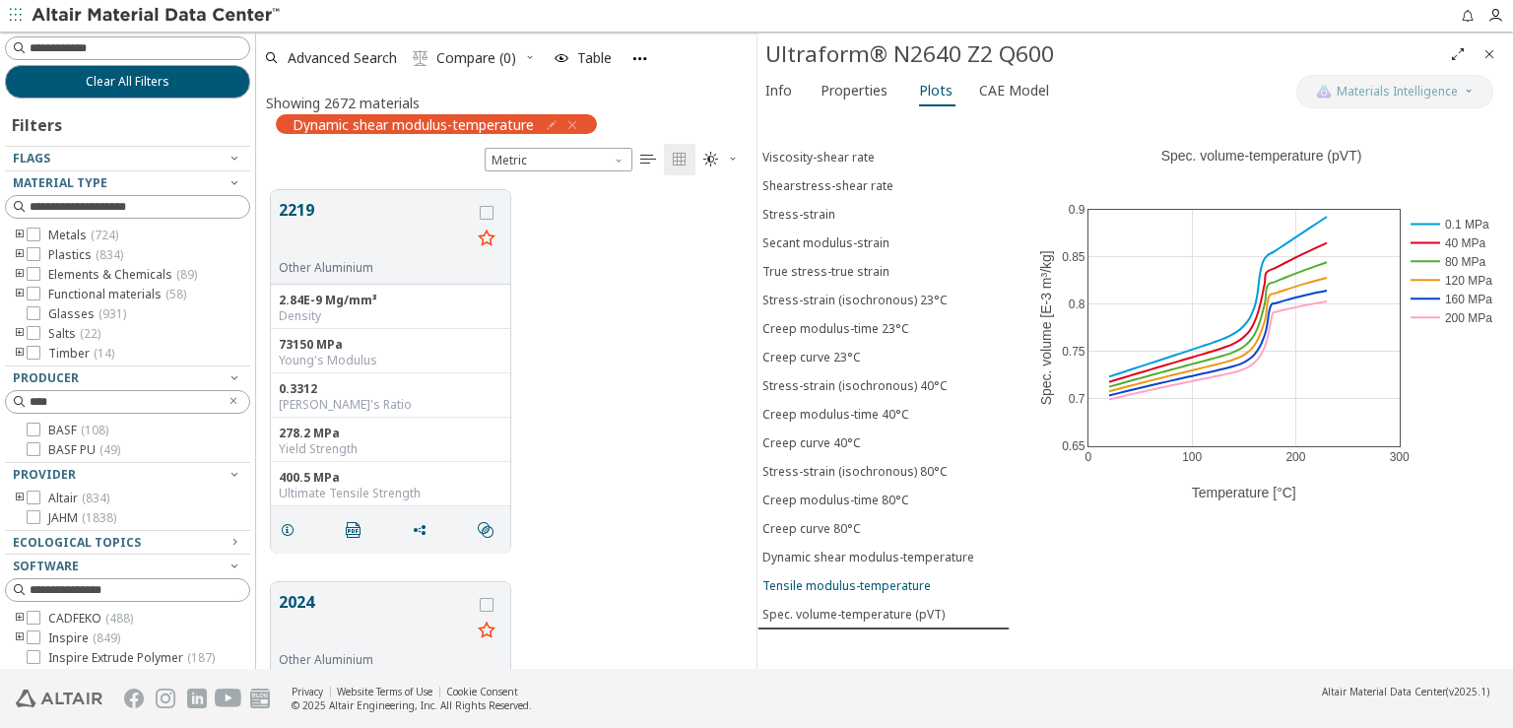
click at [844, 577] on div "Tensile modulus-temperature" at bounding box center [847, 585] width 168 height 17
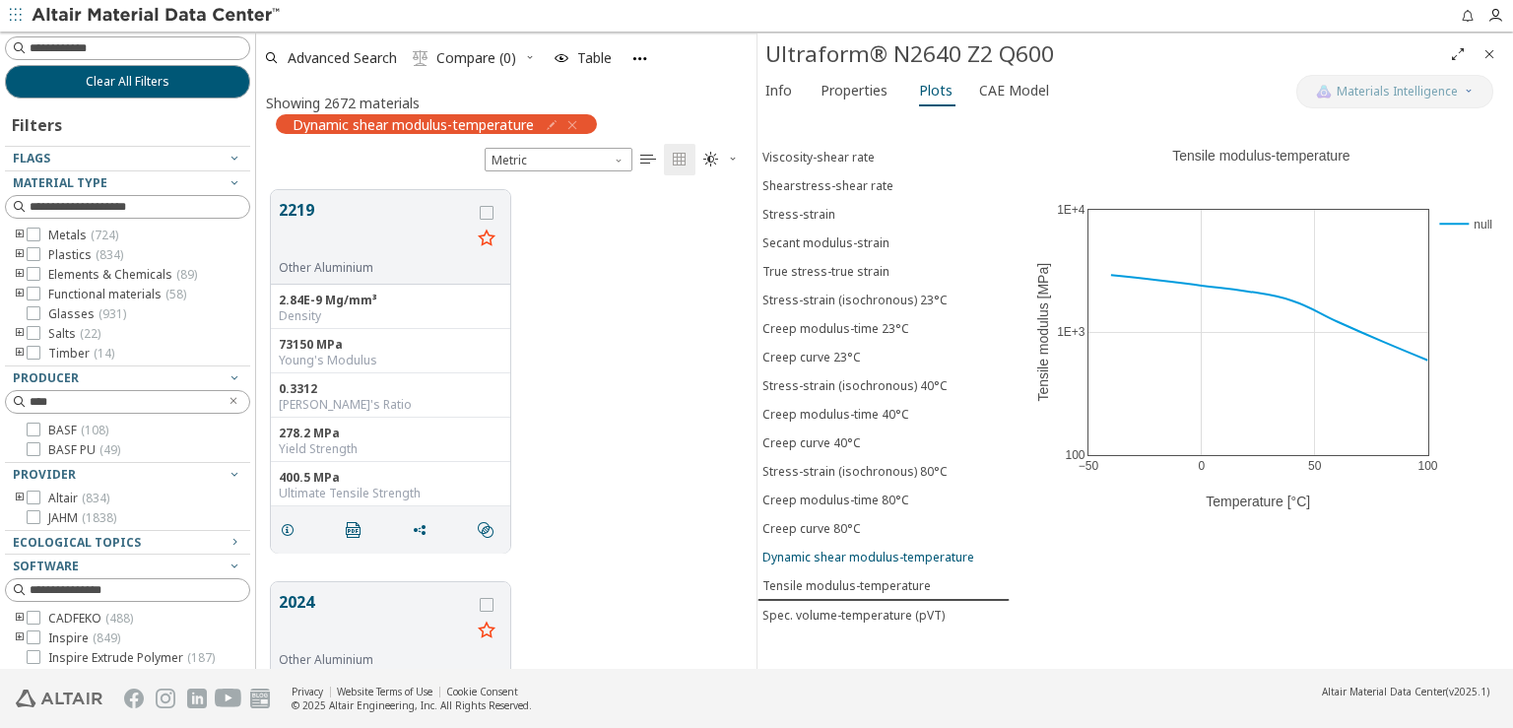
click at [840, 549] on div "Dynamic shear modulus-temperature" at bounding box center [869, 557] width 212 height 17
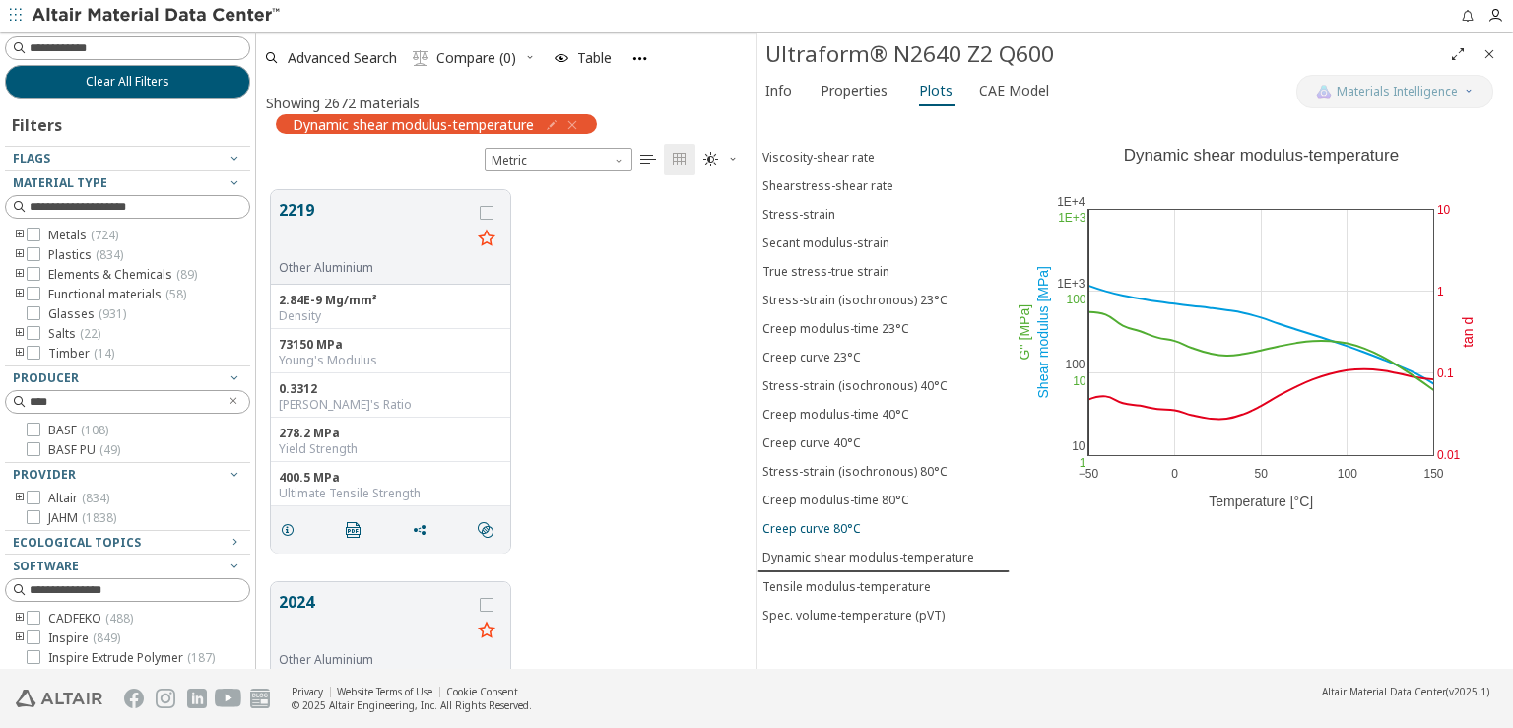
click at [834, 514] on button "Creep curve 80°C" at bounding box center [884, 528] width 252 height 29
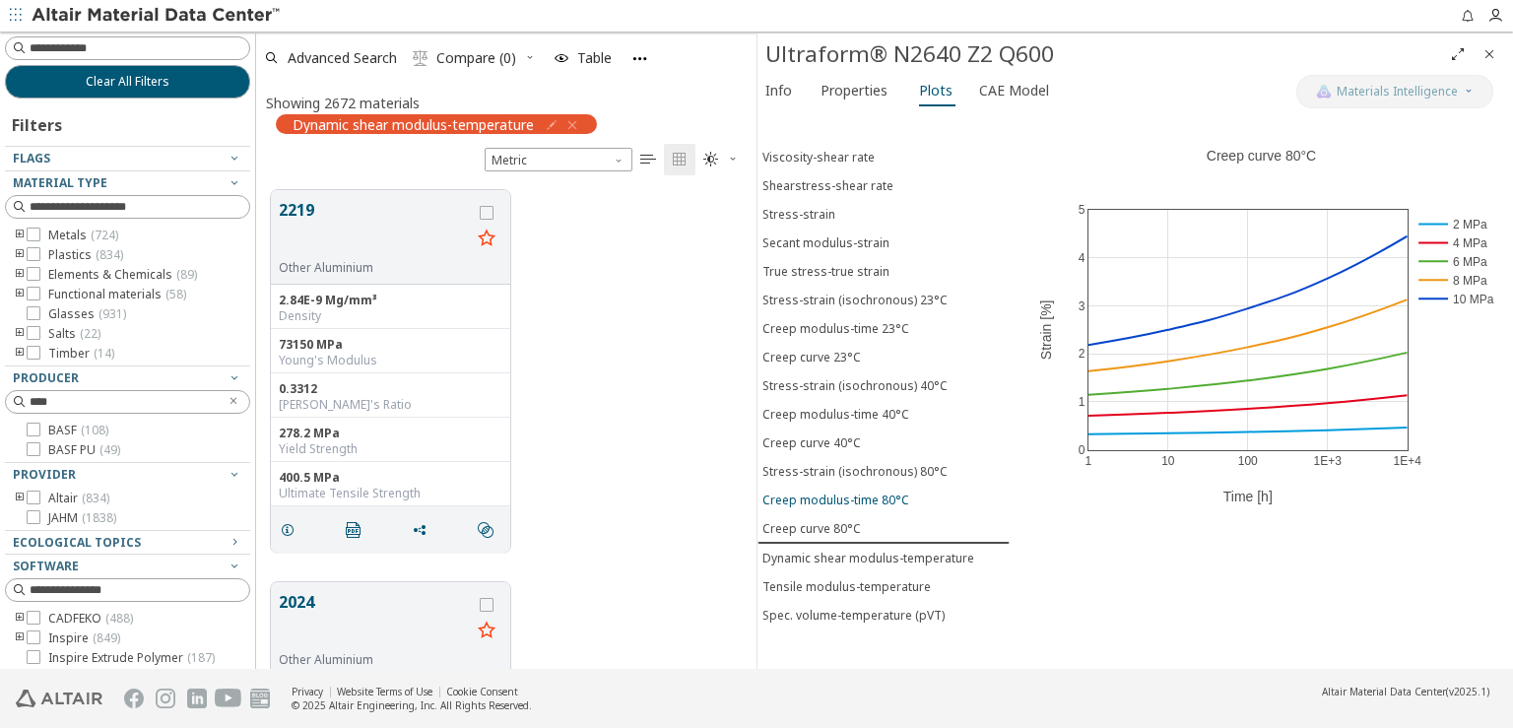
click at [834, 492] on div "Creep modulus-time 80°C" at bounding box center [836, 500] width 147 height 17
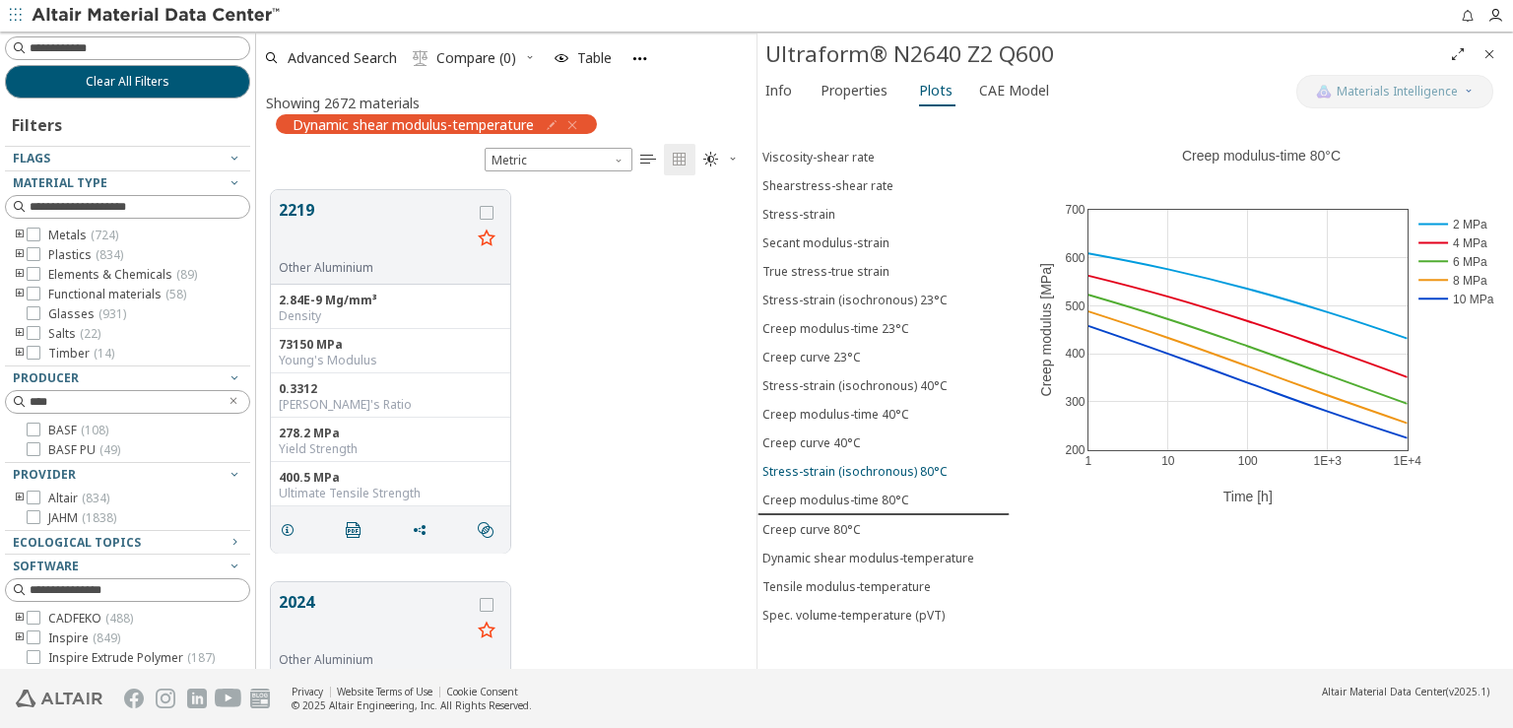
click at [834, 457] on button "Stress-strain (isochronous) 80°C" at bounding box center [884, 471] width 252 height 29
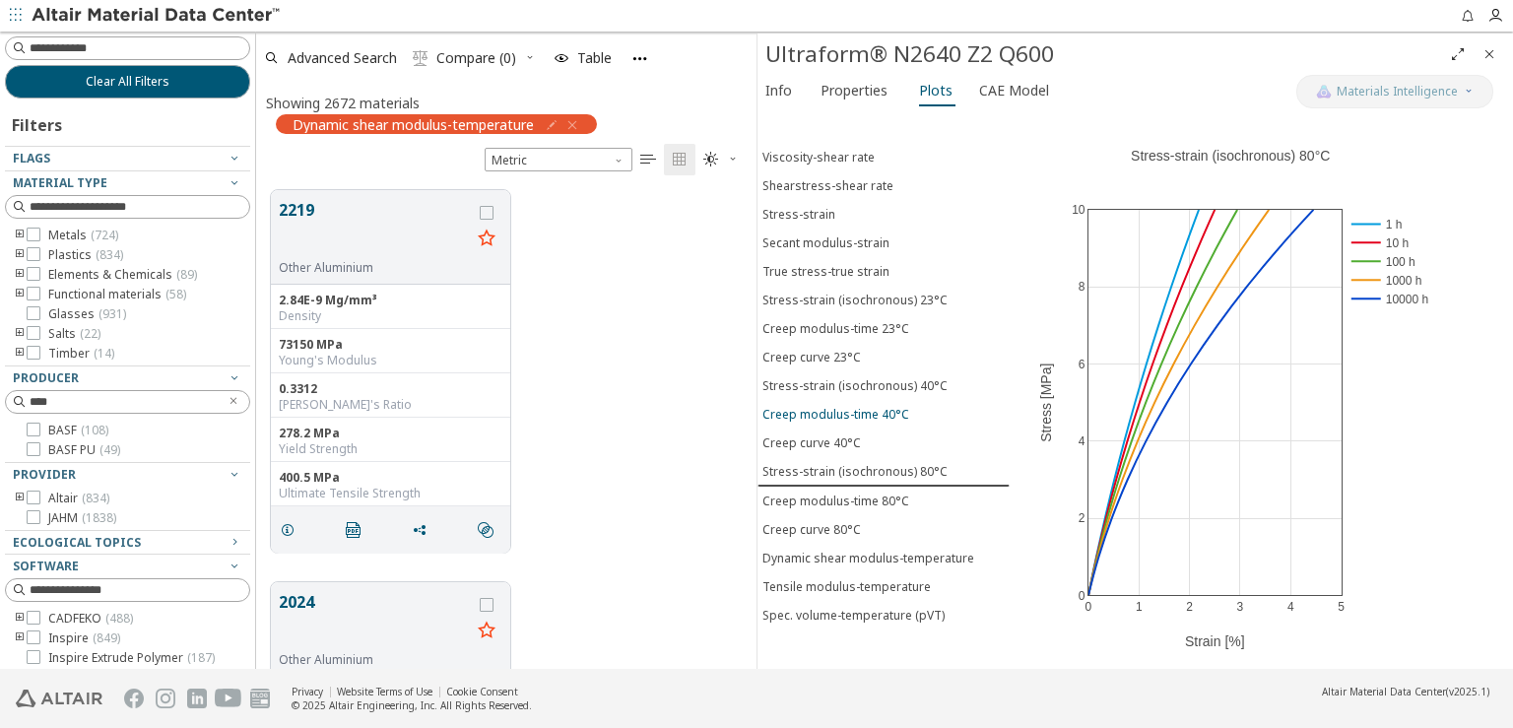
click at [827, 405] on button "Creep modulus-time 40°C" at bounding box center [884, 414] width 252 height 29
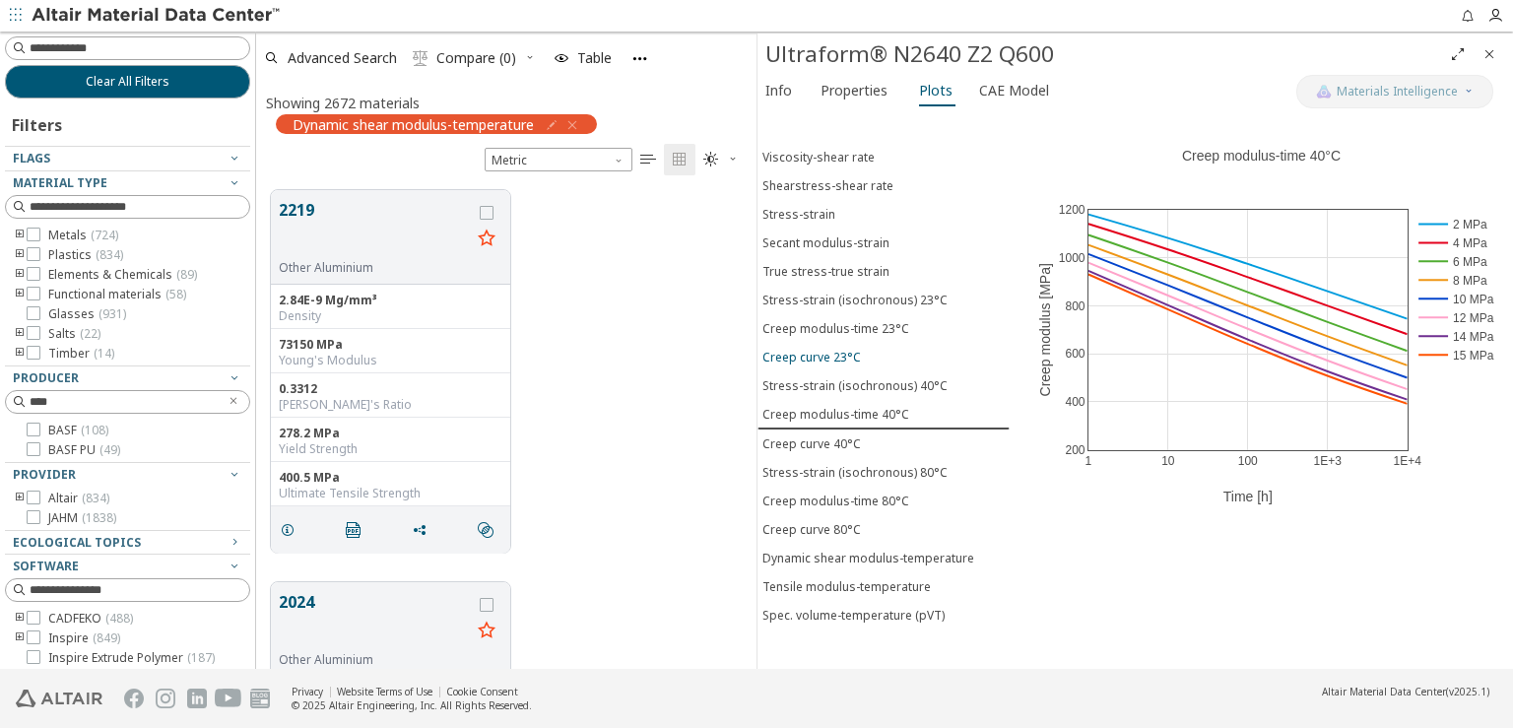
click at [820, 353] on button "Creep curve 23°C" at bounding box center [884, 357] width 252 height 29
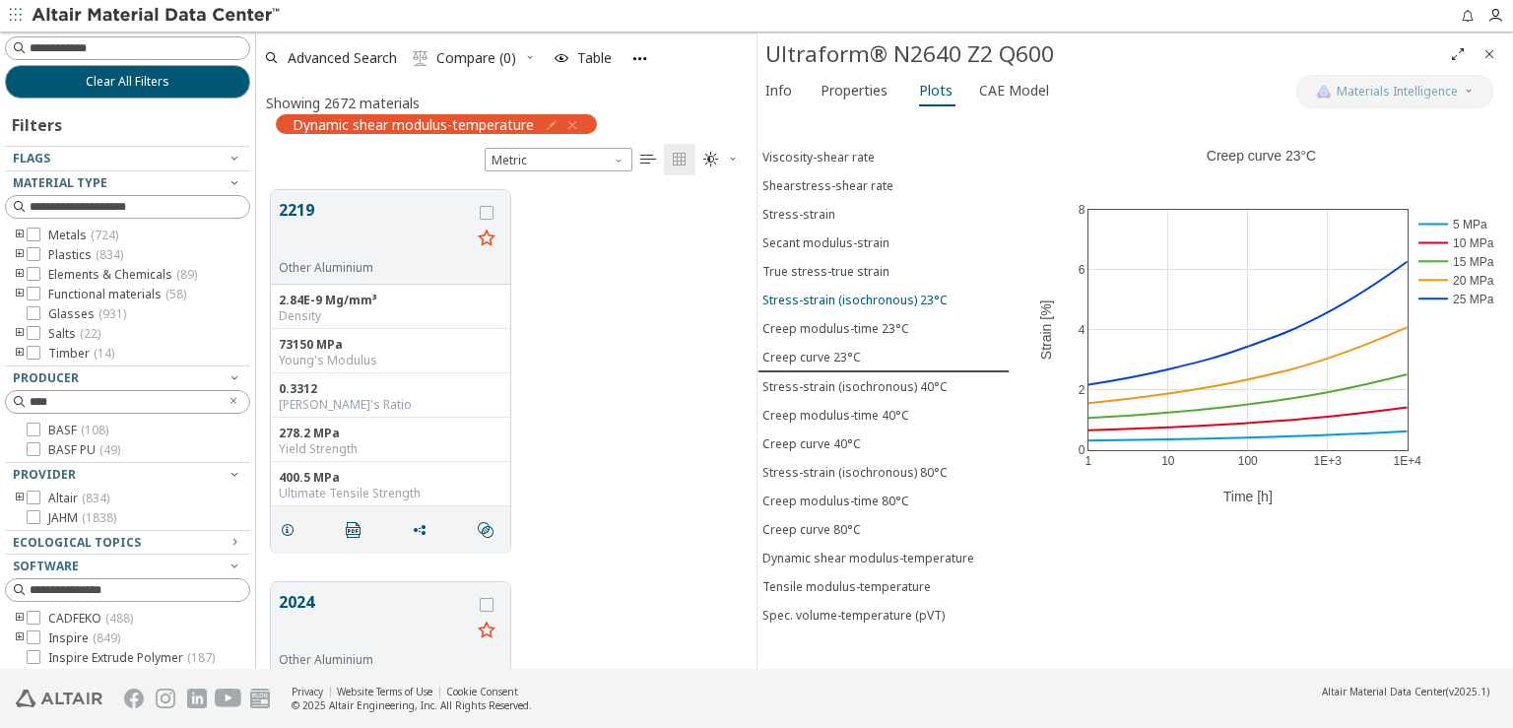
click at [816, 292] on div "Stress-strain (isochronous) 23°C" at bounding box center [855, 300] width 185 height 17
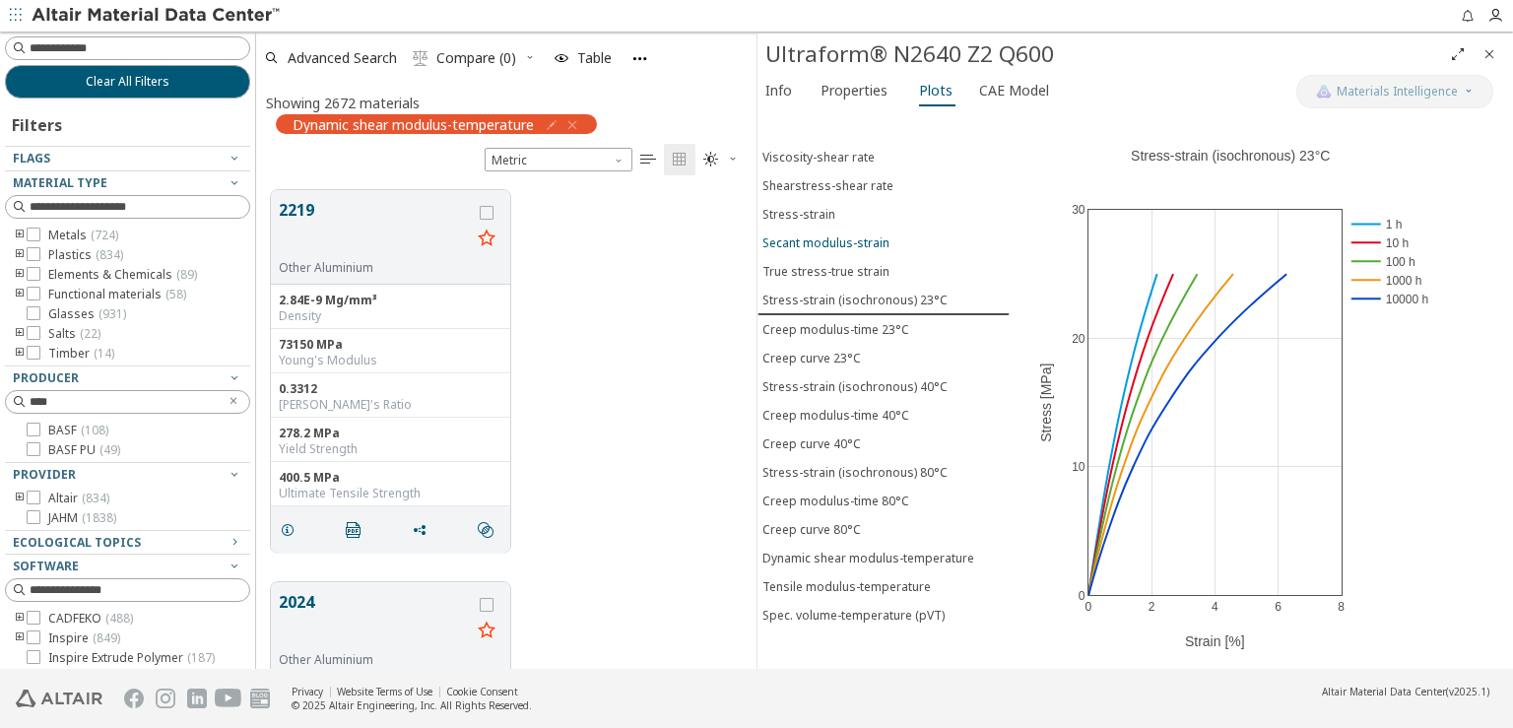
click at [812, 243] on button "Secant modulus-strain" at bounding box center [884, 243] width 252 height 29
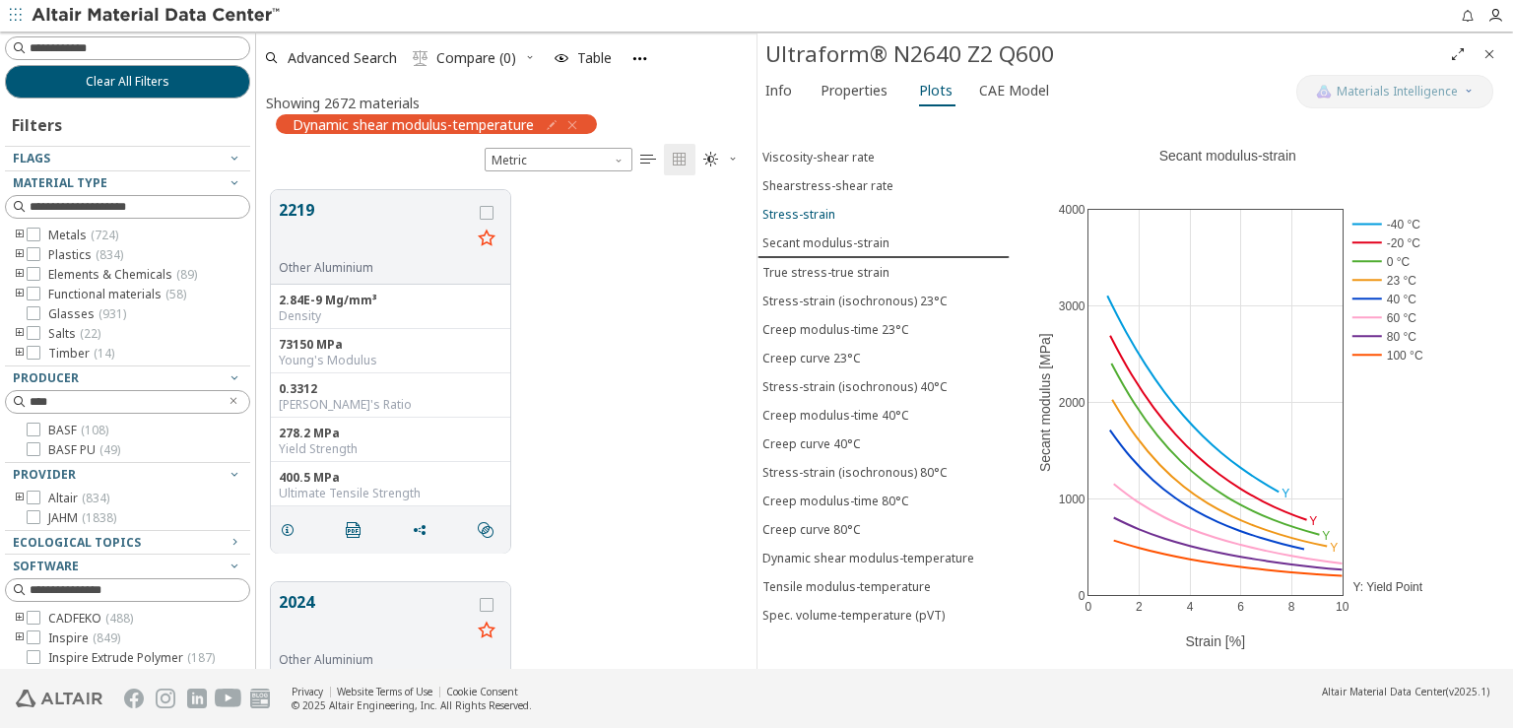
click at [808, 206] on div "Stress-strain" at bounding box center [799, 214] width 73 height 17
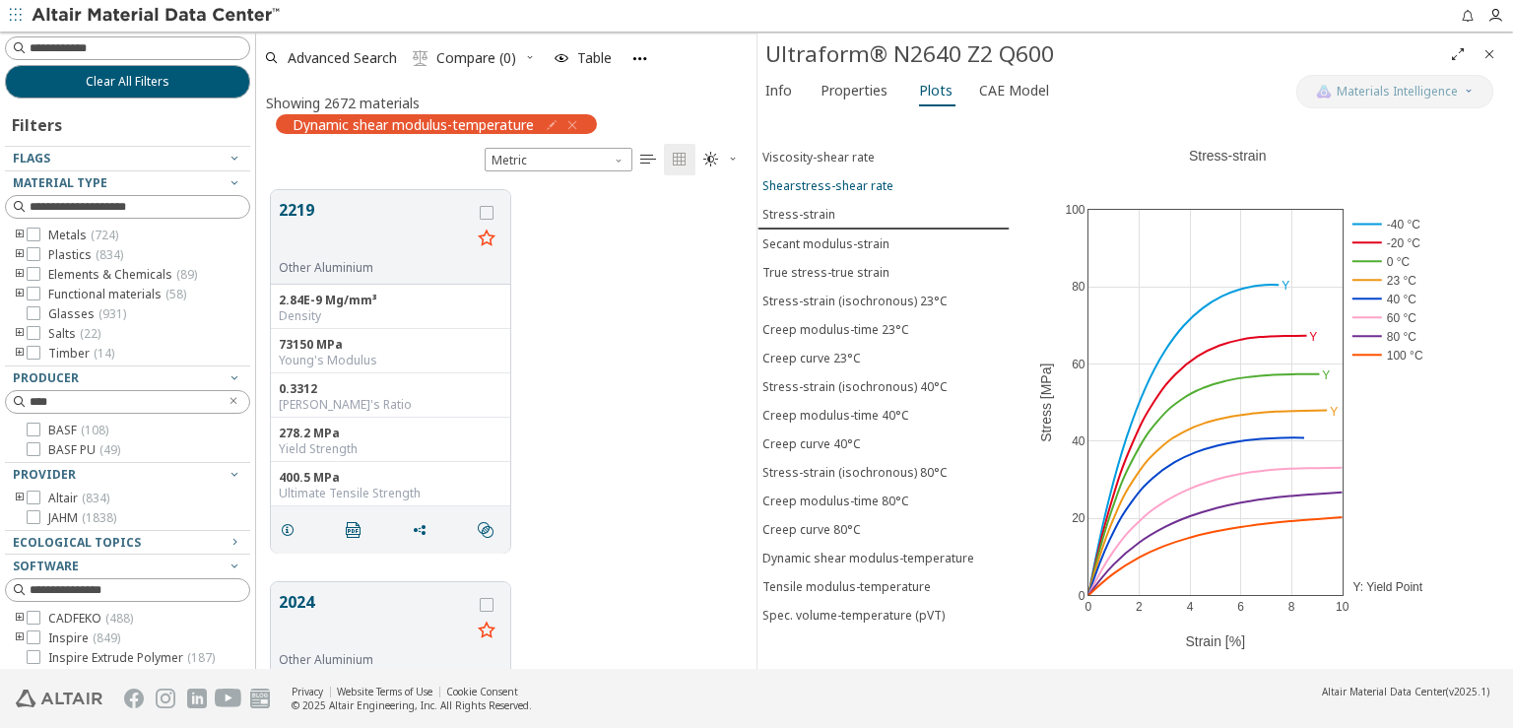
click at [811, 177] on div "Shearstress-shear rate" at bounding box center [828, 185] width 131 height 17
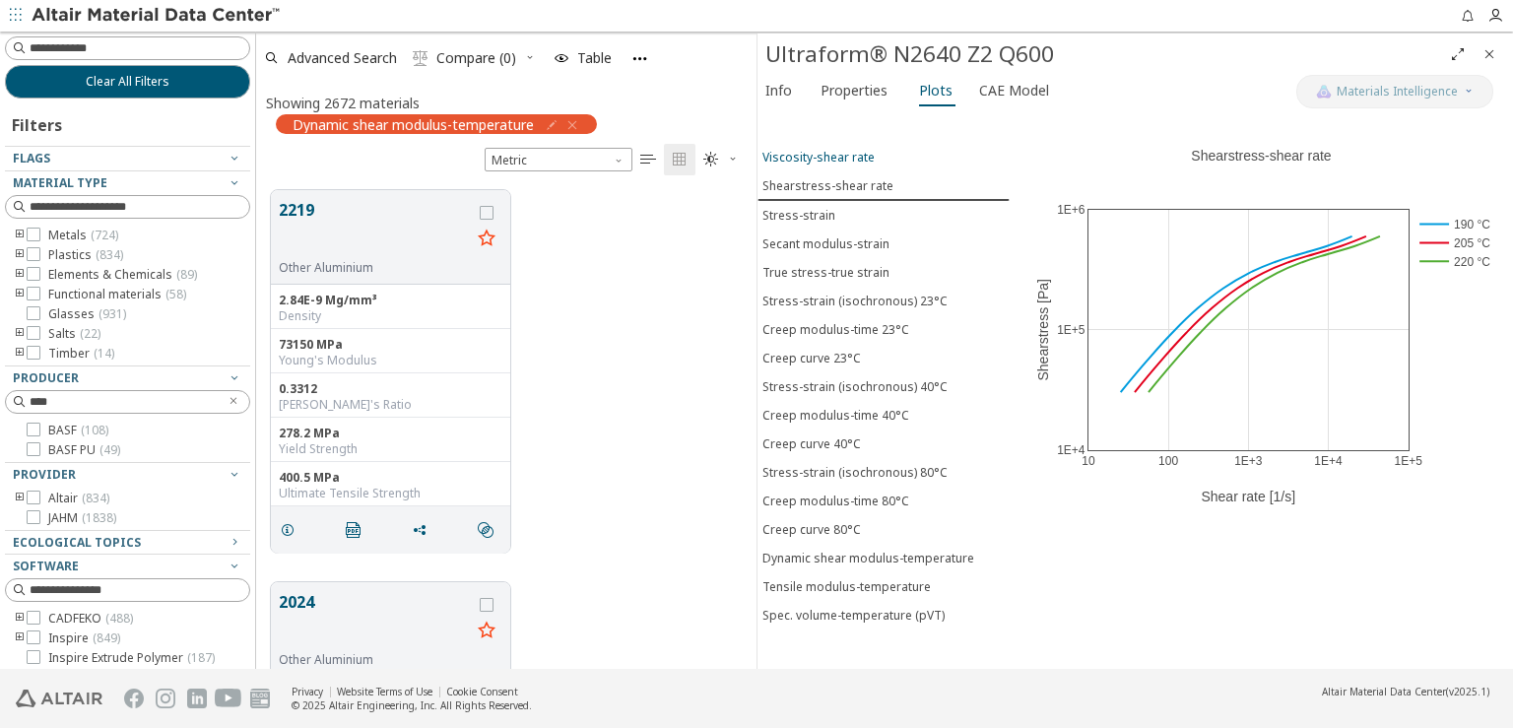
click at [817, 149] on div "Viscosity-shear rate" at bounding box center [819, 157] width 112 height 17
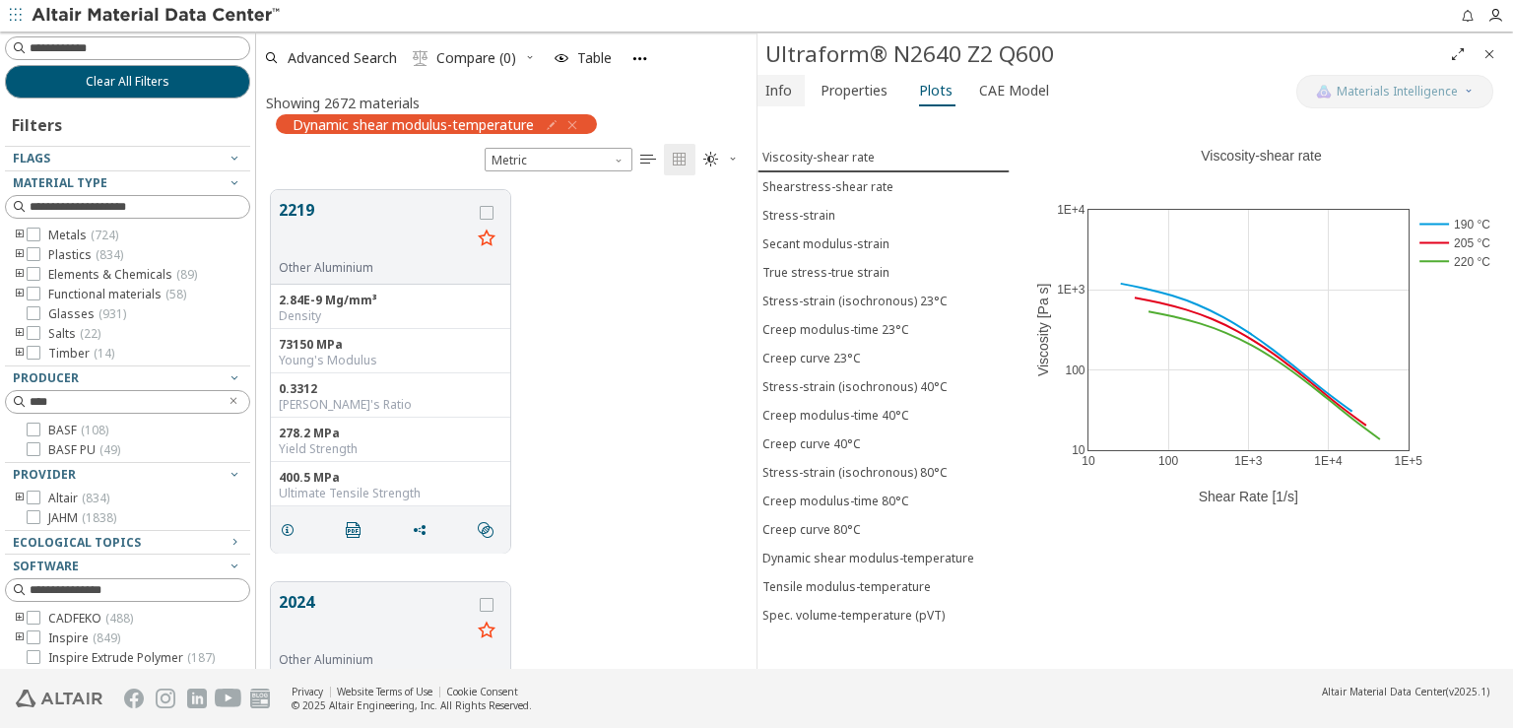
click at [780, 94] on span "Info" at bounding box center [779, 91] width 27 height 32
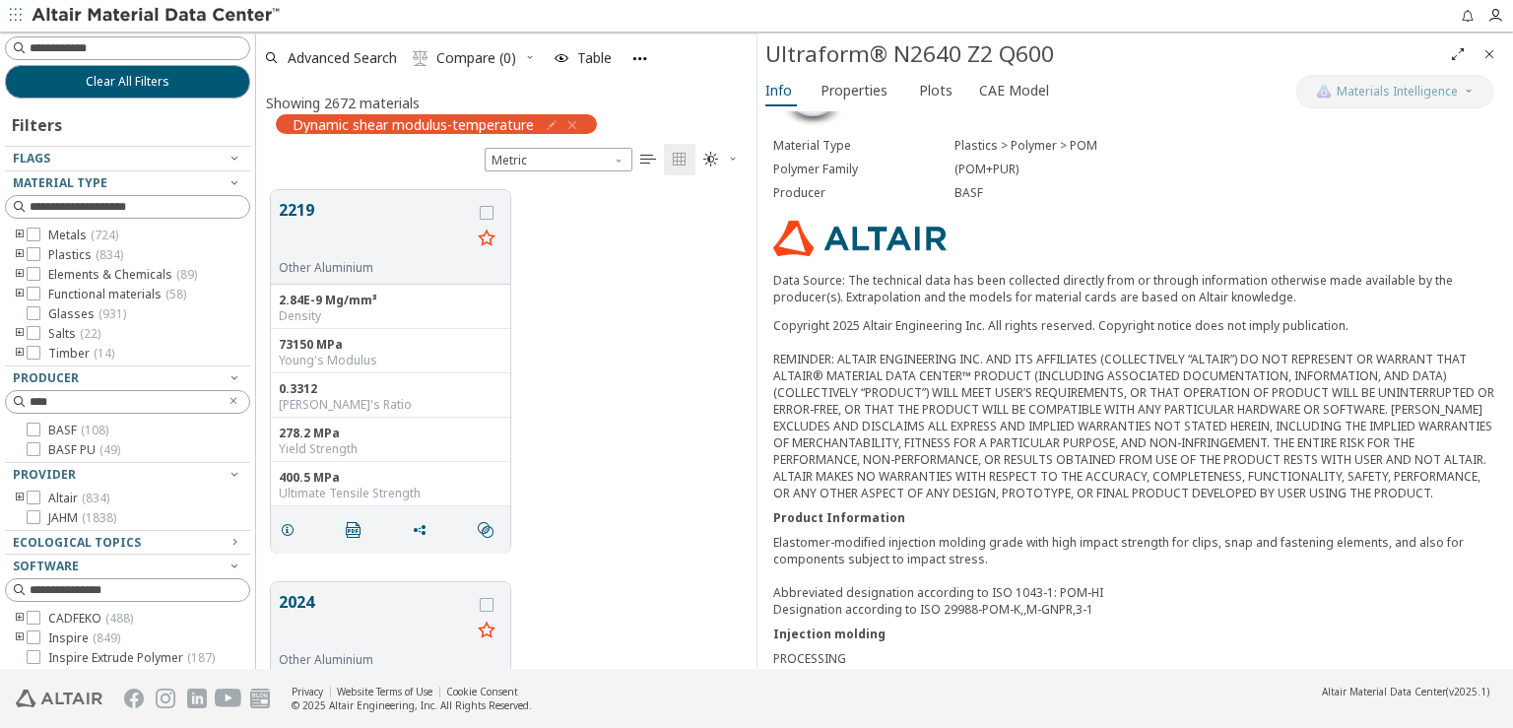
scroll to position [0, 0]
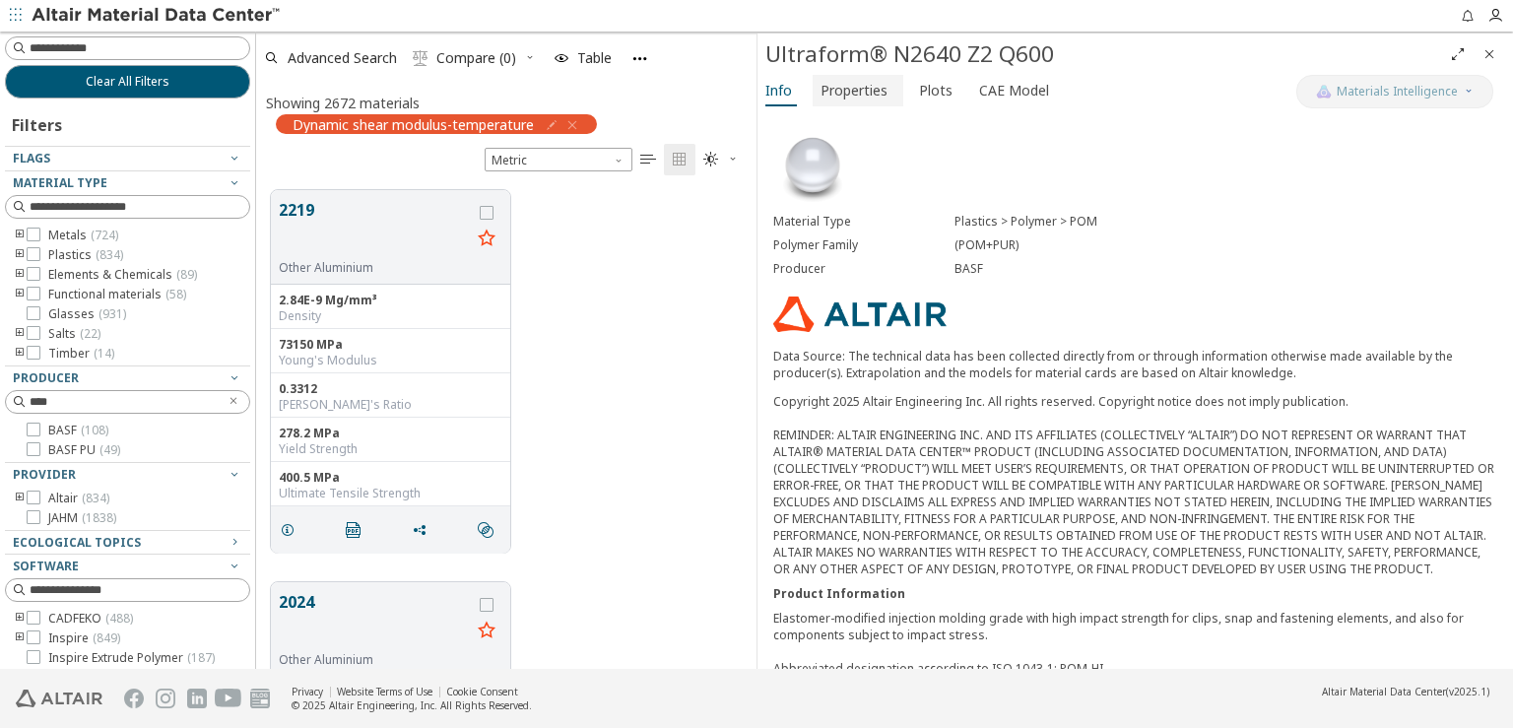
click at [874, 95] on span "Properties" at bounding box center [854, 91] width 67 height 32
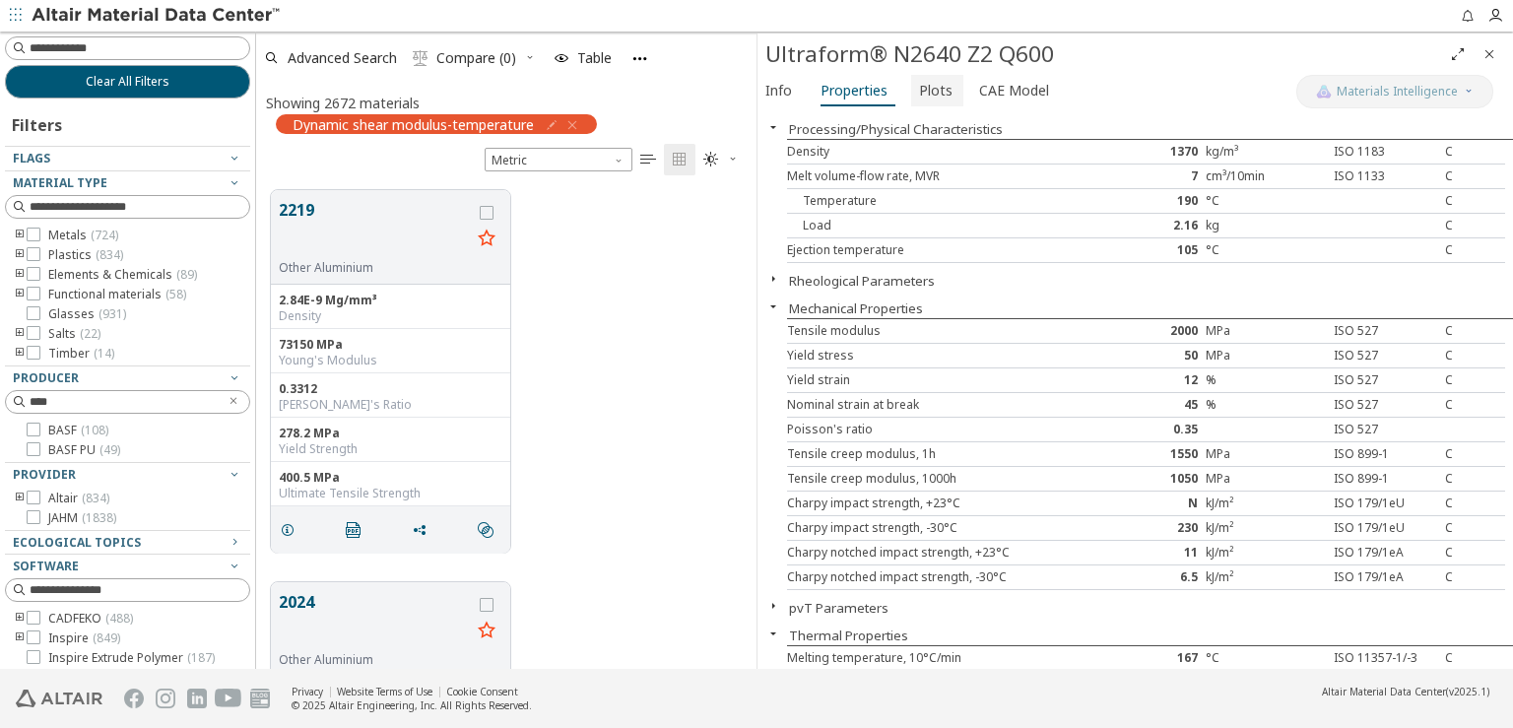
click at [947, 96] on button "Plots" at bounding box center [937, 91] width 52 height 32
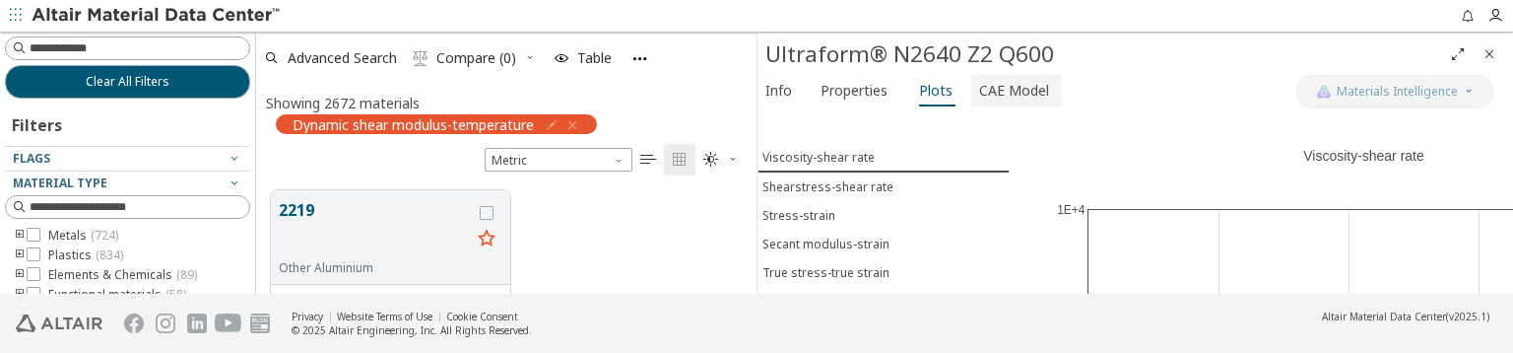
scroll to position [102, 484]
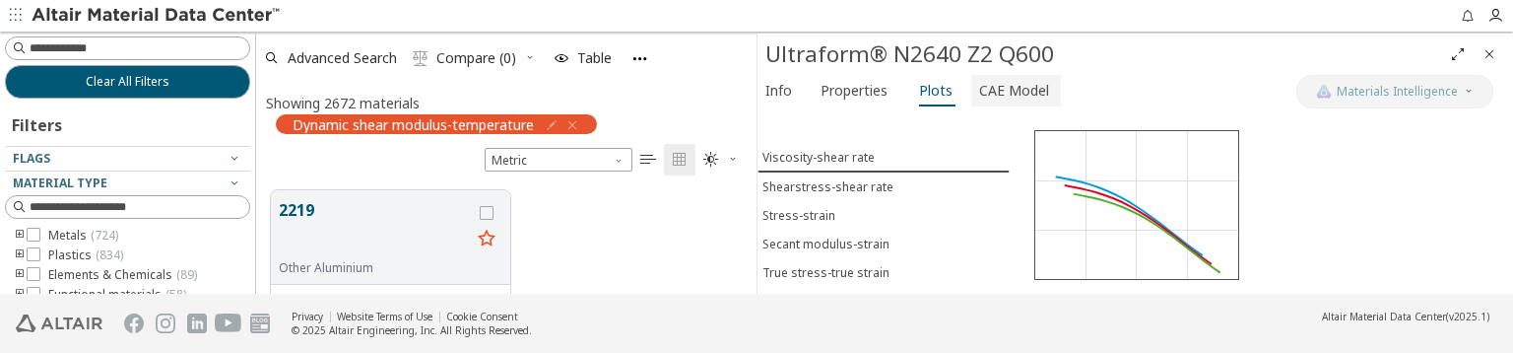
click at [1013, 92] on span "CAE Model" at bounding box center [1014, 91] width 70 height 32
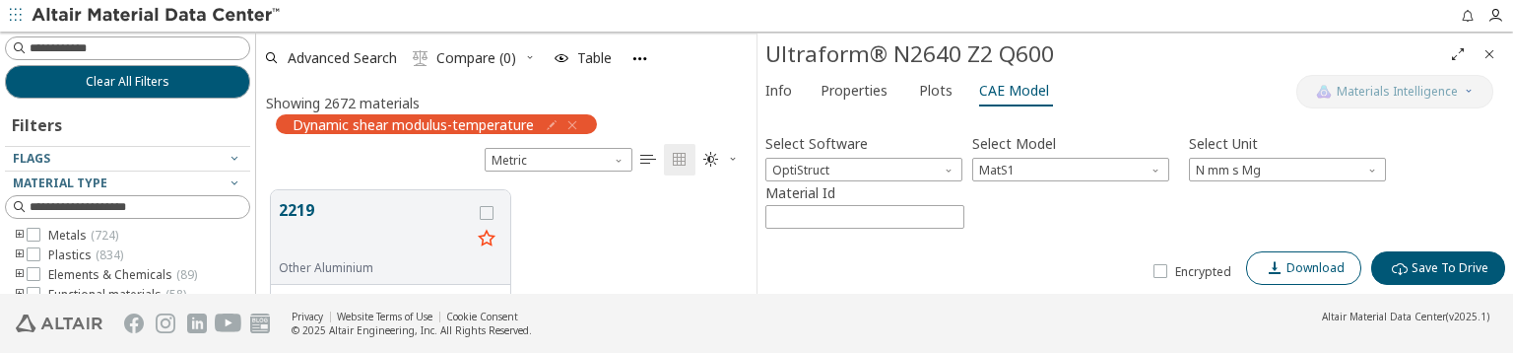
click at [1332, 271] on span "Download" at bounding box center [1316, 268] width 58 height 16
